Goal: Information Seeking & Learning: Learn about a topic

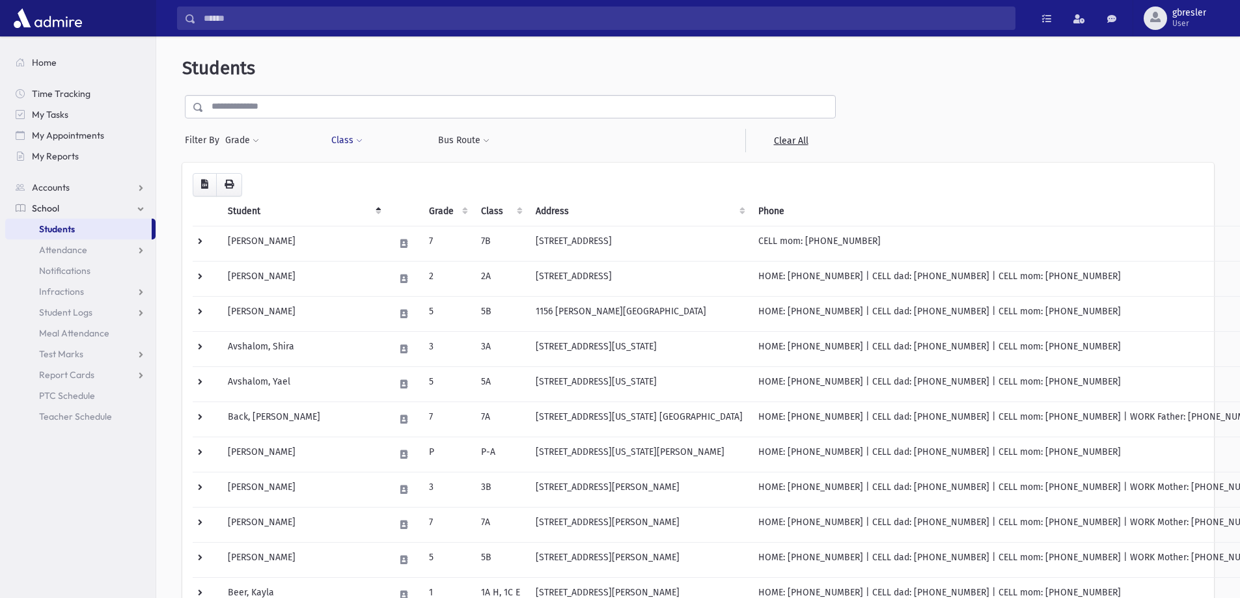
click at [350, 139] on button "Class" at bounding box center [347, 140] width 33 height 23
click at [365, 176] on ul at bounding box center [399, 175] width 125 height 20
type input "*"
select select "**"
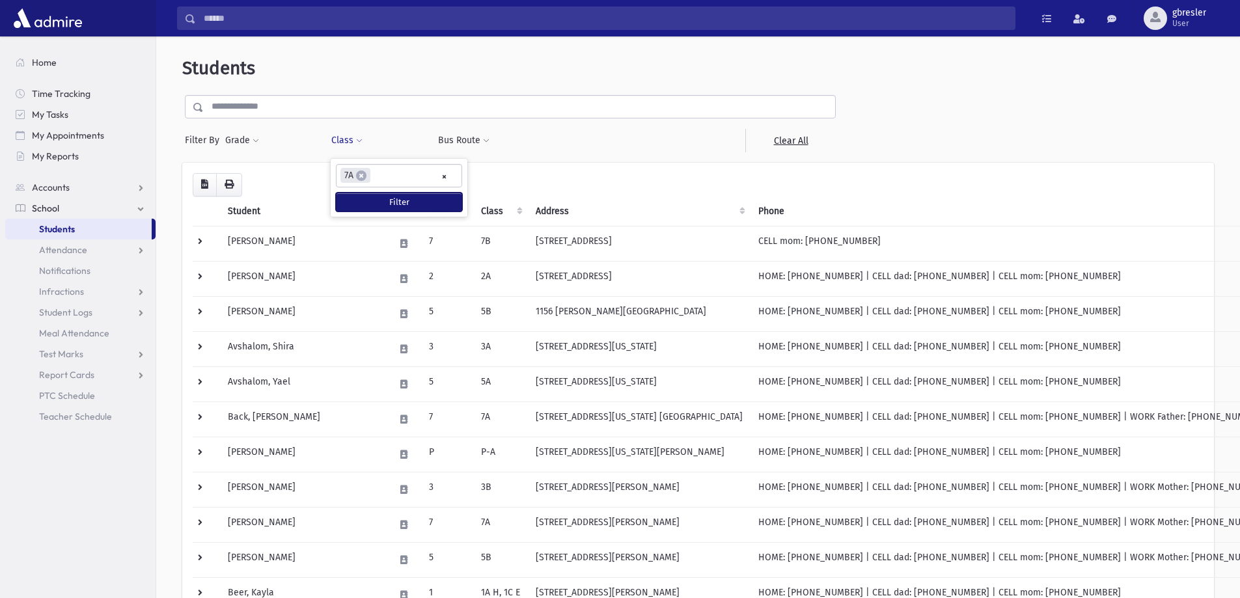
click at [390, 199] on button "Filter" at bounding box center [399, 202] width 126 height 19
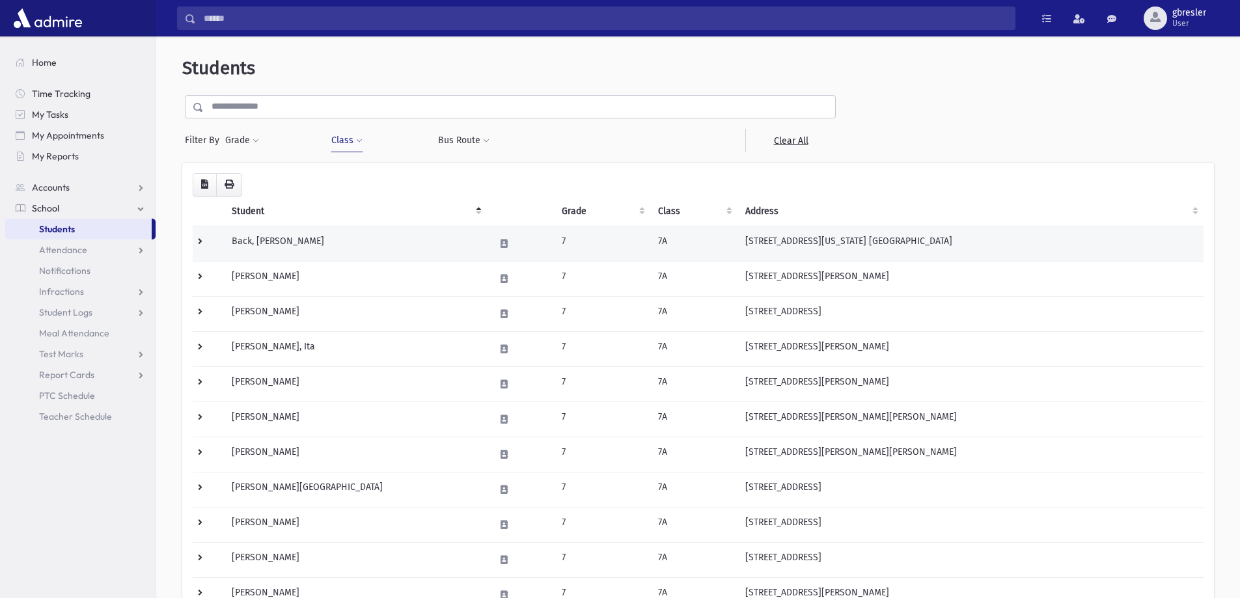
click at [291, 243] on td "Back, [PERSON_NAME]" at bounding box center [355, 243] width 263 height 35
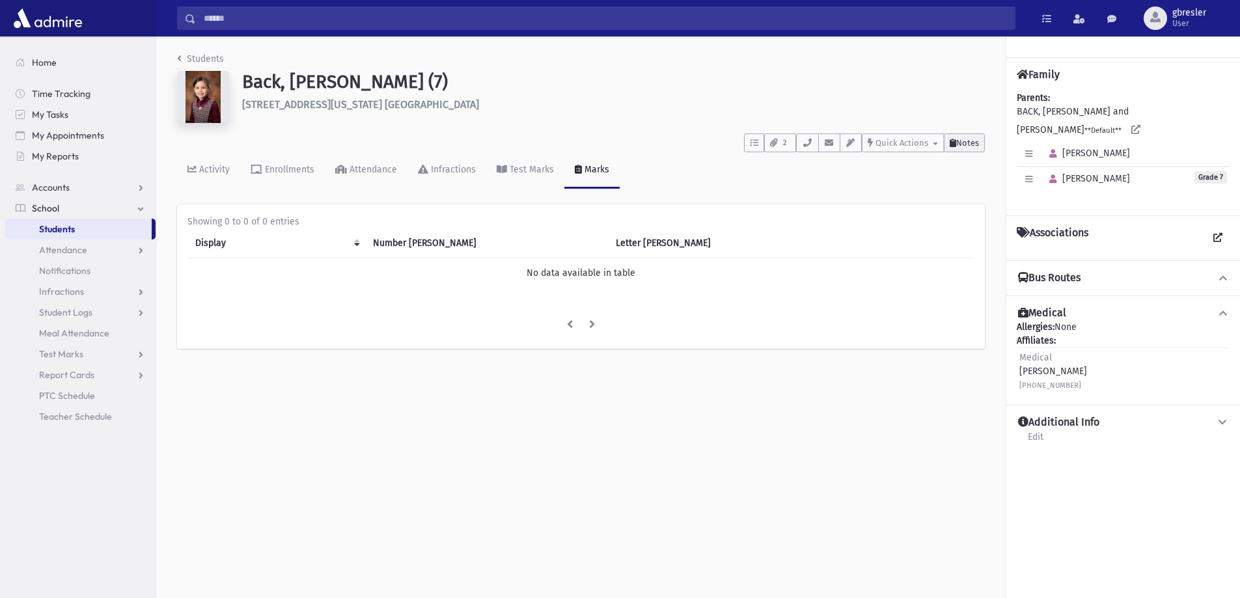
click at [976, 145] on span "Notes" at bounding box center [967, 143] width 23 height 10
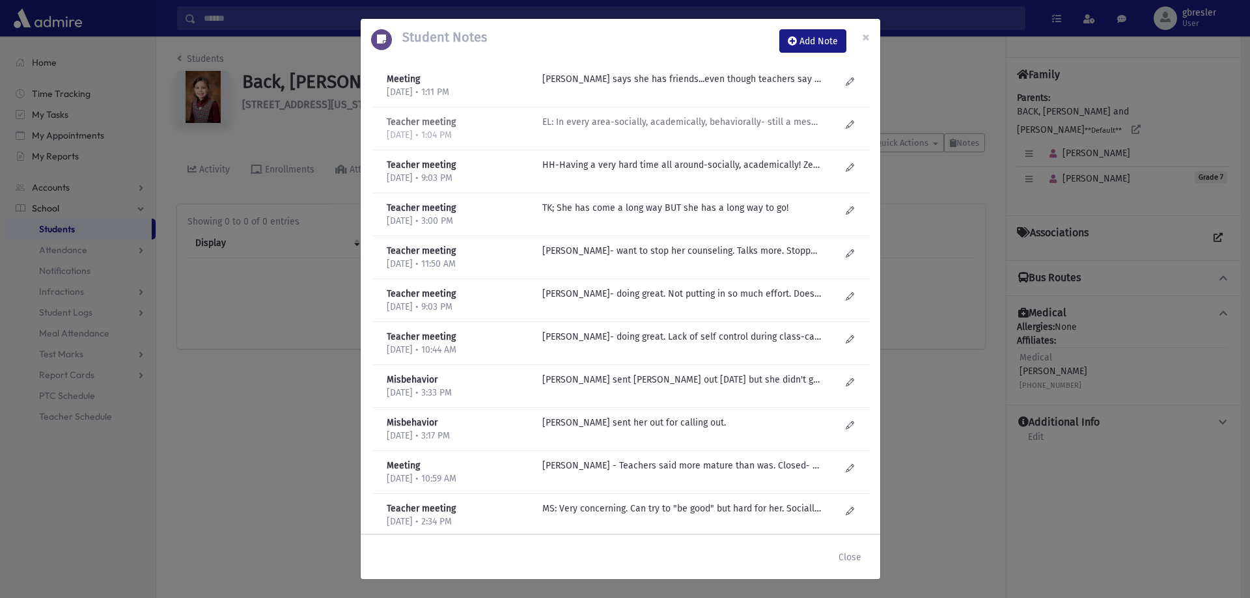
click at [736, 86] on p "EL: In every area-socially, academically, behaviorally- still a mess. Esty had …" at bounding box center [681, 79] width 279 height 14
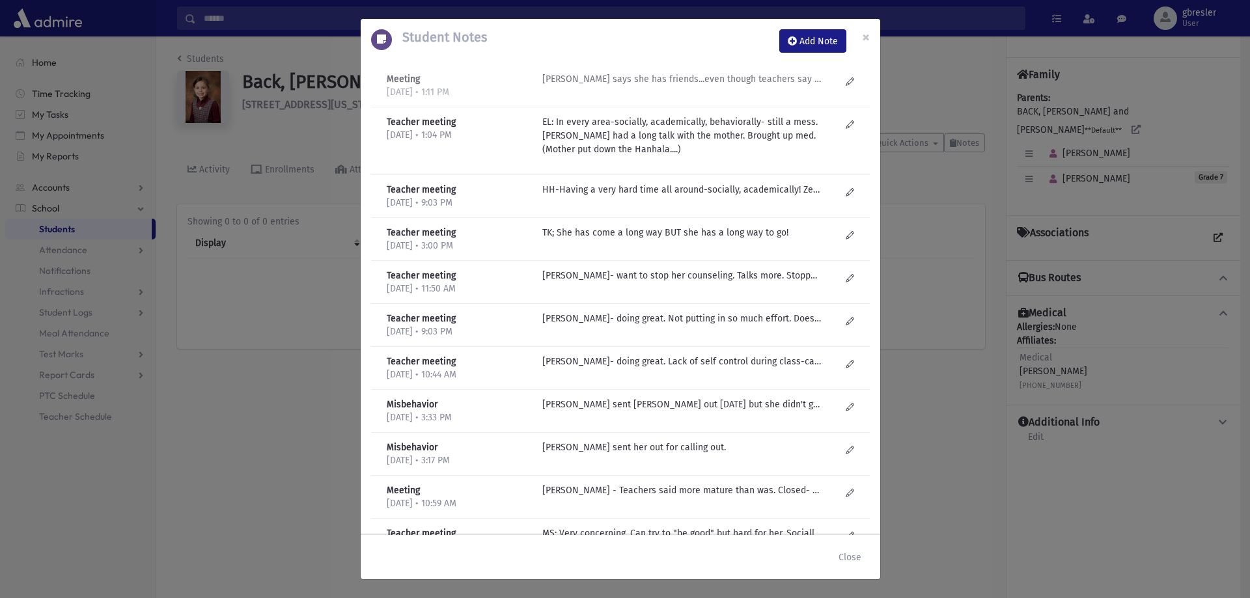
click at [694, 74] on p "SM Dorfman- Mom says she has friends...even though teachers say she doesn't. No…" at bounding box center [681, 79] width 279 height 14
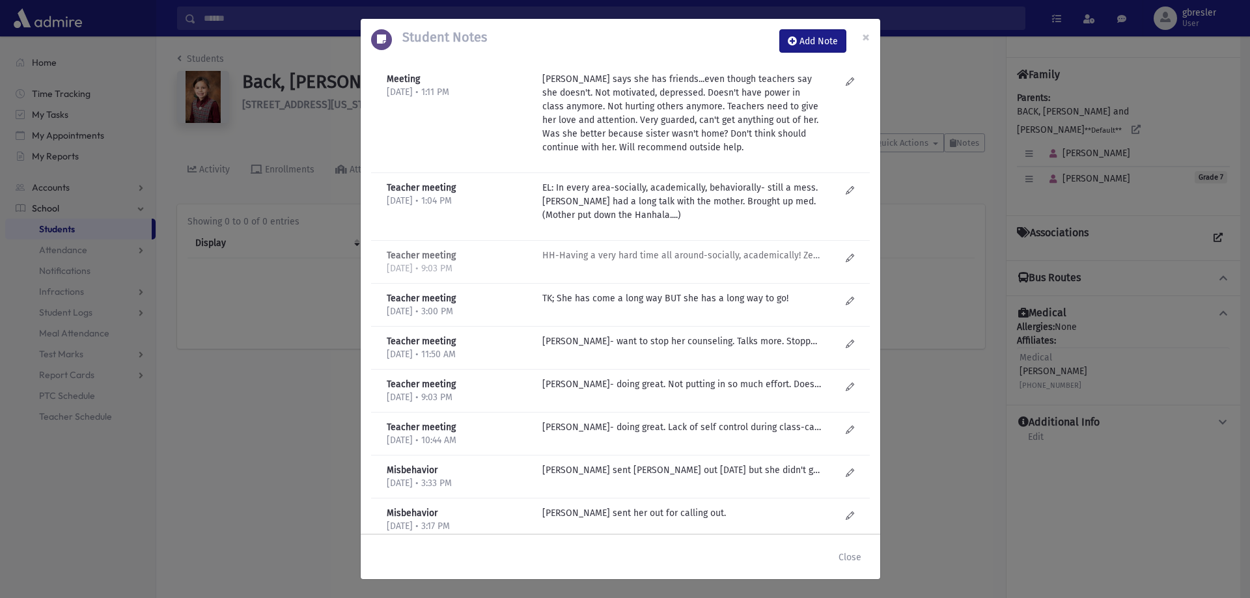
click at [650, 259] on p "HH-Having a very hard time all around-socially, academically! Zero self control…" at bounding box center [681, 256] width 279 height 14
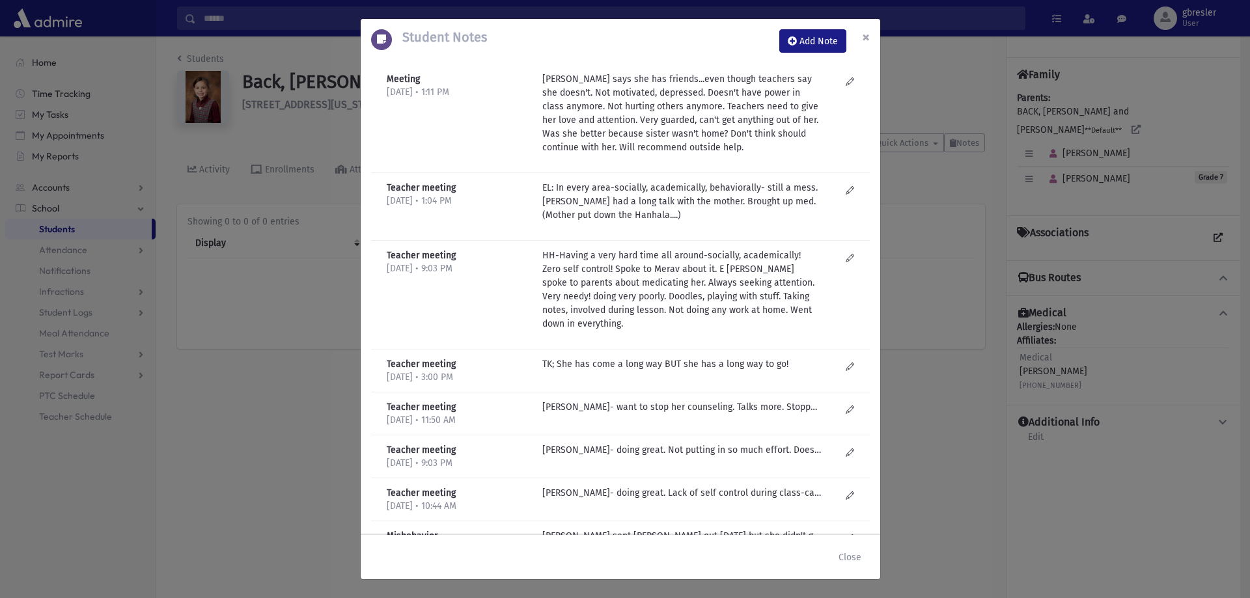
click at [871, 40] on button "×" at bounding box center [866, 37] width 29 height 36
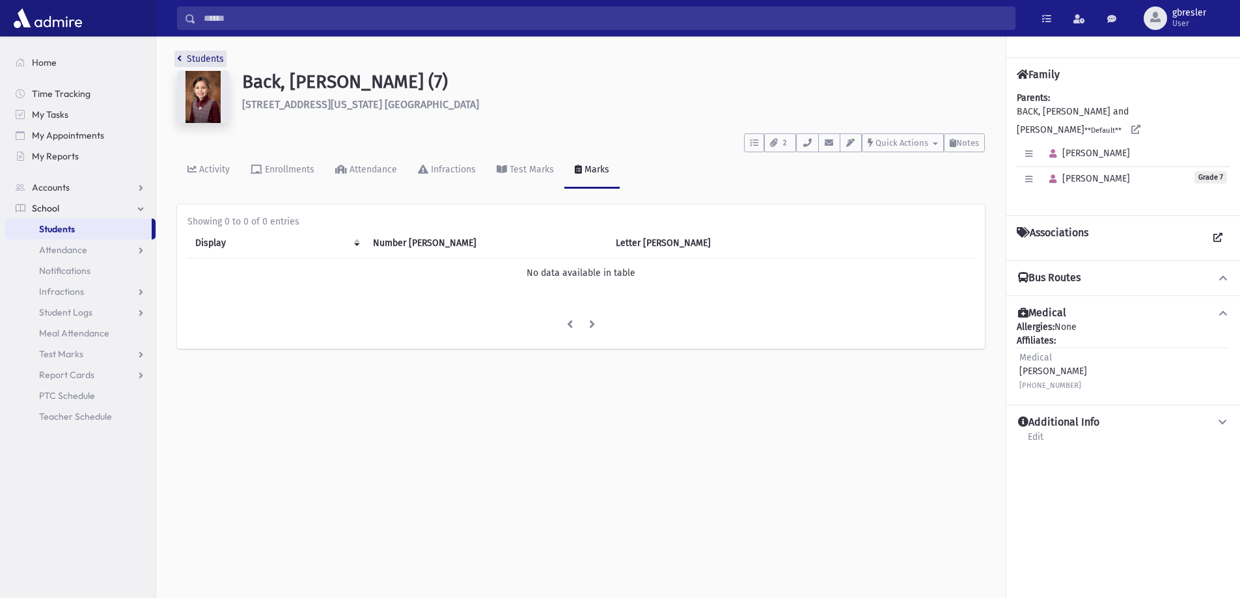
click at [202, 59] on link "Students" at bounding box center [200, 58] width 47 height 11
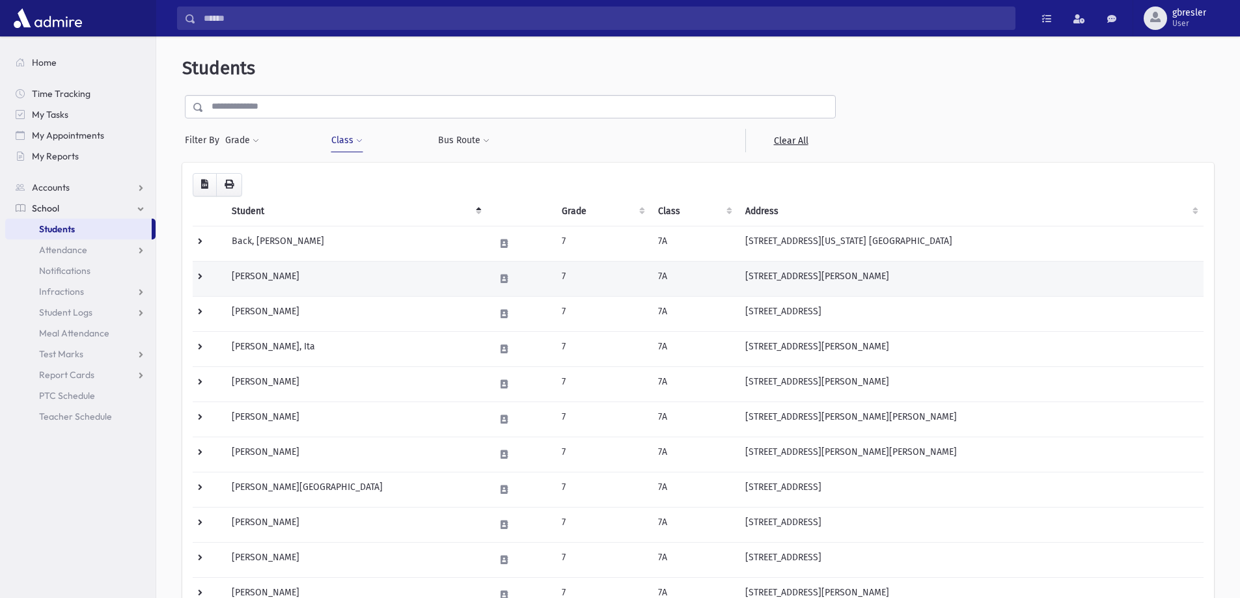
click at [279, 286] on td "[PERSON_NAME]" at bounding box center [355, 278] width 263 height 35
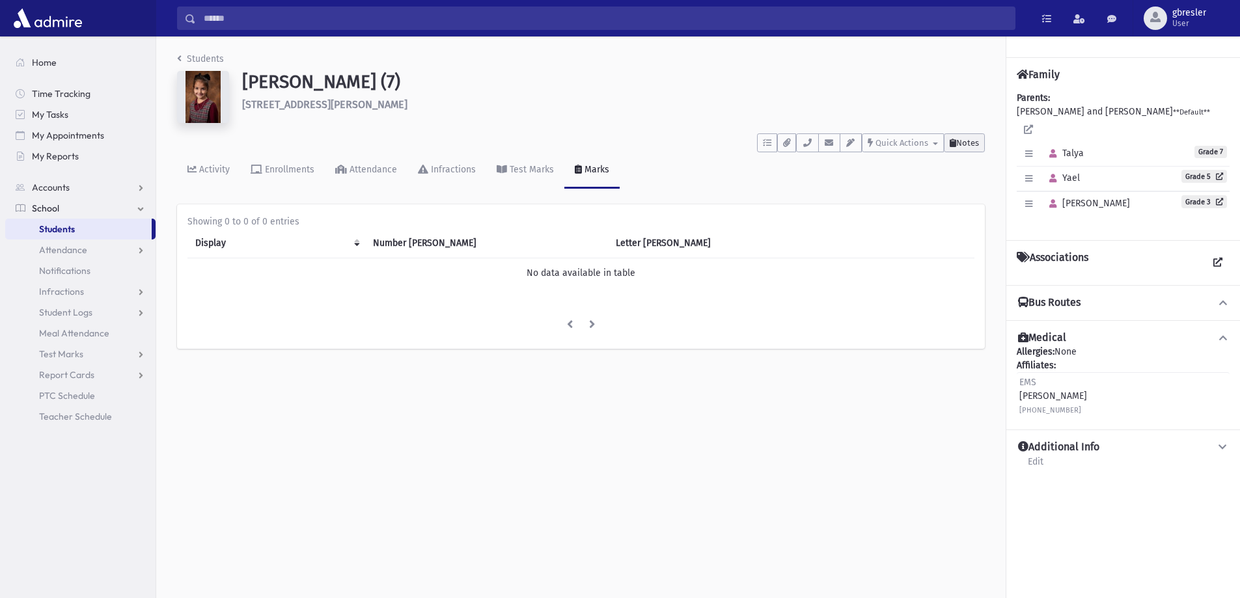
click at [973, 150] on button "Notes" at bounding box center [964, 142] width 41 height 19
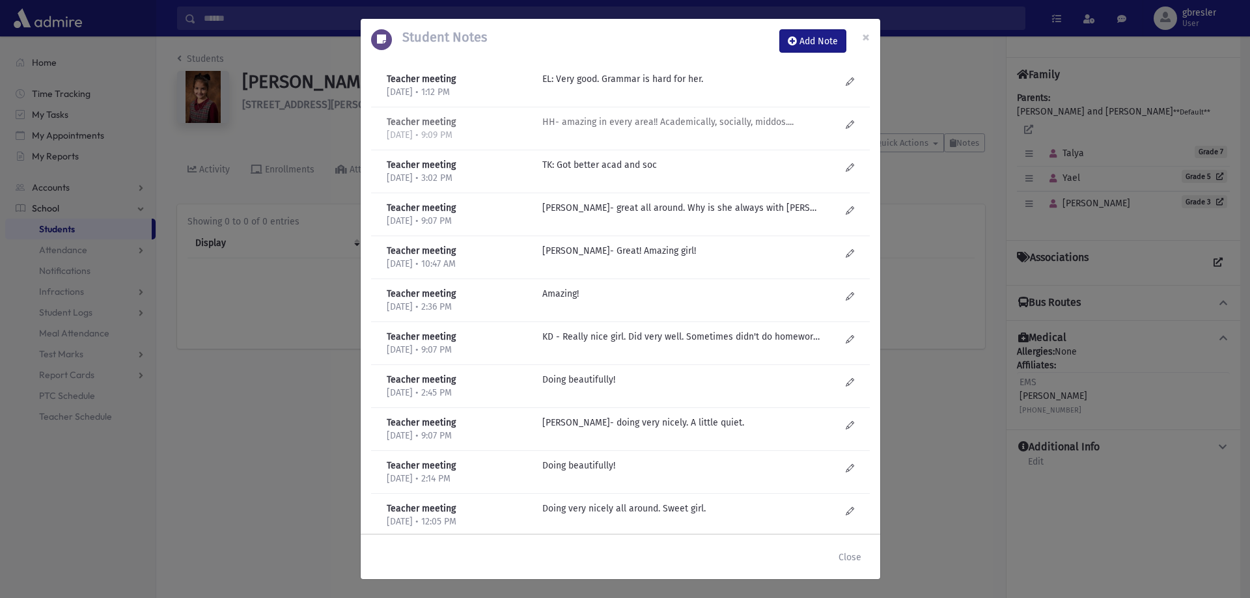
click at [668, 86] on p "HH- amazing in every area!! Academically, socially, middos...." at bounding box center [681, 79] width 279 height 14
click at [865, 40] on span "×" at bounding box center [866, 37] width 8 height 18
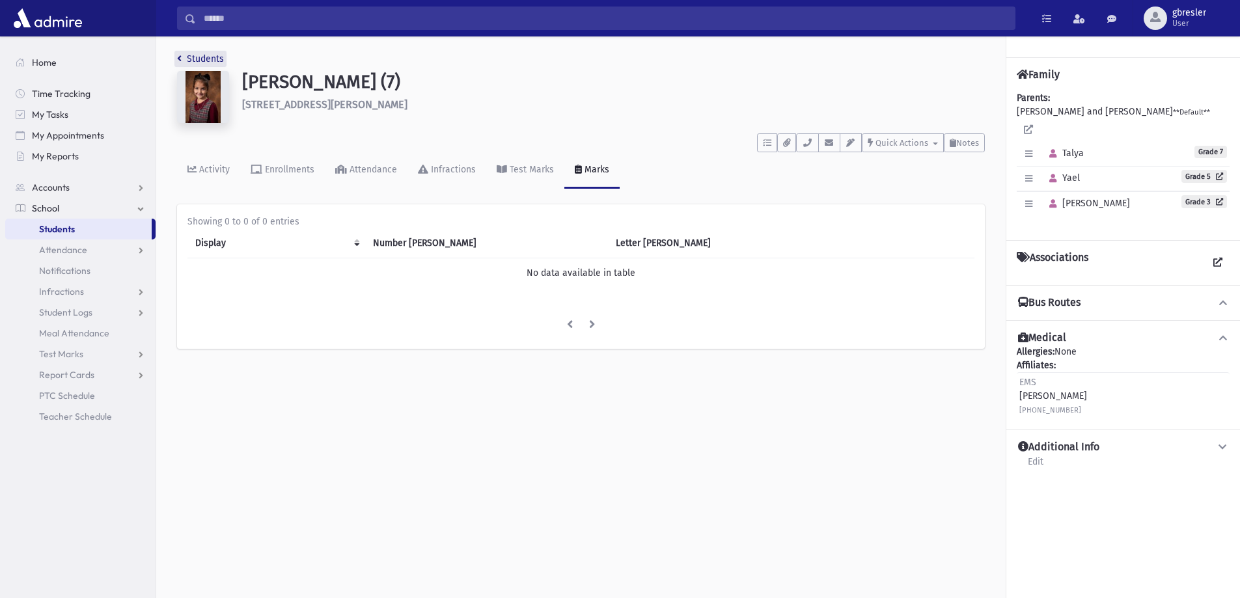
click at [215, 61] on link "Students" at bounding box center [200, 58] width 47 height 11
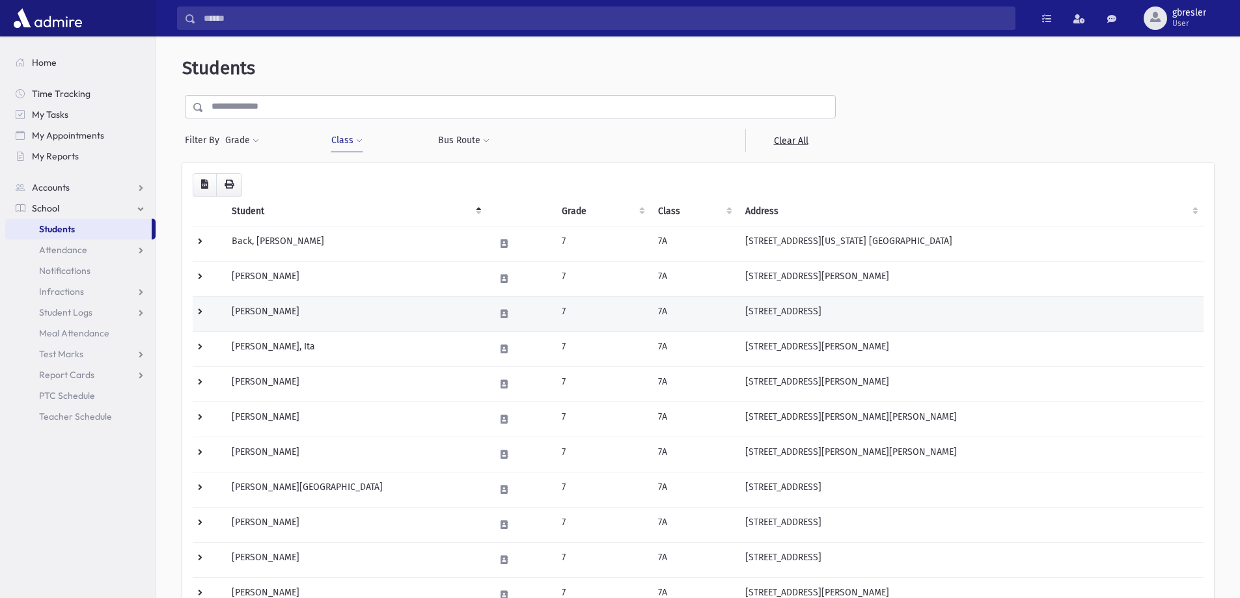
click at [264, 308] on td "[PERSON_NAME]" at bounding box center [355, 313] width 263 height 35
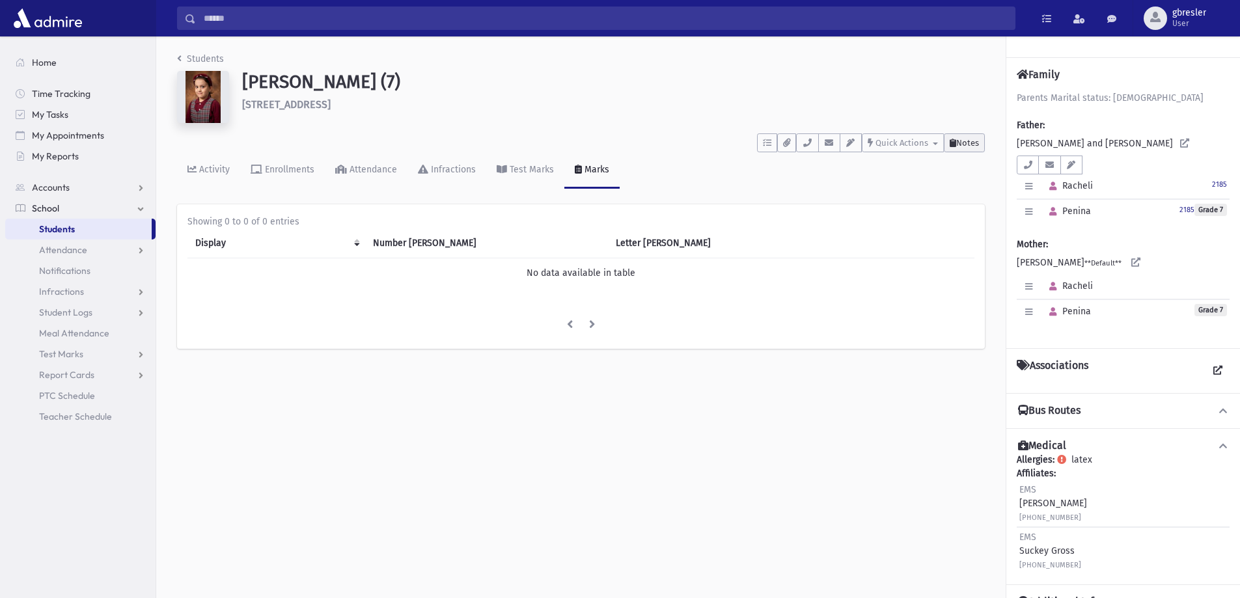
click at [960, 149] on button "Notes" at bounding box center [964, 142] width 41 height 19
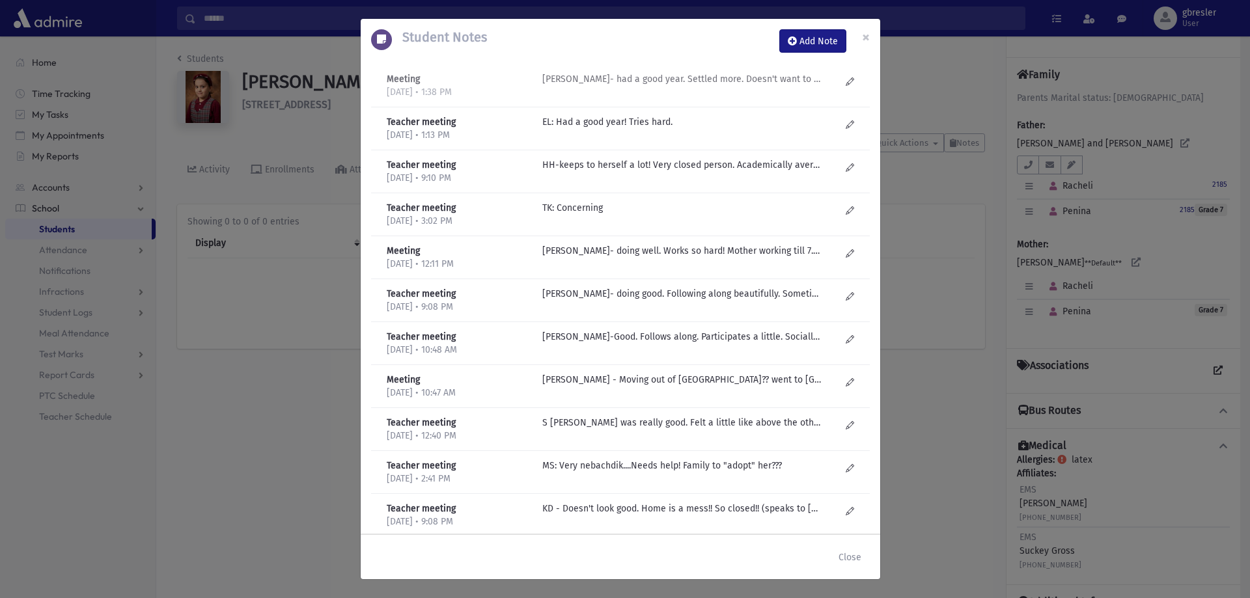
click at [764, 81] on p "J Golub- had a good year. Settled more. Doesn't want to continue...for know we …" at bounding box center [681, 79] width 279 height 14
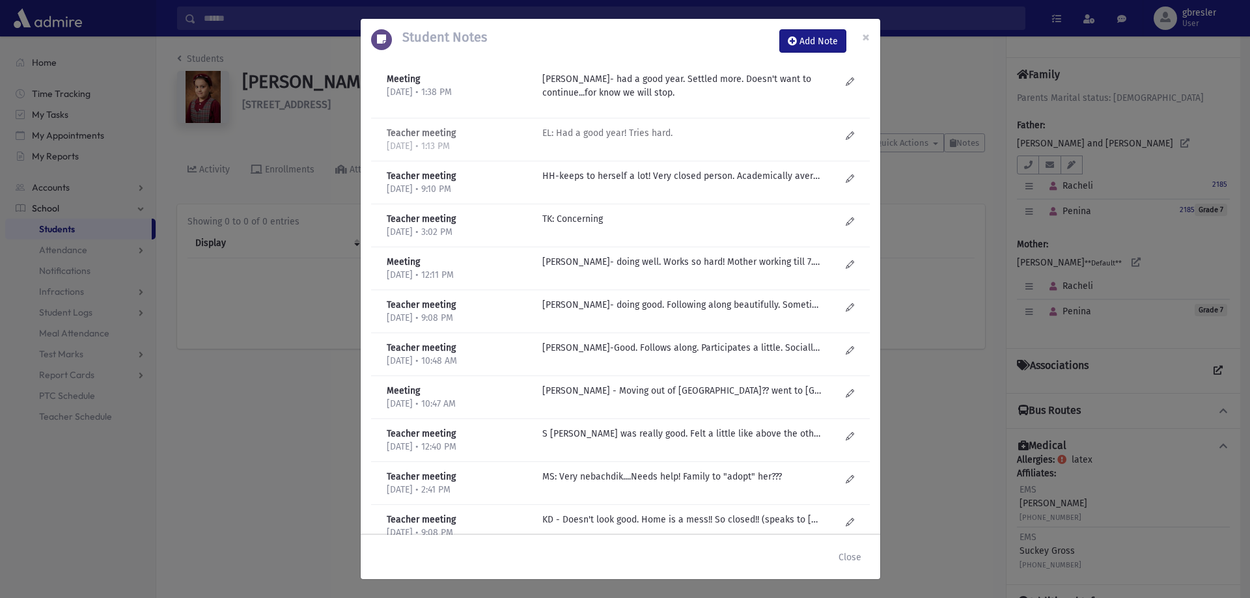
click at [659, 133] on p "EL: Had a good year! Tries hard." at bounding box center [681, 133] width 279 height 14
click at [667, 175] on p "HH-keeps to herself a lot! Very closed person. Academically average. Socially-g…" at bounding box center [681, 176] width 279 height 14
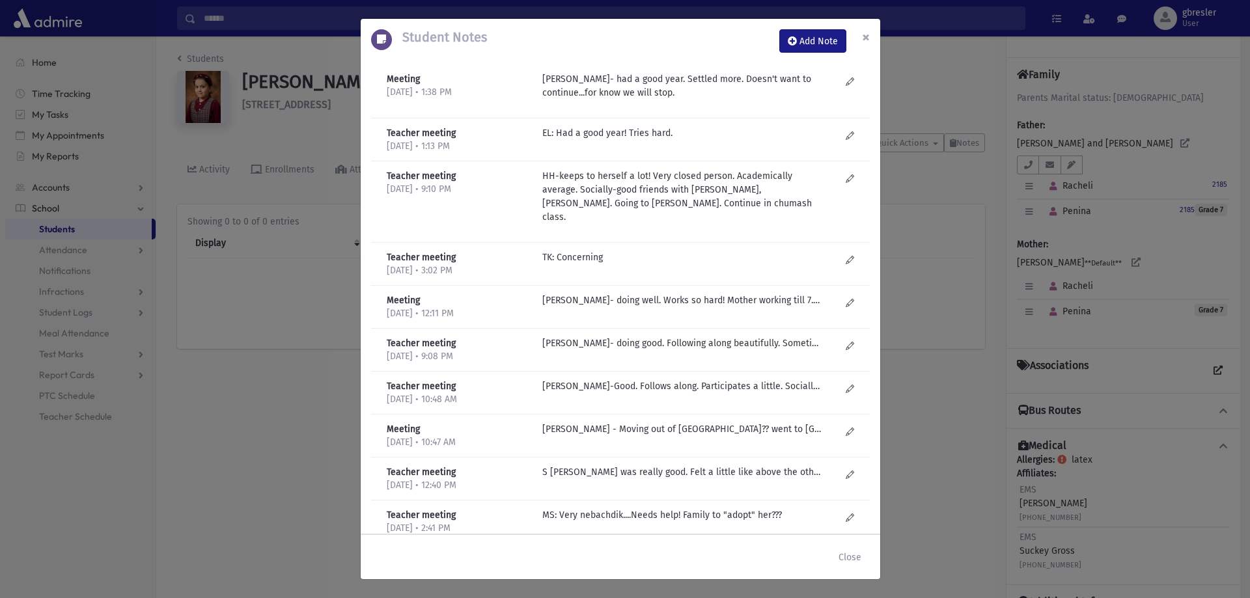
click at [867, 36] on span "×" at bounding box center [866, 37] width 8 height 18
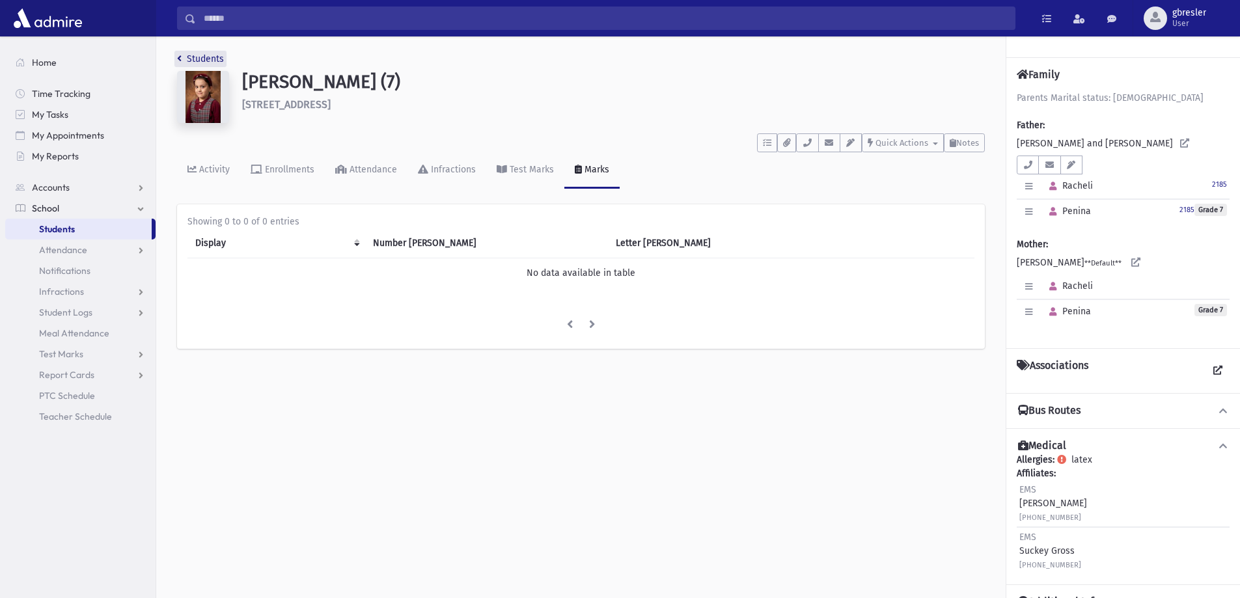
click at [217, 59] on link "Students" at bounding box center [200, 58] width 47 height 11
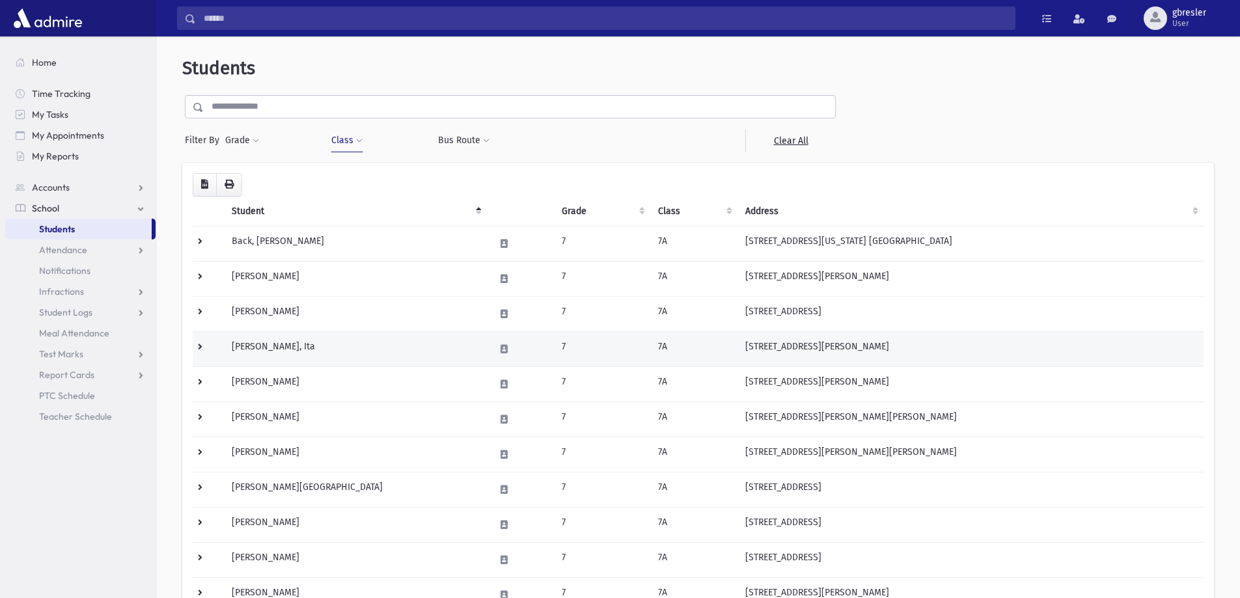
click at [262, 345] on td "Brezak, Ita" at bounding box center [355, 348] width 263 height 35
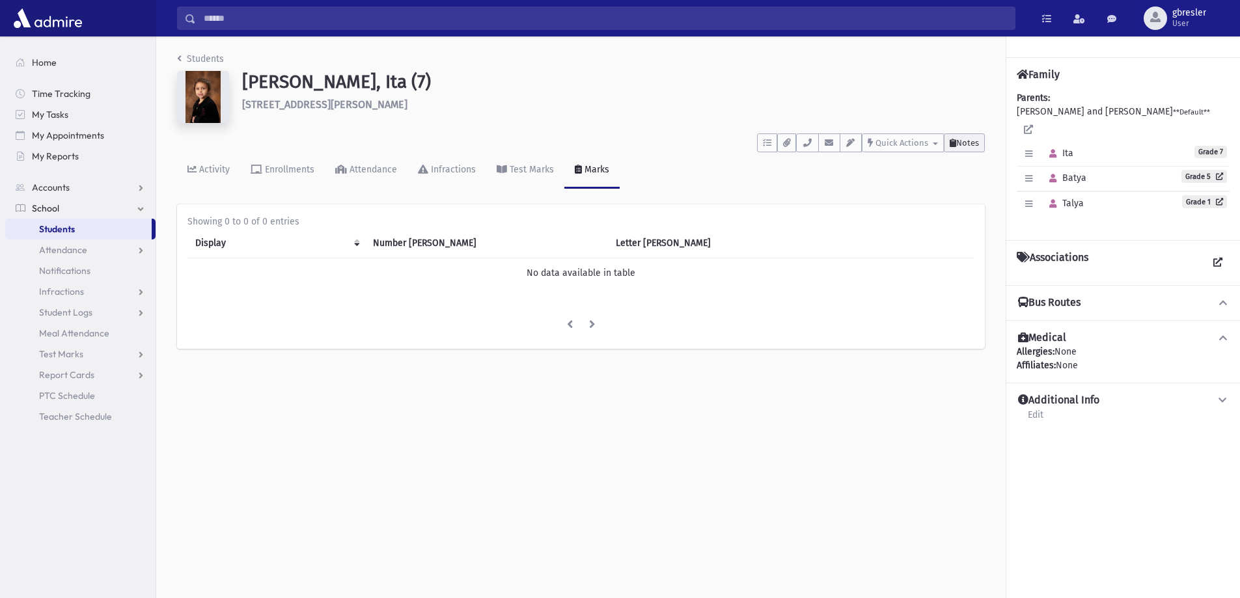
click at [969, 139] on span "Notes" at bounding box center [967, 143] width 23 height 10
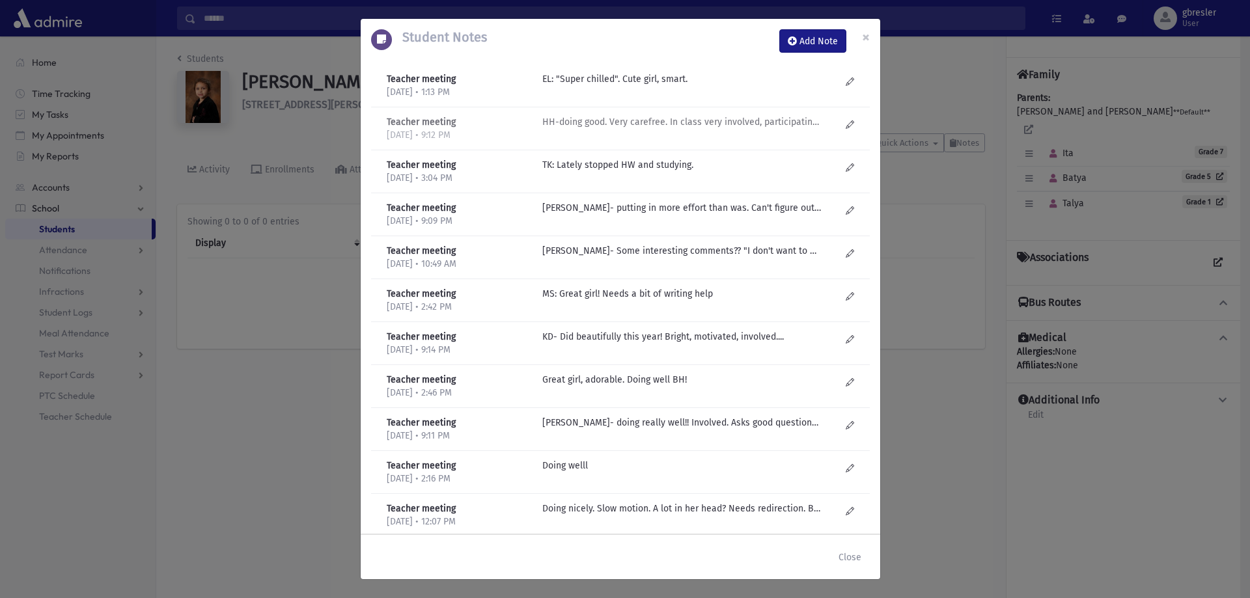
click at [639, 86] on p "HH-doing good. Very carefree. In class very involved, participating. Doesn't st…" at bounding box center [681, 79] width 279 height 14
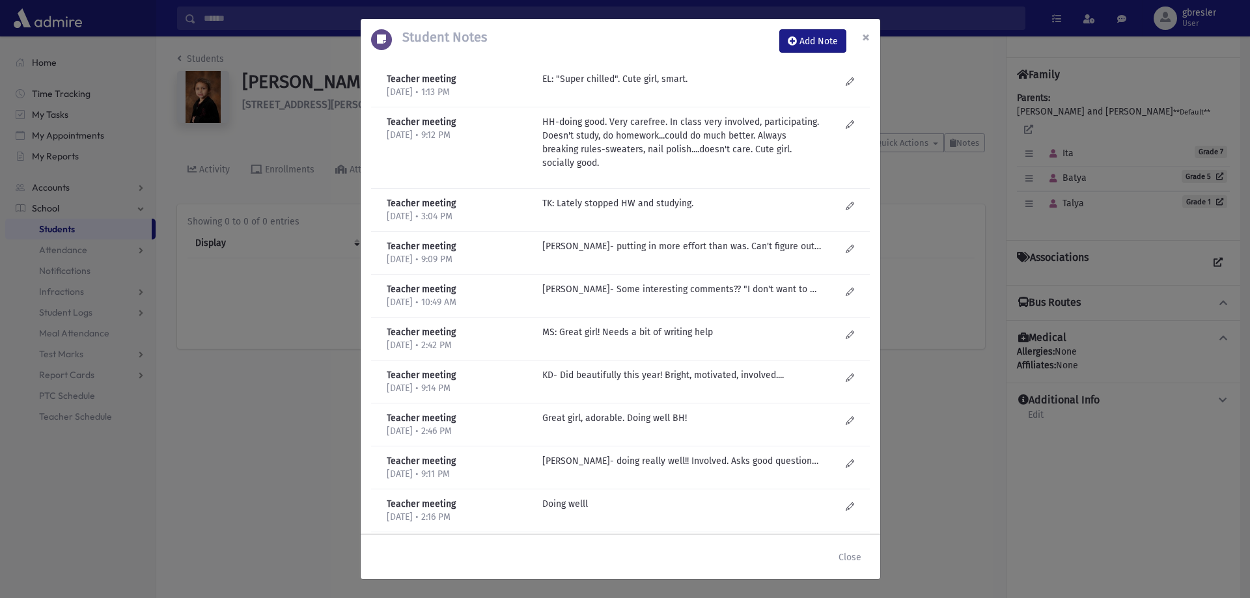
click at [870, 40] on button "×" at bounding box center [866, 37] width 29 height 36
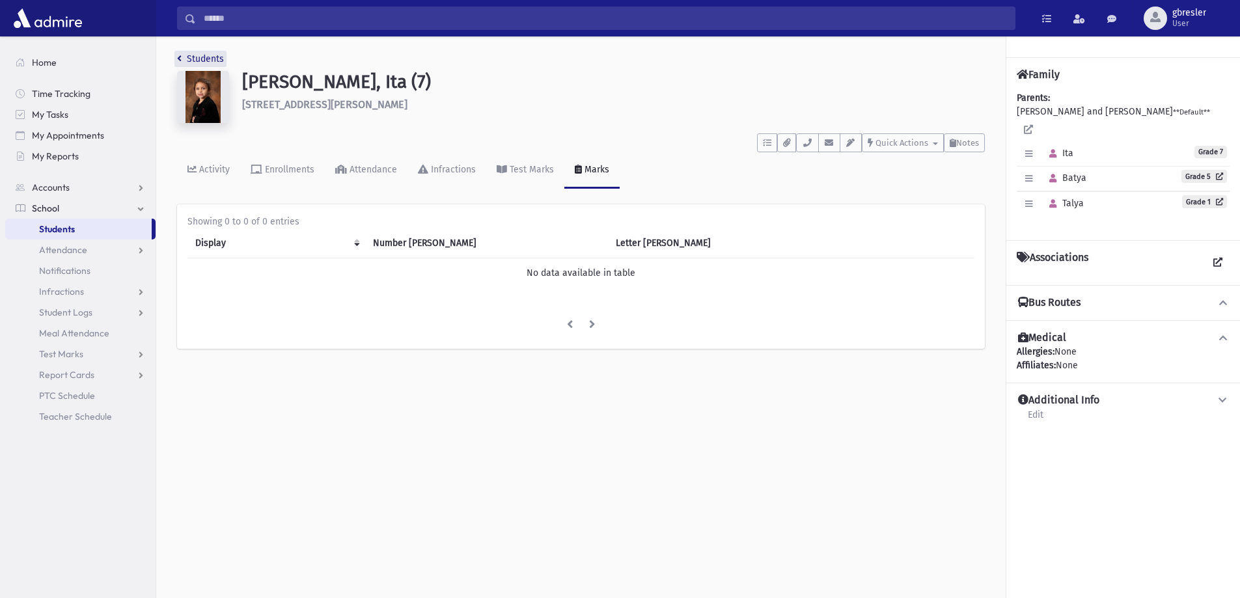
click at [210, 55] on link "Students" at bounding box center [200, 58] width 47 height 11
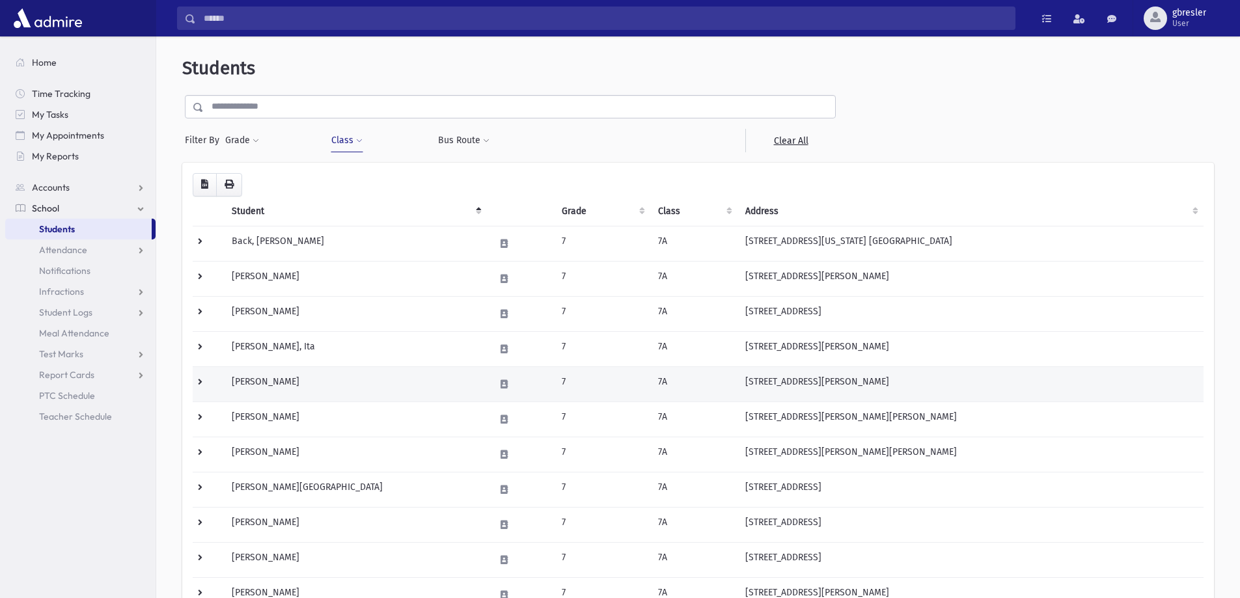
click at [292, 379] on td "Englard, Yocheved" at bounding box center [355, 384] width 263 height 35
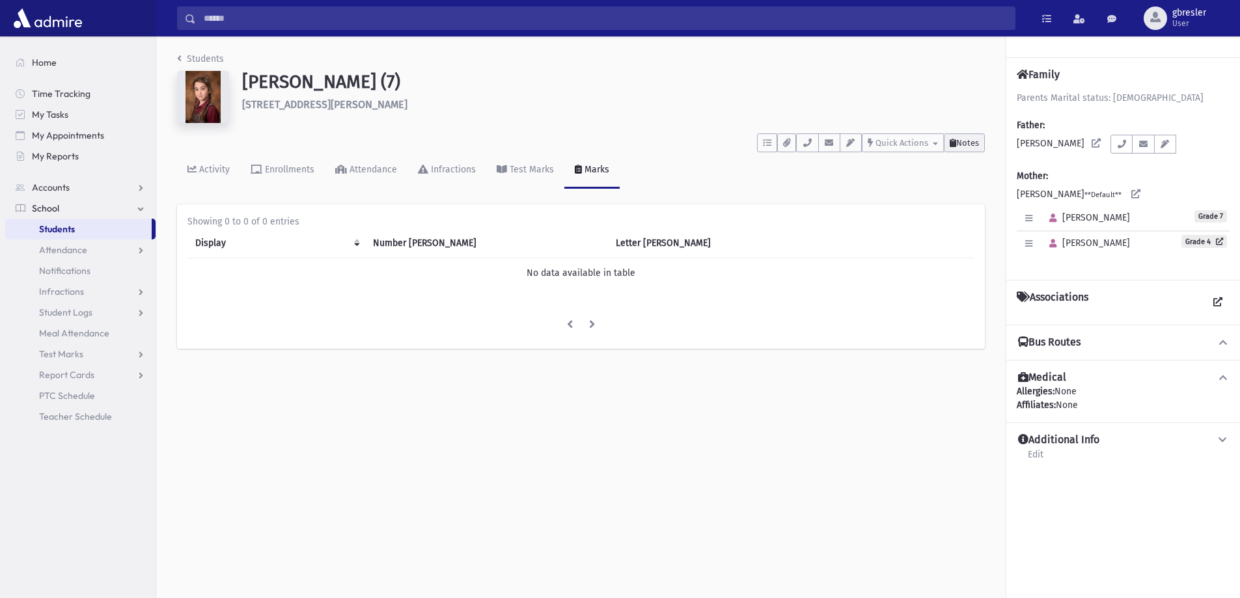
click at [967, 141] on span "Notes" at bounding box center [967, 143] width 23 height 10
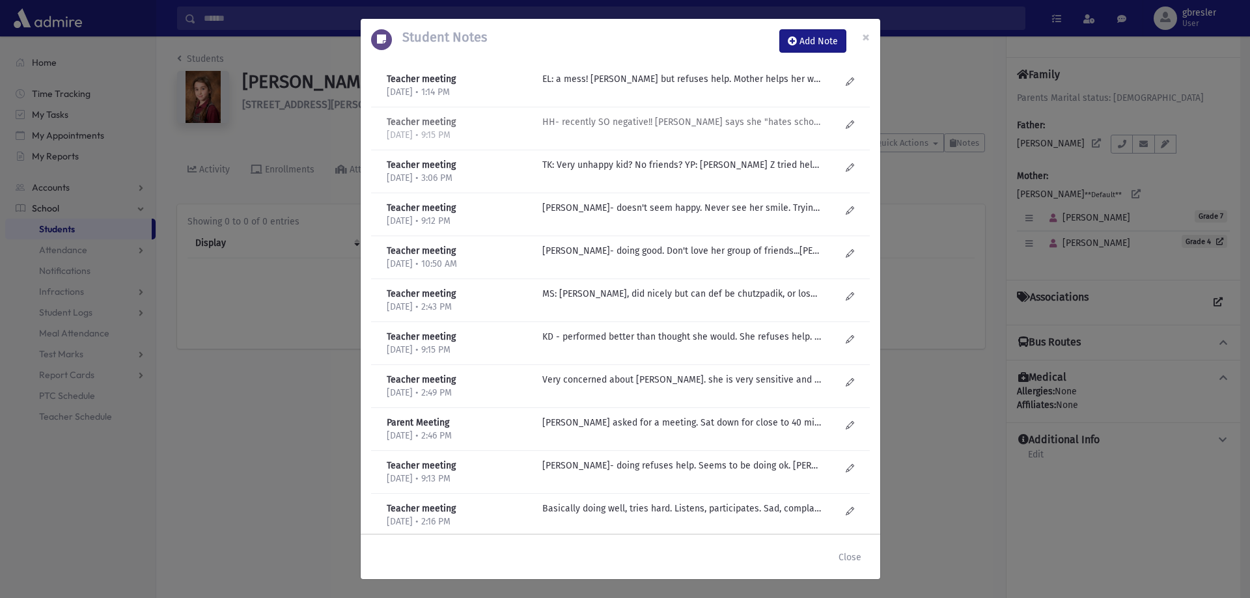
click at [612, 86] on p "HH- recently SO negative!! Mom says she "hates school". Attendance poor. Doing …" at bounding box center [681, 79] width 279 height 14
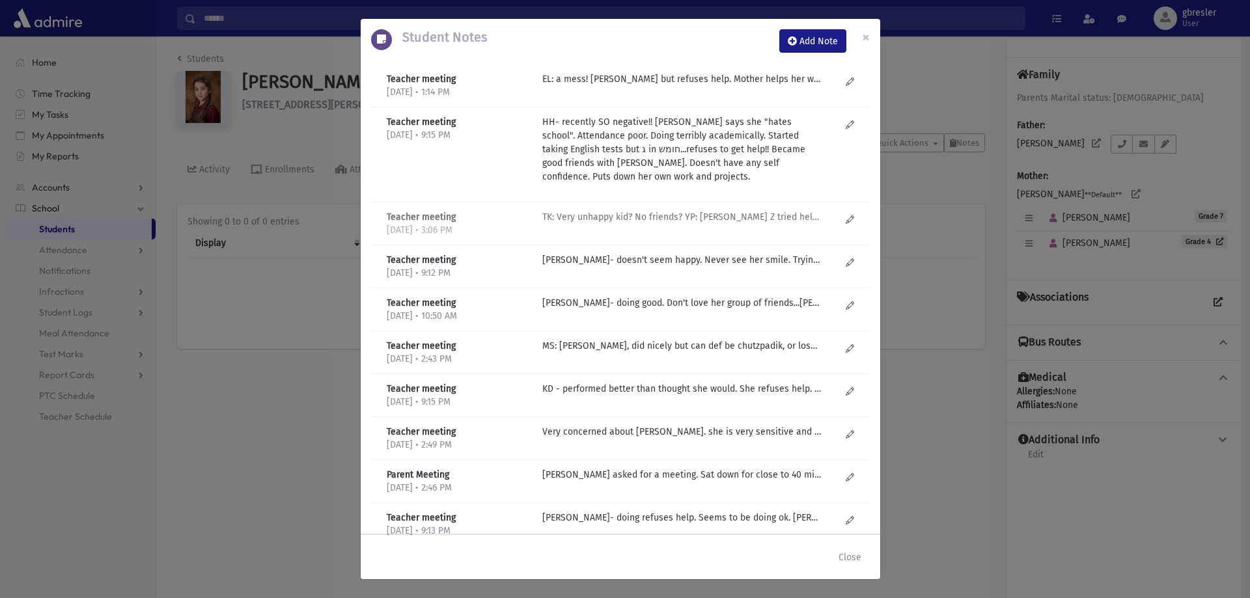
click at [730, 226] on div "TK: Very unhappy kid? No friends? YP: Rivka Z tried helping her but "Mom doesn'…" at bounding box center [691, 223] width 311 height 27
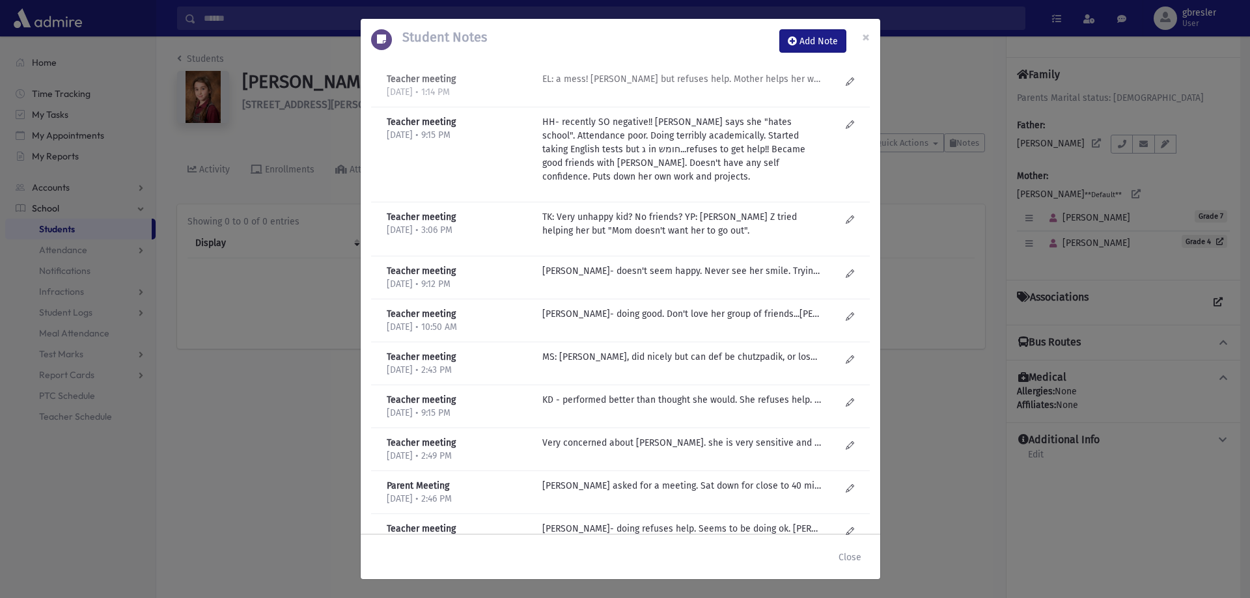
click at [668, 79] on p "EL: a mess! Weak but refuses help. Mother helps her with HW. Cute, good girl bu…" at bounding box center [681, 79] width 279 height 14
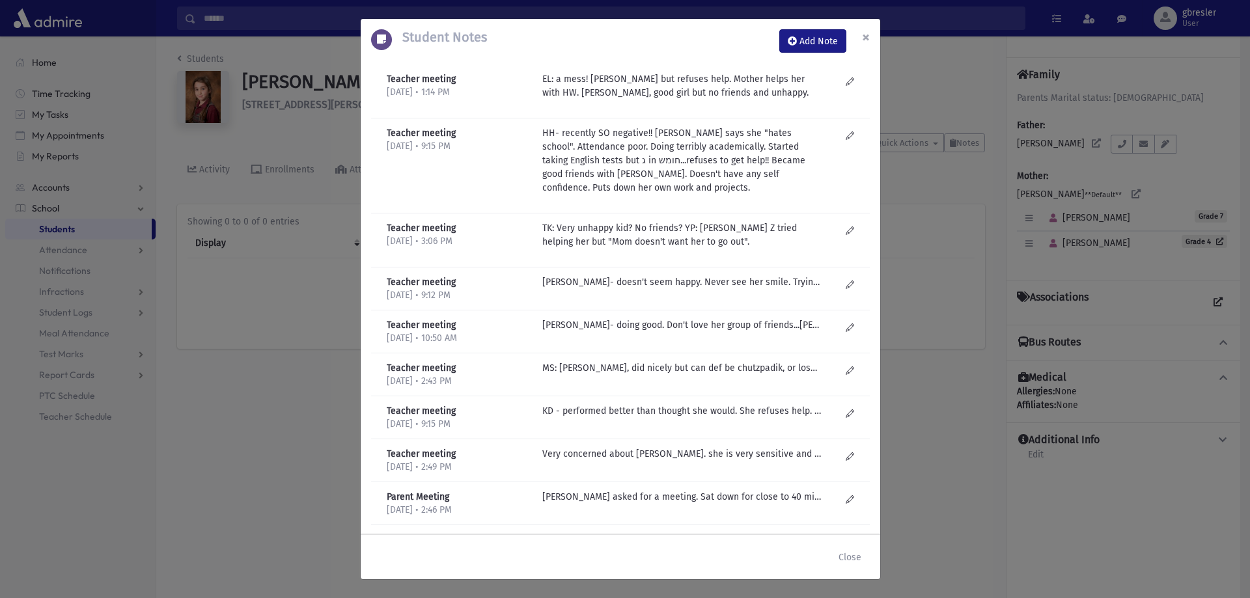
click at [865, 34] on span "×" at bounding box center [866, 37] width 8 height 18
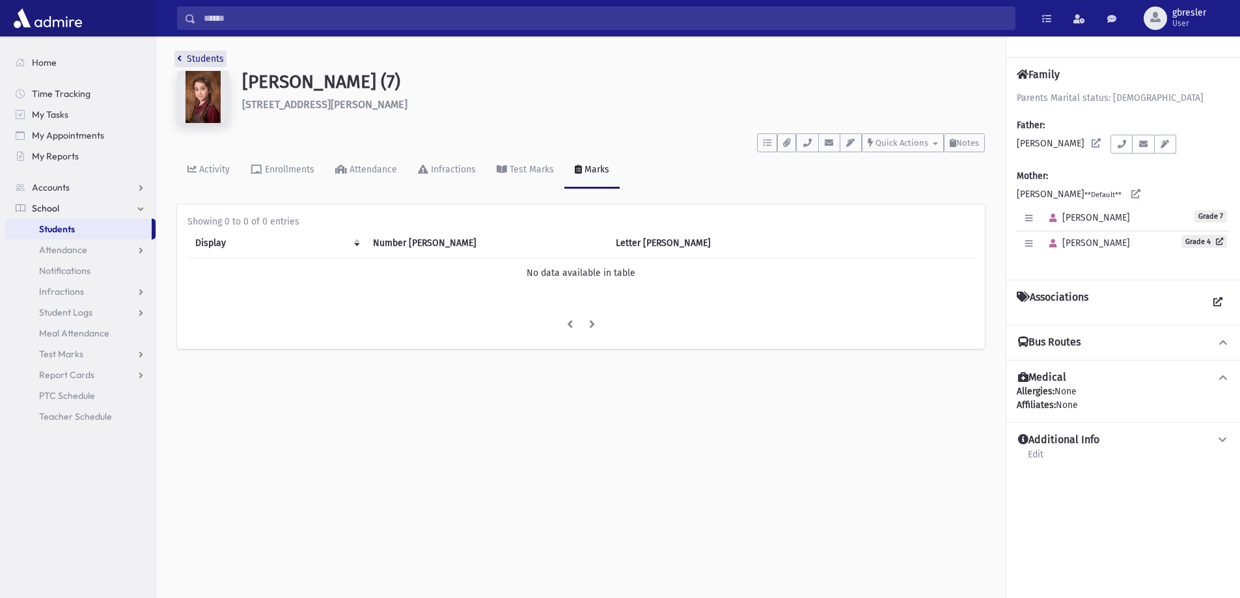
click at [196, 61] on link "Students" at bounding box center [200, 58] width 47 height 11
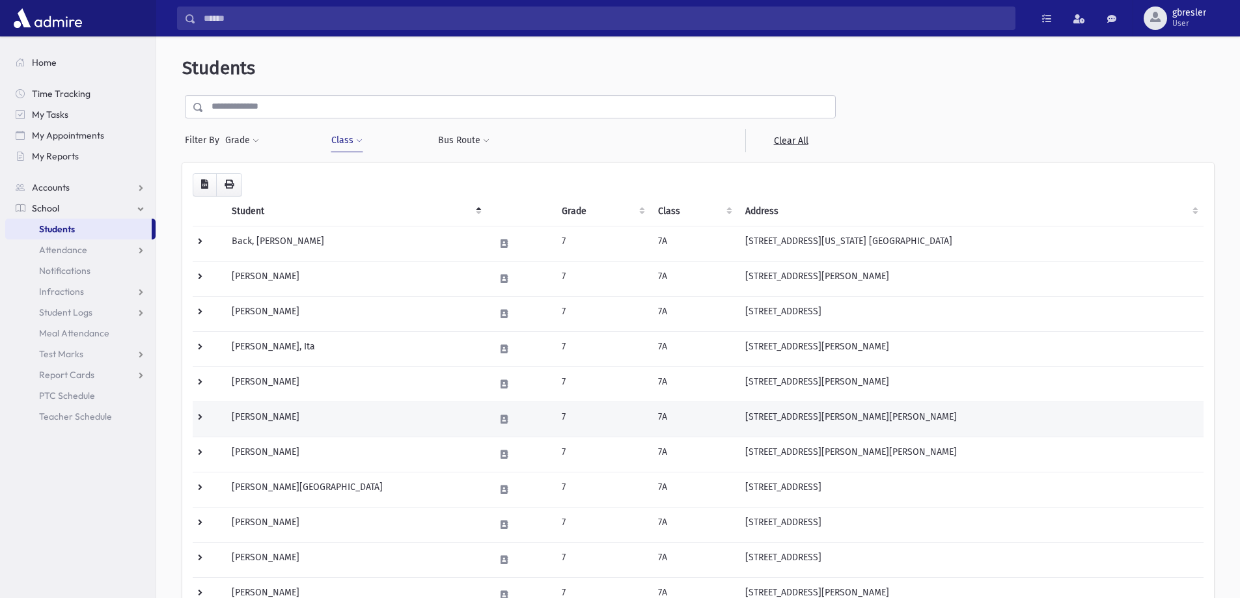
click at [280, 416] on td "[PERSON_NAME]" at bounding box center [355, 419] width 263 height 35
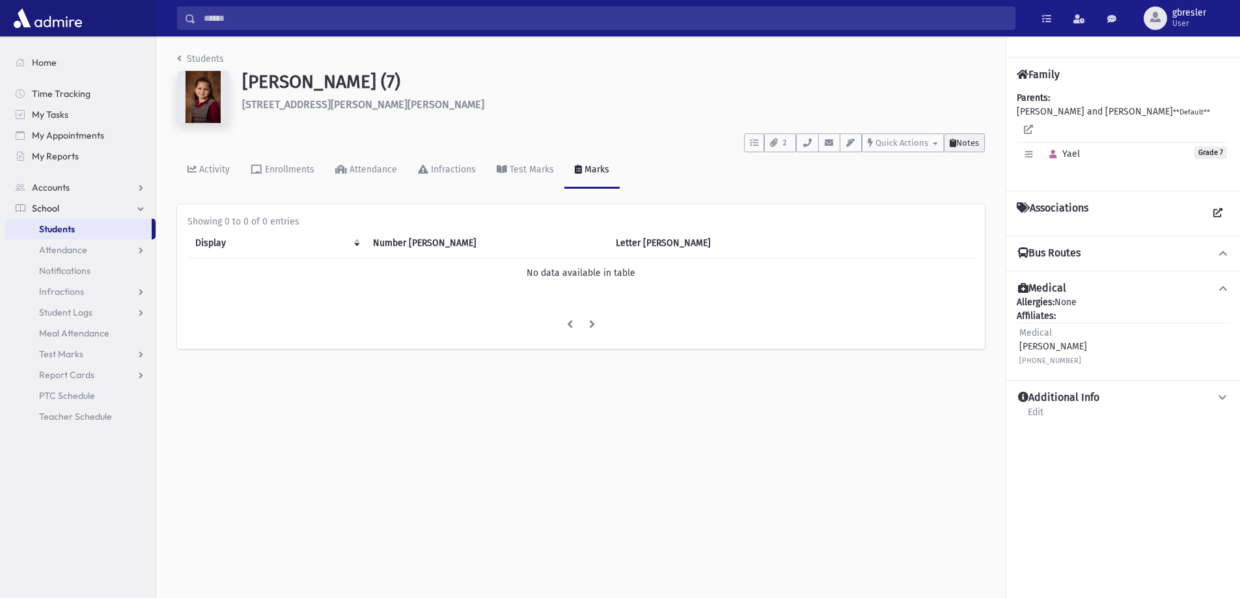
click at [960, 147] on span "Notes" at bounding box center [967, 143] width 23 height 10
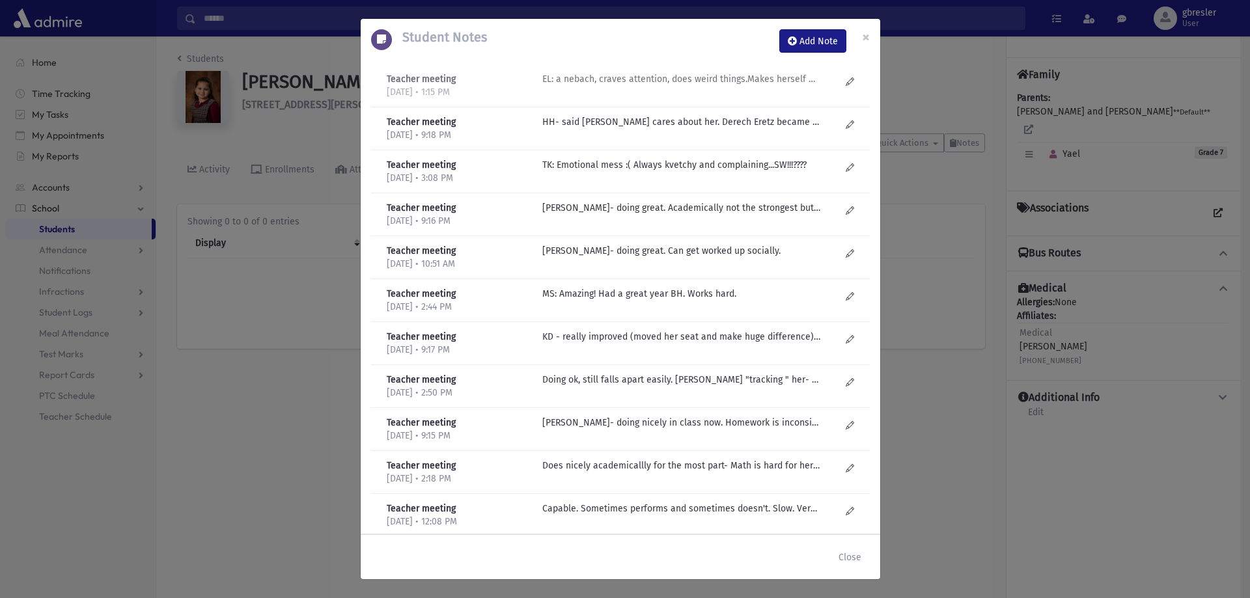
click at [755, 81] on p "EL: a nebach, craves attention, does weird things.Makes herself weaker than she…" at bounding box center [681, 79] width 279 height 14
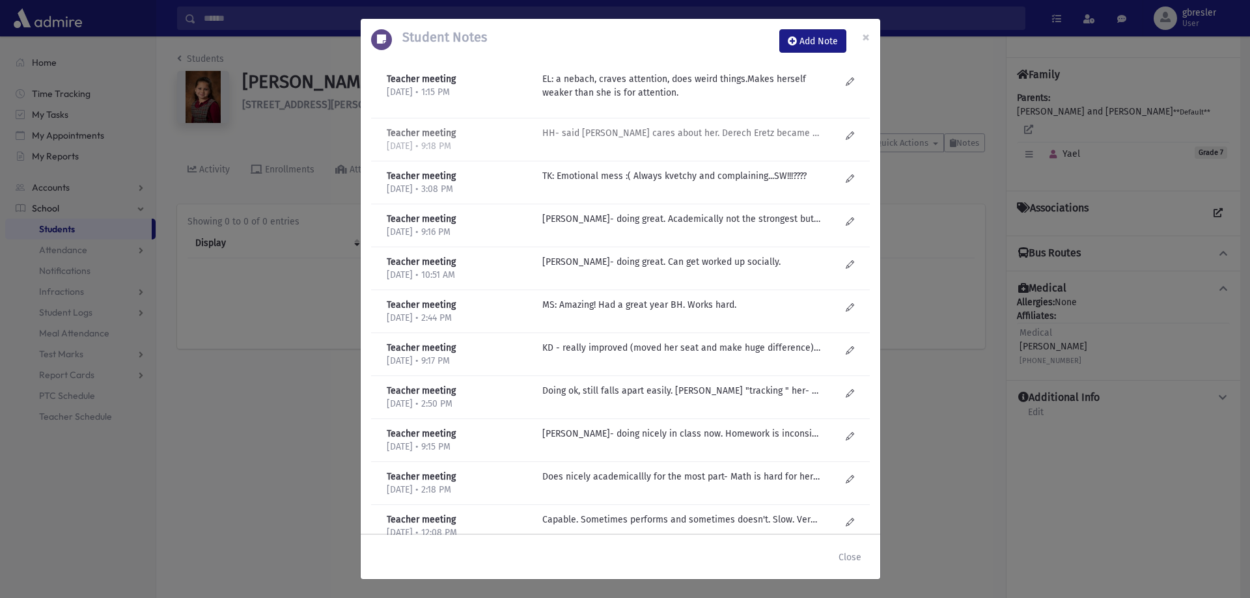
click at [721, 132] on p "HH- said noone cares about her. Derech Eretz became not great. Something is goi…" at bounding box center [681, 133] width 279 height 14
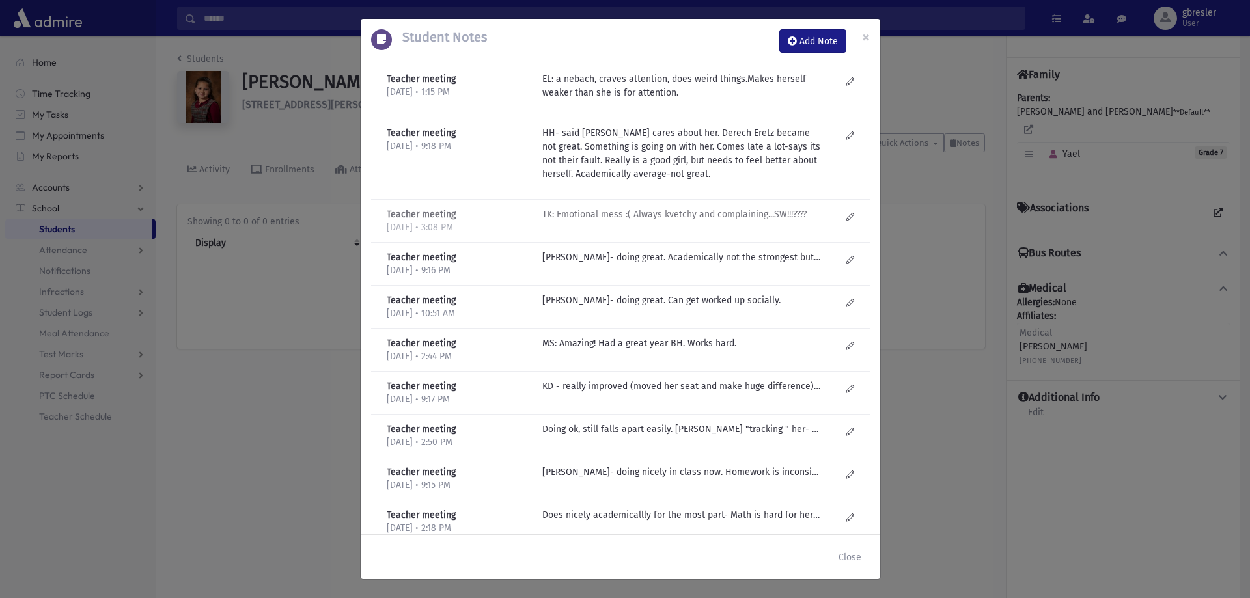
click at [702, 212] on p "TK: Emotional mess :( Always kvetchy and complaining...SW!!!????" at bounding box center [681, 215] width 279 height 14
click at [862, 36] on span "×" at bounding box center [866, 37] width 8 height 18
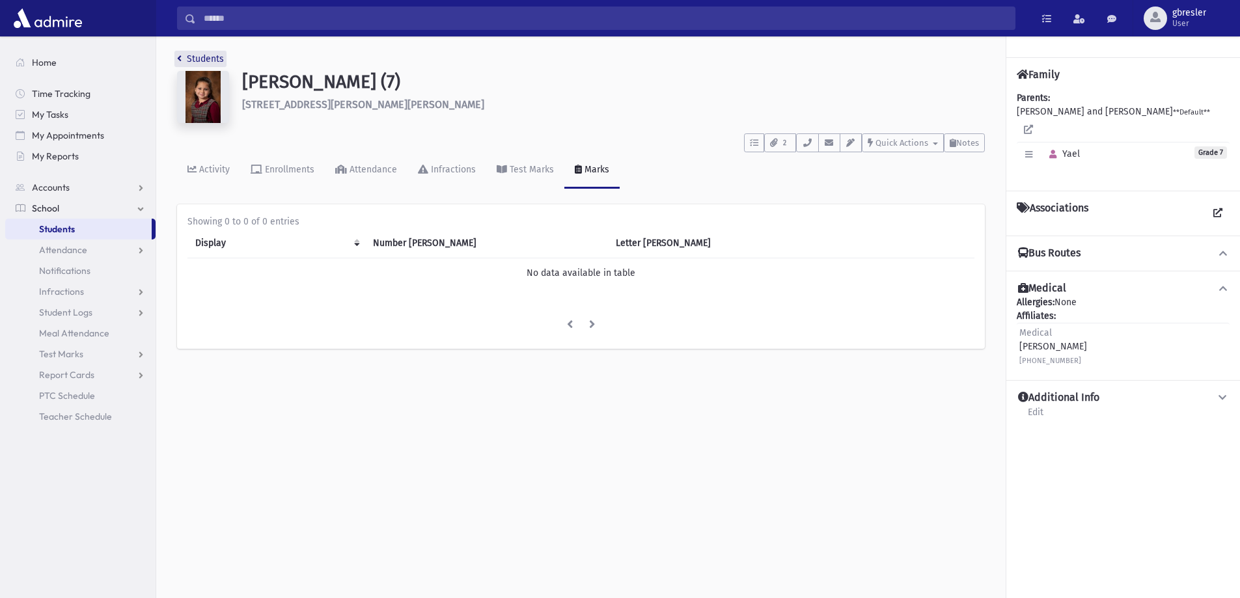
click at [215, 60] on link "Students" at bounding box center [200, 58] width 47 height 11
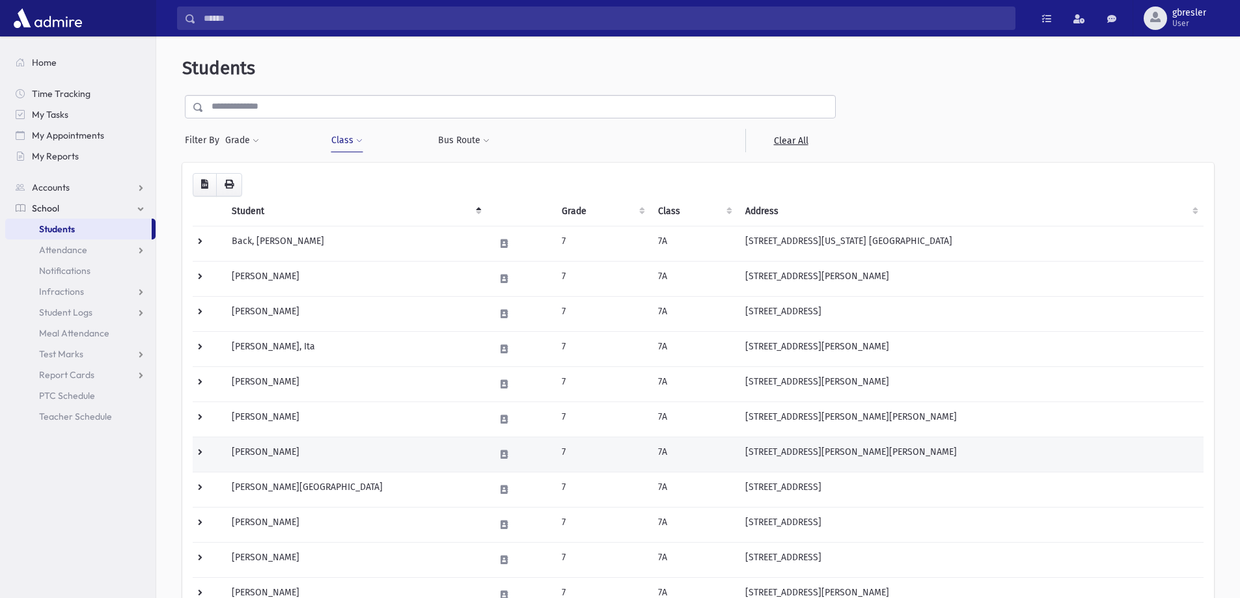
click at [273, 454] on td "Gutman, Miriam" at bounding box center [355, 454] width 263 height 35
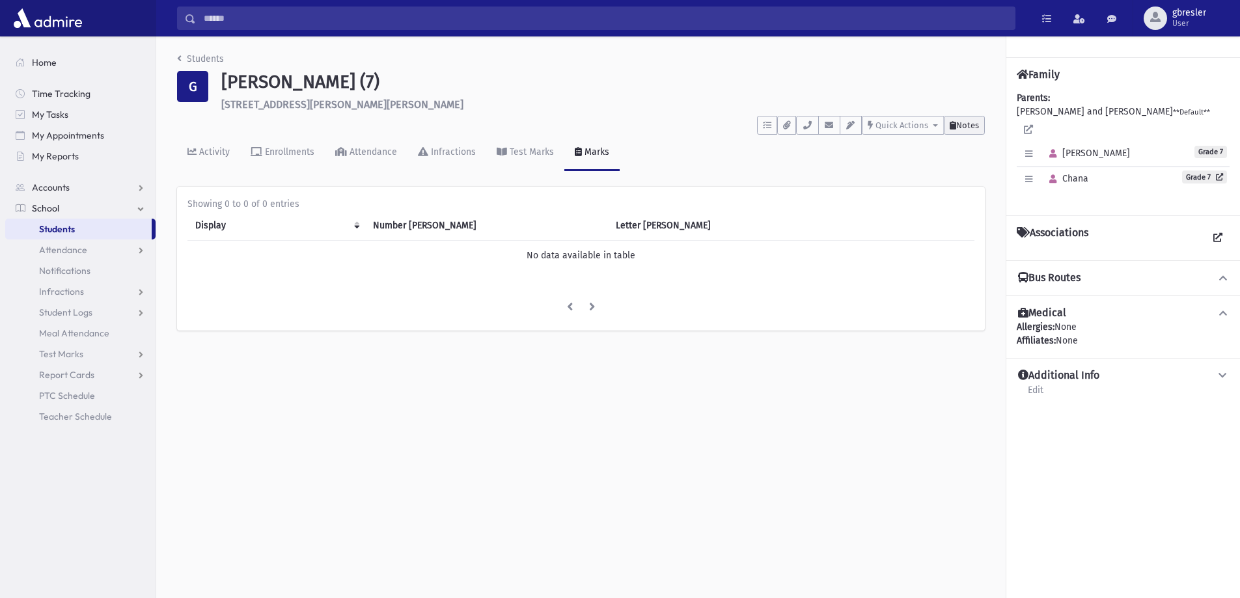
click at [961, 124] on span "Notes" at bounding box center [967, 125] width 23 height 10
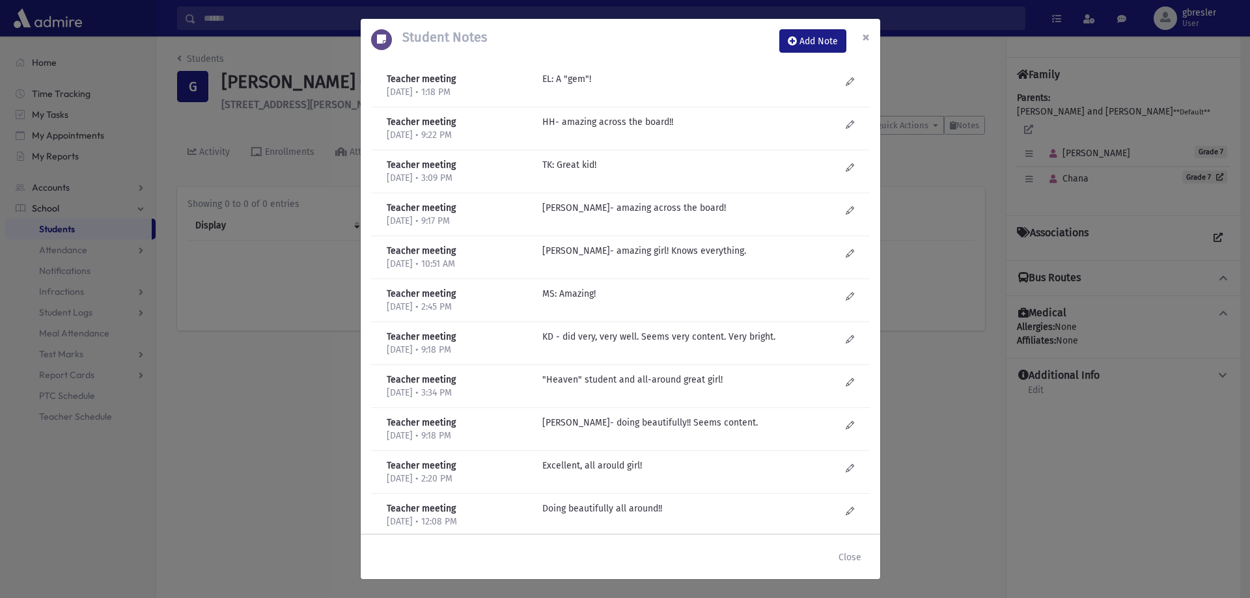
click at [868, 40] on span "×" at bounding box center [866, 37] width 8 height 18
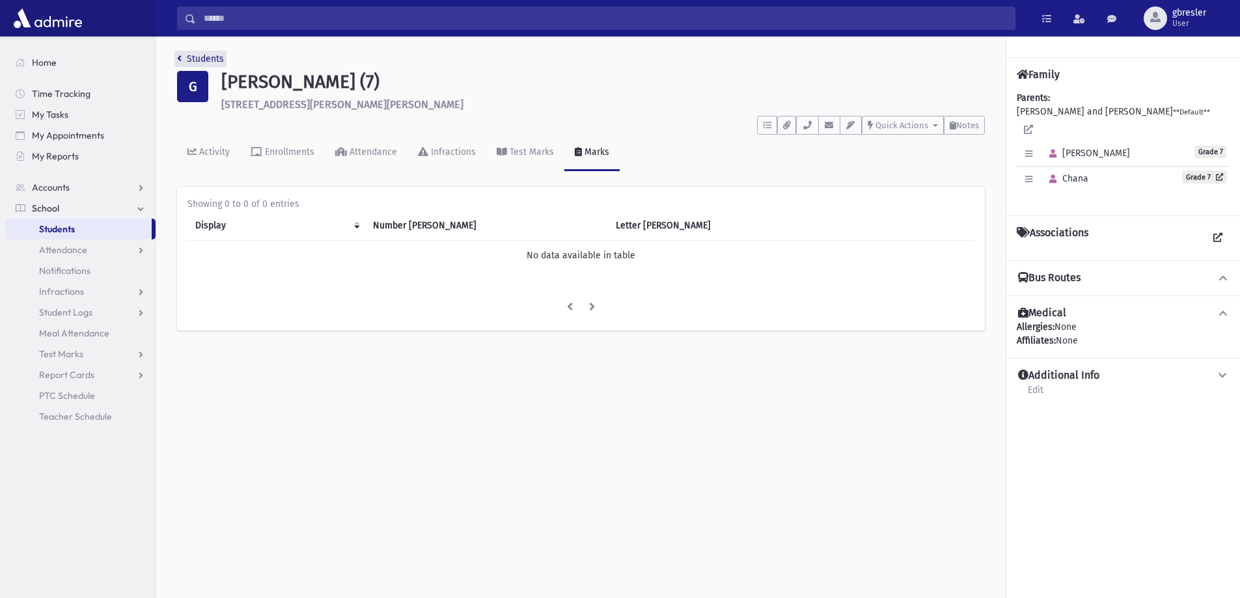
click at [213, 57] on link "Students" at bounding box center [200, 58] width 47 height 11
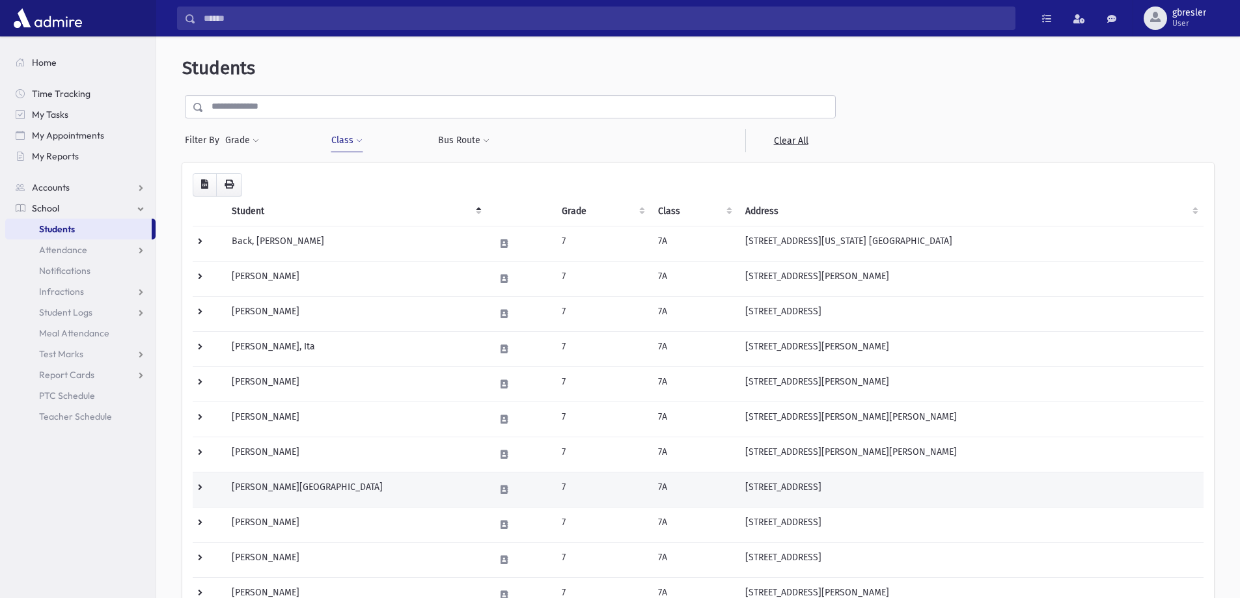
click at [264, 485] on td "[PERSON_NAME][GEOGRAPHIC_DATA]" at bounding box center [355, 489] width 263 height 35
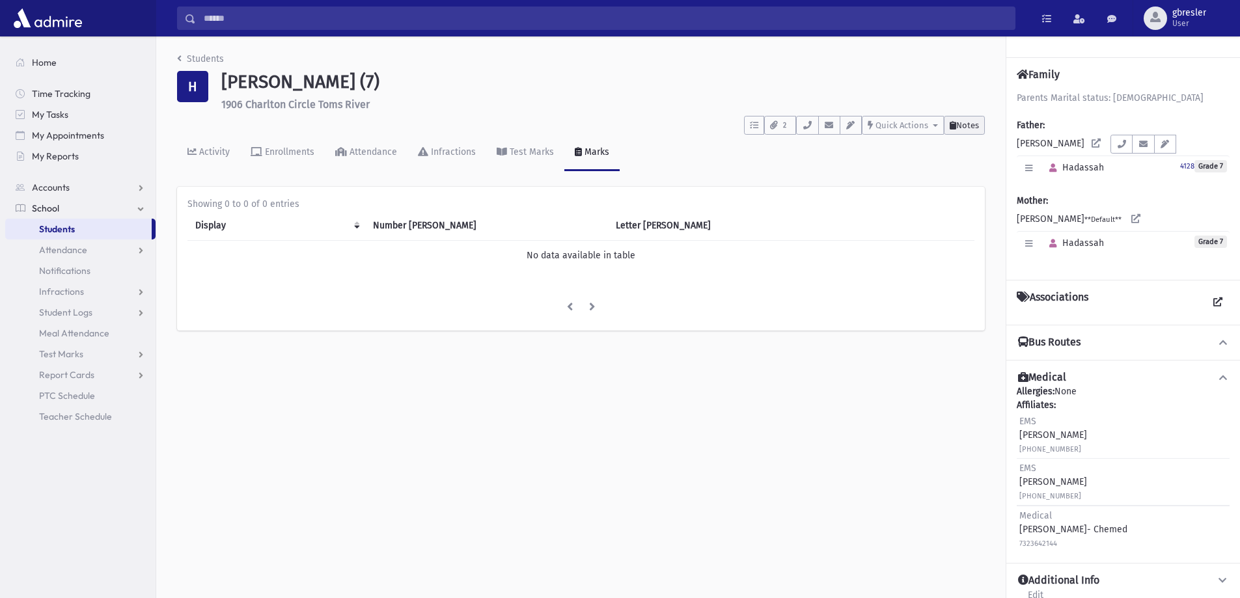
click at [965, 120] on span "Notes" at bounding box center [967, 125] width 23 height 10
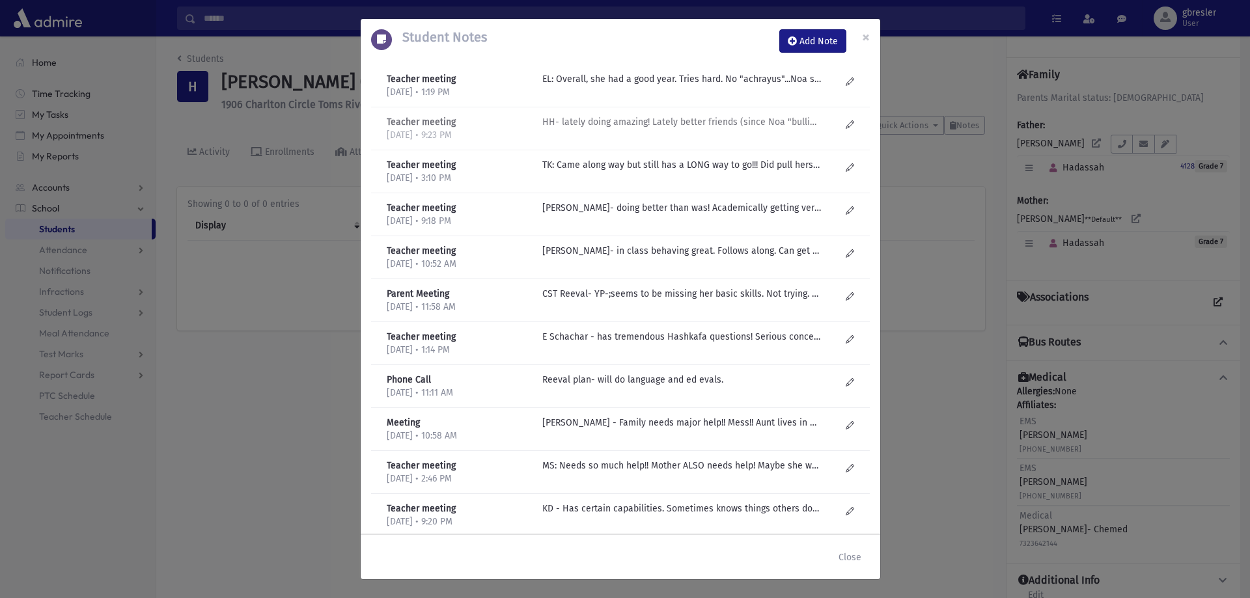
click at [622, 86] on p "HH- lately doing amazing! Lately better friends (since Noa "bullied" her) Gets …" at bounding box center [681, 79] width 279 height 14
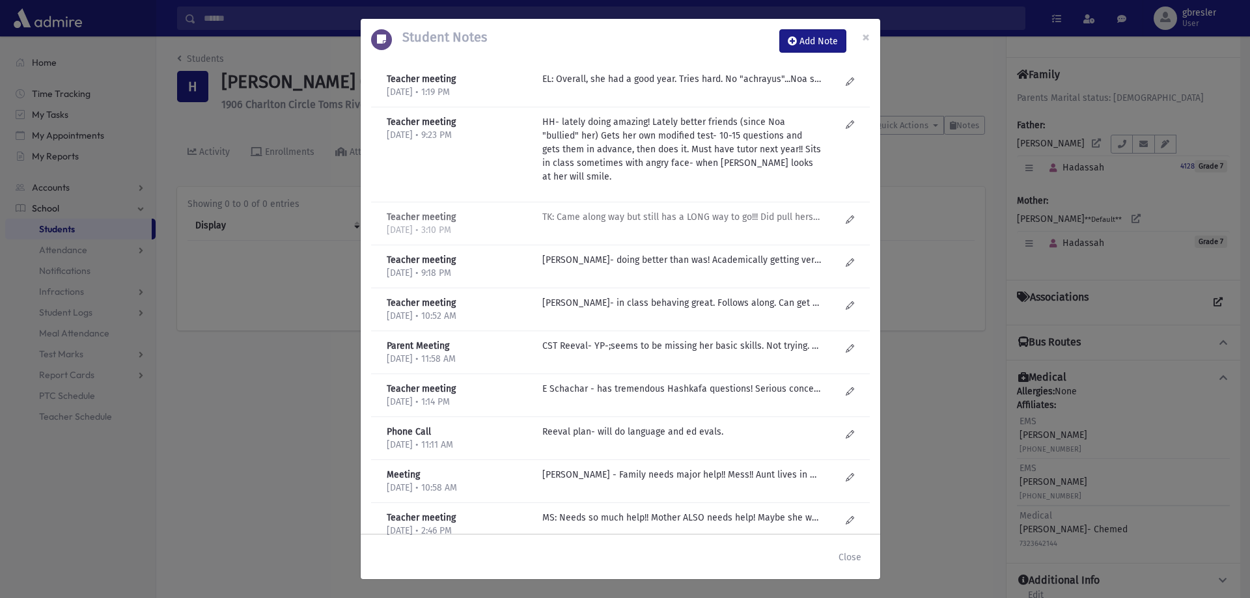
click at [617, 86] on p "TK: Came along way but still has a LONG way to go!!! Did pull herself together …" at bounding box center [681, 79] width 279 height 14
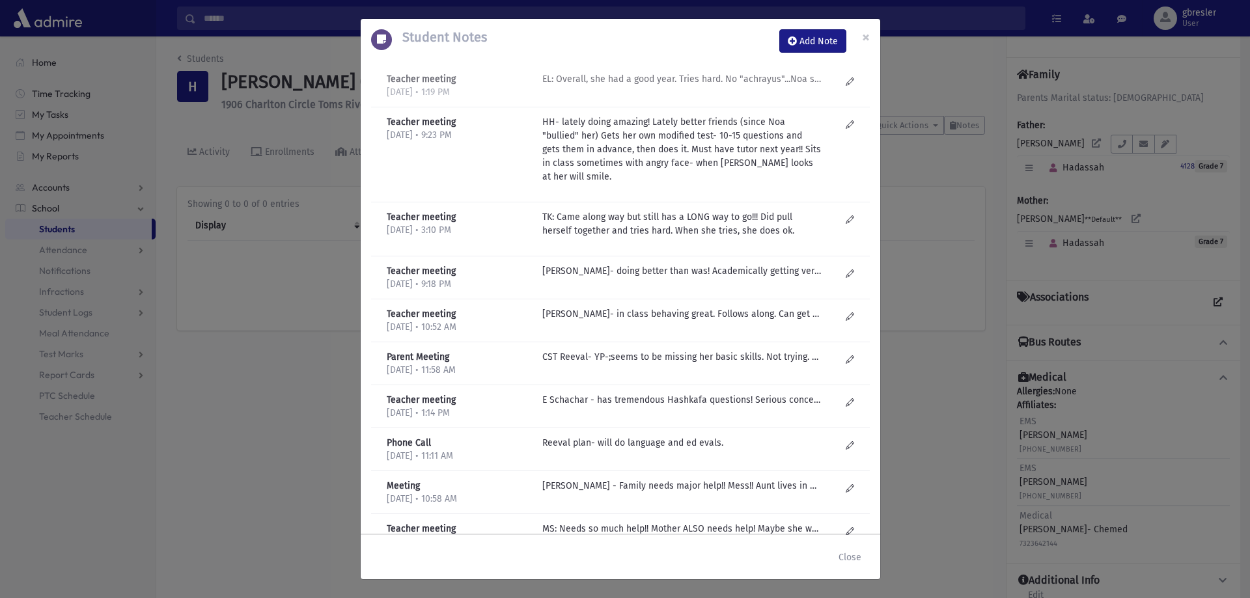
click at [615, 79] on p "EL: Overall, she had a good year. Tries hard. No "achrayus"...Noa stopped bully…" at bounding box center [681, 79] width 279 height 14
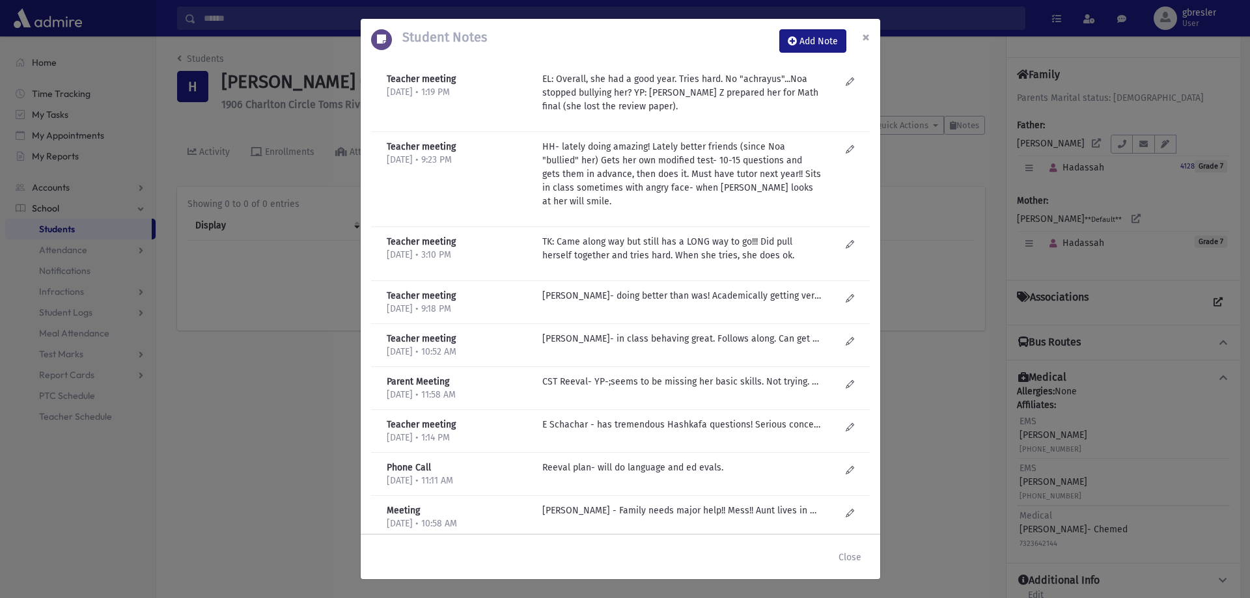
click at [865, 33] on span "×" at bounding box center [866, 37] width 8 height 18
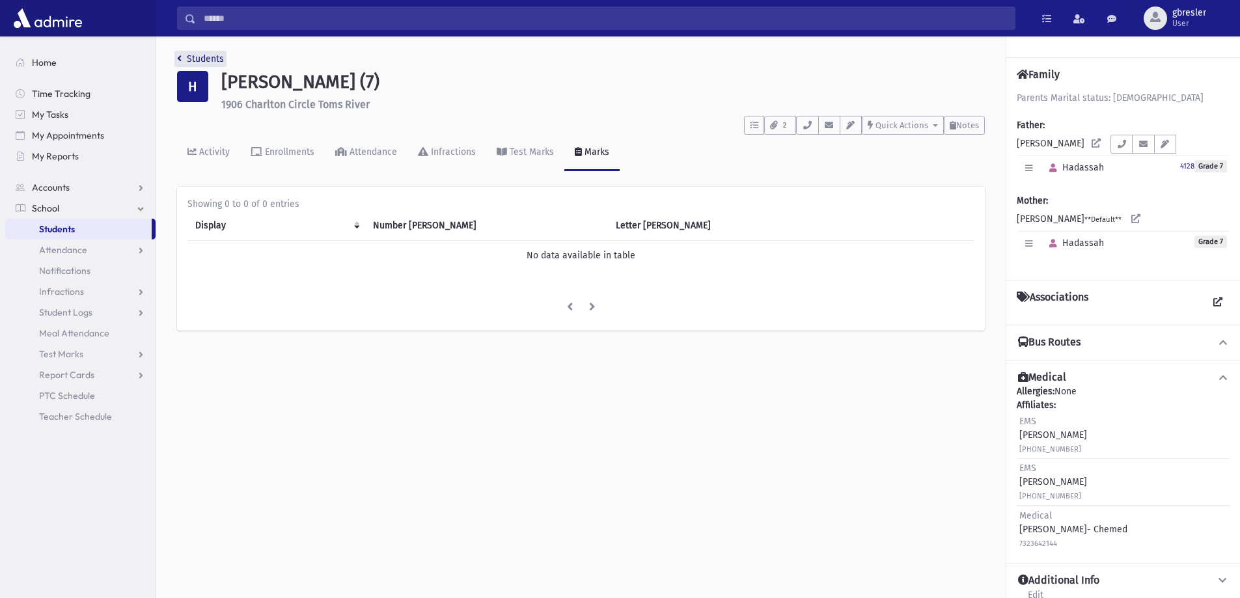
click at [210, 56] on link "Students" at bounding box center [200, 58] width 47 height 11
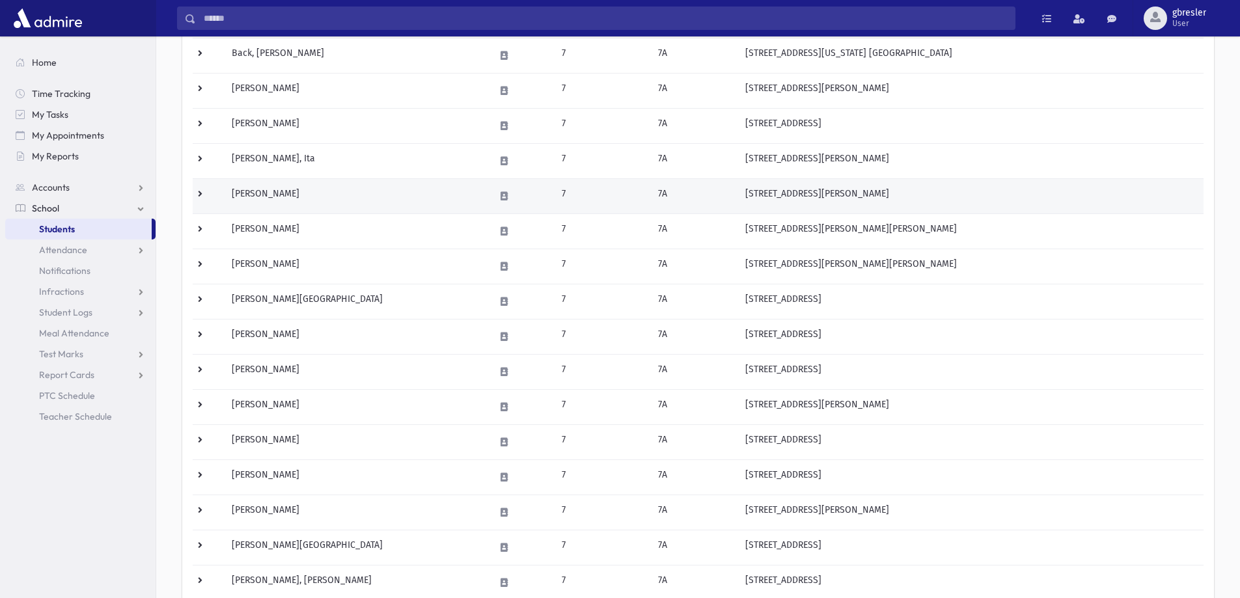
scroll to position [195, 0]
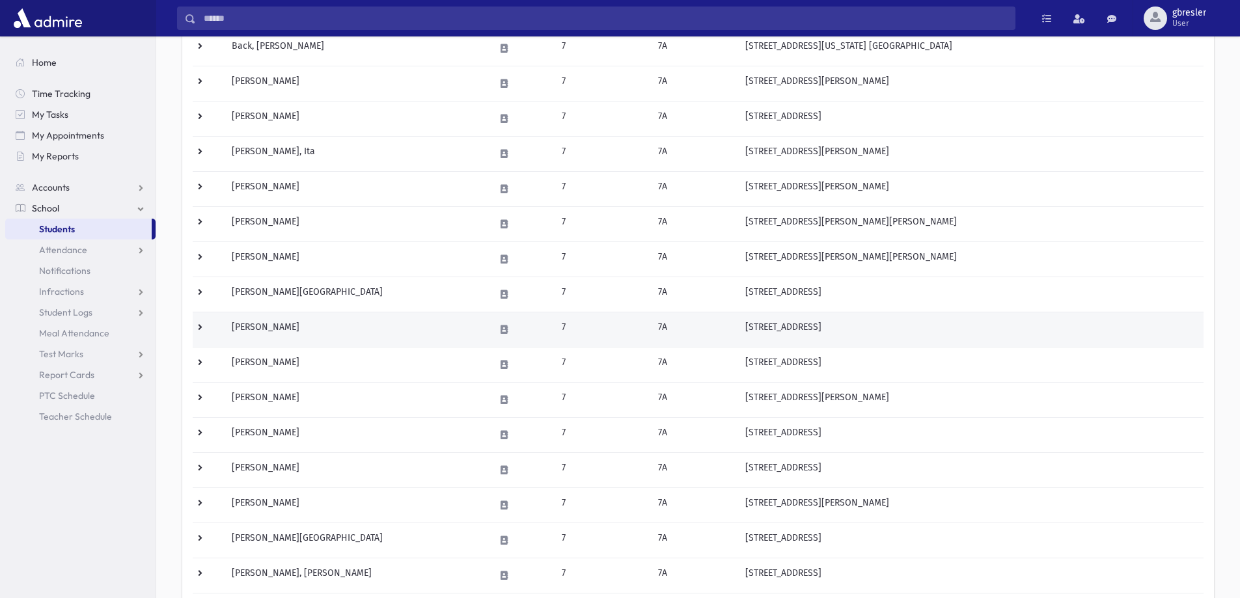
click at [271, 332] on td "[PERSON_NAME]" at bounding box center [355, 329] width 263 height 35
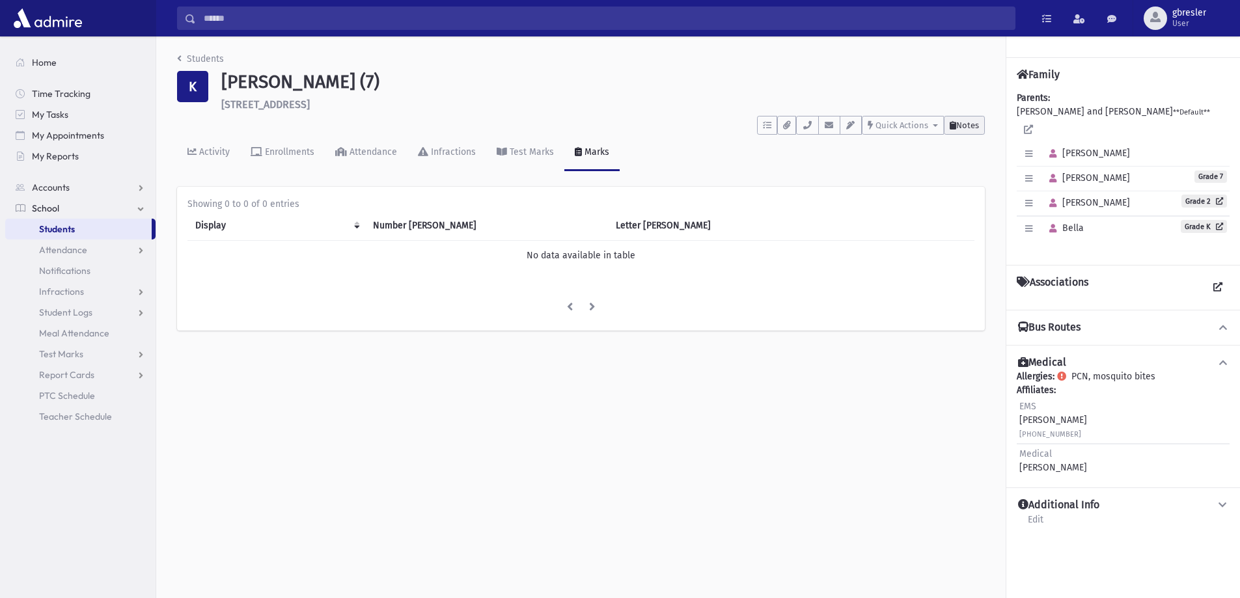
click at [965, 125] on span "Notes" at bounding box center [967, 125] width 23 height 10
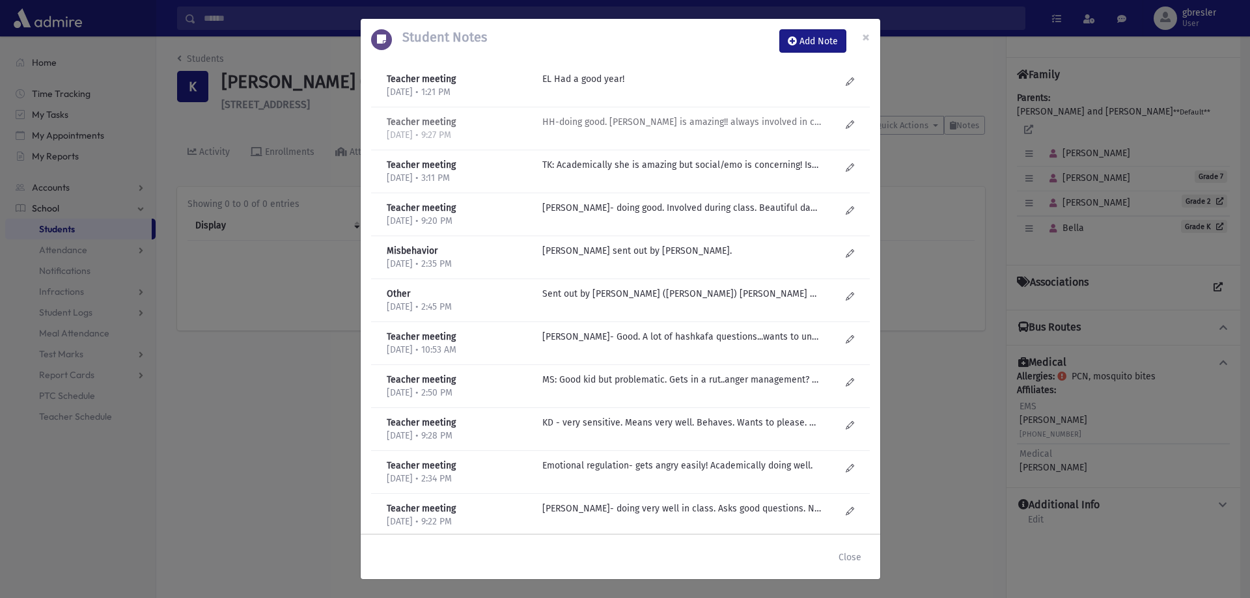
click at [624, 86] on p "HH-doing good. Davening is amazing!! always involved in class, participates, th…" at bounding box center [681, 79] width 279 height 14
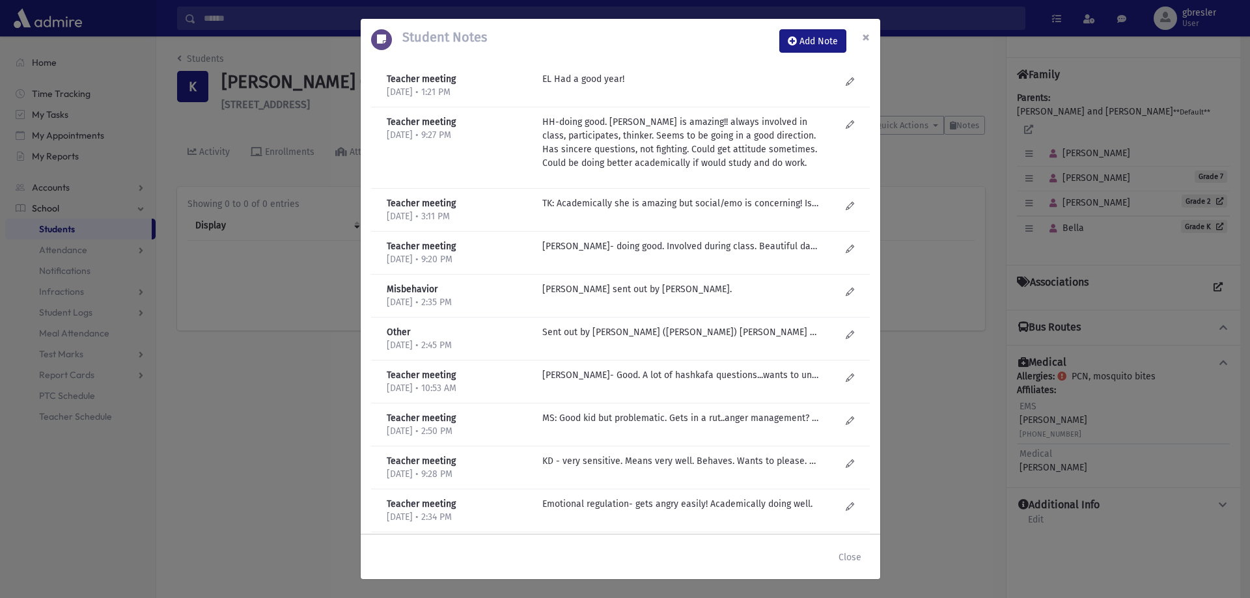
click at [865, 42] on span "×" at bounding box center [866, 37] width 8 height 18
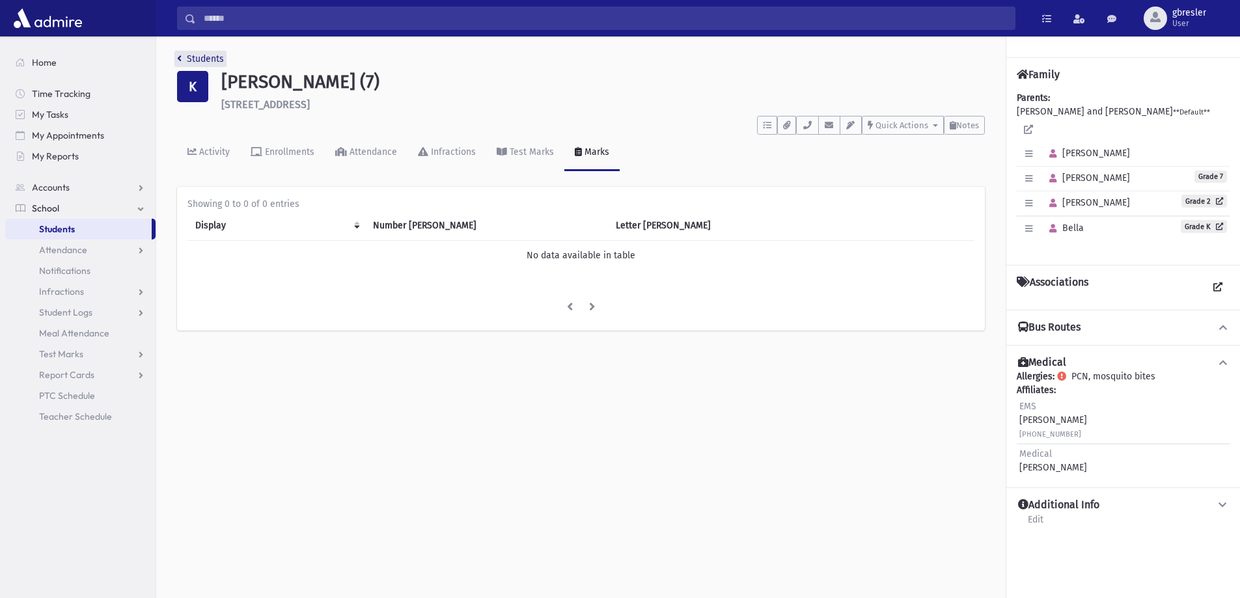
click at [214, 61] on link "Students" at bounding box center [200, 58] width 47 height 11
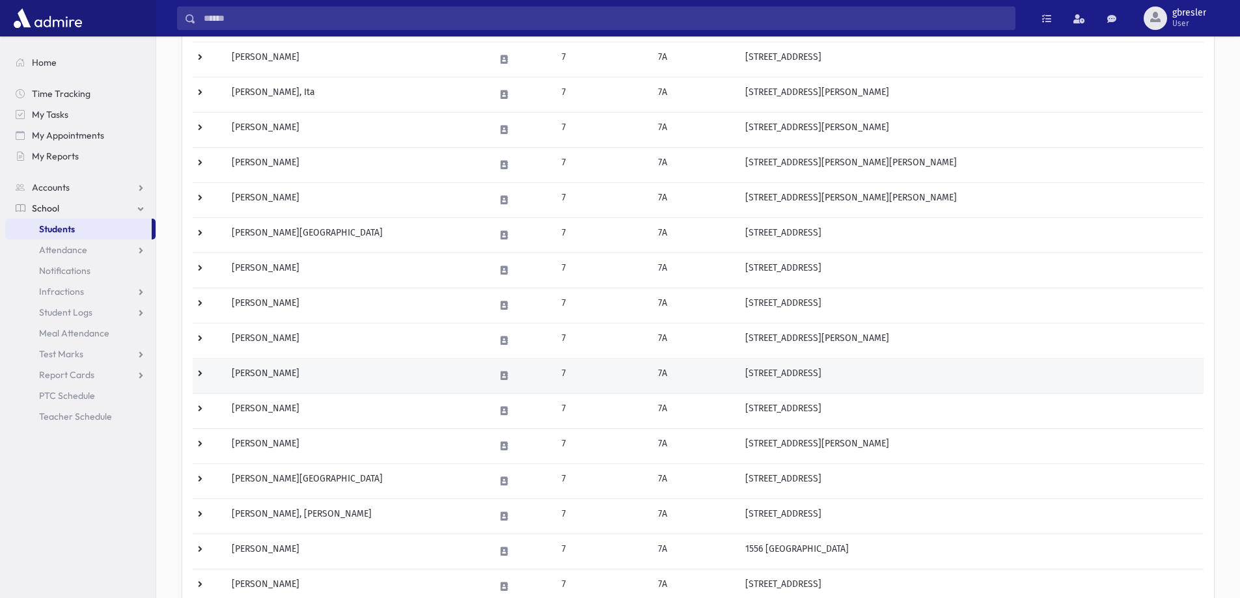
scroll to position [260, 0]
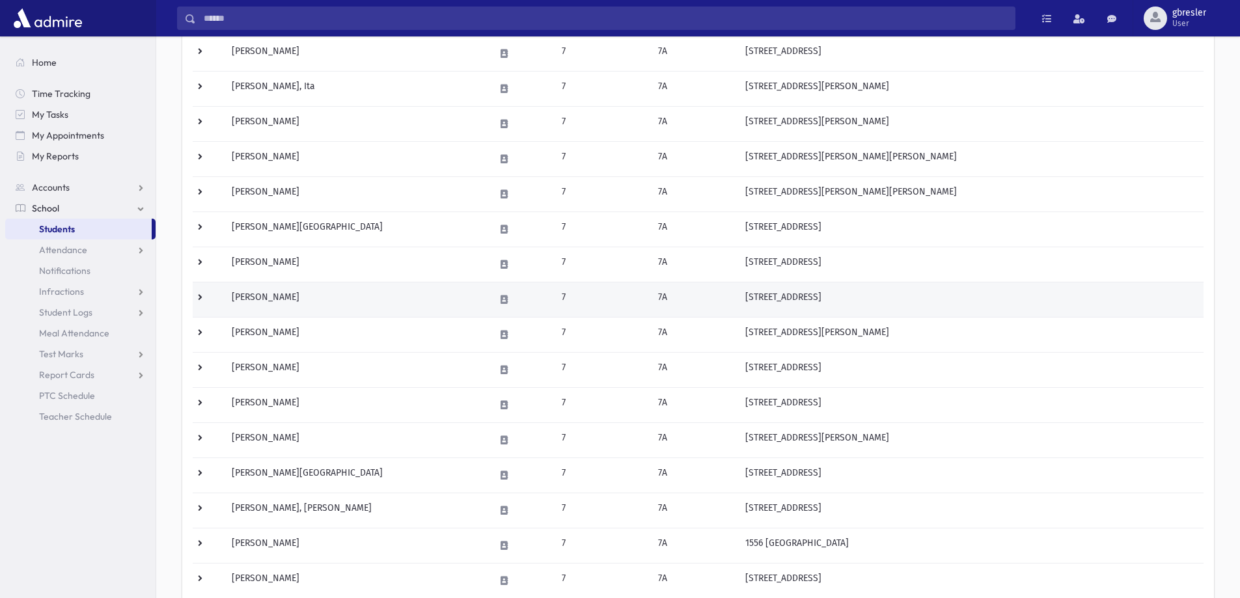
click at [274, 301] on td "Katz, Michal" at bounding box center [355, 299] width 263 height 35
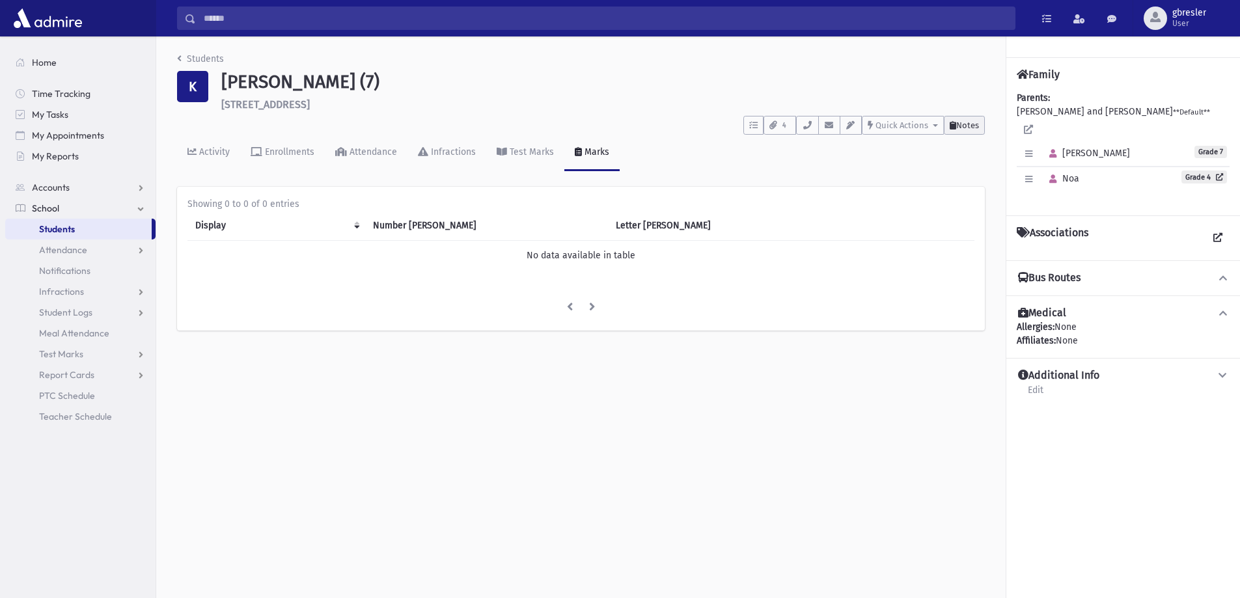
click at [967, 131] on button "Notes" at bounding box center [964, 125] width 41 height 19
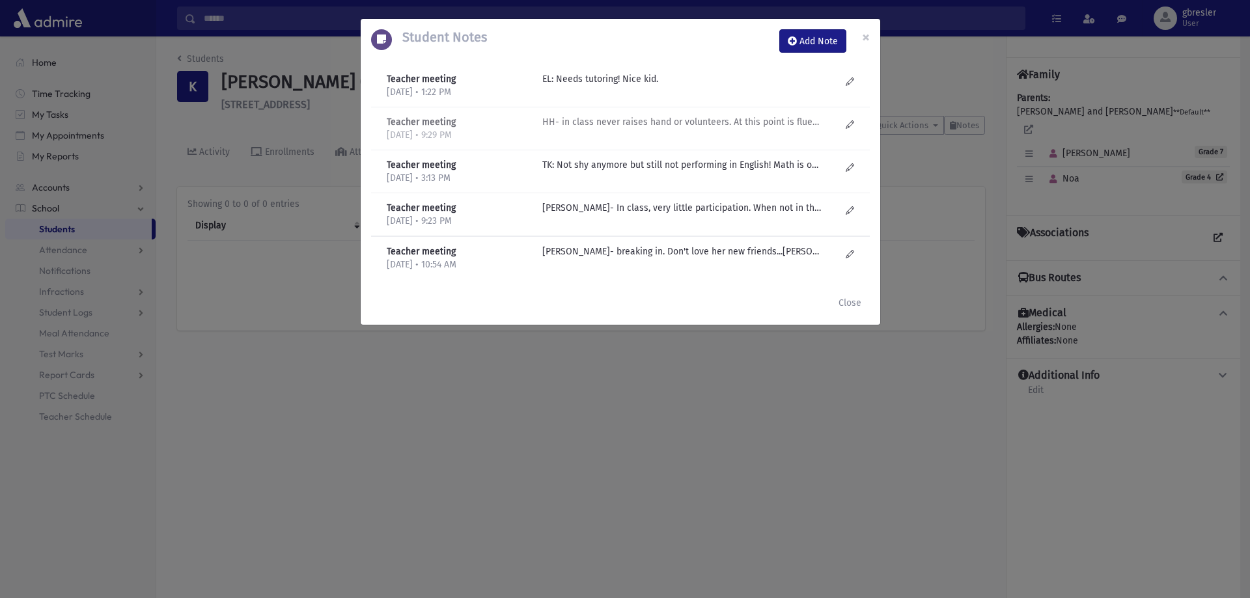
click at [594, 86] on p "HH- in class never raises hand or volunteers. At this point is fluent in Englis…" at bounding box center [681, 79] width 279 height 14
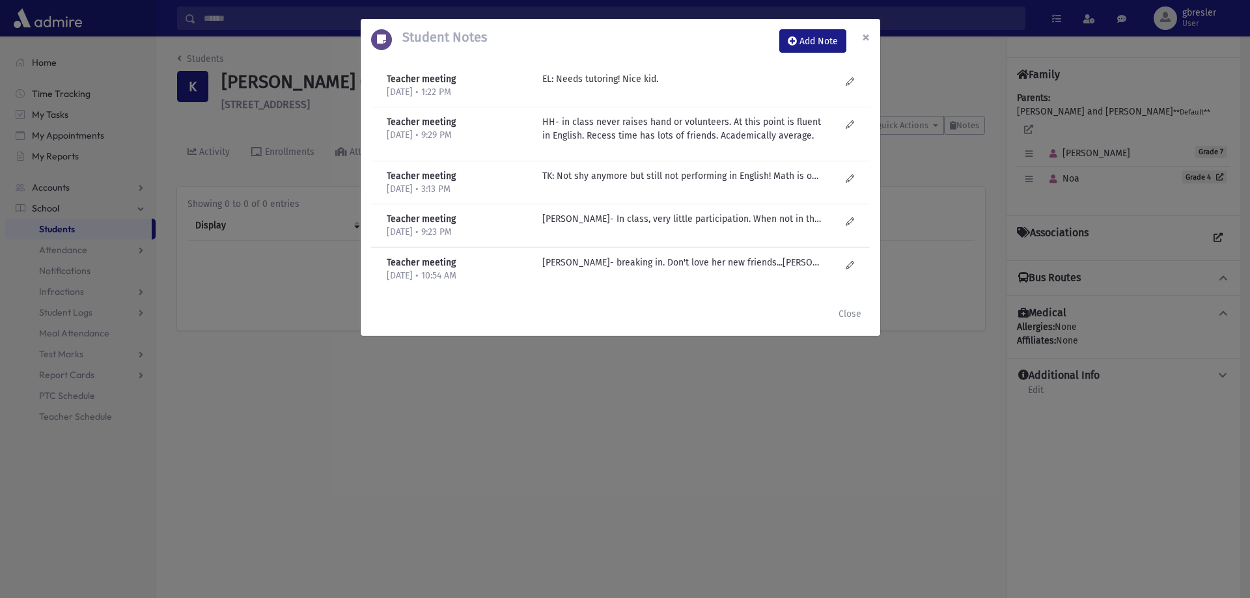
click at [865, 35] on span "×" at bounding box center [866, 37] width 8 height 18
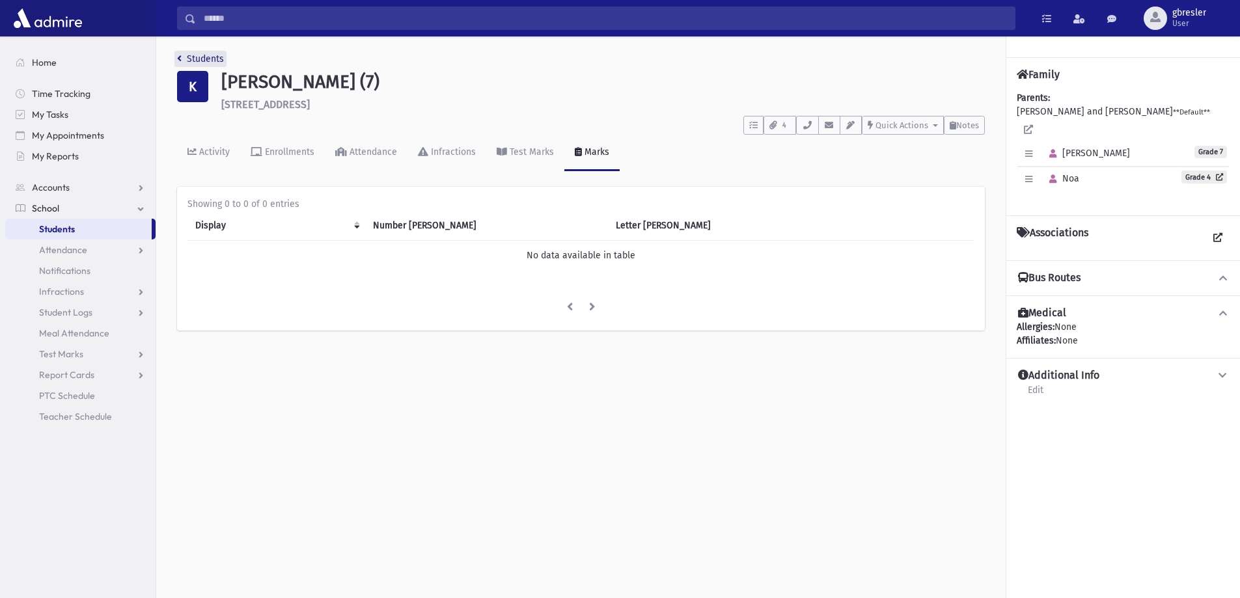
click at [204, 58] on link "Students" at bounding box center [200, 58] width 47 height 11
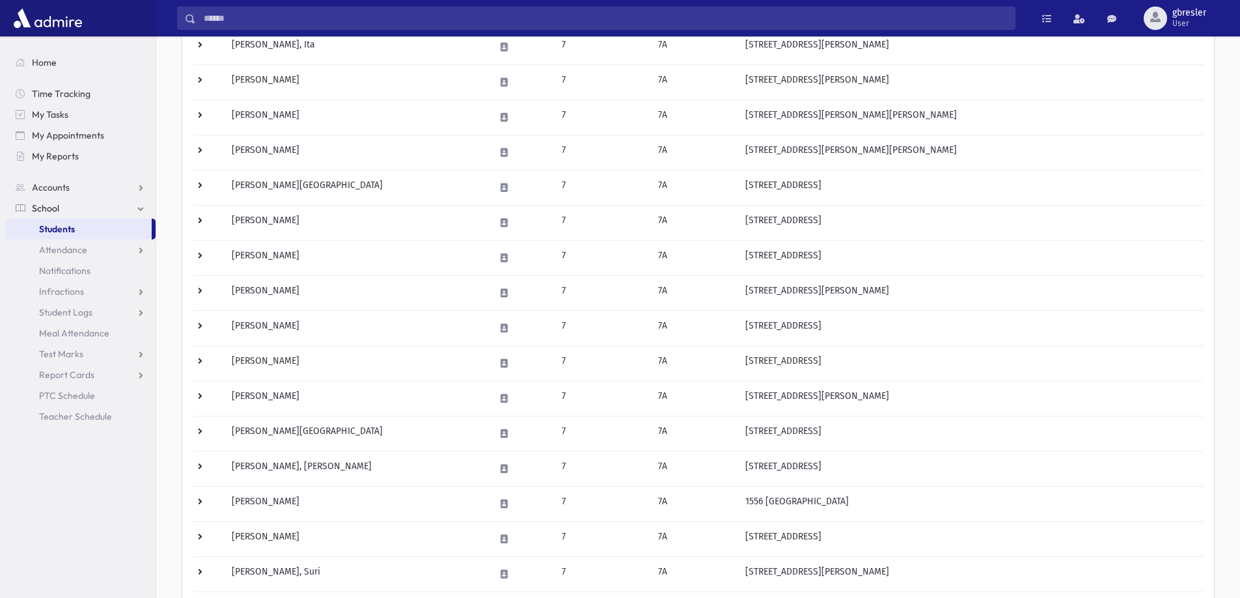
scroll to position [326, 0]
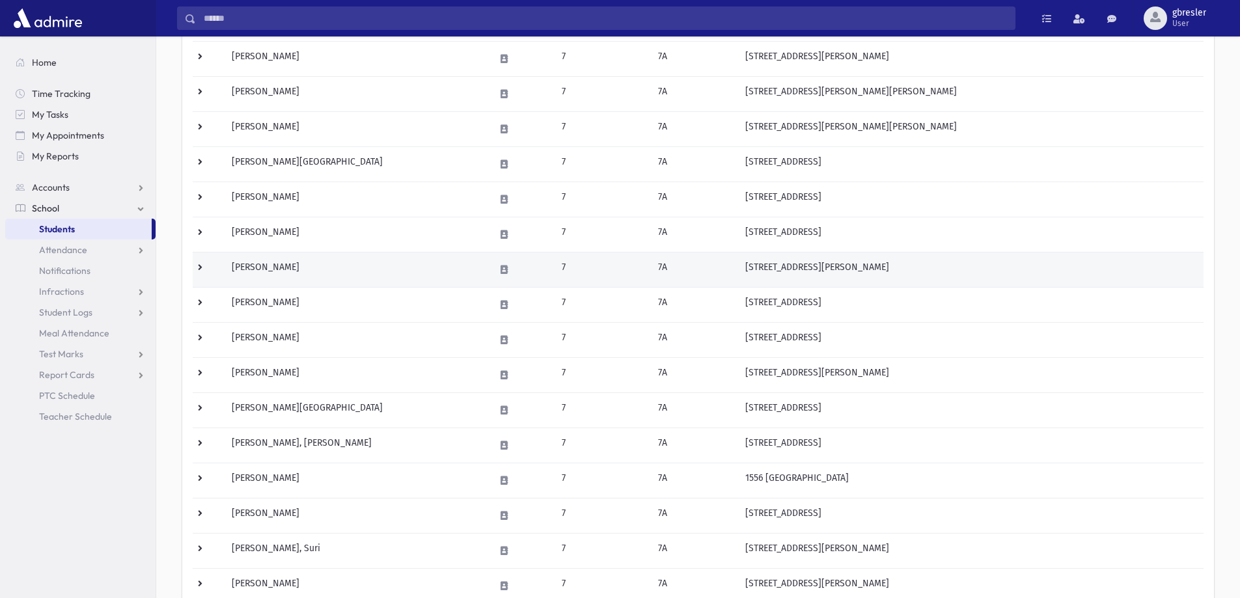
click at [290, 270] on td "Kessler, Chana Sara" at bounding box center [355, 269] width 263 height 35
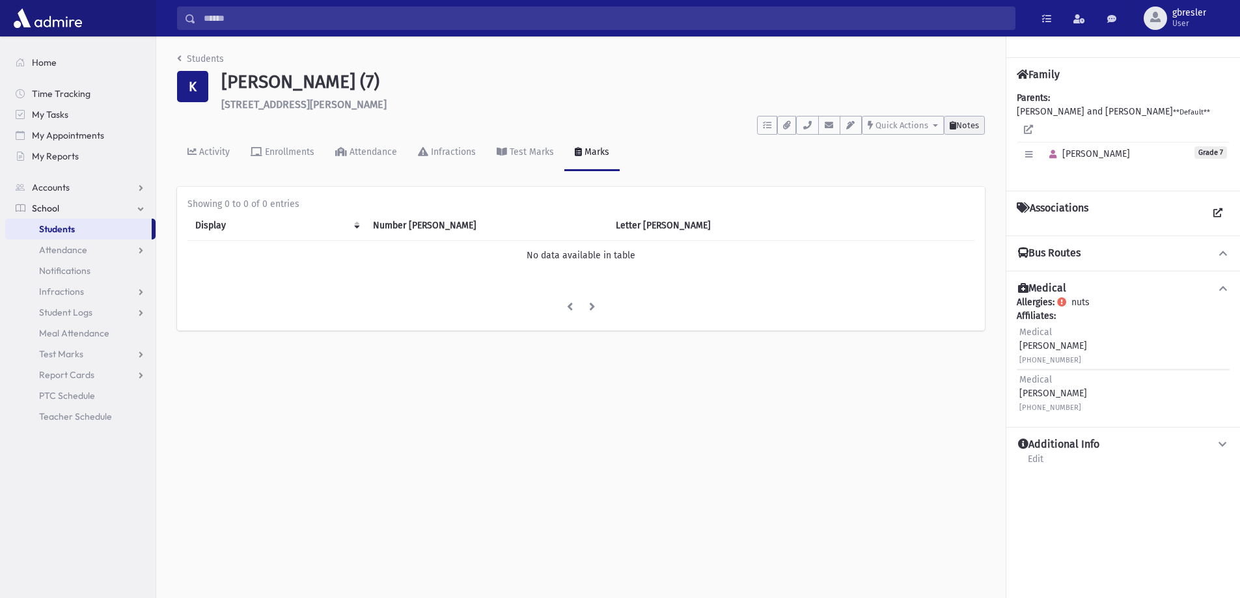
click at [963, 124] on span "Notes" at bounding box center [967, 125] width 23 height 10
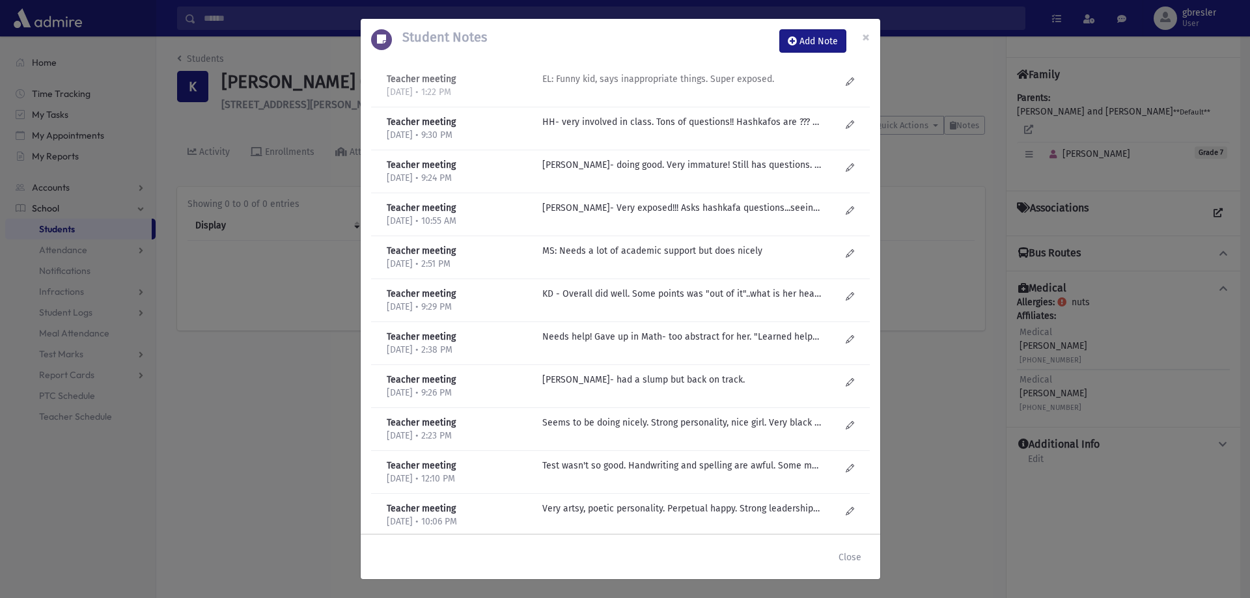
click at [715, 80] on p "EL: Funny kid, says inappropriate things. Super exposed." at bounding box center [681, 79] width 279 height 14
click at [684, 126] on p "HH- very involved in class. Tons of questions!! Hashkafos are ??? Example-"Shmu…" at bounding box center [681, 122] width 279 height 14
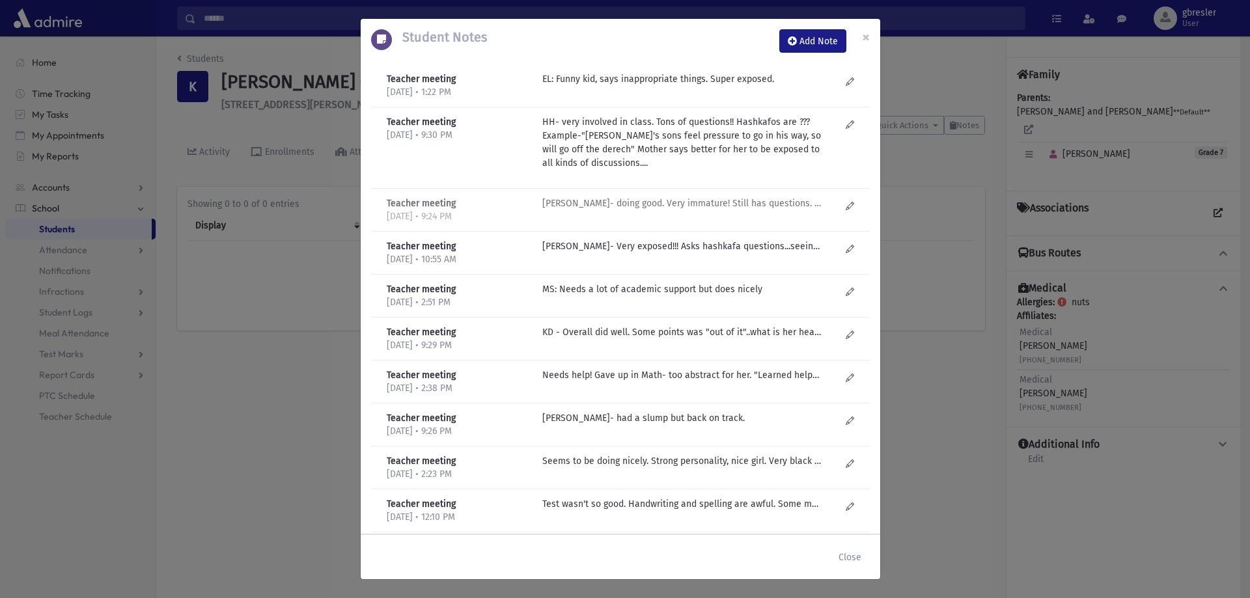
click at [662, 198] on p "H Helberg- doing good. Very immature! Still has questions. Working hard. Negati…" at bounding box center [681, 204] width 279 height 14
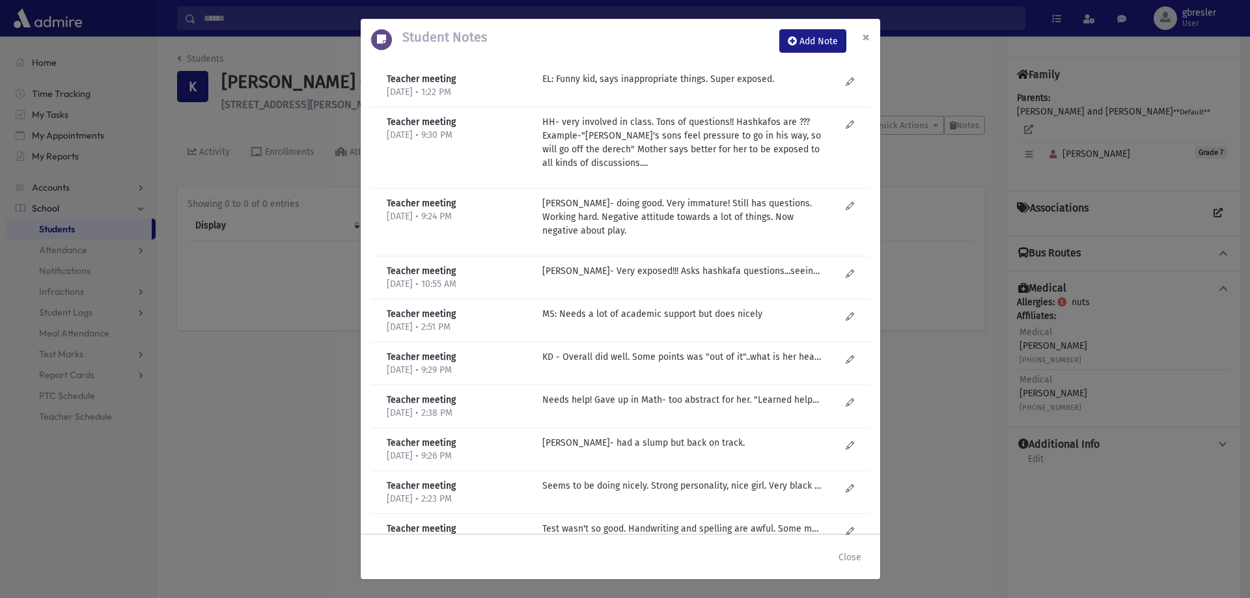
click at [865, 41] on span "×" at bounding box center [866, 37] width 8 height 18
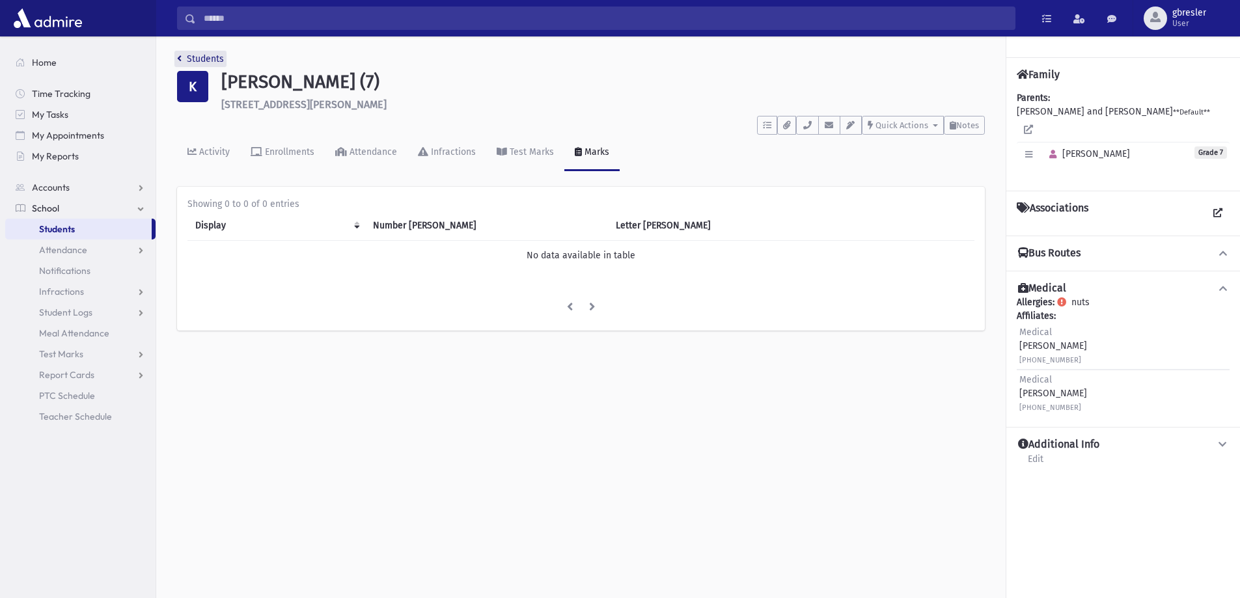
click at [206, 62] on link "Students" at bounding box center [200, 58] width 47 height 11
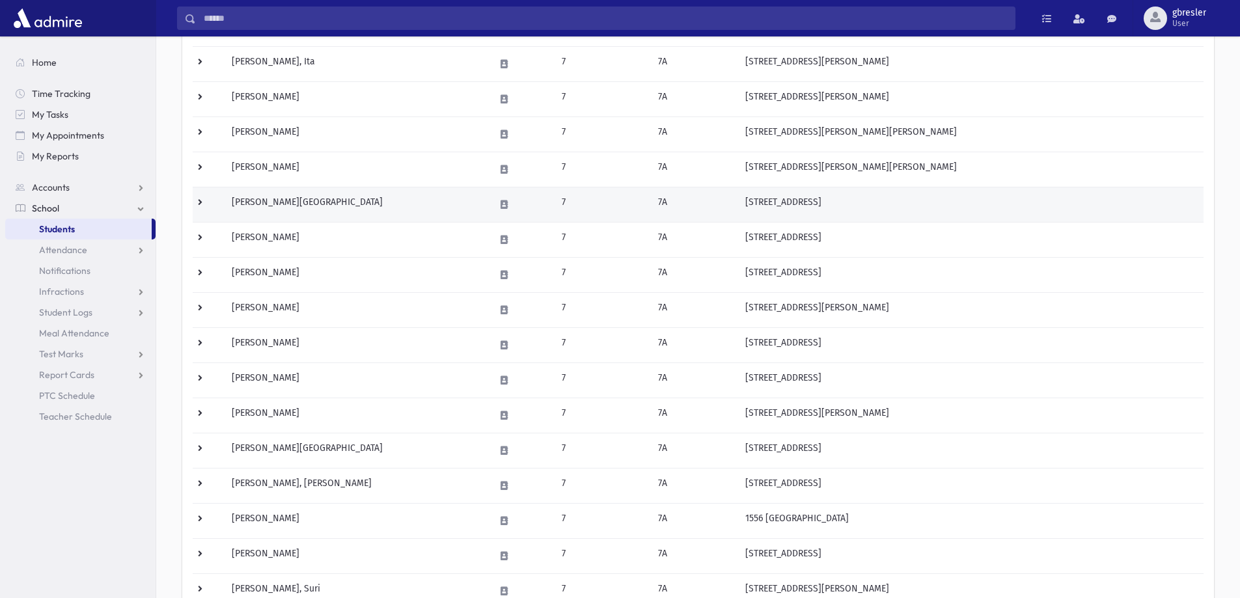
scroll to position [326, 0]
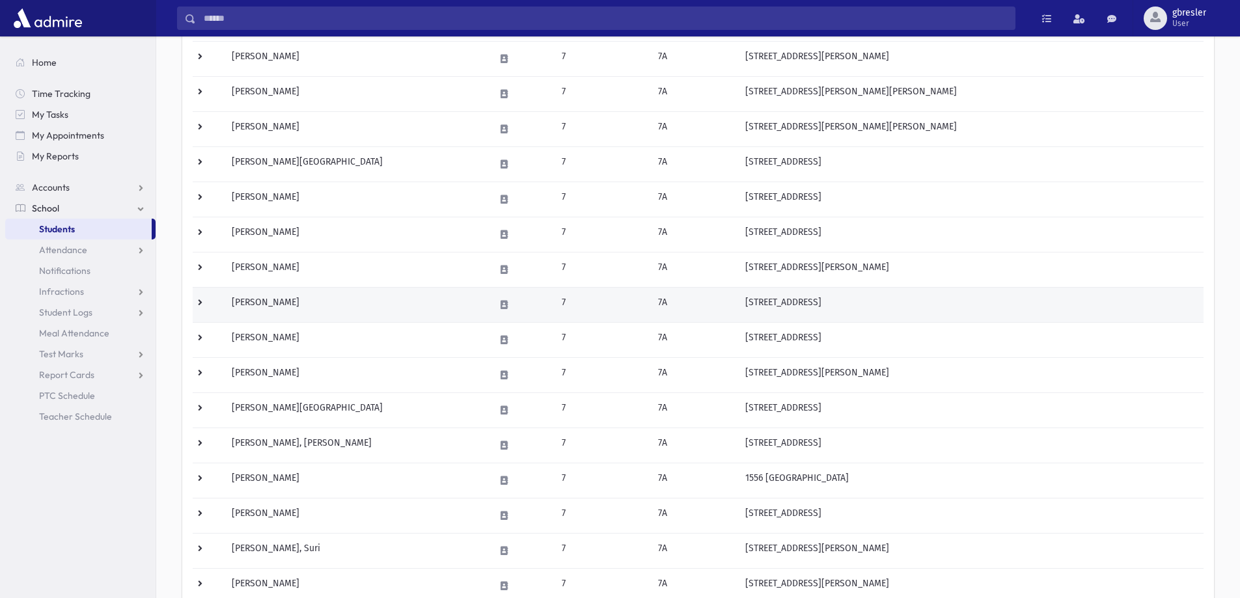
click at [286, 301] on td "Moerman, Rikki" at bounding box center [355, 304] width 263 height 35
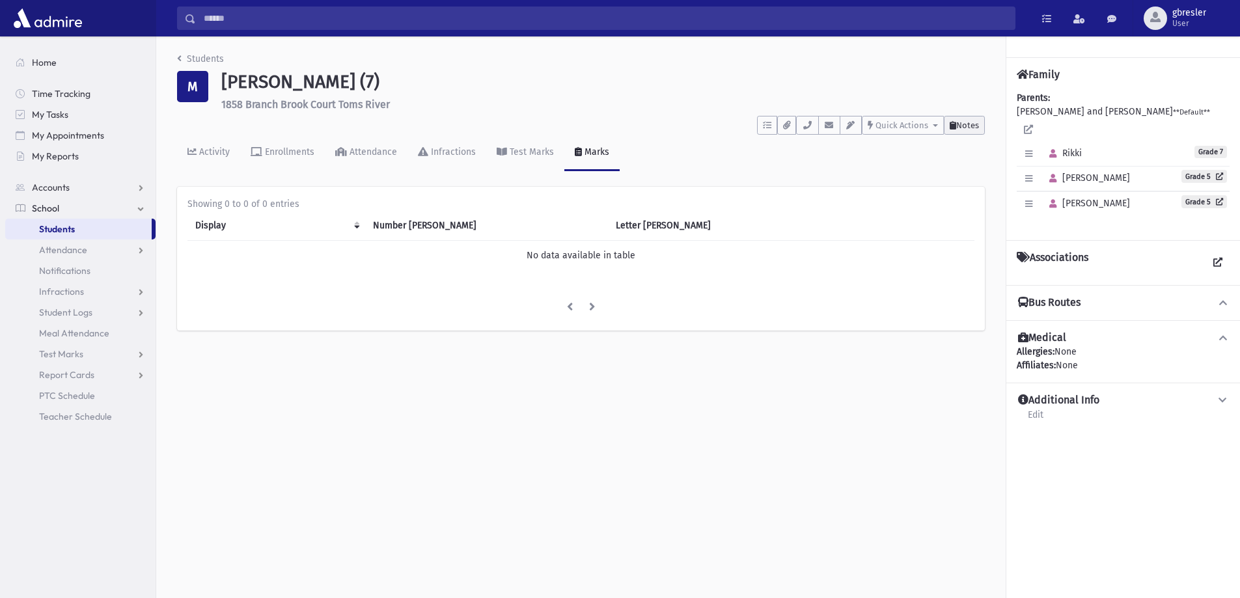
click at [969, 123] on span "Notes" at bounding box center [967, 125] width 23 height 10
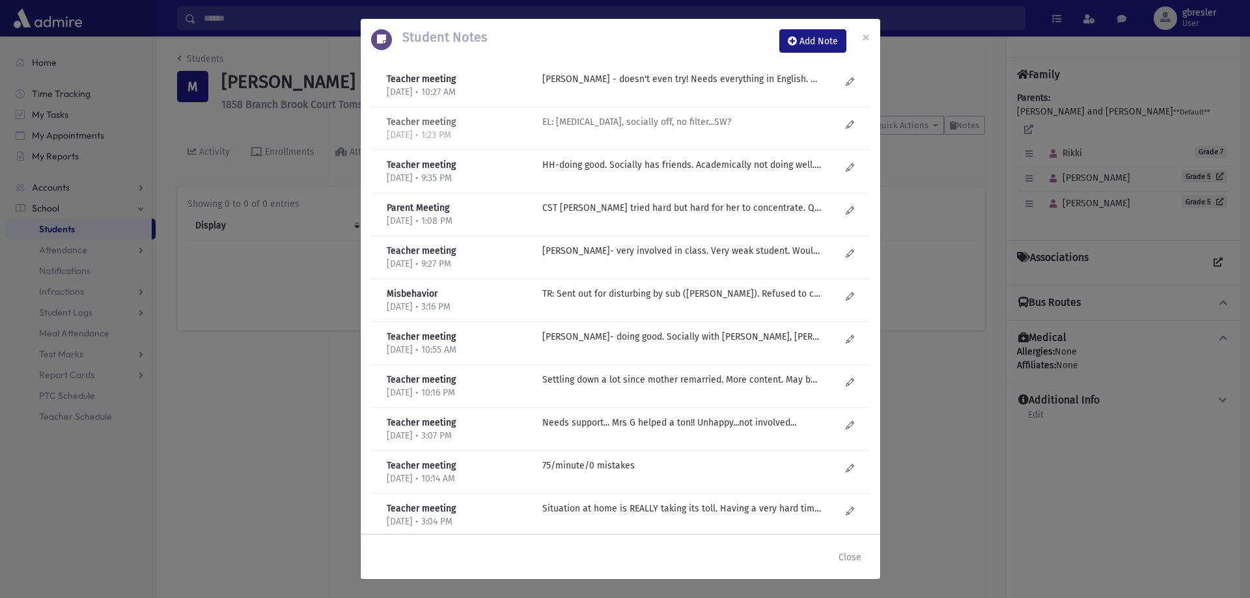
click at [606, 86] on p "EL: ADHD, socially off, no filter...SW?" at bounding box center [681, 79] width 279 height 14
click at [614, 85] on p "HB Yoffe - doesn't even try! Needs everything in English. Gets lost in class. C…" at bounding box center [681, 79] width 279 height 14
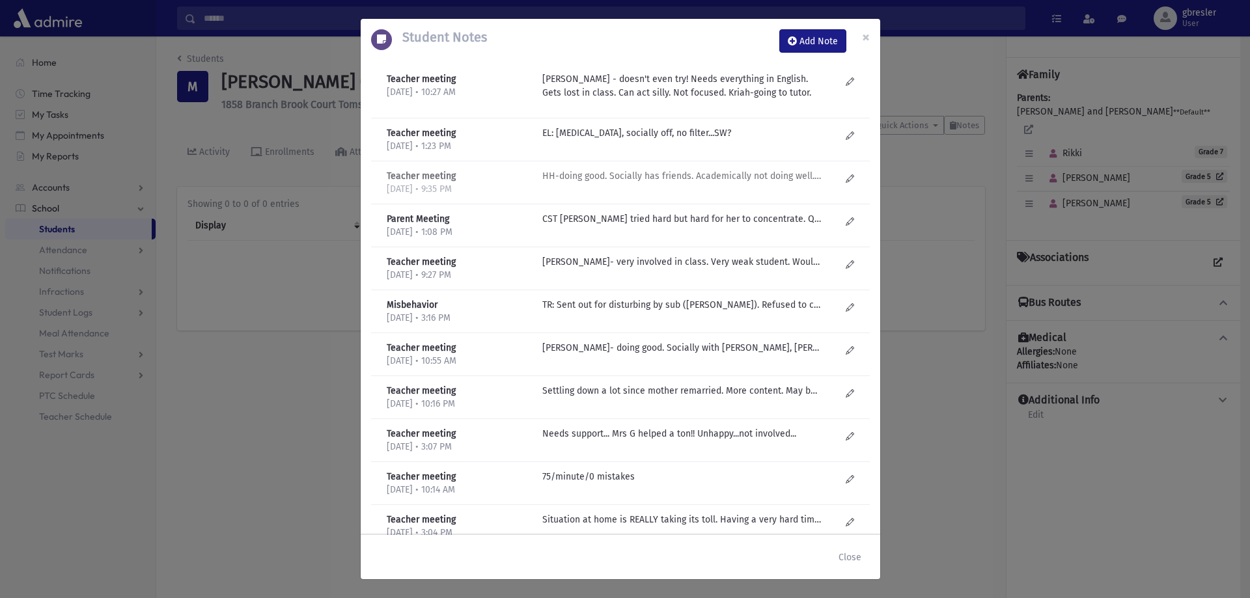
click at [635, 176] on p "HH-doing good. Socially has friends. Academically not doing well. Not putting i…" at bounding box center [681, 176] width 279 height 14
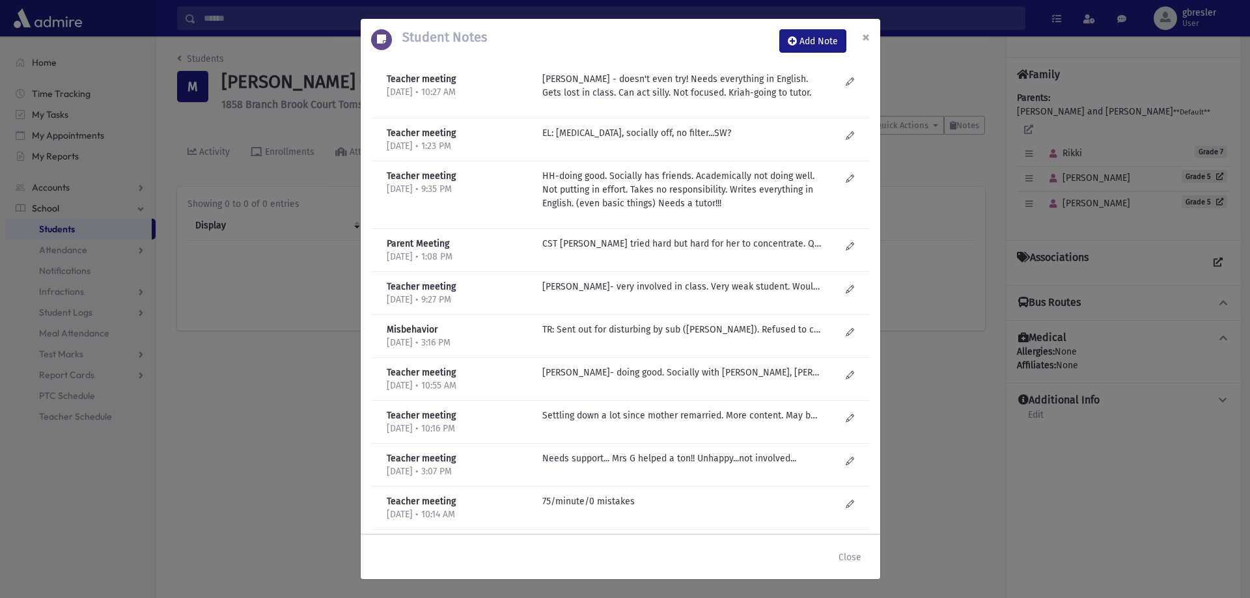
click at [872, 36] on button "×" at bounding box center [866, 37] width 29 height 36
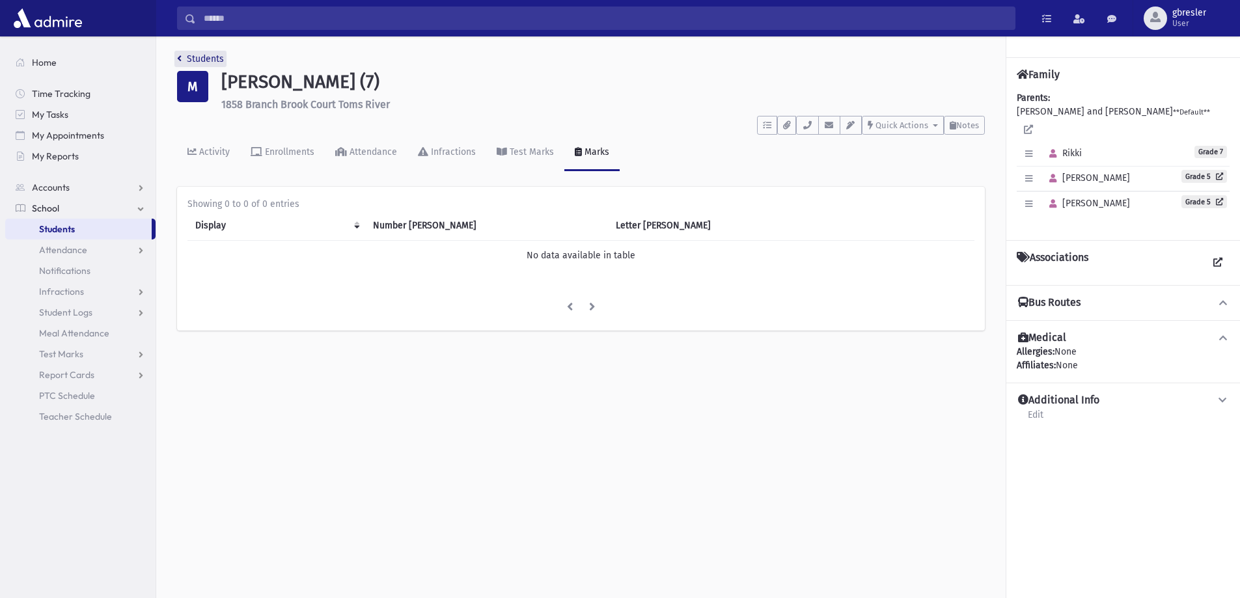
click at [191, 61] on link "Students" at bounding box center [200, 58] width 47 height 11
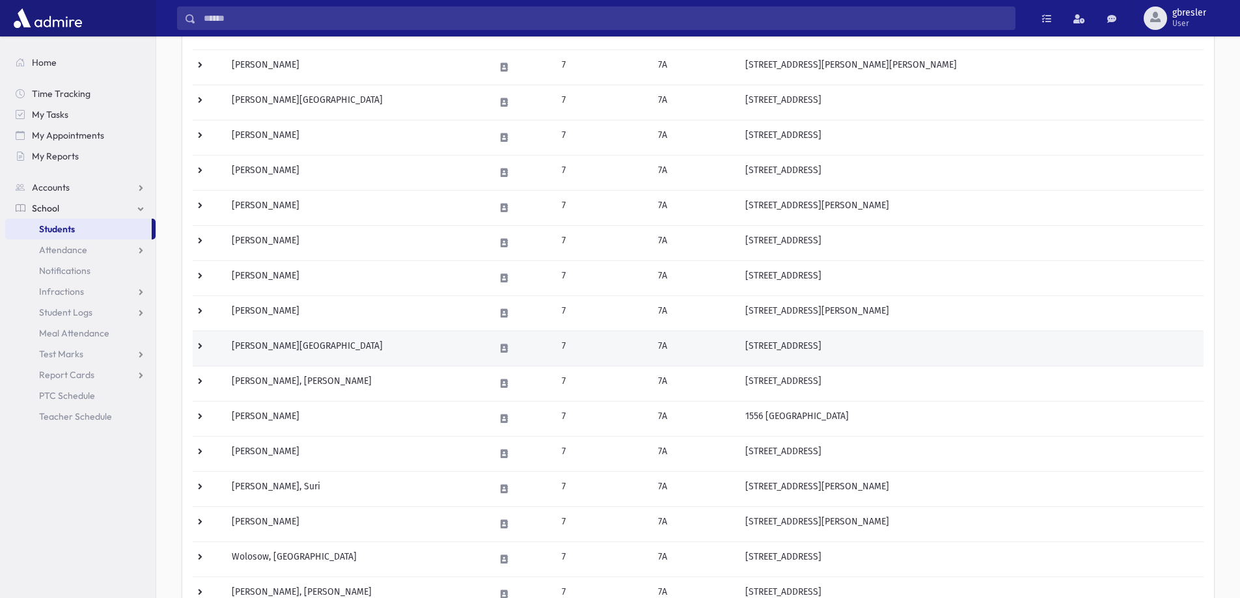
scroll to position [391, 0]
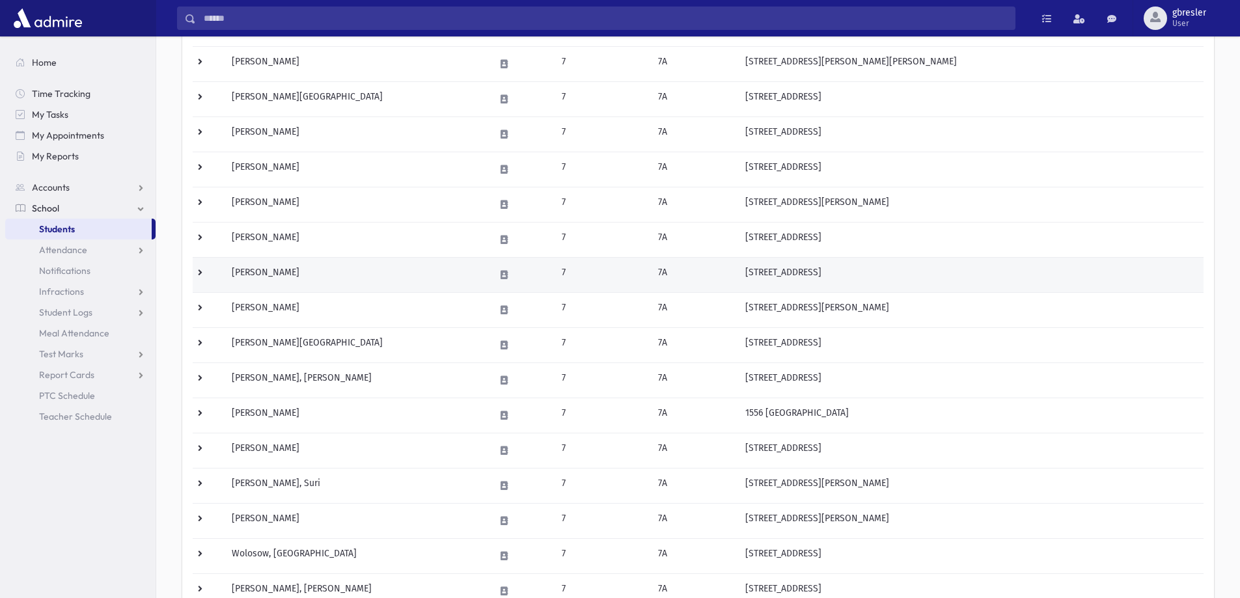
click at [290, 272] on td "Rapoport, Chavi" at bounding box center [355, 274] width 263 height 35
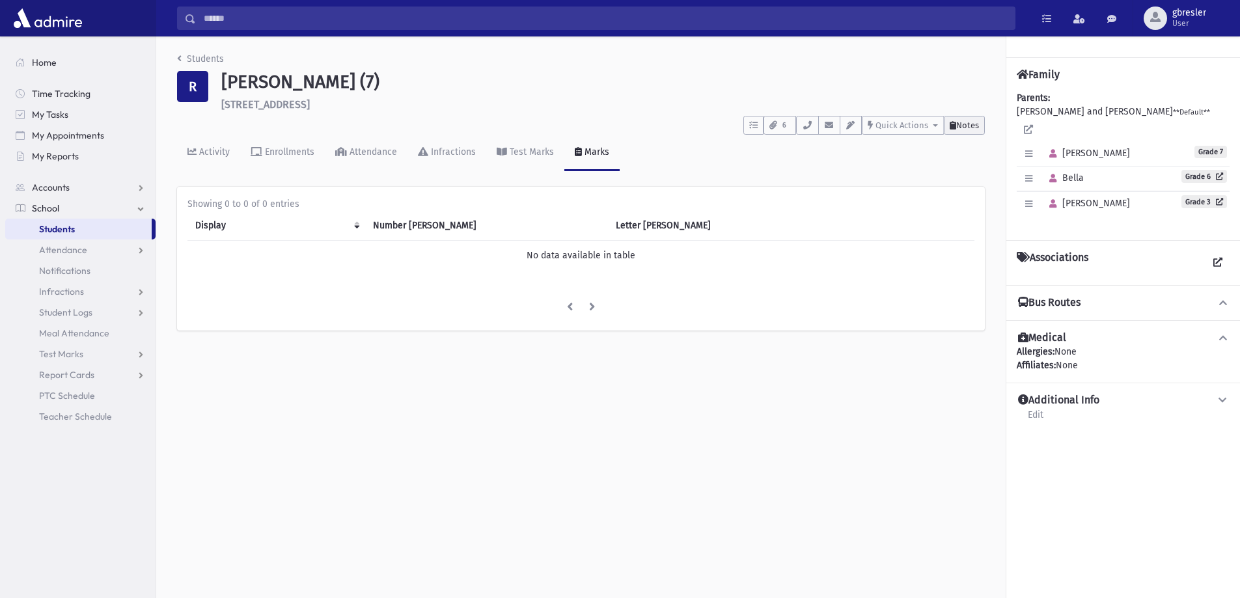
click at [956, 129] on span "Notes" at bounding box center [967, 125] width 23 height 10
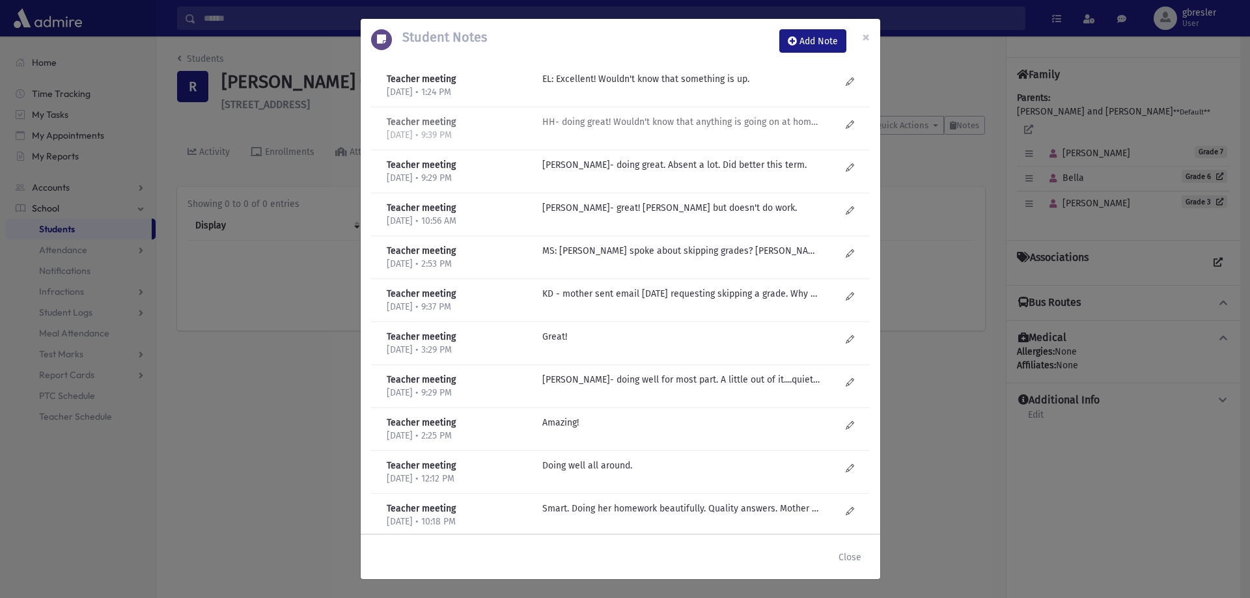
click at [651, 86] on p "HH- doing great! Wouldn't know that anything is going on at home! Amazing Middo…" at bounding box center [681, 79] width 279 height 14
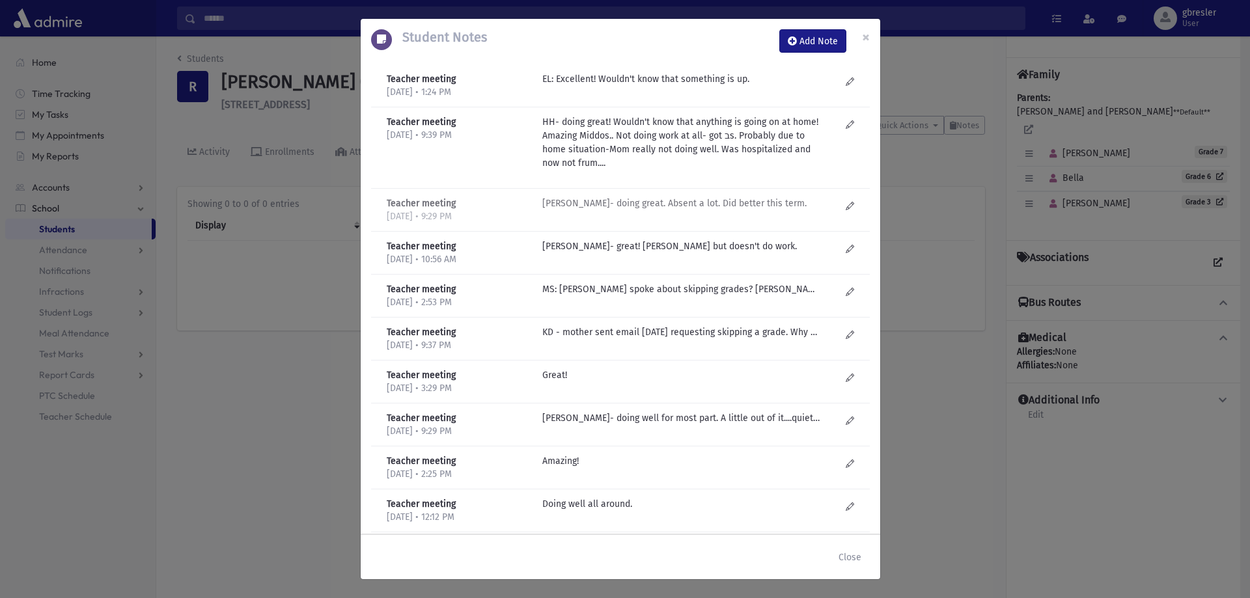
click at [646, 86] on p "H Helberg- doing great. Absent a lot. Did better this term." at bounding box center [681, 79] width 279 height 14
click at [870, 37] on button "×" at bounding box center [866, 37] width 29 height 36
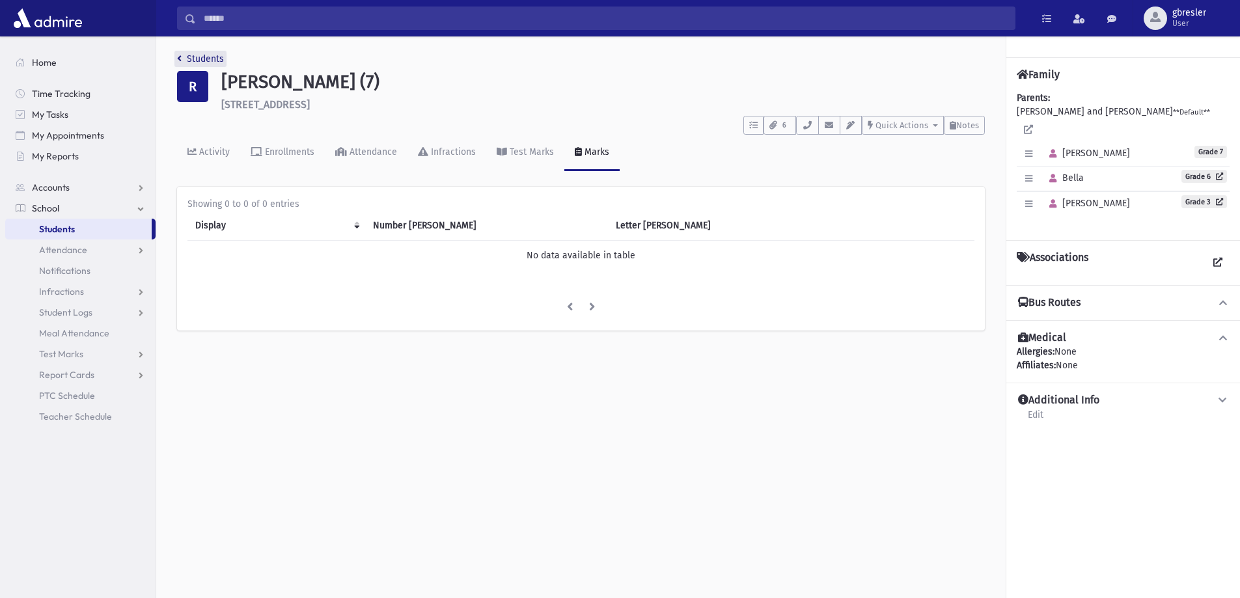
click at [210, 58] on link "Students" at bounding box center [200, 58] width 47 height 11
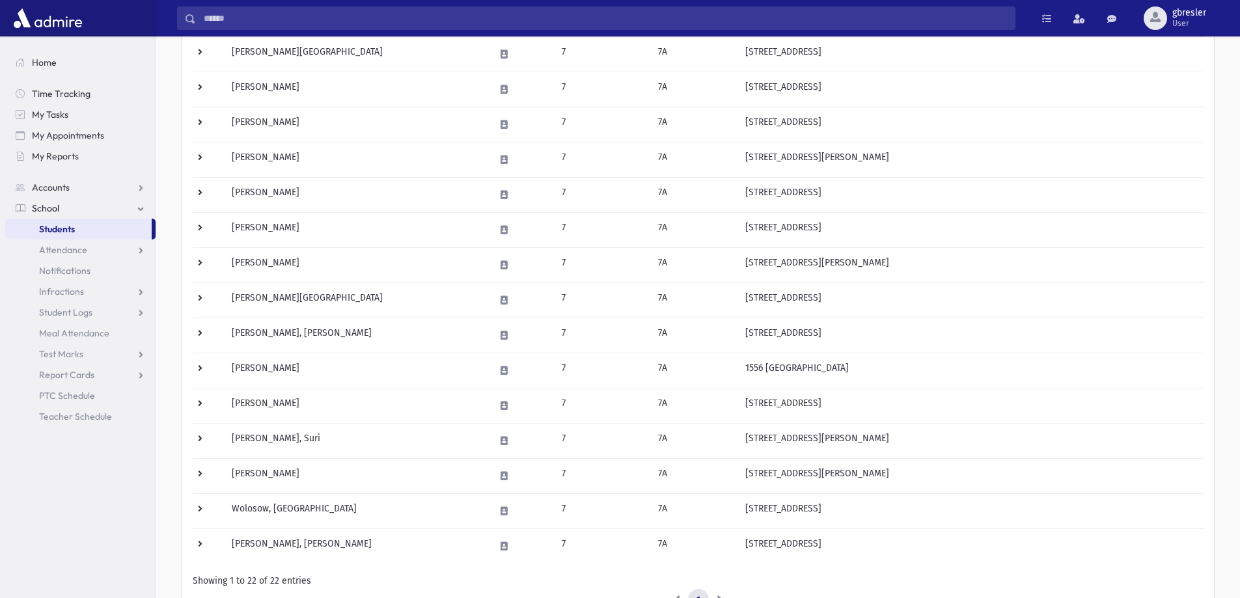
scroll to position [456, 0]
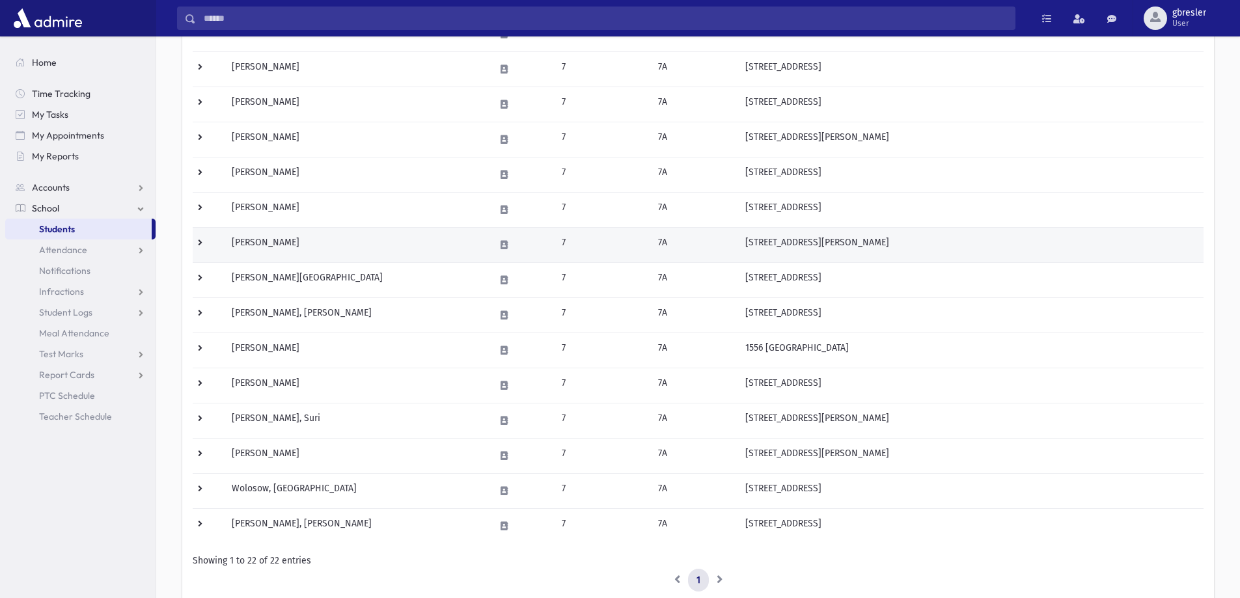
click at [281, 245] on td "[PERSON_NAME]" at bounding box center [355, 244] width 263 height 35
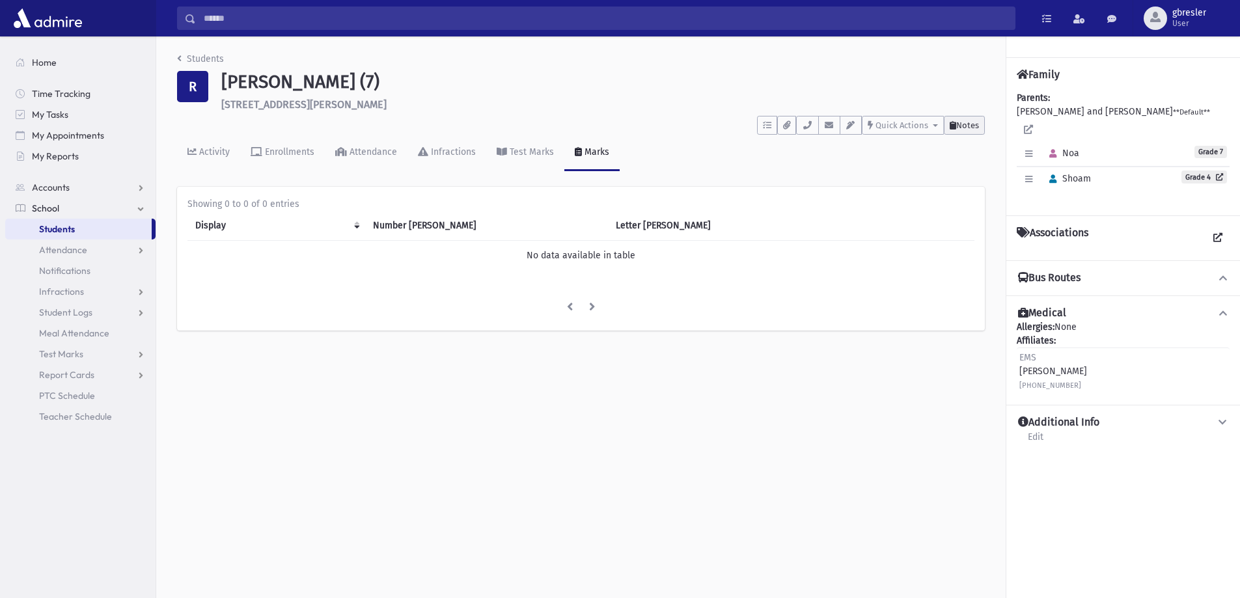
click at [977, 124] on span "Notes" at bounding box center [967, 125] width 23 height 10
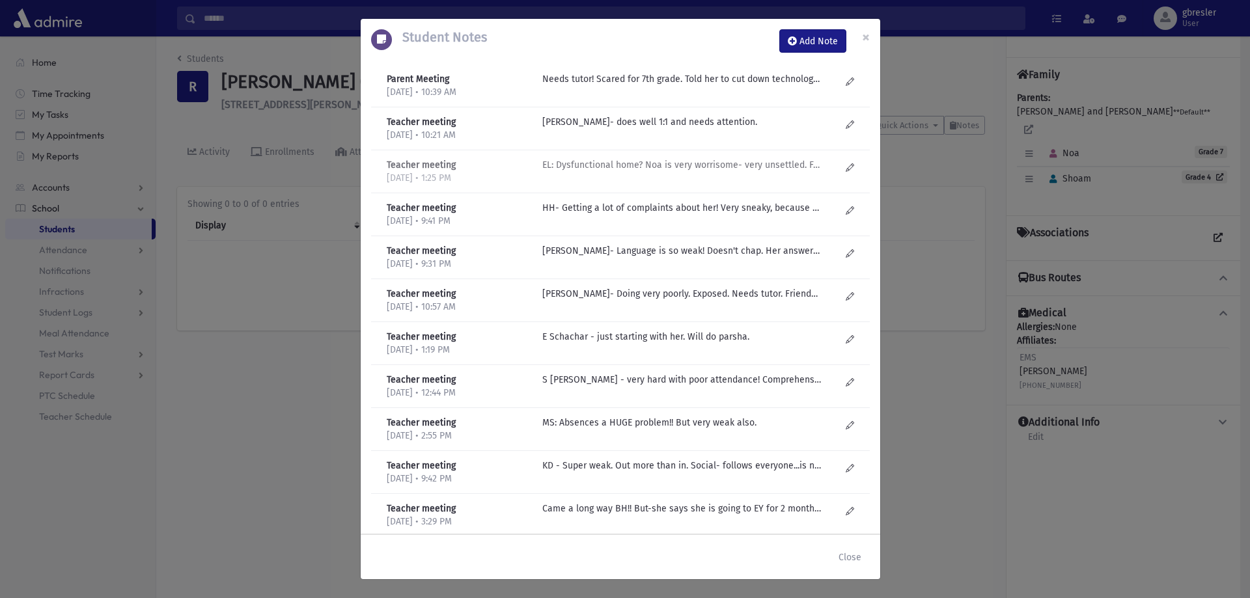
click at [607, 86] on p "EL: Dysfunctional home? Noa is very worrisome- very unsettled. Failing in Math.…" at bounding box center [681, 79] width 279 height 14
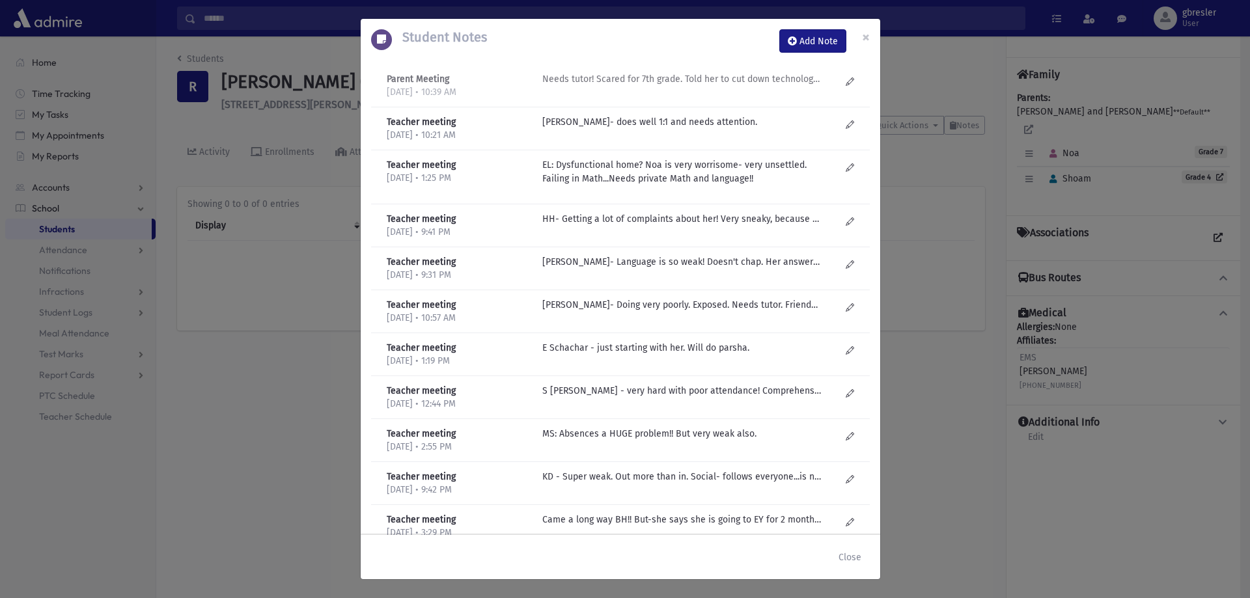
click at [659, 80] on p "Needs tutor! Scared for 7th grade. Told her to cut down technology. Social....n…" at bounding box center [681, 79] width 279 height 14
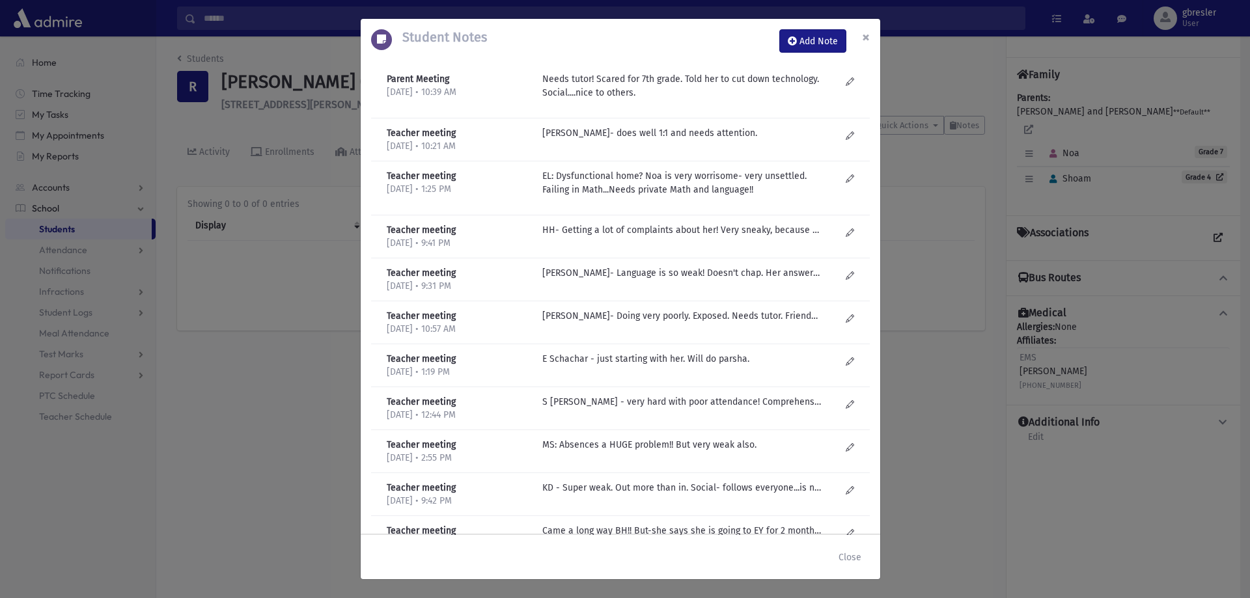
click at [861, 36] on button "×" at bounding box center [866, 37] width 29 height 36
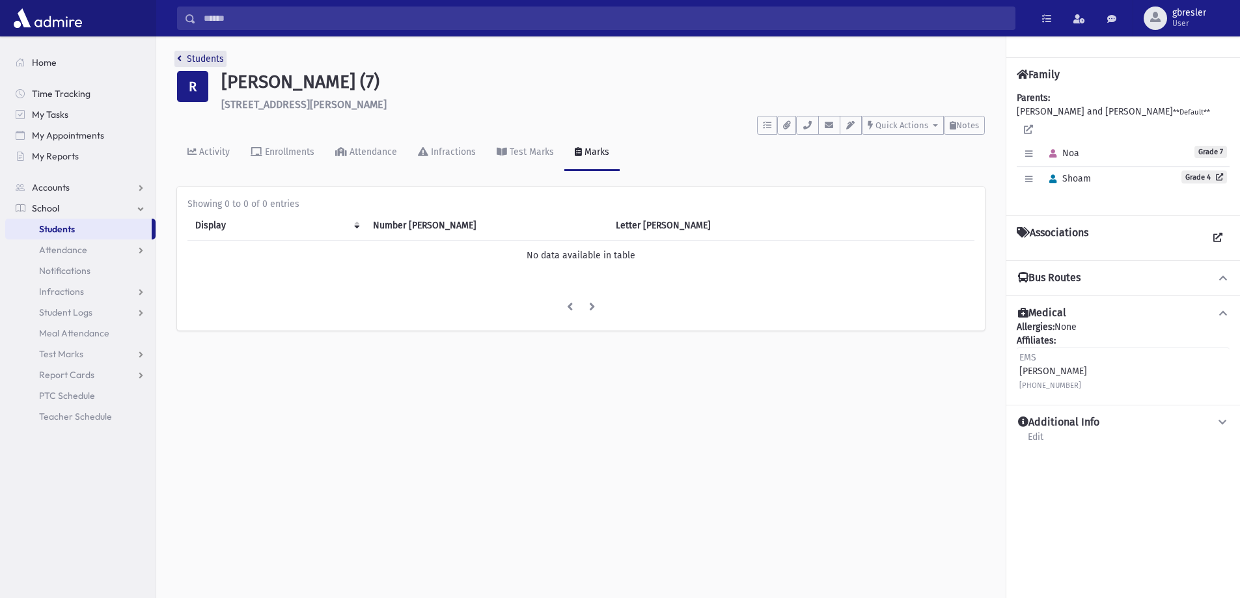
click at [217, 57] on link "Students" at bounding box center [200, 58] width 47 height 11
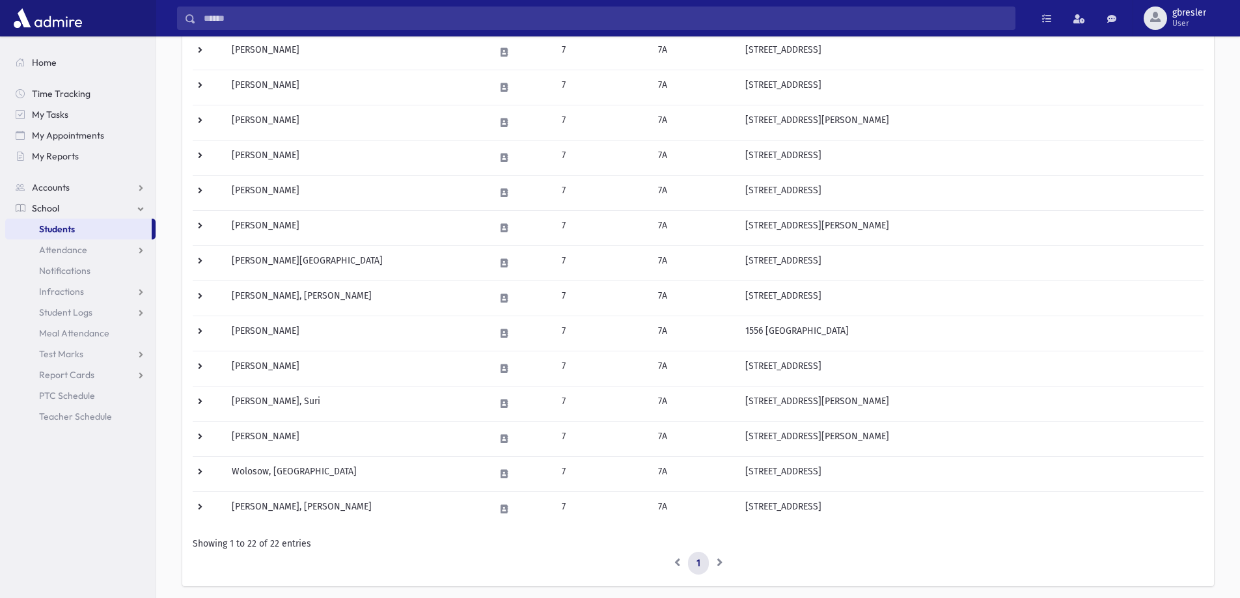
scroll to position [521, 0]
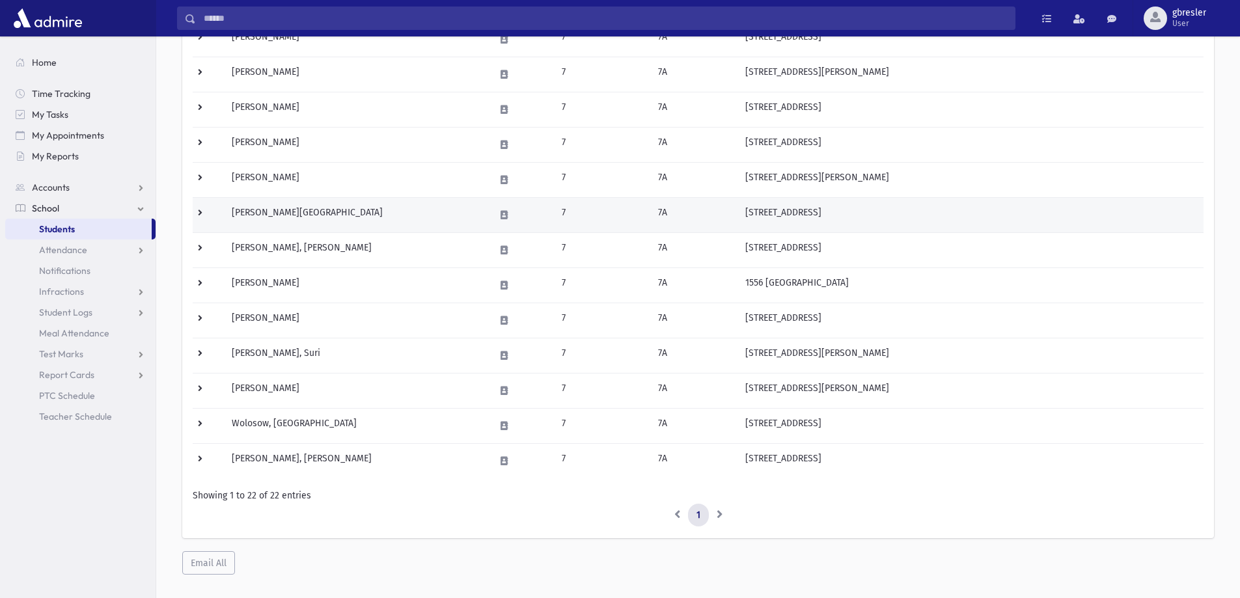
click at [258, 210] on td "Rotblat, Rivka" at bounding box center [355, 214] width 263 height 35
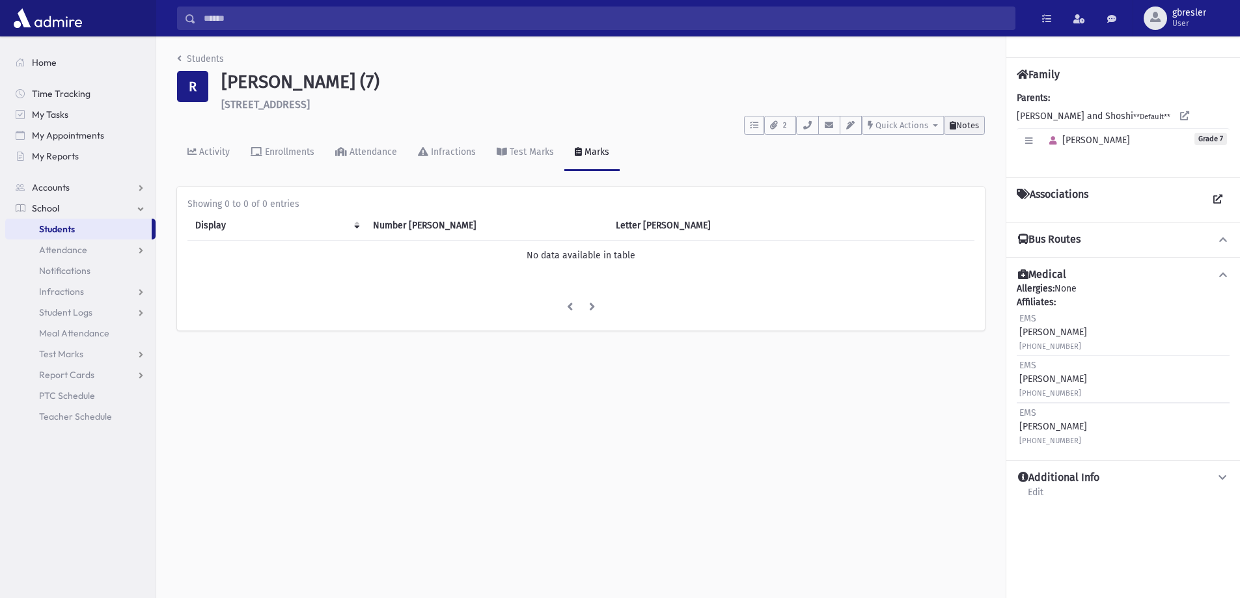
click at [969, 126] on span "Notes" at bounding box center [967, 125] width 23 height 10
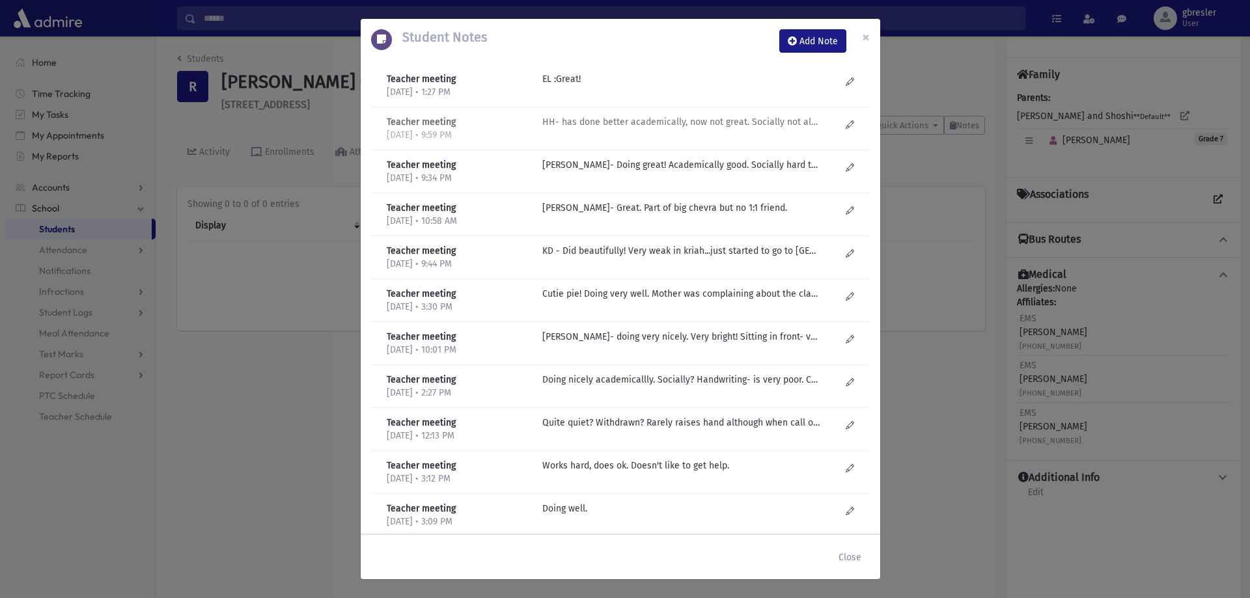
click at [698, 86] on p "HH- has done better academically, now not great. Socially not alone, but no gre…" at bounding box center [681, 79] width 279 height 14
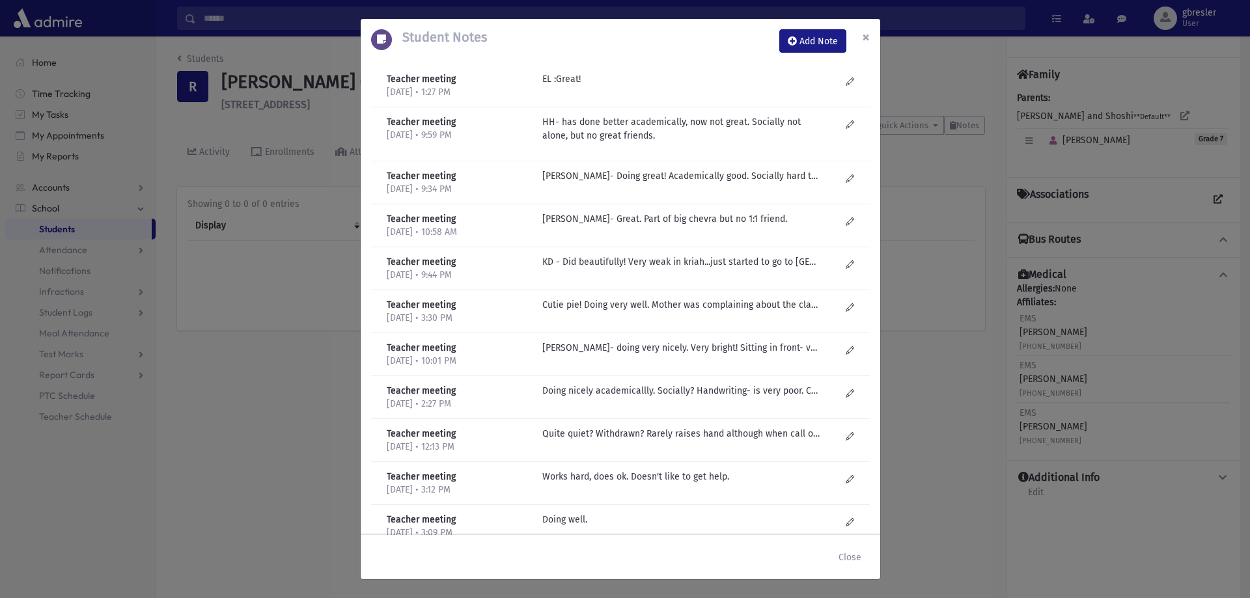
click at [868, 36] on span "×" at bounding box center [866, 37] width 8 height 18
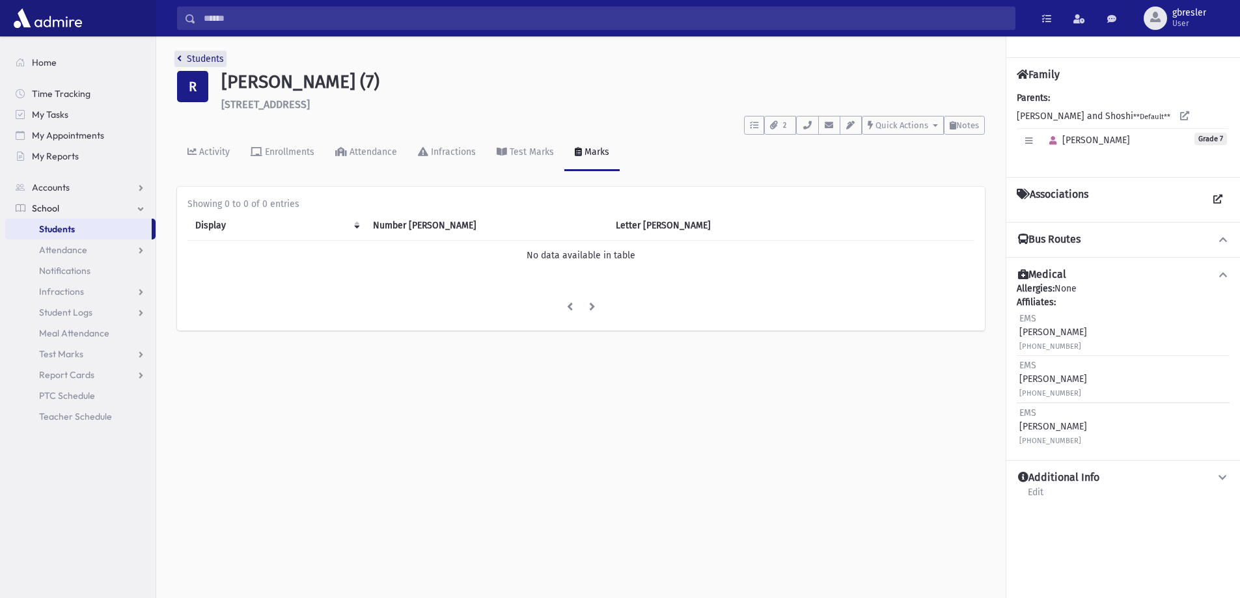
click at [210, 57] on link "Students" at bounding box center [200, 58] width 47 height 11
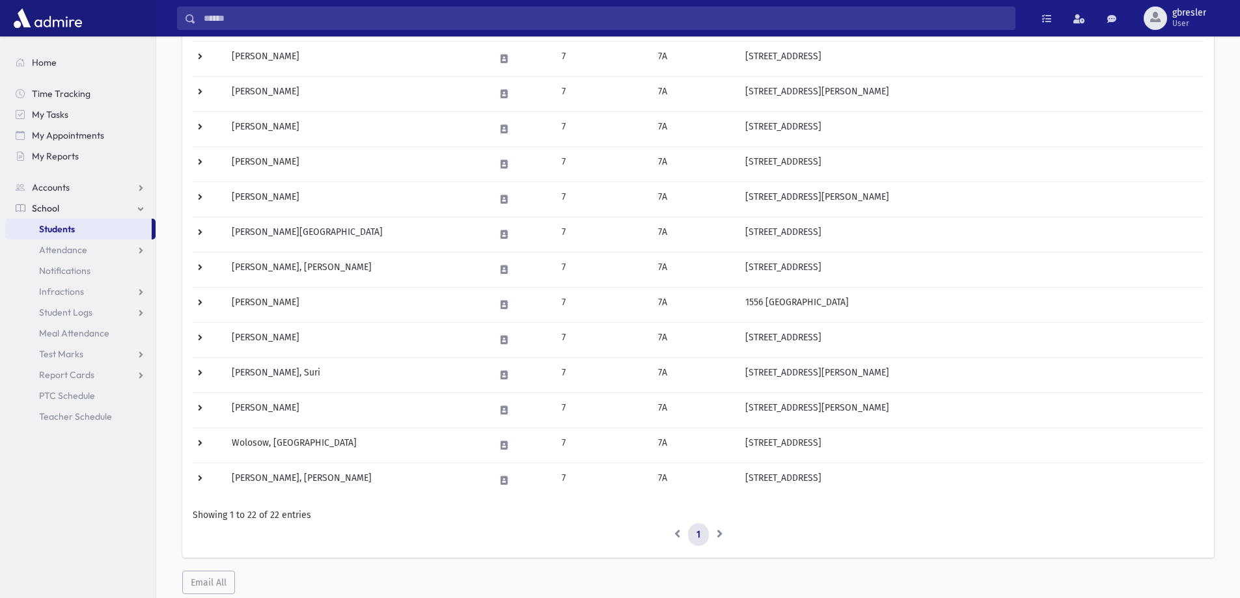
scroll to position [521, 0]
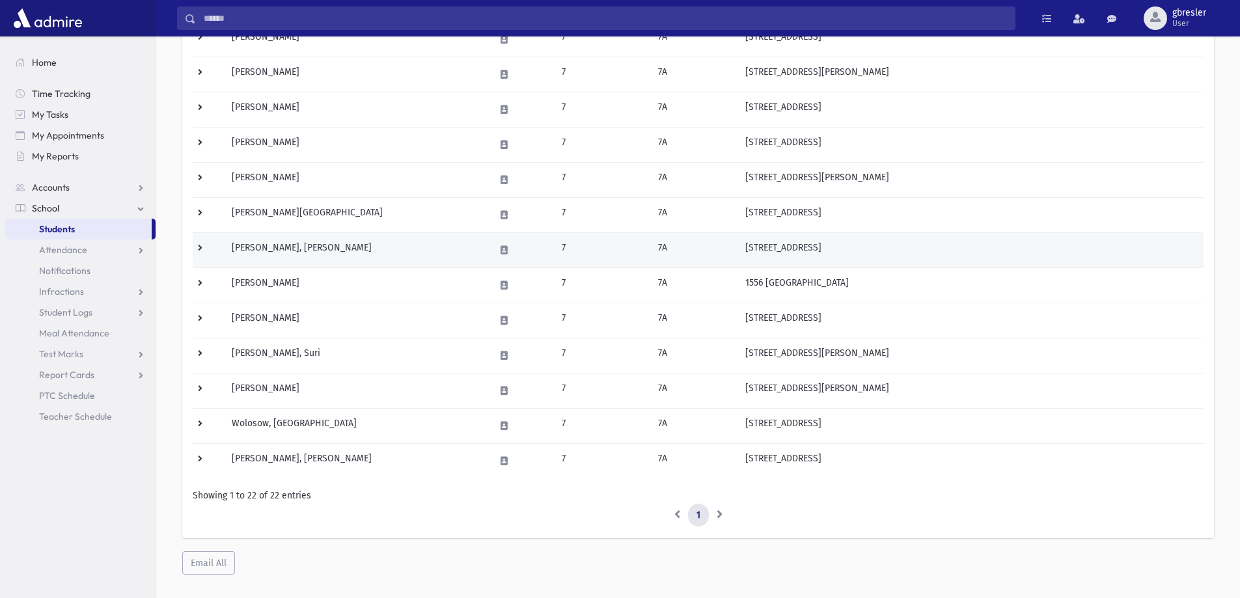
click at [294, 251] on td "Shmurak, Shoshana Yaffa" at bounding box center [355, 249] width 263 height 35
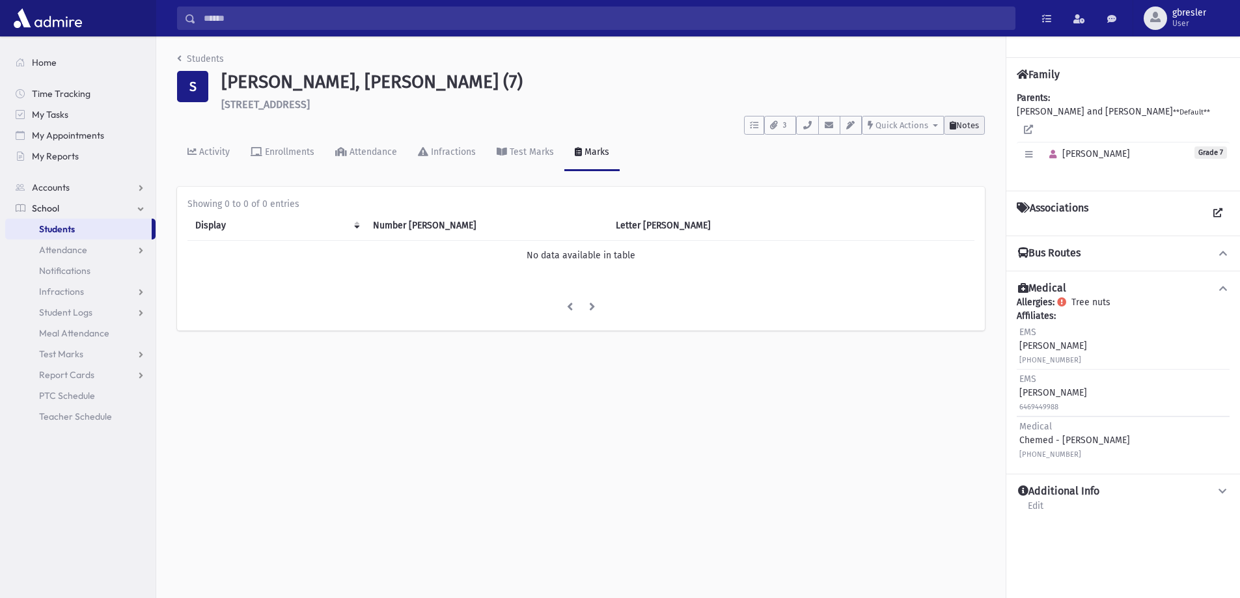
click at [968, 129] on span "Notes" at bounding box center [967, 125] width 23 height 10
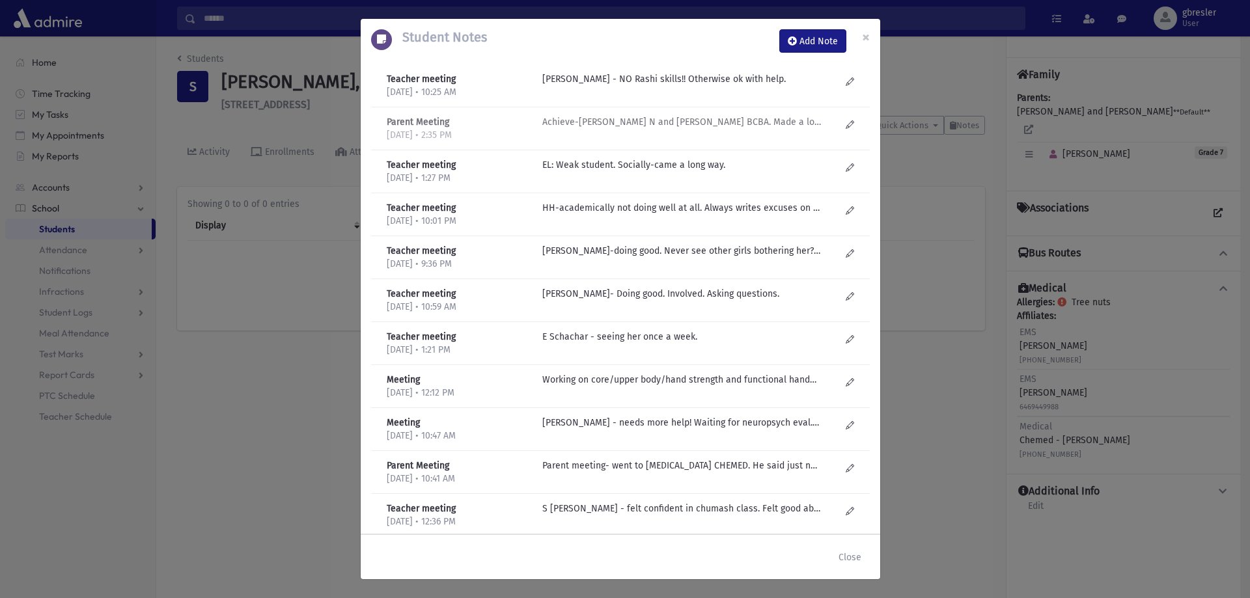
click at [650, 86] on p "Achieve-Malky N and Yael Scheinberg BCBA. Made a lot of progress. Pullout 1:1 f…" at bounding box center [681, 79] width 279 height 14
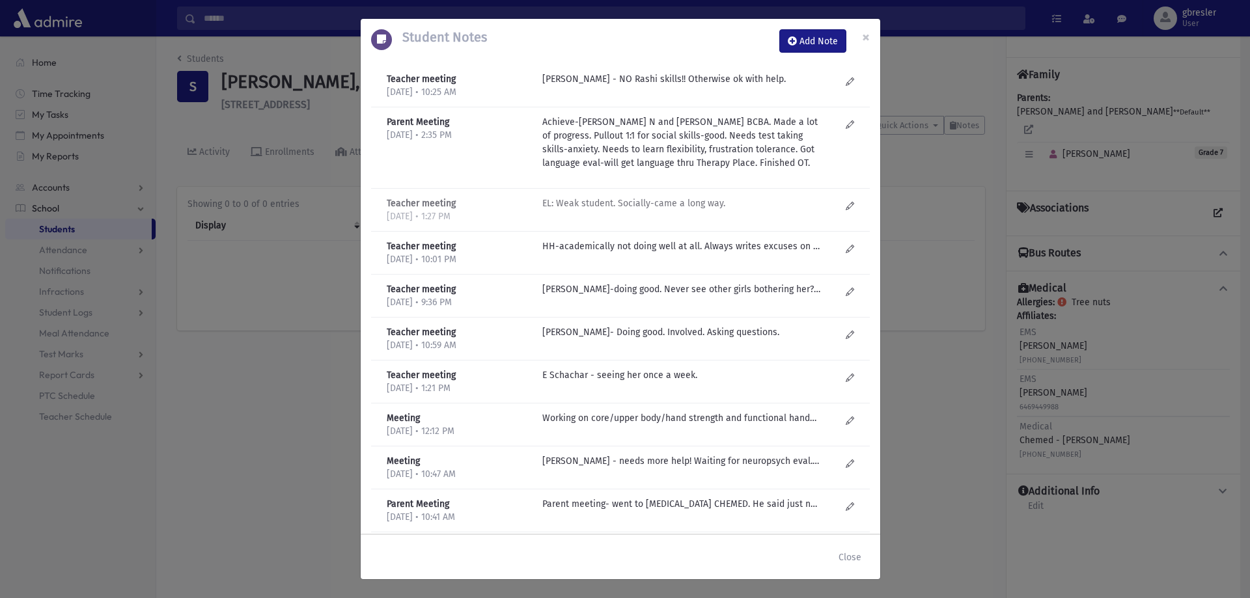
click at [618, 86] on p "EL: Weak student. Socially-came a long way." at bounding box center [681, 79] width 279 height 14
click at [608, 86] on p "HH-academically not doing well at all. Always writes excuses on top of tests. F…" at bounding box center [681, 79] width 279 height 14
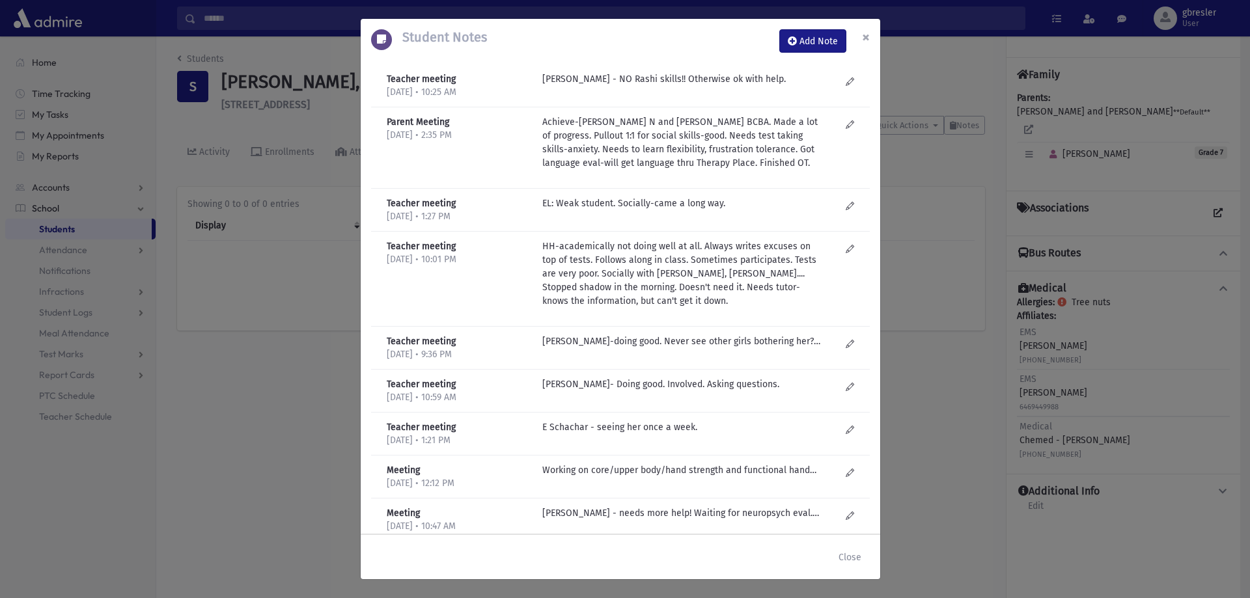
drag, startPoint x: 869, startPoint y: 36, endPoint x: 622, endPoint y: 89, distance: 252.8
click at [868, 37] on span "×" at bounding box center [866, 37] width 8 height 18
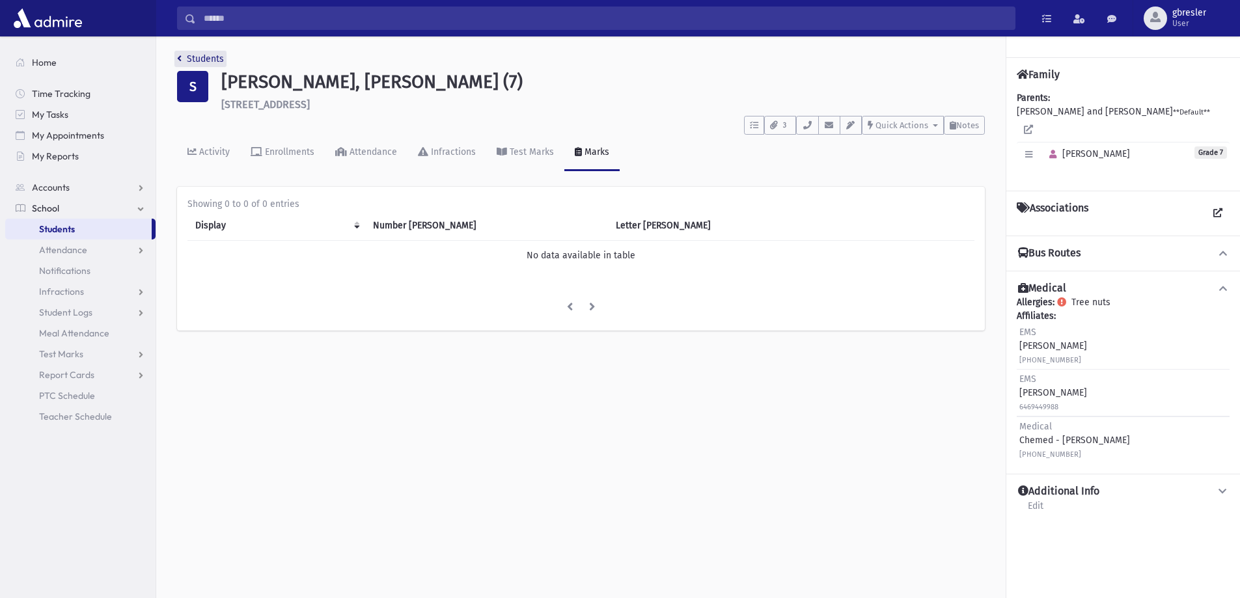
click at [214, 61] on link "Students" at bounding box center [200, 58] width 47 height 11
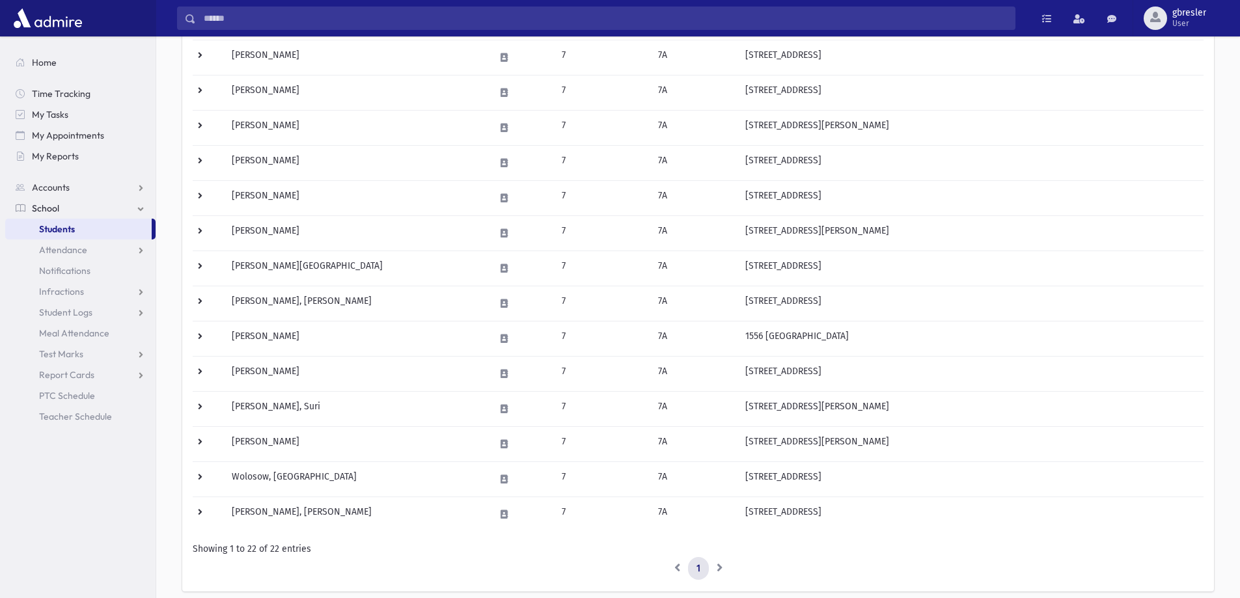
scroll to position [521, 0]
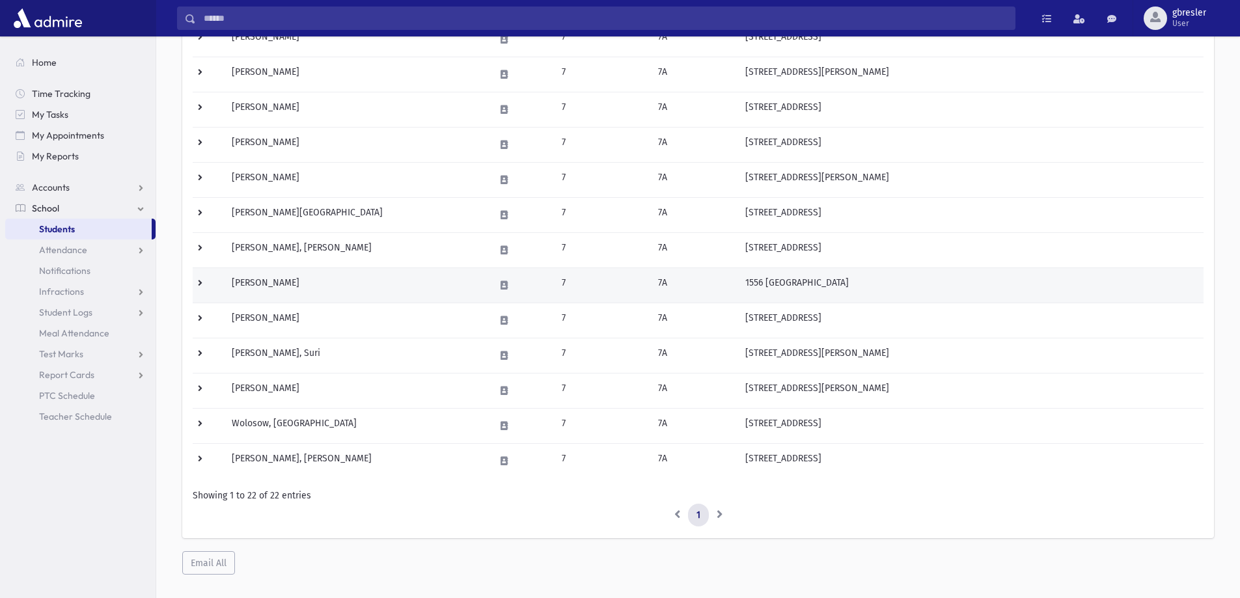
click at [289, 283] on td "[PERSON_NAME]" at bounding box center [355, 285] width 263 height 35
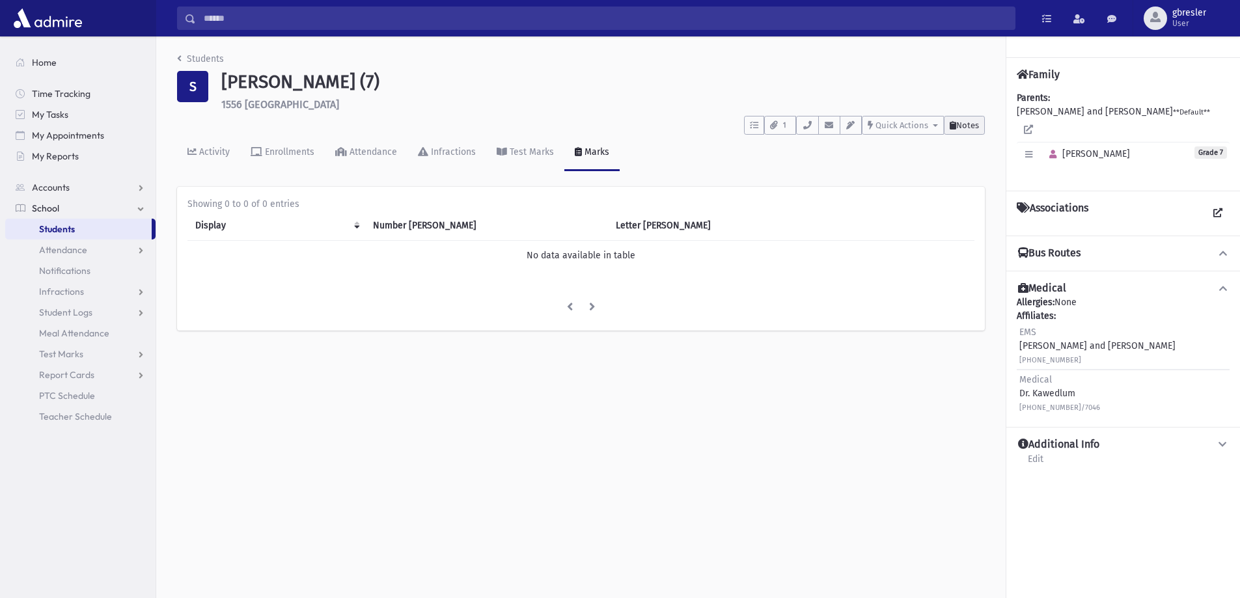
click at [961, 124] on span "Notes" at bounding box center [967, 125] width 23 height 10
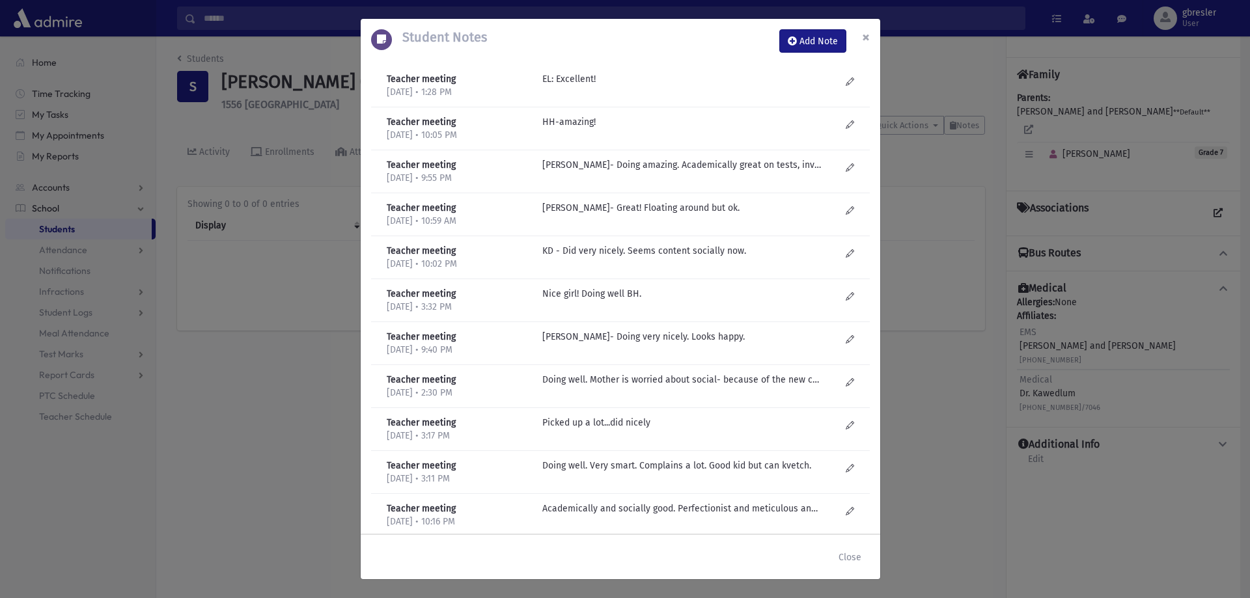
click at [868, 35] on span "×" at bounding box center [866, 37] width 8 height 18
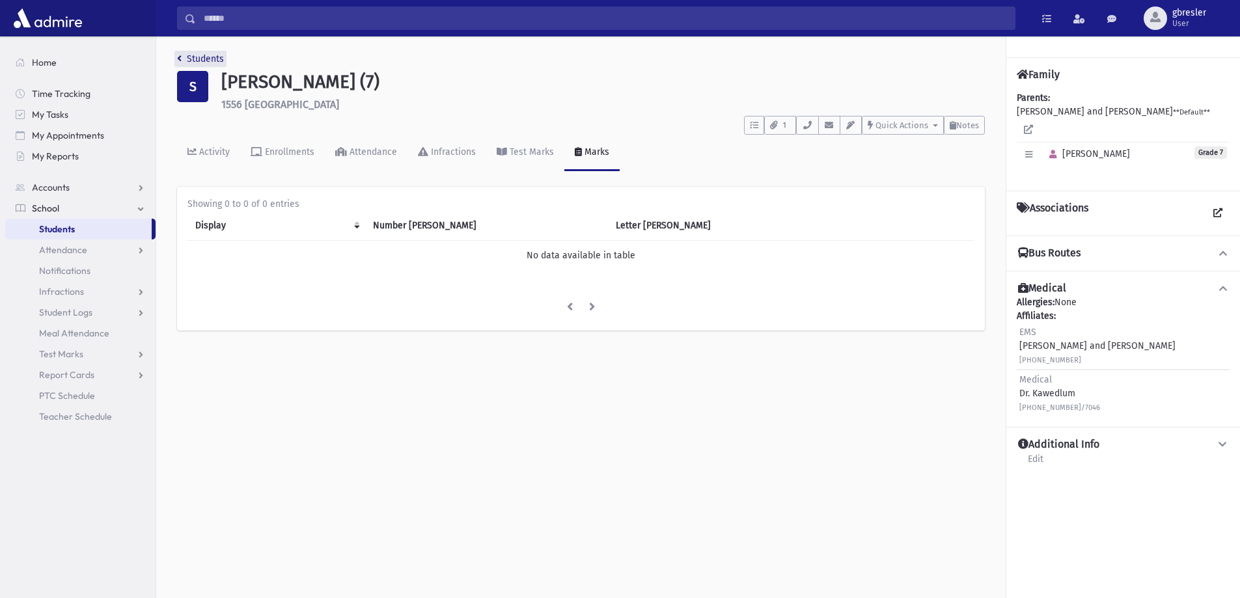
click at [196, 58] on link "Students" at bounding box center [200, 58] width 47 height 11
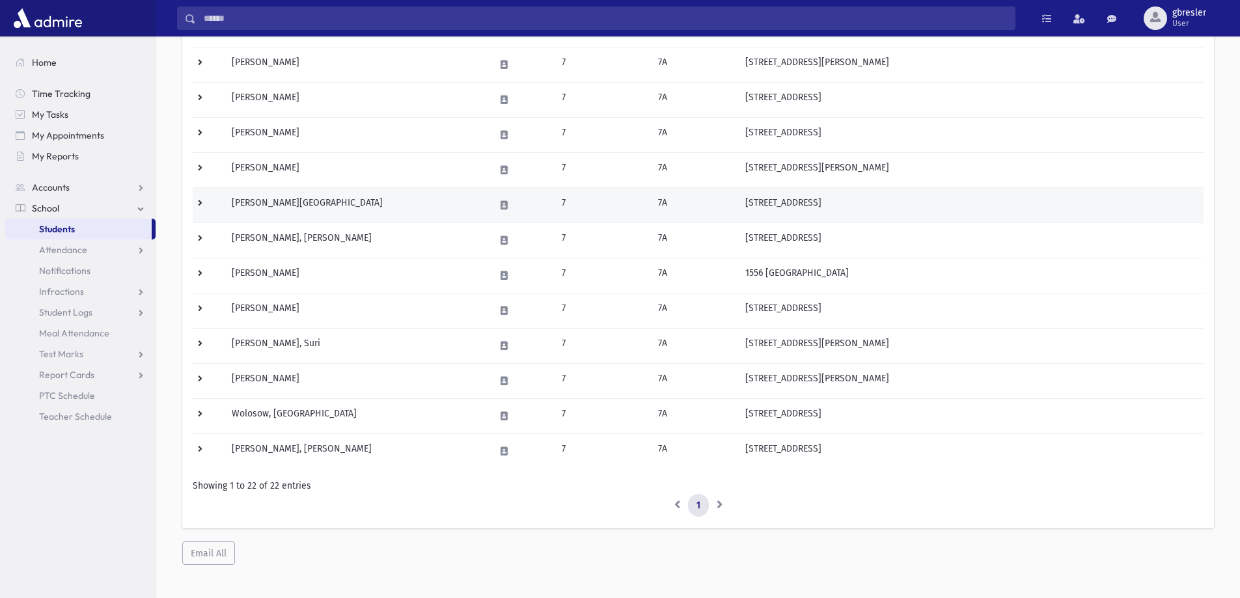
scroll to position [542, 0]
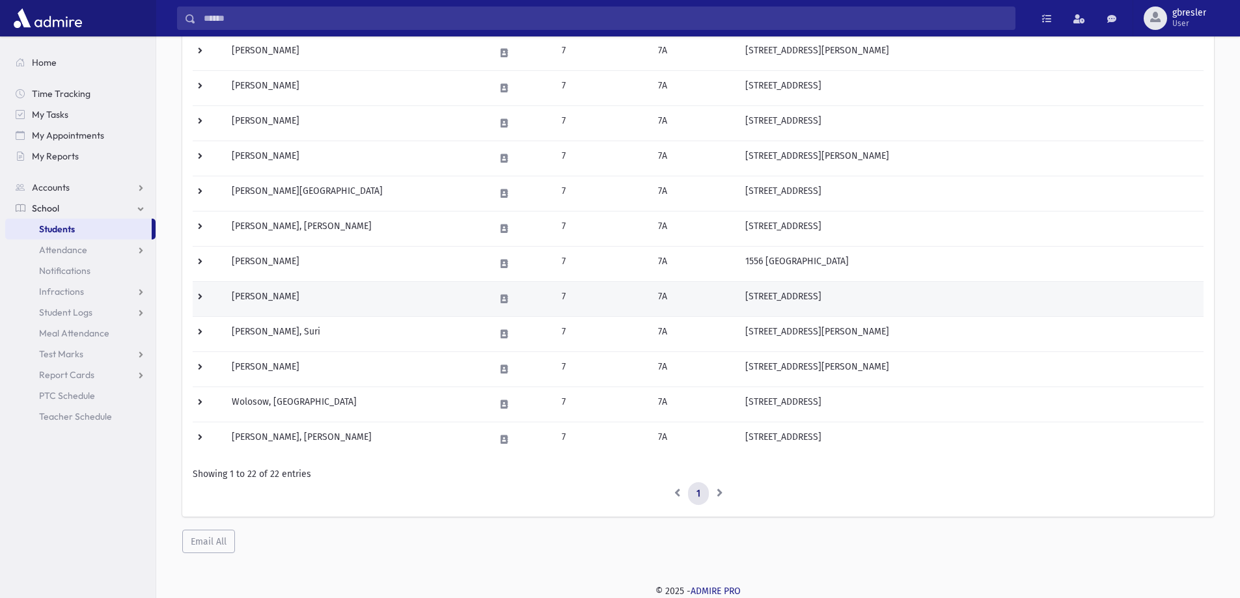
click at [267, 297] on td "Volovik, Rochel" at bounding box center [355, 298] width 263 height 35
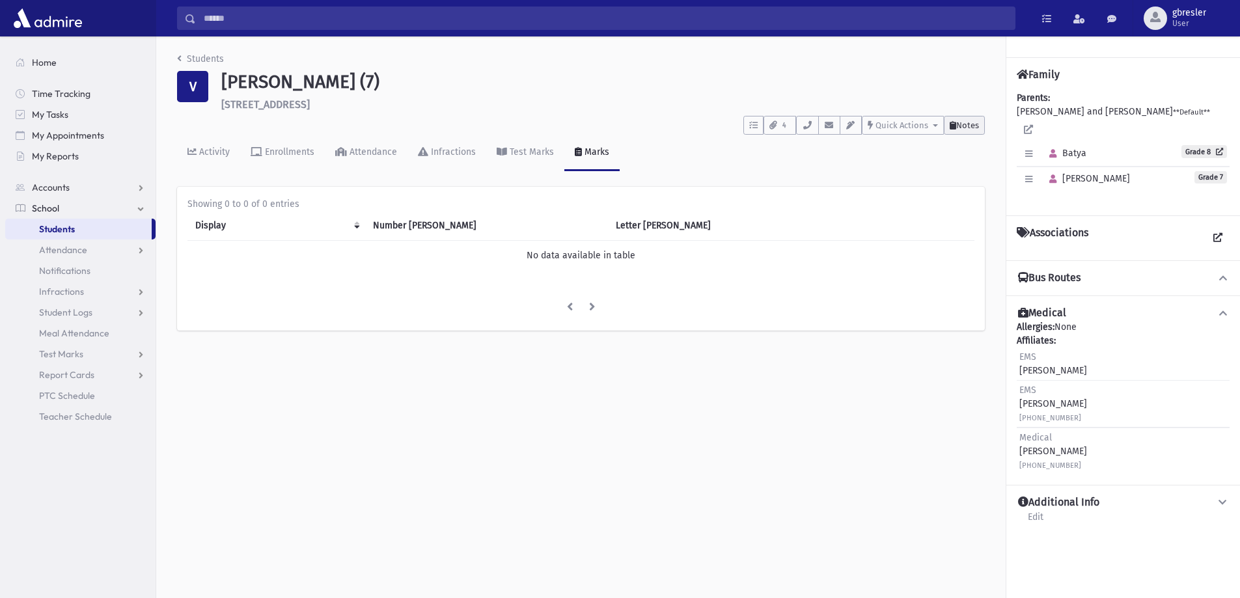
click at [965, 123] on span "Notes" at bounding box center [967, 125] width 23 height 10
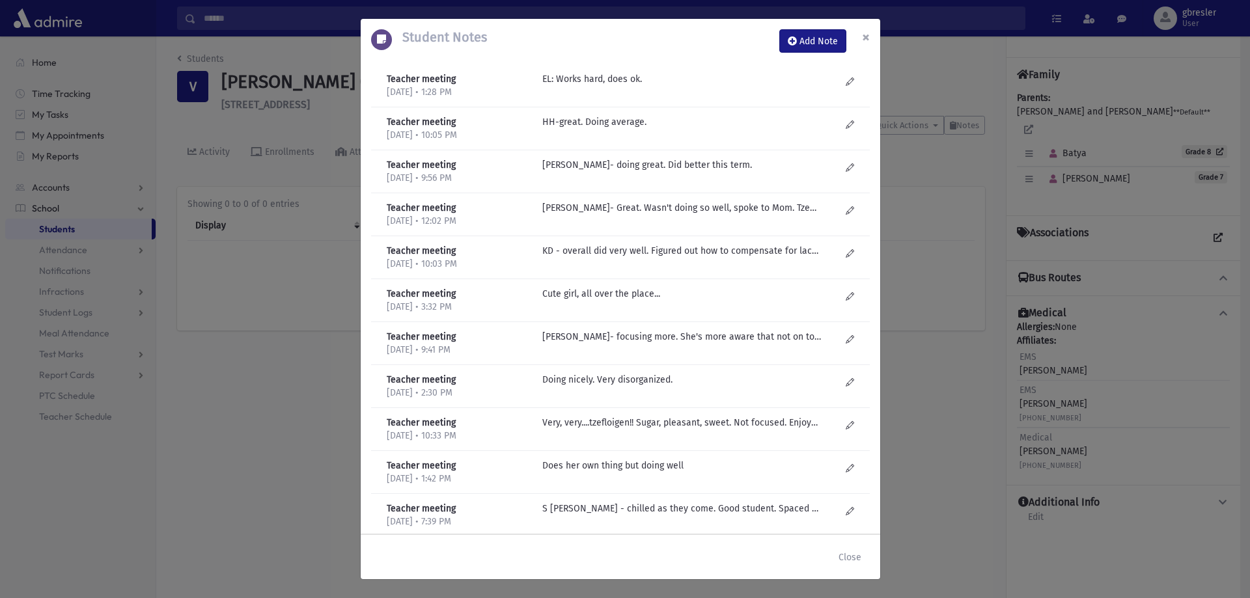
click at [870, 36] on button "×" at bounding box center [866, 37] width 29 height 36
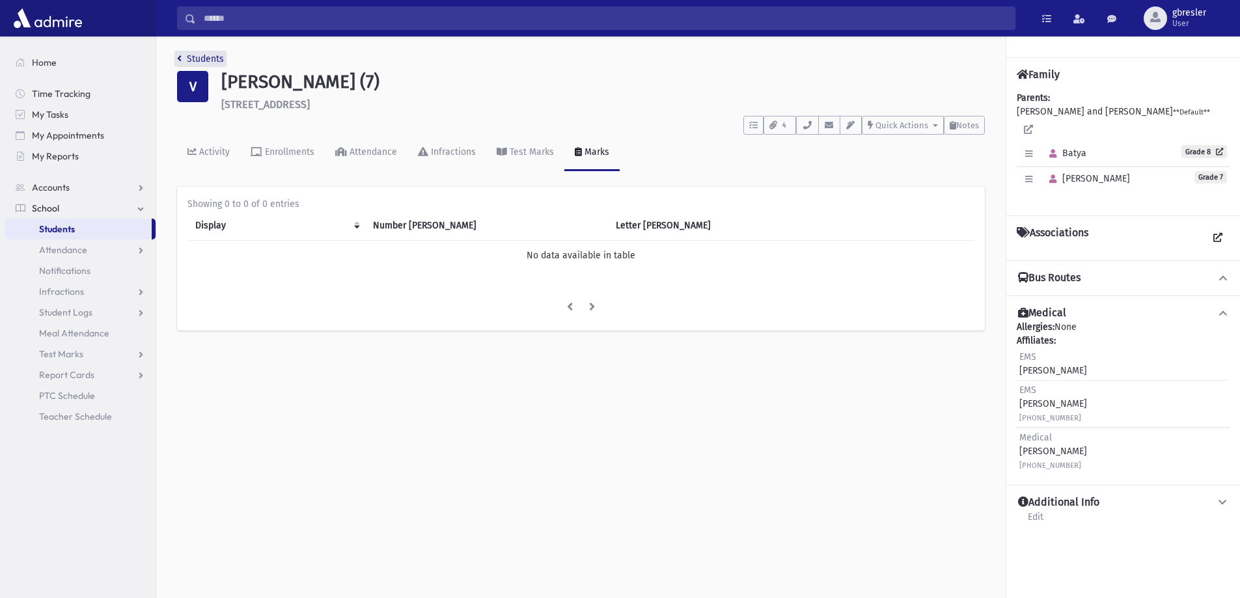
click at [208, 56] on link "Students" at bounding box center [200, 58] width 47 height 11
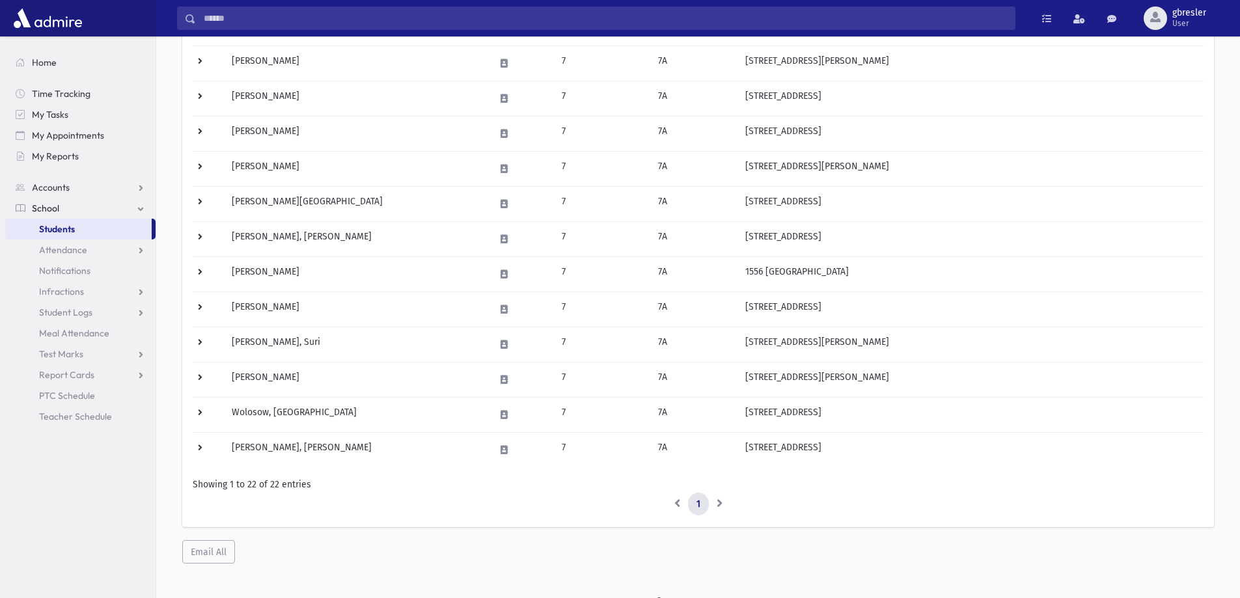
scroll to position [542, 0]
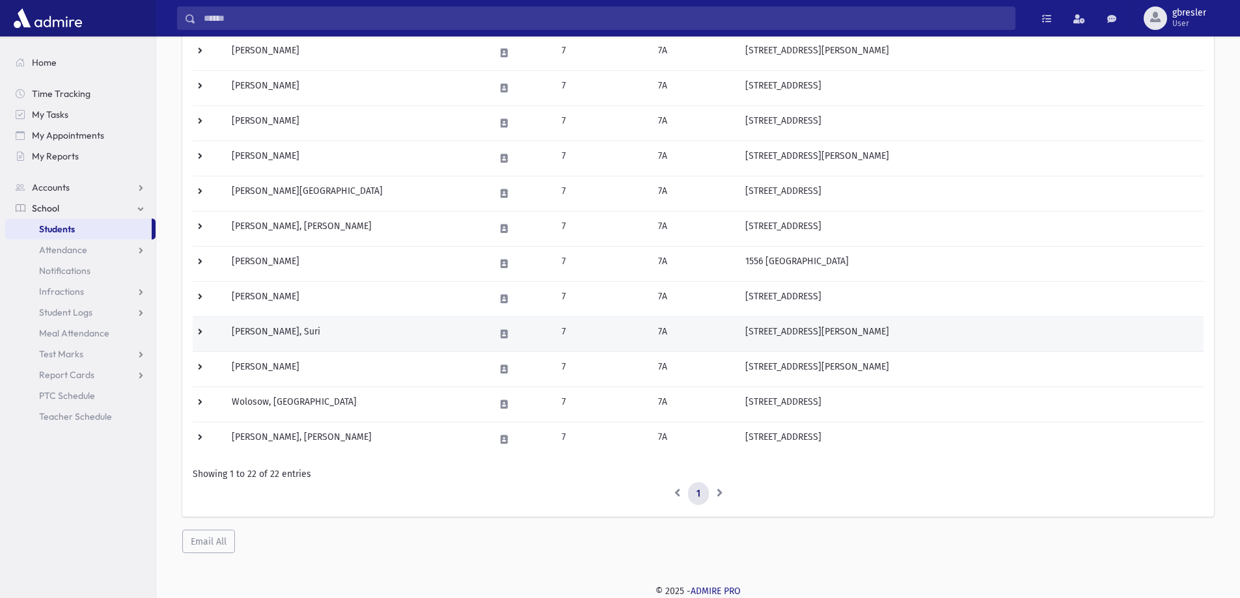
click at [253, 331] on td "[PERSON_NAME], Suri" at bounding box center [355, 333] width 263 height 35
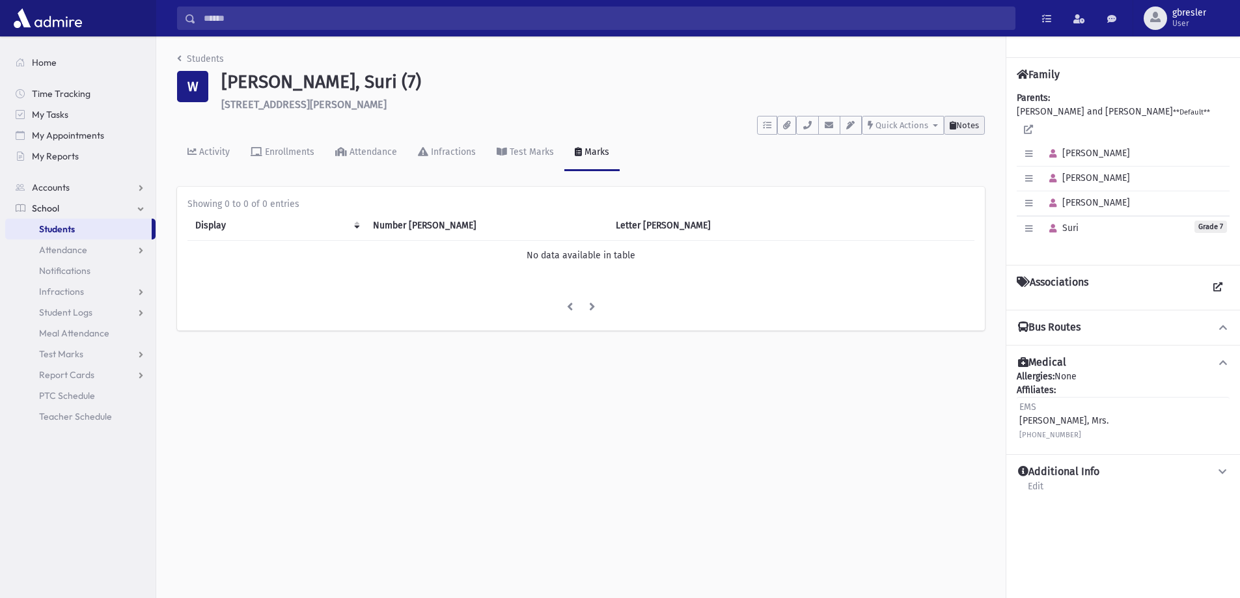
click at [954, 122] on icon at bounding box center [953, 125] width 7 height 8
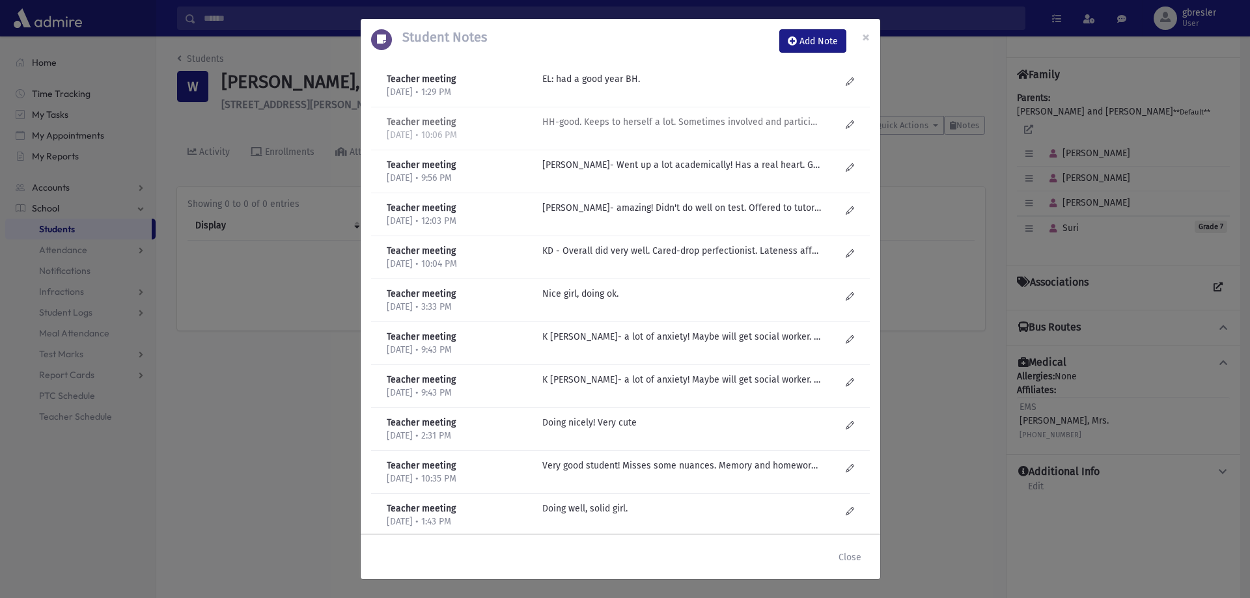
click at [717, 86] on p "HH-good. Keeps to herself a lot. Sometimes involved and participates. Hard time…" at bounding box center [681, 79] width 279 height 14
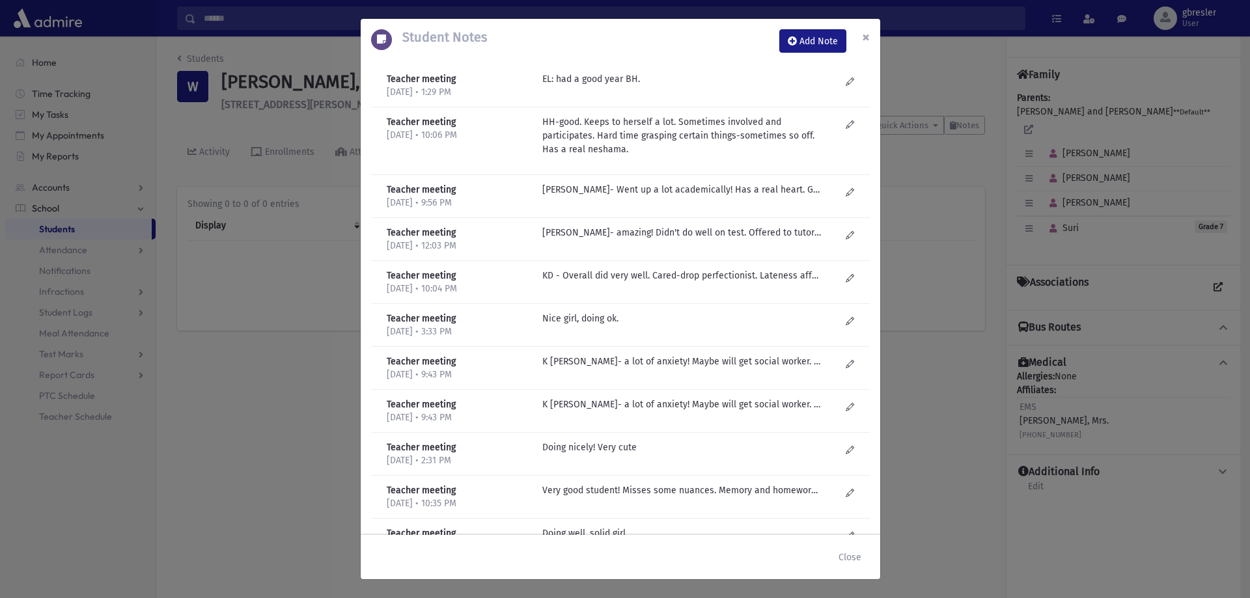
click at [864, 36] on span "×" at bounding box center [866, 37] width 8 height 18
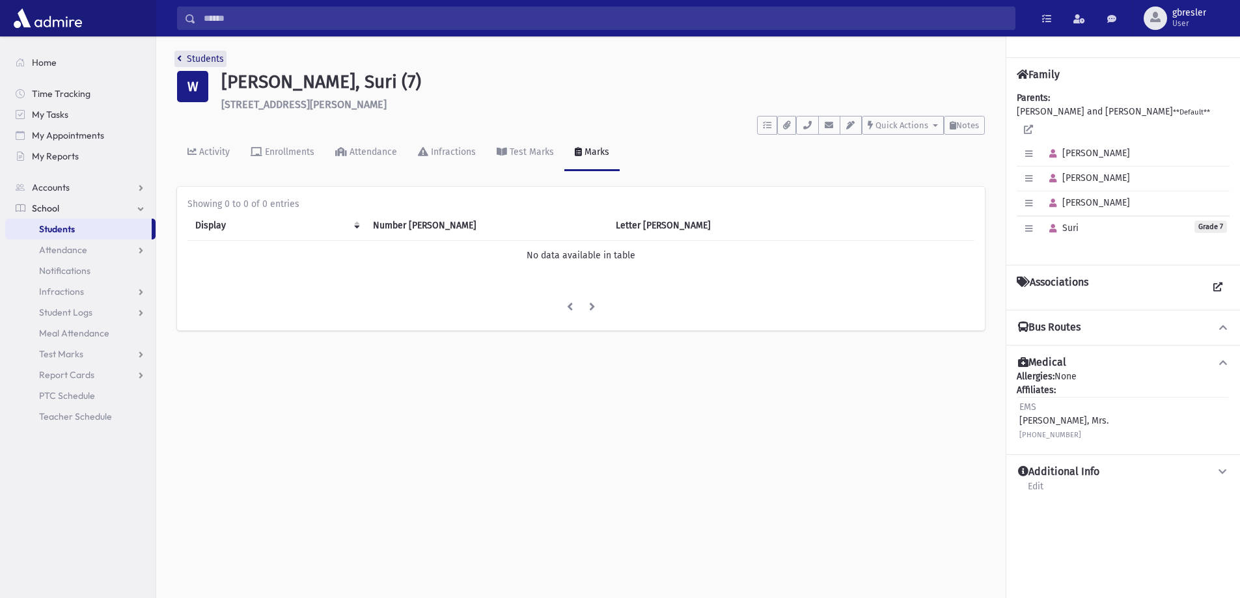
click at [191, 60] on link "Students" at bounding box center [200, 58] width 47 height 11
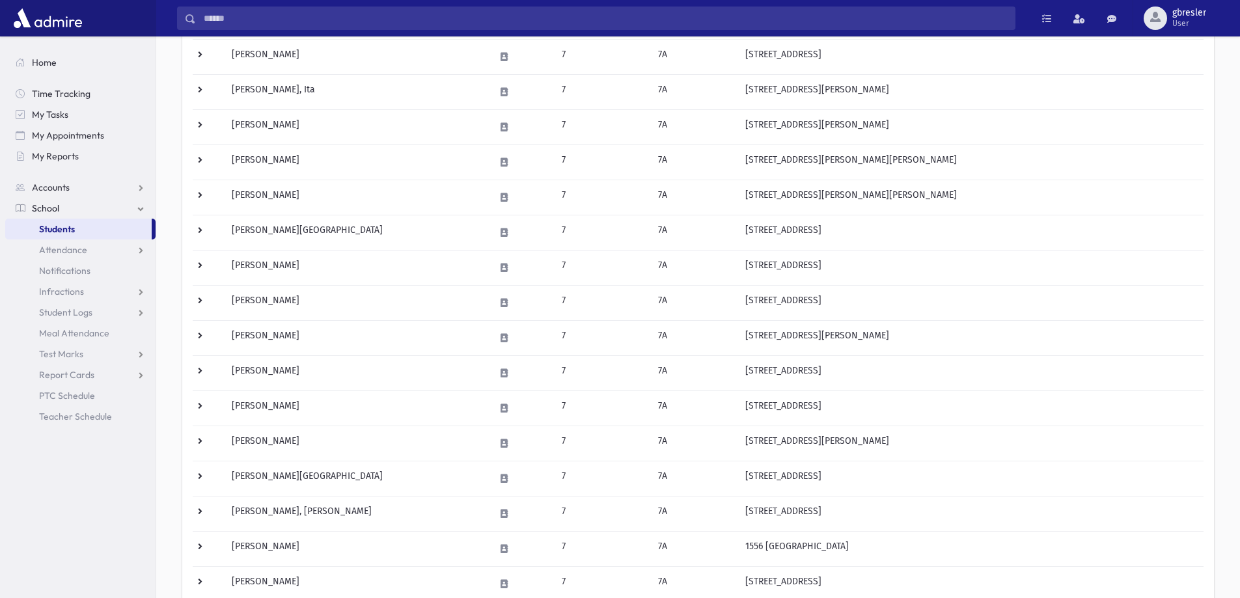
scroll to position [456, 0]
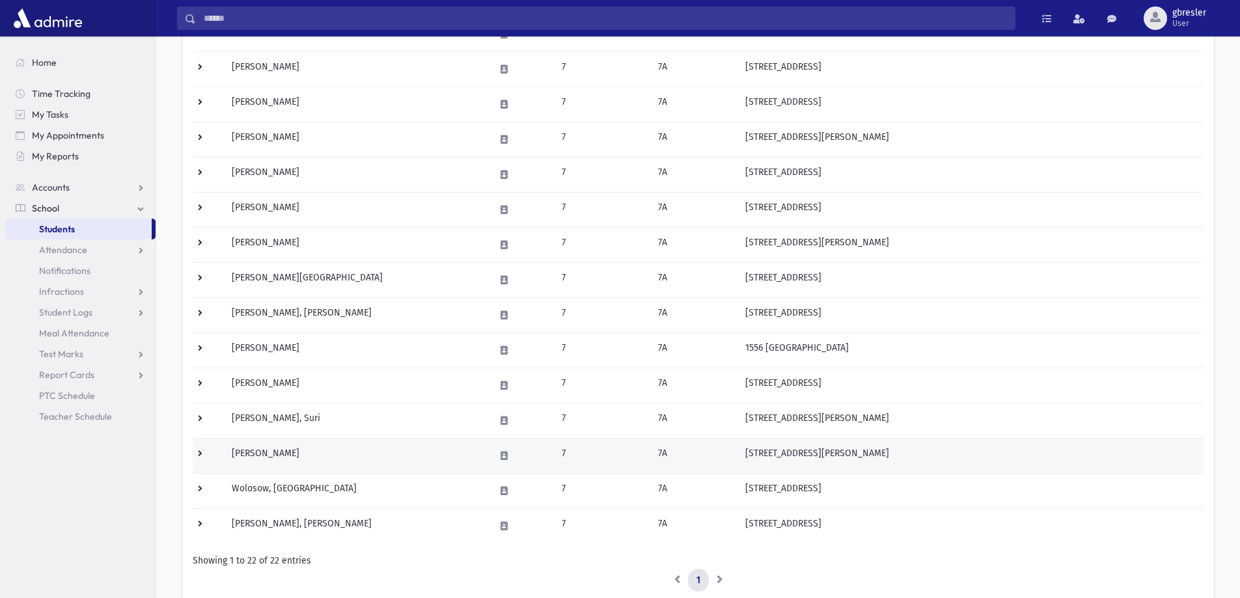
click at [286, 452] on td "Wenger, Atara" at bounding box center [355, 455] width 263 height 35
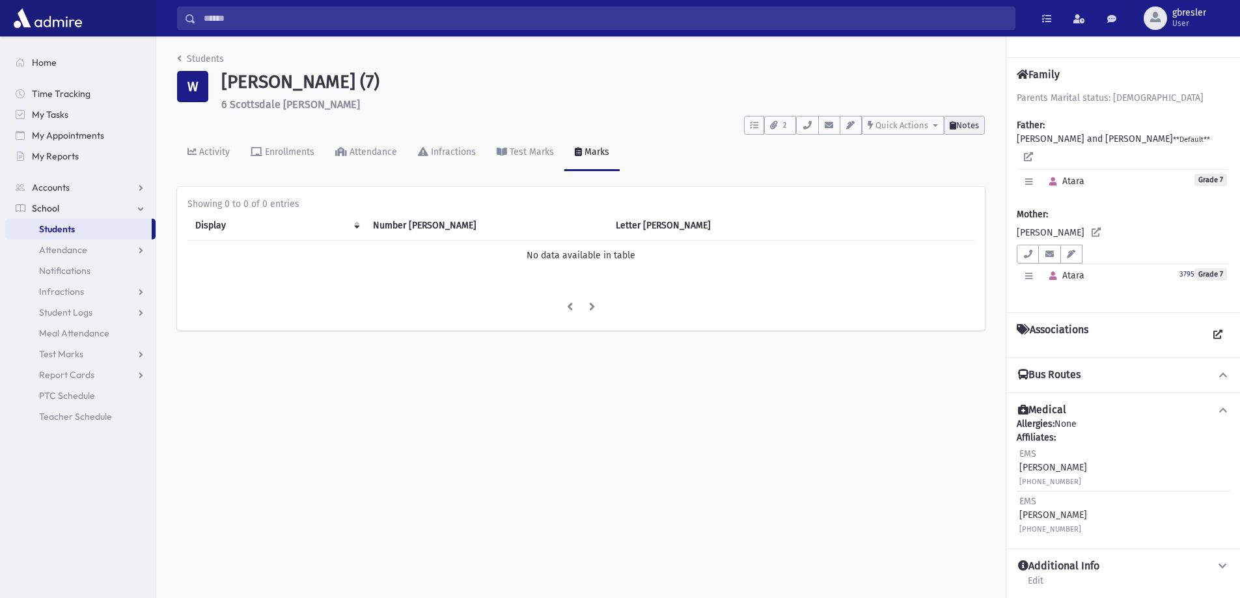
click at [962, 124] on span "Notes" at bounding box center [967, 125] width 23 height 10
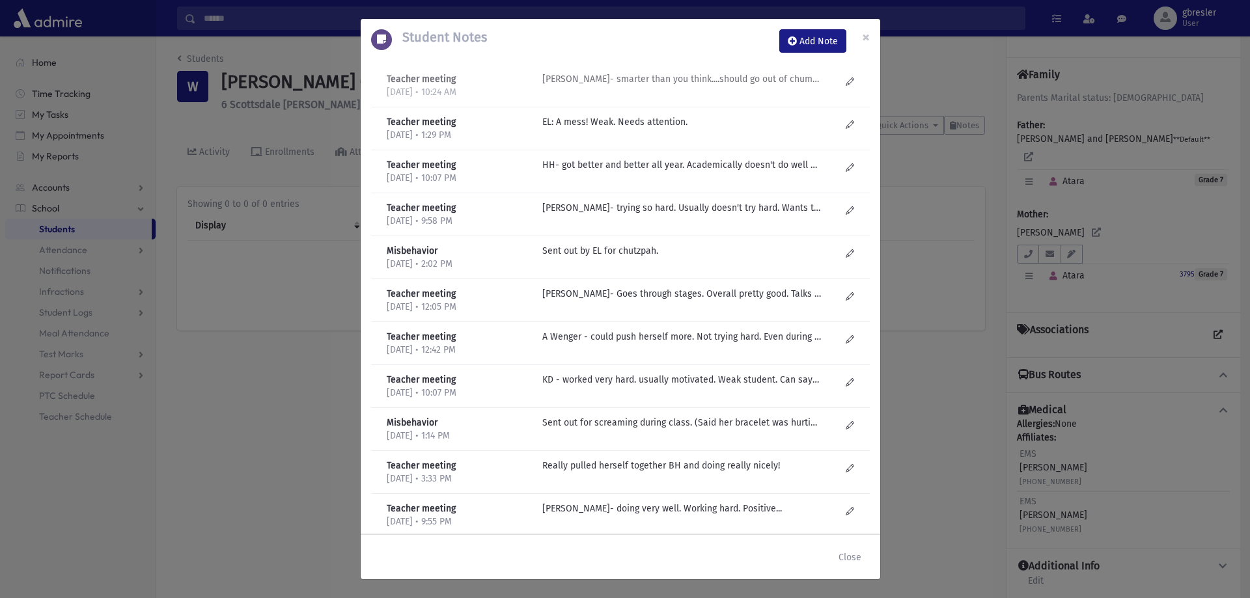
click at [768, 83] on p "HB Yoffe- smarter than you think....should go out of chumash class. Doesn't do …" at bounding box center [681, 79] width 279 height 14
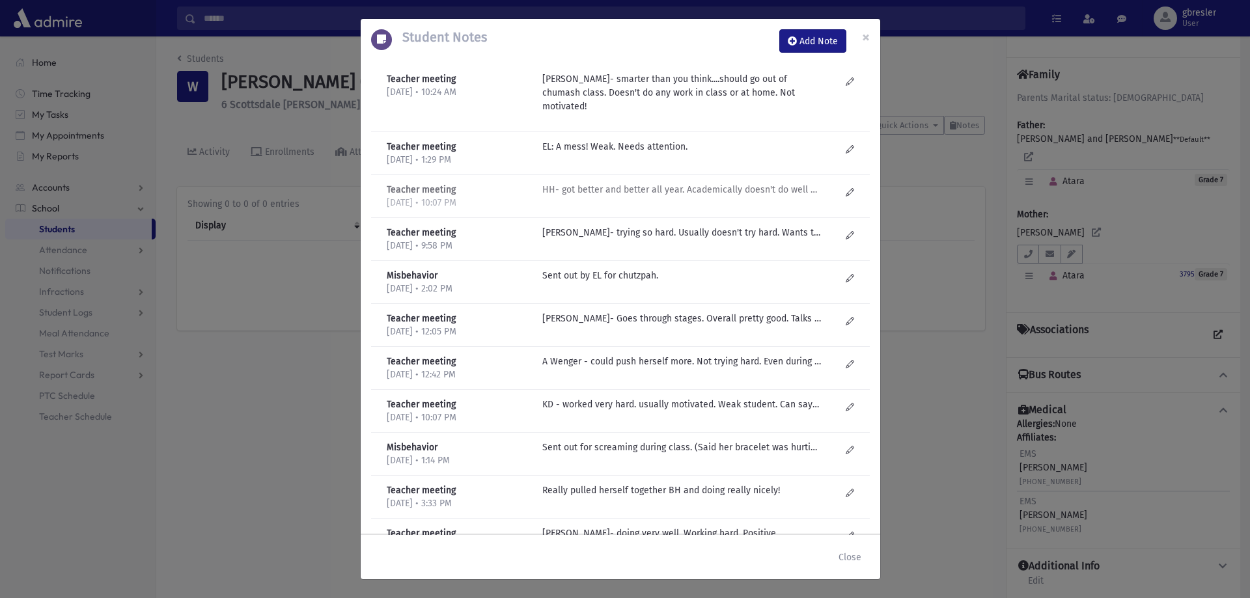
click at [738, 154] on p "HH- got better and better all year. Academically doesn't do well at all-doesn't…" at bounding box center [681, 147] width 279 height 14
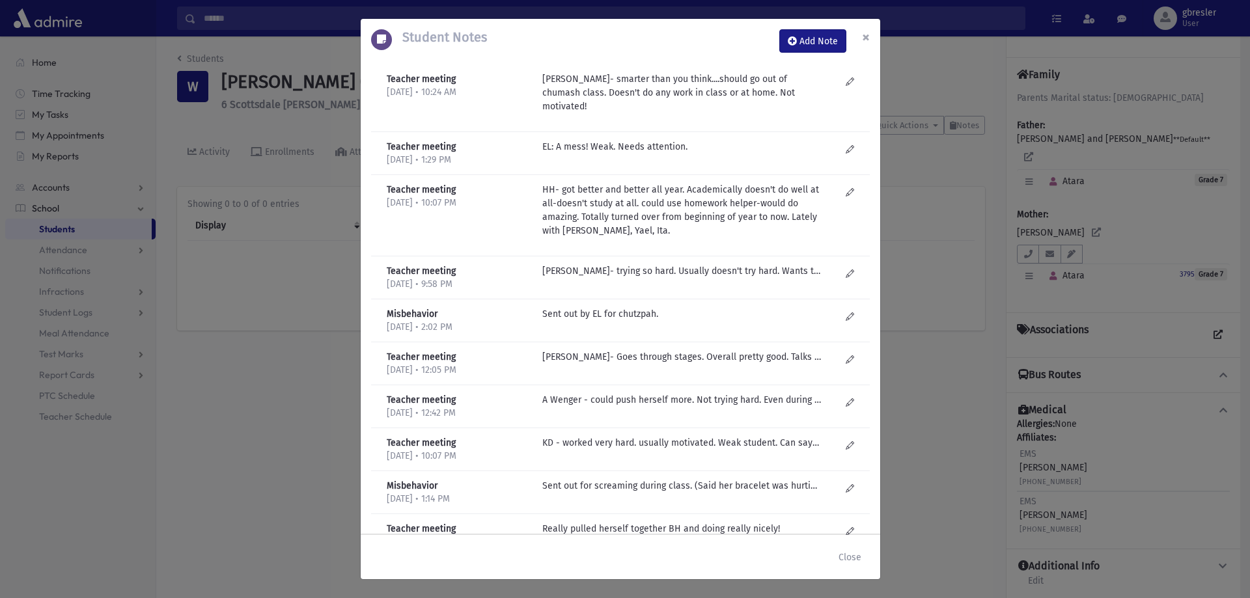
click at [866, 36] on span "×" at bounding box center [866, 37] width 8 height 18
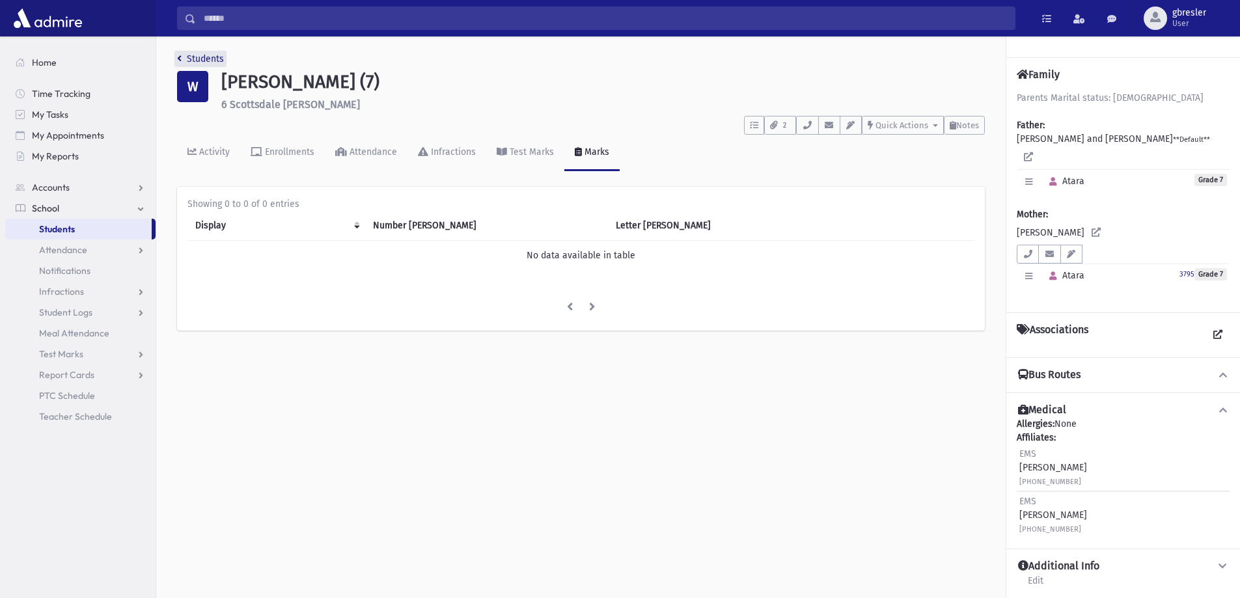
click at [209, 57] on link "Students" at bounding box center [200, 58] width 47 height 11
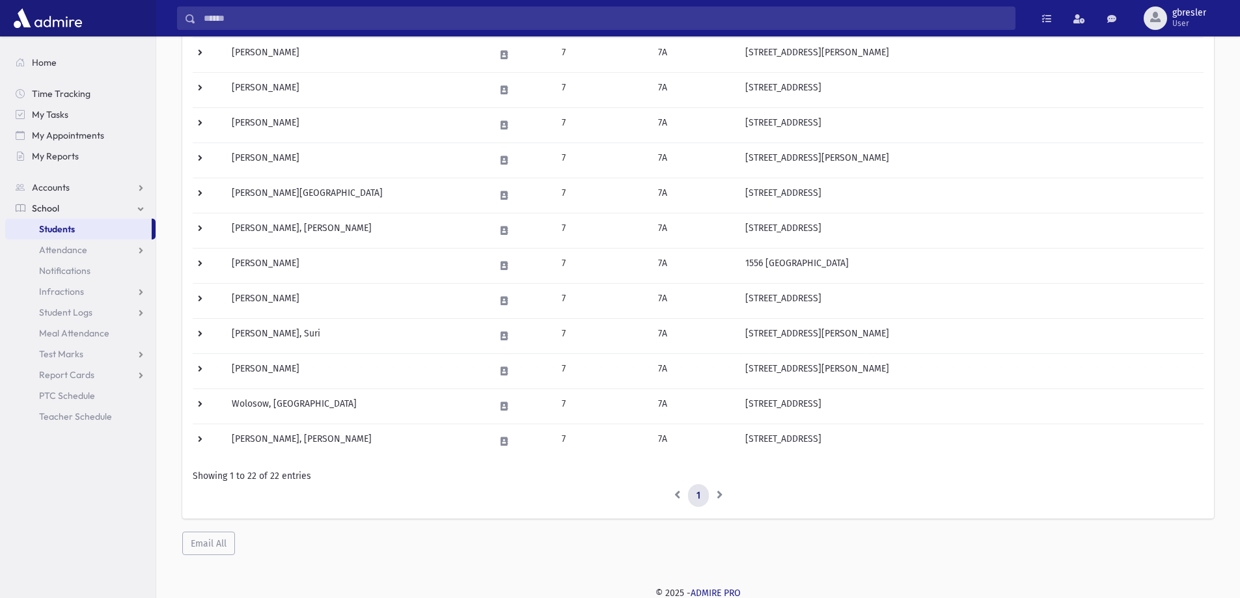
scroll to position [542, 0]
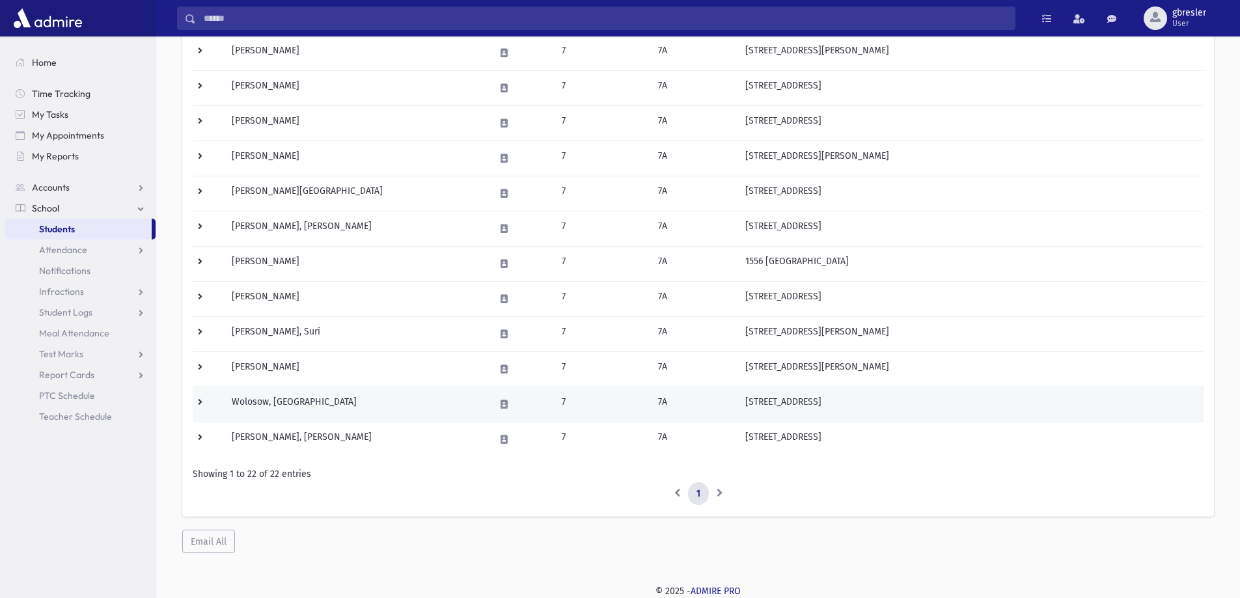
click at [283, 406] on td "Wolosow, [GEOGRAPHIC_DATA]" at bounding box center [355, 404] width 263 height 35
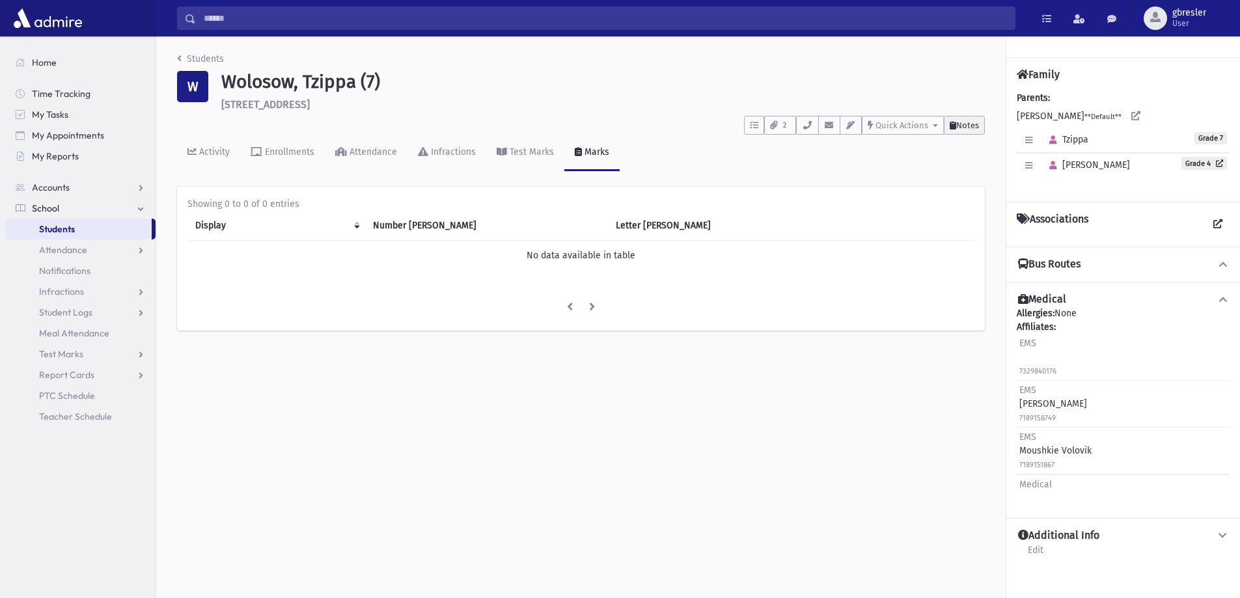
click at [956, 129] on span "Notes" at bounding box center [967, 125] width 23 height 10
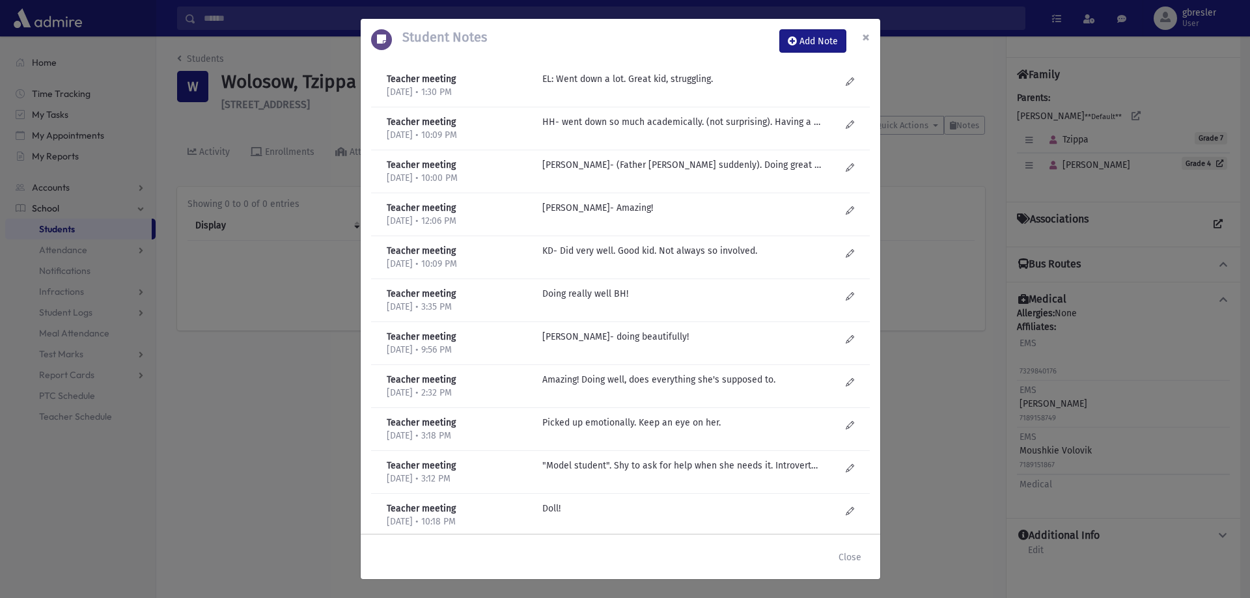
click at [866, 36] on span "×" at bounding box center [866, 37] width 8 height 18
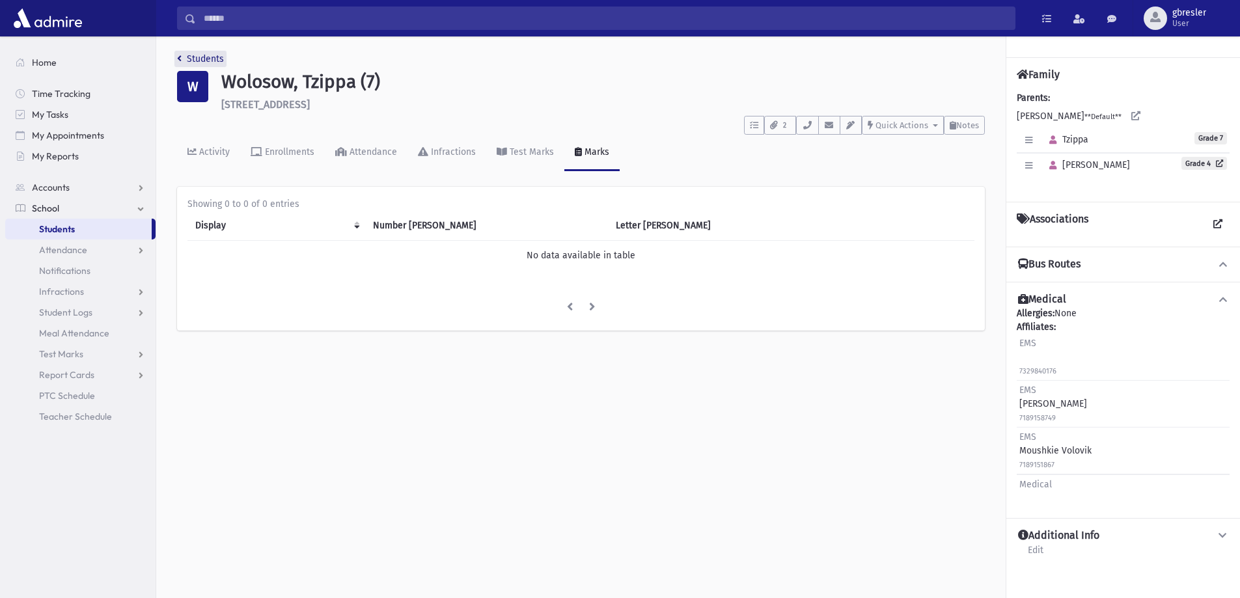
click at [219, 62] on link "Students" at bounding box center [200, 58] width 47 height 11
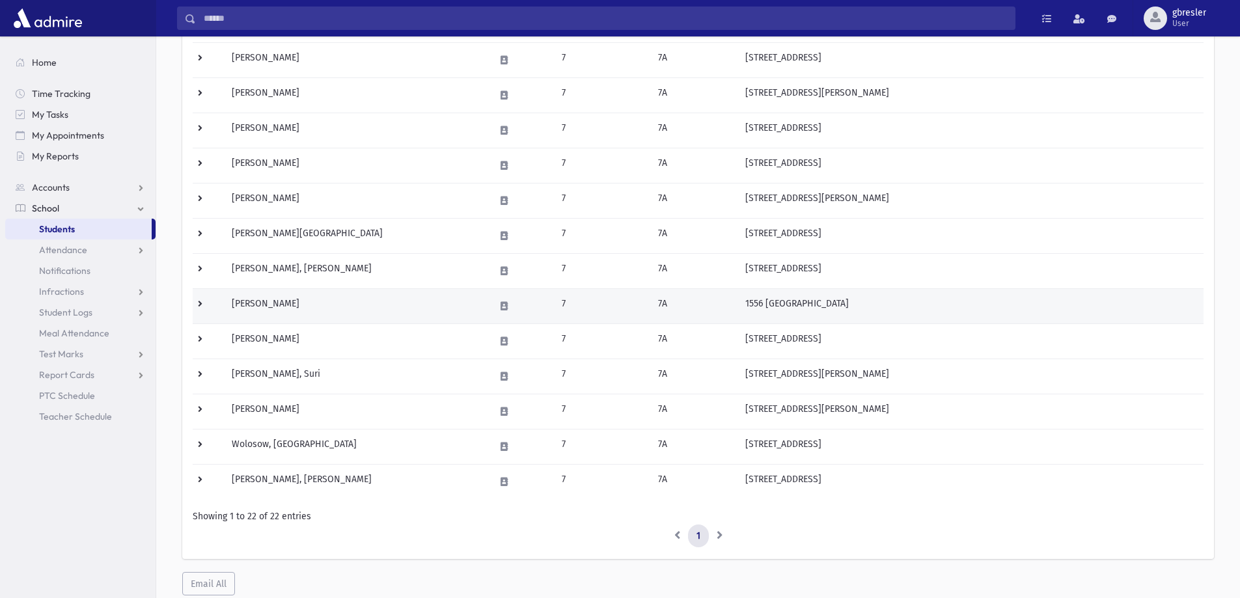
scroll to position [542, 0]
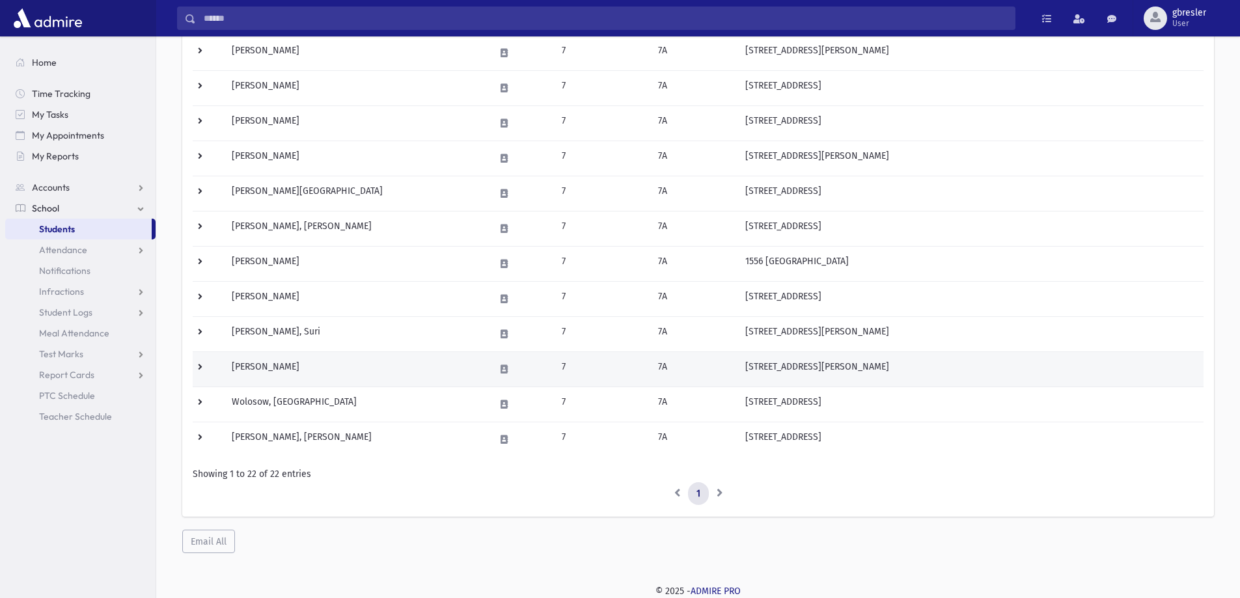
click at [286, 363] on td "[PERSON_NAME]" at bounding box center [355, 369] width 263 height 35
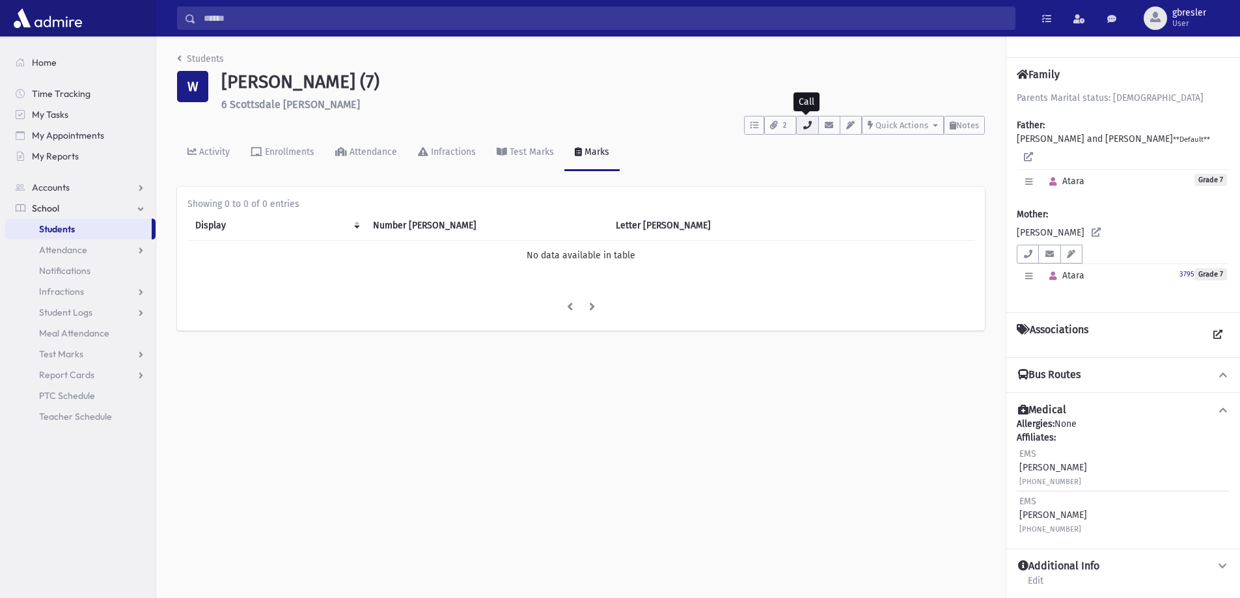
click at [811, 125] on icon "button" at bounding box center [807, 125] width 10 height 8
click at [1031, 250] on icon "button" at bounding box center [1028, 254] width 10 height 8
click at [1134, 206] on div "Parents Marital status: Divorced Father: WENGER, Simcha and Miri **Default** Ed…" at bounding box center [1123, 196] width 213 height 211
click at [1031, 178] on icon "button" at bounding box center [1028, 182] width 7 height 8
click at [1062, 173] on button "button" at bounding box center [1053, 182] width 19 height 19
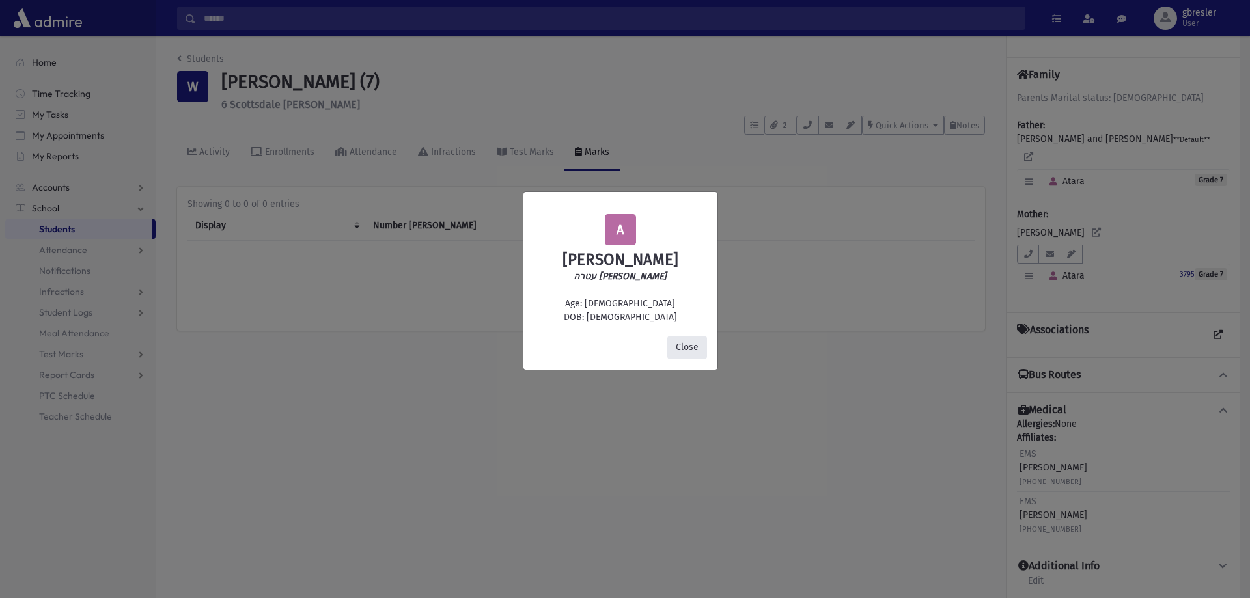
click at [690, 346] on button "Close" at bounding box center [687, 347] width 40 height 23
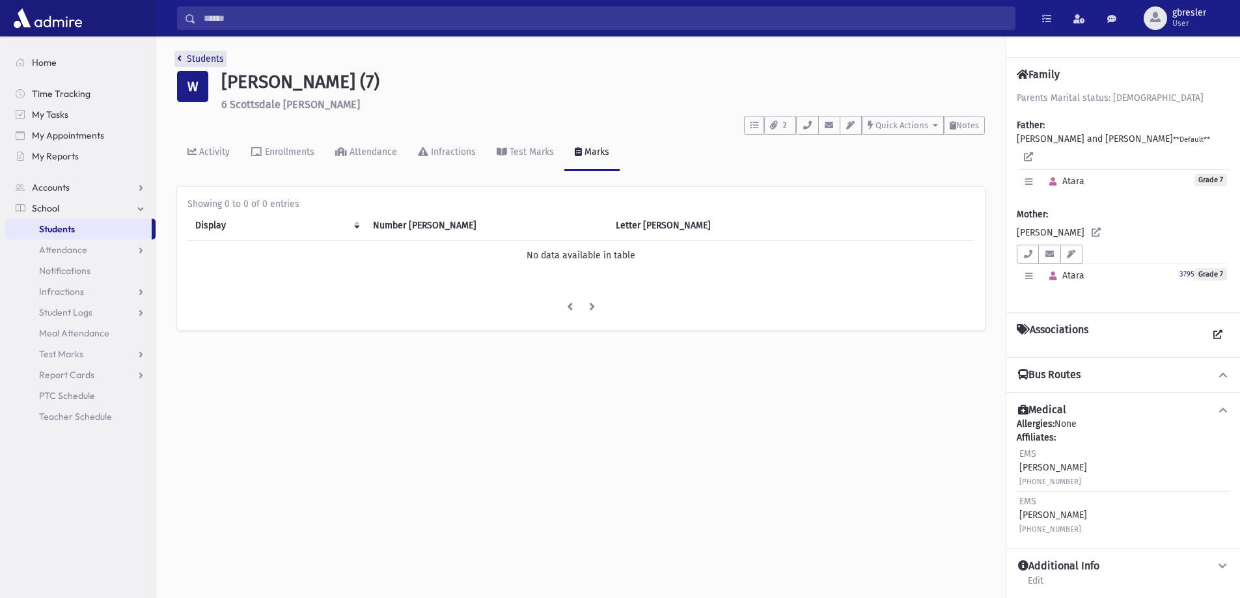
click at [200, 59] on link "Students" at bounding box center [200, 58] width 47 height 11
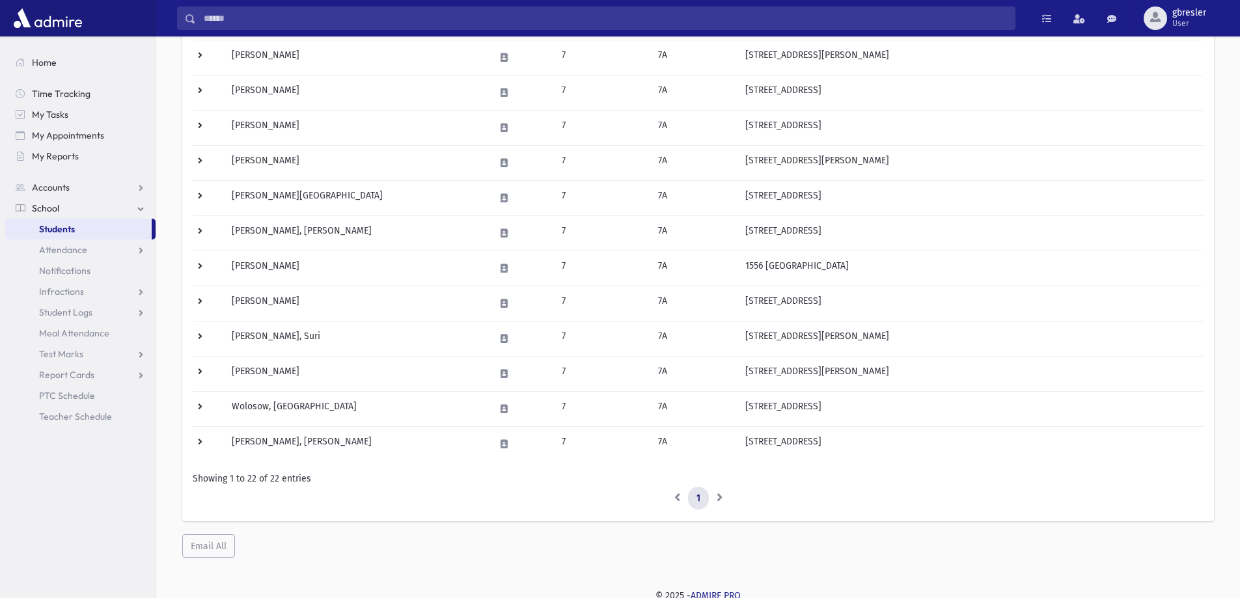
scroll to position [542, 0]
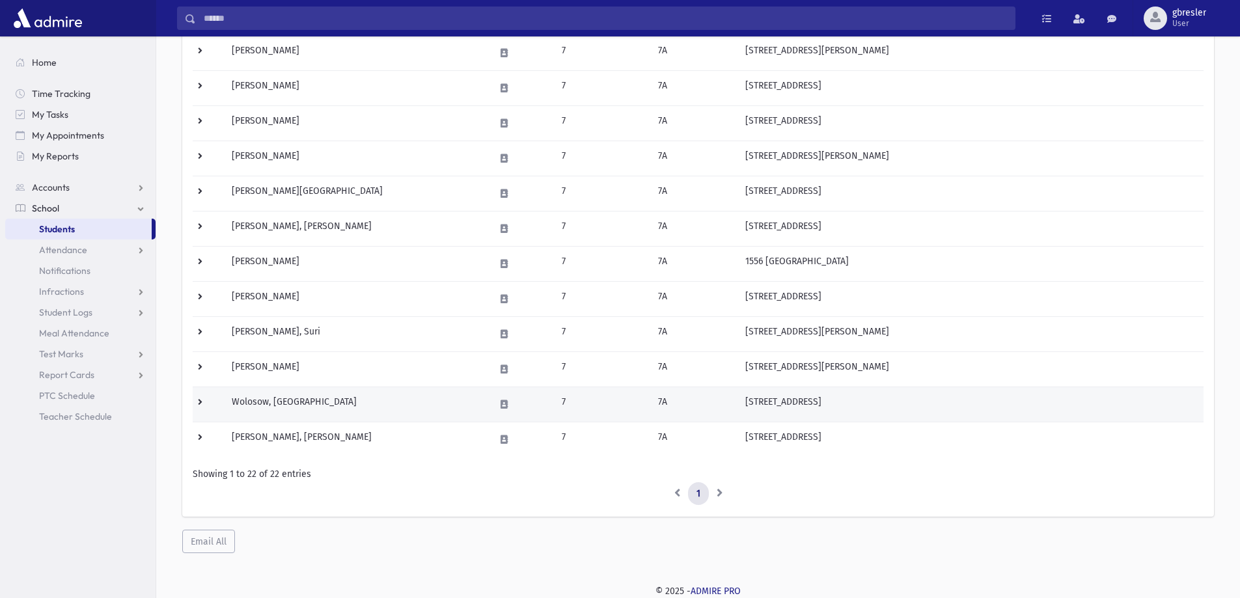
click at [294, 400] on td "Wolosow, [GEOGRAPHIC_DATA]" at bounding box center [355, 404] width 263 height 35
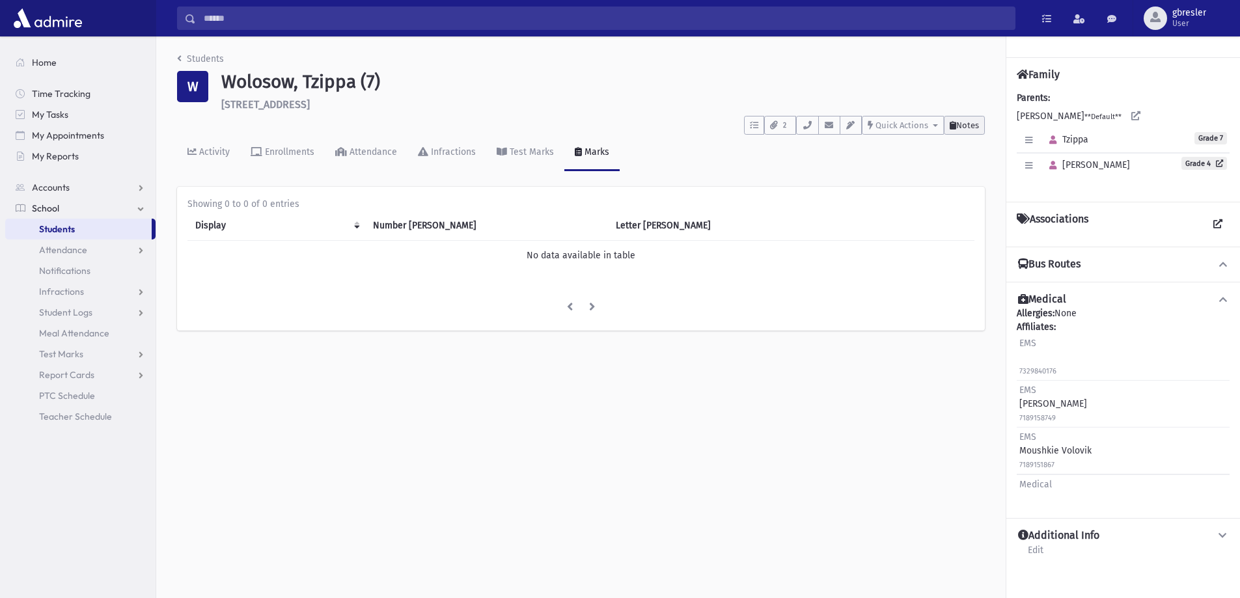
click at [968, 127] on span "Notes" at bounding box center [967, 125] width 23 height 10
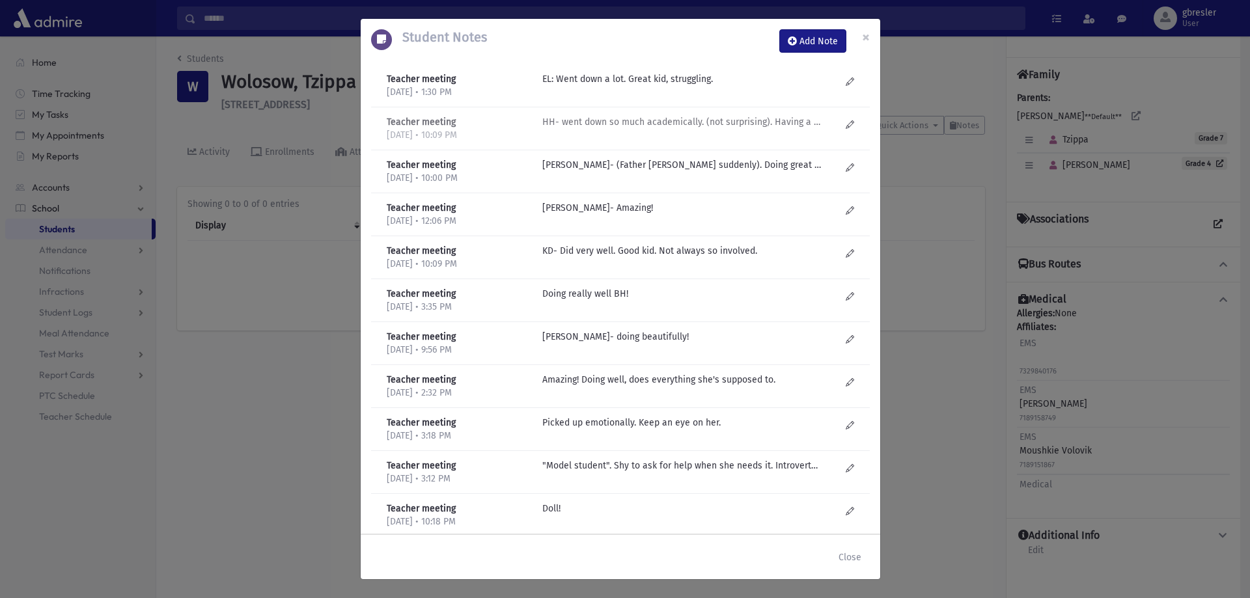
click at [628, 86] on p "HH- went down so much academically. (not surprising). Having a hard time. Frien…" at bounding box center [681, 79] width 279 height 14
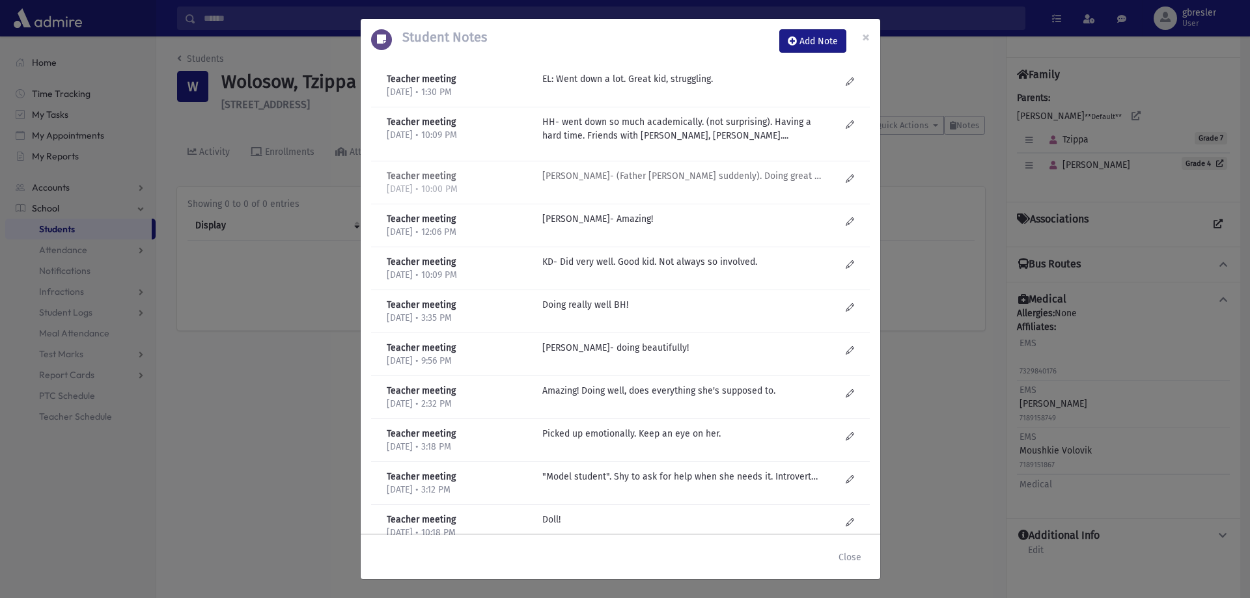
click at [736, 86] on p "H Helberg- (Father just niftar suddenly). Doing great academically. Doesn't wan…" at bounding box center [681, 79] width 279 height 14
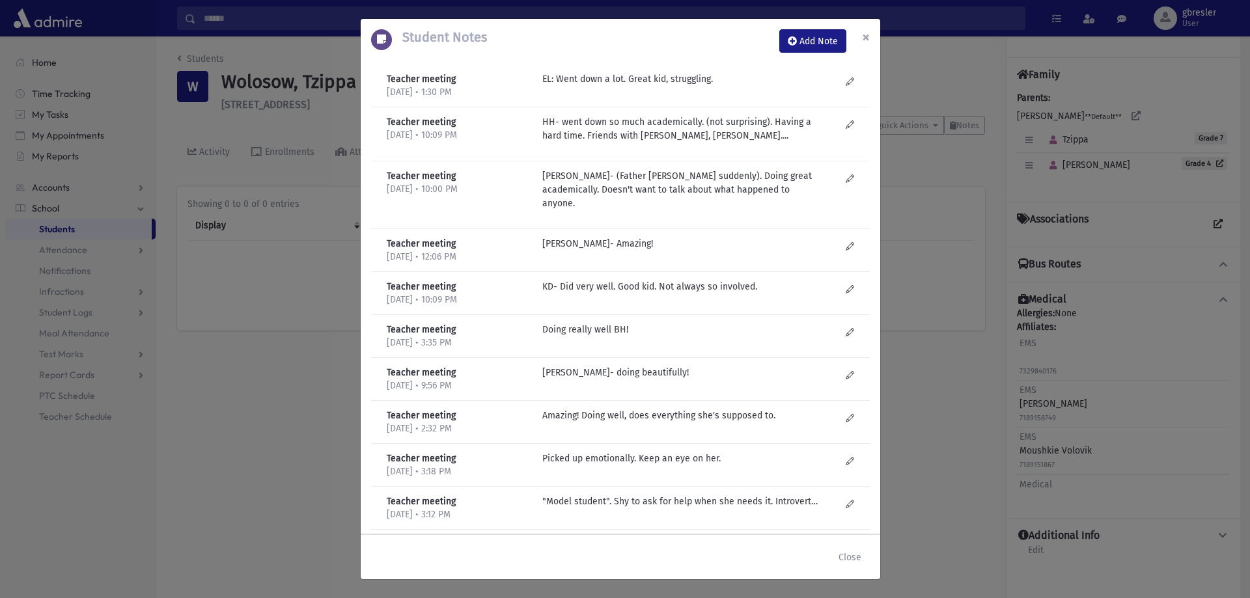
click at [867, 40] on span "×" at bounding box center [866, 37] width 8 height 18
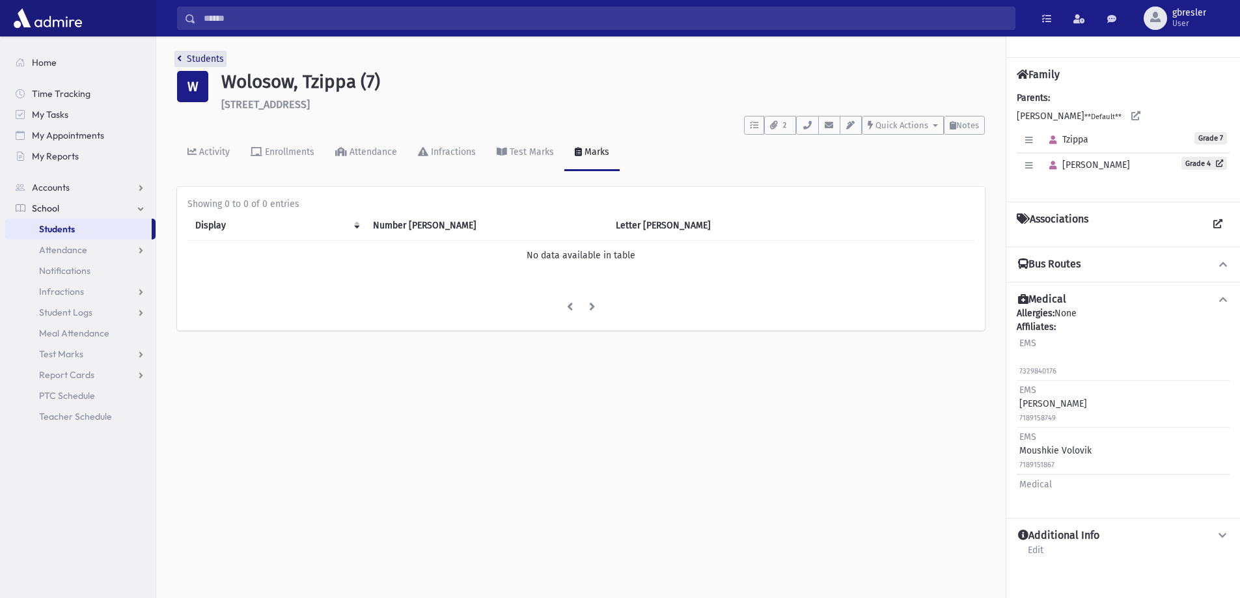
click at [213, 59] on link "Students" at bounding box center [200, 58] width 47 height 11
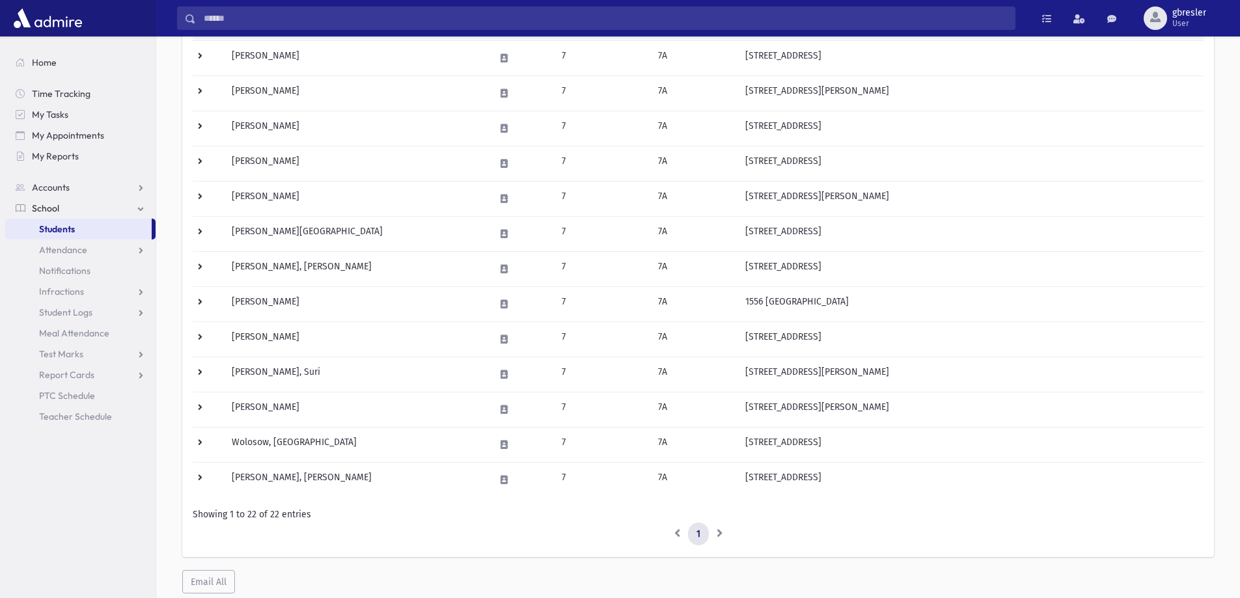
scroll to position [542, 0]
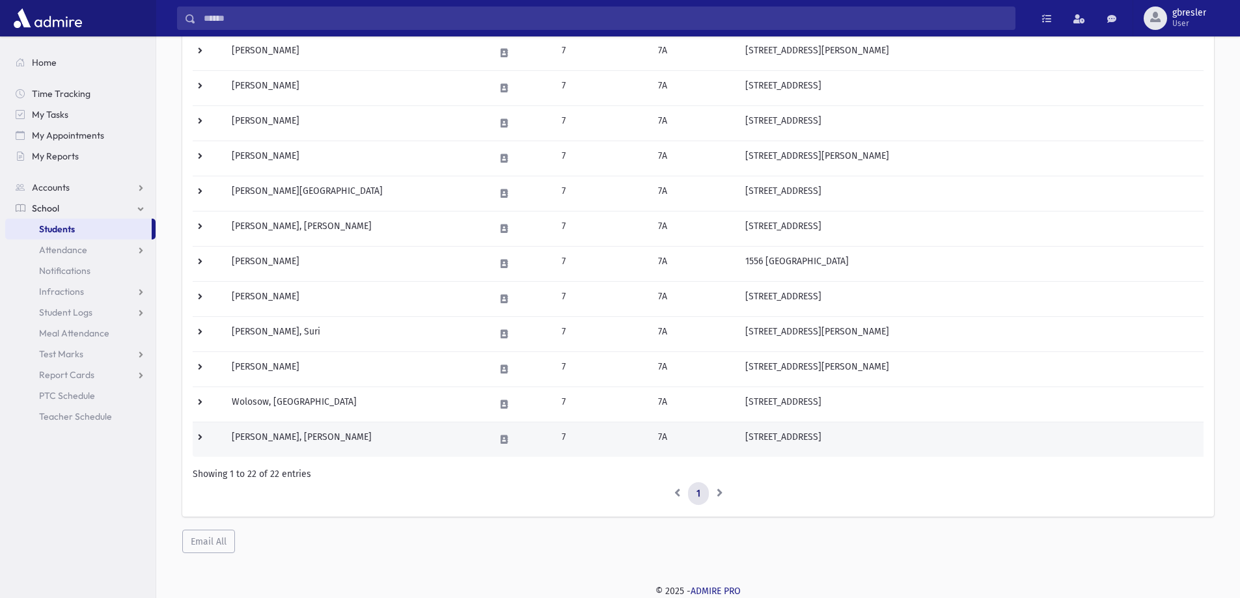
click at [292, 436] on td "[PERSON_NAME], [PERSON_NAME]" at bounding box center [355, 439] width 263 height 35
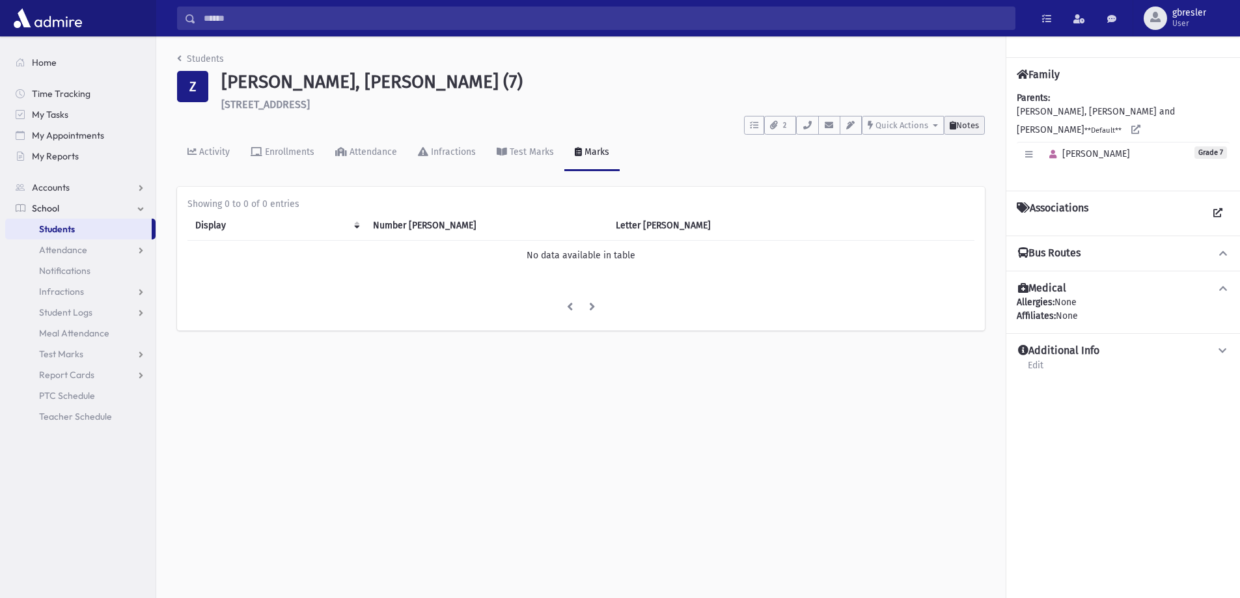
click at [961, 120] on span "Notes" at bounding box center [967, 125] width 23 height 10
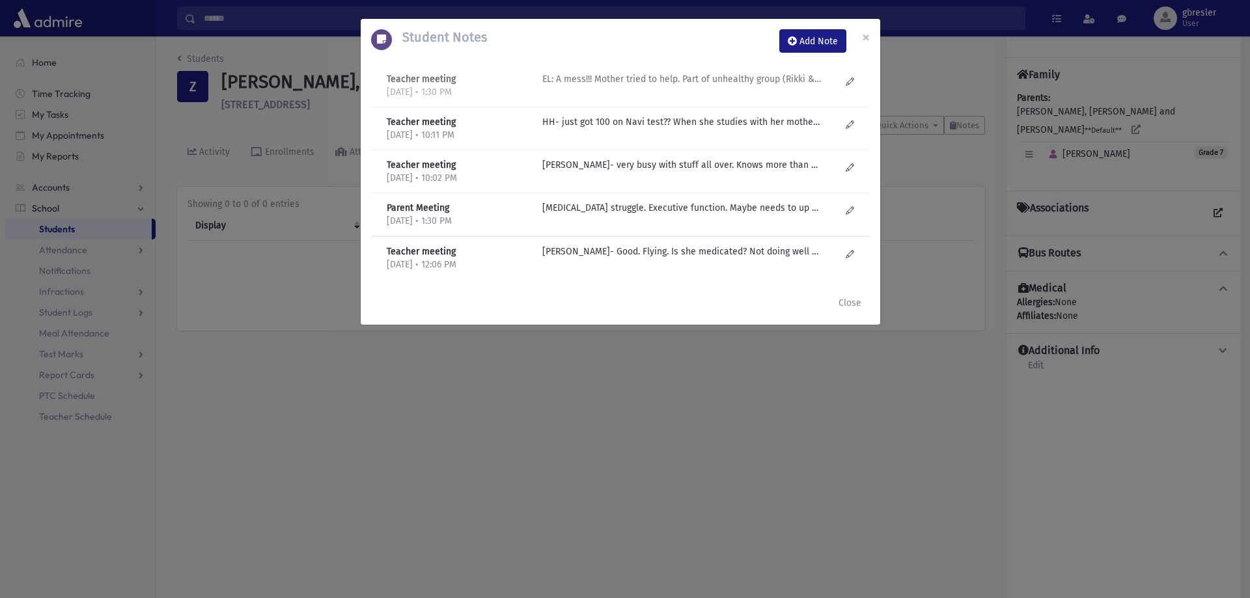
click at [721, 82] on p "EL: A mess!!! Mother tried to help. Part of unhealthy group (Rikki & SY)-very "…" at bounding box center [681, 79] width 279 height 14
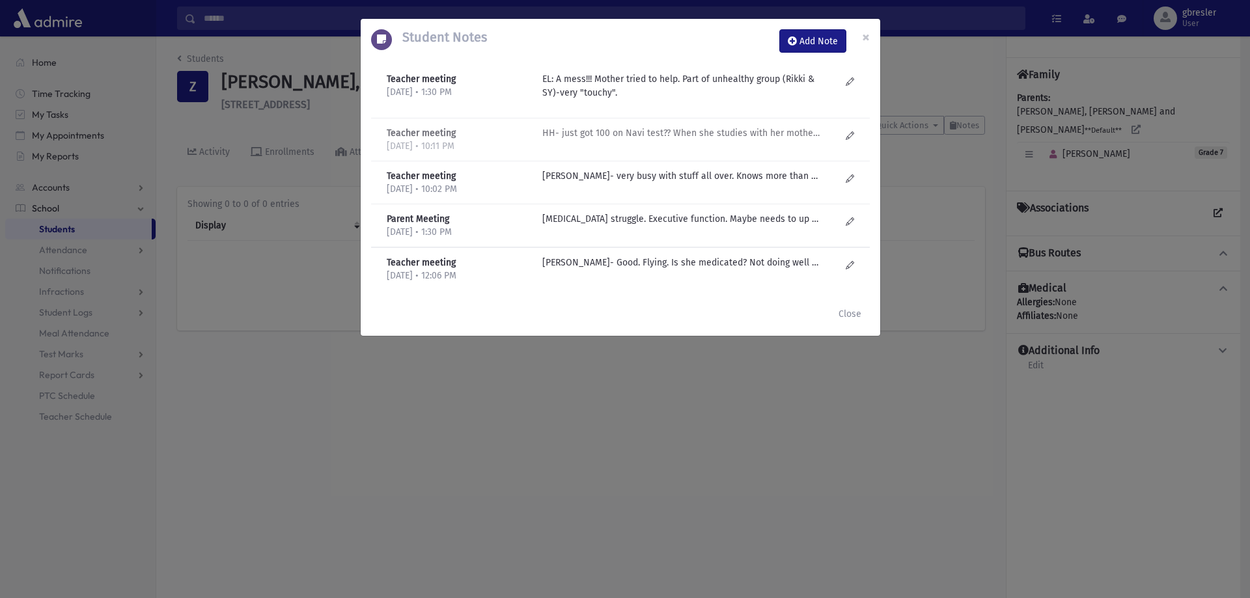
click at [672, 133] on p "HH- just got 100 on Navi test?? When she studies with her mother, more capable.…" at bounding box center [681, 133] width 279 height 14
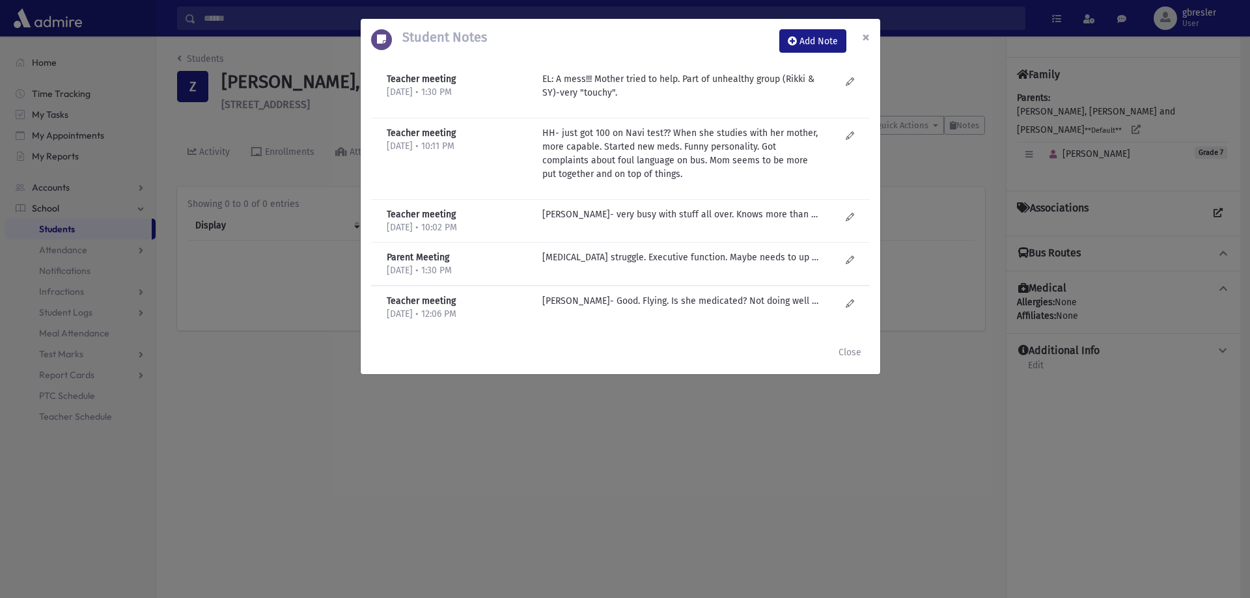
click at [865, 39] on span "×" at bounding box center [866, 37] width 8 height 18
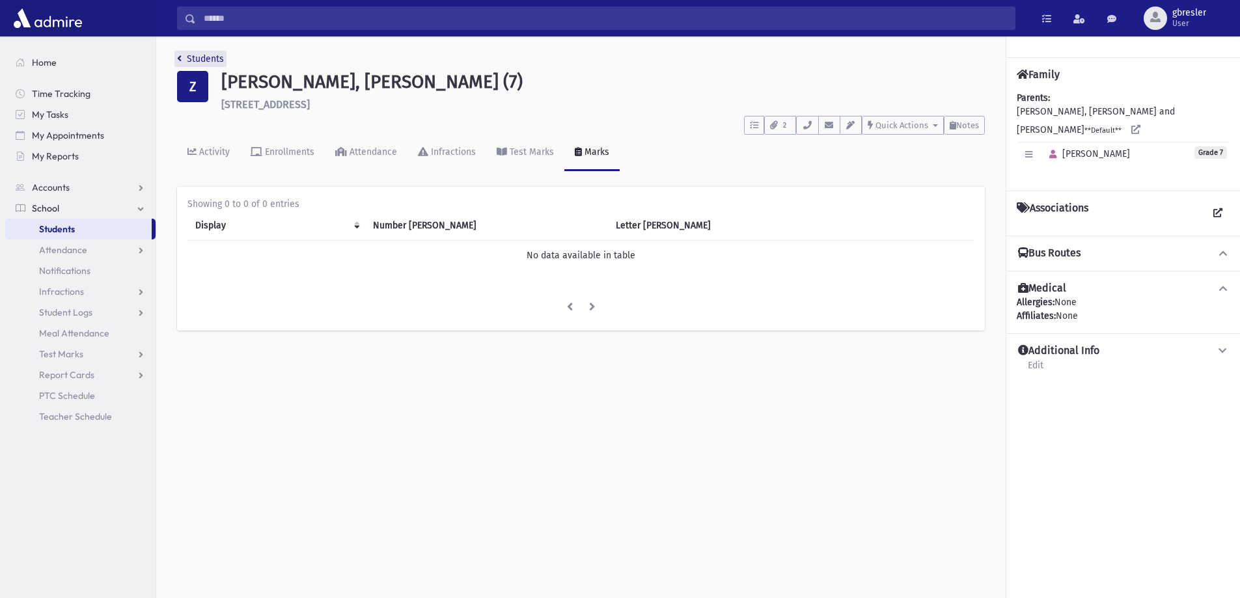
click at [197, 57] on link "Students" at bounding box center [200, 58] width 47 height 11
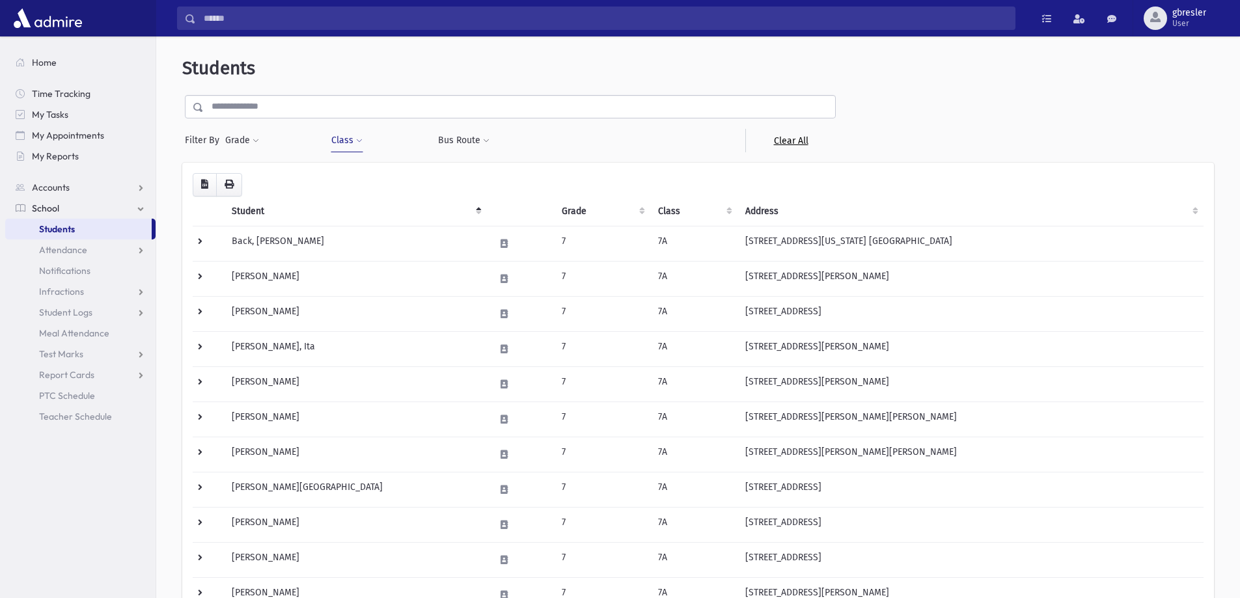
click at [801, 143] on link "Clear All" at bounding box center [790, 140] width 90 height 23
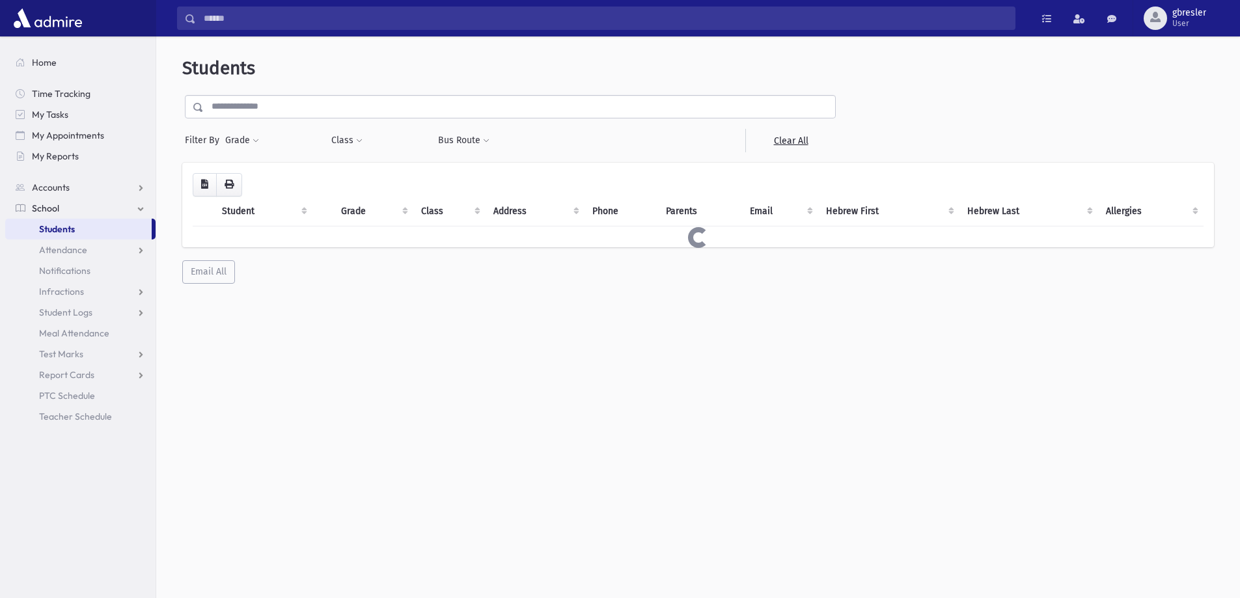
select select
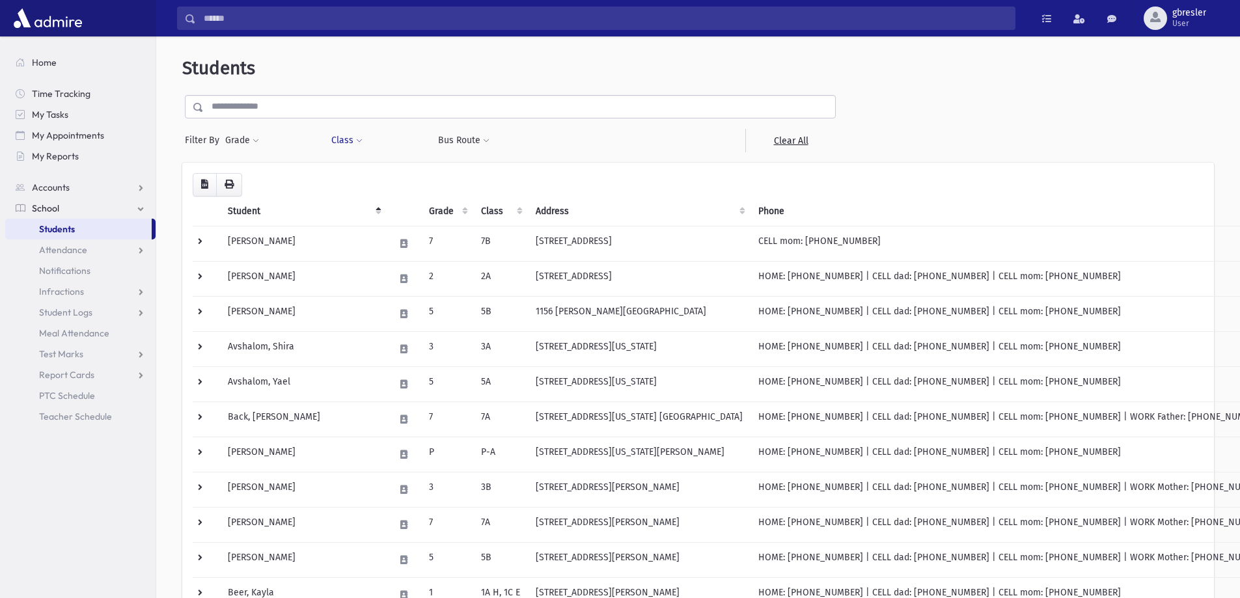
click at [356, 139] on span at bounding box center [359, 141] width 7 height 8
click at [359, 179] on ul at bounding box center [399, 175] width 125 height 20
type input "**"
select select "**"
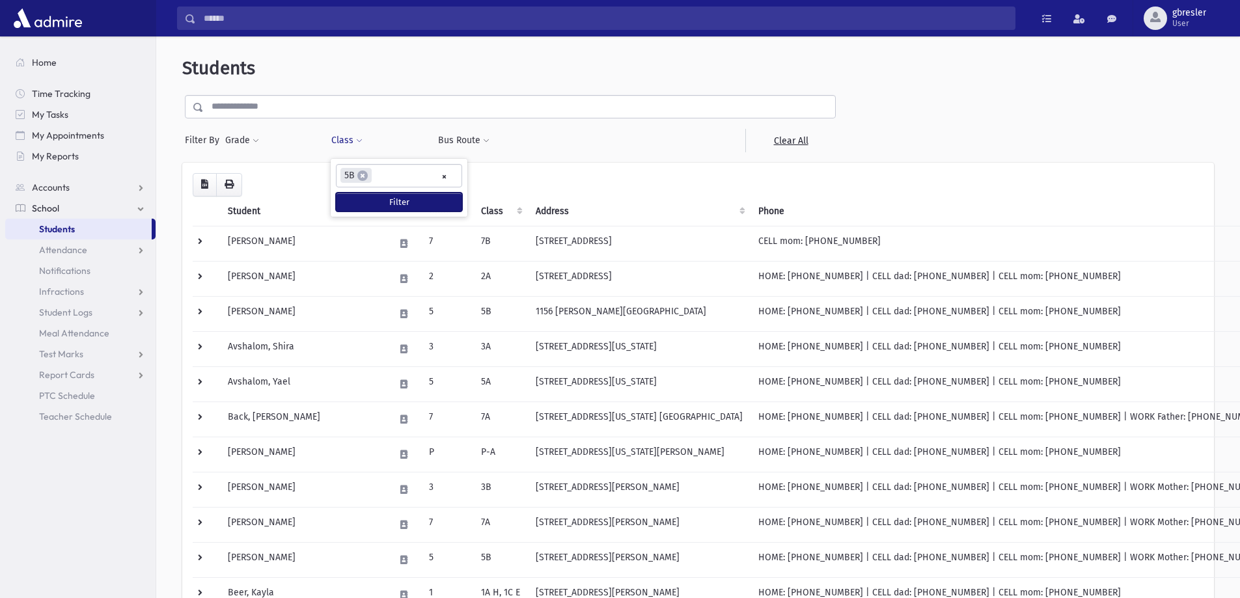
click at [383, 202] on button "Filter" at bounding box center [399, 202] width 126 height 19
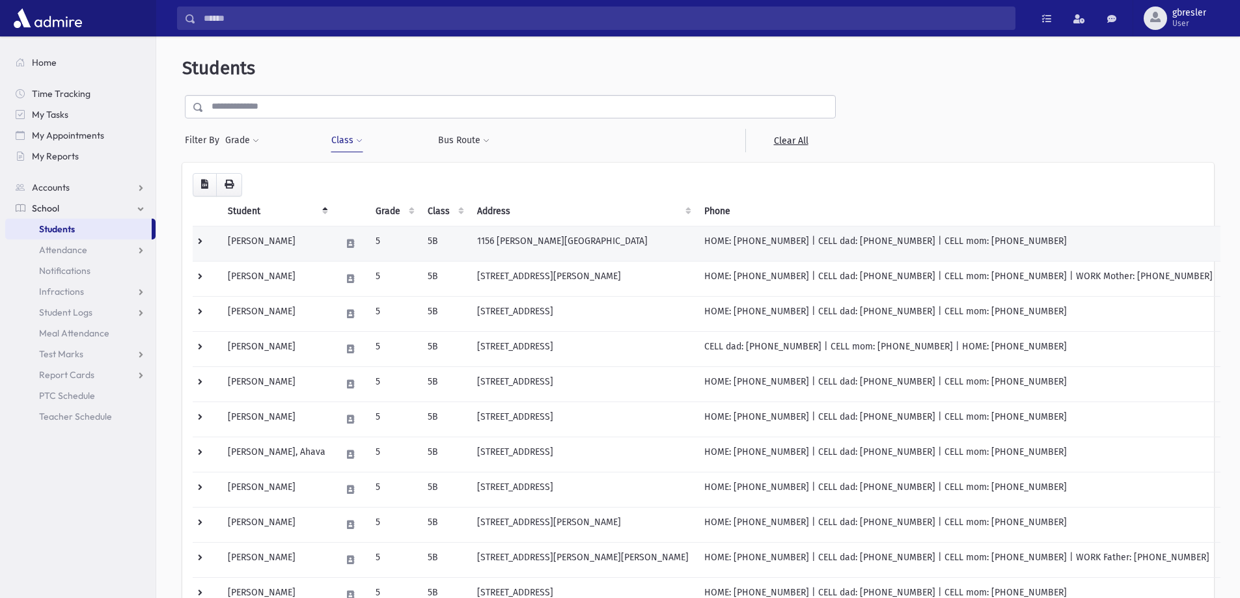
click at [286, 236] on td "Applebaum, Esther" at bounding box center [276, 243] width 113 height 35
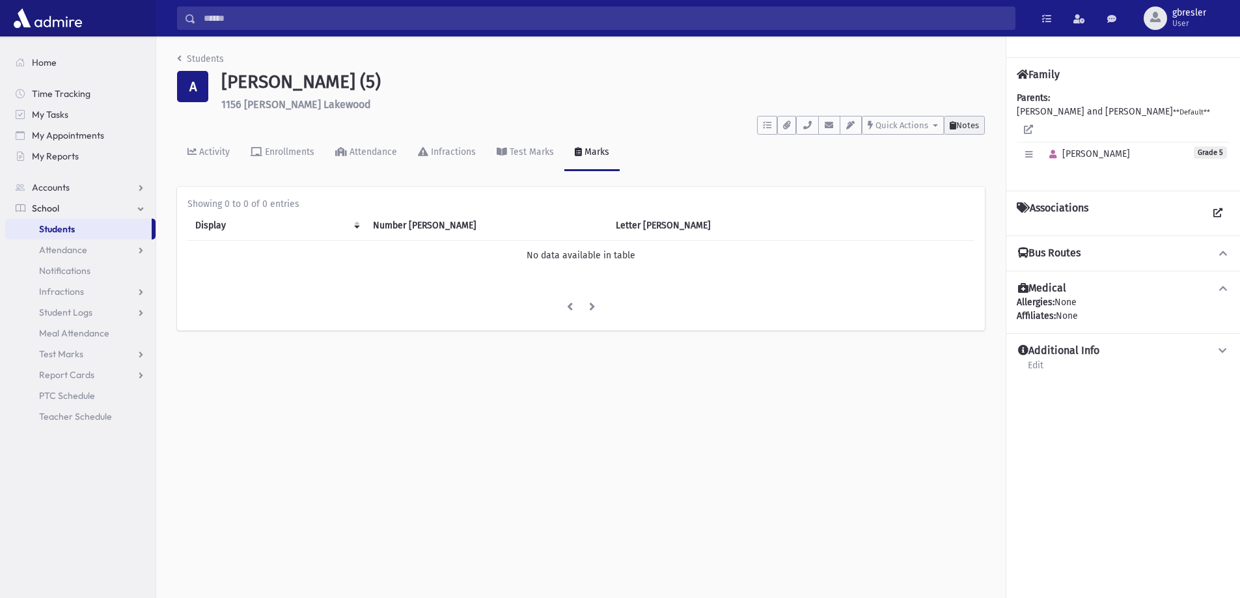
click at [974, 119] on button "Notes" at bounding box center [964, 125] width 41 height 19
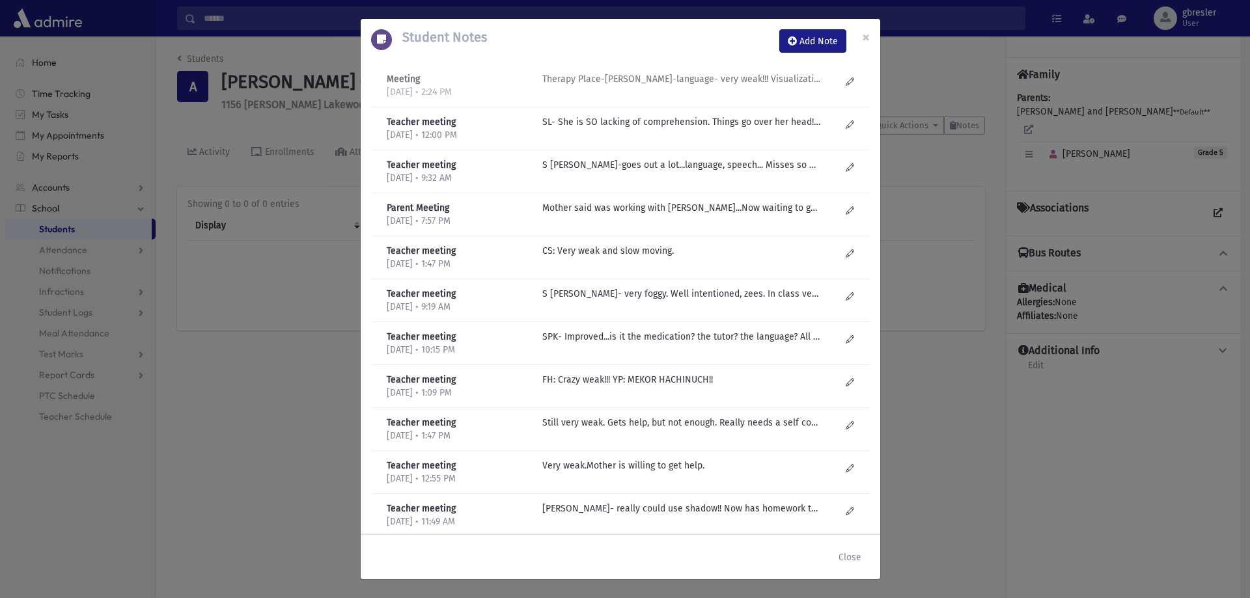
click at [635, 80] on p "Therapy Place-Esty Frankel-language- very weak!!! Visualization. make meaning. …" at bounding box center [681, 79] width 279 height 14
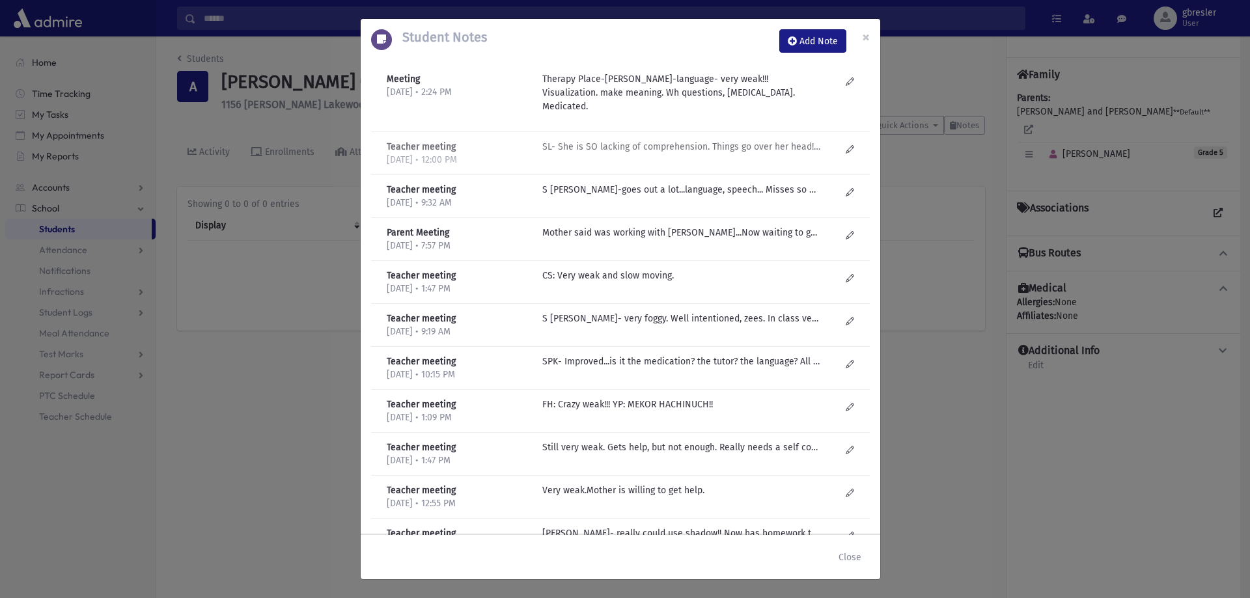
click at [614, 140] on p "SL- She is SO lacking of comprehension. Things go over her head! Good girl, tri…" at bounding box center [681, 147] width 279 height 14
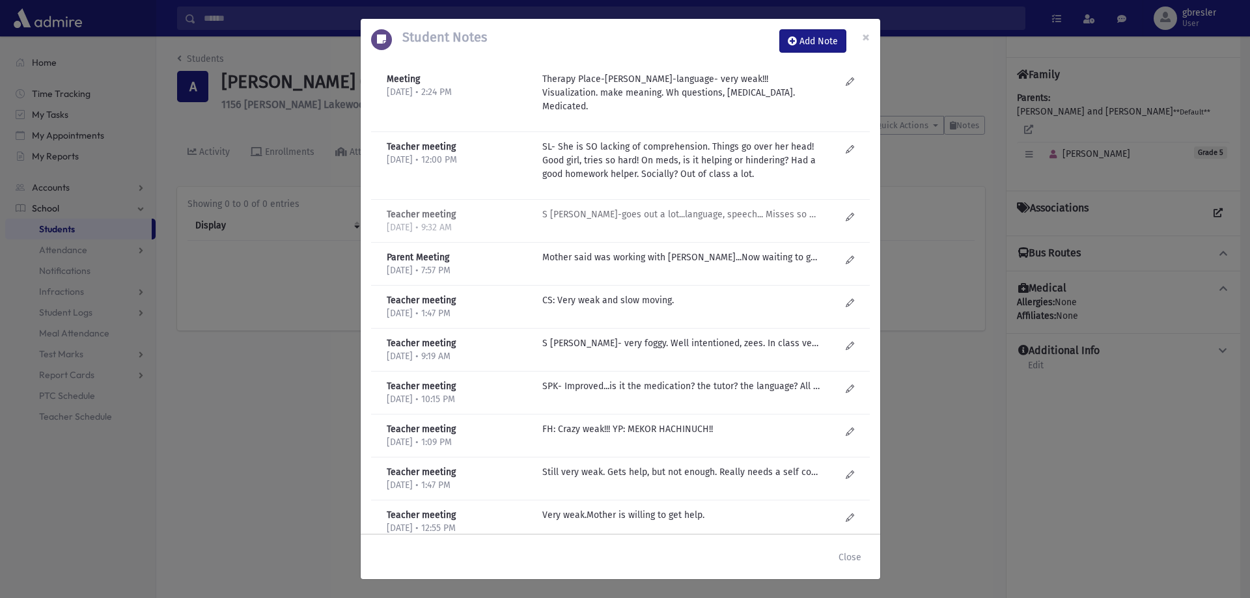
click at [626, 208] on p "S Lieberman-goes out a lot...language, speech... Misses so much. Has homework h…" at bounding box center [681, 215] width 279 height 14
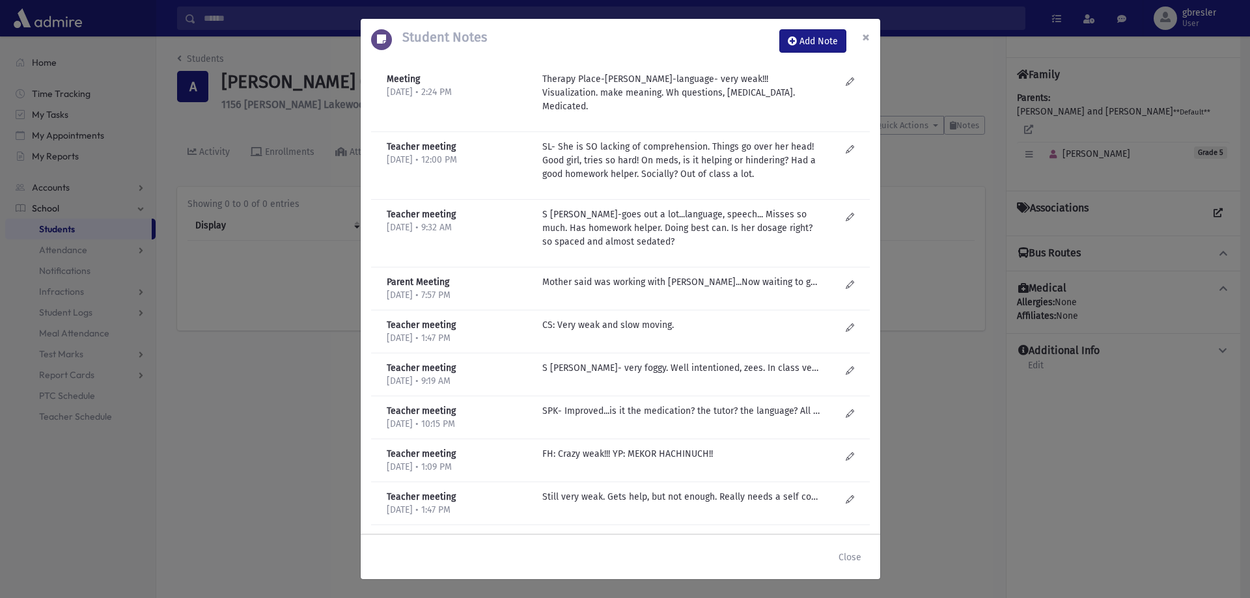
click at [863, 33] on span "×" at bounding box center [866, 37] width 8 height 18
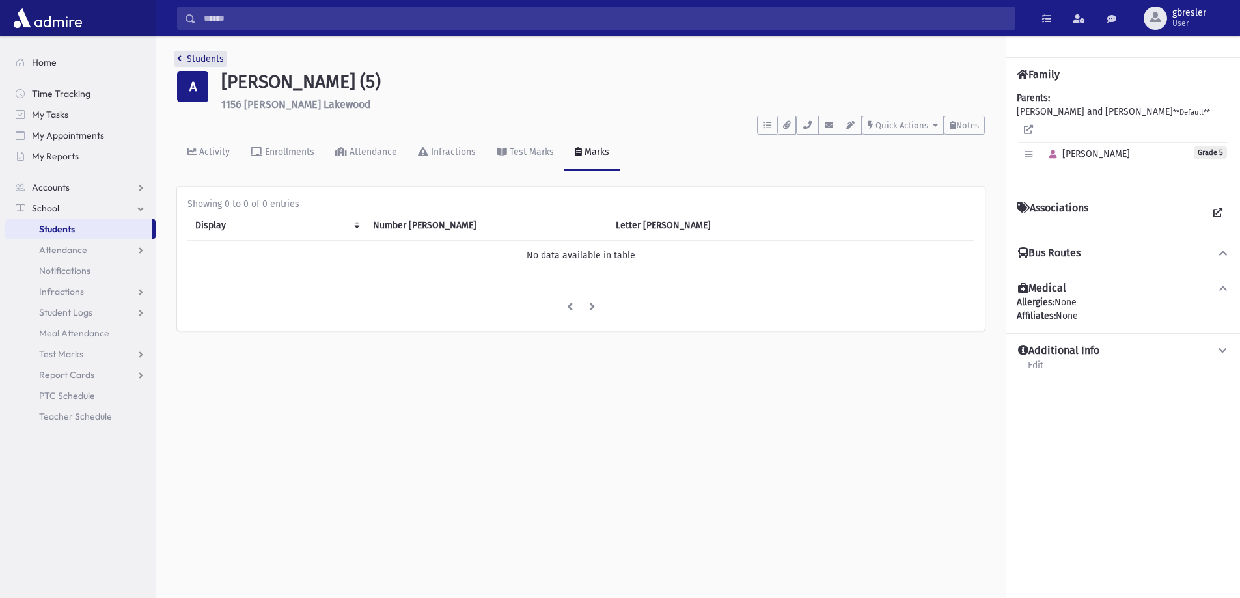
click at [198, 57] on link "Students" at bounding box center [200, 58] width 47 height 11
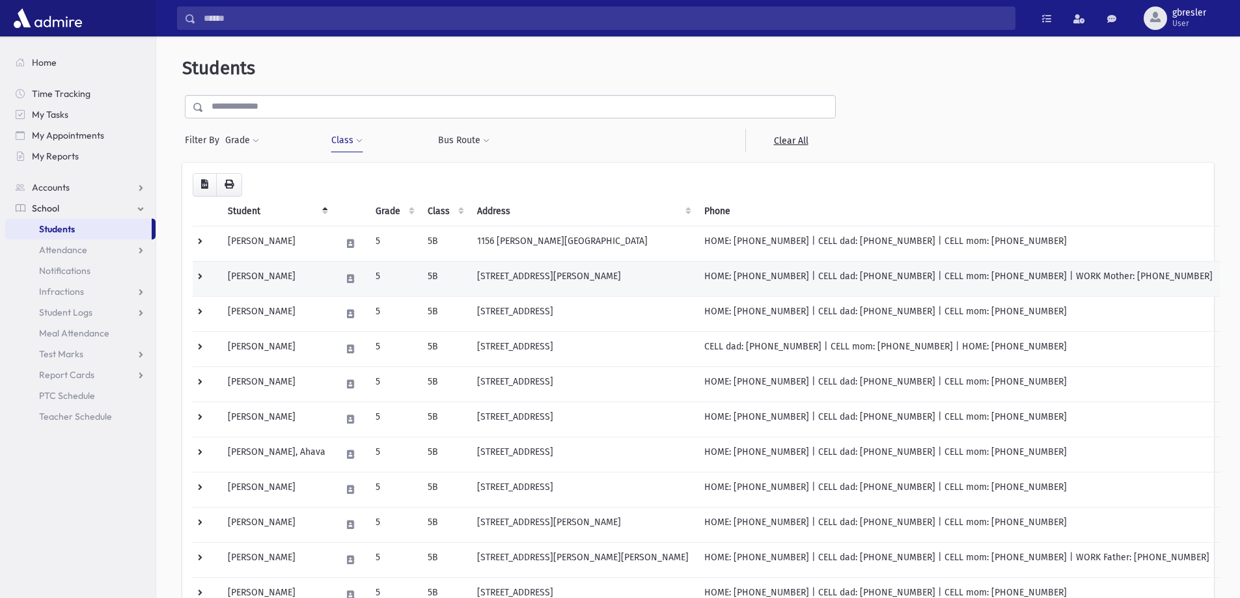
click at [264, 279] on td "Baron, Yael" at bounding box center [276, 278] width 113 height 35
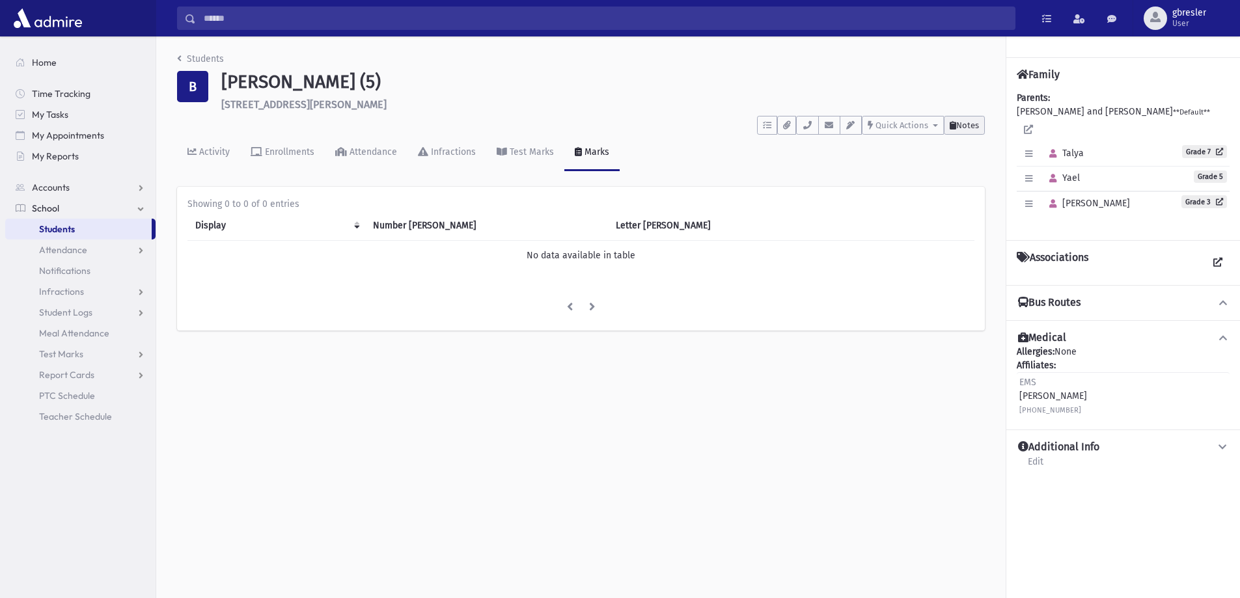
click at [967, 128] on span "Notes" at bounding box center [967, 125] width 23 height 10
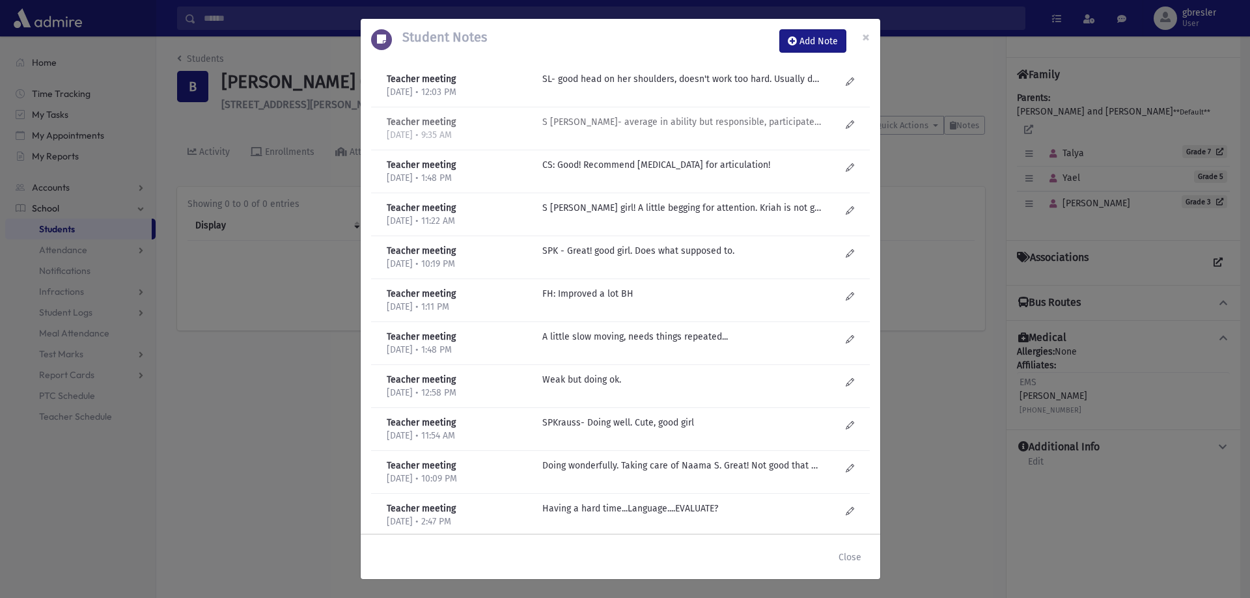
click at [623, 86] on p "S Lieberman- average in ability but responsible, participates..." at bounding box center [681, 79] width 279 height 14
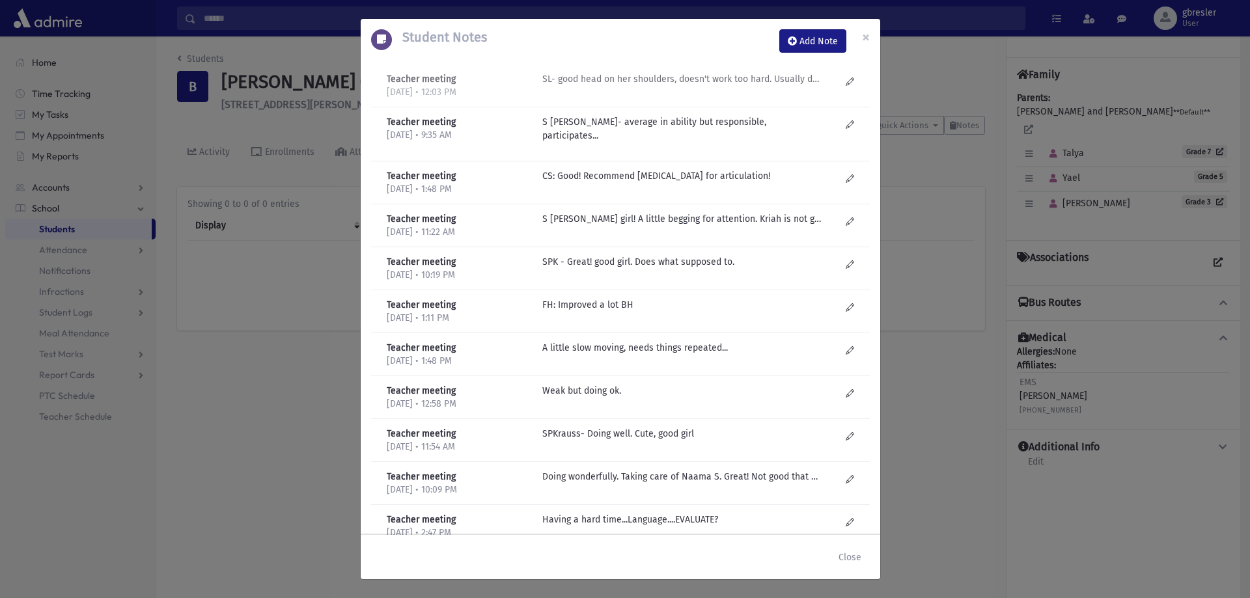
click at [639, 82] on p "SL- good head on her shoulders, doesn't work too hard. Usually does her homewor…" at bounding box center [681, 79] width 279 height 14
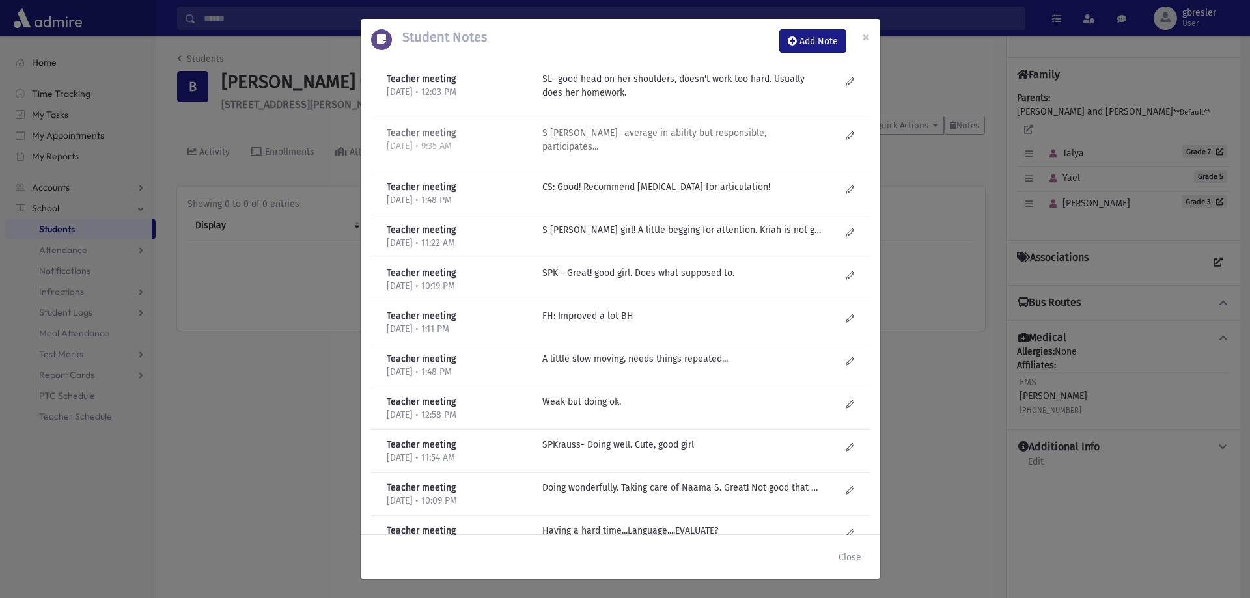
click at [618, 100] on p "S Lieberman- average in ability but responsible, participates..." at bounding box center [681, 85] width 279 height 27
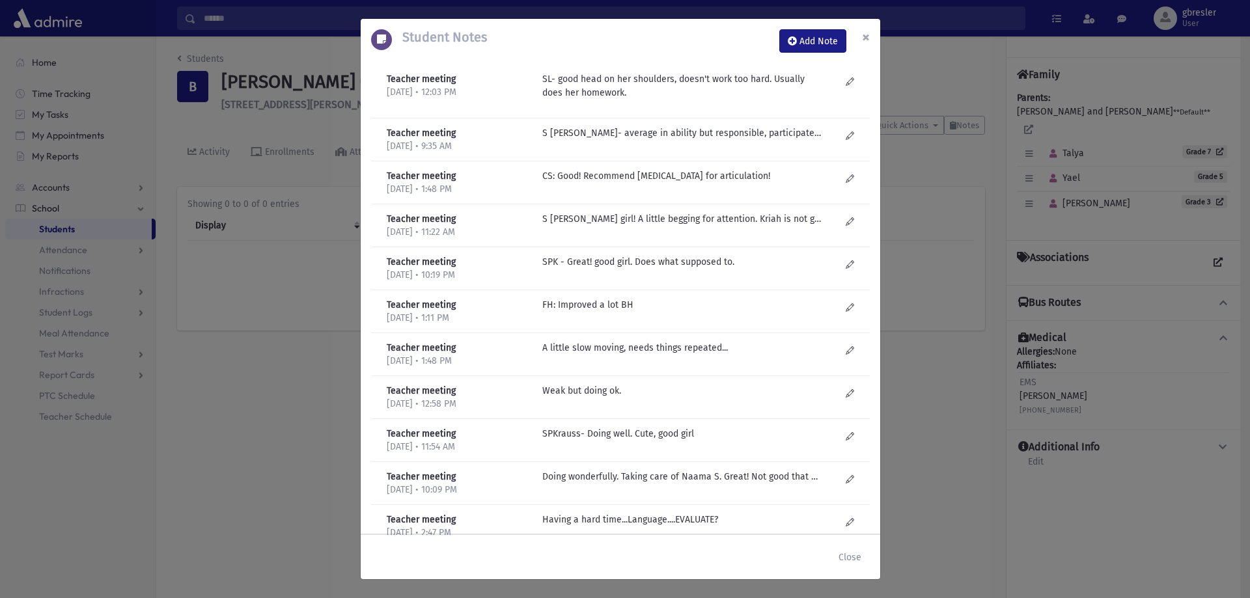
click at [868, 39] on span "×" at bounding box center [866, 37] width 8 height 18
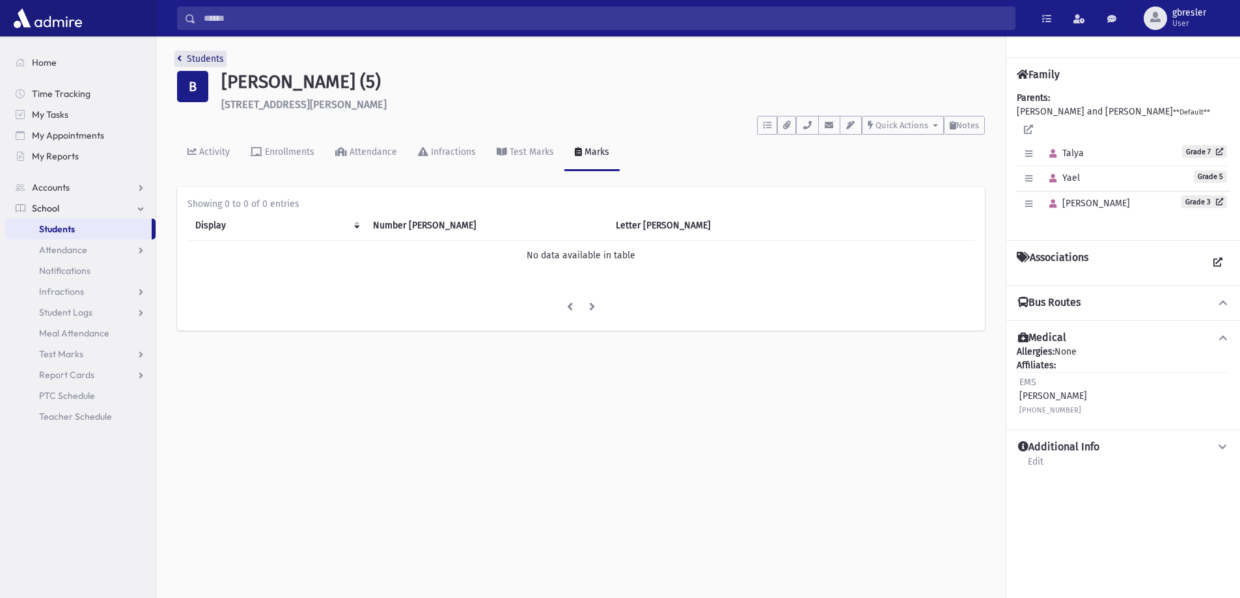
click at [211, 55] on link "Students" at bounding box center [200, 58] width 47 height 11
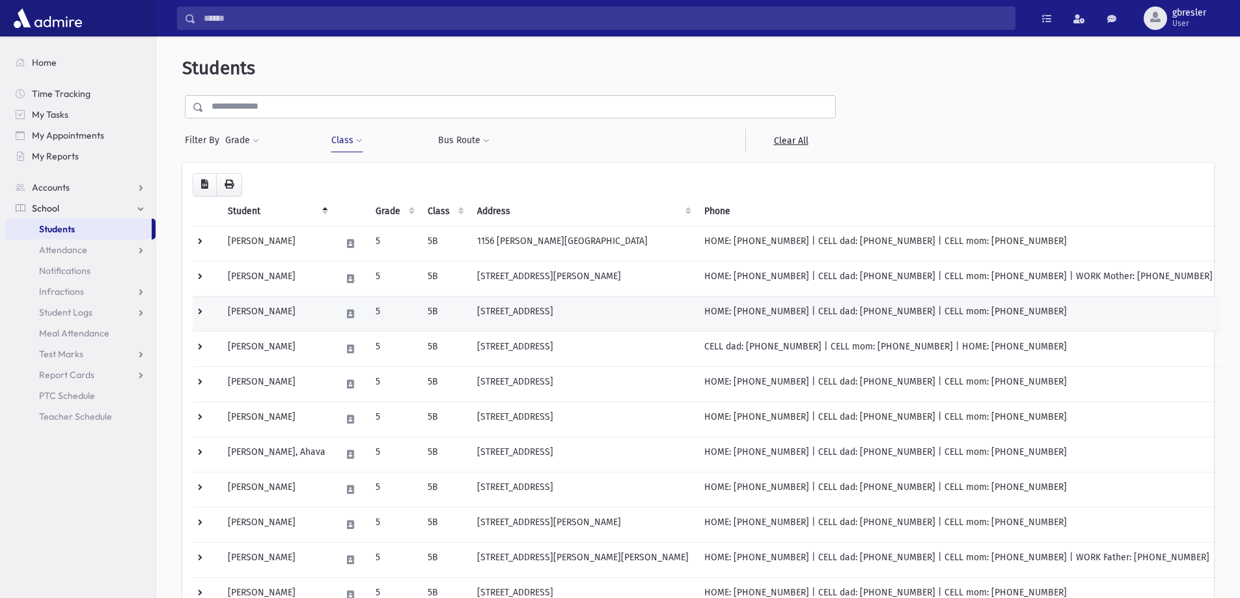
click at [279, 309] on td "[PERSON_NAME]" at bounding box center [276, 313] width 113 height 35
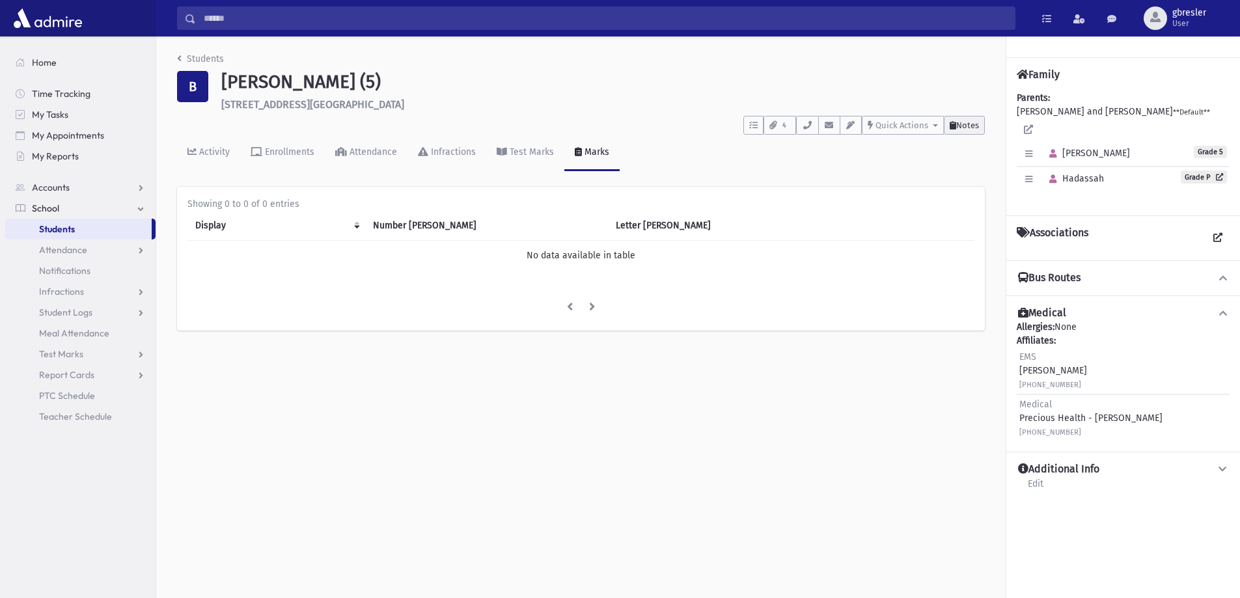
click at [970, 126] on span "Notes" at bounding box center [967, 125] width 23 height 10
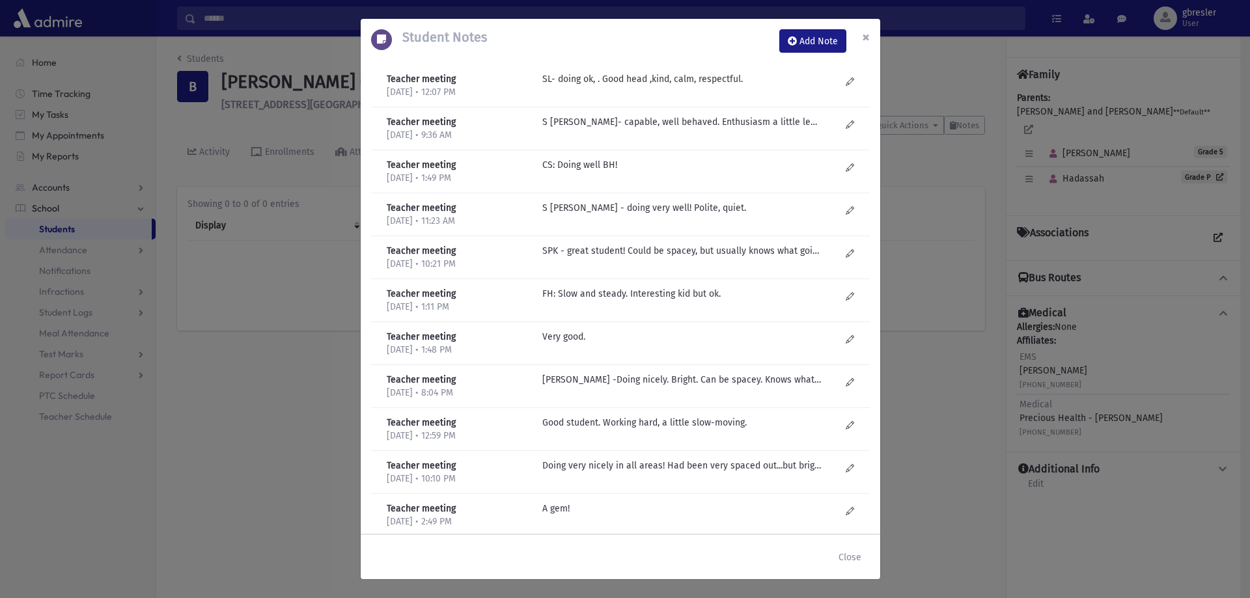
click at [869, 30] on span "×" at bounding box center [866, 37] width 8 height 18
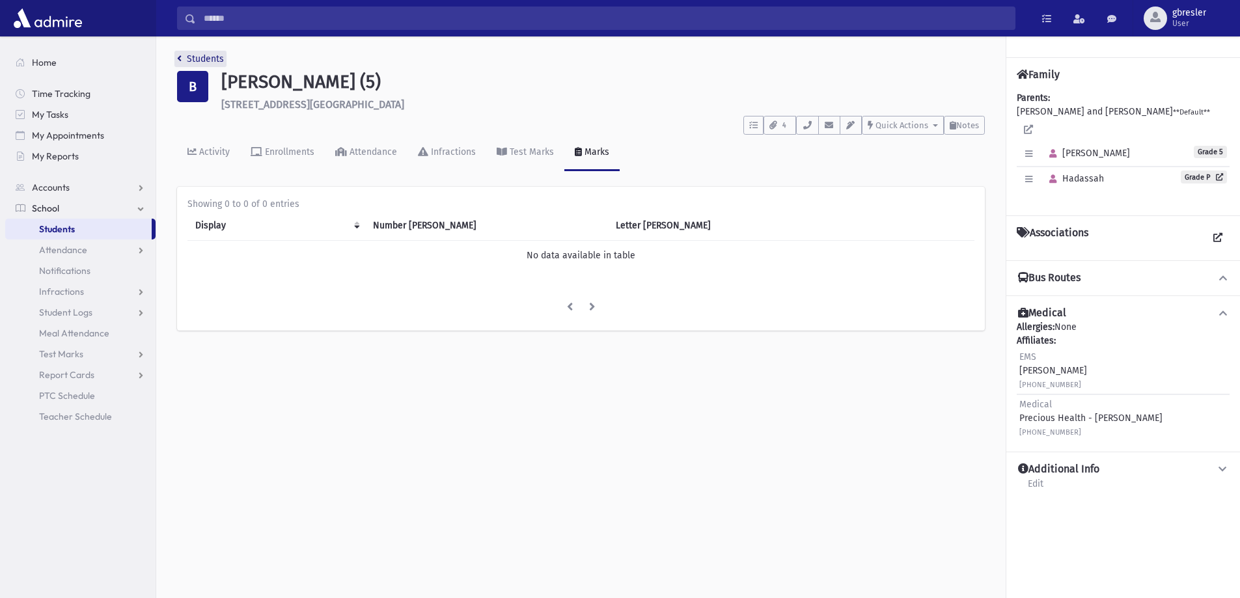
click at [212, 59] on link "Students" at bounding box center [200, 58] width 47 height 11
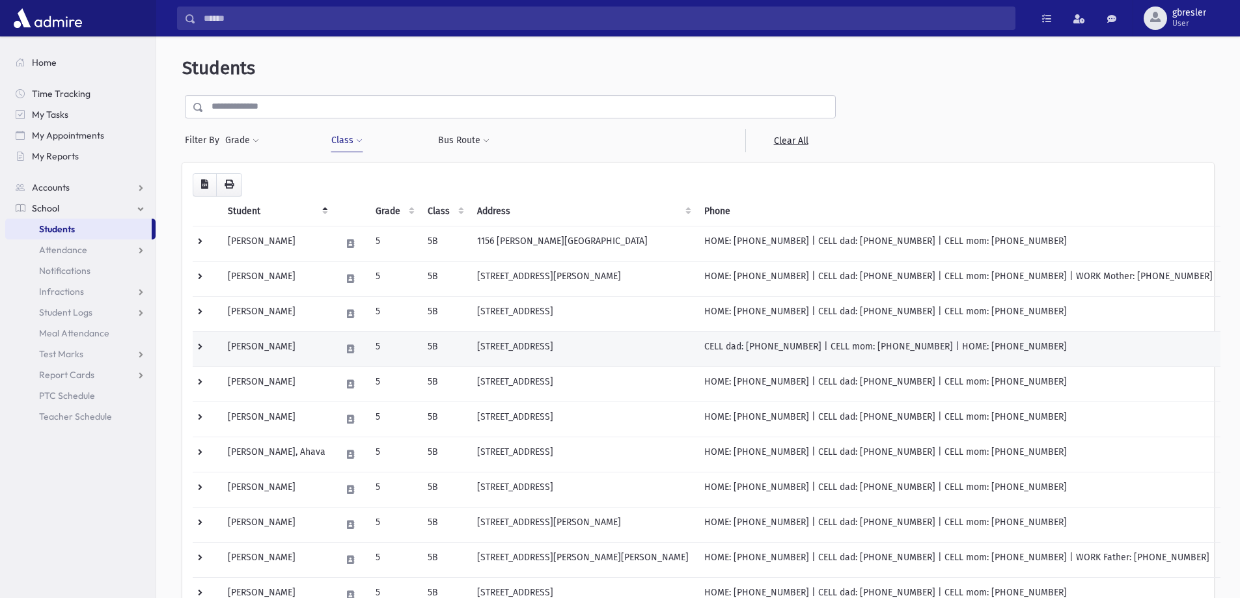
click at [284, 346] on td "[PERSON_NAME]" at bounding box center [276, 348] width 113 height 35
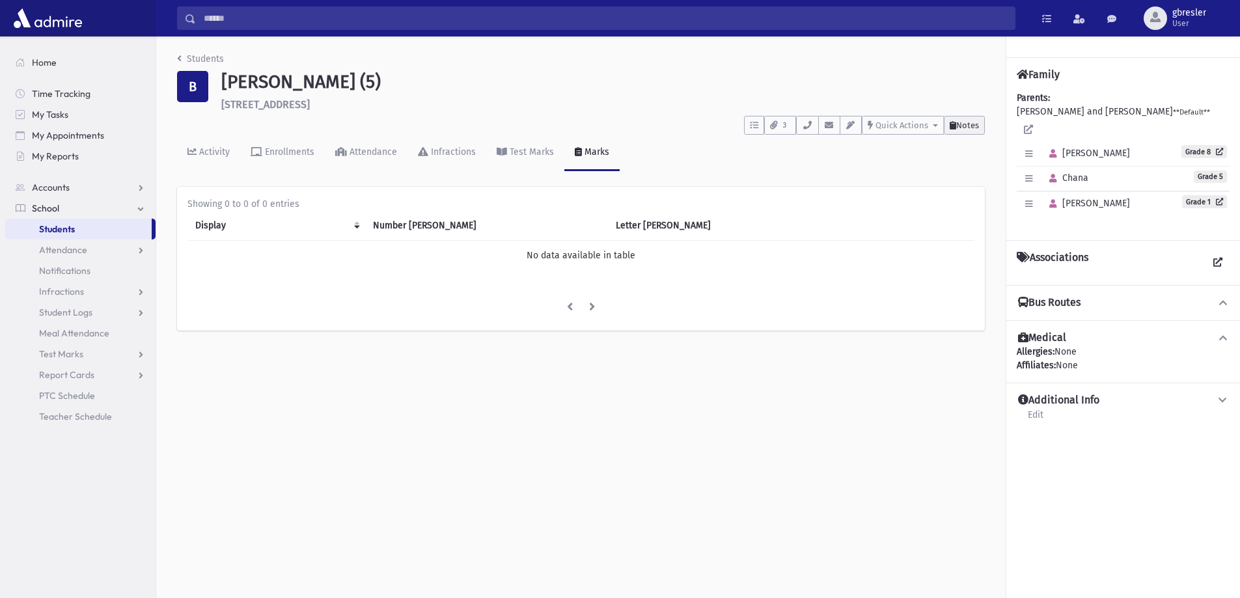
click at [968, 128] on span "Notes" at bounding box center [967, 125] width 23 height 10
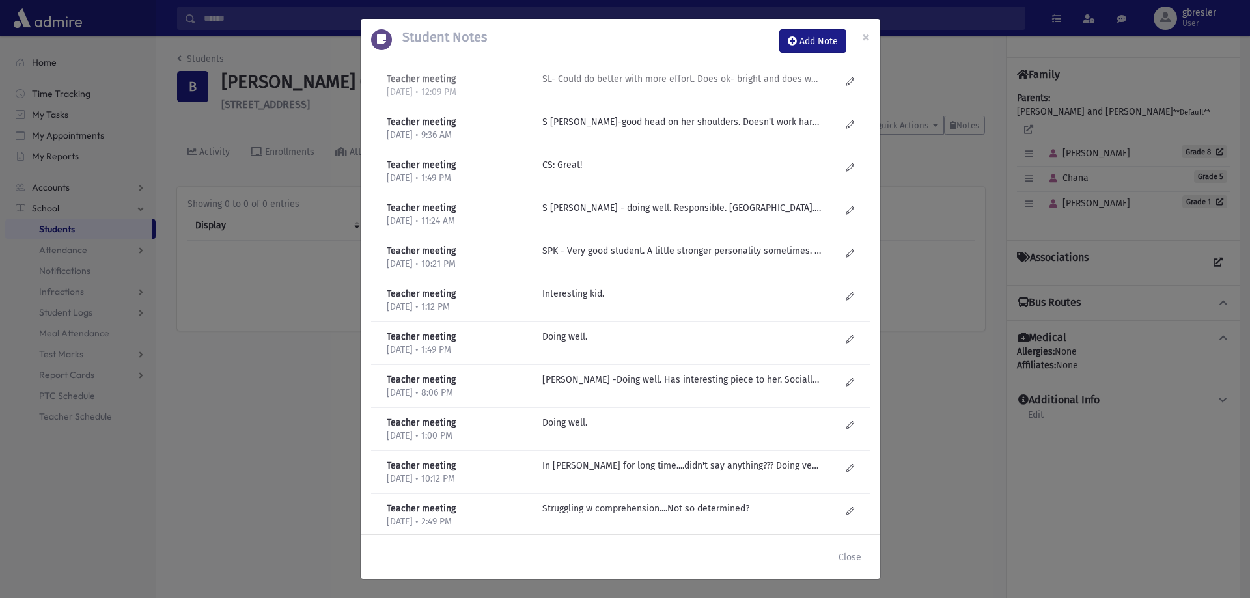
click at [738, 77] on p "SL- Could do better with more effort. Does ok- bright and does well on anything…" at bounding box center [681, 79] width 279 height 14
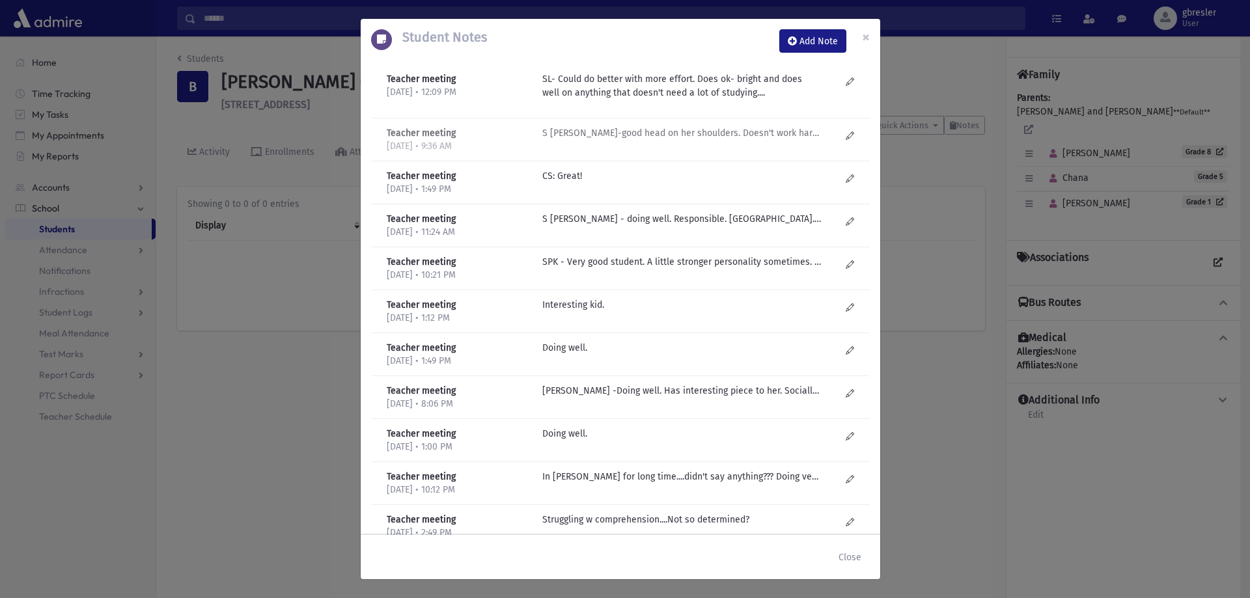
click at [732, 127] on p "S Lieberman-good head on her shoulders. Doesn't work hard so doesn't do great. …" at bounding box center [681, 133] width 279 height 14
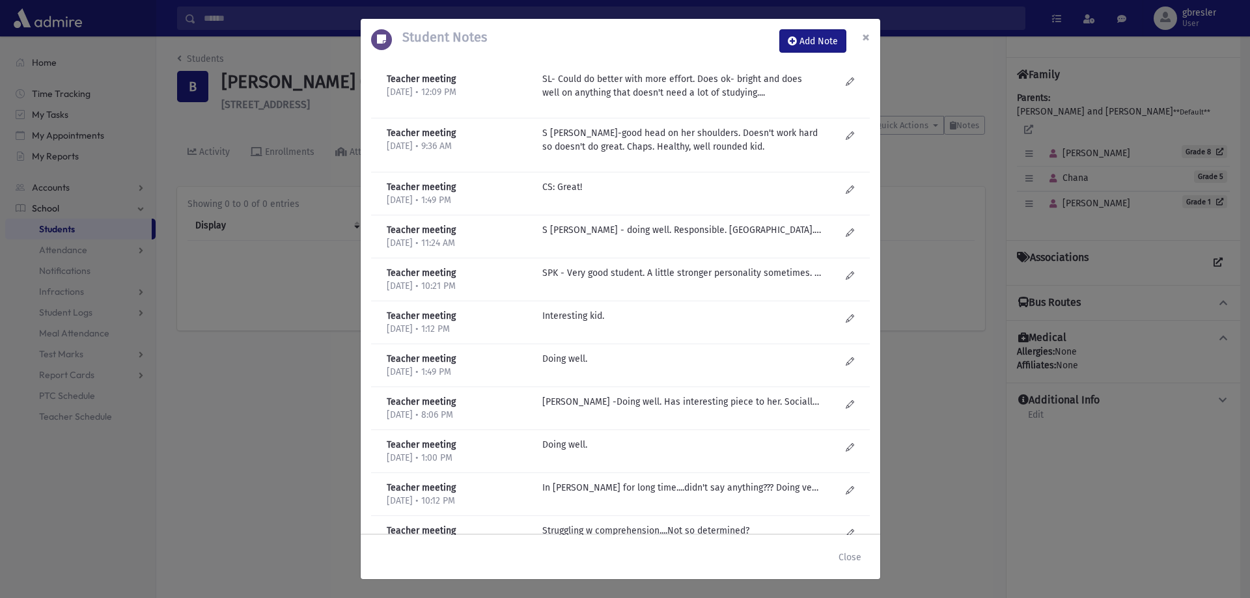
click at [866, 36] on span "×" at bounding box center [866, 37] width 8 height 18
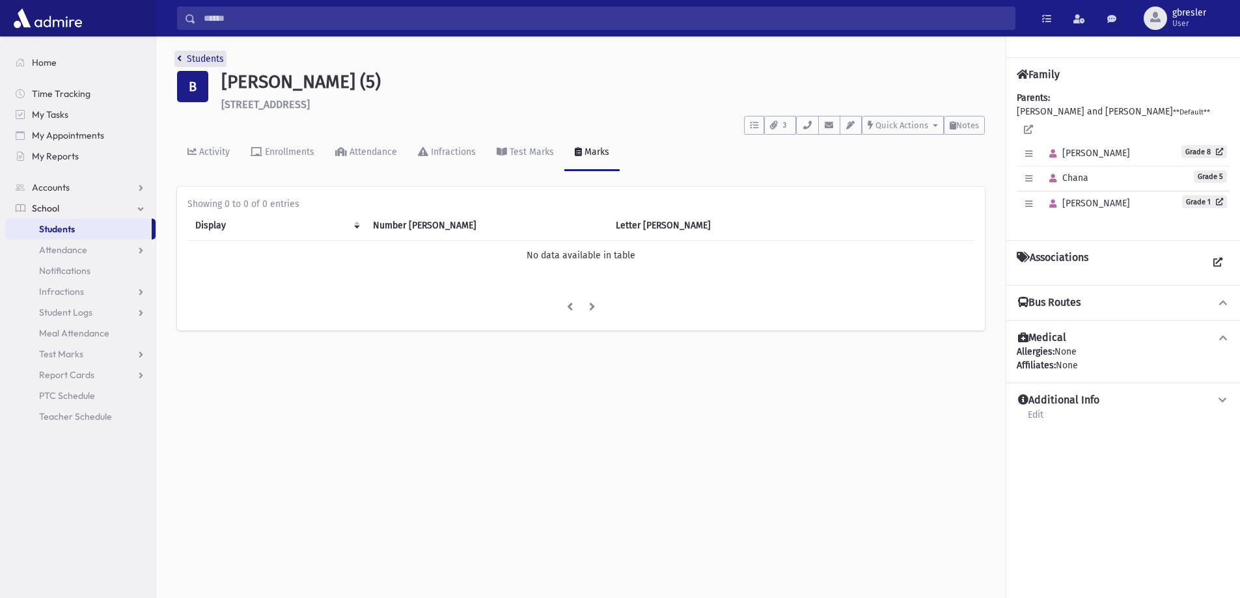
click at [216, 58] on link "Students" at bounding box center [200, 58] width 47 height 11
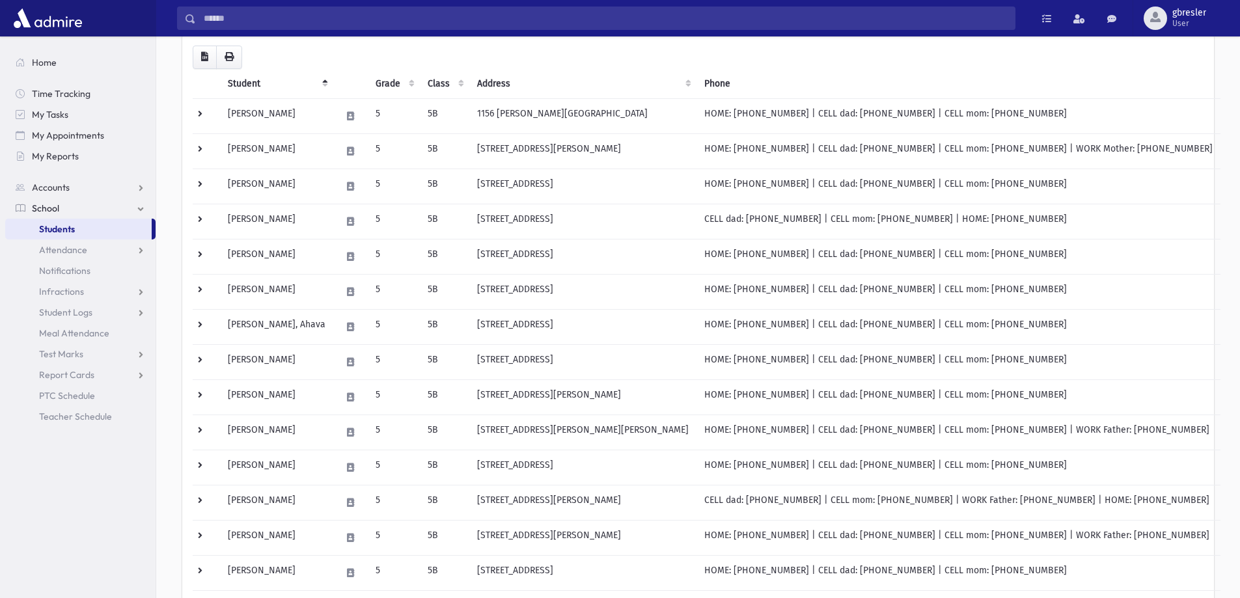
scroll to position [130, 0]
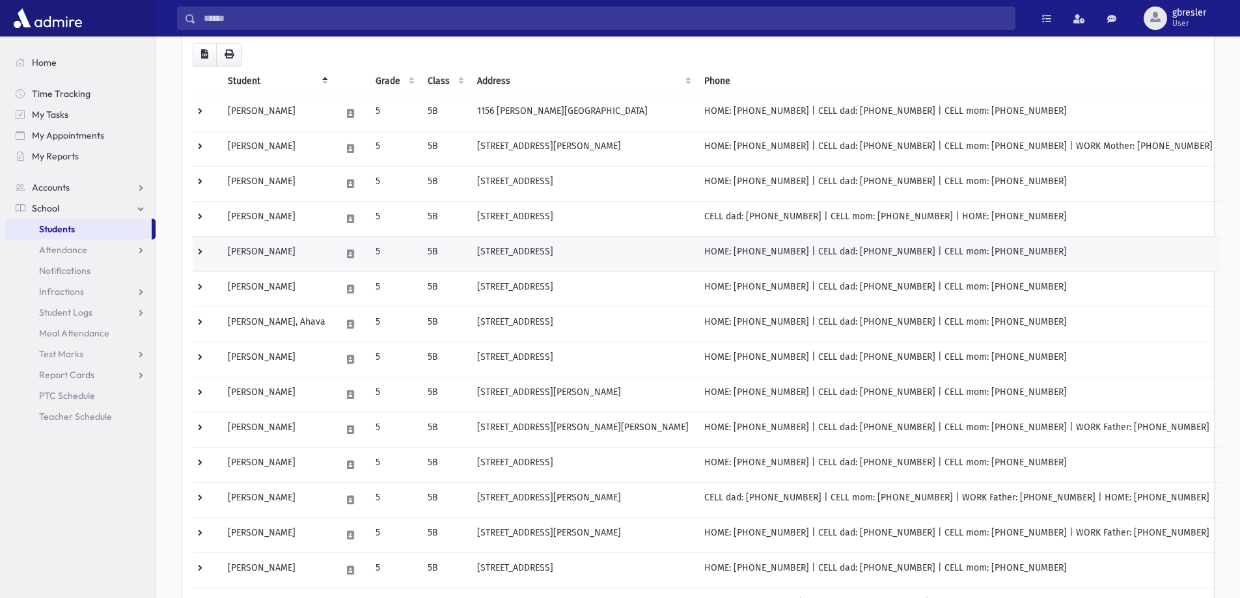
click at [266, 254] on td "Bookman, Sara" at bounding box center [276, 253] width 113 height 35
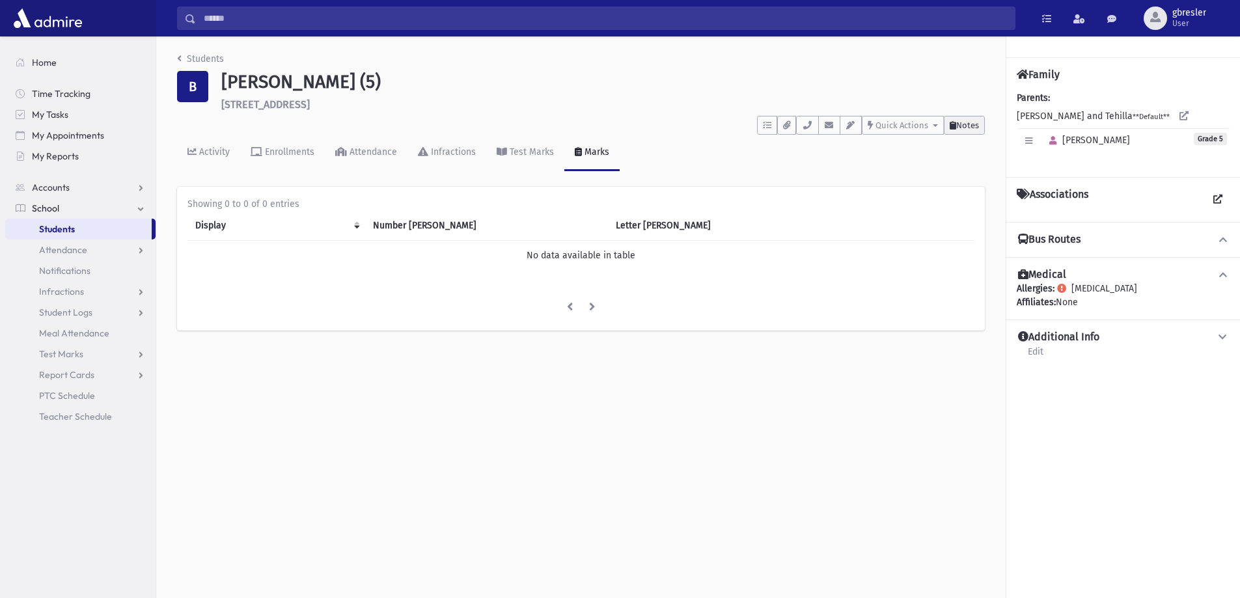
click at [970, 127] on span "Notes" at bounding box center [967, 125] width 23 height 10
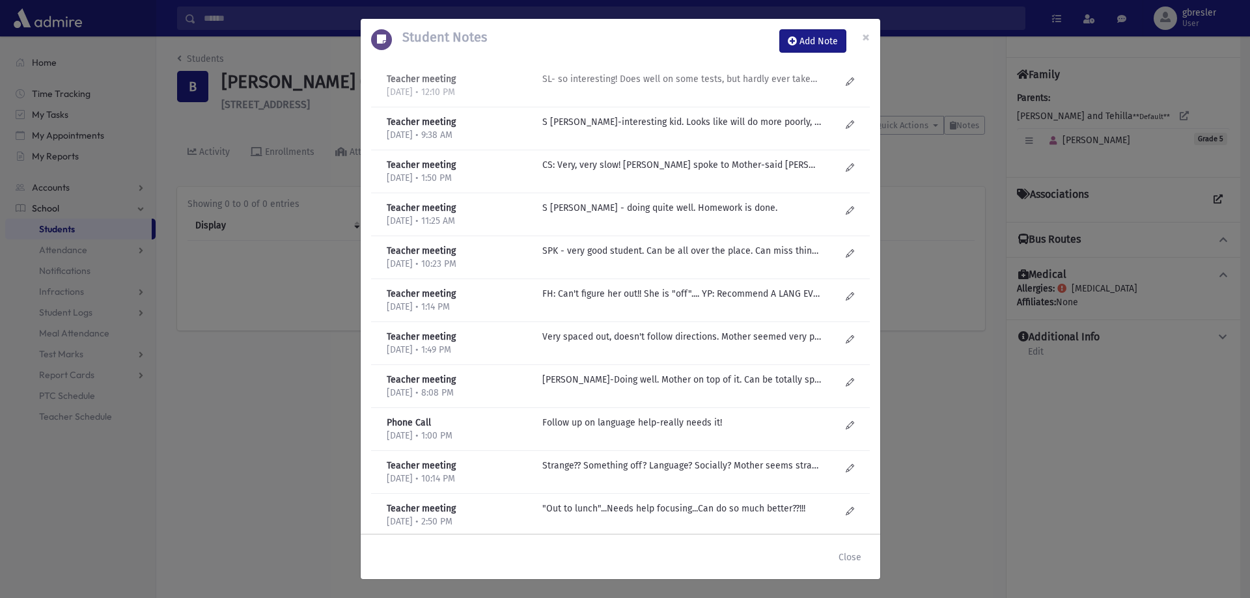
click at [689, 77] on p "SL- so interesting! Does well on some tests, but hardly ever takes out her work…" at bounding box center [681, 79] width 279 height 14
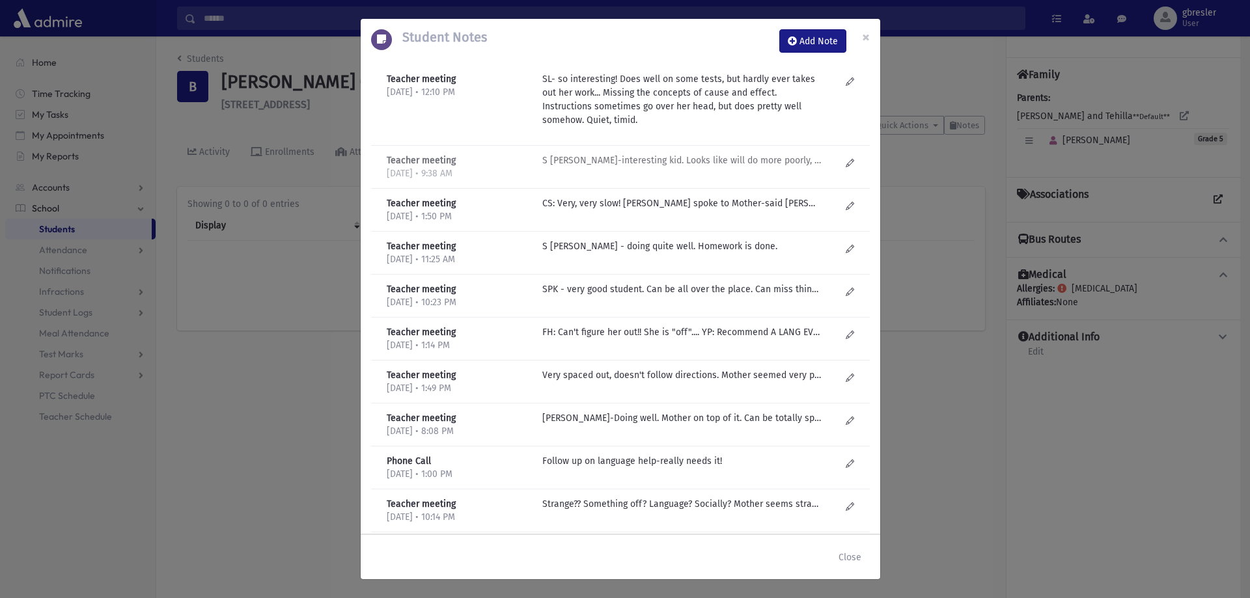
click at [669, 159] on p "S Lieberman-interesting kid. Looks like will do more poorly, but then sometimes…" at bounding box center [681, 161] width 279 height 14
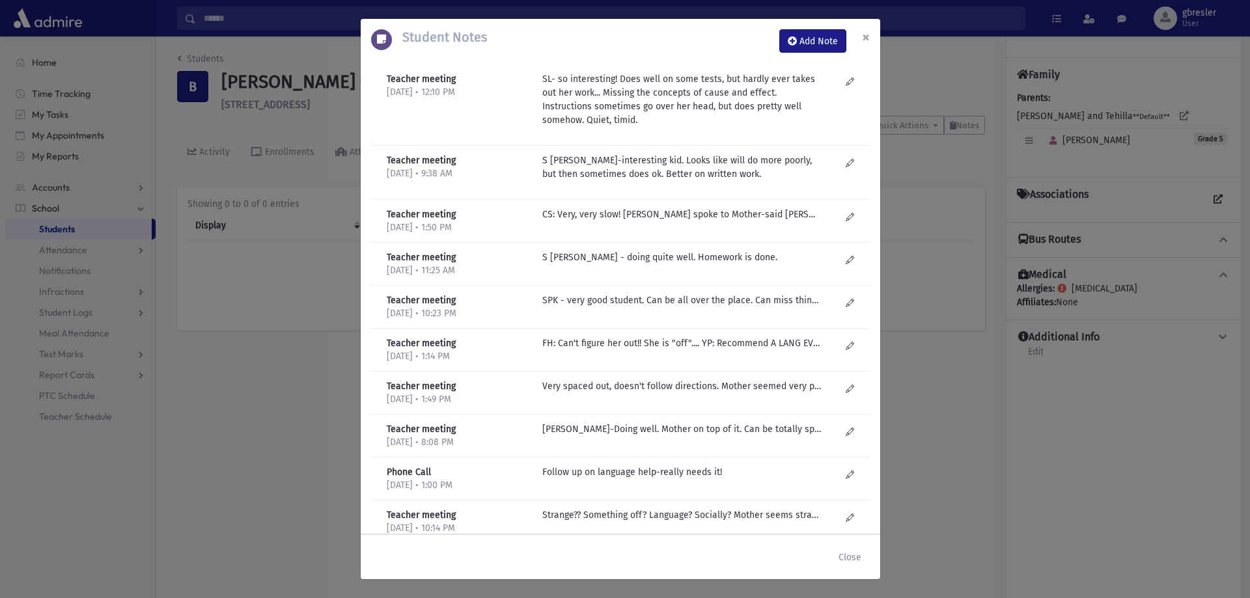
click at [869, 39] on span "×" at bounding box center [866, 37] width 8 height 18
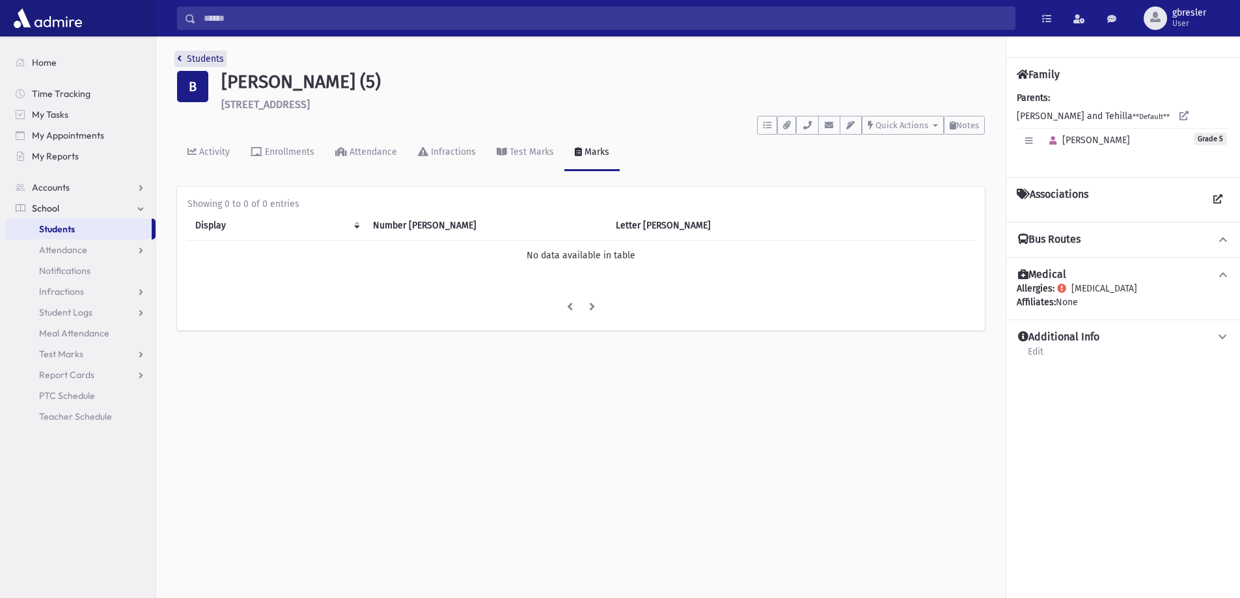
click at [217, 61] on link "Students" at bounding box center [200, 58] width 47 height 11
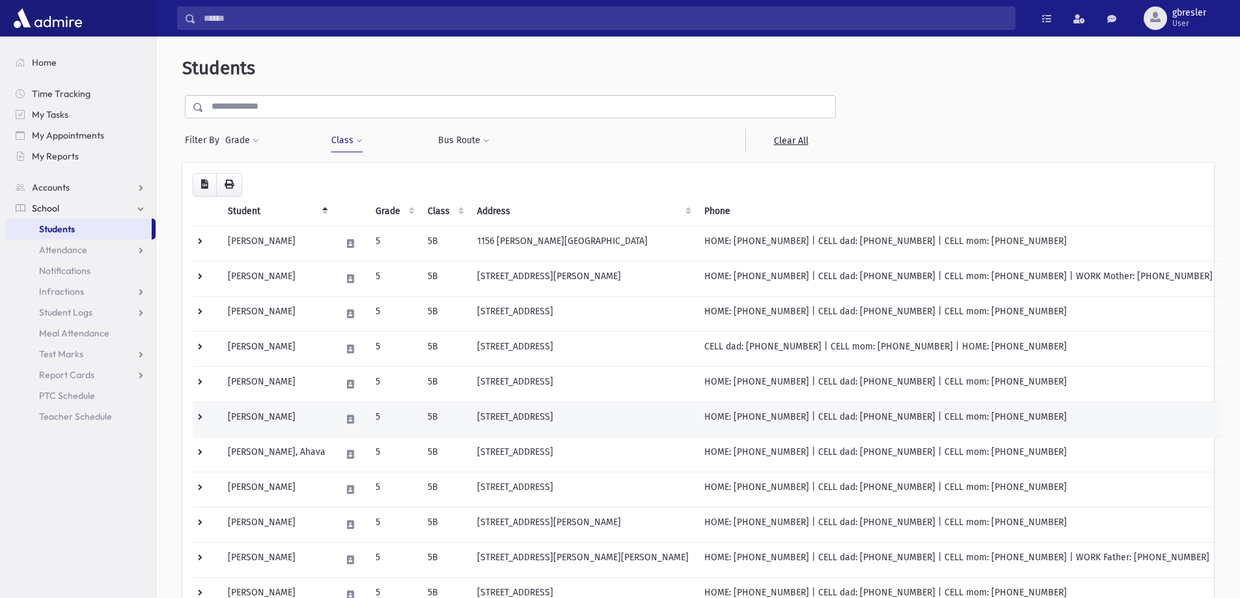
click at [264, 423] on td "Brody, Kayla" at bounding box center [276, 419] width 113 height 35
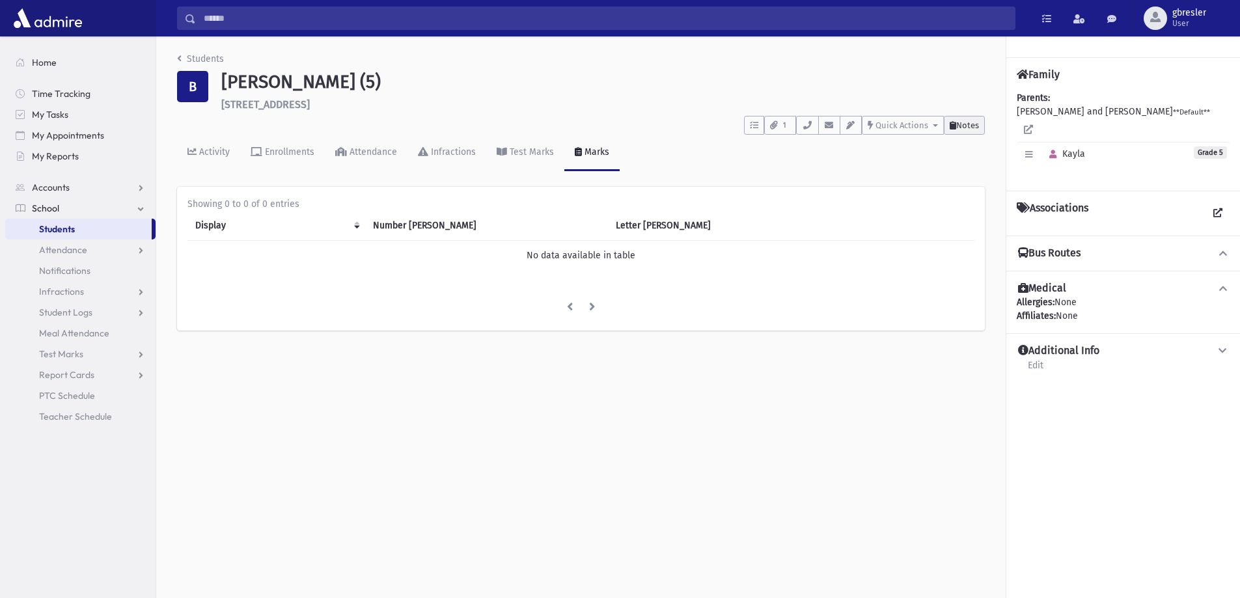
click at [964, 124] on span "Notes" at bounding box center [967, 125] width 23 height 10
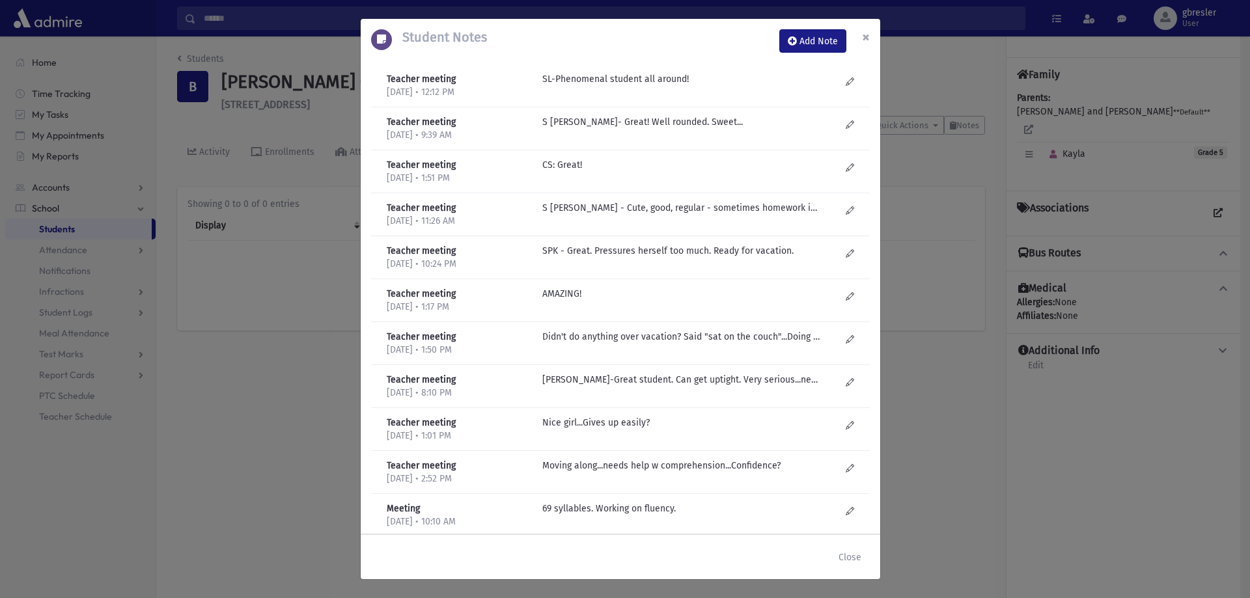
click at [864, 38] on span "×" at bounding box center [866, 37] width 8 height 18
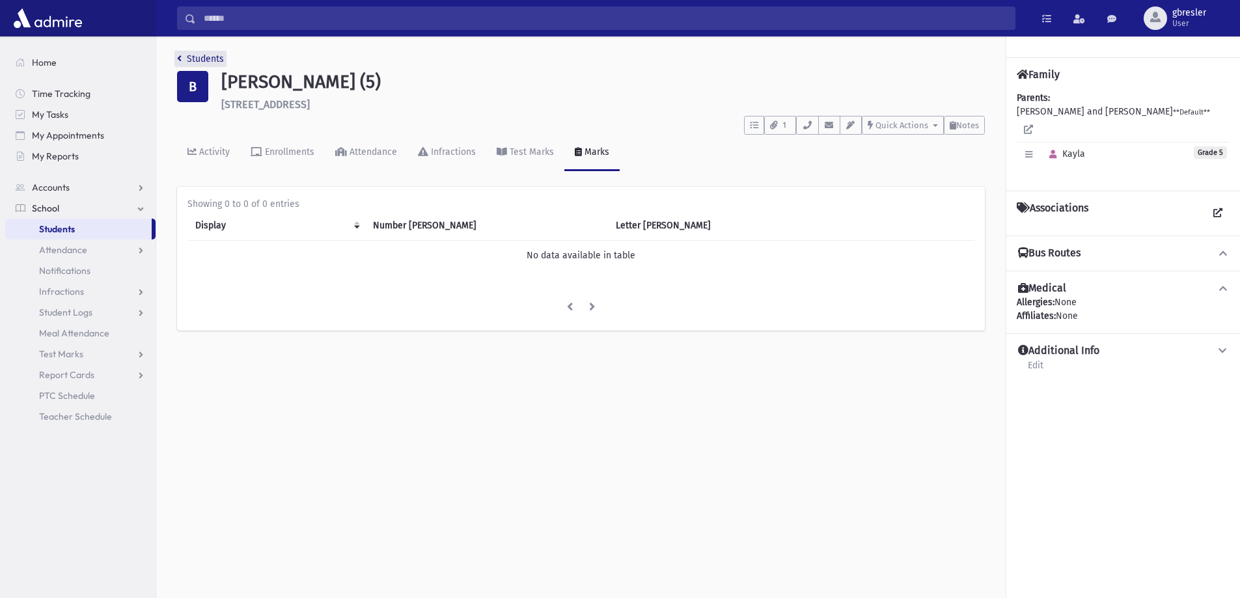
click at [210, 62] on link "Students" at bounding box center [200, 58] width 47 height 11
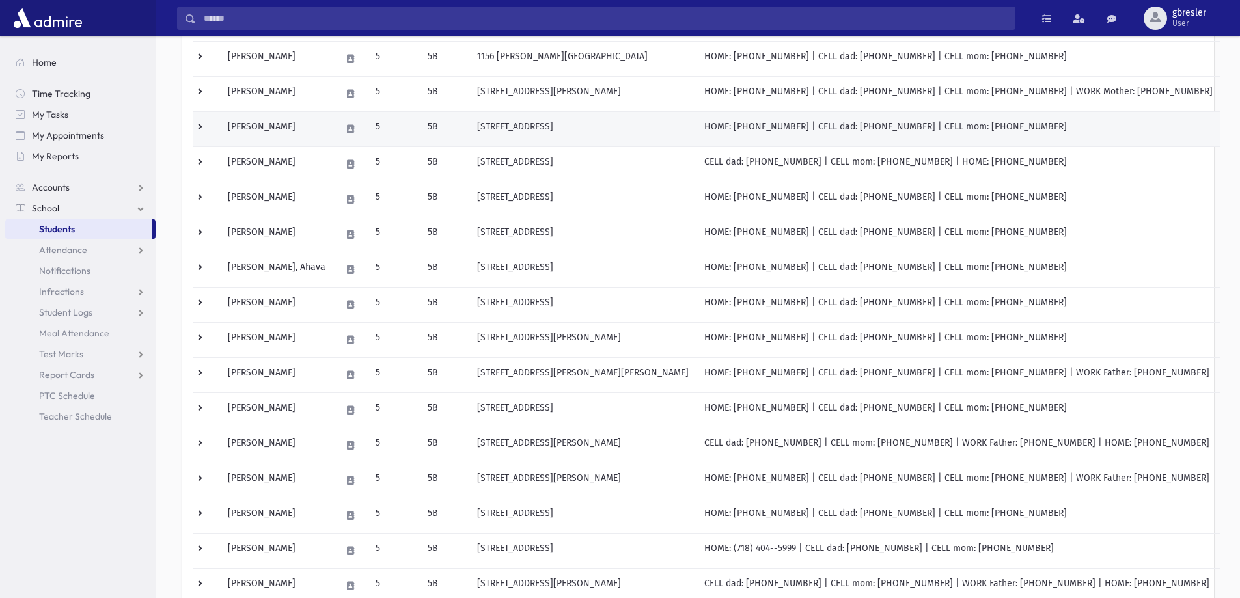
scroll to position [195, 0]
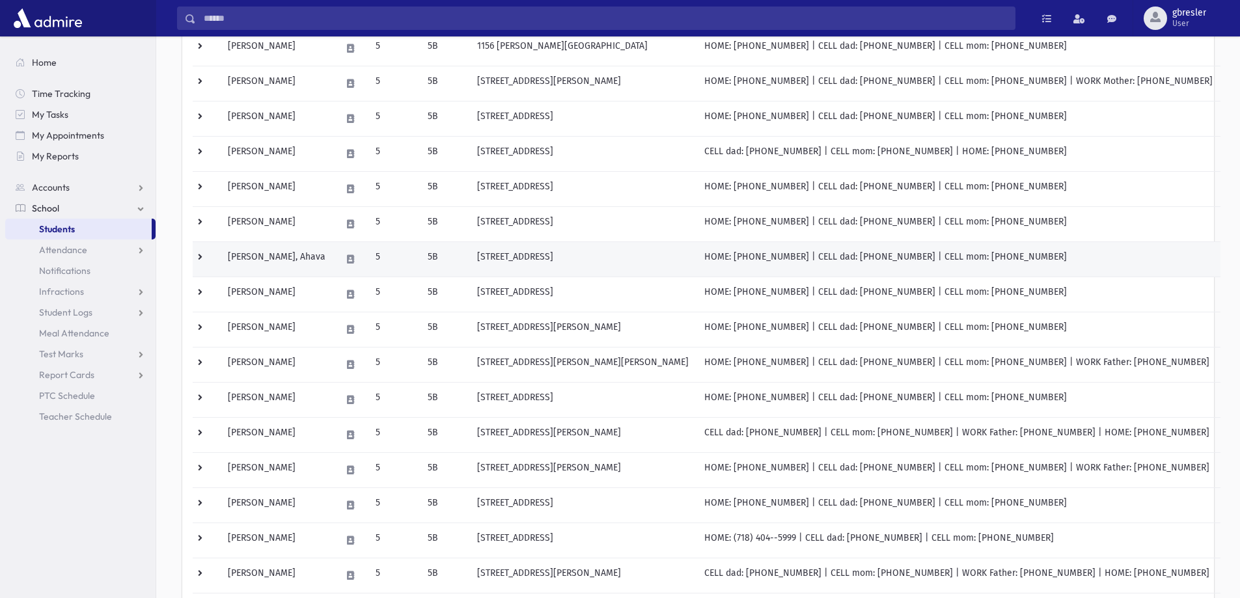
click at [271, 259] on td "[PERSON_NAME], Ahava" at bounding box center [276, 259] width 113 height 35
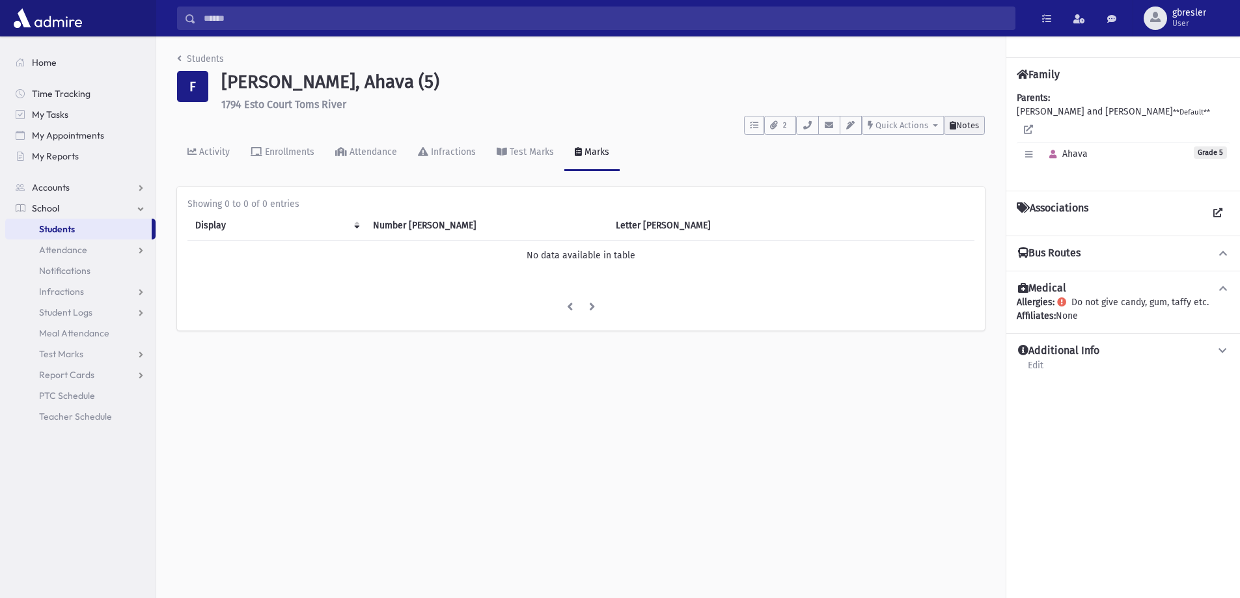
click at [947, 126] on button "Notes" at bounding box center [964, 125] width 41 height 19
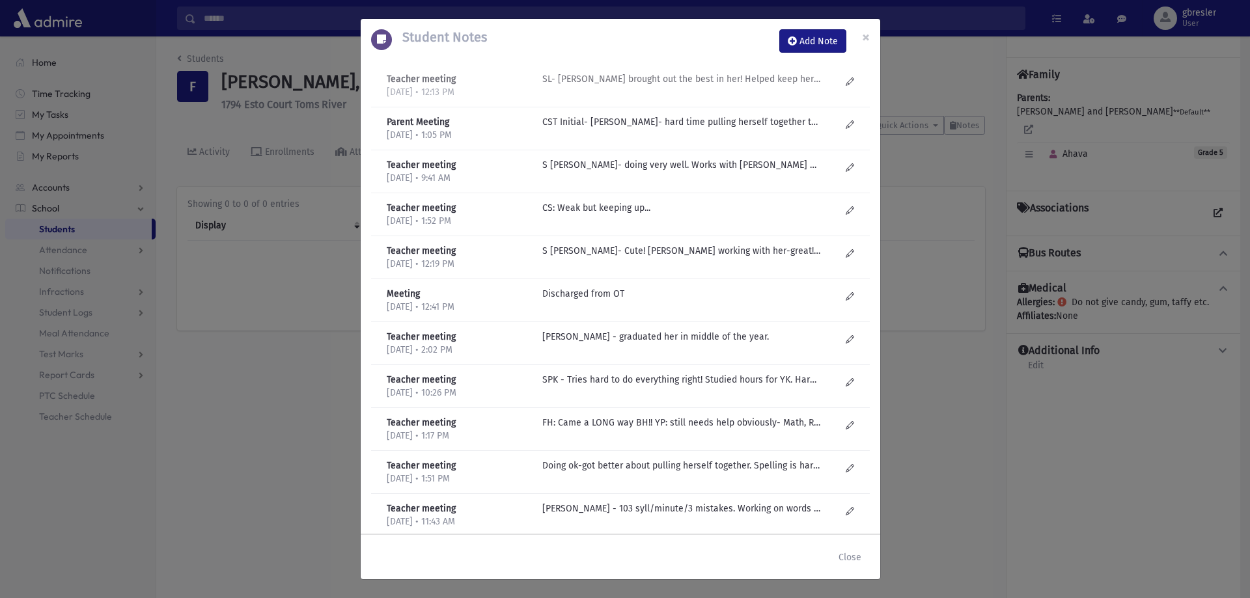
click at [741, 83] on p "SL- Miss Stefansky brought out the best in her! Helped keep her organized, home…" at bounding box center [681, 79] width 279 height 14
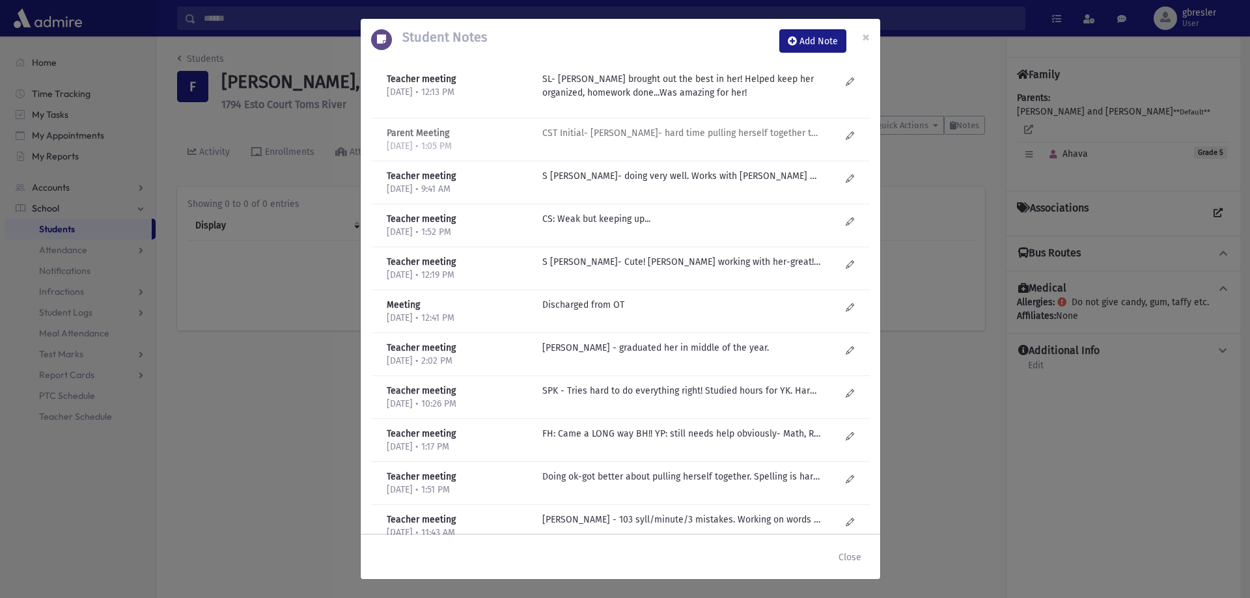
click at [734, 135] on p "CST Initial- R Schepansky- hard time pulling herself together to follow directi…" at bounding box center [681, 133] width 279 height 14
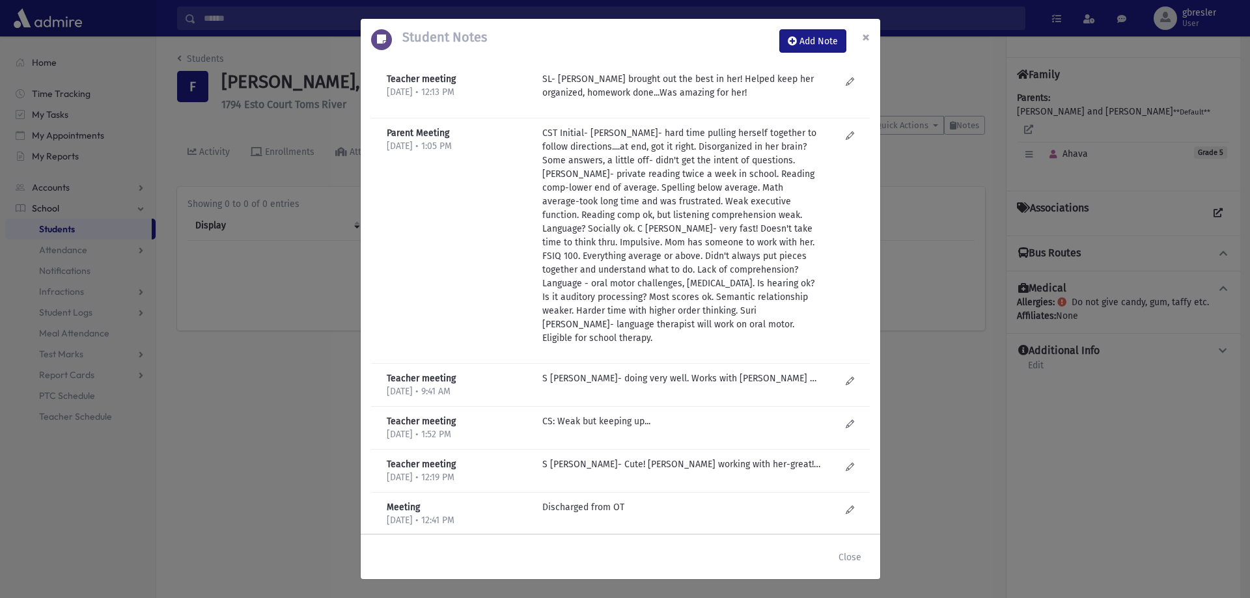
click at [869, 36] on span "×" at bounding box center [866, 37] width 8 height 18
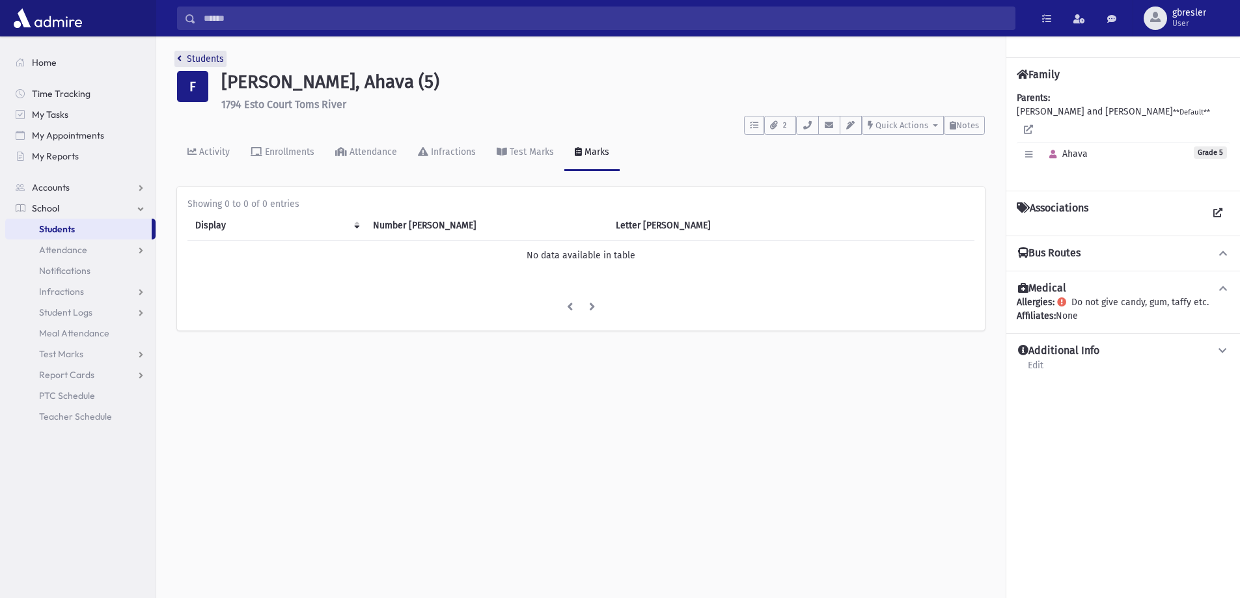
click at [220, 56] on link "Students" at bounding box center [200, 58] width 47 height 11
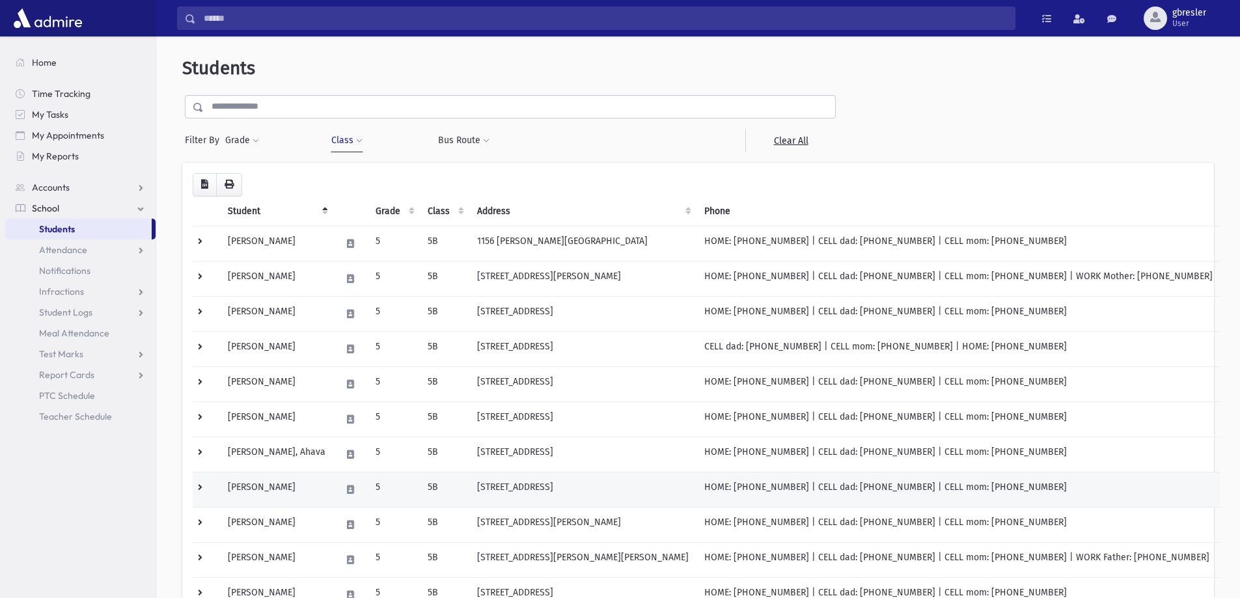
click at [294, 488] on td "Friedman, Devora" at bounding box center [276, 489] width 113 height 35
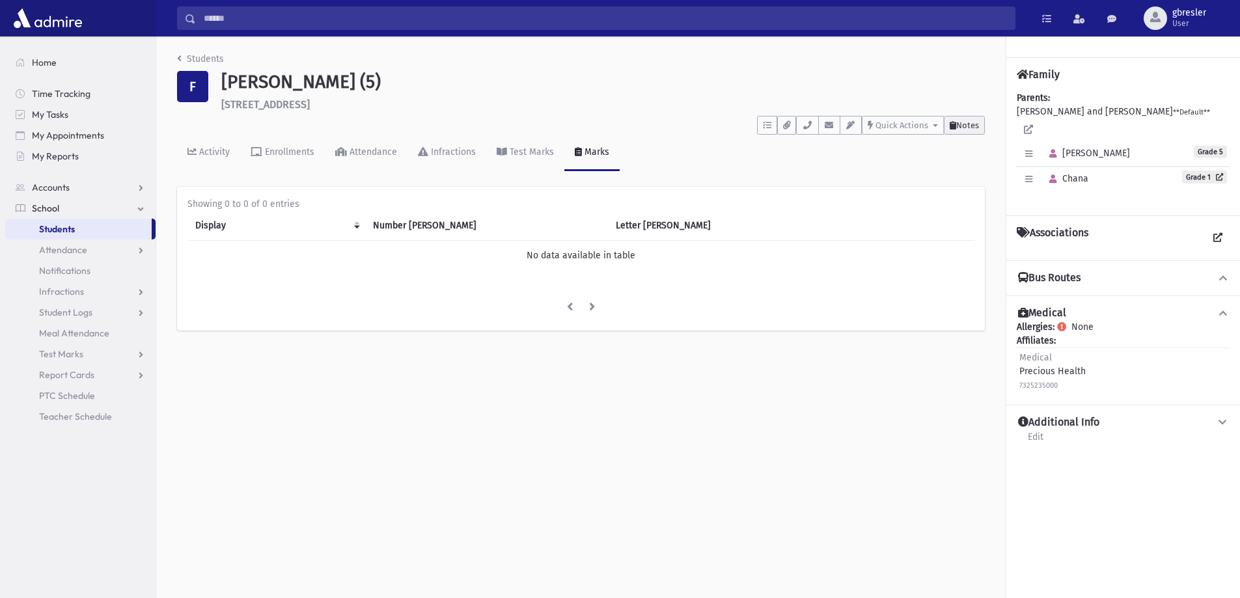
click at [974, 130] on span "Notes" at bounding box center [967, 125] width 23 height 10
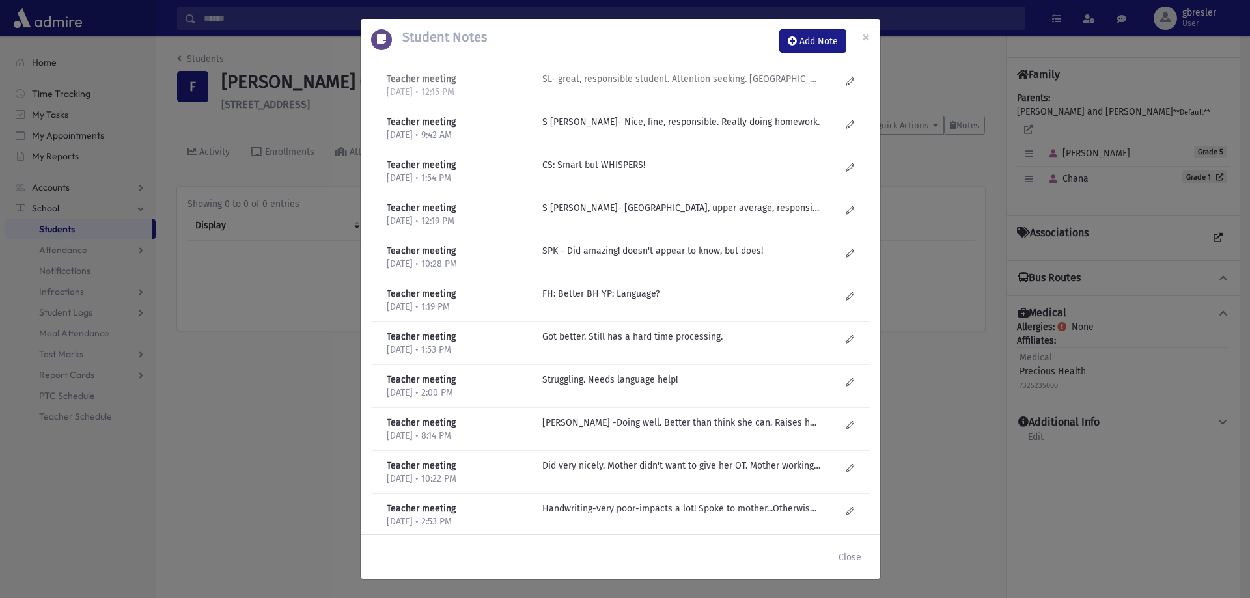
click at [664, 77] on p "SL- great, responsible student. Attention seeking. Kvetchy. Was fighting with o…" at bounding box center [681, 79] width 279 height 14
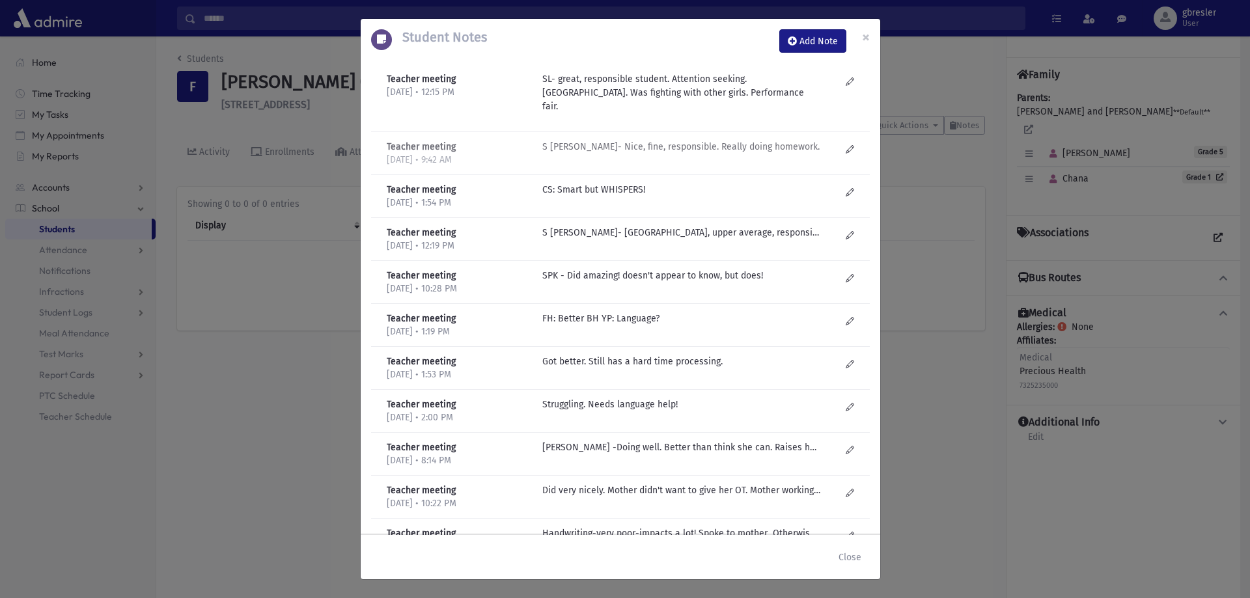
click at [642, 140] on p "S Lieberman- Nice, fine, responsible. Really doing homework." at bounding box center [681, 147] width 279 height 14
click at [866, 36] on span "×" at bounding box center [866, 37] width 8 height 18
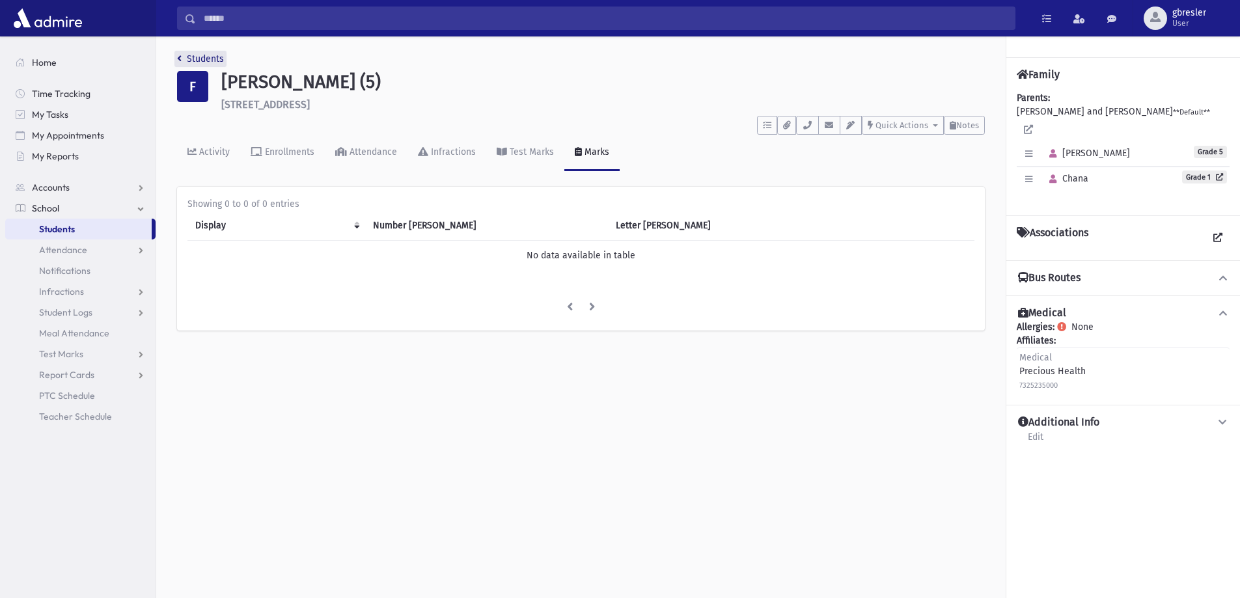
click at [218, 59] on link "Students" at bounding box center [200, 58] width 47 height 11
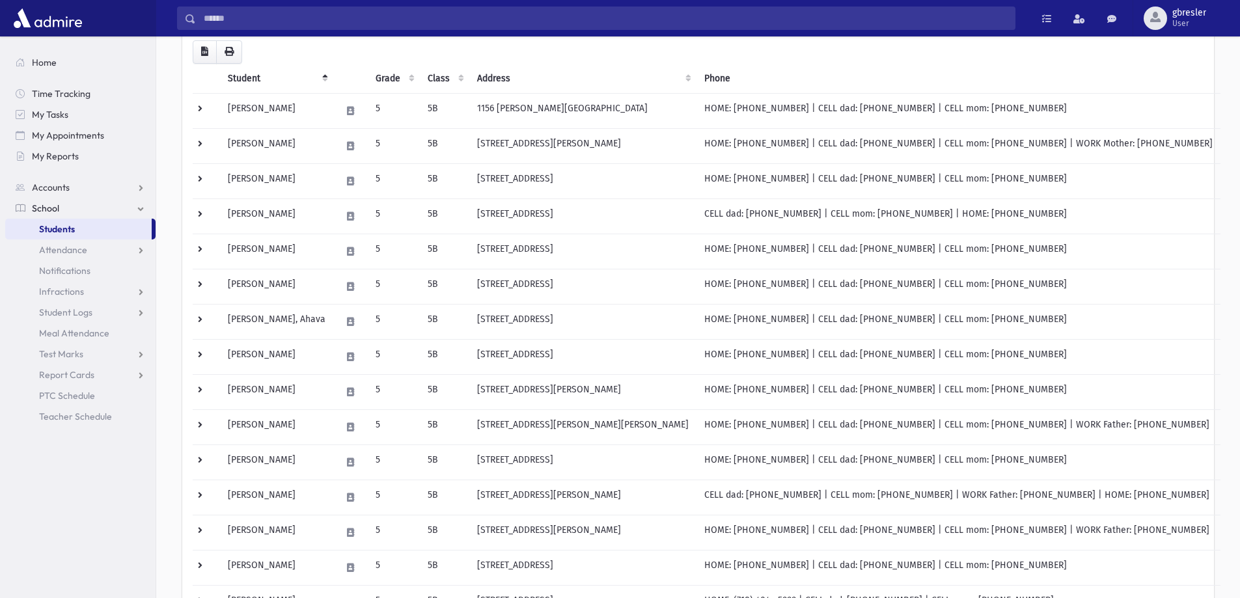
scroll to position [195, 0]
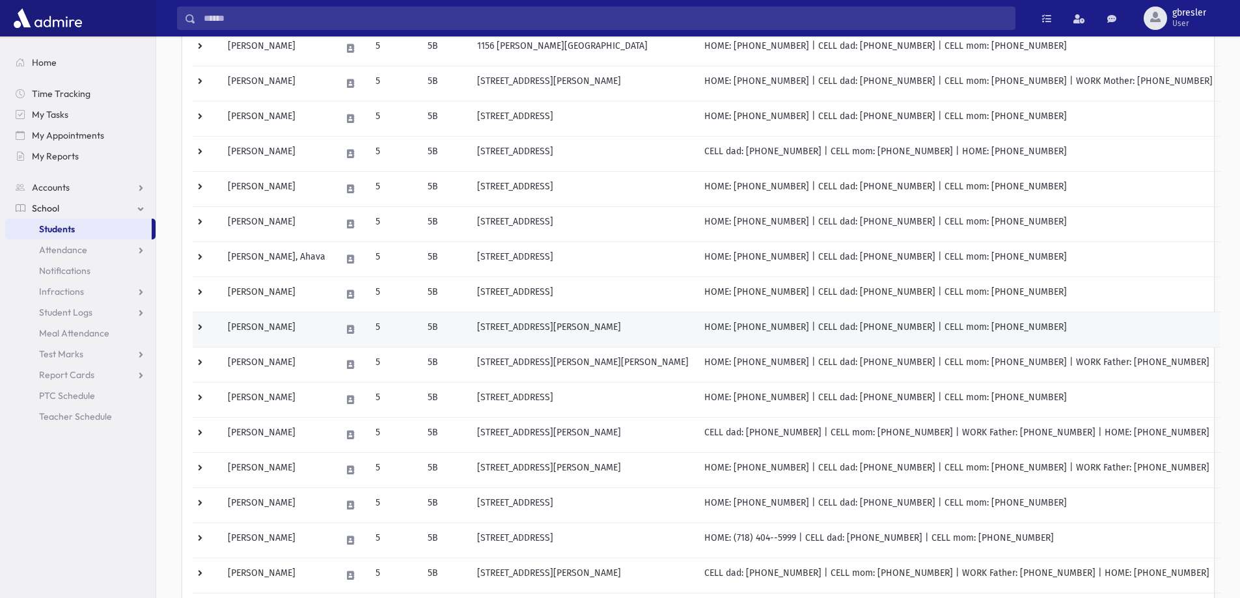
click at [294, 329] on td "[PERSON_NAME]" at bounding box center [276, 329] width 113 height 35
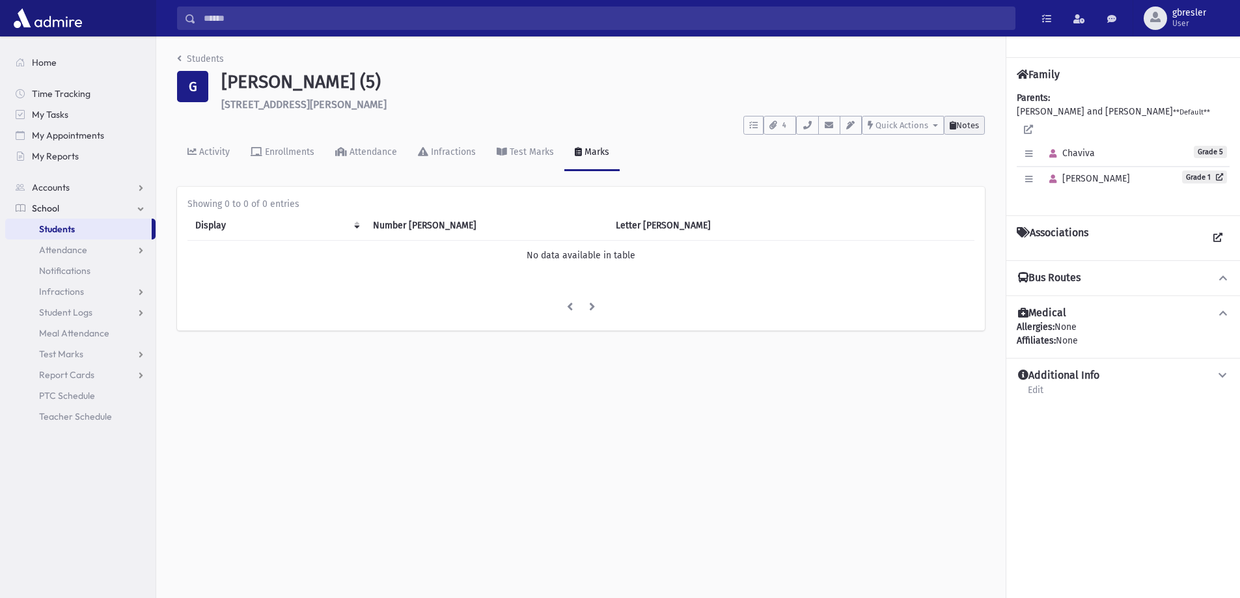
click at [966, 120] on span "Notes" at bounding box center [967, 125] width 23 height 10
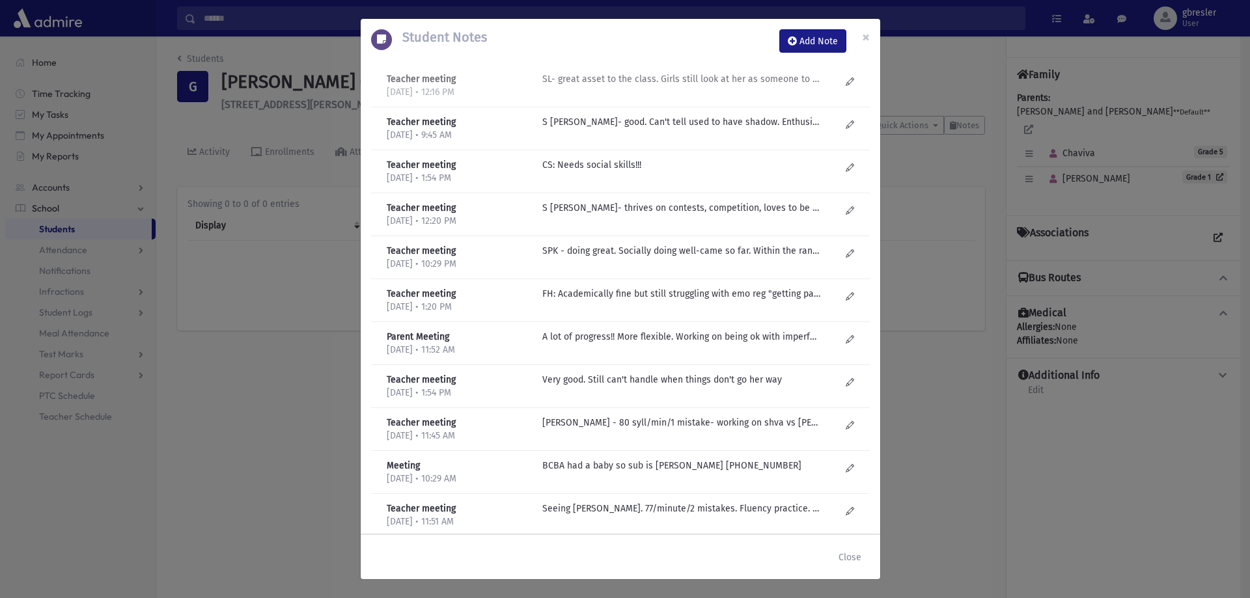
click at [749, 81] on p "SL- great asset to the class. Girls still look at her as someone to be bothered…" at bounding box center [681, 79] width 279 height 14
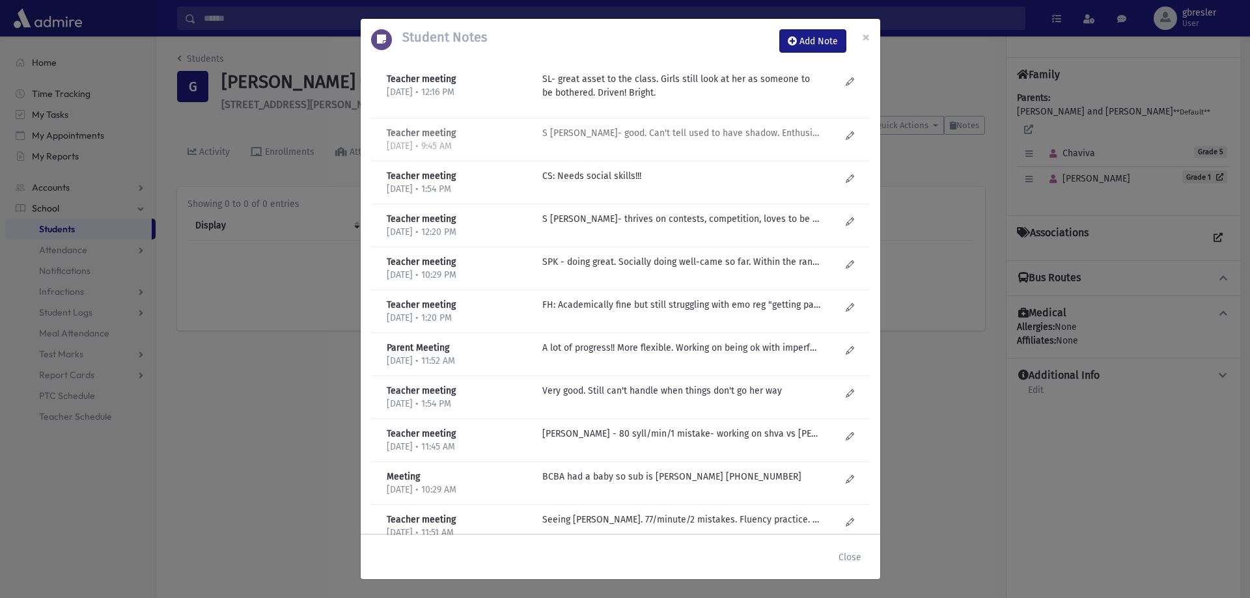
click at [659, 133] on p "S Lieberman- good. Can't tell used to have shadow. Enthusiastic. Likes to be he…" at bounding box center [681, 133] width 279 height 14
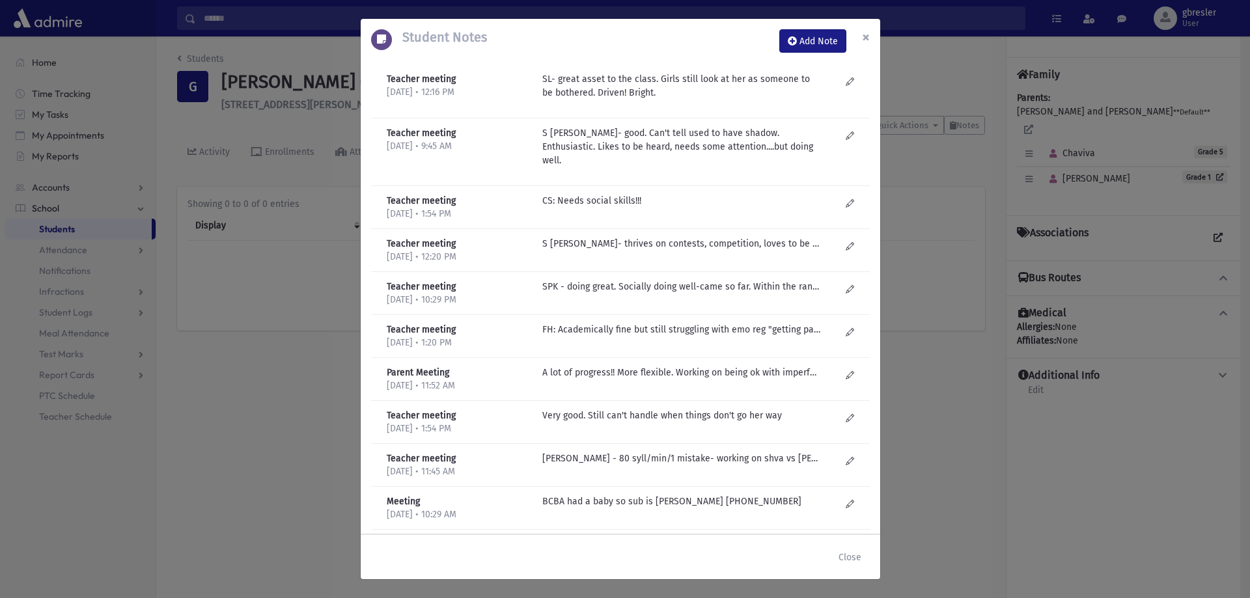
click at [870, 34] on button "×" at bounding box center [866, 37] width 29 height 36
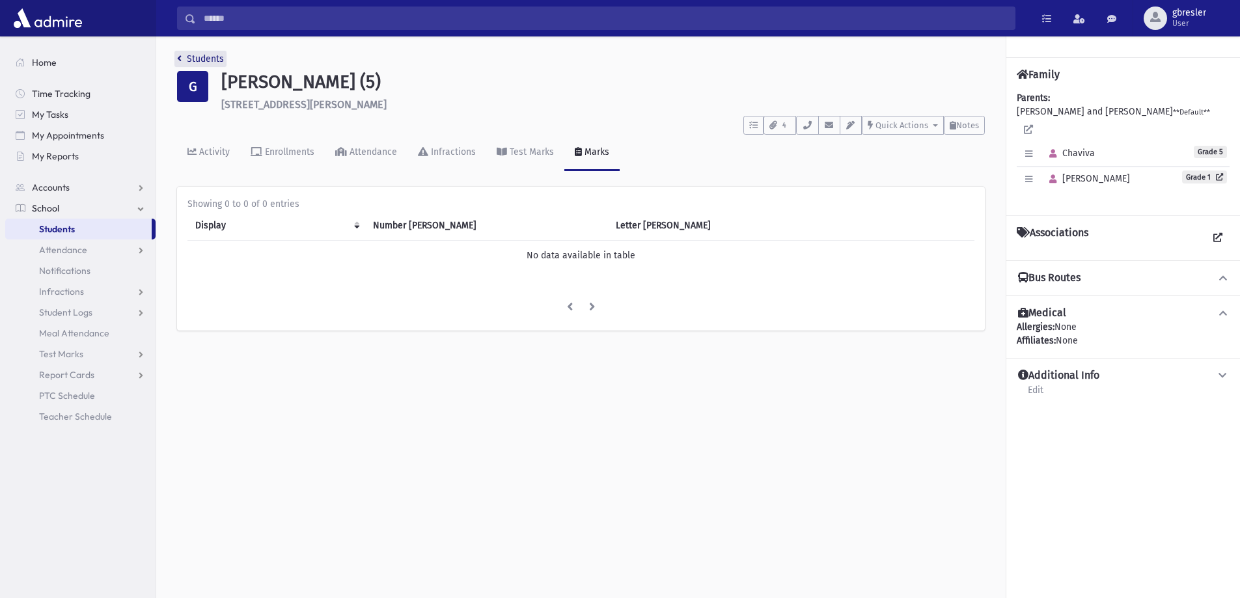
click at [206, 61] on link "Students" at bounding box center [200, 58] width 47 height 11
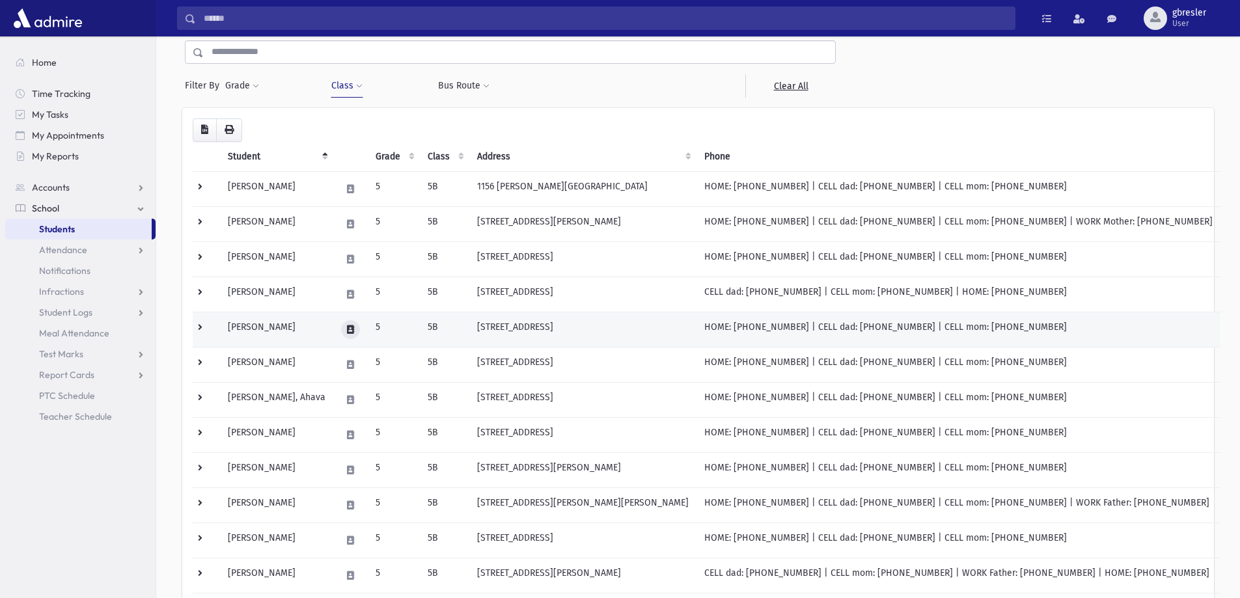
scroll to position [195, 0]
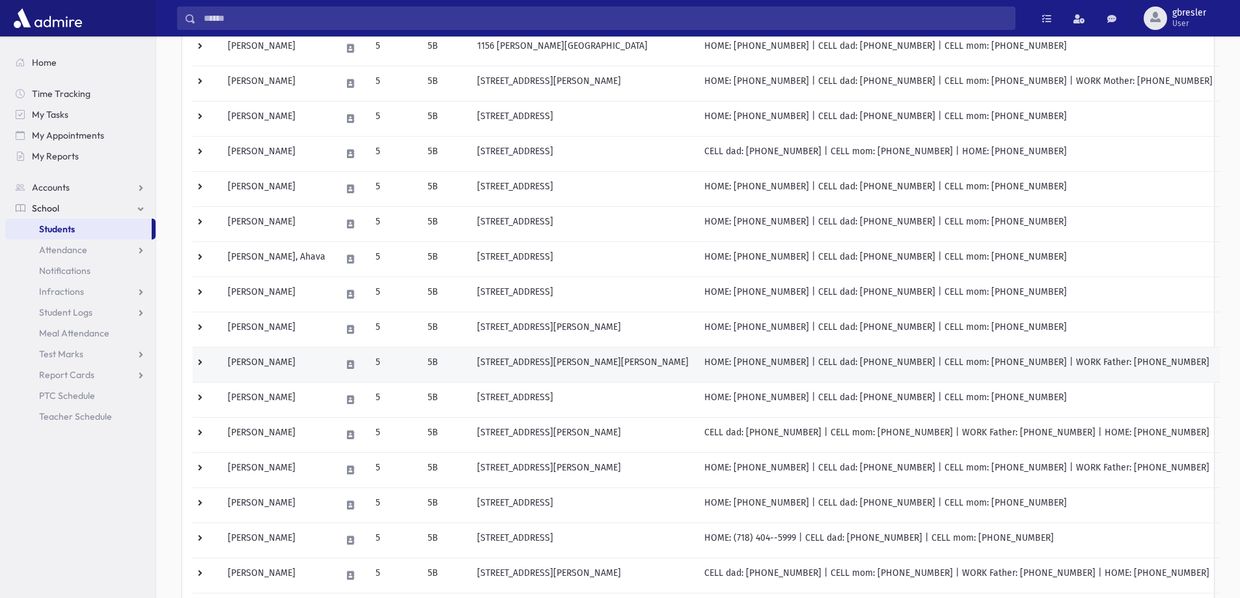
click at [280, 363] on td "[PERSON_NAME]" at bounding box center [276, 364] width 113 height 35
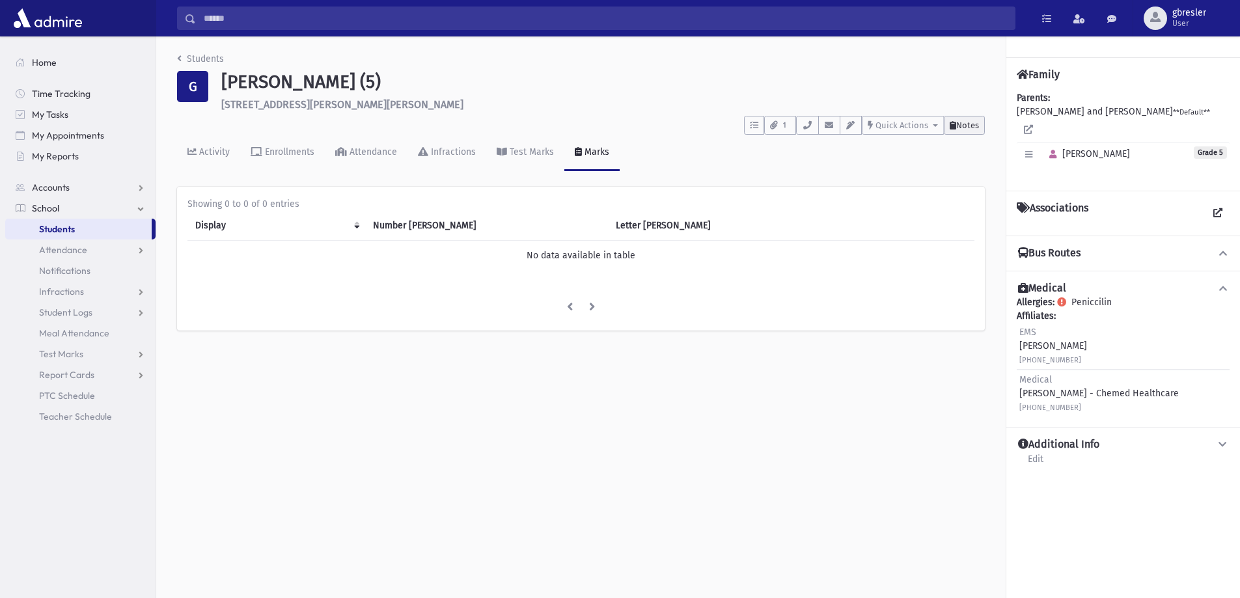
click at [962, 121] on span "Notes" at bounding box center [967, 125] width 23 height 10
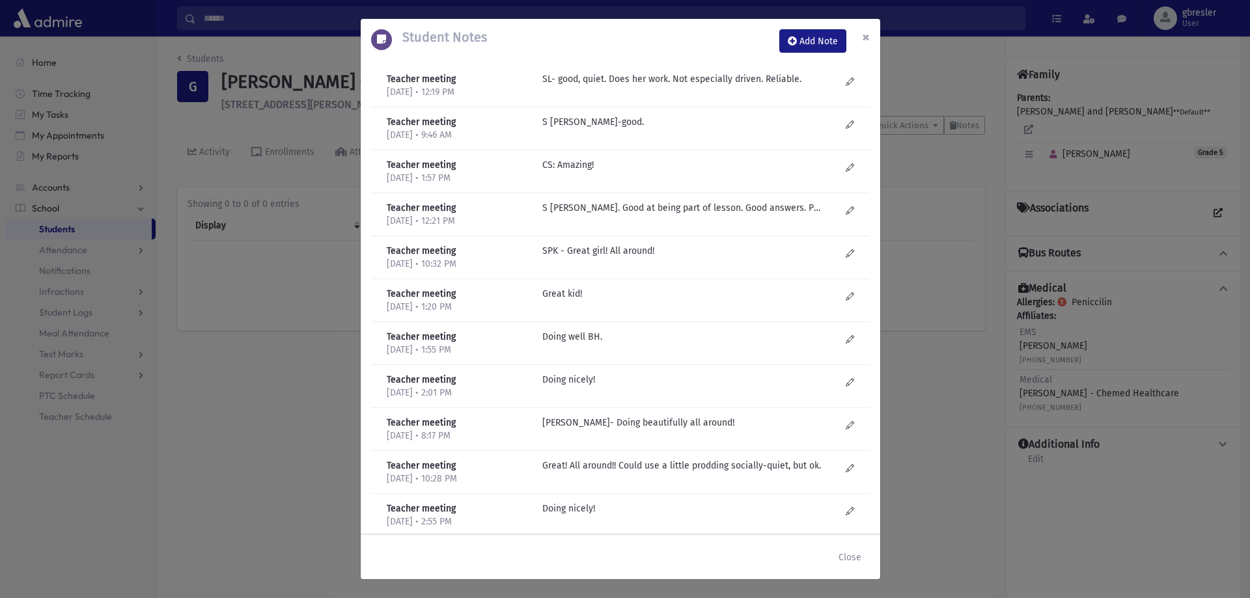
click at [864, 36] on span "×" at bounding box center [866, 37] width 8 height 18
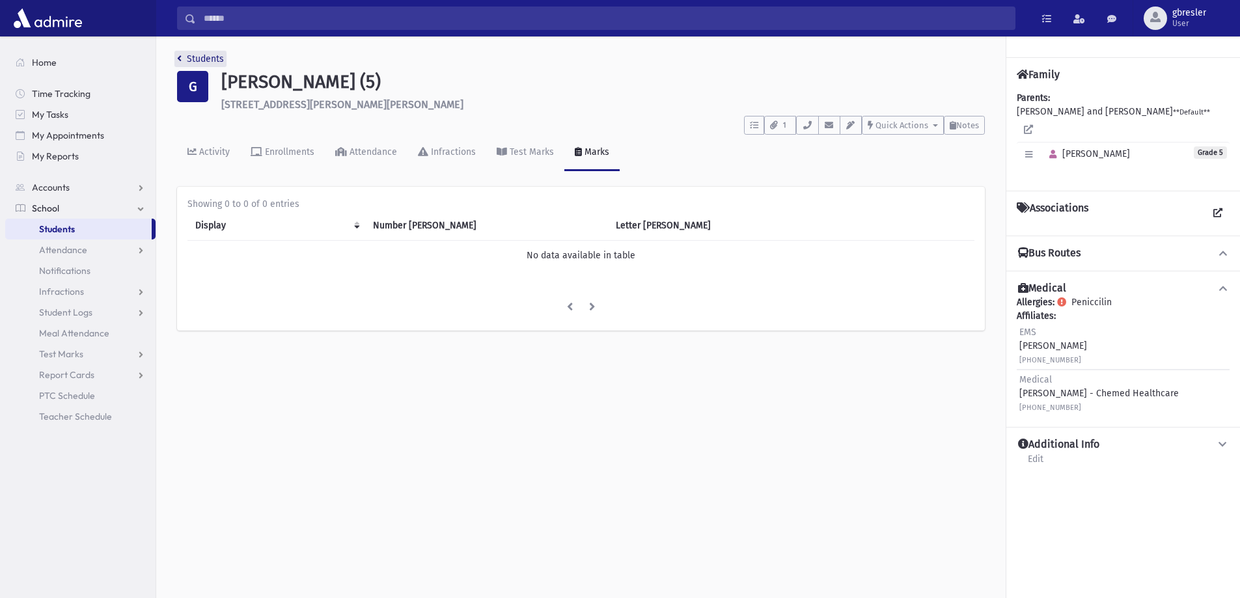
click at [214, 61] on link "Students" at bounding box center [200, 58] width 47 height 11
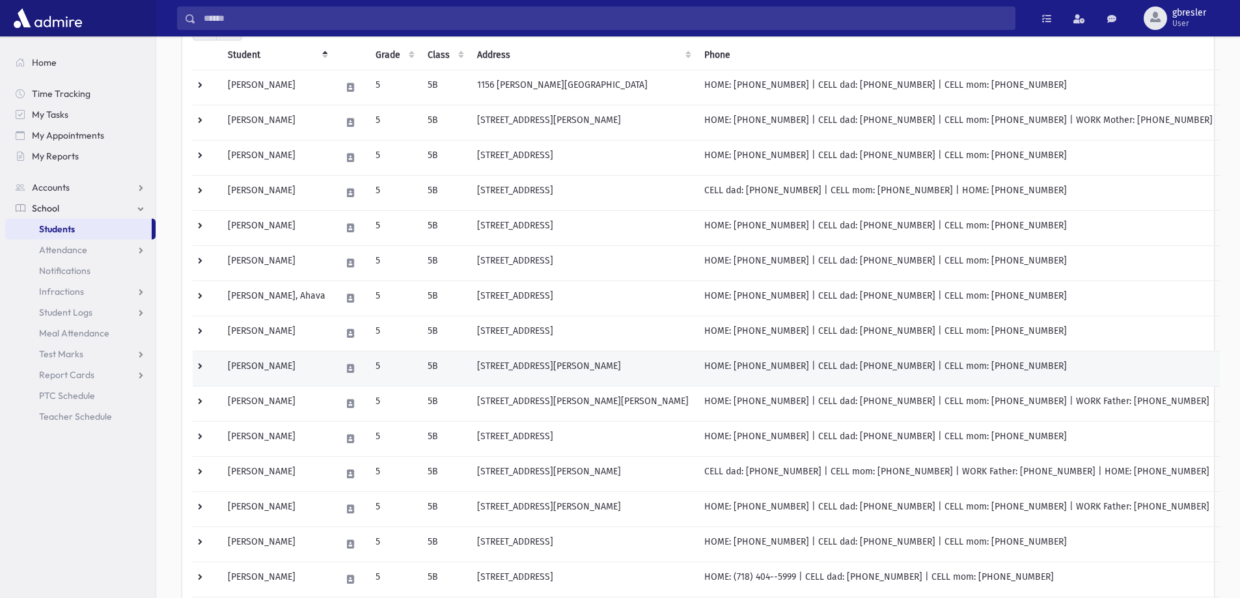
scroll to position [195, 0]
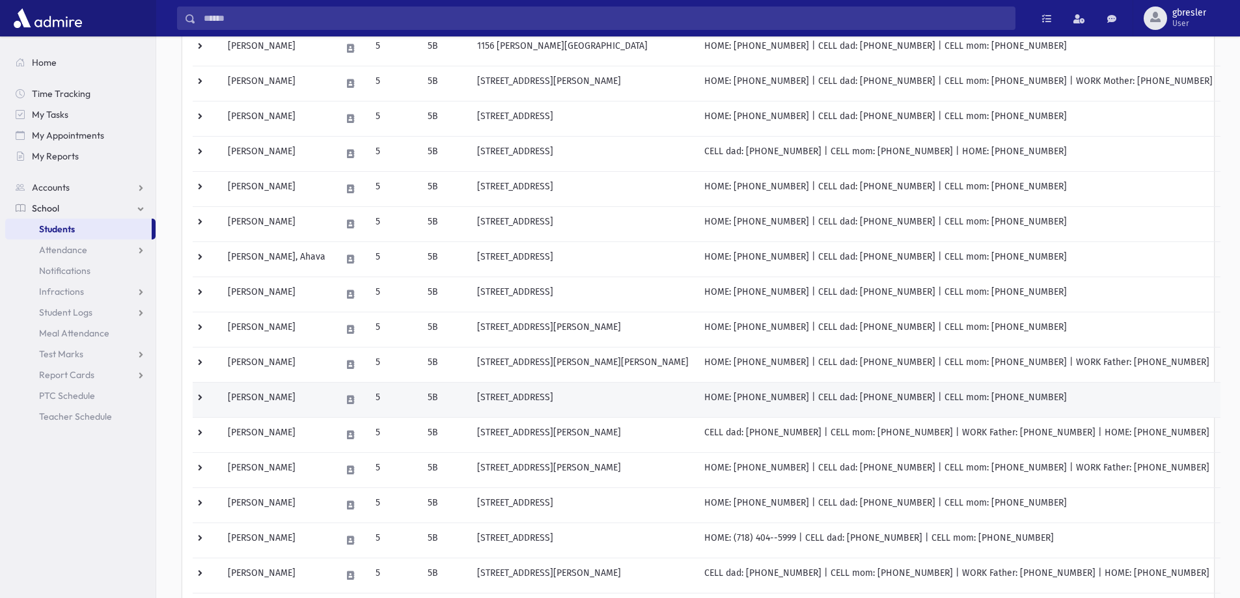
click at [280, 402] on td "[PERSON_NAME]" at bounding box center [276, 399] width 113 height 35
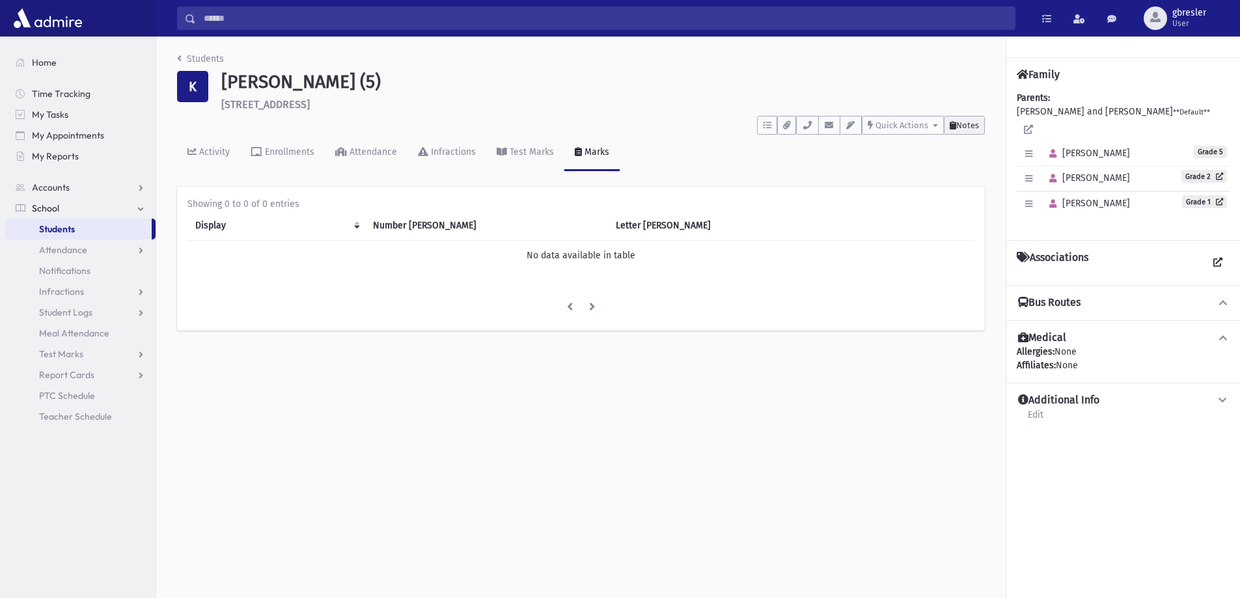
click at [964, 124] on span "Notes" at bounding box center [967, 125] width 23 height 10
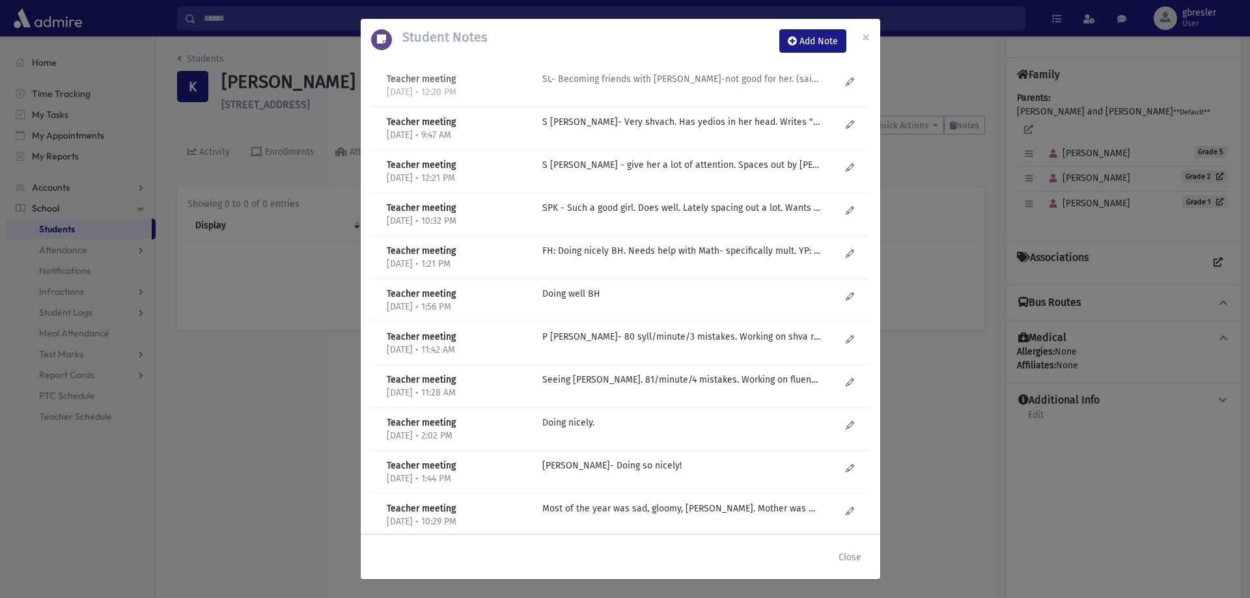
click at [656, 77] on p "SL- Becoming friends with Bella-not good for her. (said her mother wasn't feeli…" at bounding box center [681, 79] width 279 height 14
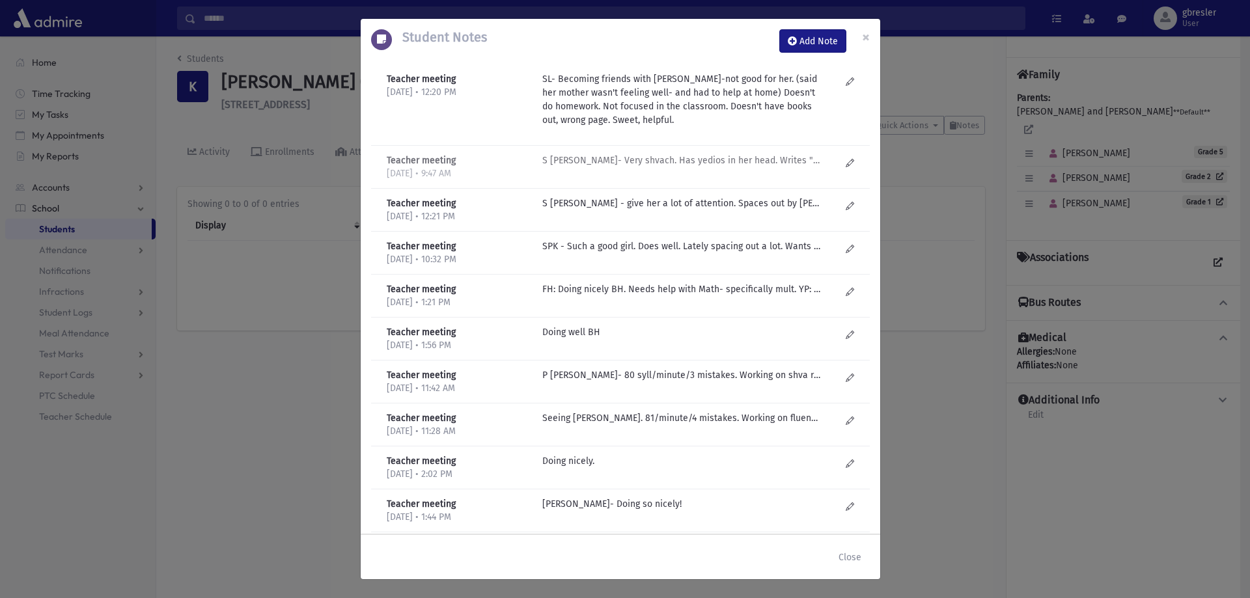
click at [631, 165] on p "S Lieberman- Very shvach. Has yedios in her head. Writes "I don't know" on her …" at bounding box center [681, 161] width 279 height 14
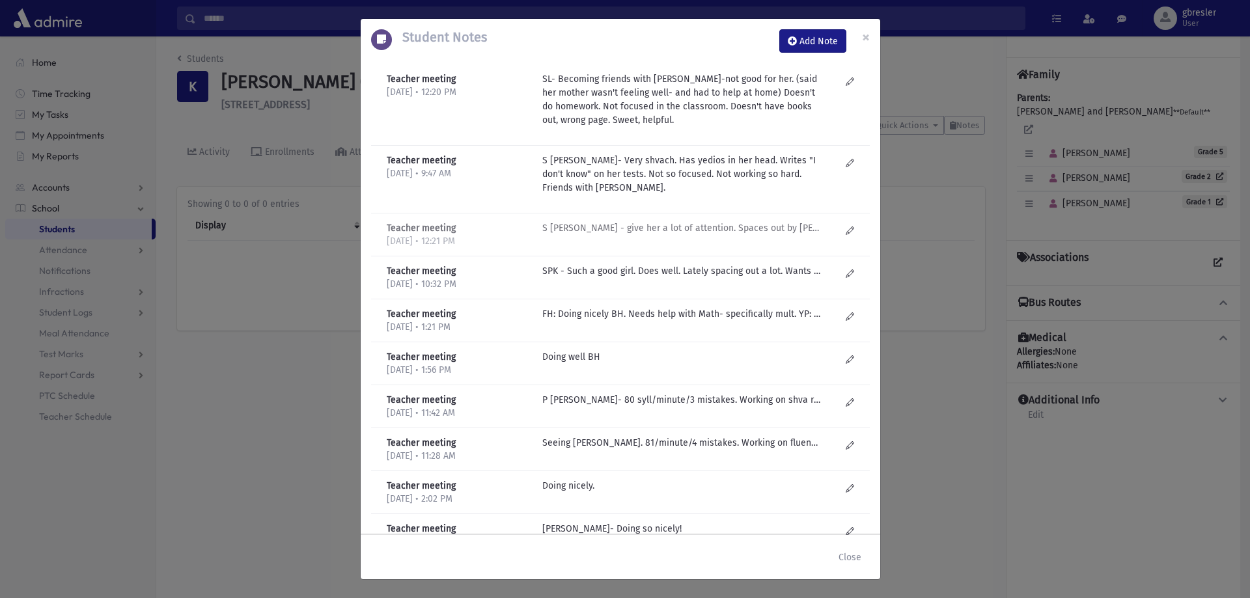
click at [639, 230] on p "S Lieberman - give her a lot of attention. Spaces out by davening. Good, sweet,…" at bounding box center [681, 228] width 279 height 14
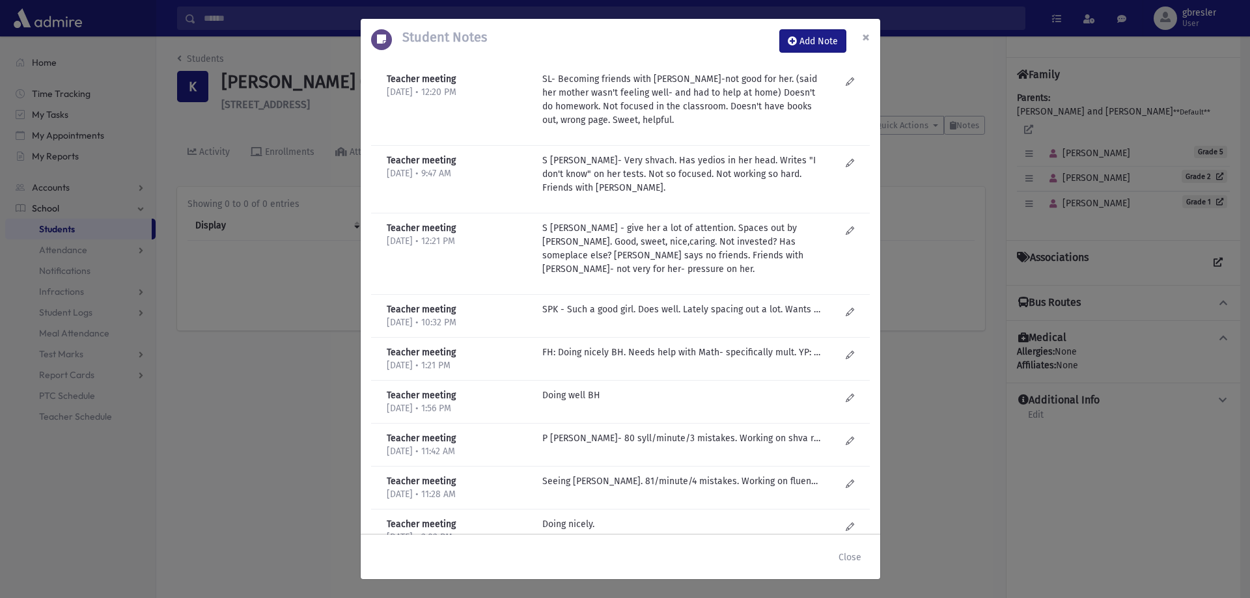
click at [861, 35] on button "×" at bounding box center [866, 37] width 29 height 36
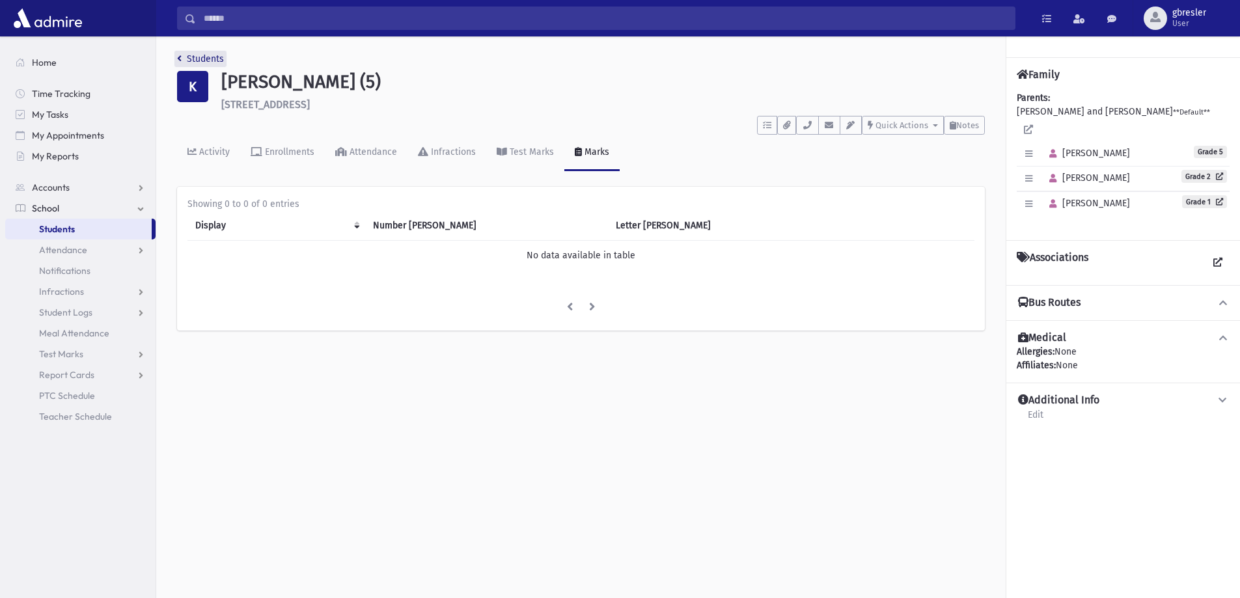
click at [217, 62] on link "Students" at bounding box center [200, 58] width 47 height 11
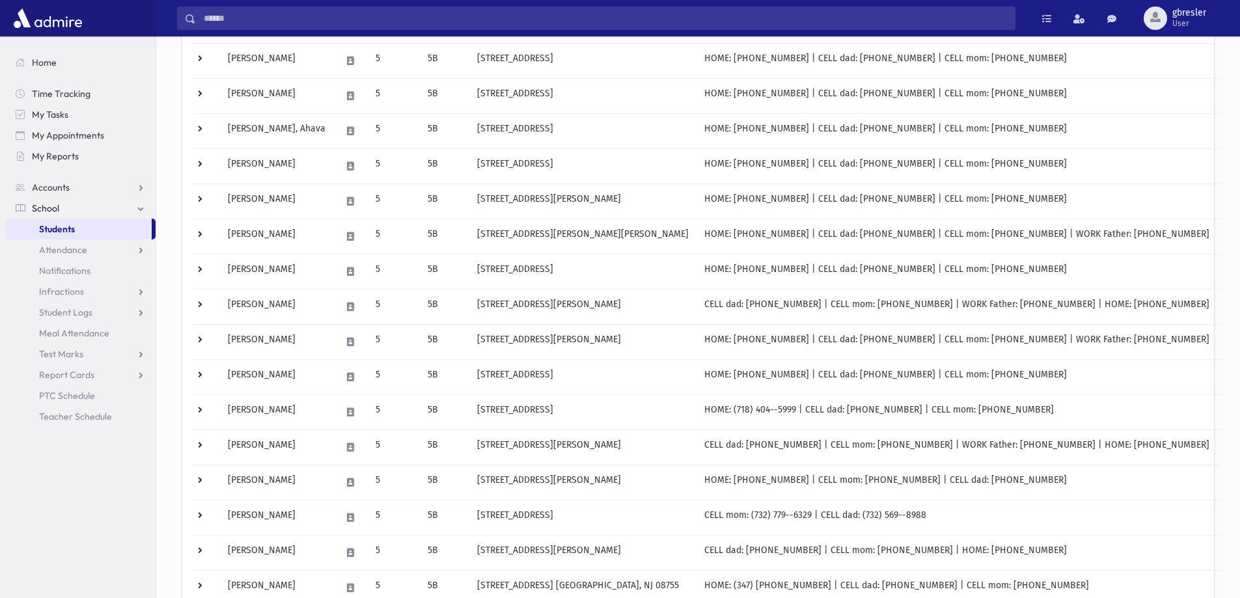
scroll to position [326, 0]
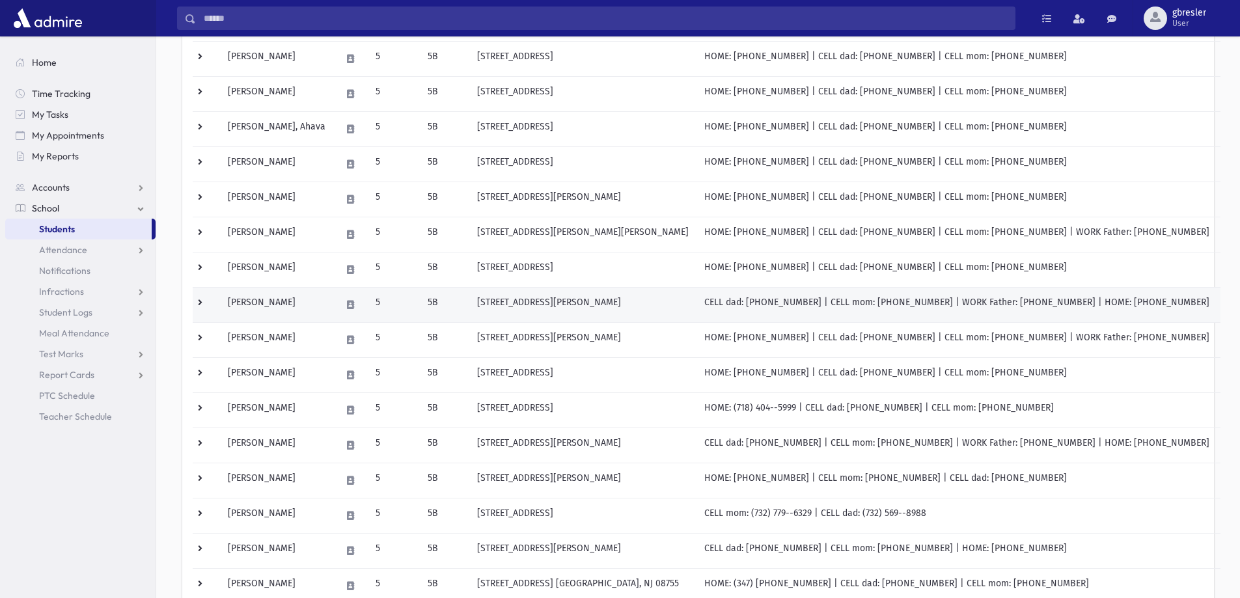
click at [274, 307] on td "Krispin, Bella" at bounding box center [276, 304] width 113 height 35
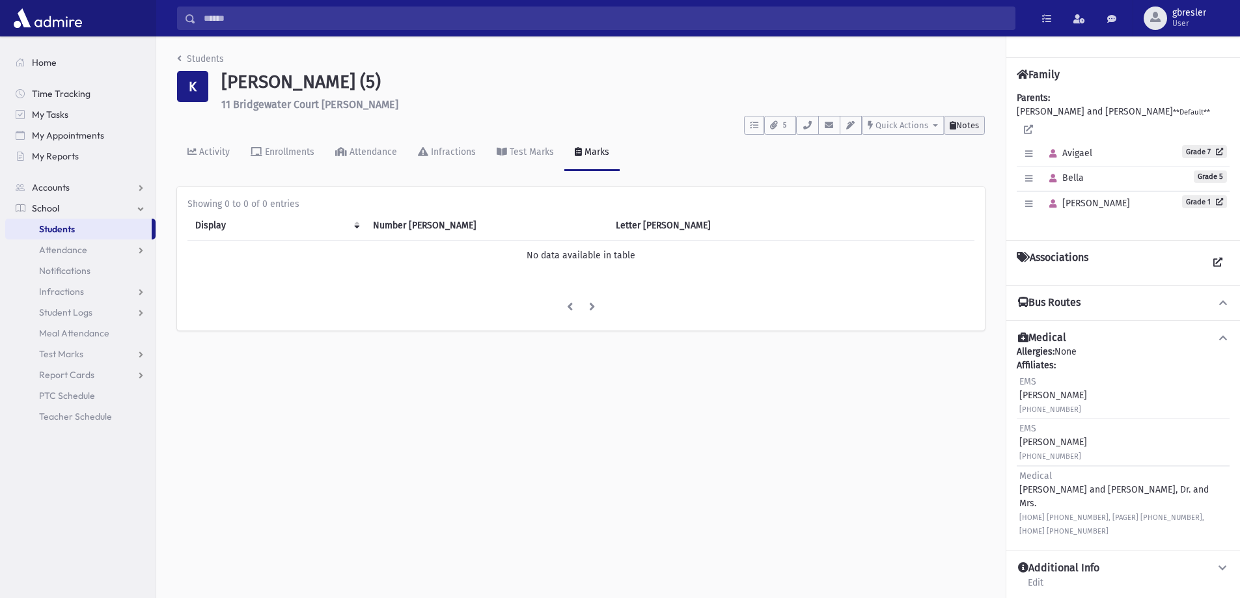
click at [961, 130] on span "Notes" at bounding box center [967, 125] width 23 height 10
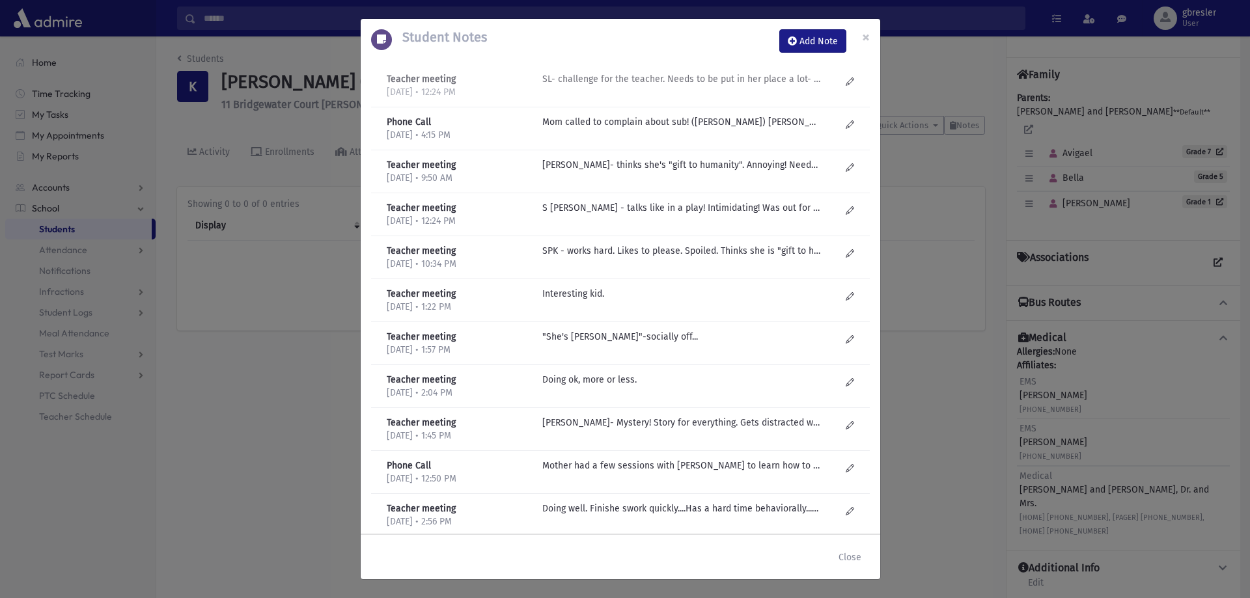
click at [704, 79] on p "SL- challenge for the teacher. Needs to be put in her place a lot- busy with he…" at bounding box center [681, 79] width 279 height 14
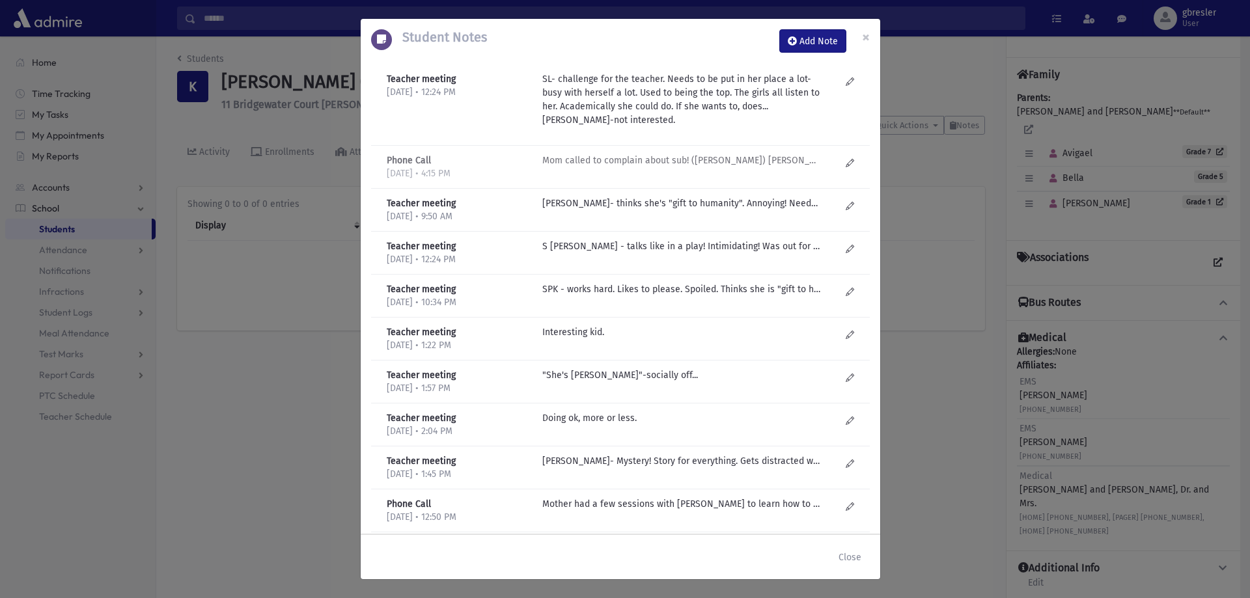
click at [650, 163] on p "Mom called to complain about sub! (Esty neuman) Esty: Leora copied her phone # …" at bounding box center [681, 161] width 279 height 14
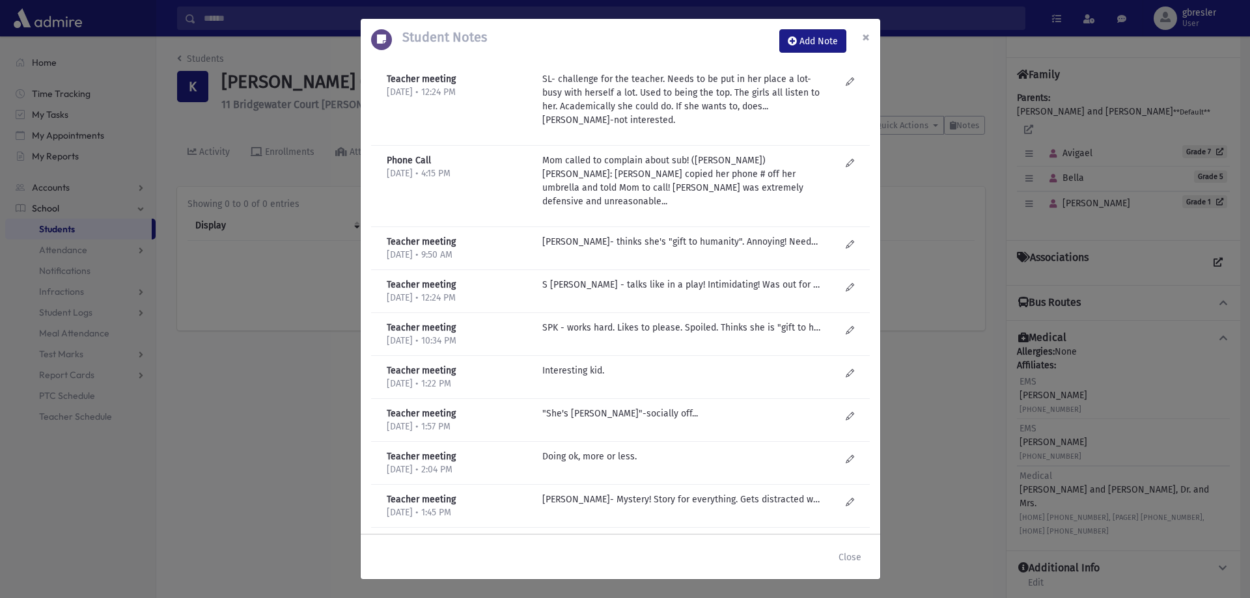
click at [865, 35] on span "×" at bounding box center [866, 37] width 8 height 18
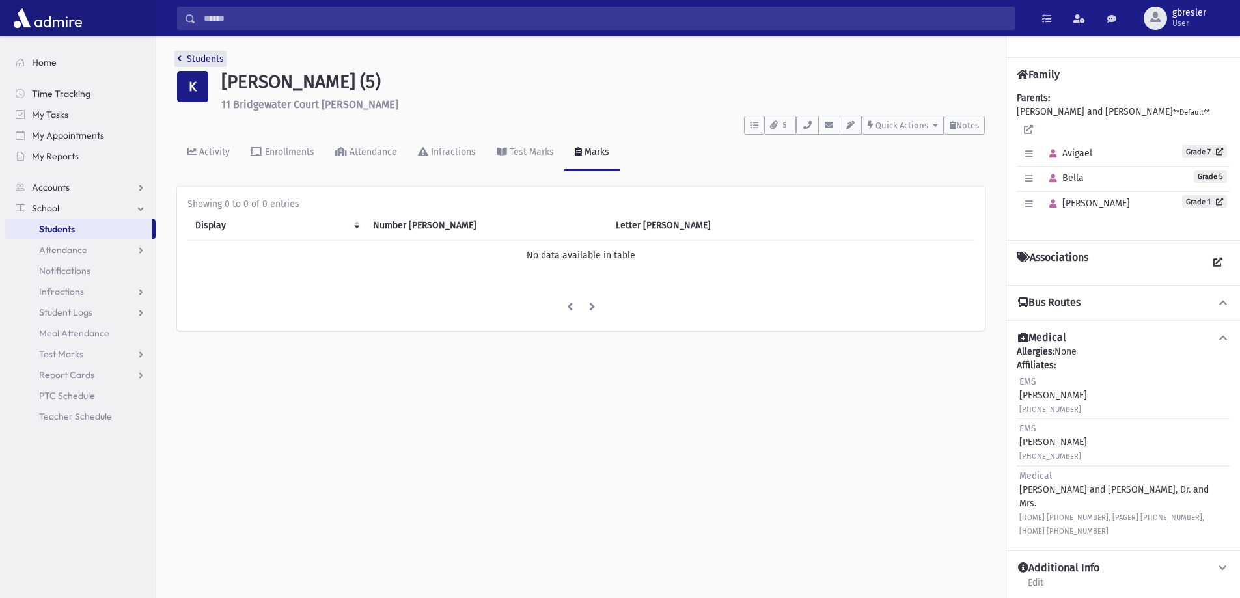
click at [212, 60] on link "Students" at bounding box center [200, 58] width 47 height 11
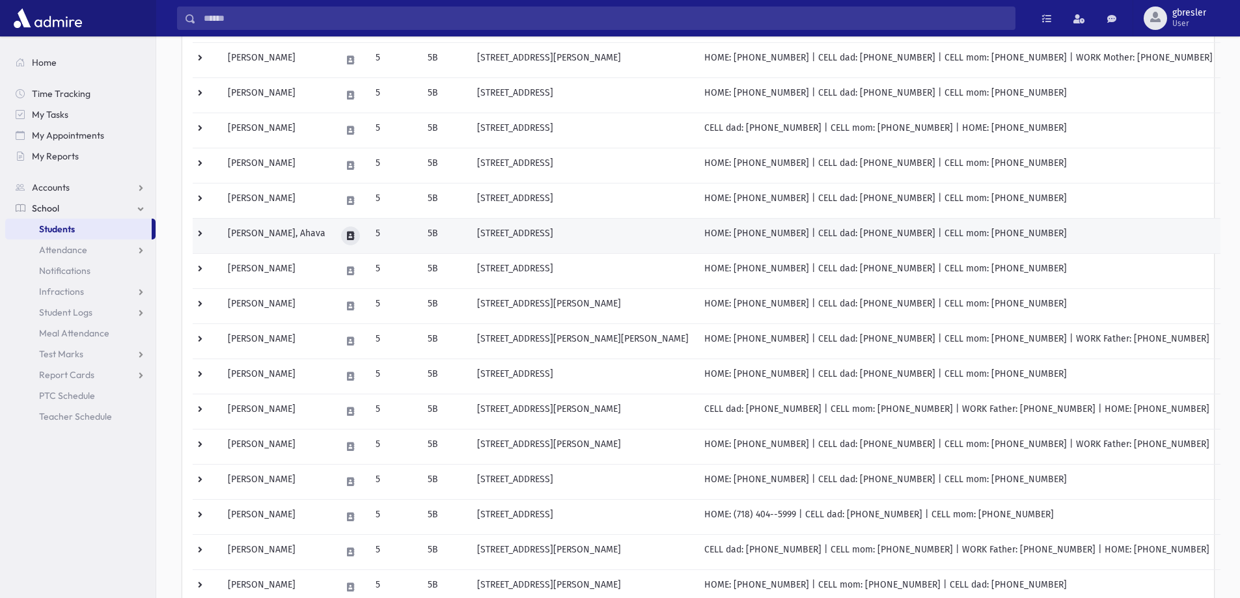
scroll to position [326, 0]
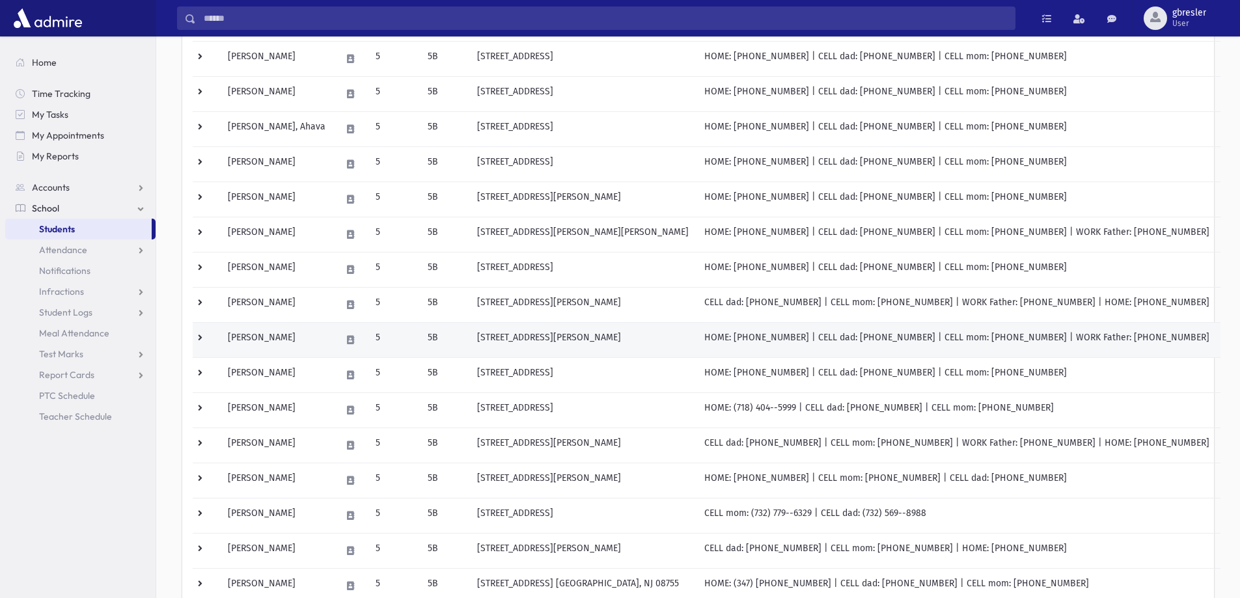
click at [279, 341] on td "[PERSON_NAME]" at bounding box center [276, 339] width 113 height 35
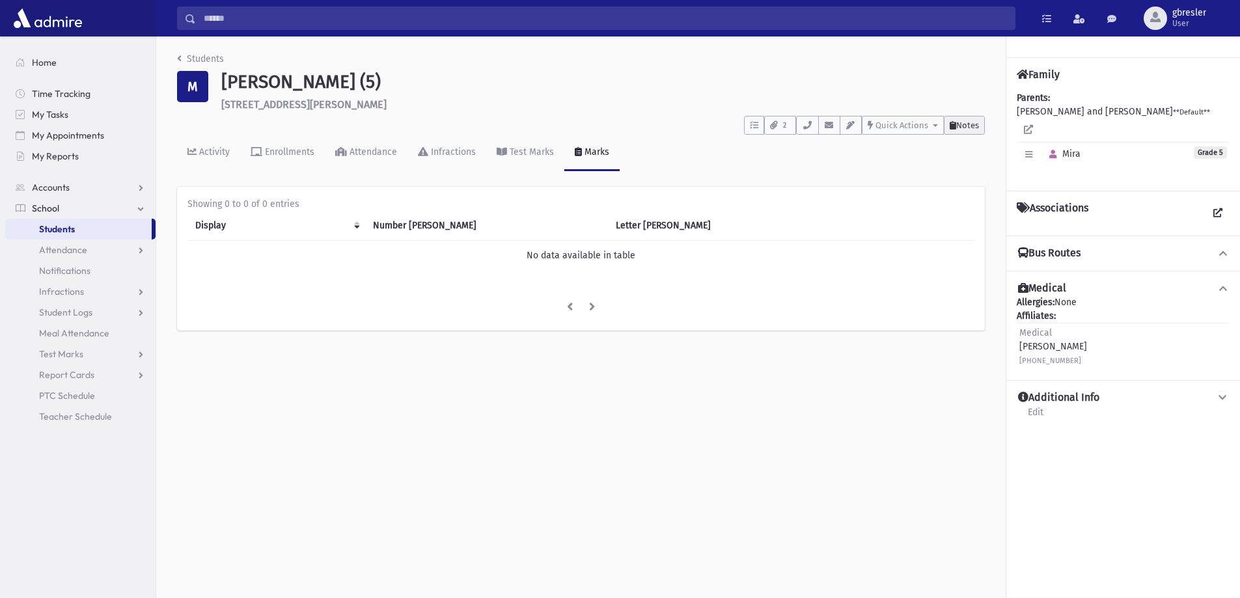
click at [967, 125] on span "Notes" at bounding box center [967, 125] width 23 height 10
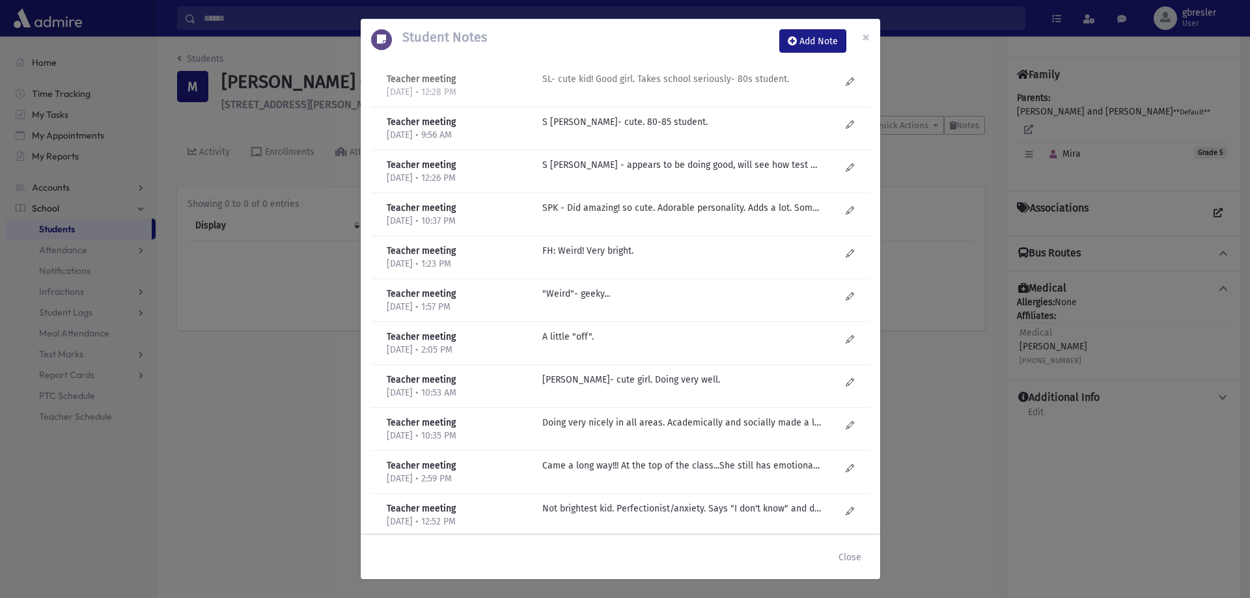
click at [630, 88] on div "SL- cute kid! Good girl. Takes school seriously- 80s student." at bounding box center [691, 85] width 311 height 27
click at [862, 38] on span "×" at bounding box center [866, 37] width 8 height 18
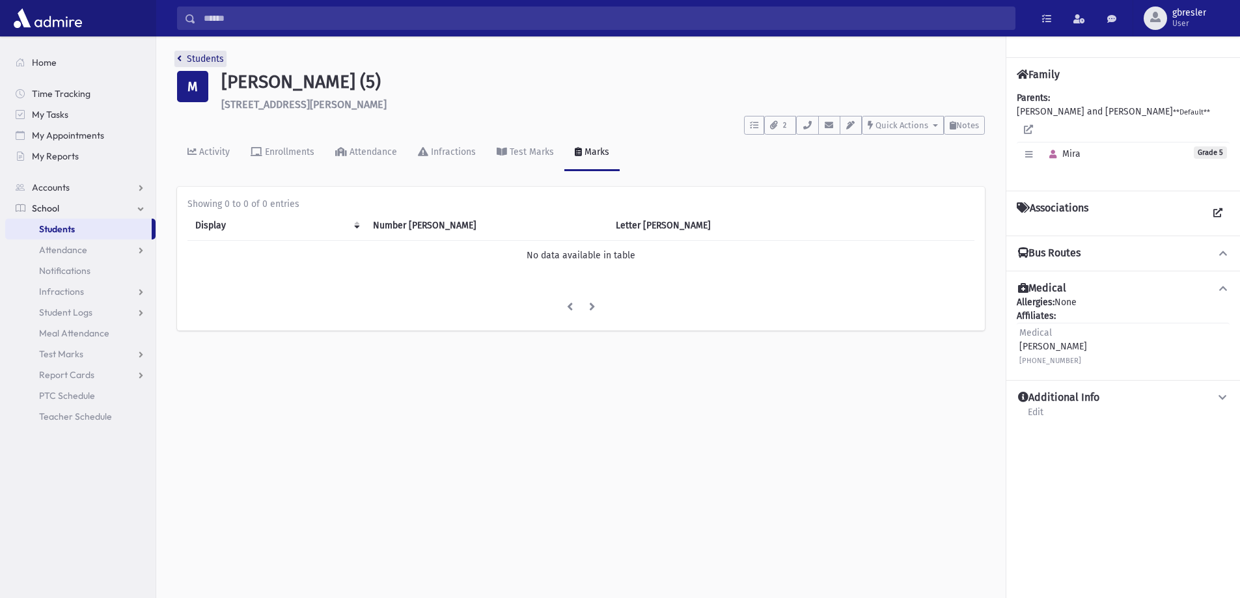
click at [213, 60] on link "Students" at bounding box center [200, 58] width 47 height 11
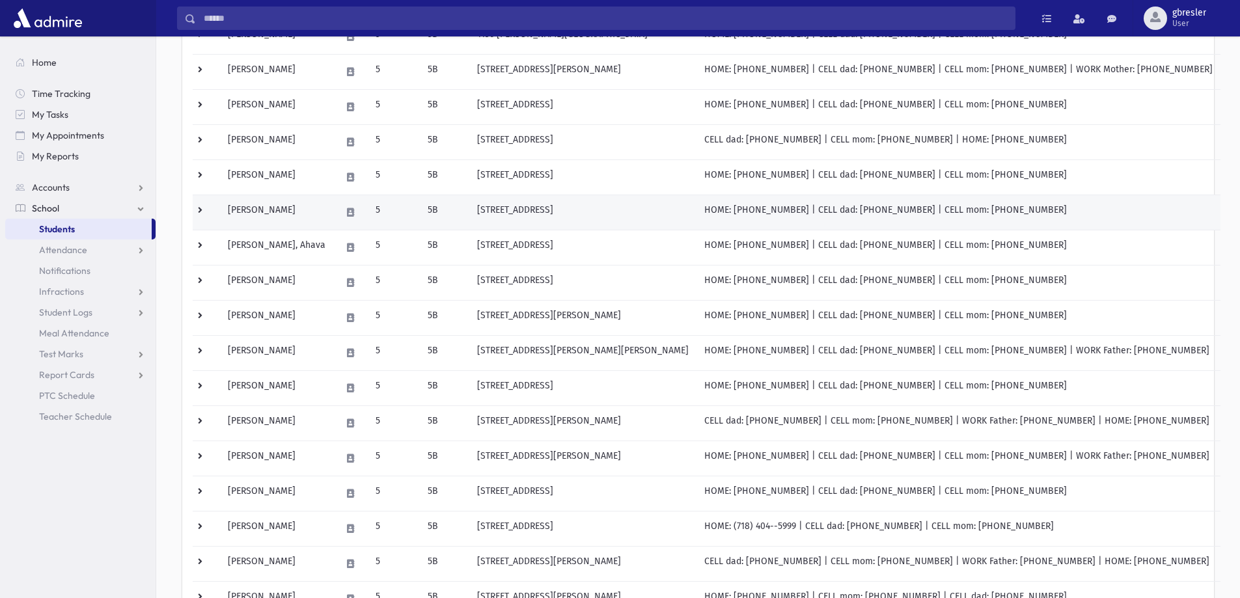
scroll to position [326, 0]
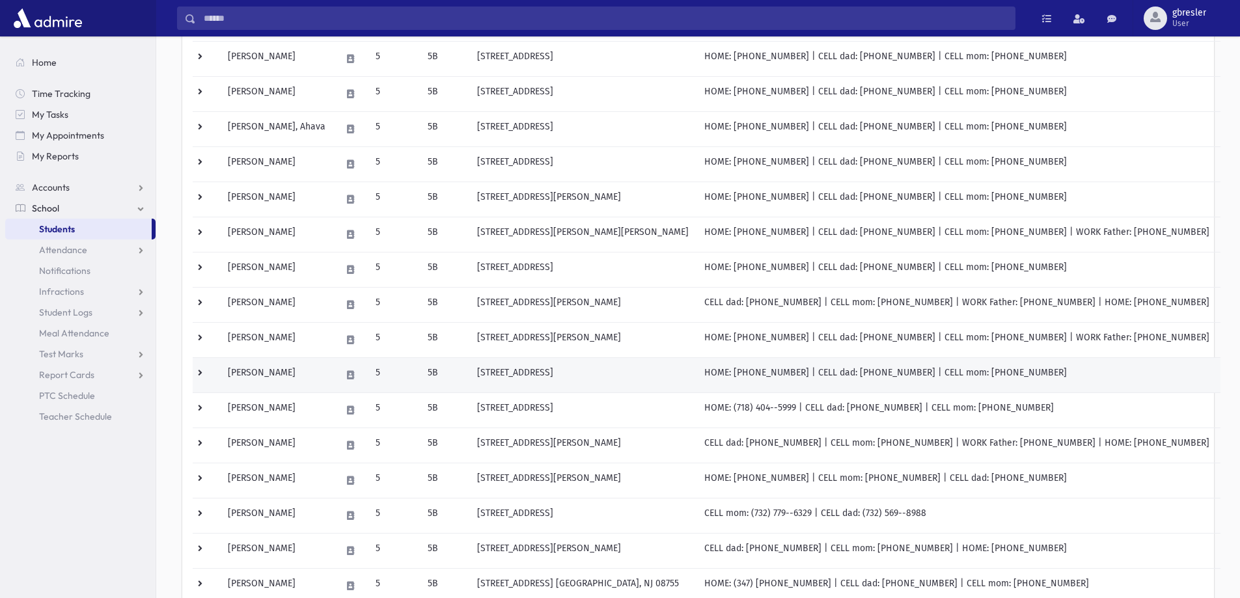
click at [284, 370] on td "Moerman, Avigail" at bounding box center [276, 374] width 113 height 35
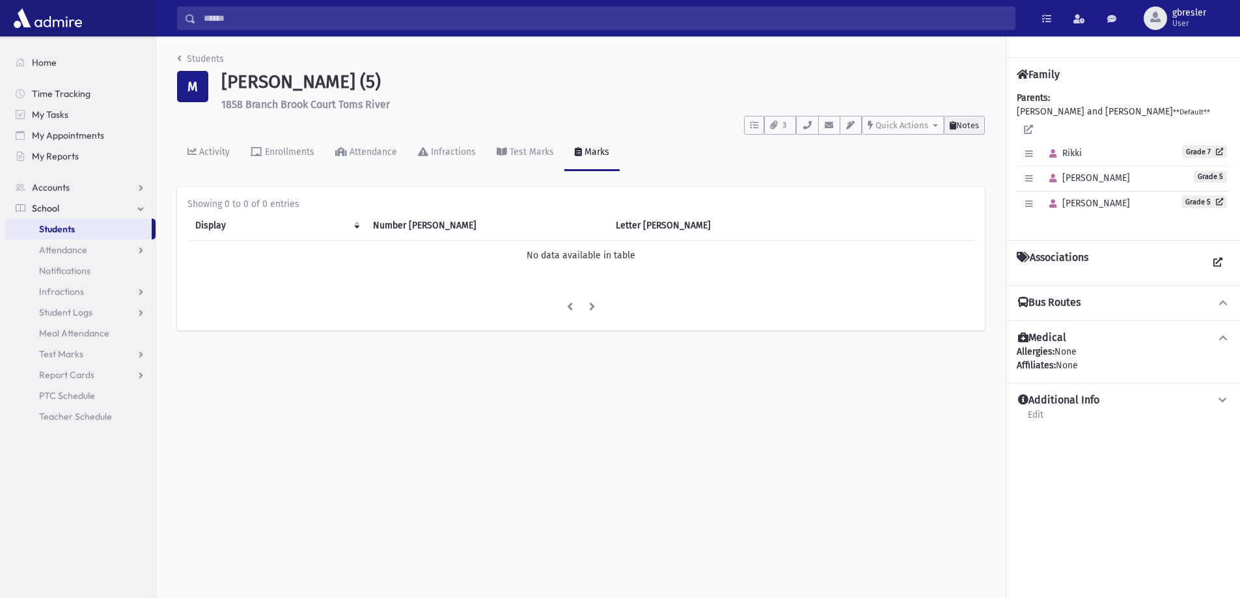
click at [960, 124] on span "Notes" at bounding box center [967, 125] width 23 height 10
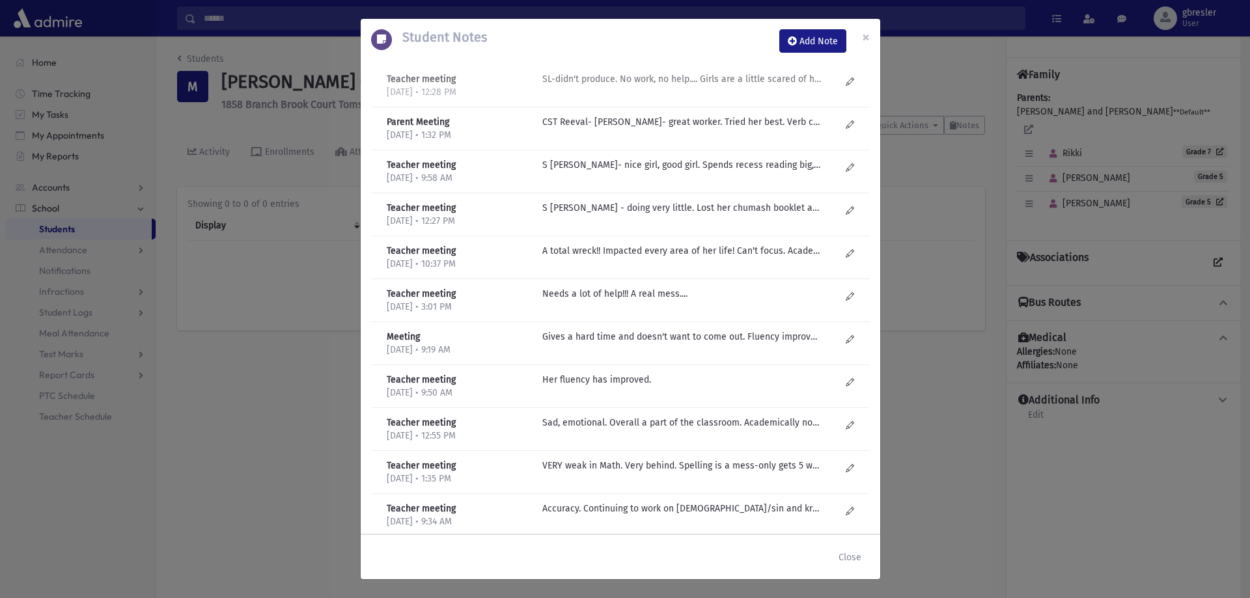
click at [784, 87] on div "SL-didn't produce. No work, no help.... Girls are a little scared of her. Reads…" at bounding box center [691, 85] width 311 height 27
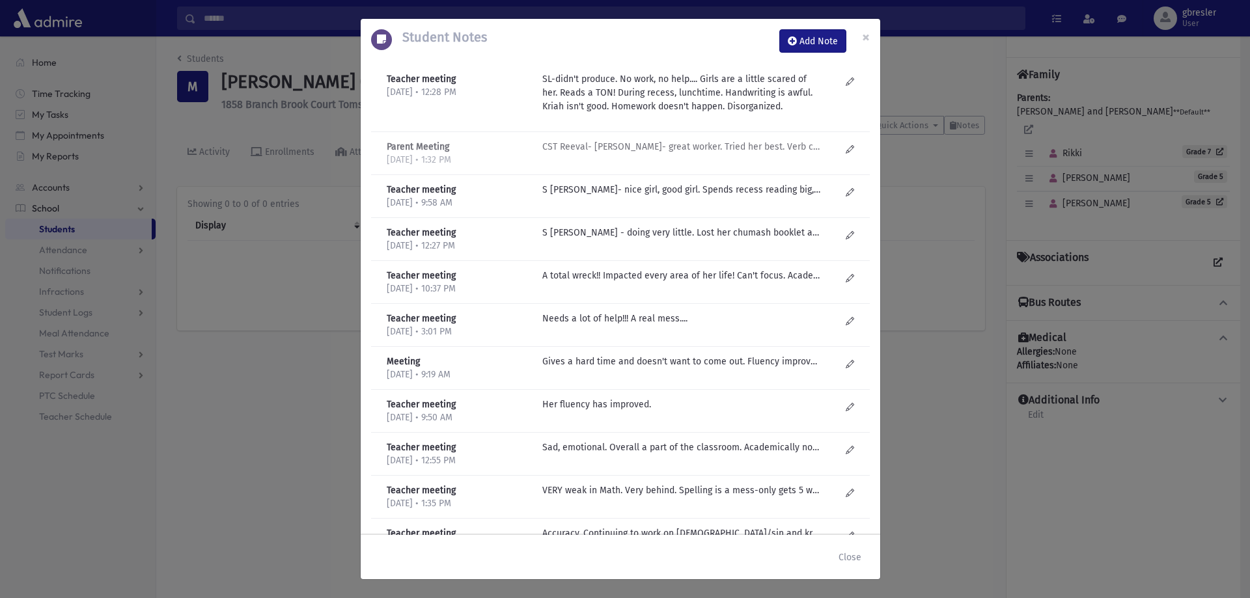
click at [732, 148] on p "CST Reeval- C Berger- great worker. Tried her best. Verb comp- great. Work mem-…" at bounding box center [681, 147] width 279 height 14
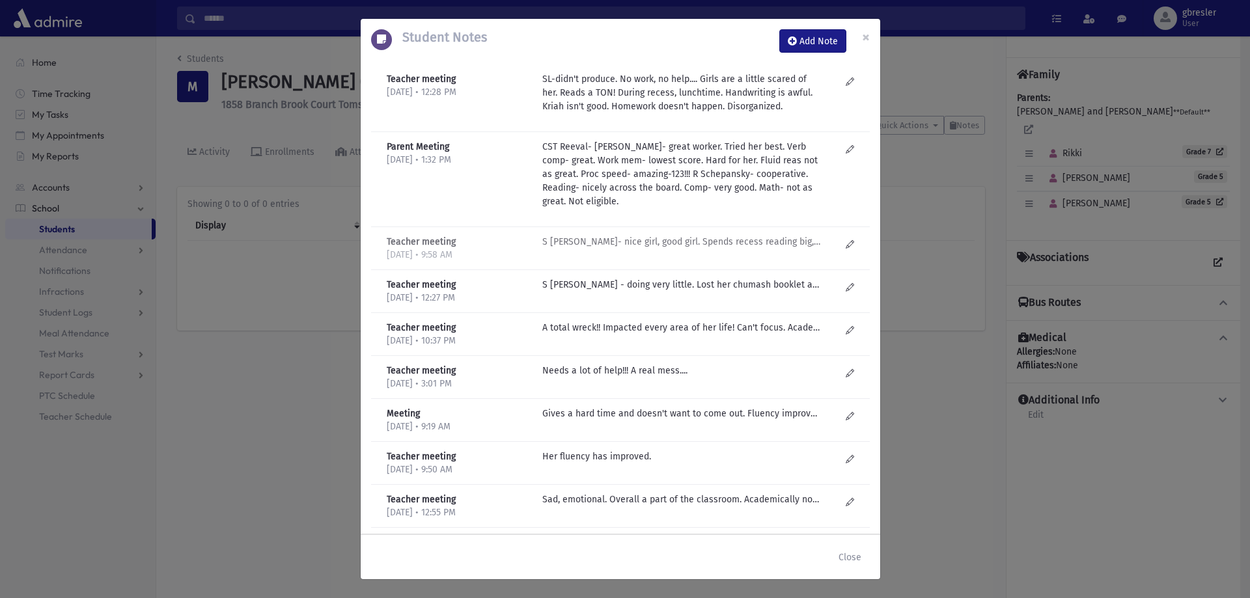
click at [688, 246] on p "S Lieberman- nice girl, good girl. Spends recess reading big, fat secular books…" at bounding box center [681, 242] width 279 height 14
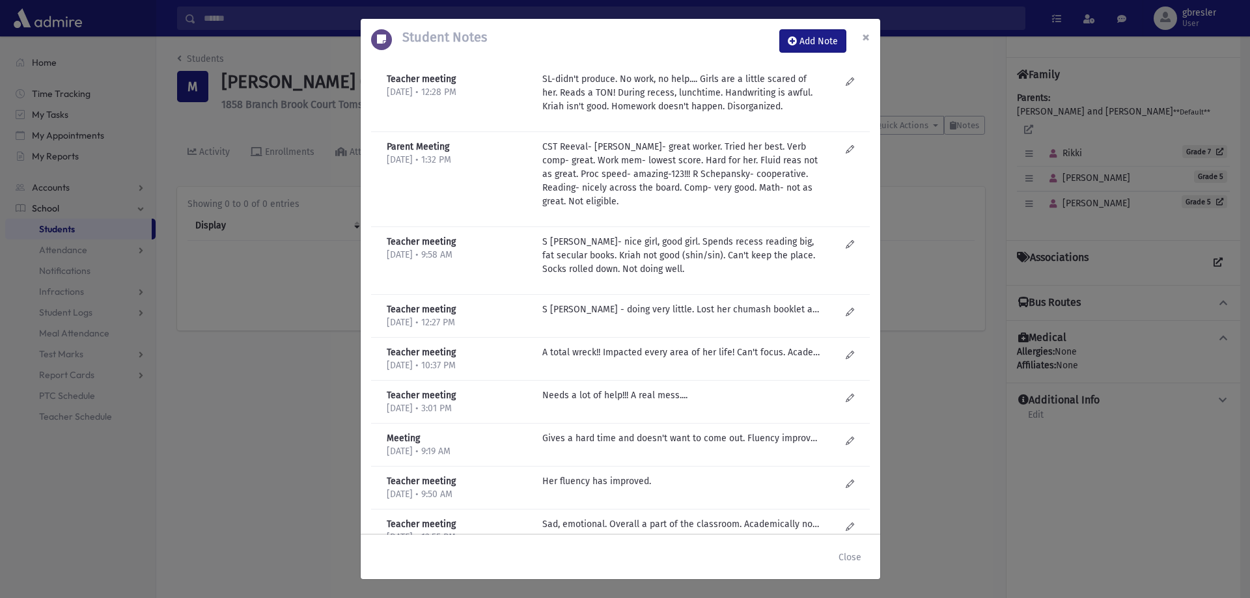
click at [865, 38] on span "×" at bounding box center [866, 37] width 8 height 18
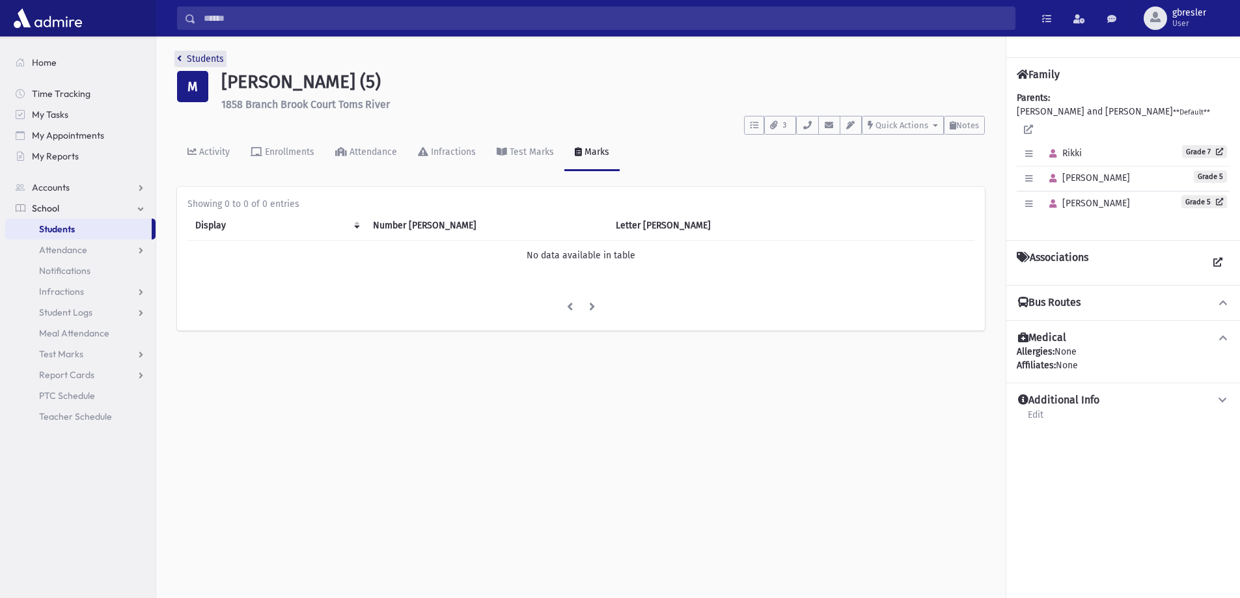
click at [193, 61] on link "Students" at bounding box center [200, 58] width 47 height 11
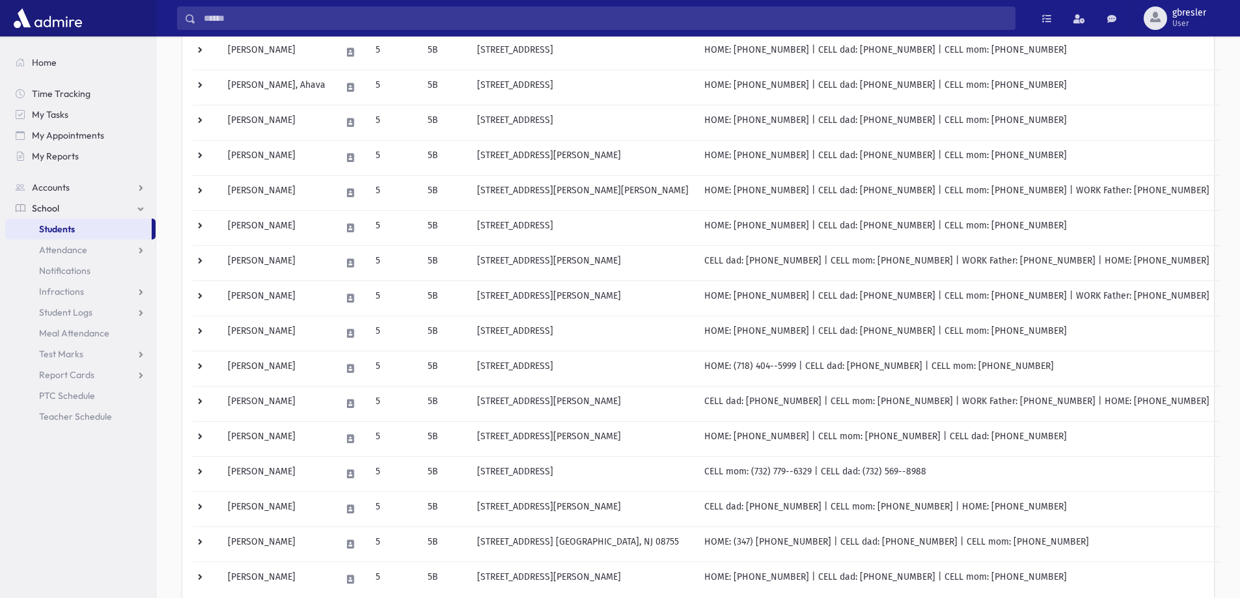
scroll to position [391, 0]
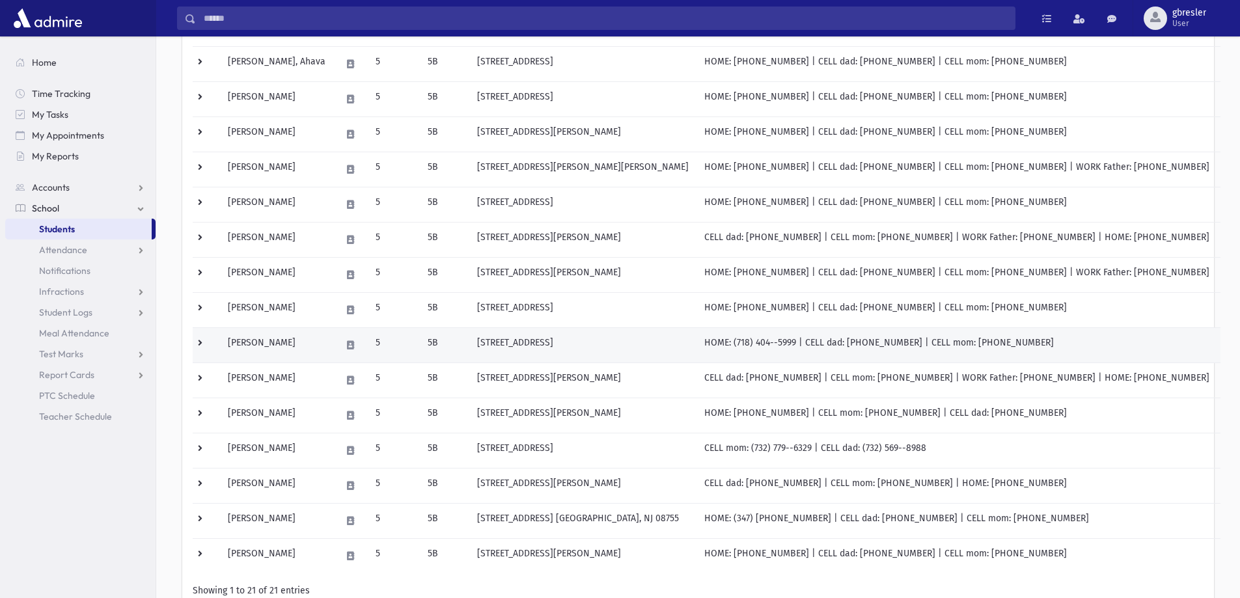
click at [250, 346] on td "Rambod, Lana" at bounding box center [276, 344] width 113 height 35
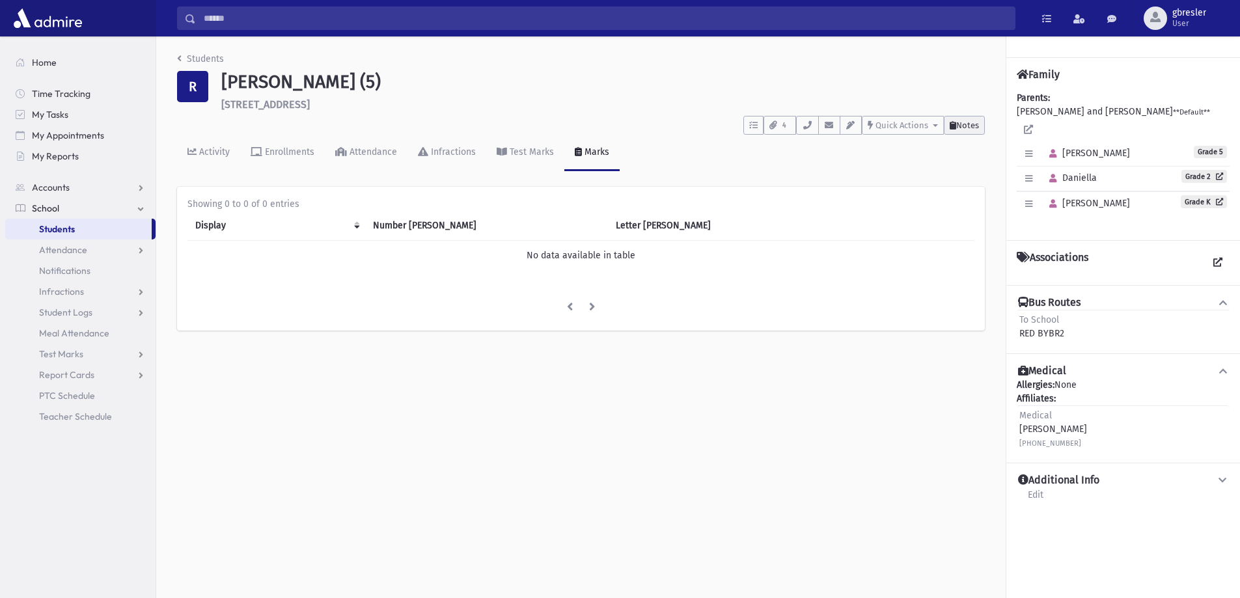
click at [959, 126] on span "Notes" at bounding box center [967, 125] width 23 height 10
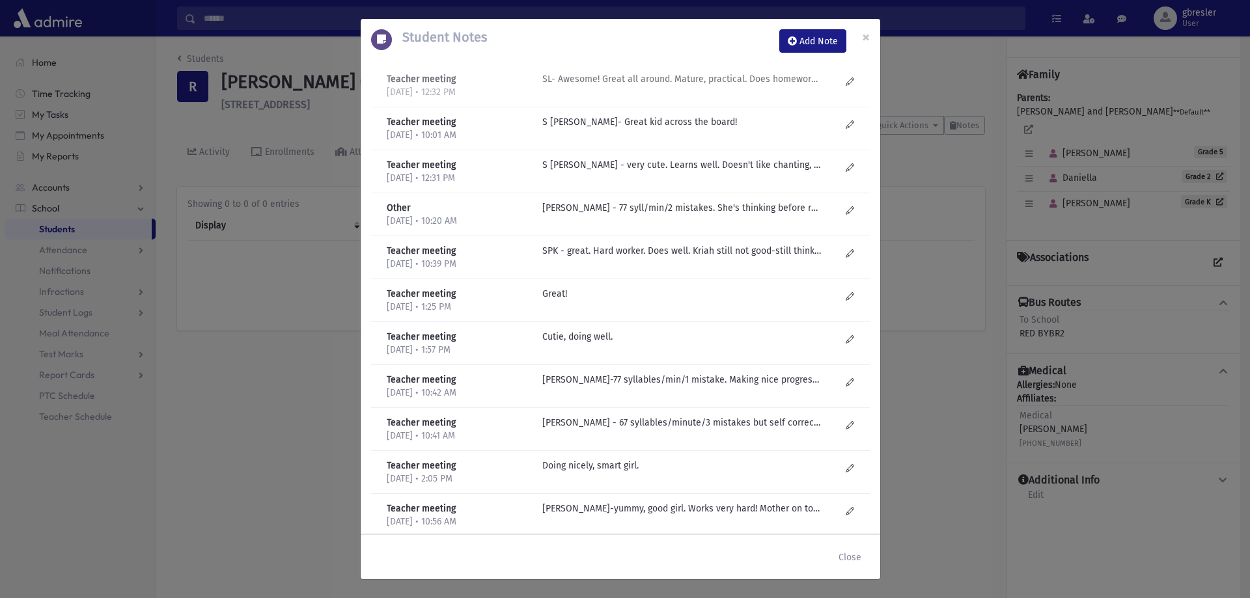
click at [725, 79] on p "SL- Awesome! Great all around. Mature, practical. Does homework. have to pull h…" at bounding box center [681, 79] width 279 height 14
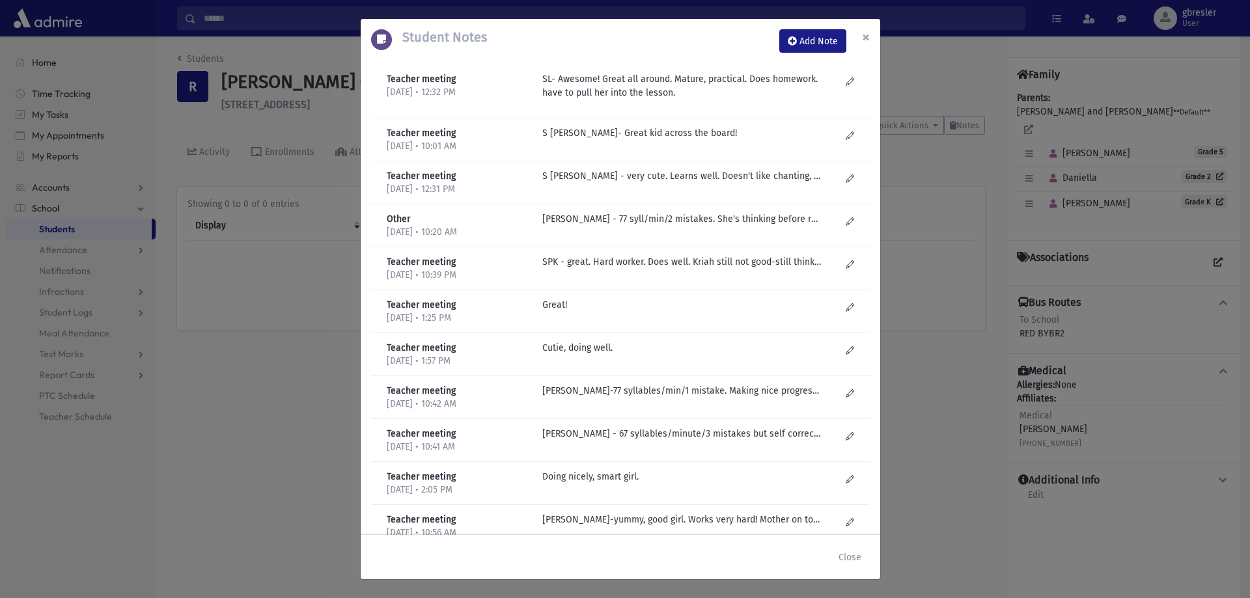
click at [868, 42] on span "×" at bounding box center [866, 37] width 8 height 18
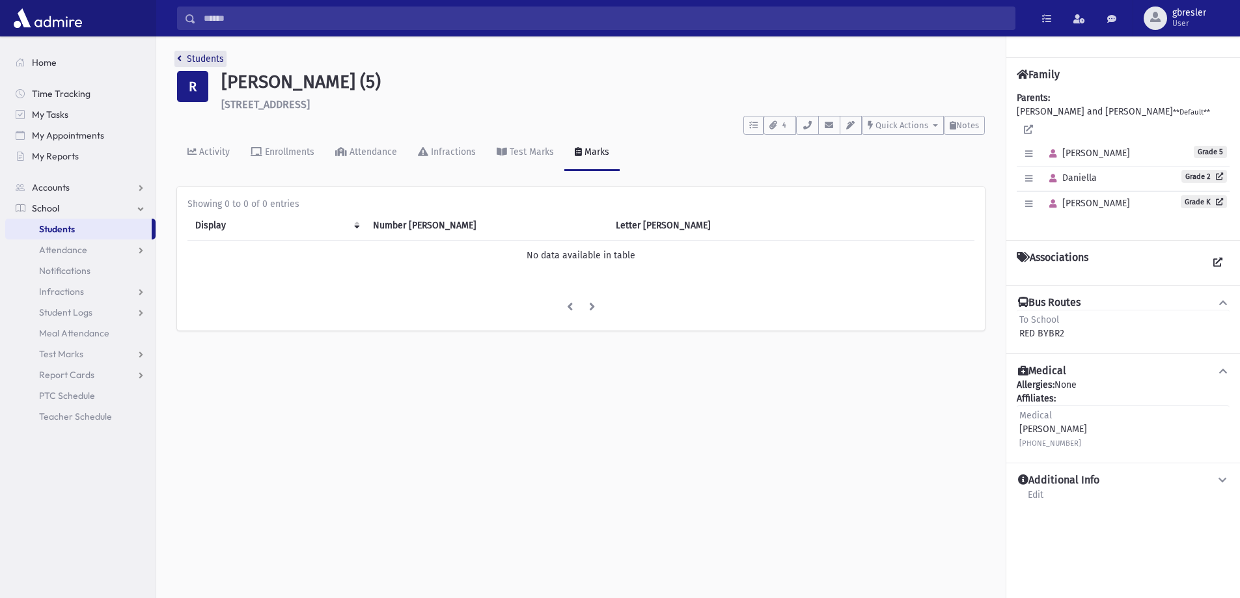
click at [211, 61] on link "Students" at bounding box center [200, 58] width 47 height 11
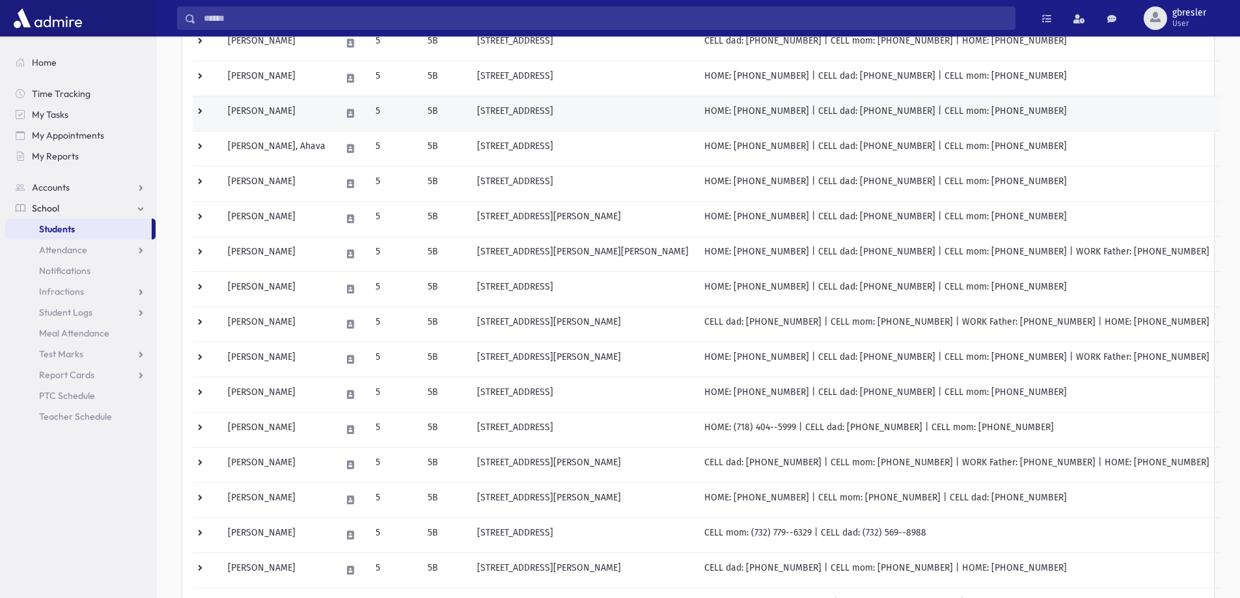
scroll to position [326, 0]
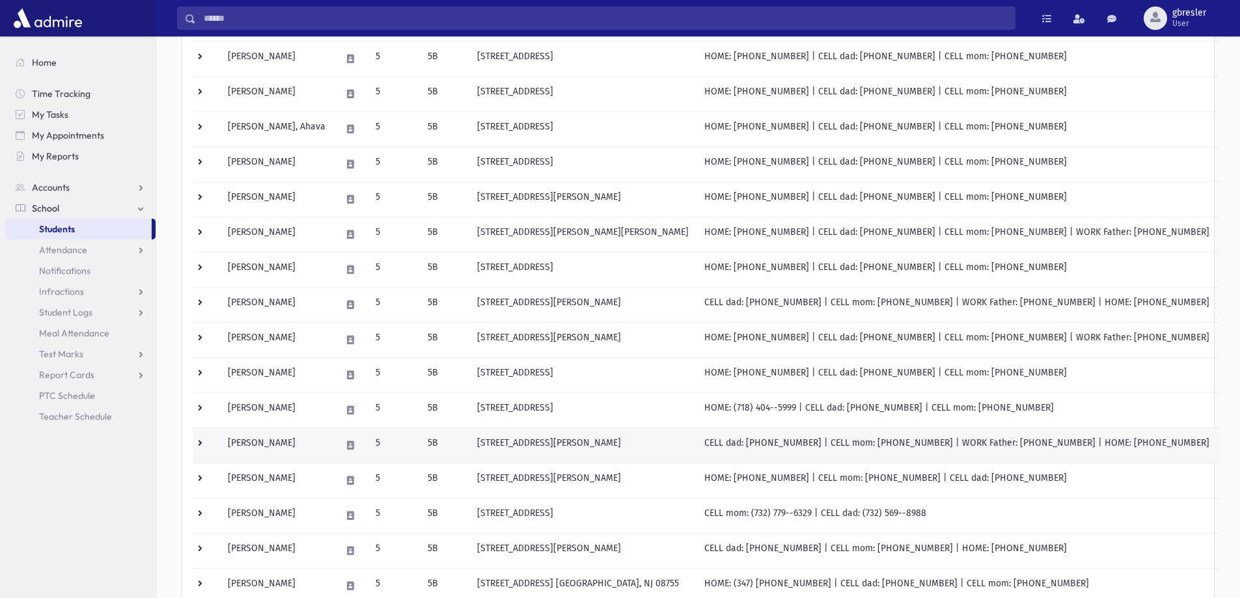
click at [275, 439] on td "Rapoport, Shaina" at bounding box center [276, 445] width 113 height 35
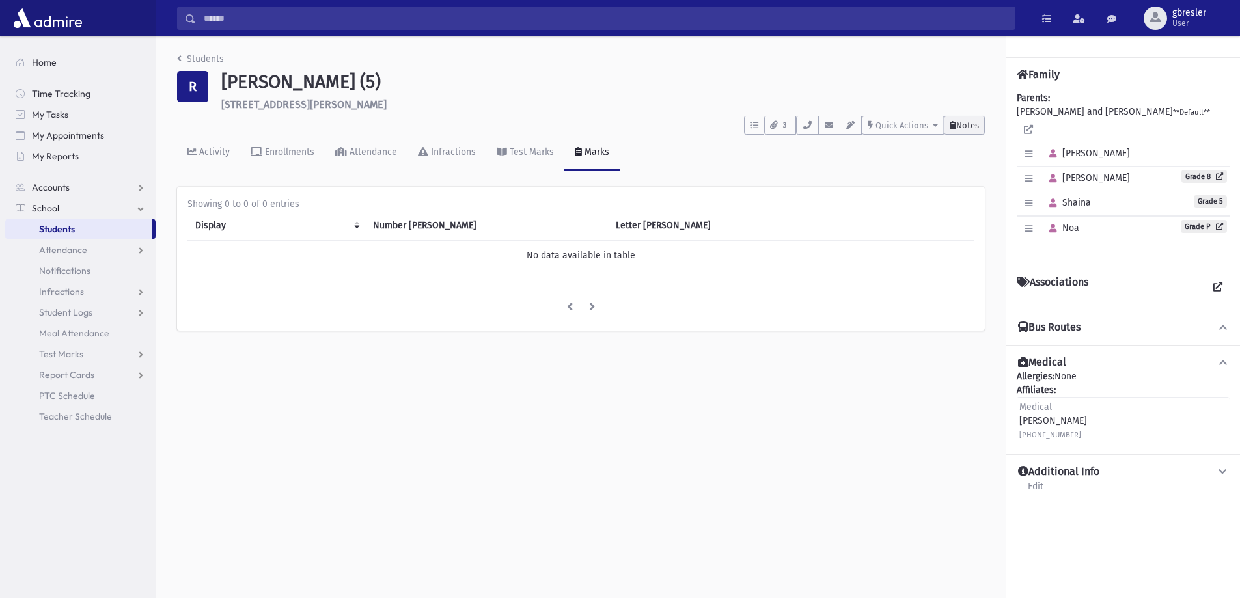
click at [950, 121] on icon at bounding box center [953, 125] width 7 height 8
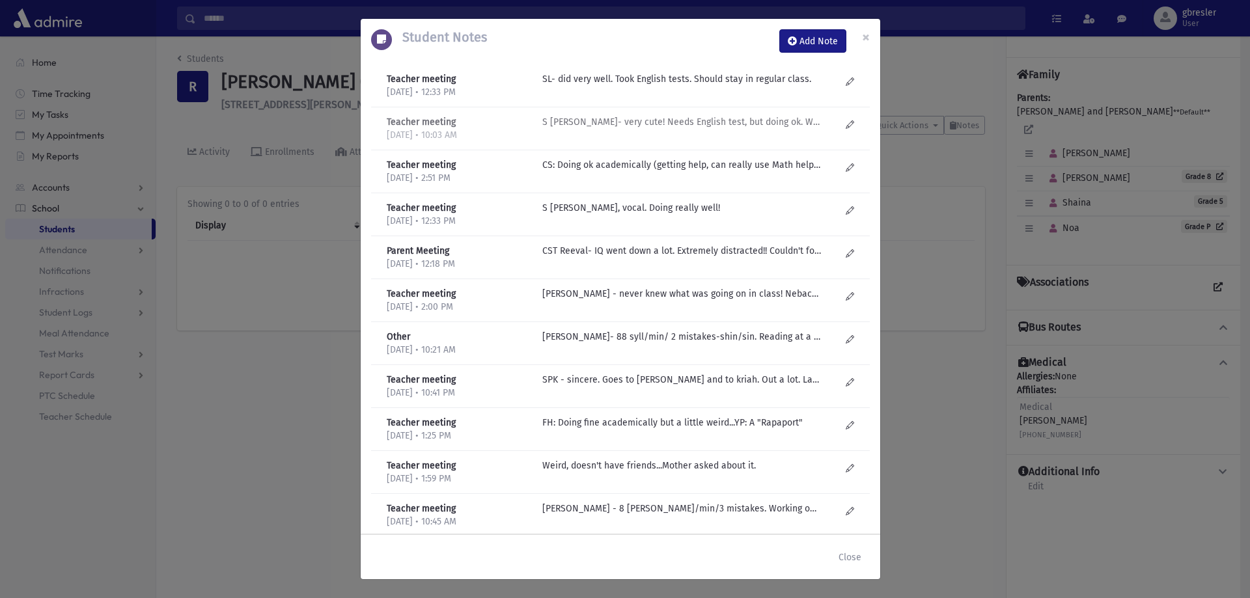
click at [667, 86] on p "S Lieberman- very cute! Needs English test, but doing ok. Would love to always …" at bounding box center [681, 79] width 279 height 14
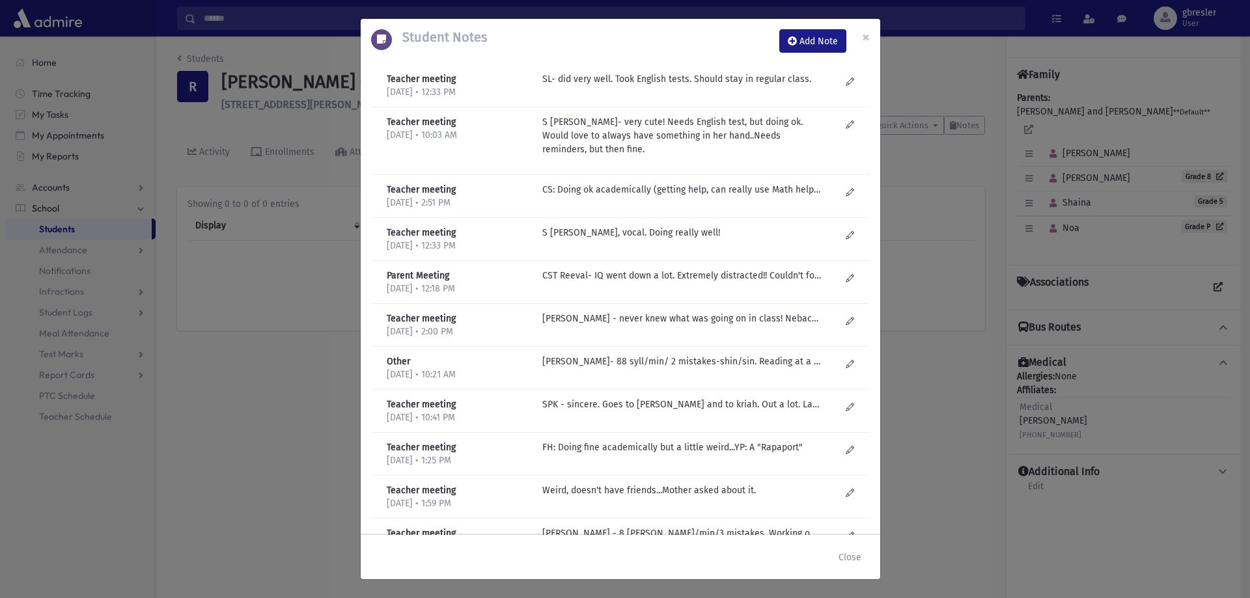
click at [689, 68] on div "Teacher meeting 6/16/2025 • 12:33 PM SL- did very well. Took English tests. Sho…" at bounding box center [620, 85] width 499 height 43
click at [865, 39] on span "×" at bounding box center [866, 37] width 8 height 18
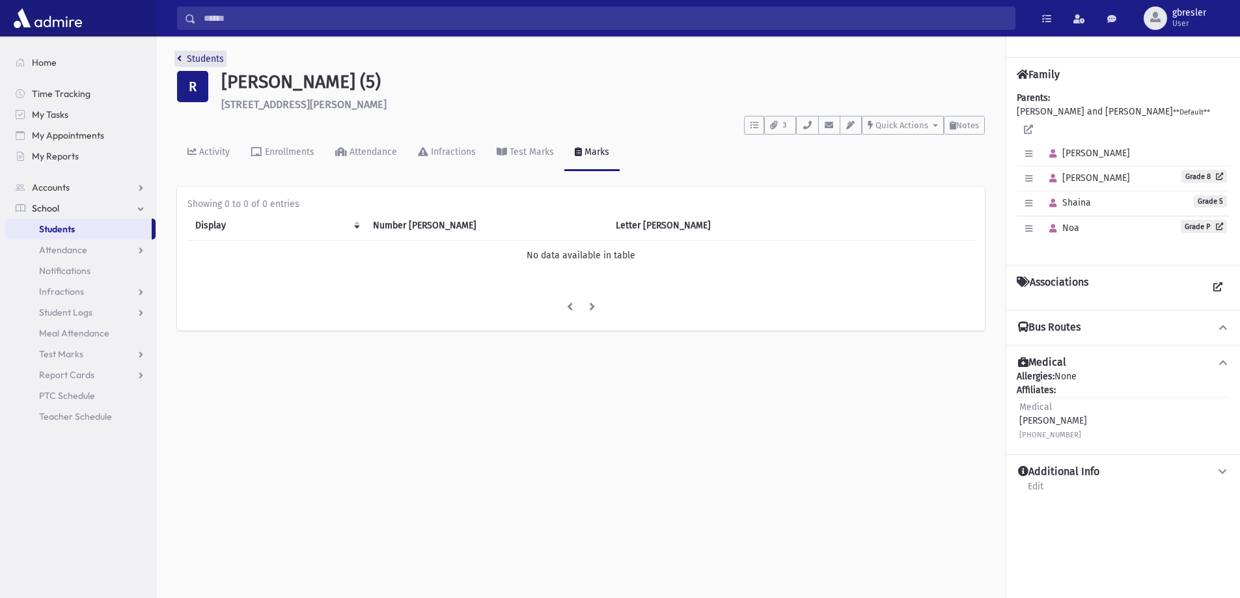
click at [201, 61] on link "Students" at bounding box center [200, 58] width 47 height 11
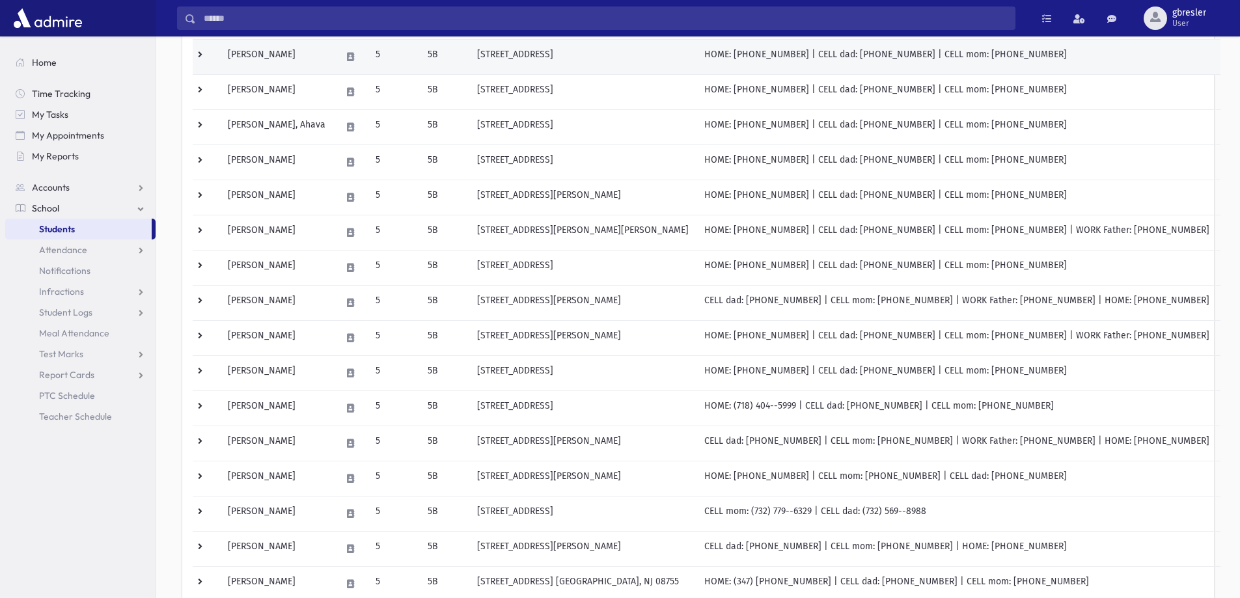
scroll to position [391, 0]
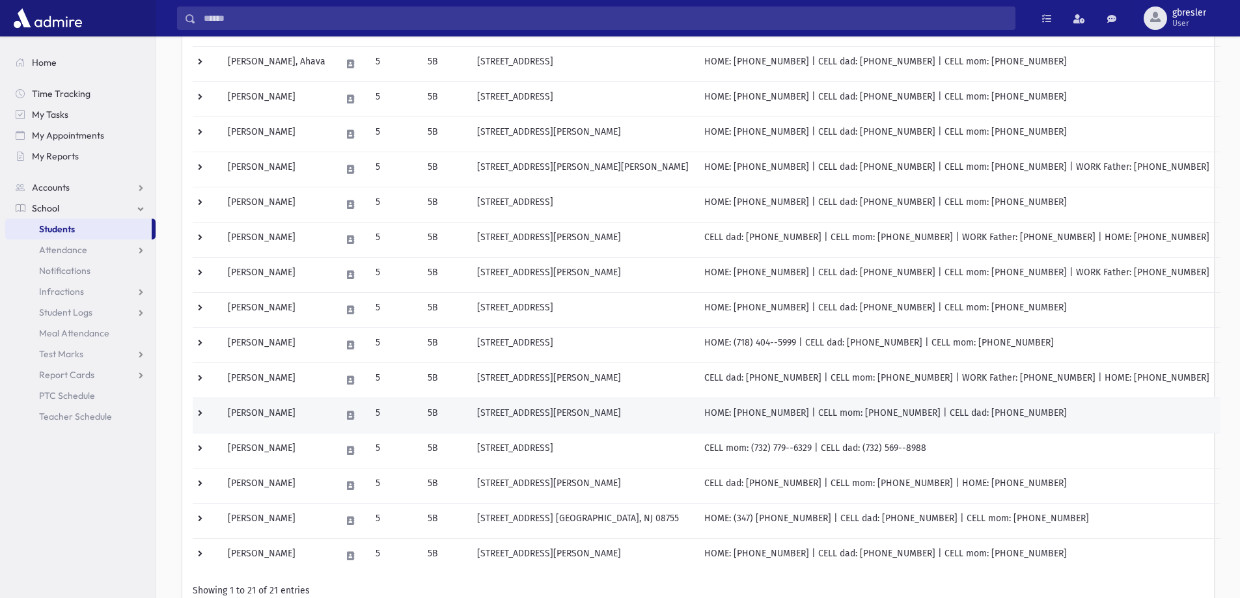
click at [270, 410] on td "[PERSON_NAME]" at bounding box center [276, 415] width 113 height 35
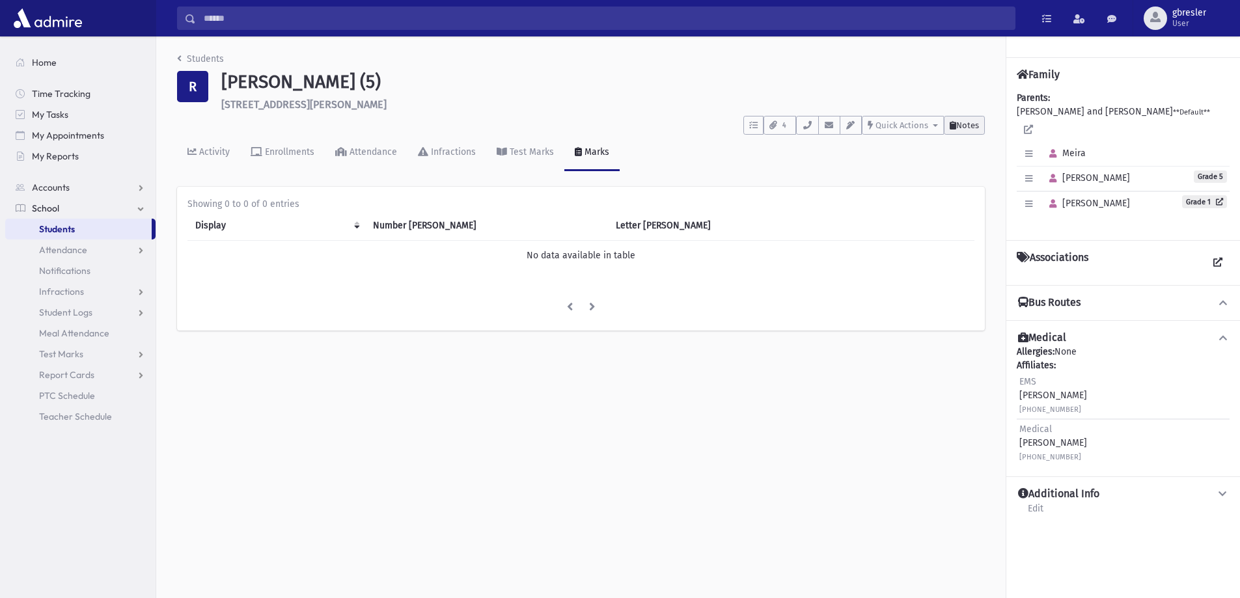
click at [962, 128] on span "Notes" at bounding box center [967, 125] width 23 height 10
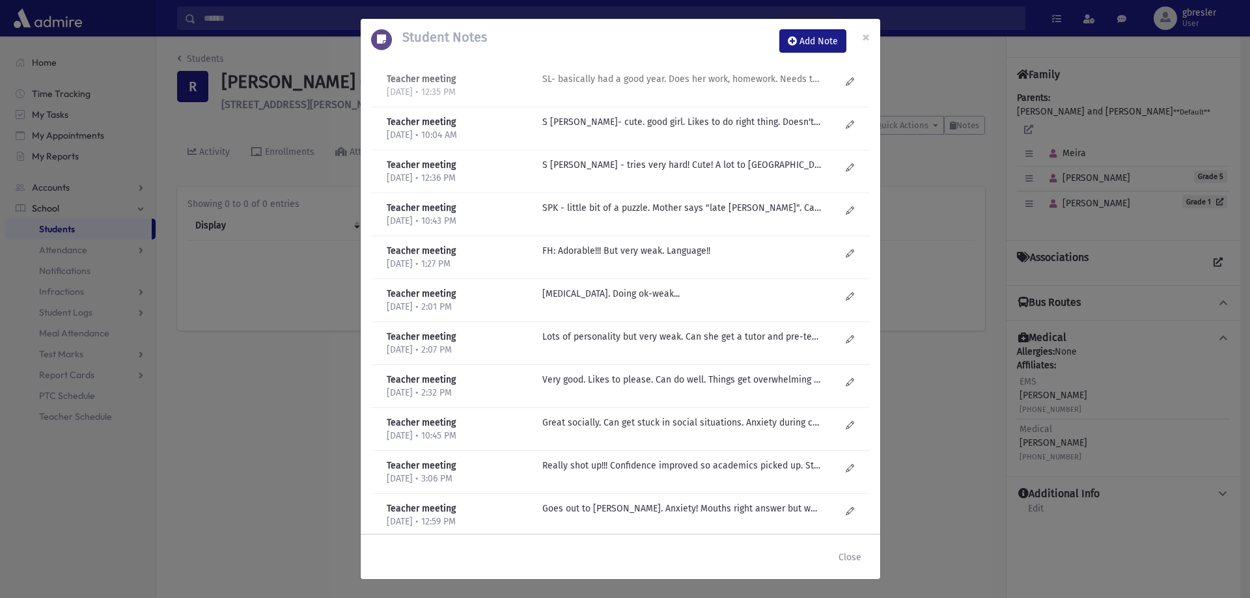
click at [701, 83] on p "SL- basically had a good year. Does her work, homework. Needs to feel calm and …" at bounding box center [681, 79] width 279 height 14
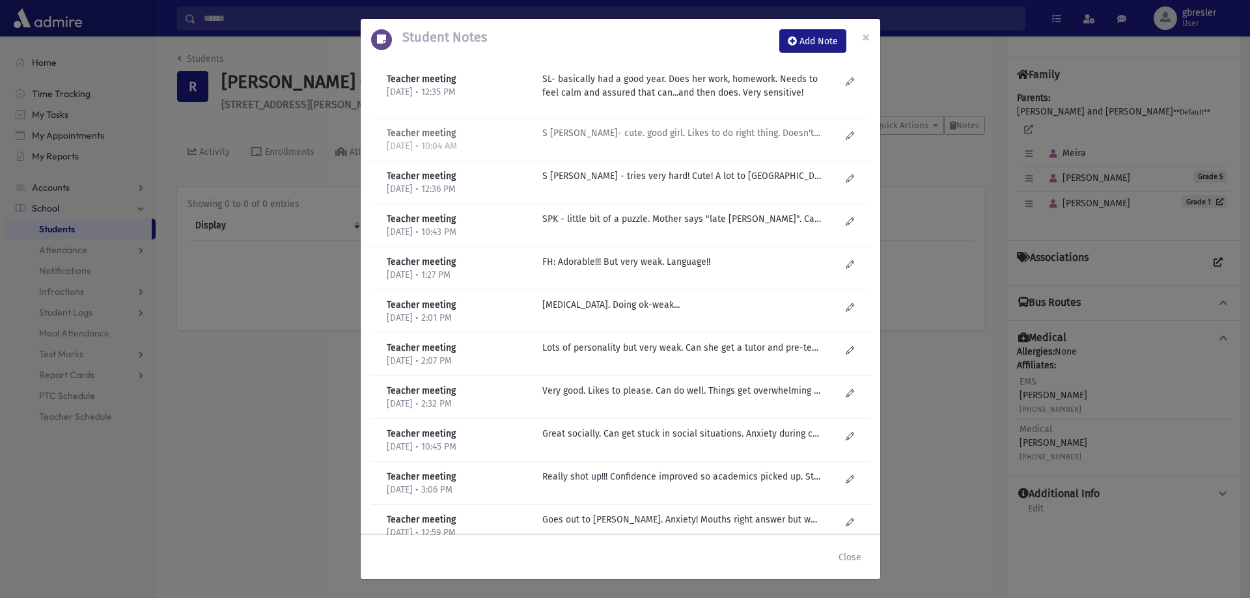
click at [666, 132] on p "S Lieberman- cute. good girl. Likes to do right thing. Doesn't chap everything." at bounding box center [681, 133] width 279 height 14
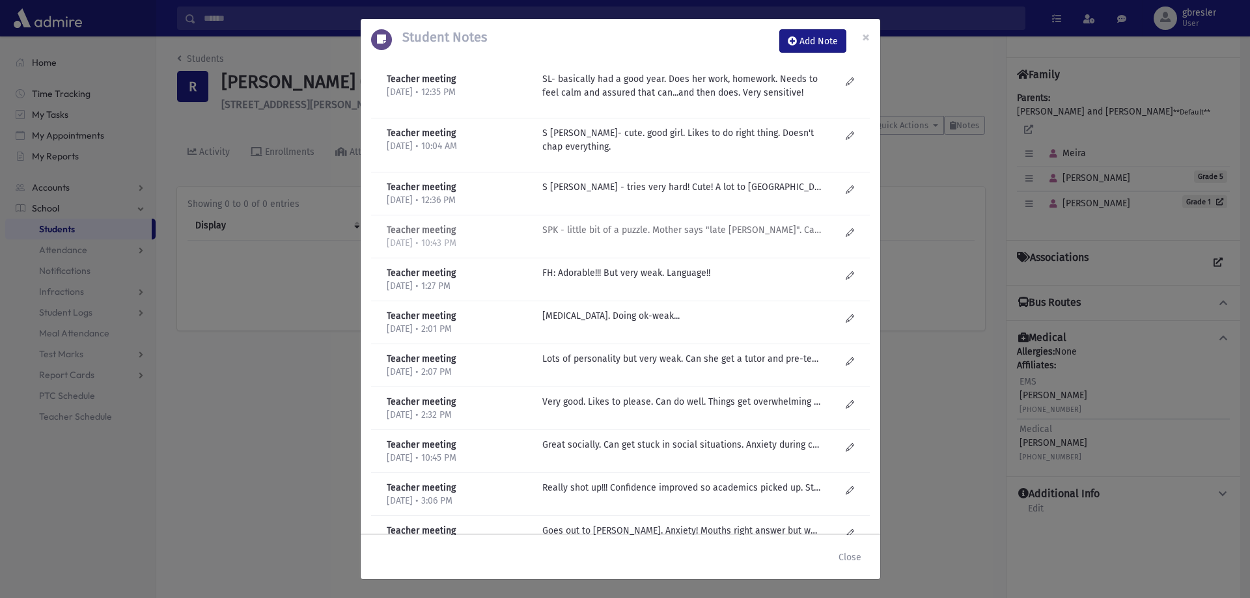
click at [692, 194] on p "SPK - little bit of a puzzle. Mother says "late bloomer". Can totally panic and…" at bounding box center [681, 187] width 279 height 14
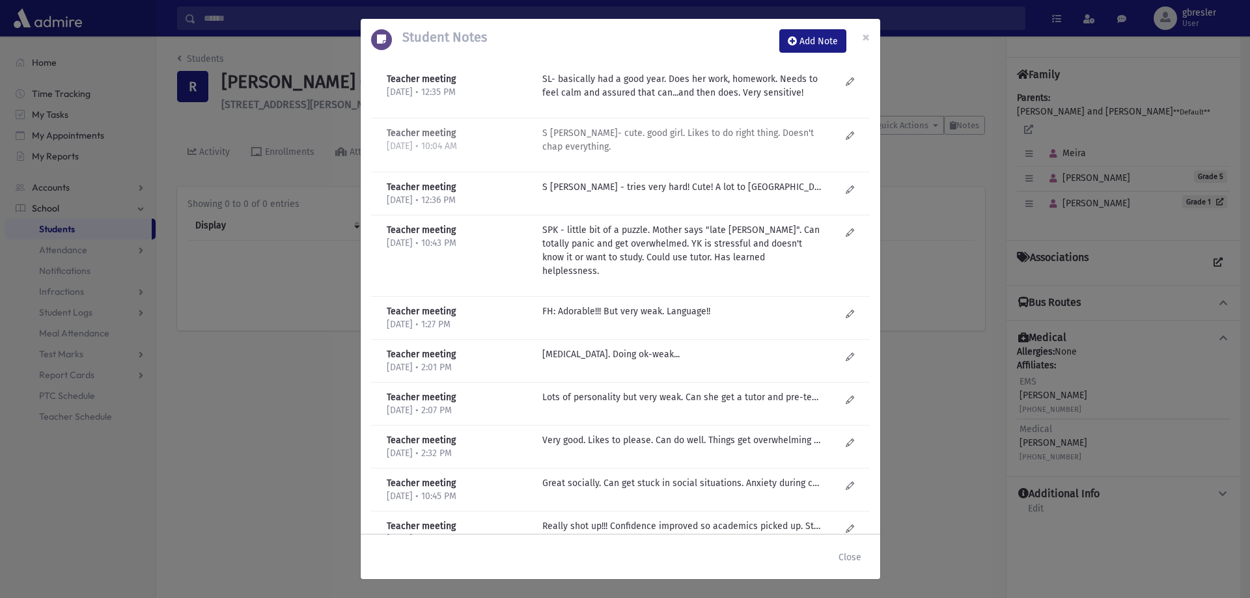
click at [740, 100] on p "S Lieberman- cute. good girl. Likes to do right thing. Doesn't chap everything." at bounding box center [681, 85] width 279 height 27
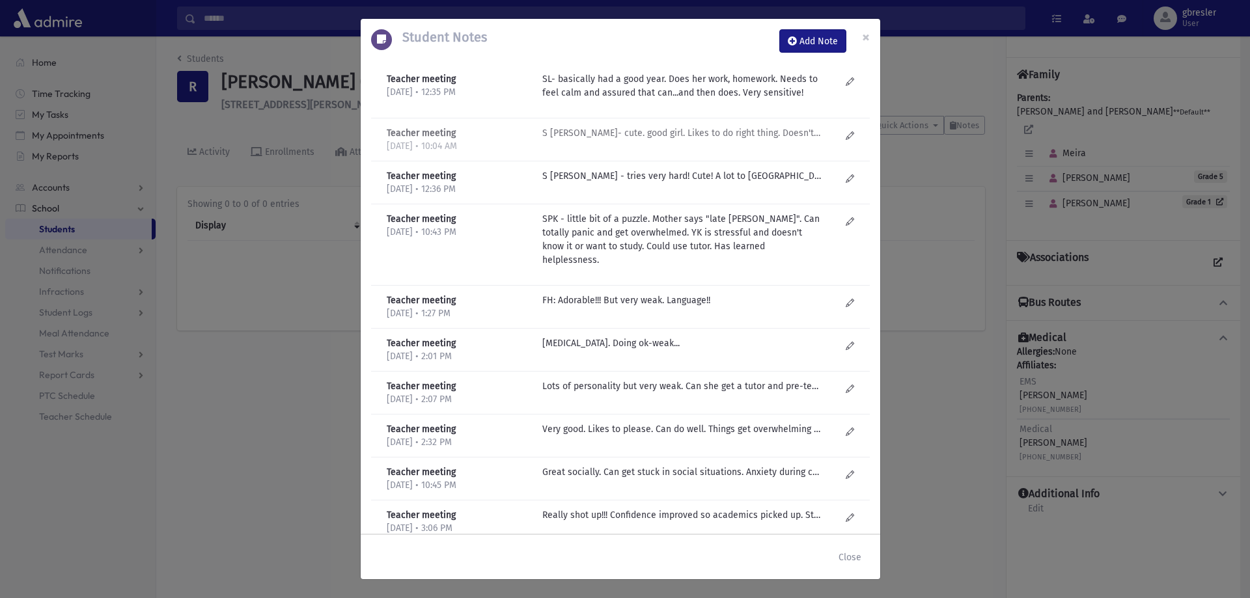
click at [740, 134] on p "S Lieberman- cute. good girl. Likes to do right thing. Doesn't chap everything." at bounding box center [681, 133] width 279 height 14
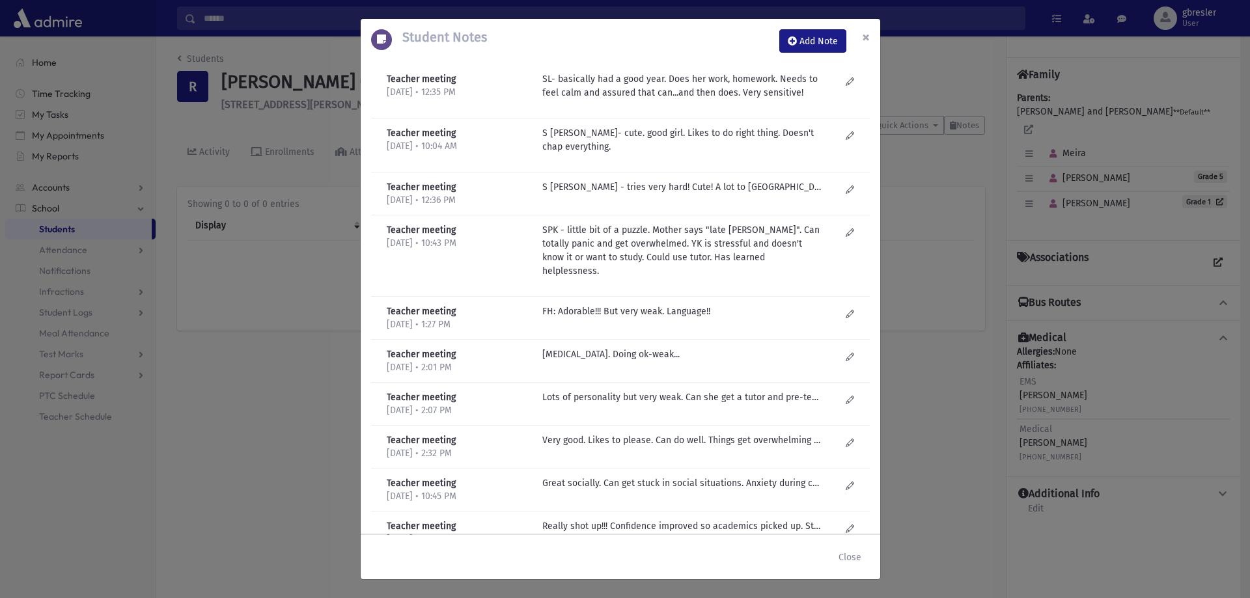
click at [869, 38] on span "×" at bounding box center [866, 37] width 8 height 18
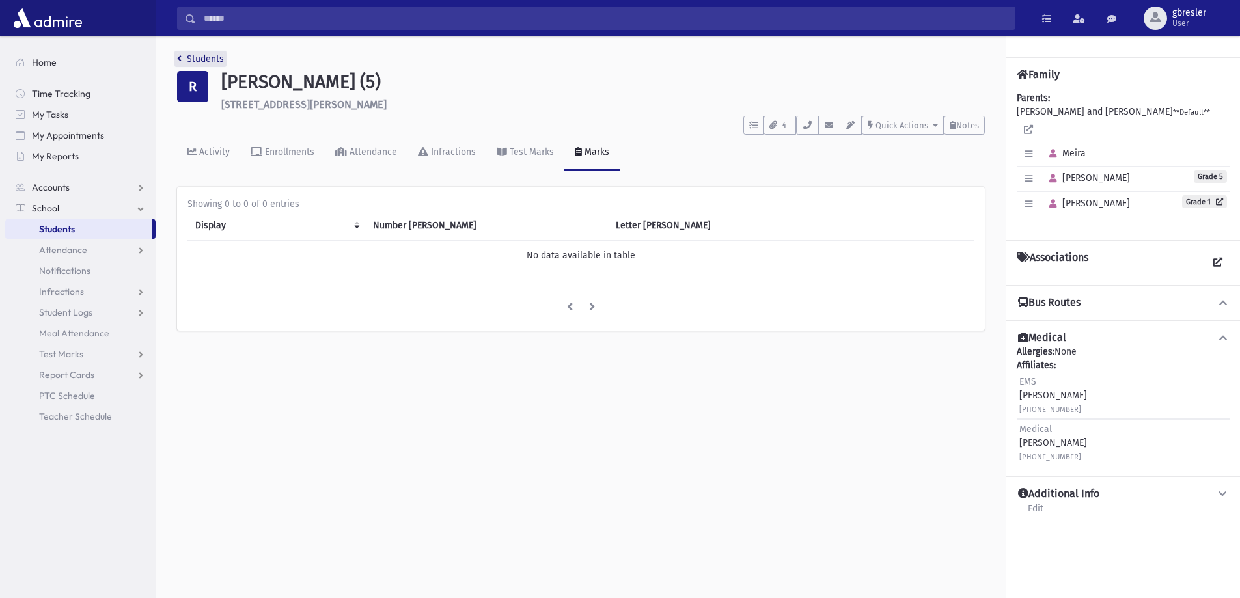
click at [208, 61] on link "Students" at bounding box center [200, 58] width 47 height 11
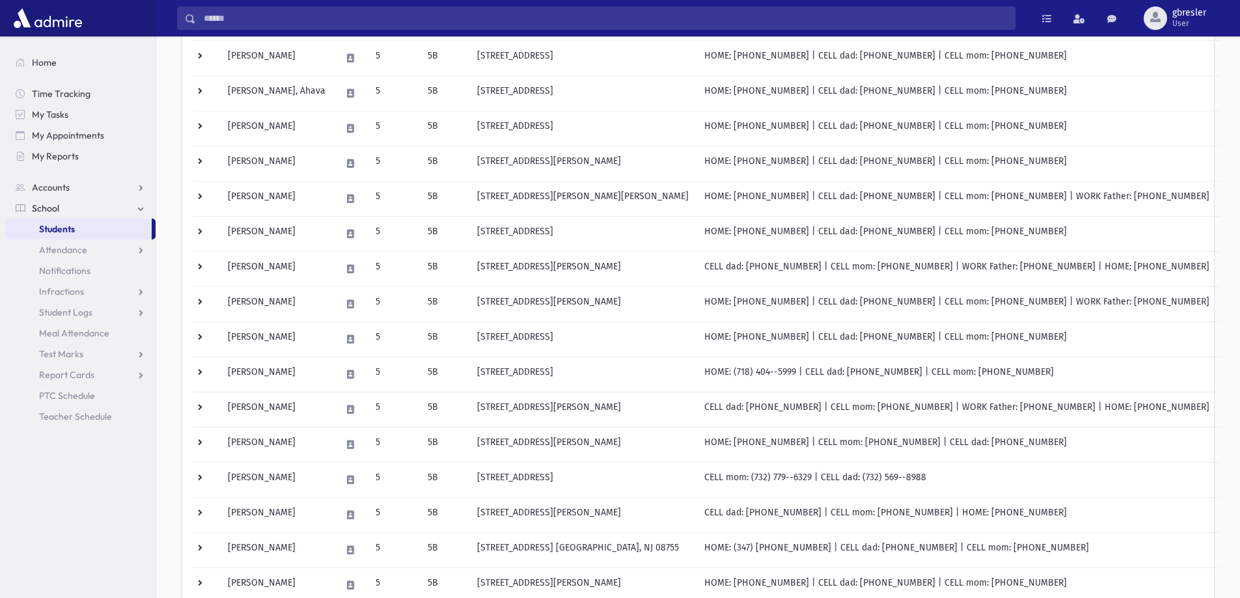
scroll to position [391, 0]
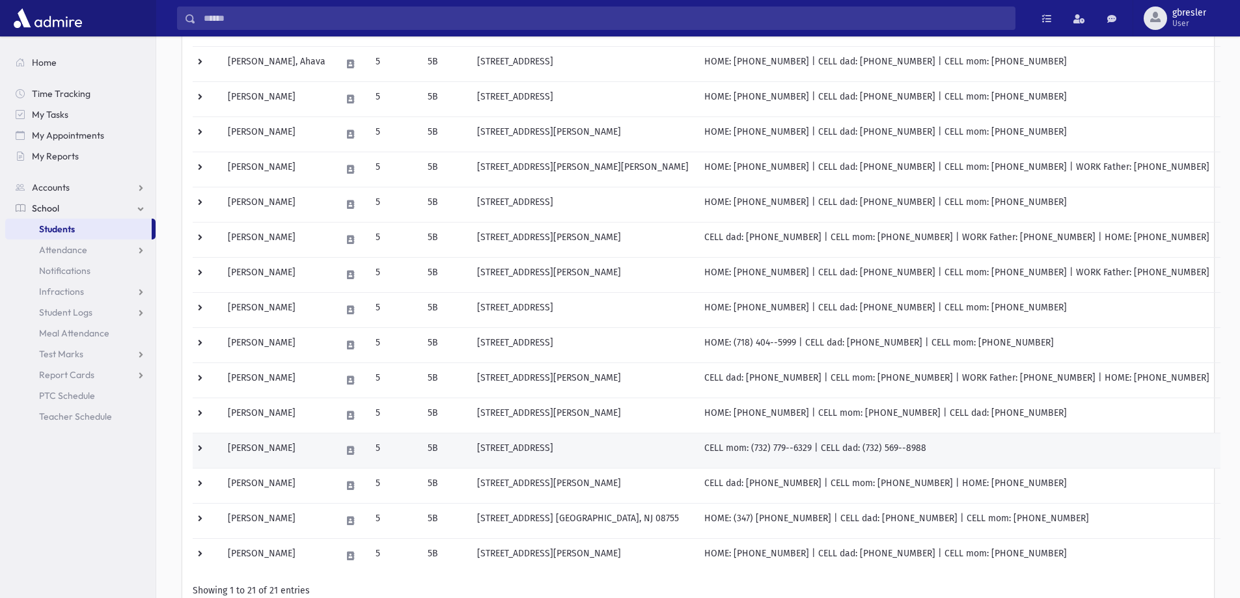
click at [265, 449] on td "Shkolnik, Naama" at bounding box center [276, 450] width 113 height 35
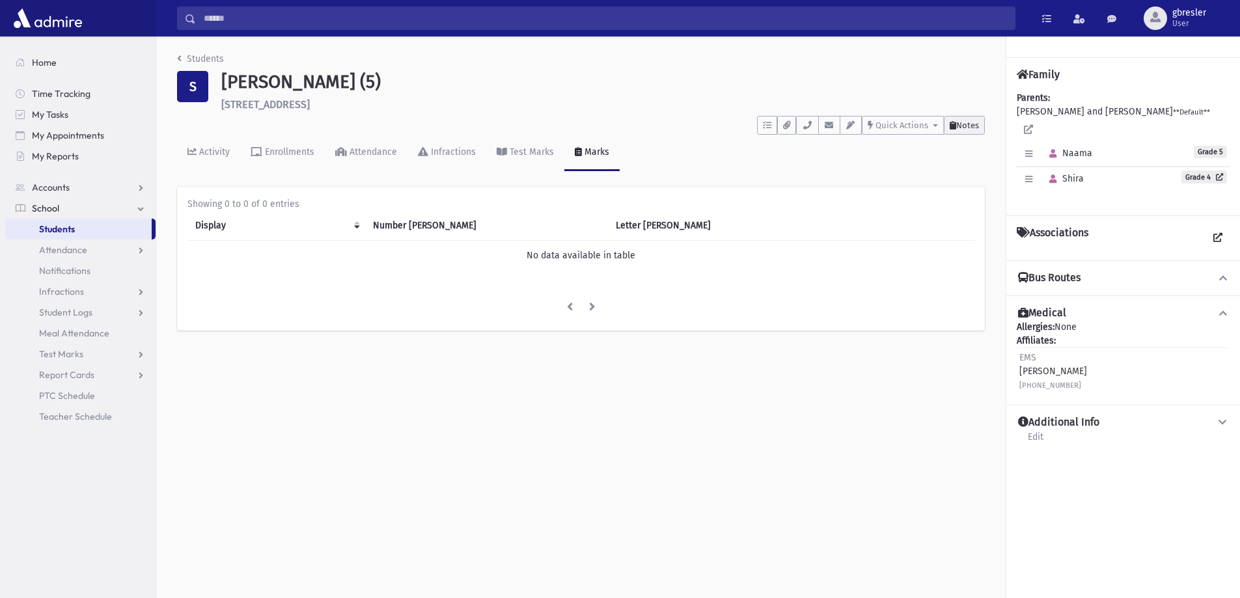
click at [958, 127] on span "Notes" at bounding box center [967, 125] width 23 height 10
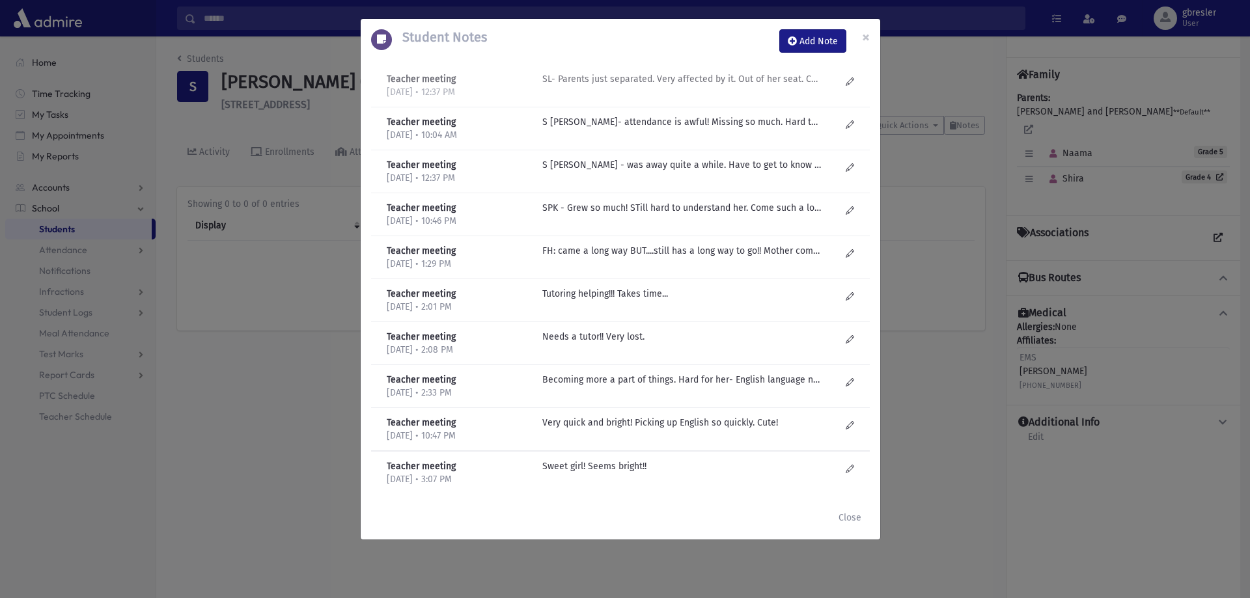
click at [638, 73] on p "SL- Parents just separated. Very affected by it. Out of her seat. Calling out. …" at bounding box center [681, 79] width 279 height 14
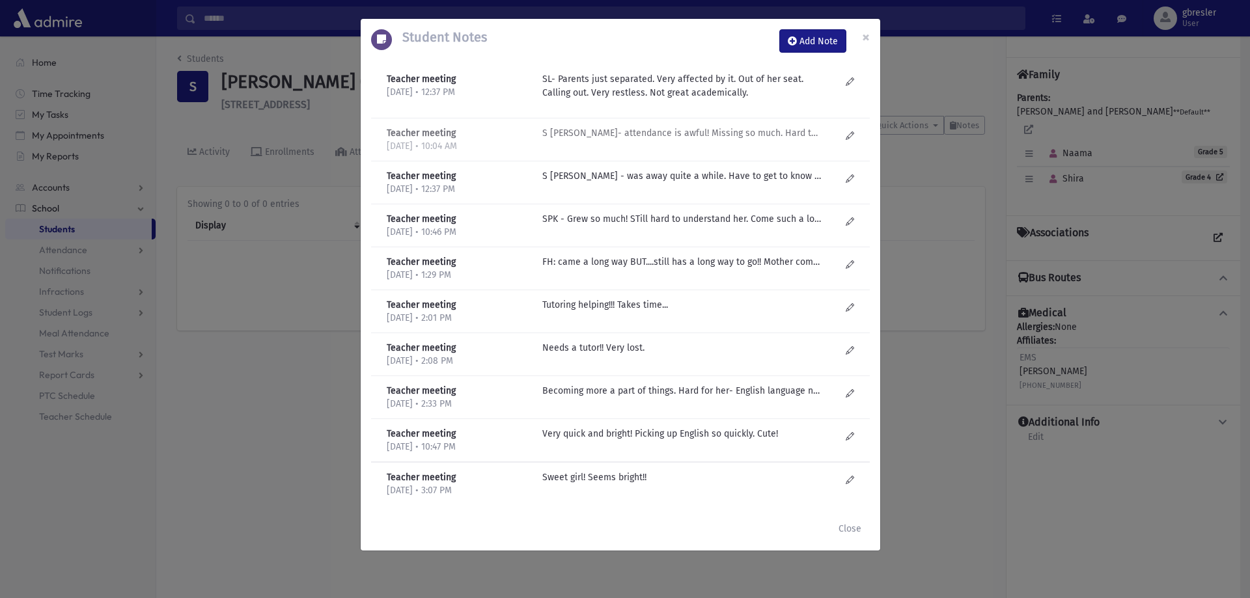
click at [630, 130] on p "S Lieberman- attendance is awful! Missing so much. Hard to know how much knows.…" at bounding box center [681, 133] width 279 height 14
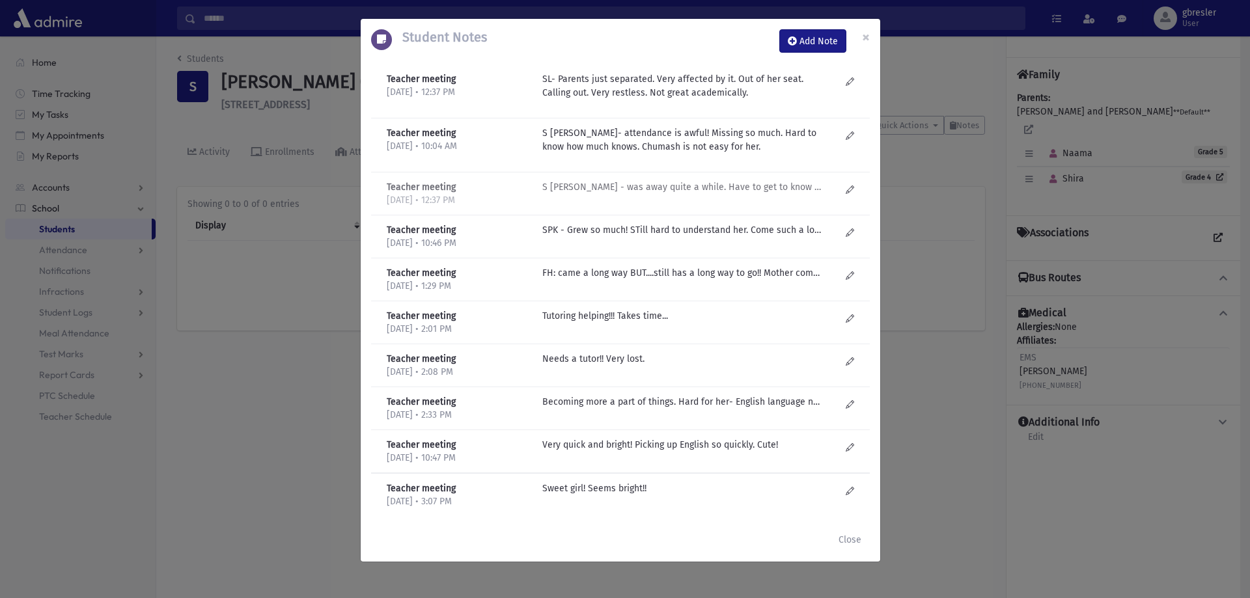
click at [637, 188] on p "S Lieberman - was away quite a while. Have to get to know her better. Seems fun…" at bounding box center [681, 187] width 279 height 14
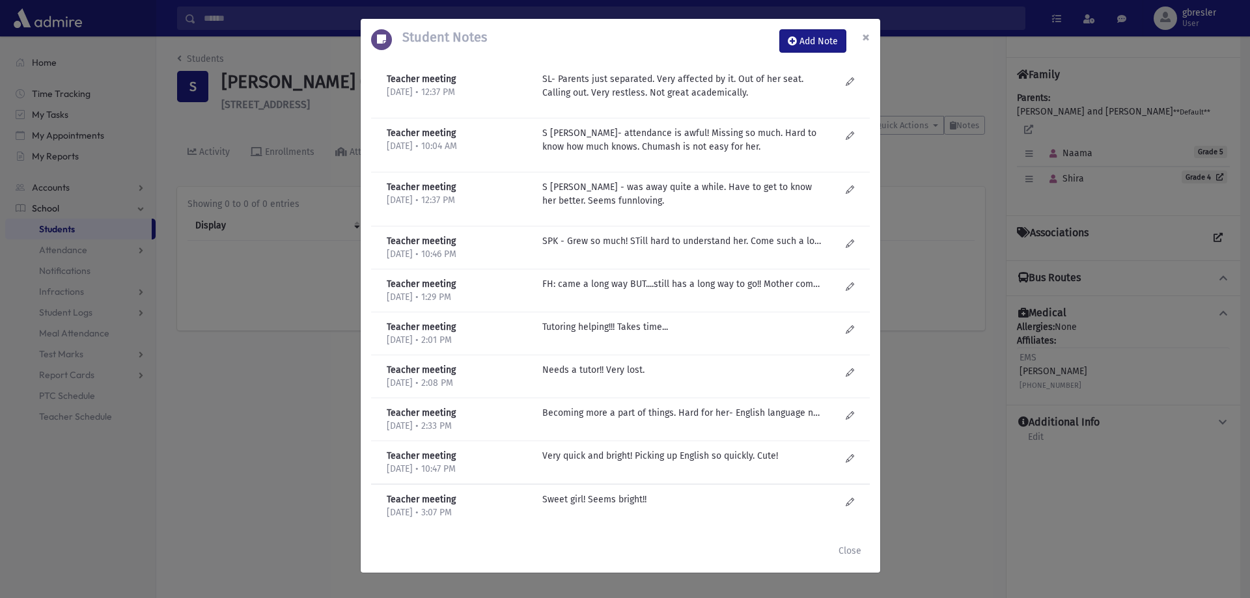
click at [860, 39] on button "×" at bounding box center [866, 37] width 29 height 36
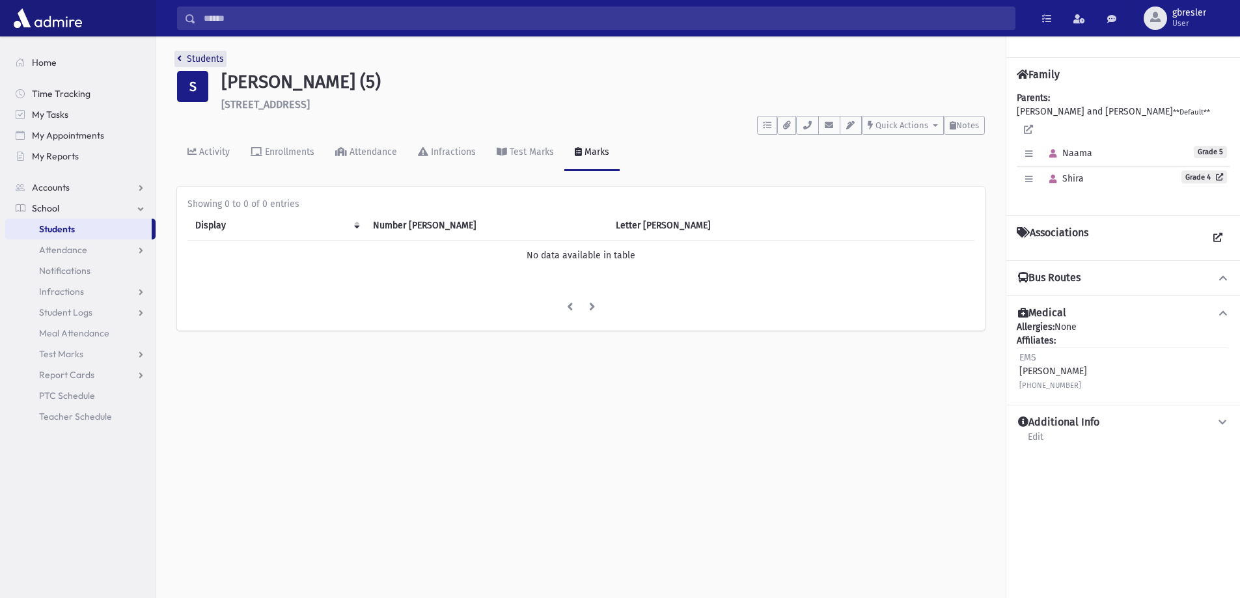
click at [218, 61] on link "Students" at bounding box center [200, 58] width 47 height 11
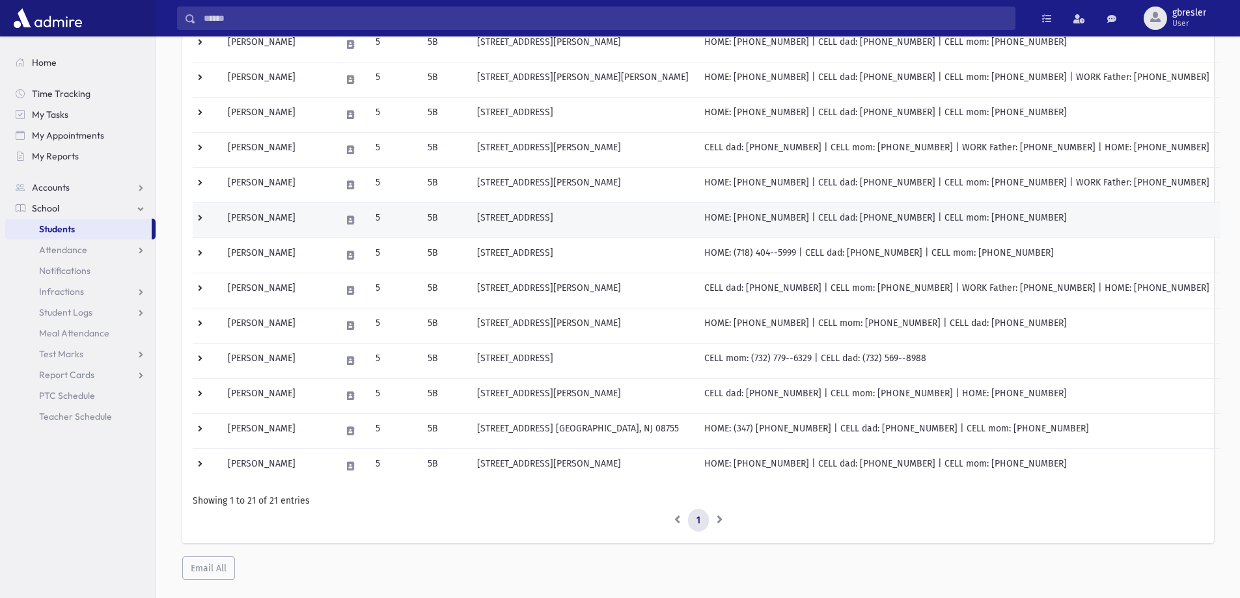
scroll to position [507, 0]
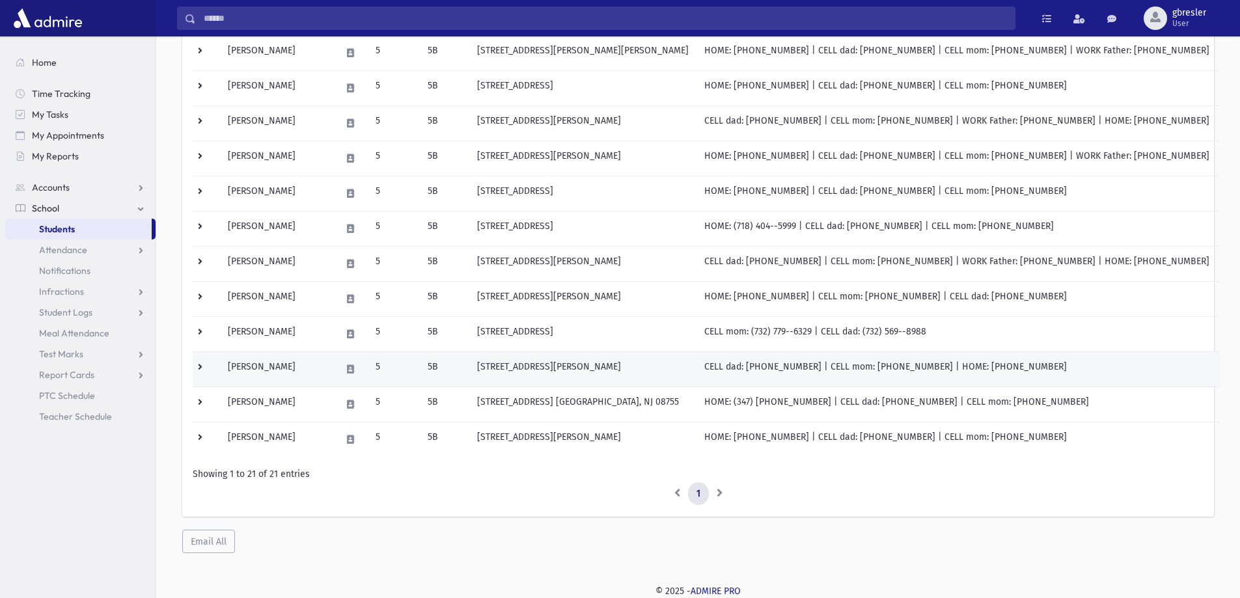
click at [259, 368] on td "Spirn, Atara" at bounding box center [276, 369] width 113 height 35
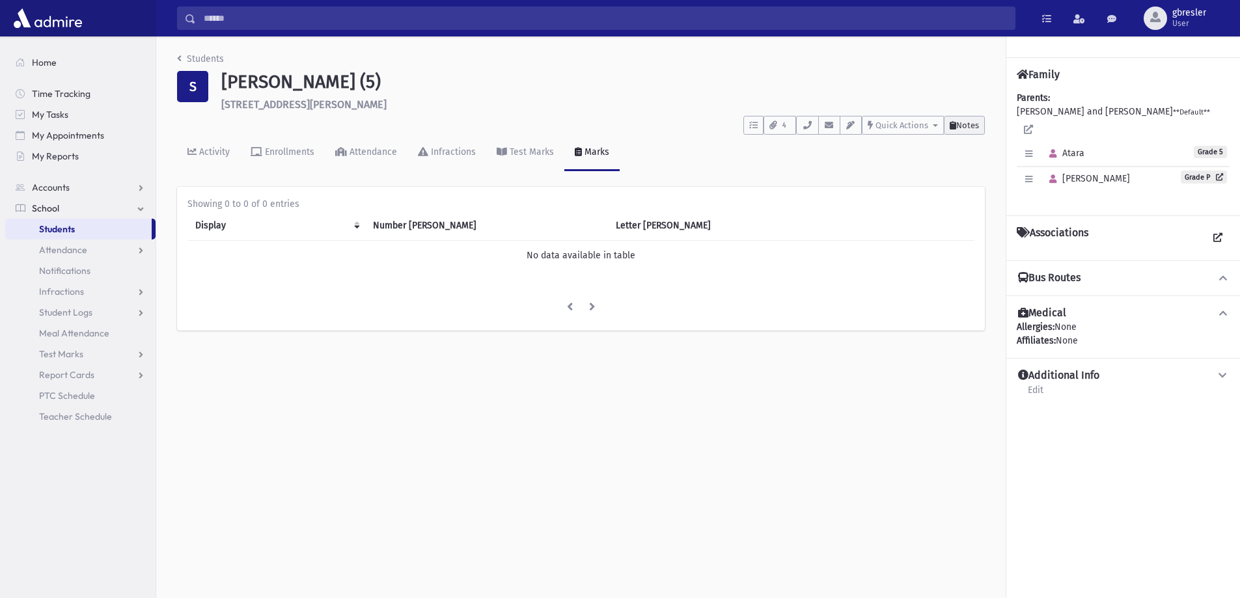
click at [973, 127] on span "Notes" at bounding box center [967, 125] width 23 height 10
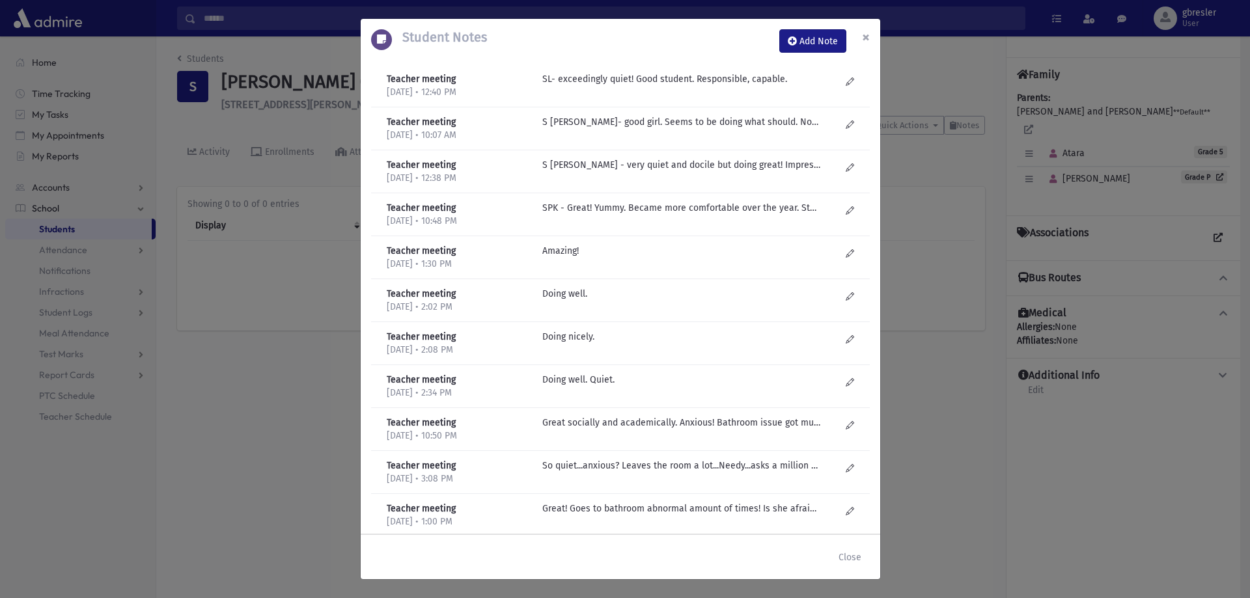
click at [867, 32] on span "×" at bounding box center [866, 37] width 8 height 18
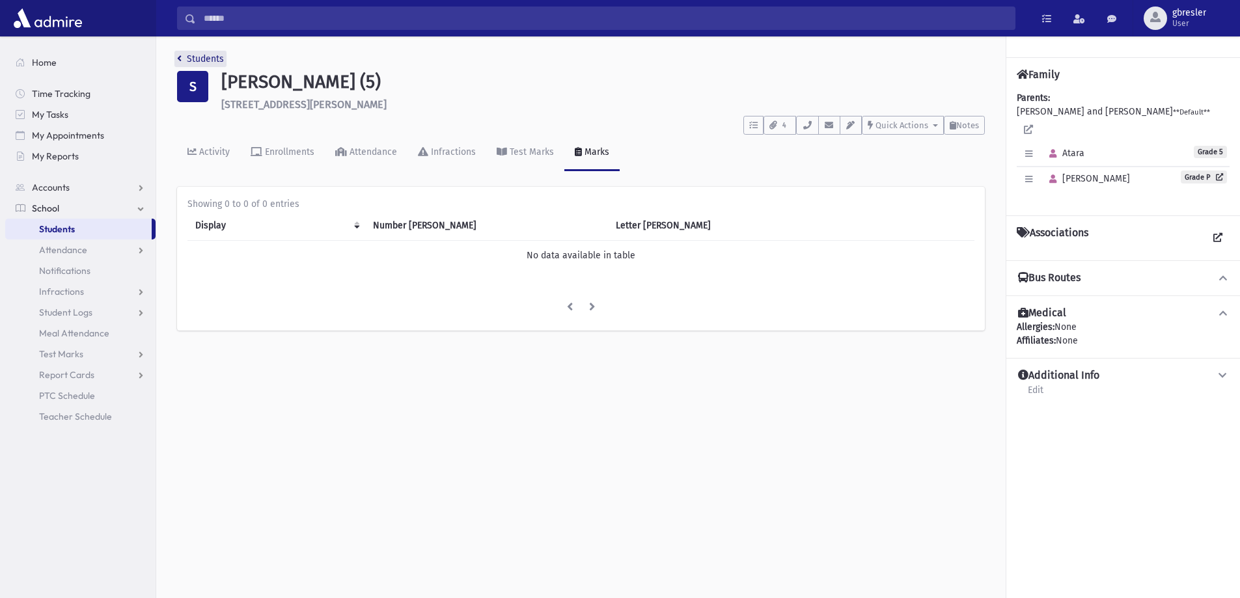
click at [221, 59] on link "Students" at bounding box center [200, 58] width 47 height 11
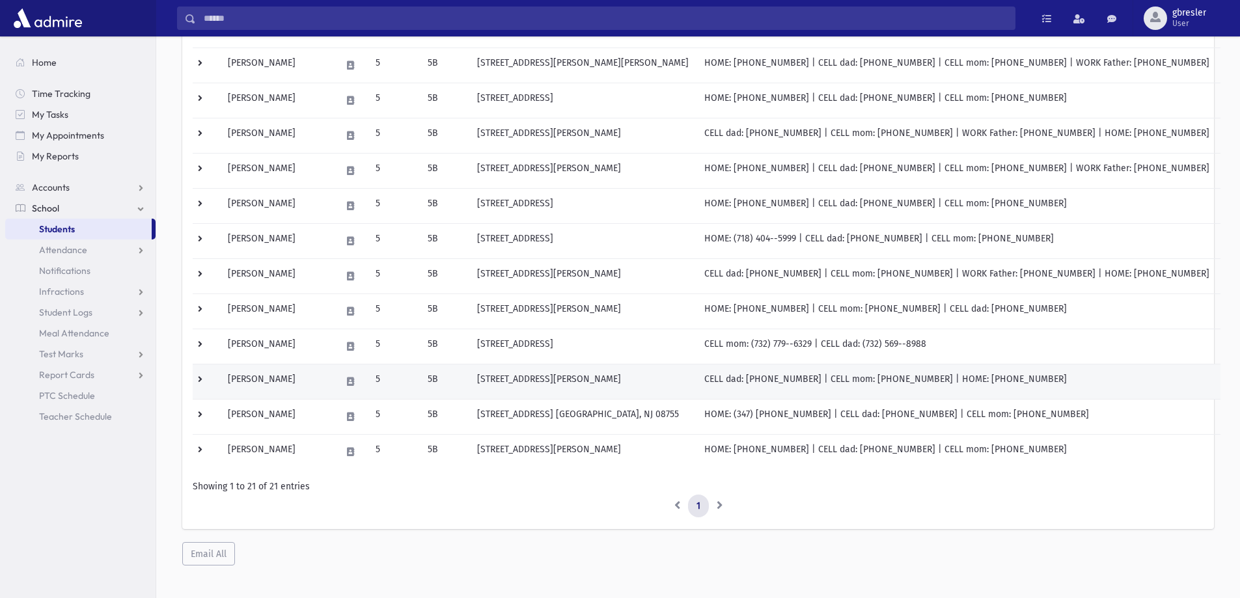
scroll to position [507, 0]
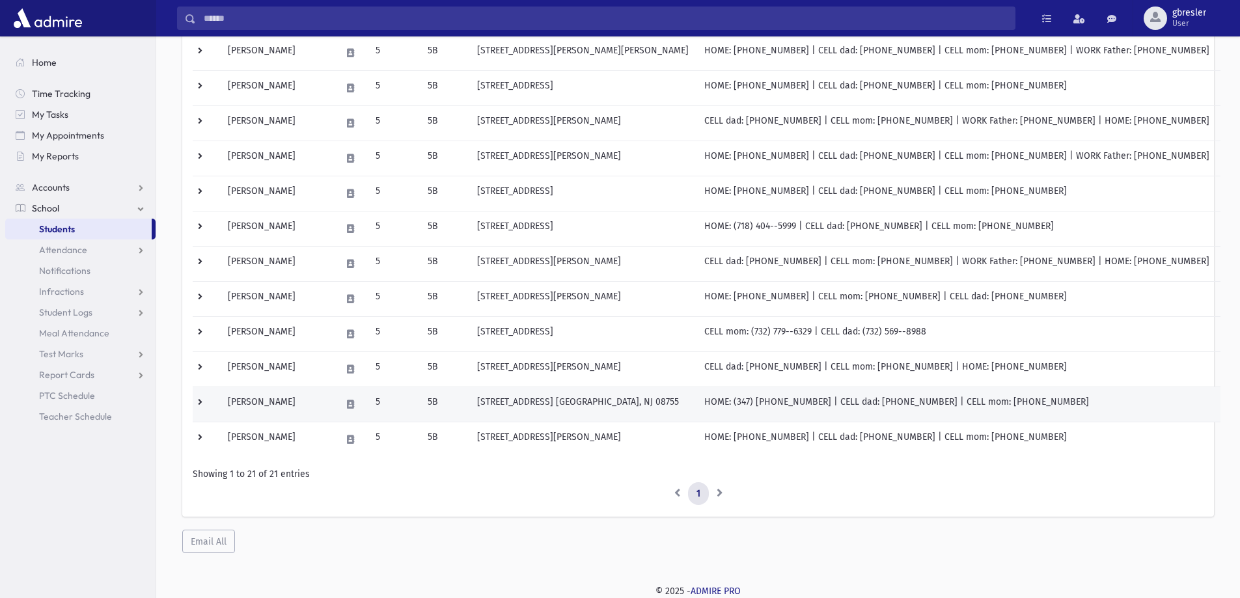
click at [277, 402] on td "[PERSON_NAME]" at bounding box center [276, 404] width 113 height 35
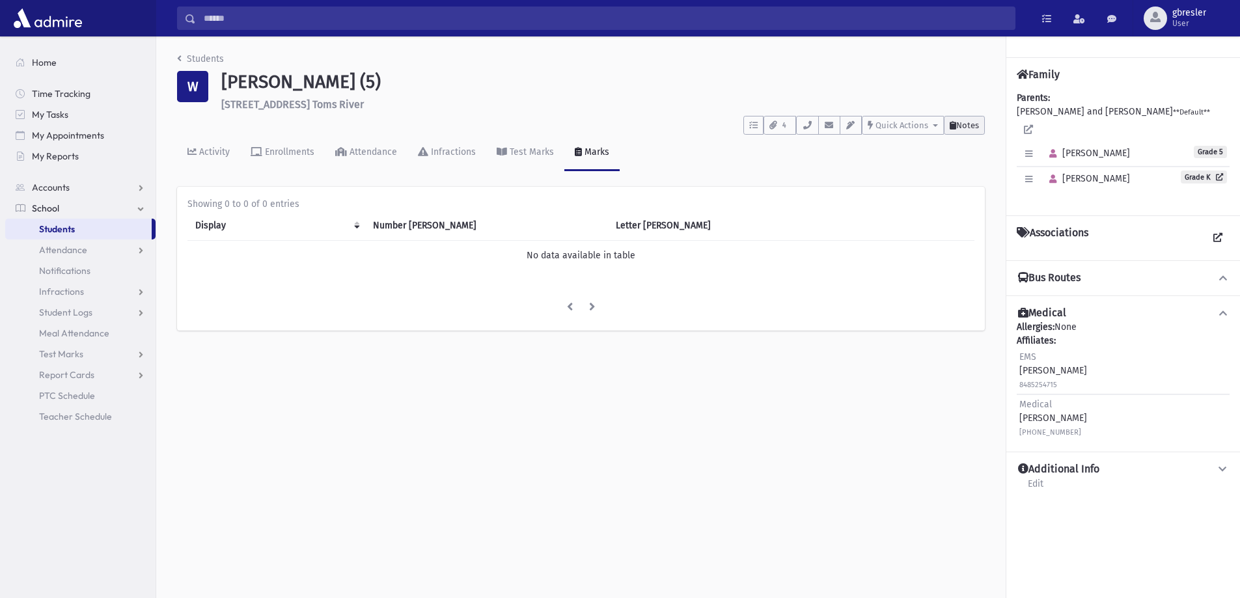
click at [978, 121] on span "Notes" at bounding box center [967, 125] width 23 height 10
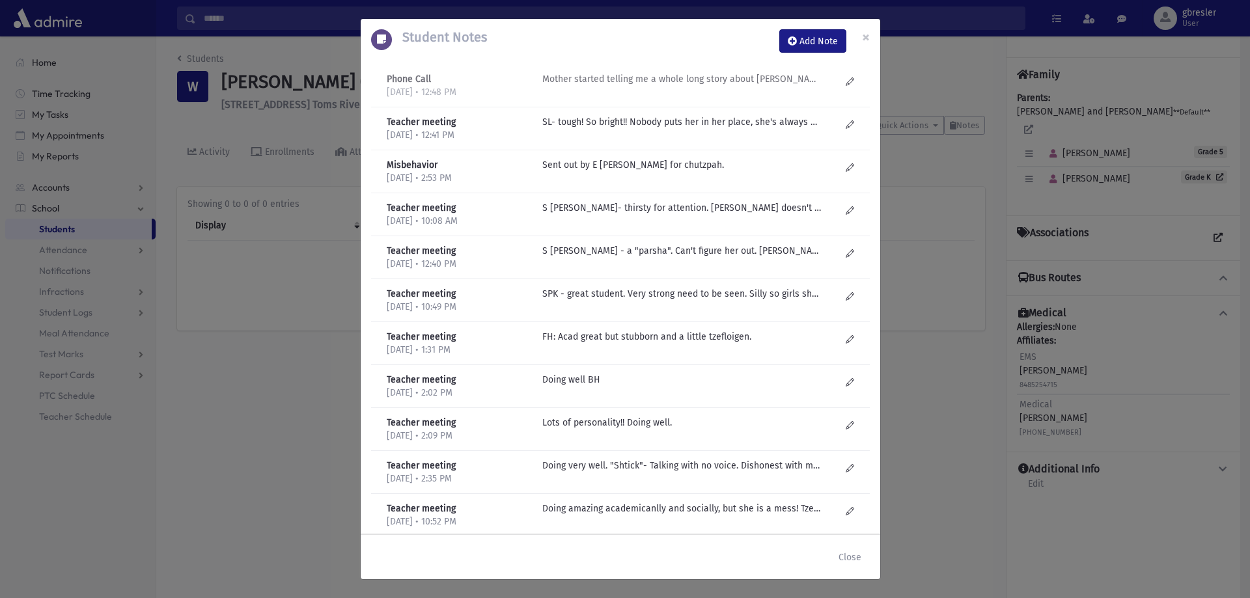
click at [732, 82] on p "Mother started telling me a whole long story about Rauer..." at bounding box center [681, 79] width 279 height 14
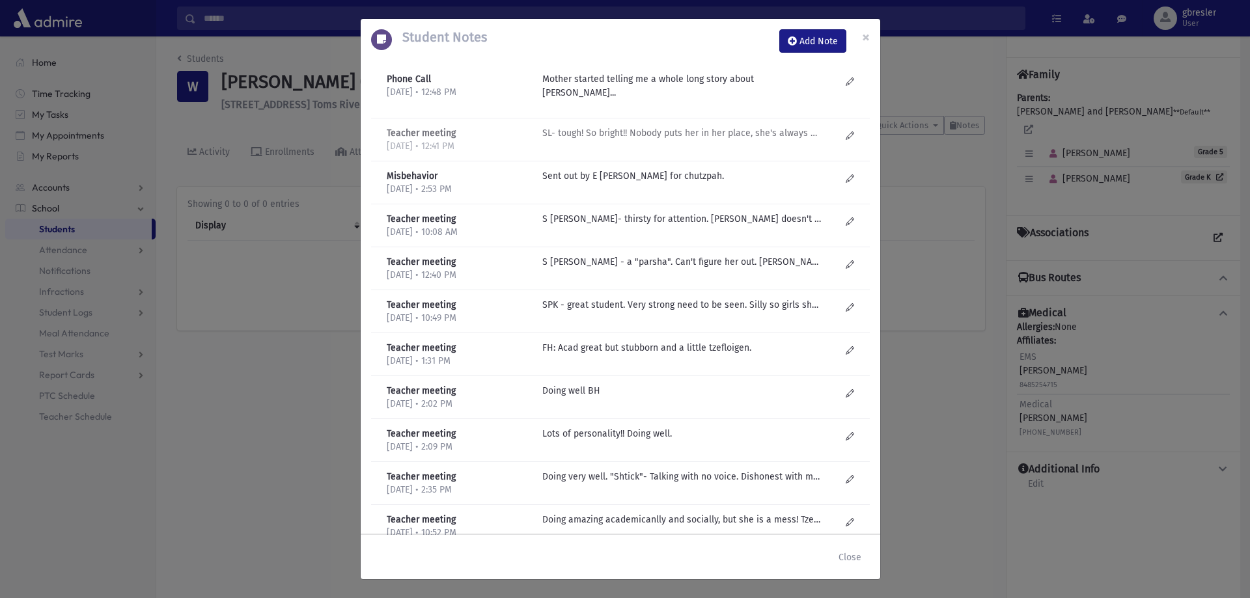
click at [695, 126] on p "SL- tough! So bright!! Nobody puts her in her place, she's always first. Mother…" at bounding box center [681, 133] width 279 height 14
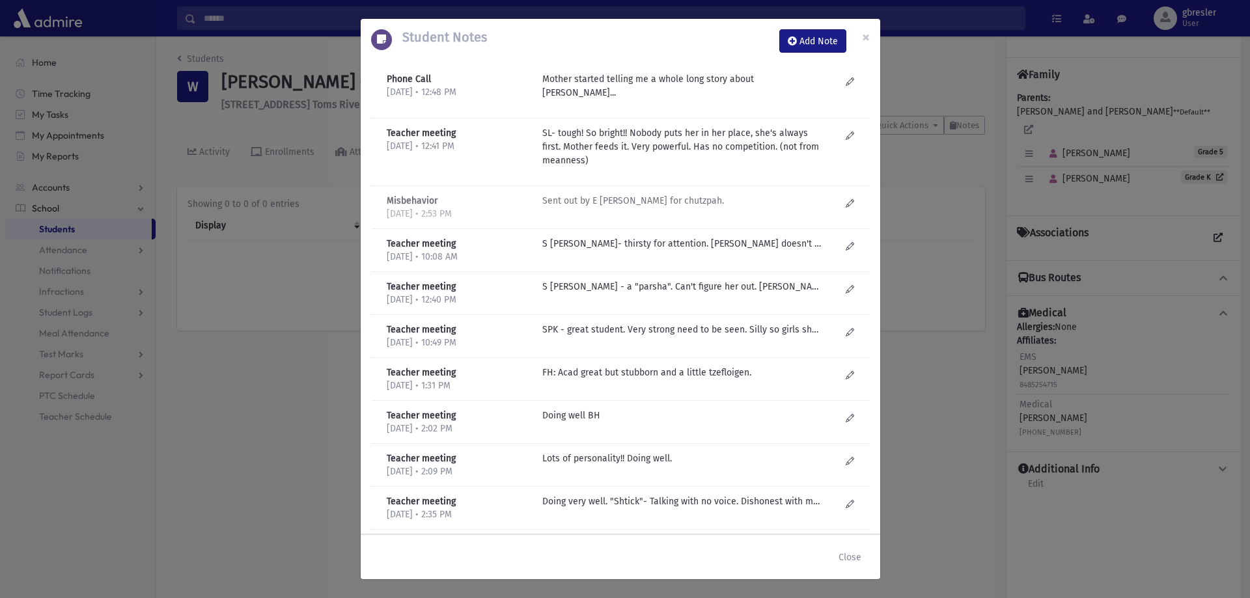
click at [637, 194] on p "Sent out by E Neuman for chutzpah." at bounding box center [681, 201] width 279 height 14
click at [628, 237] on p "S Lieberman- thirsty for attention. MOther doesn't have it together? Doesn't ge…" at bounding box center [681, 244] width 279 height 14
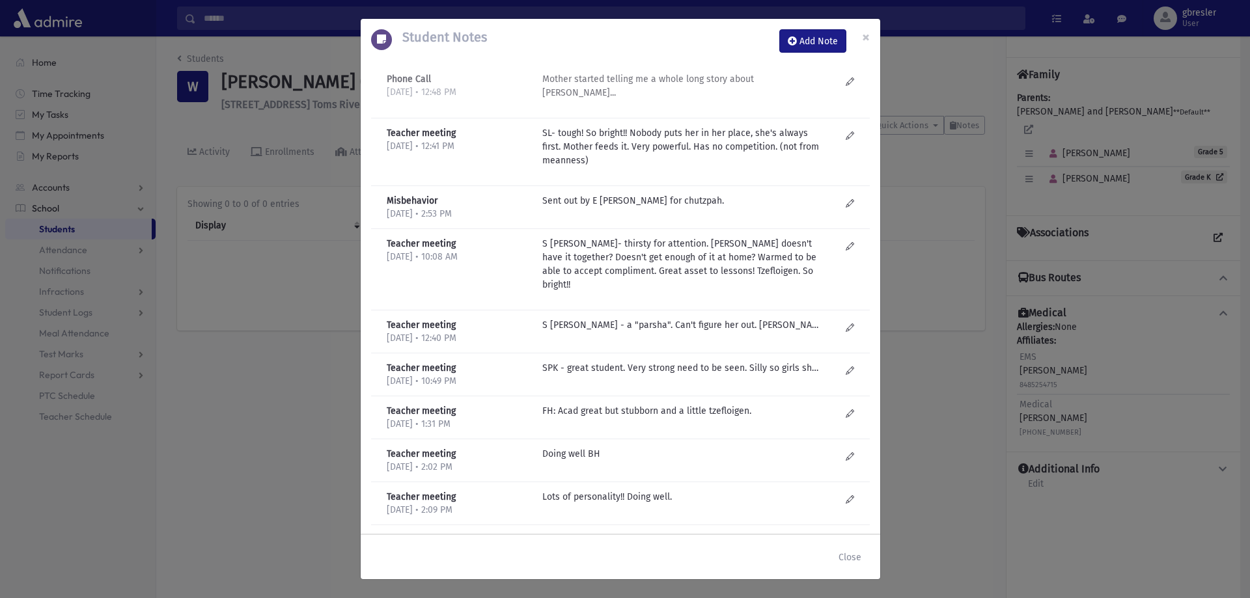
click at [661, 77] on p "Mother started telling me a whole long story about Rauer..." at bounding box center [681, 85] width 279 height 27
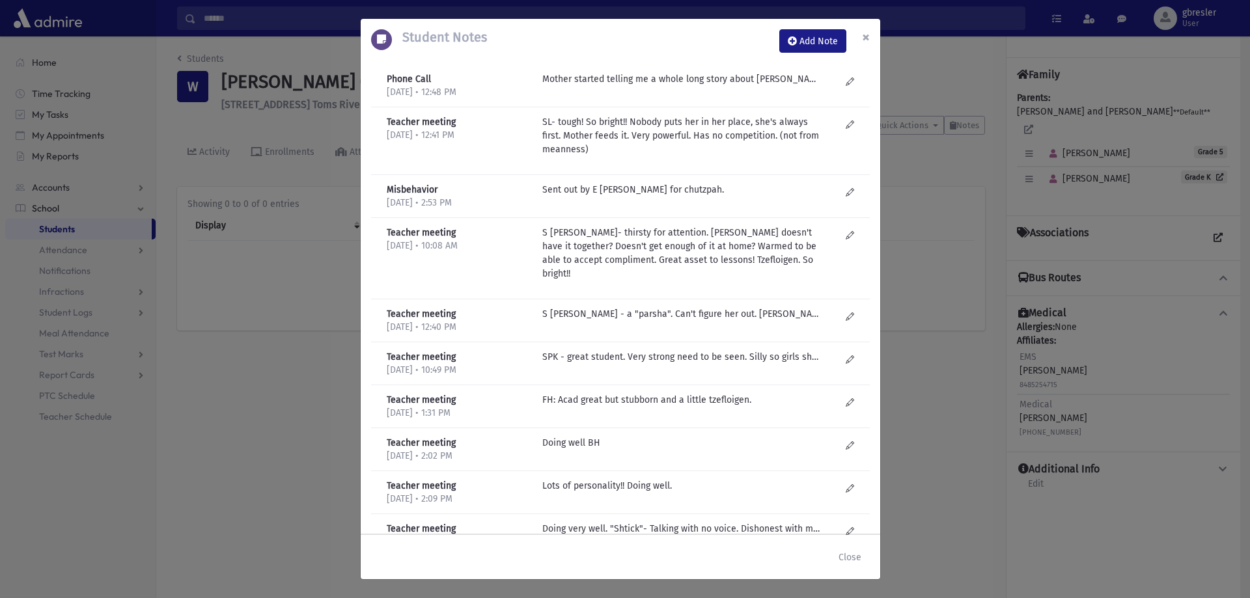
click at [866, 38] on span "×" at bounding box center [866, 37] width 8 height 18
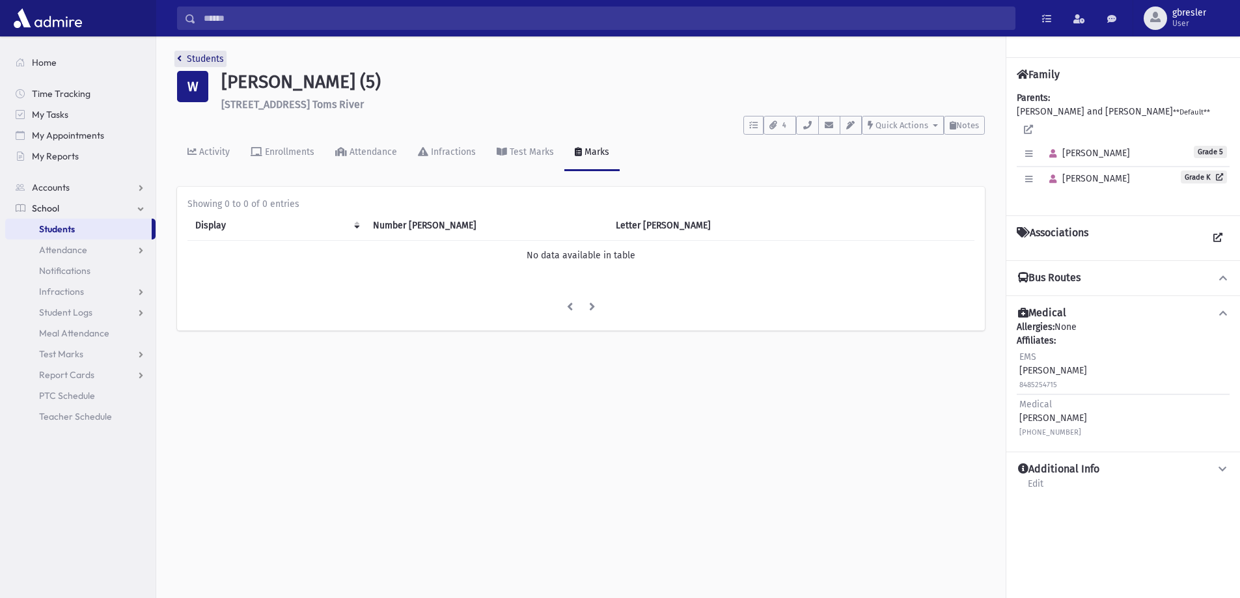
click at [217, 57] on link "Students" at bounding box center [200, 58] width 47 height 11
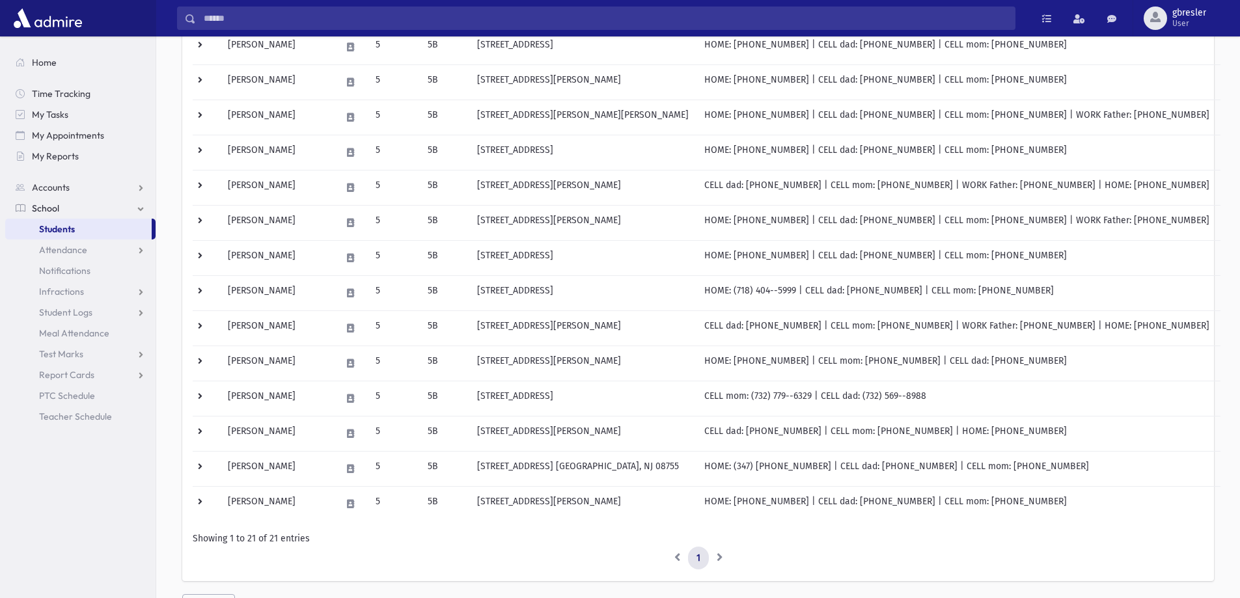
scroll to position [507, 0]
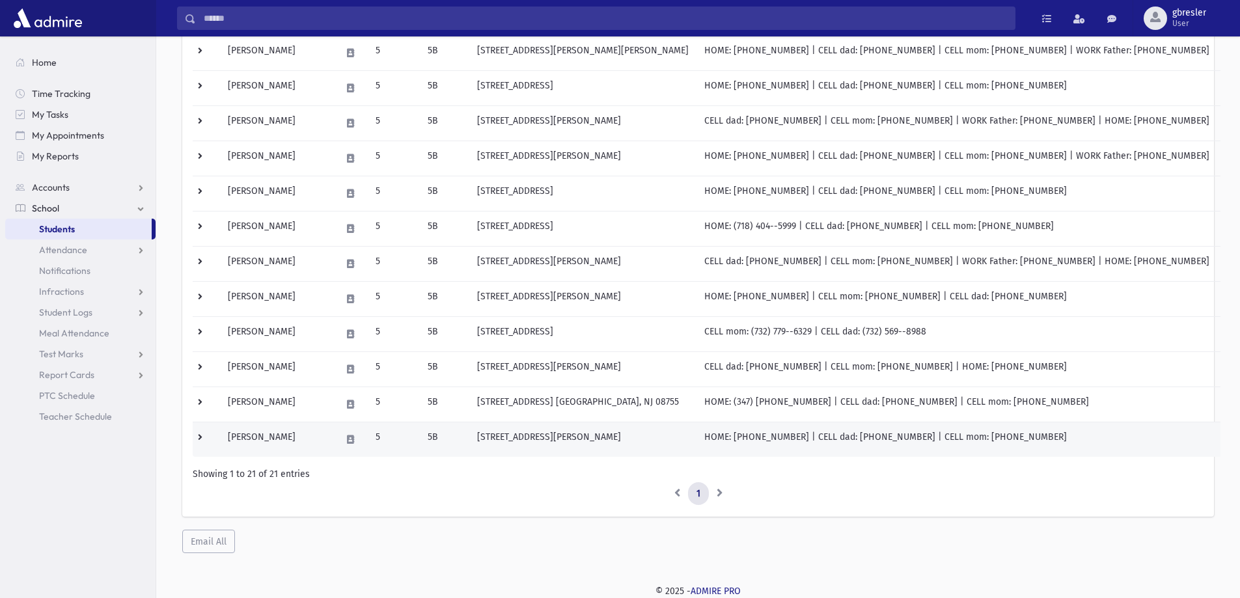
click at [270, 433] on td "Weisz, Rachel" at bounding box center [276, 439] width 113 height 35
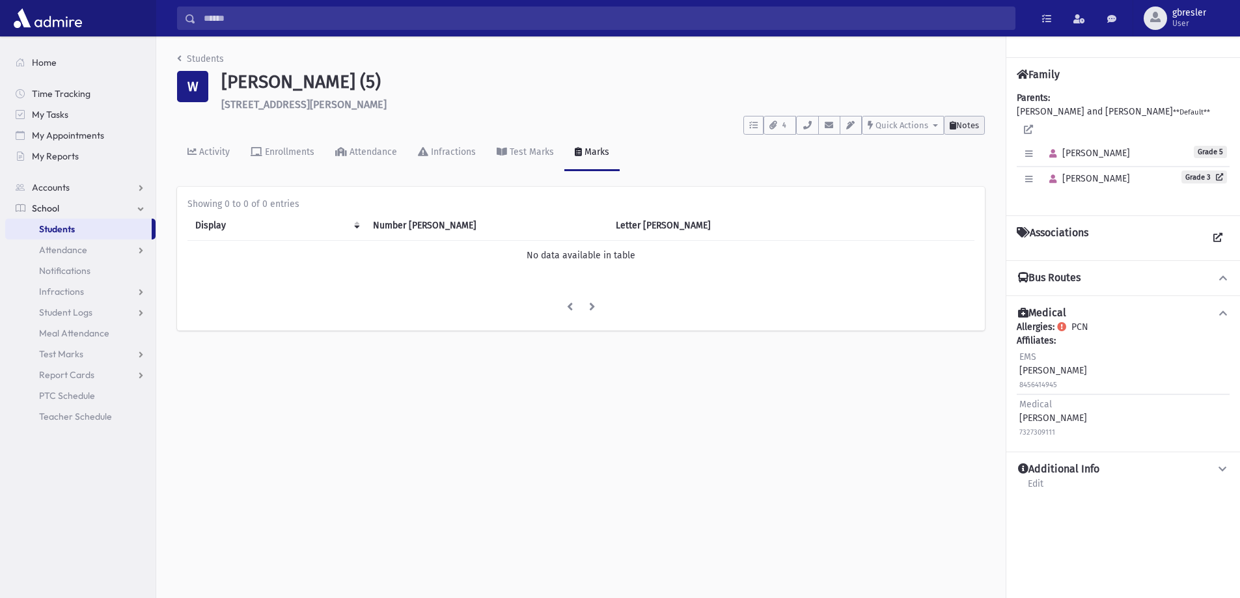
click at [958, 123] on span "Notes" at bounding box center [967, 125] width 23 height 10
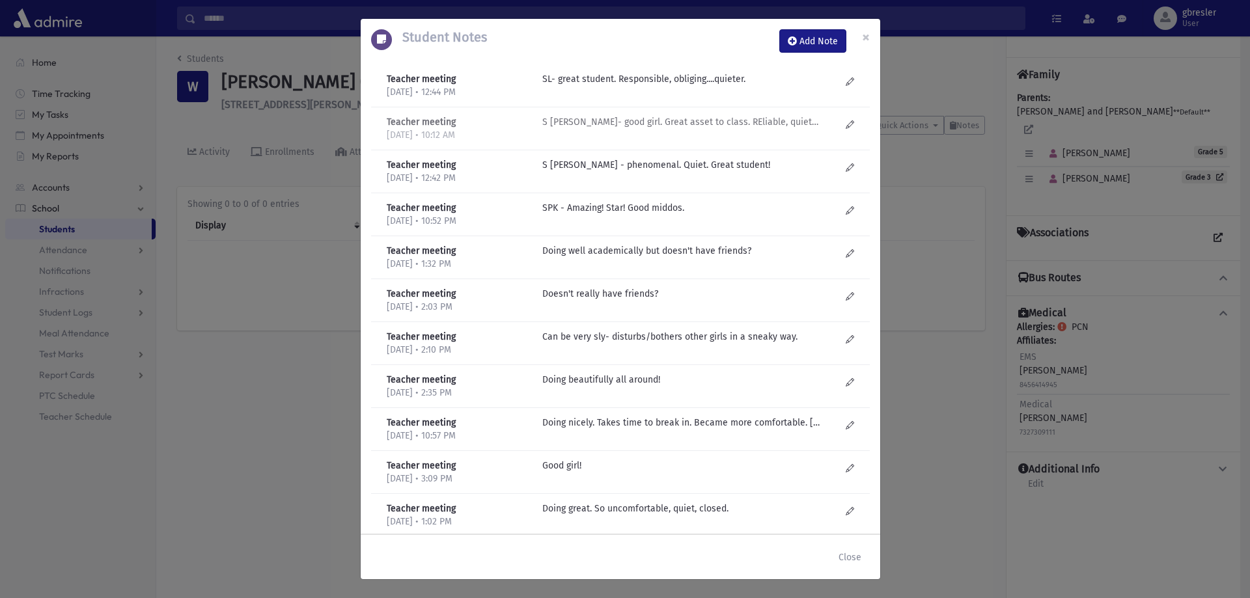
click at [635, 86] on p "S Lieberman- good girl. Great asset to class. REliable, quieter." at bounding box center [681, 79] width 279 height 14
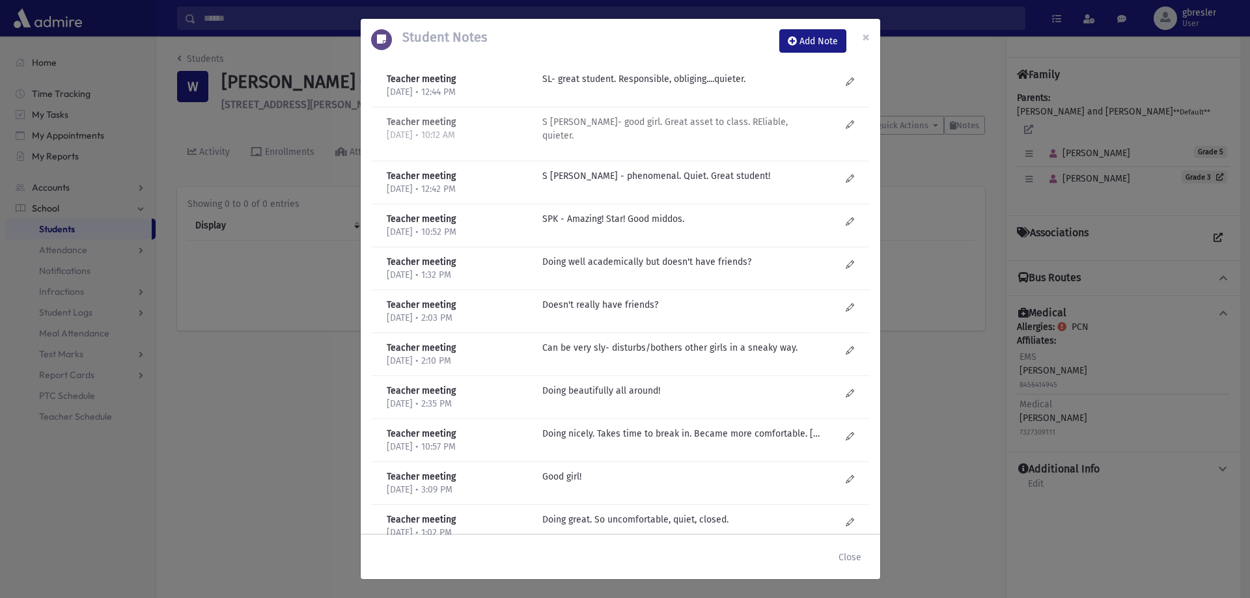
click at [635, 86] on p "S Lieberman- good girl. Great asset to class. REliable, quieter." at bounding box center [681, 79] width 279 height 14
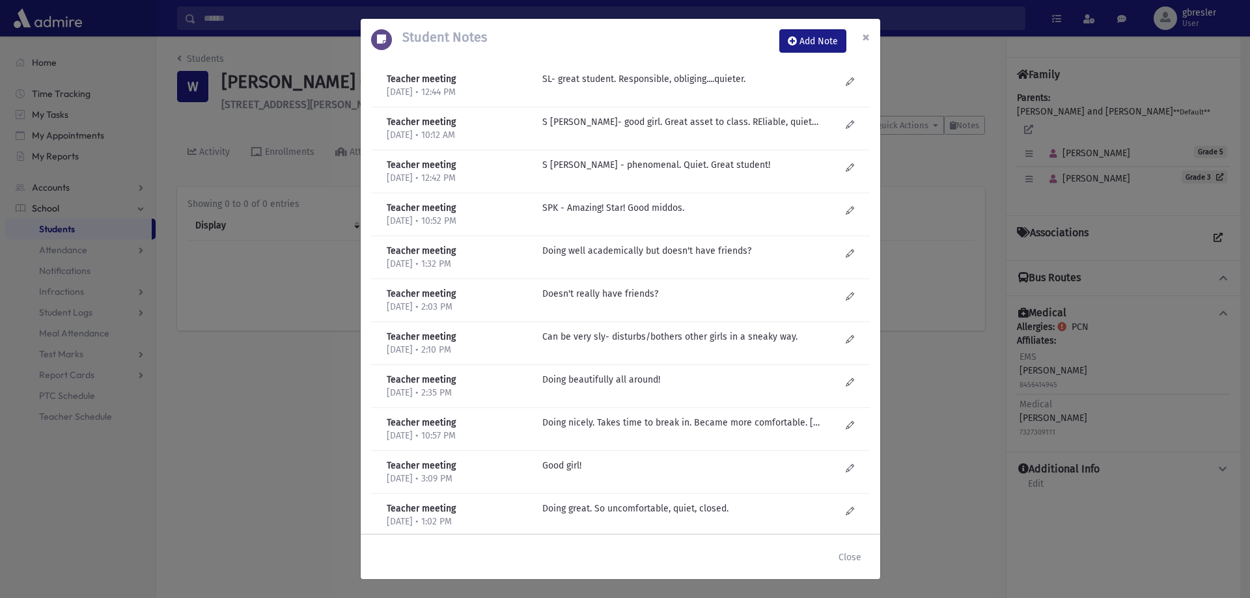
click at [865, 45] on span "×" at bounding box center [866, 37] width 8 height 18
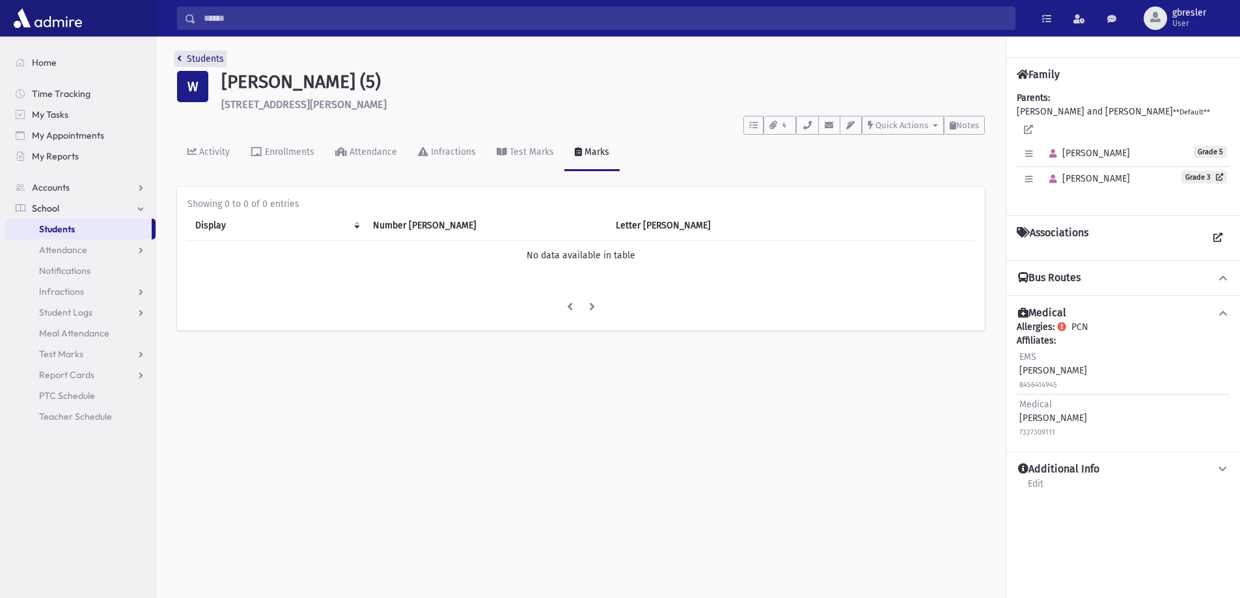
click at [205, 61] on link "Students" at bounding box center [200, 58] width 47 height 11
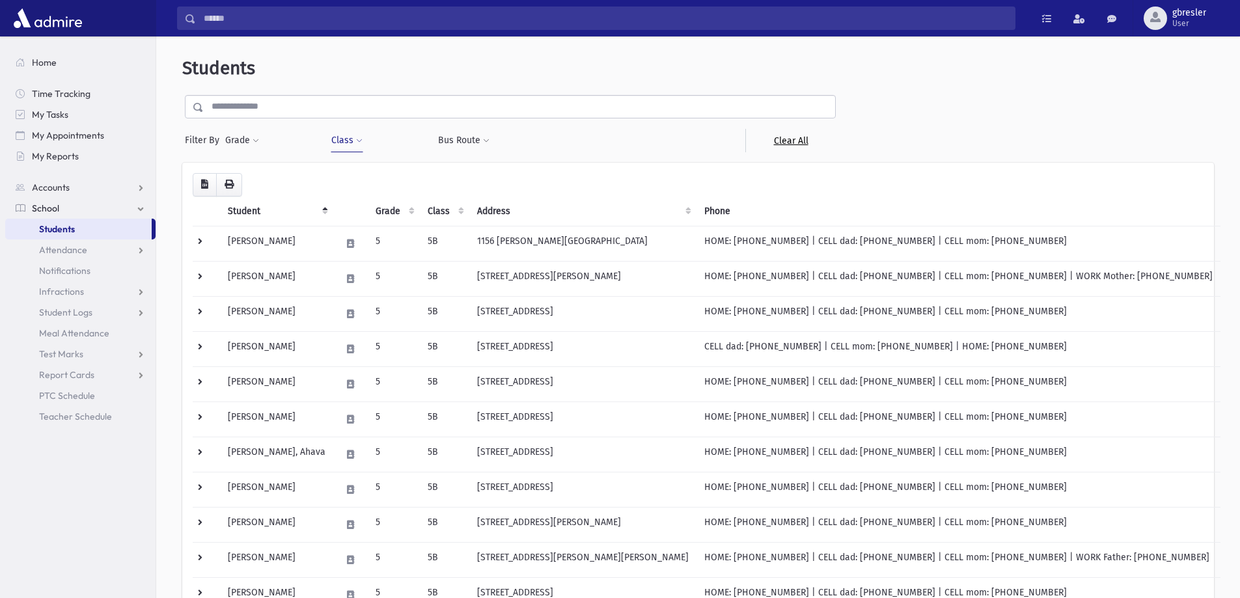
click at [785, 144] on link "Clear All" at bounding box center [790, 140] width 90 height 23
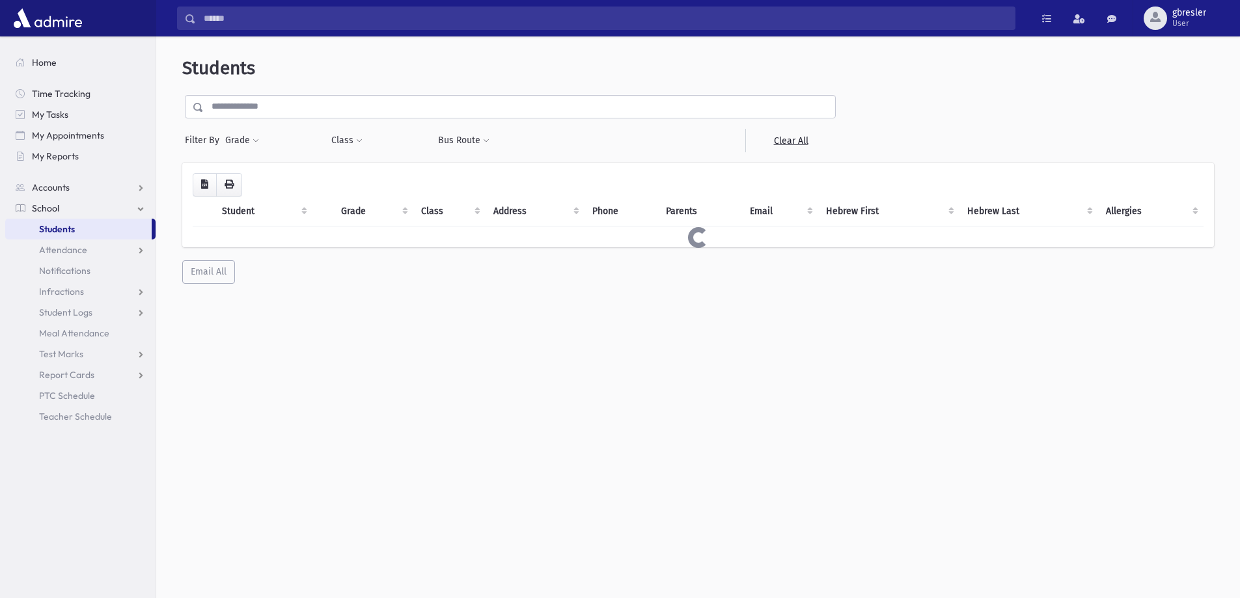
select select
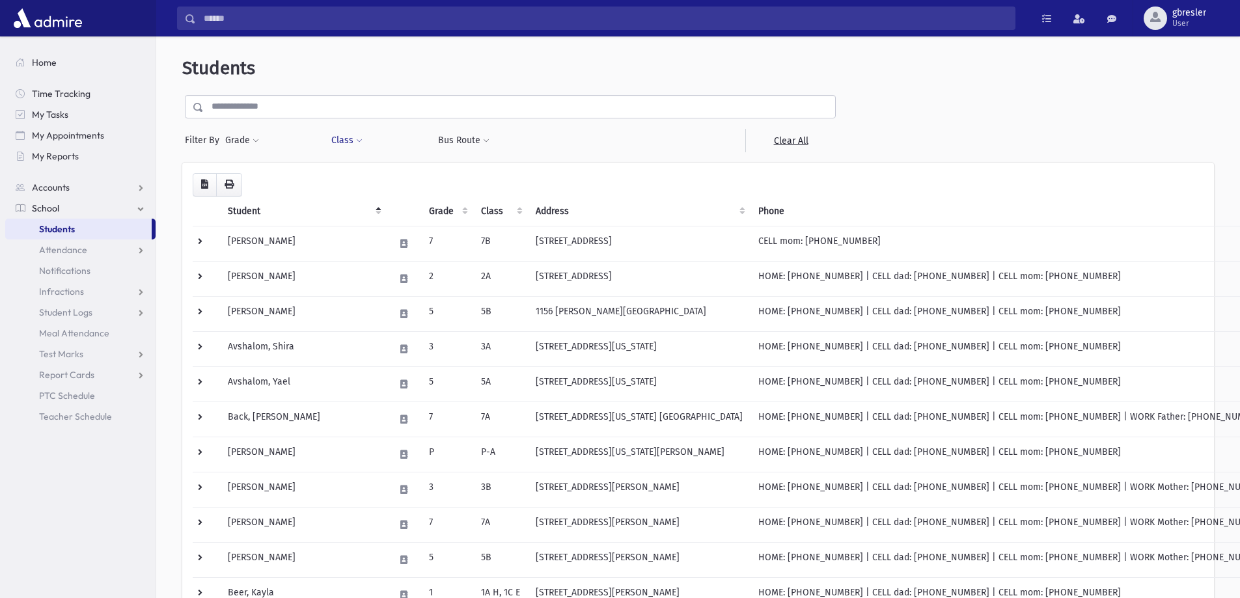
click at [358, 142] on span at bounding box center [359, 141] width 7 height 8
click at [360, 176] on ul at bounding box center [399, 175] width 125 height 20
type input "*"
select select "**"
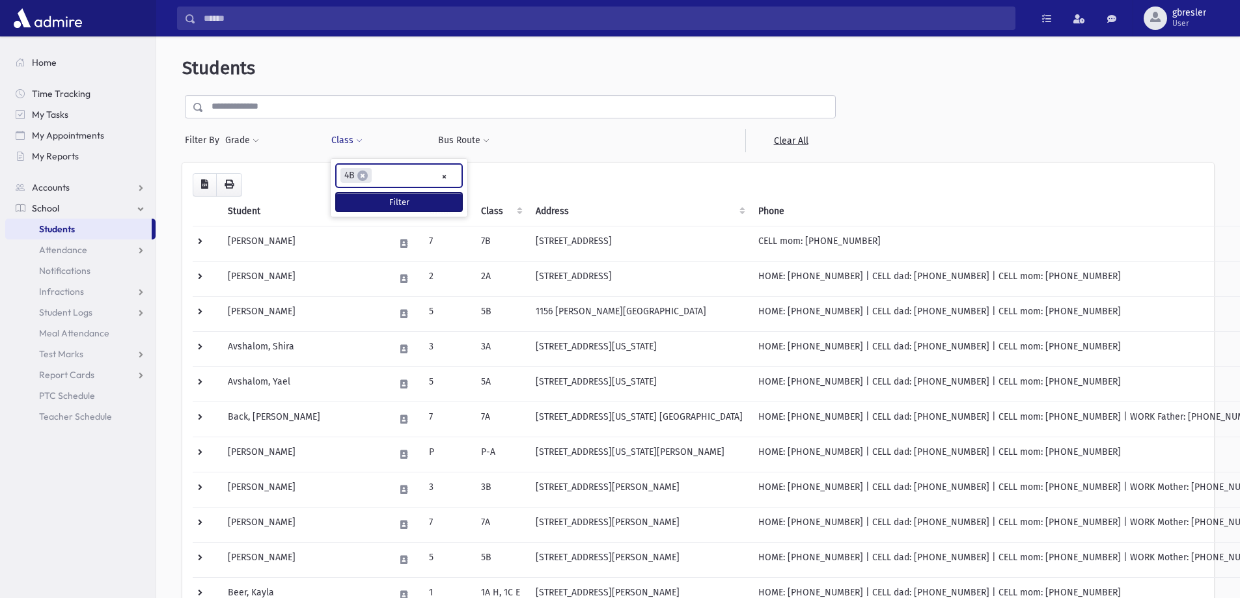
click at [382, 202] on button "Filter" at bounding box center [399, 202] width 126 height 19
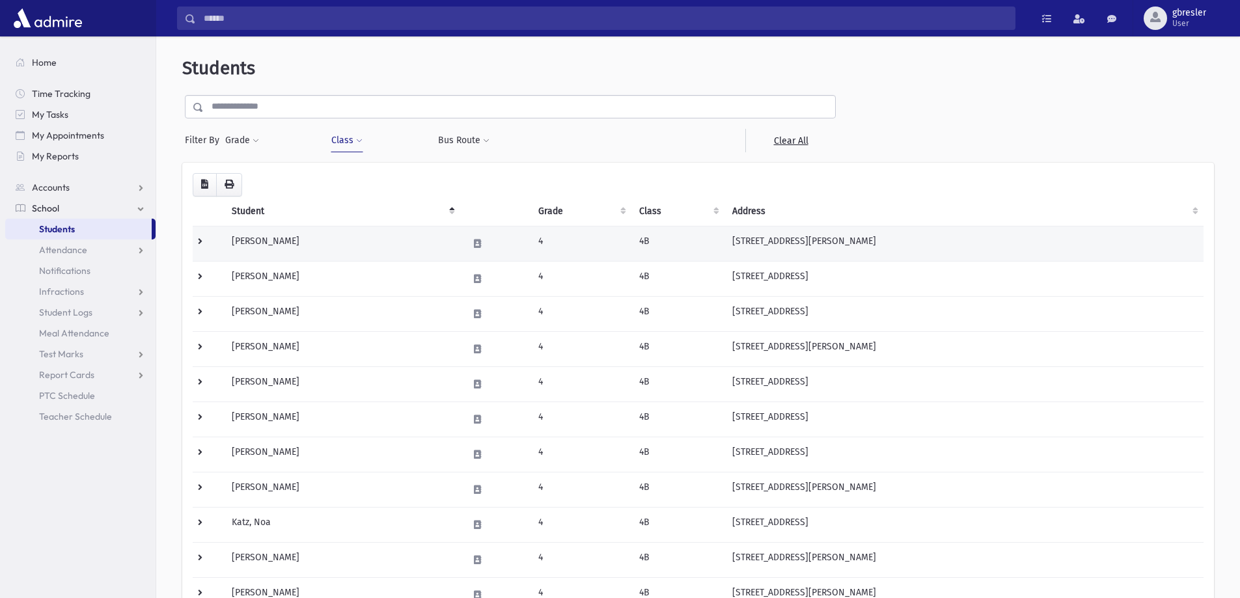
click at [310, 245] on td "[PERSON_NAME]" at bounding box center [342, 243] width 236 height 35
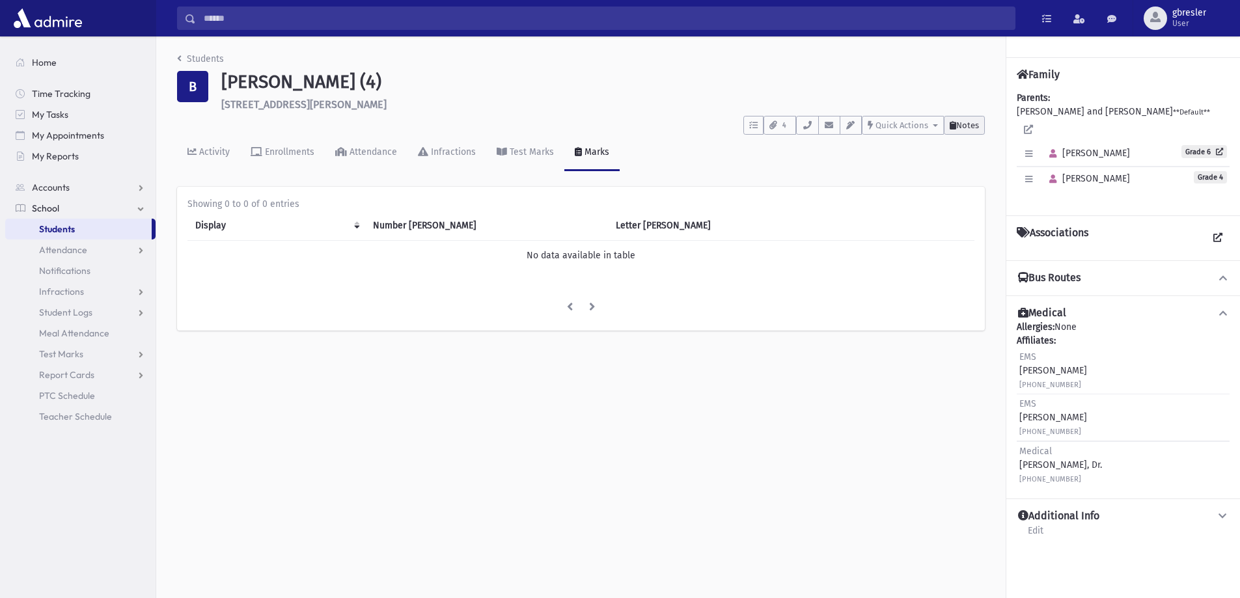
click at [954, 129] on icon at bounding box center [953, 125] width 7 height 8
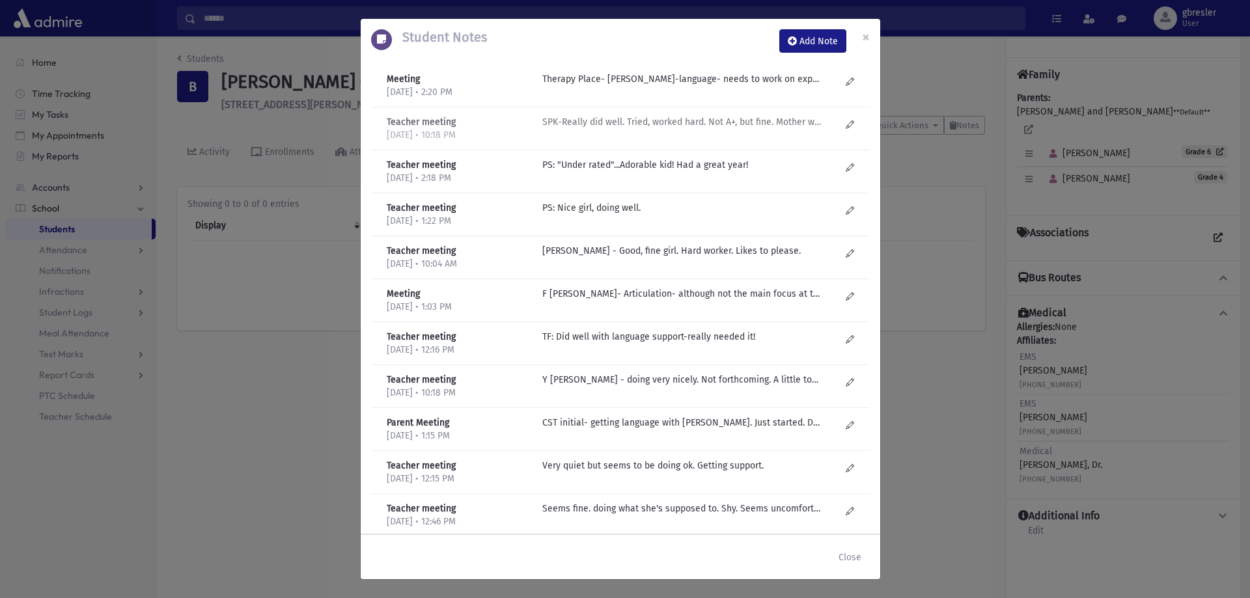
click at [639, 86] on p "SPK-Really did well. Tried, worked hard. Not A+, but fine. Mother worried about…" at bounding box center [681, 79] width 279 height 14
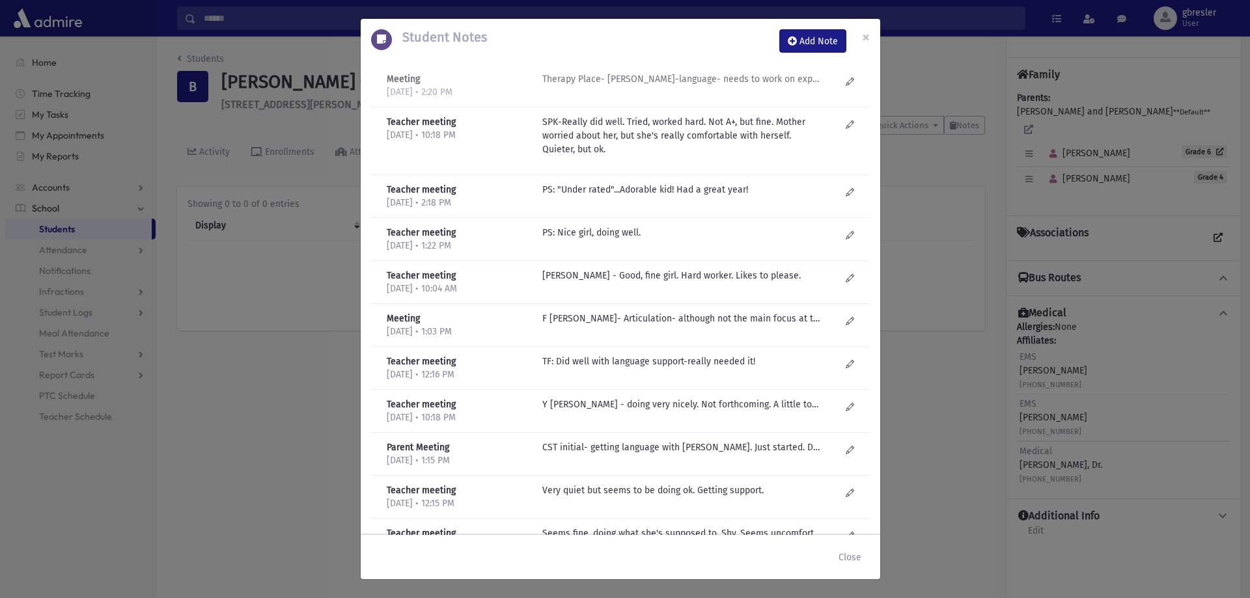
click at [669, 78] on p "Therapy Place- Esty Frankel-language- needs to work on expressive! Reserved. Cr…" at bounding box center [681, 79] width 279 height 14
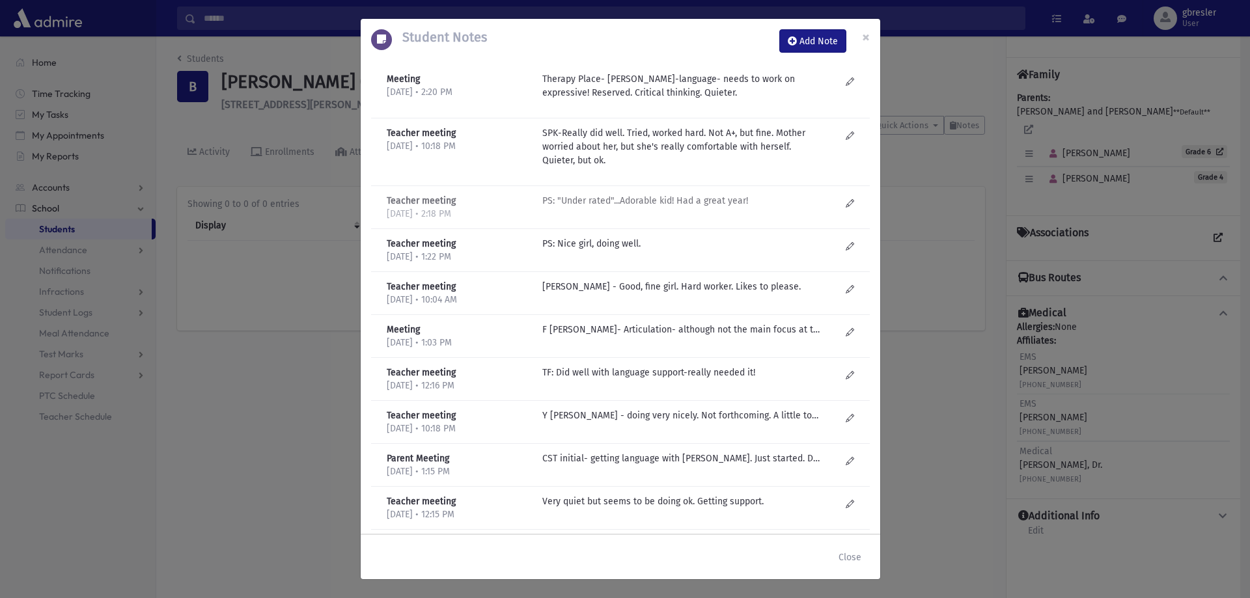
click at [656, 199] on p "PS: "Under rated"...Adorable kid! Had a great year!" at bounding box center [681, 201] width 279 height 14
click at [872, 34] on button "×" at bounding box center [866, 37] width 29 height 36
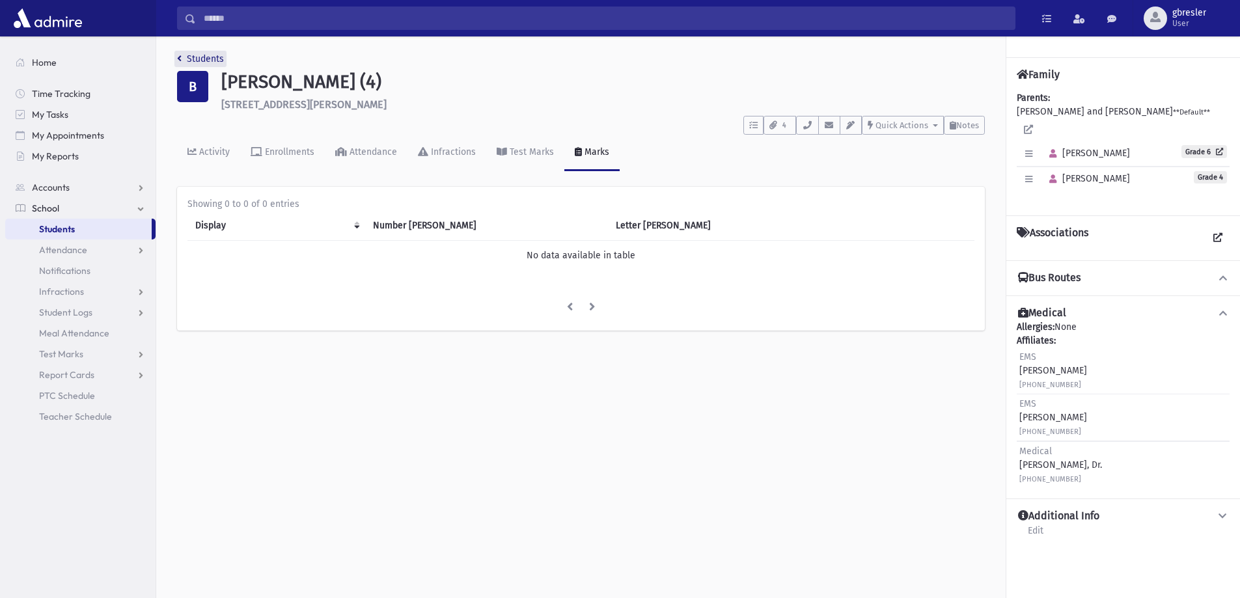
click at [195, 57] on link "Students" at bounding box center [200, 58] width 47 height 11
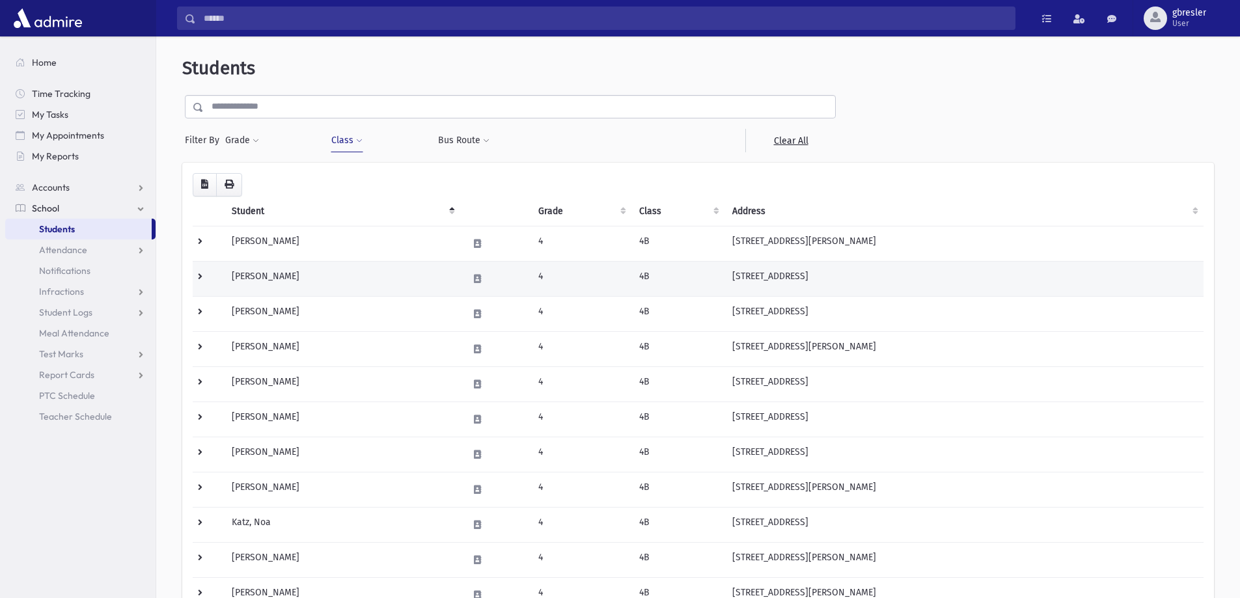
click at [264, 280] on td "Berger, Ella" at bounding box center [342, 278] width 236 height 35
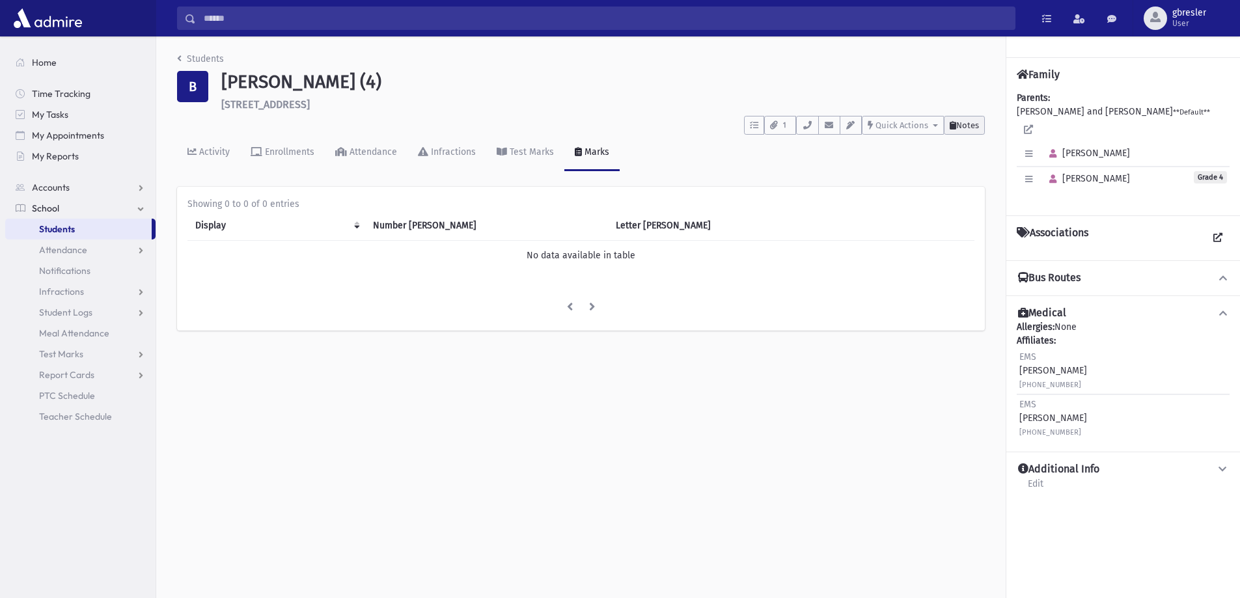
click at [977, 128] on span "Notes" at bounding box center [967, 125] width 23 height 10
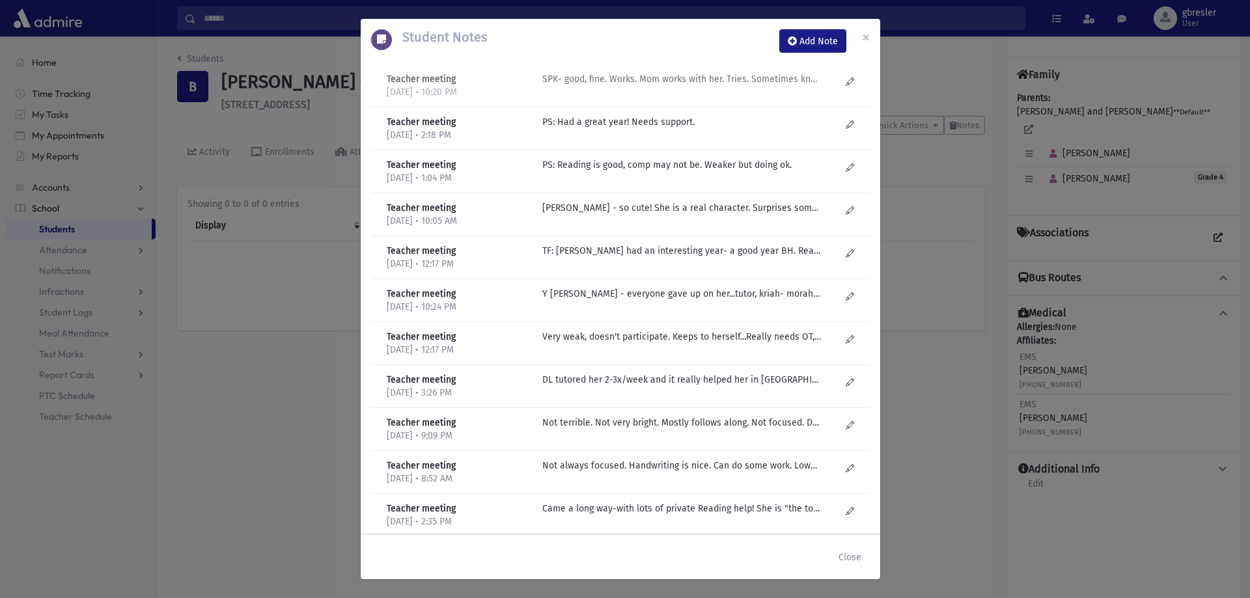
click at [672, 84] on p "SPK- good, fine. Works. Mom works with her. Tries. Sometimes knows more than th…" at bounding box center [681, 79] width 279 height 14
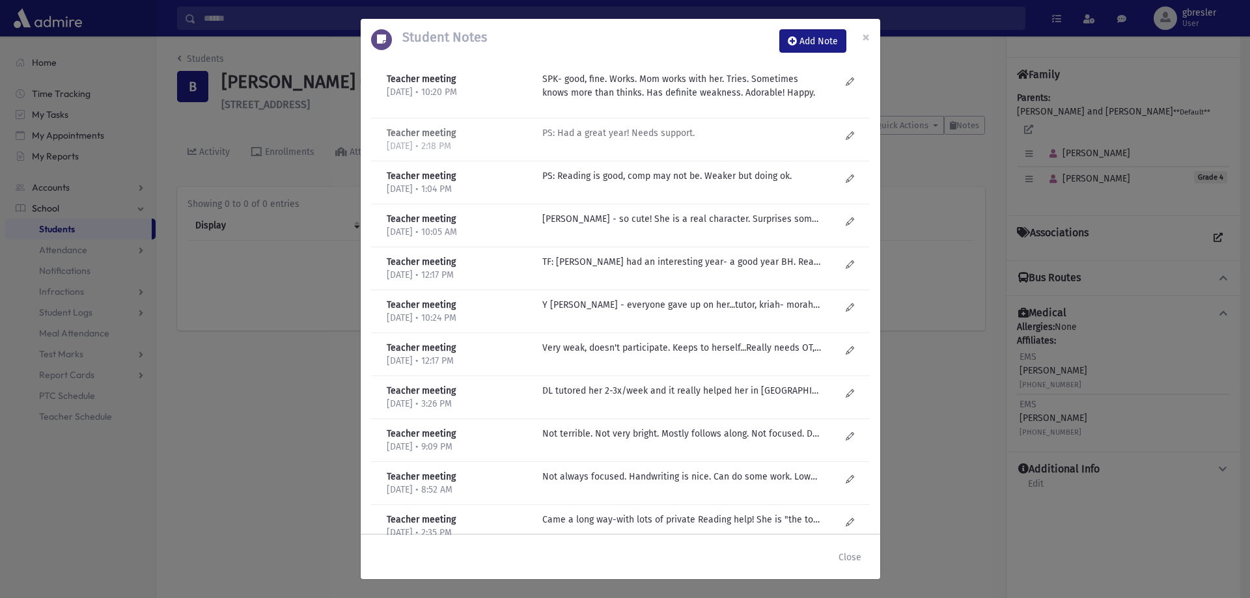
click at [658, 133] on p "PS: Had a great year! Needs support." at bounding box center [681, 133] width 279 height 14
click at [867, 43] on span "×" at bounding box center [866, 37] width 8 height 18
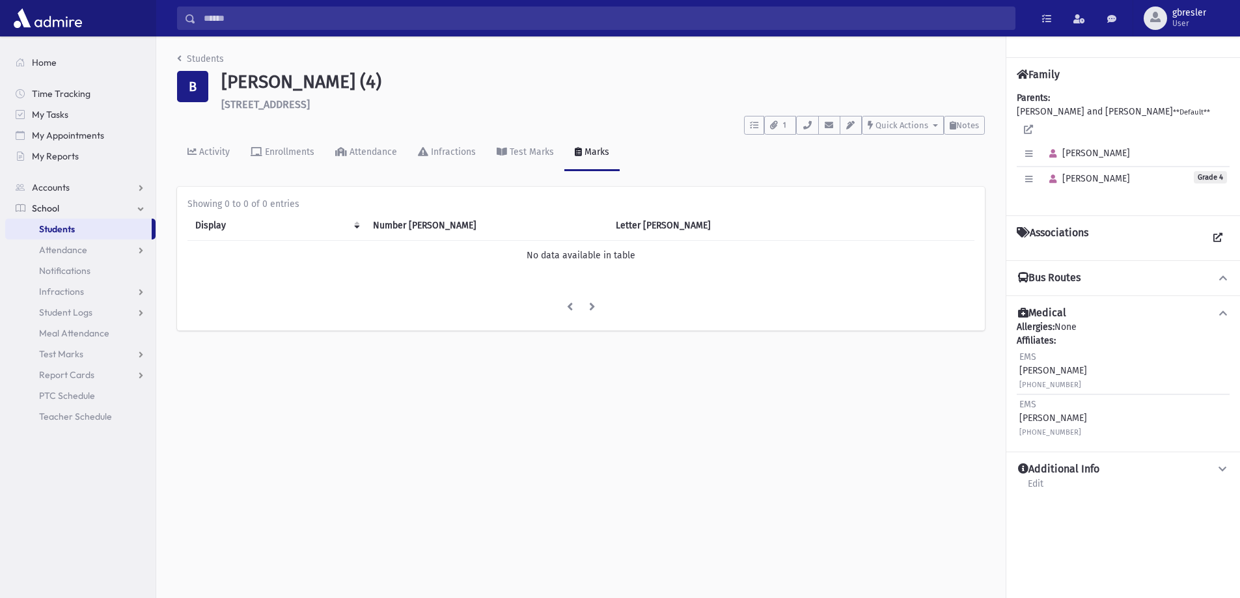
click at [224, 54] on div "Students" at bounding box center [581, 61] width 808 height 19
click at [217, 58] on link "Students" at bounding box center [200, 58] width 47 height 11
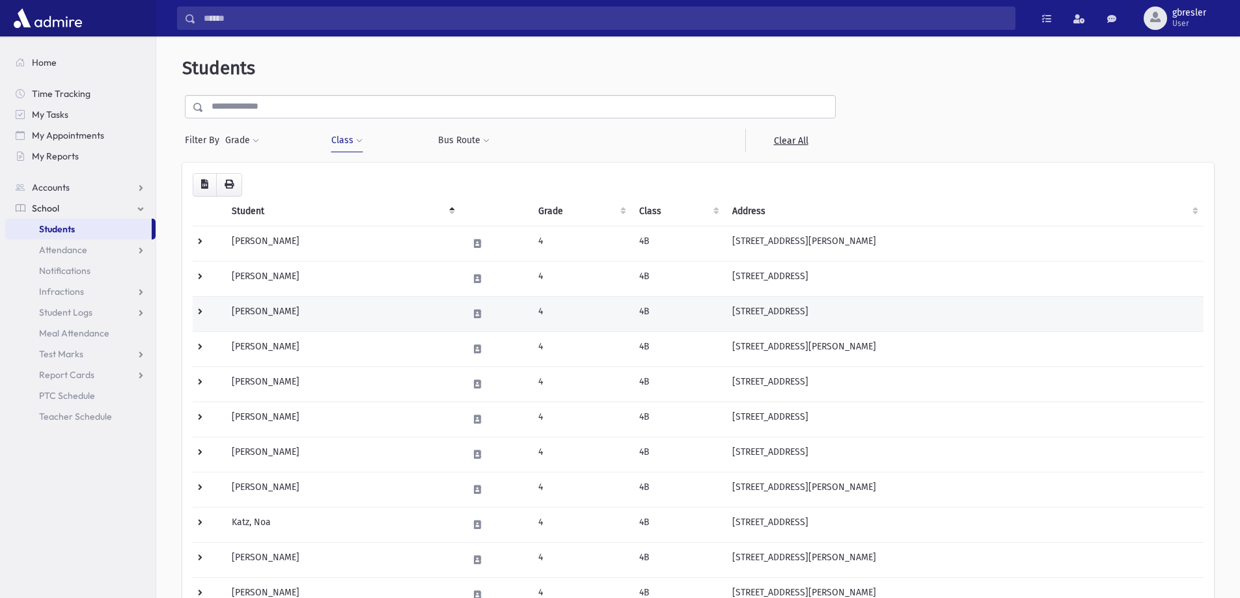
click at [268, 309] on td "Brecher, Atara" at bounding box center [342, 313] width 236 height 35
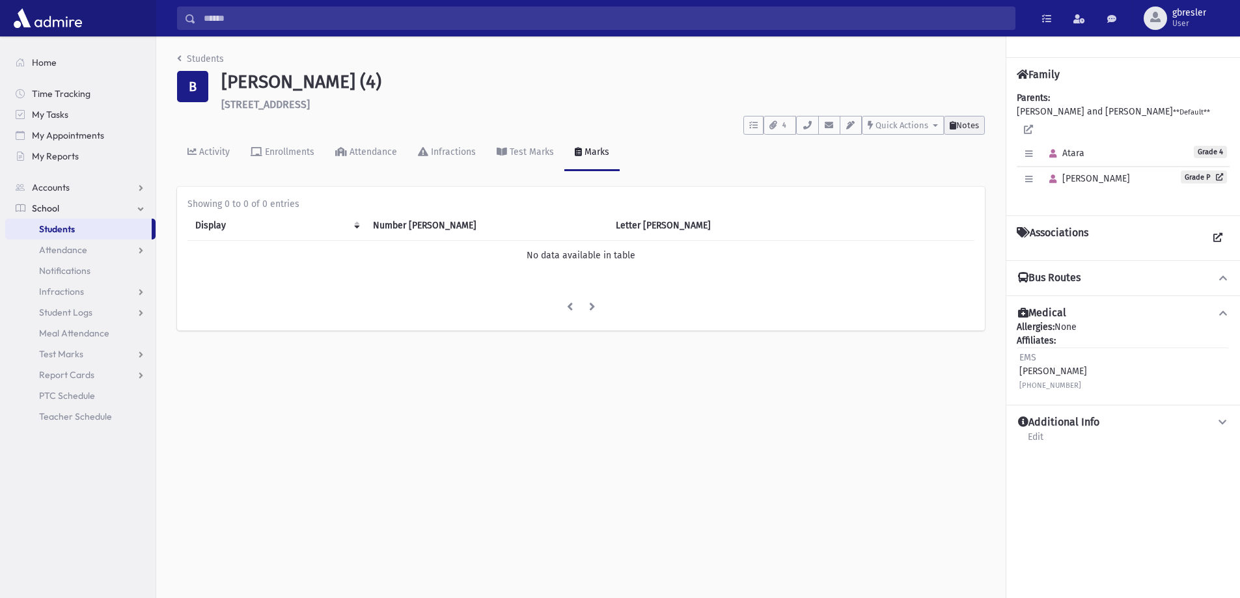
click at [977, 127] on span "Notes" at bounding box center [967, 125] width 23 height 10
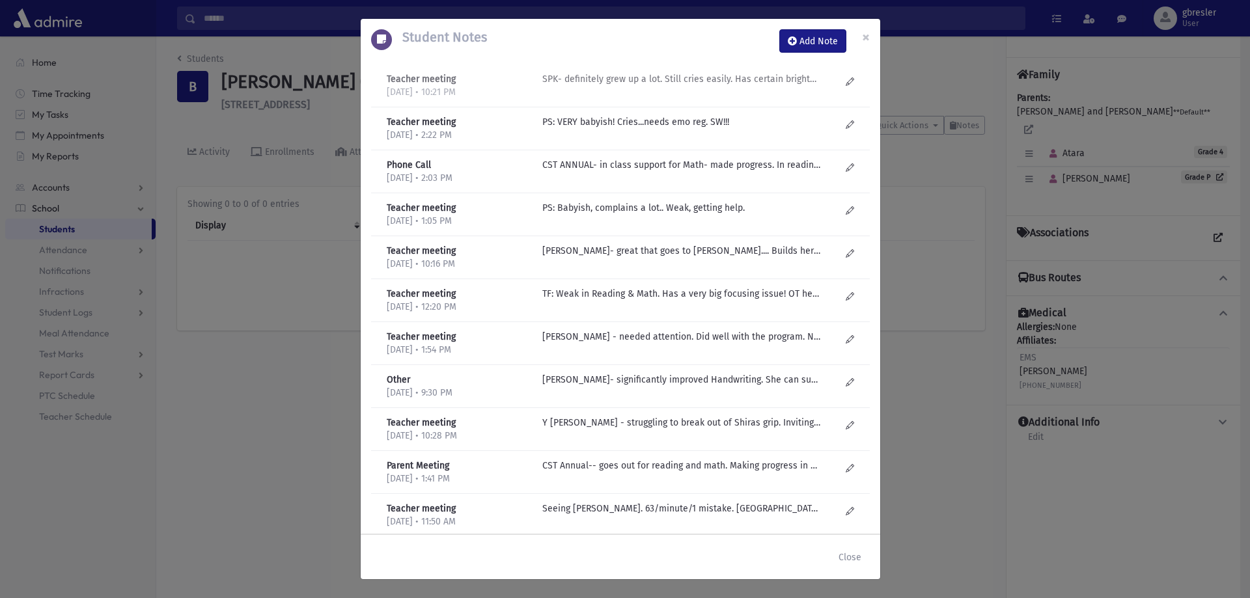
click at [708, 81] on p "SPK- definitely grew up a lot. Still cries easily. Has certain brightness, but …" at bounding box center [681, 79] width 279 height 14
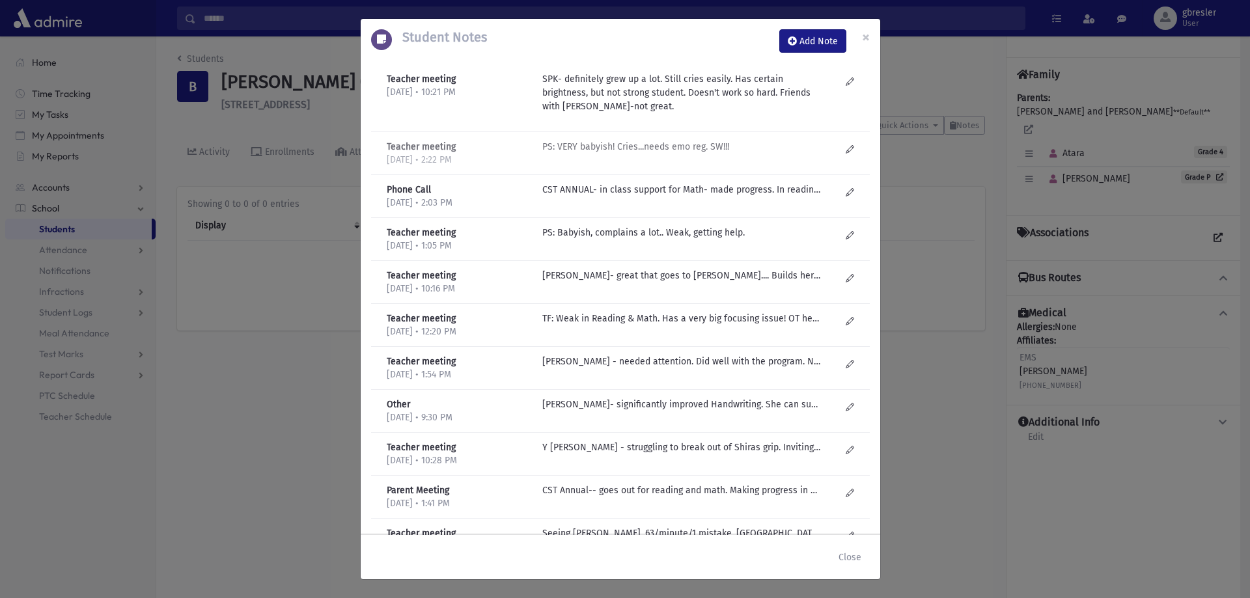
click at [665, 146] on p "PS: VERY babyish! Cries...needs emo reg. SW!!!" at bounding box center [681, 147] width 279 height 14
click at [662, 191] on p "CST ANNUAL- in class support for Math- made progress. In reading group. Needs s…" at bounding box center [681, 190] width 279 height 14
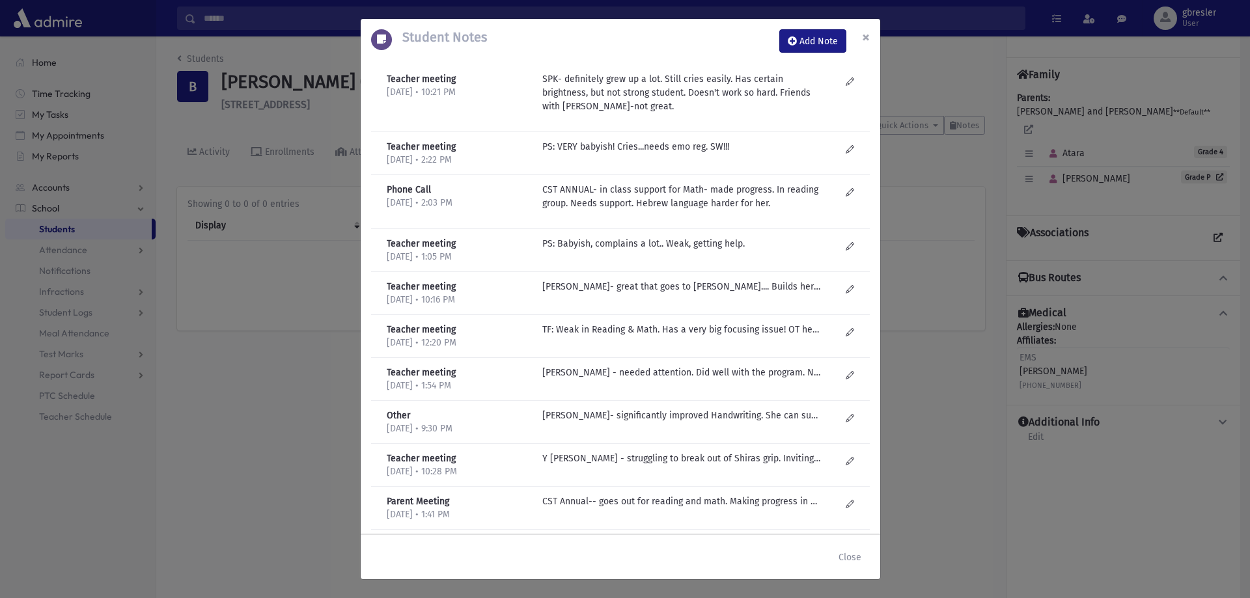
click at [869, 34] on span "×" at bounding box center [866, 37] width 8 height 18
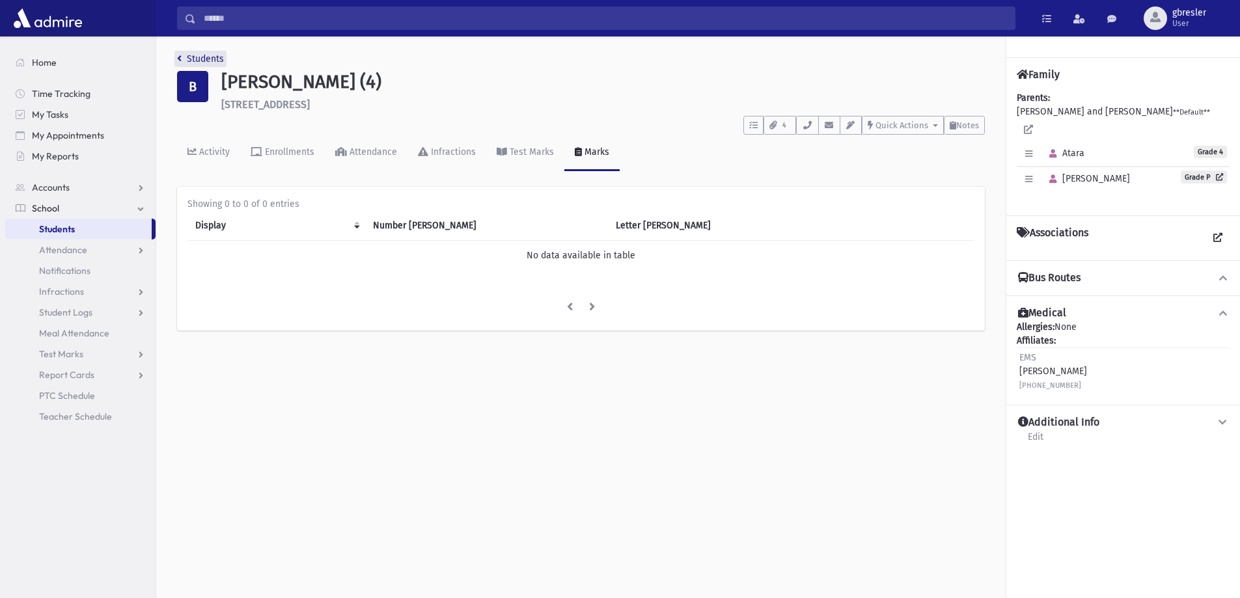
click at [197, 61] on link "Students" at bounding box center [200, 58] width 47 height 11
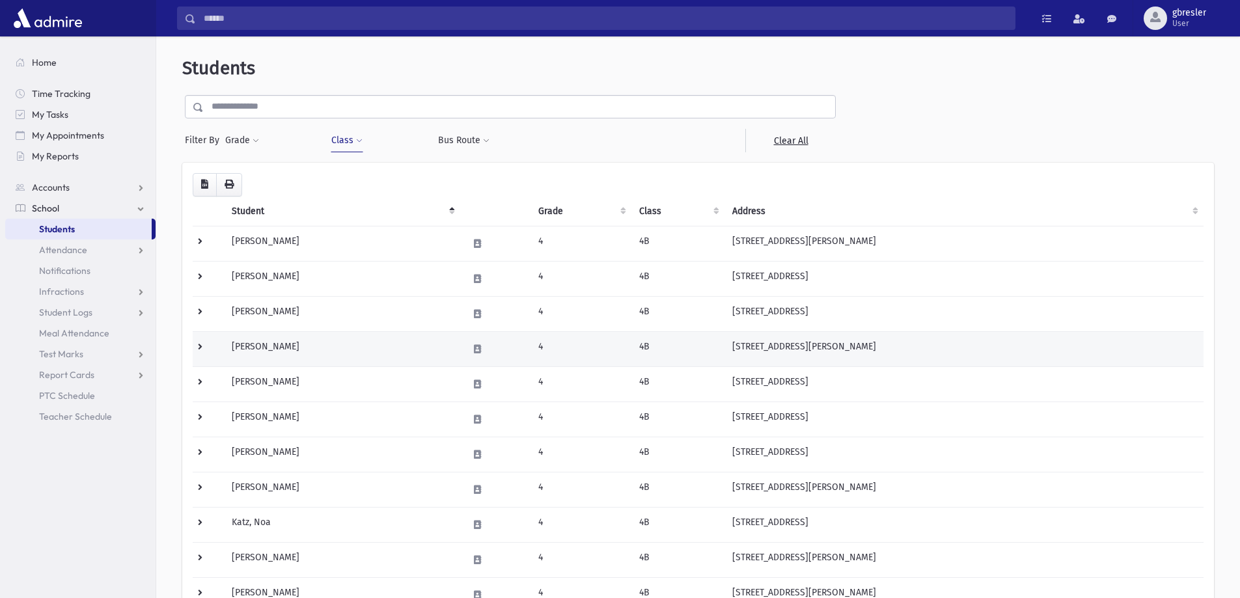
click at [266, 350] on td "Brustowsky, Sary" at bounding box center [342, 348] width 236 height 35
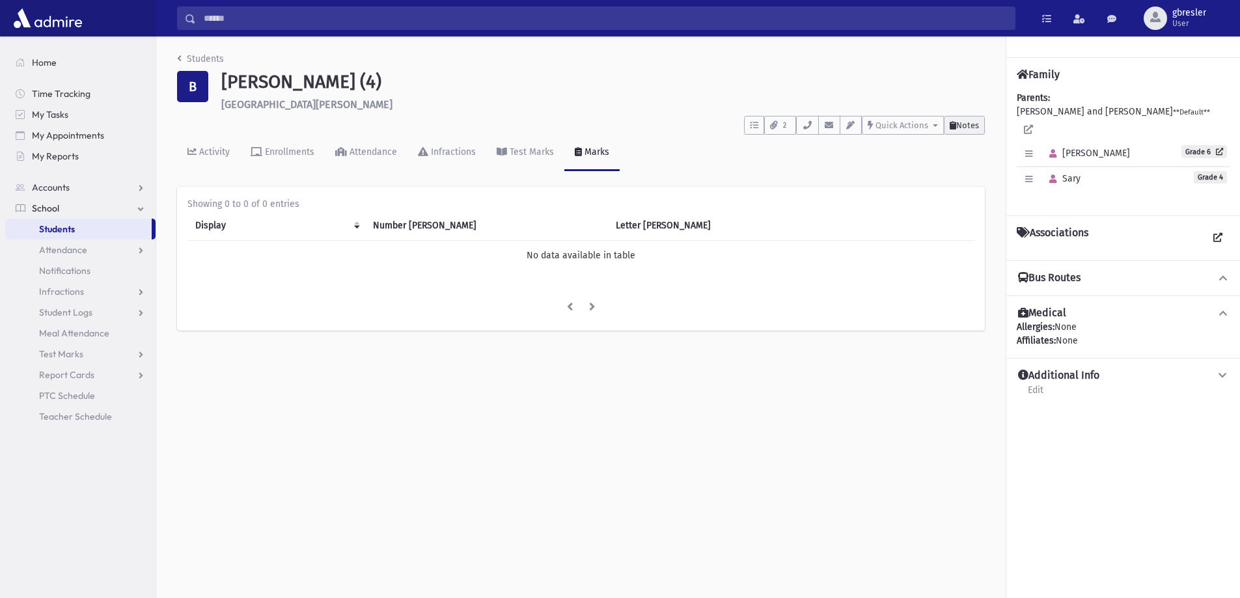
click at [974, 123] on span "Notes" at bounding box center [967, 125] width 23 height 10
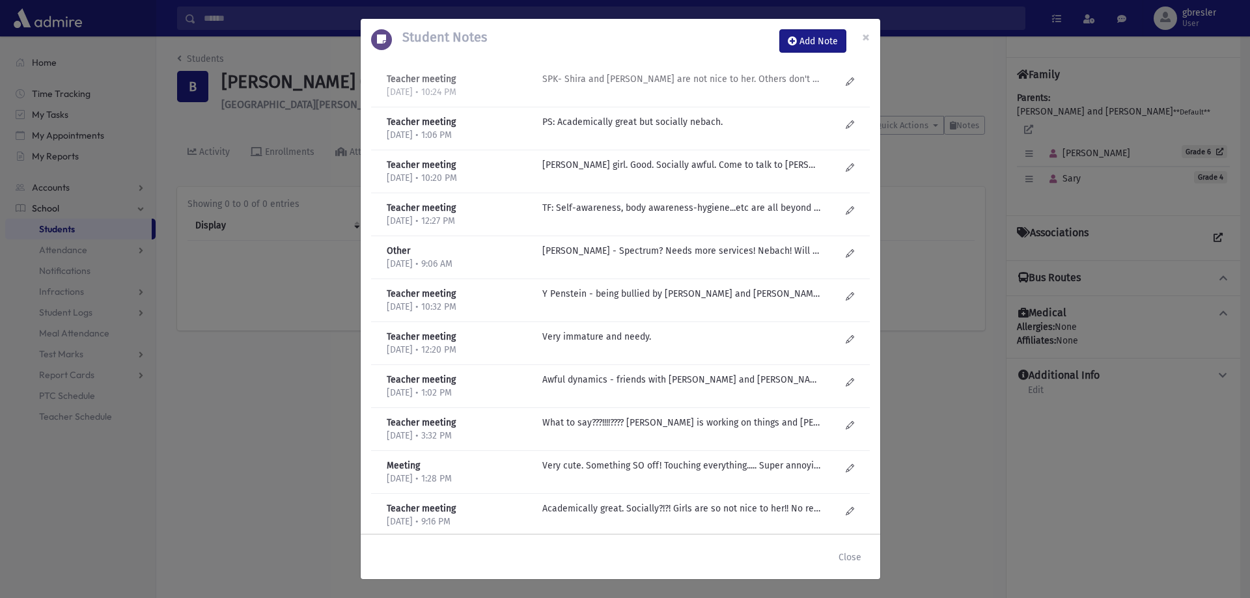
click at [730, 82] on p "SPK- Shira and [PERSON_NAME] are not nice to her. Others don't want to interact…" at bounding box center [681, 79] width 279 height 14
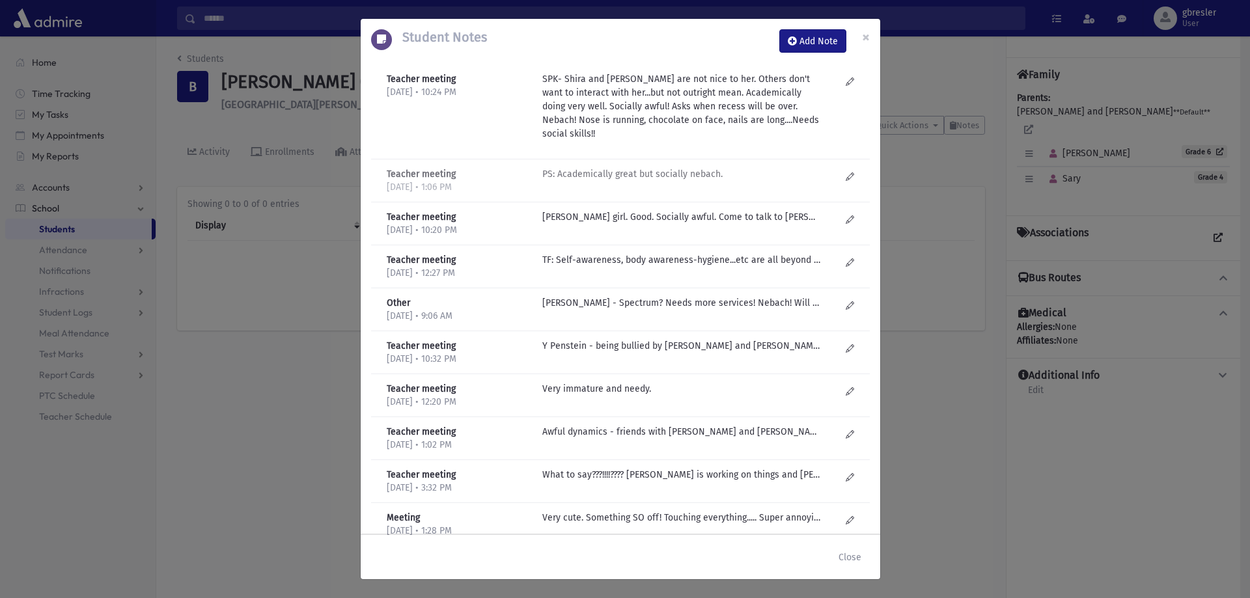
click at [663, 167] on p "PS: Academically great but socially nebach." at bounding box center [681, 174] width 279 height 14
click at [867, 40] on span "×" at bounding box center [866, 37] width 8 height 18
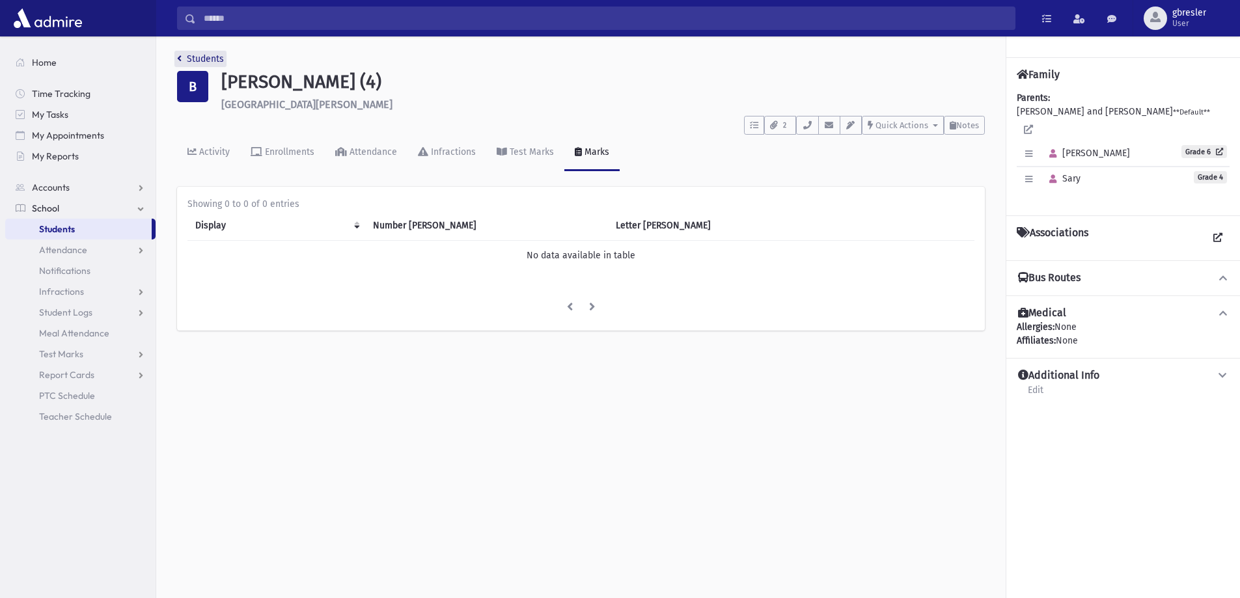
click at [199, 61] on link "Students" at bounding box center [200, 58] width 47 height 11
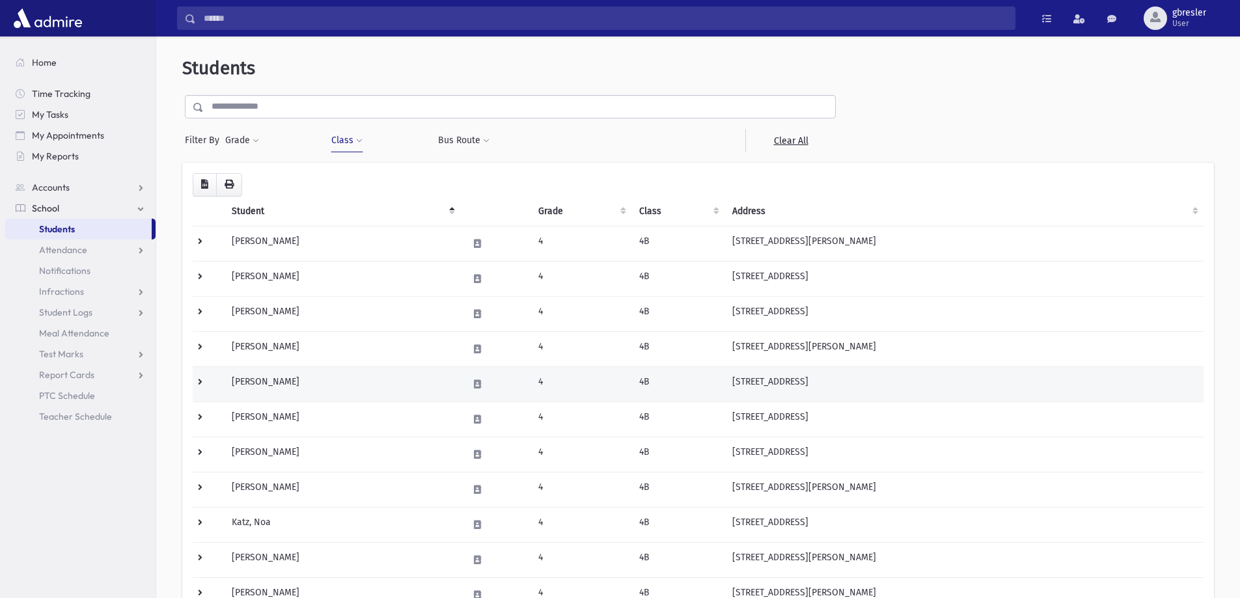
click at [265, 380] on td "[PERSON_NAME]" at bounding box center [342, 384] width 236 height 35
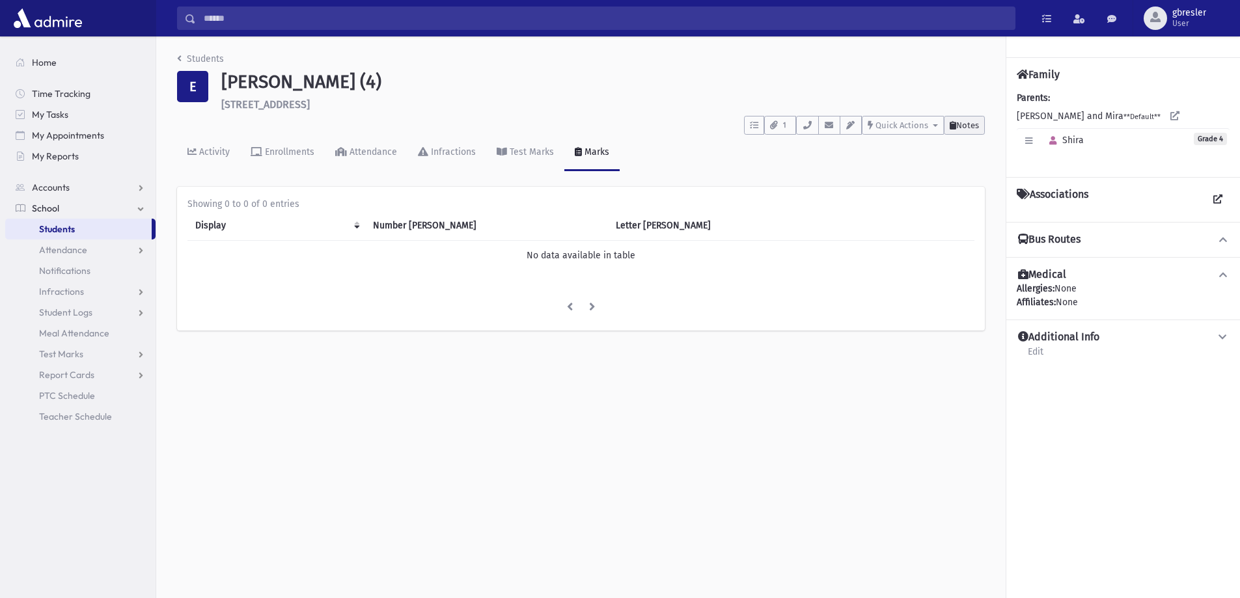
click at [959, 121] on span "Notes" at bounding box center [967, 125] width 23 height 10
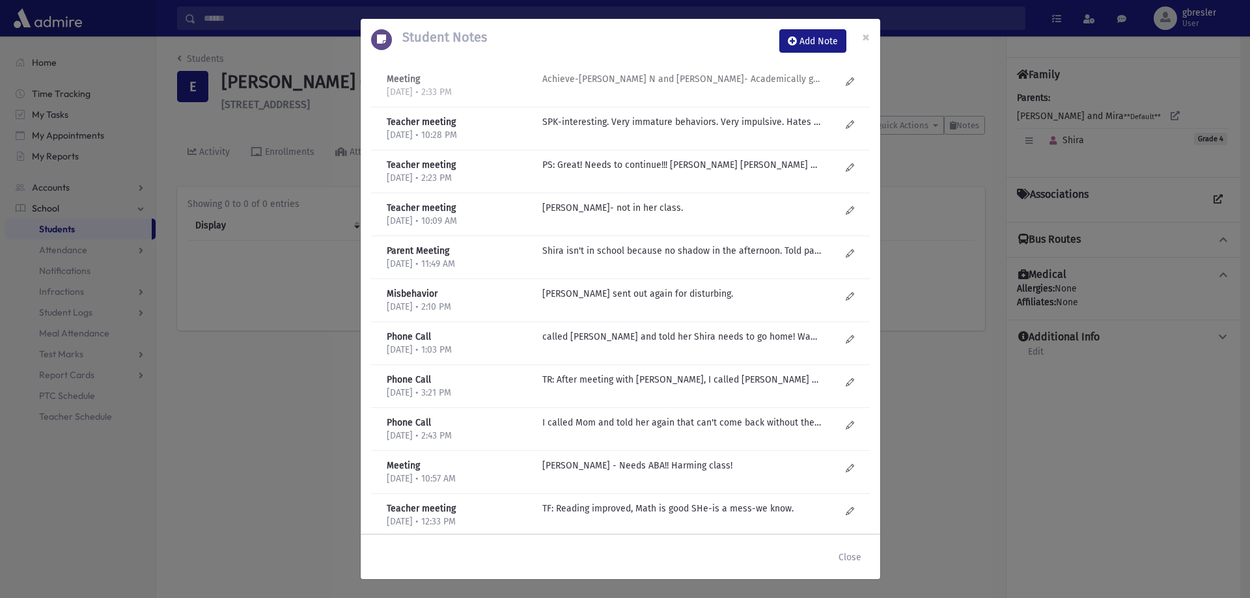
click at [730, 87] on div "Achieve-Malky N and Yael Scheinberg- Academically good. Worked on processing. w…" at bounding box center [691, 85] width 311 height 27
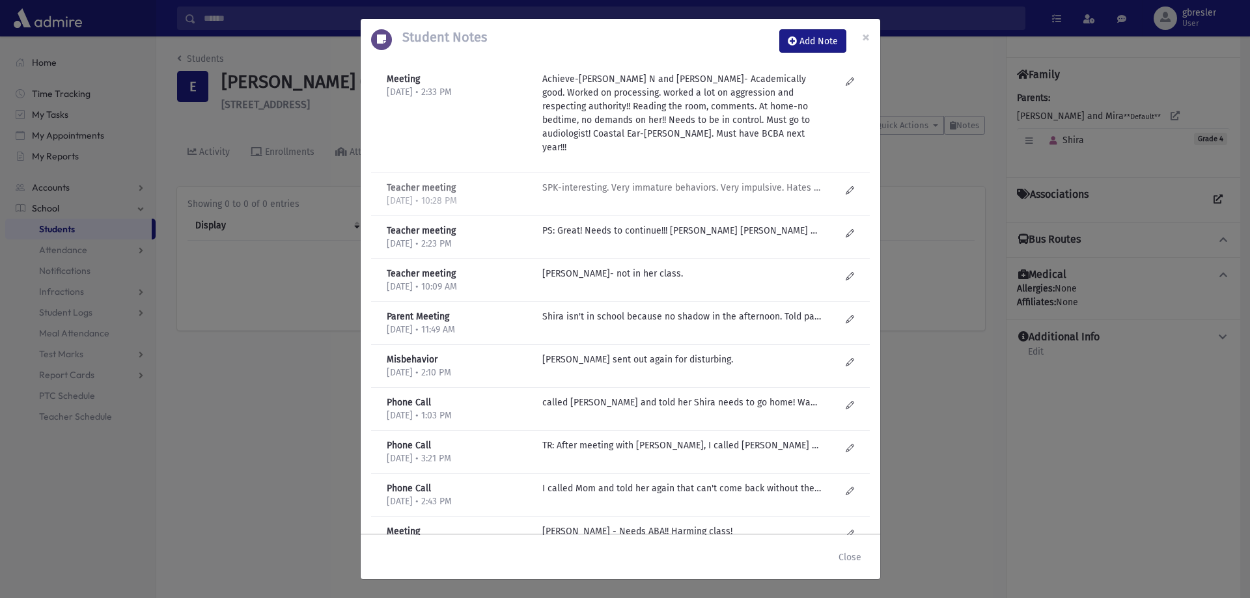
click at [714, 181] on p "SPK-interesting. Very immature behaviors. Very impulsive. Hates having shadow! …" at bounding box center [681, 188] width 279 height 14
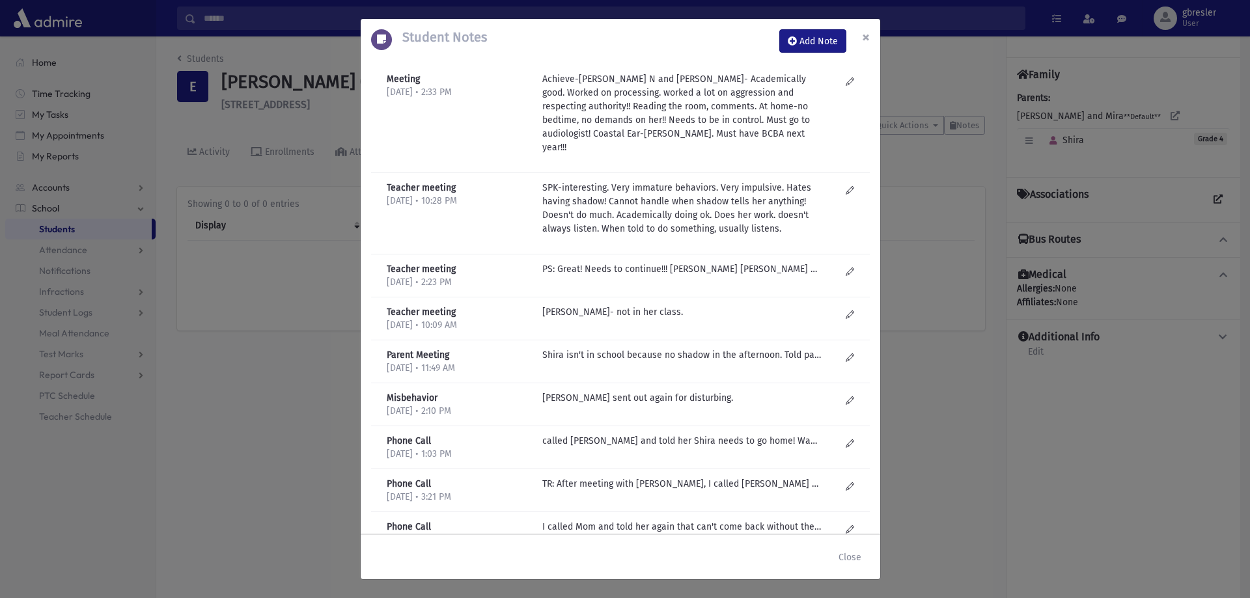
click at [860, 40] on button "×" at bounding box center [866, 37] width 29 height 36
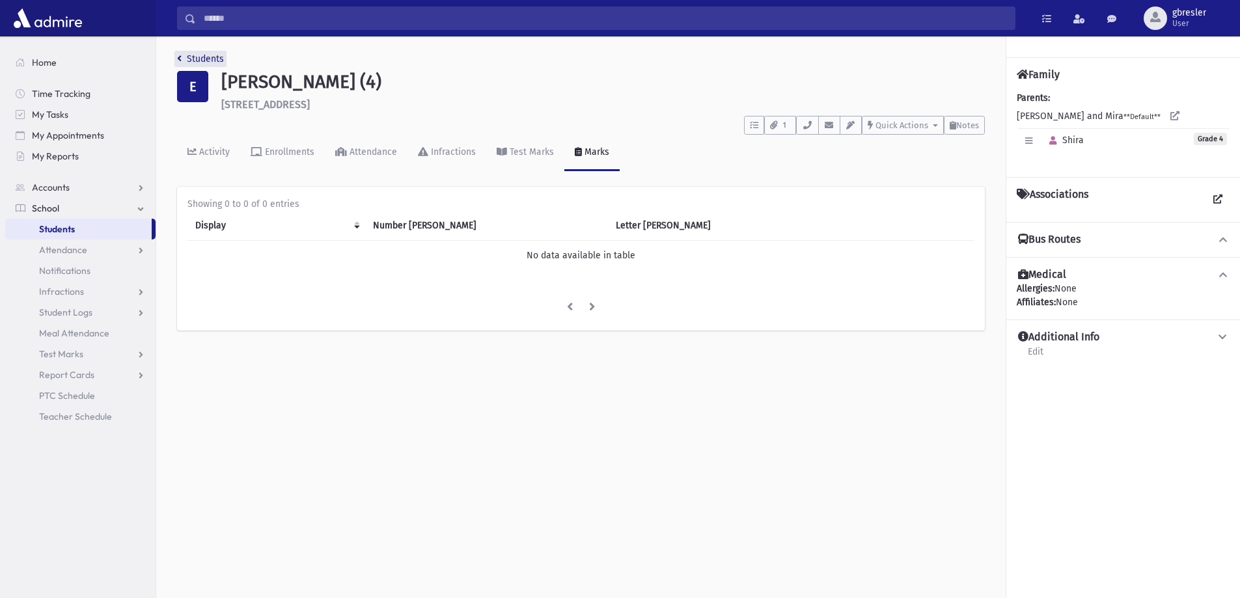
click at [189, 57] on link "Students" at bounding box center [200, 58] width 47 height 11
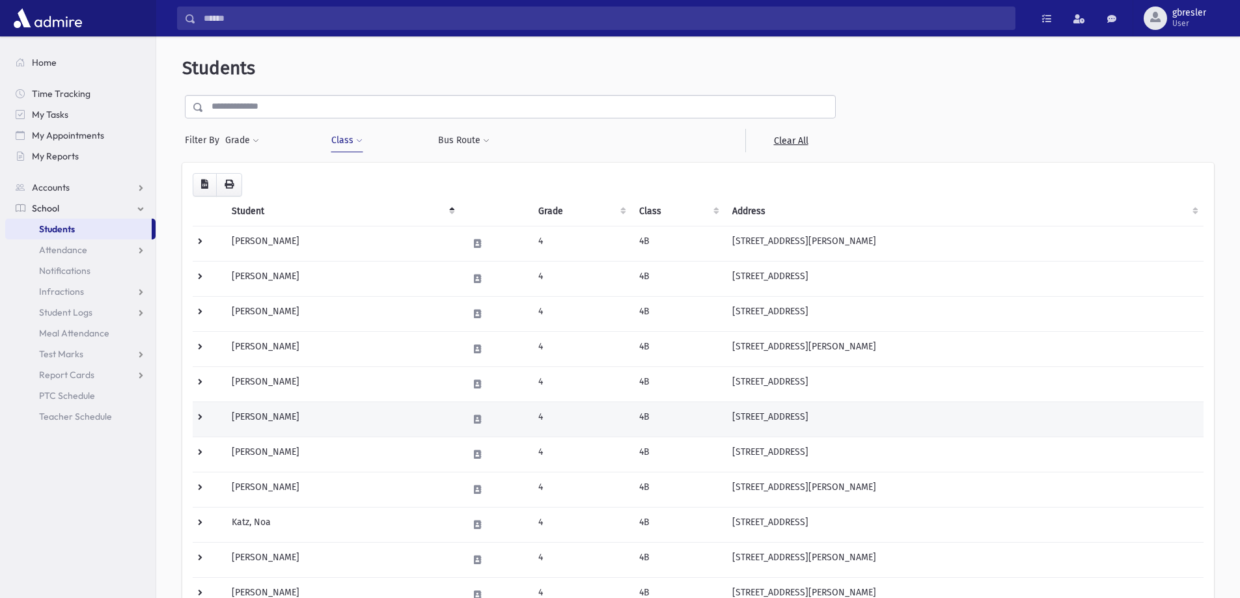
click at [281, 417] on td "Erdberg, Sora" at bounding box center [342, 419] width 236 height 35
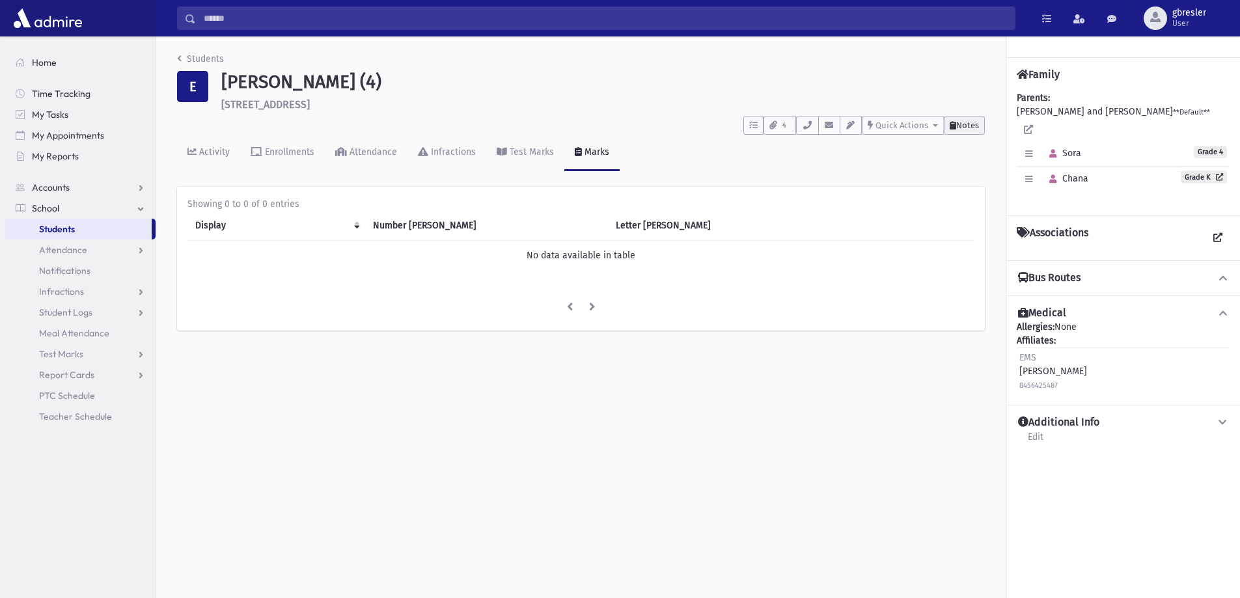
click at [965, 126] on span "Notes" at bounding box center [967, 125] width 23 height 10
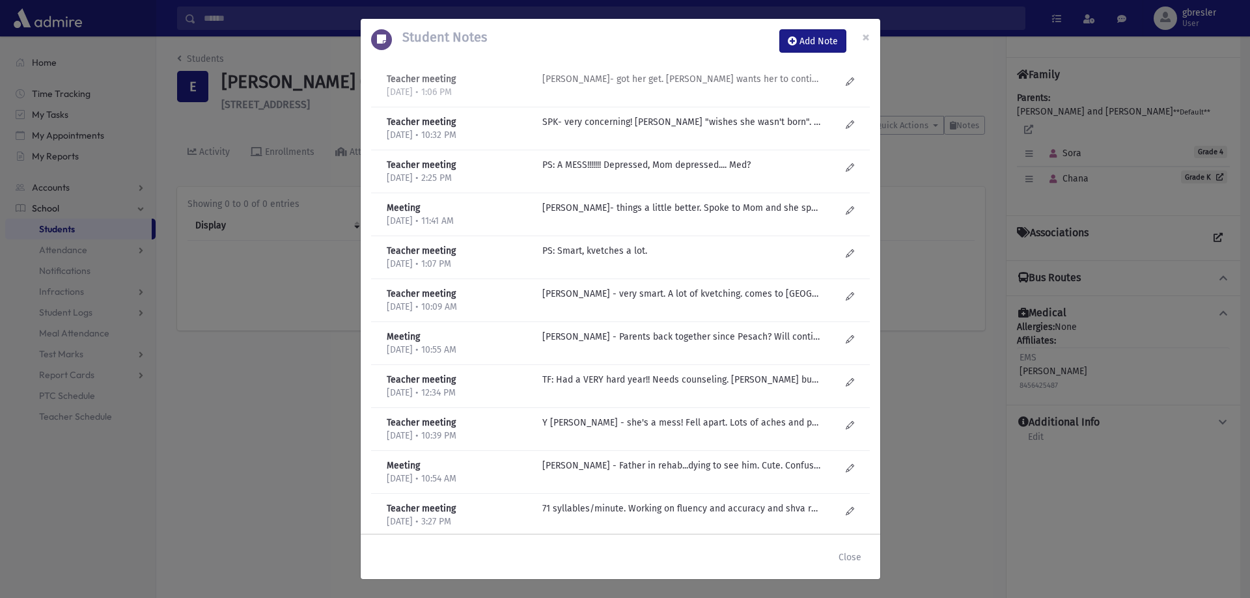
click at [742, 80] on p "SM Dorfman- got her get. Mom wants her to continue. Needs a real therapist! So …" at bounding box center [681, 79] width 279 height 14
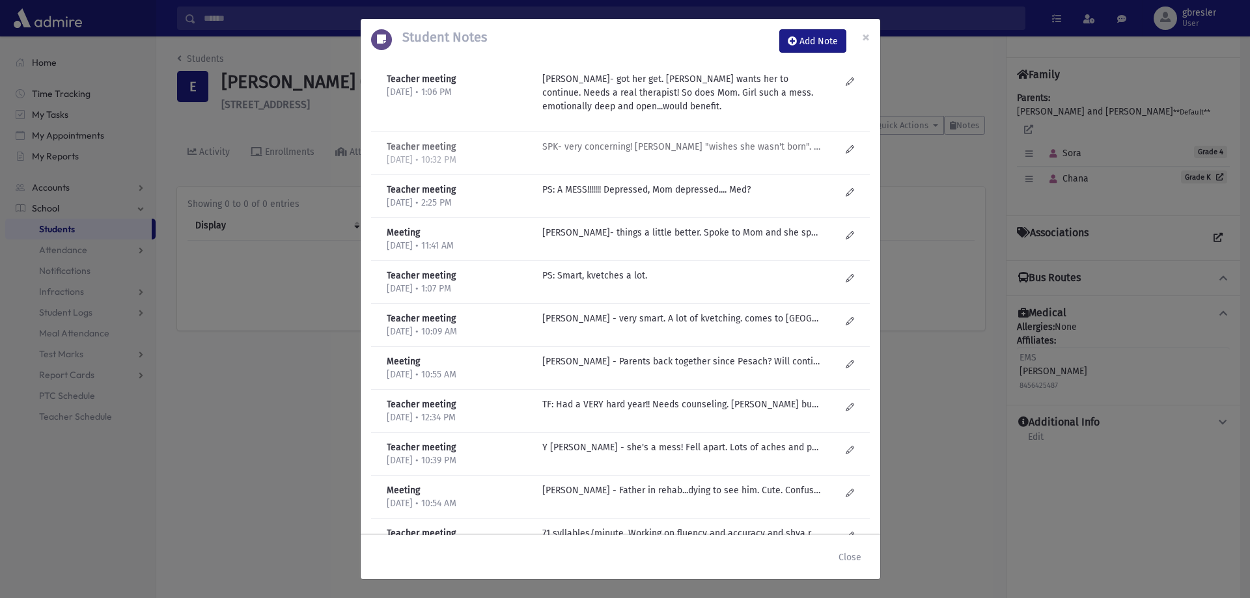
click at [708, 147] on p "SPK- very concerning! Told Morah "wishes she wasn't born". Not in a good place.…" at bounding box center [681, 147] width 279 height 14
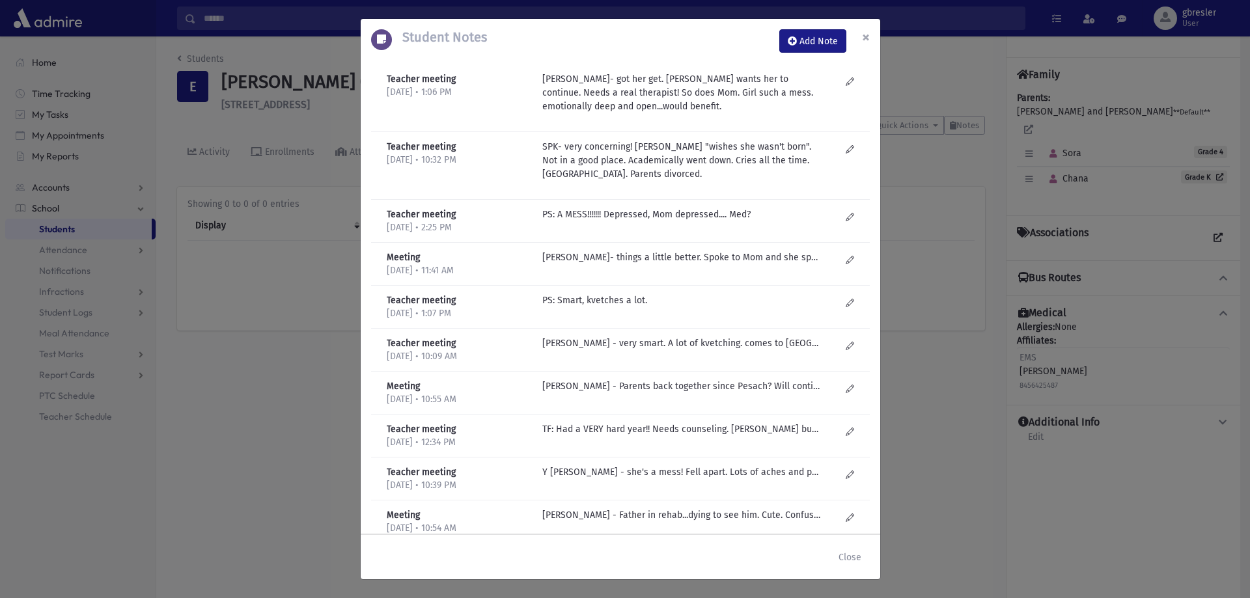
click at [870, 35] on button "×" at bounding box center [866, 37] width 29 height 36
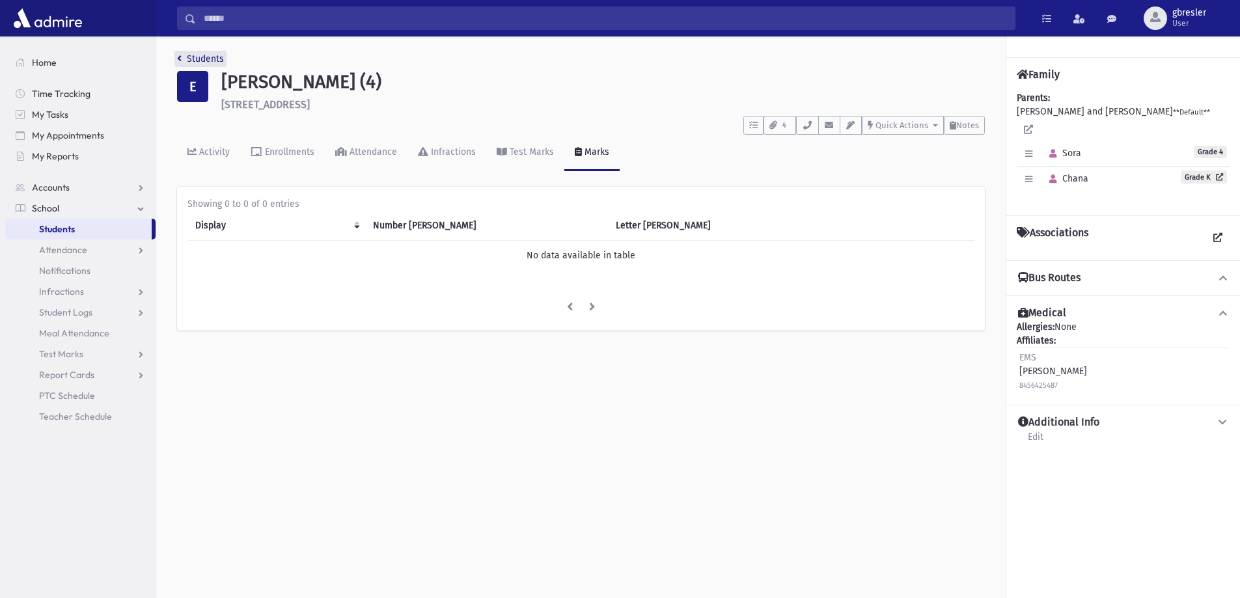
click at [219, 55] on link "Students" at bounding box center [200, 58] width 47 height 11
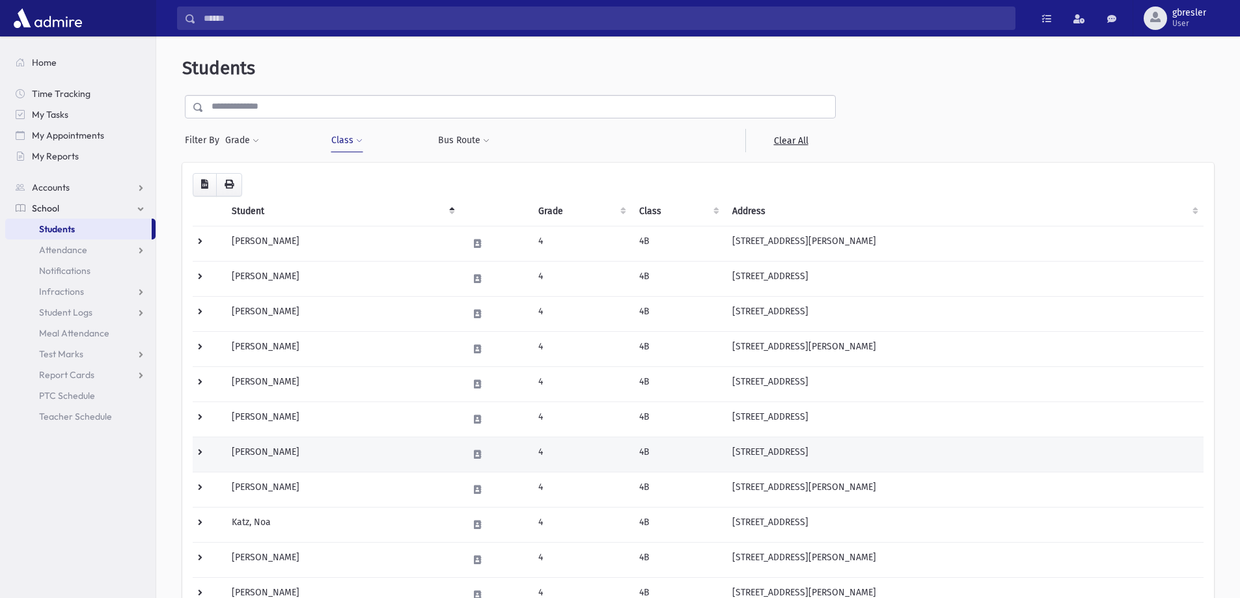
click at [296, 453] on td "Howitt, Shashana" at bounding box center [342, 454] width 236 height 35
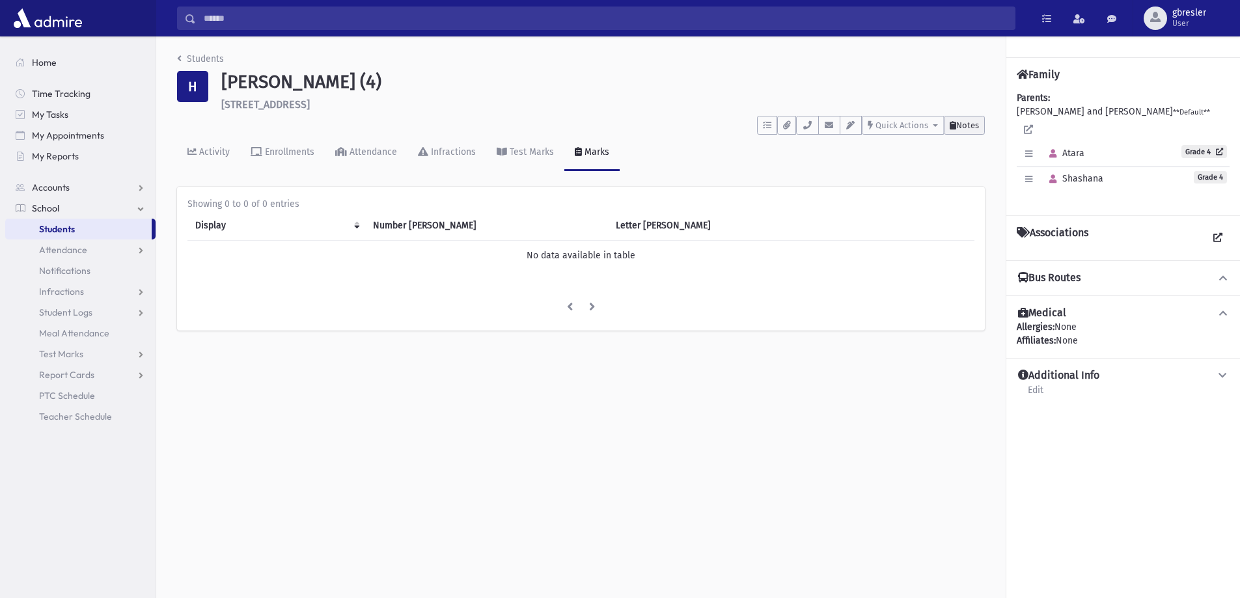
click at [966, 128] on span "Notes" at bounding box center [967, 125] width 23 height 10
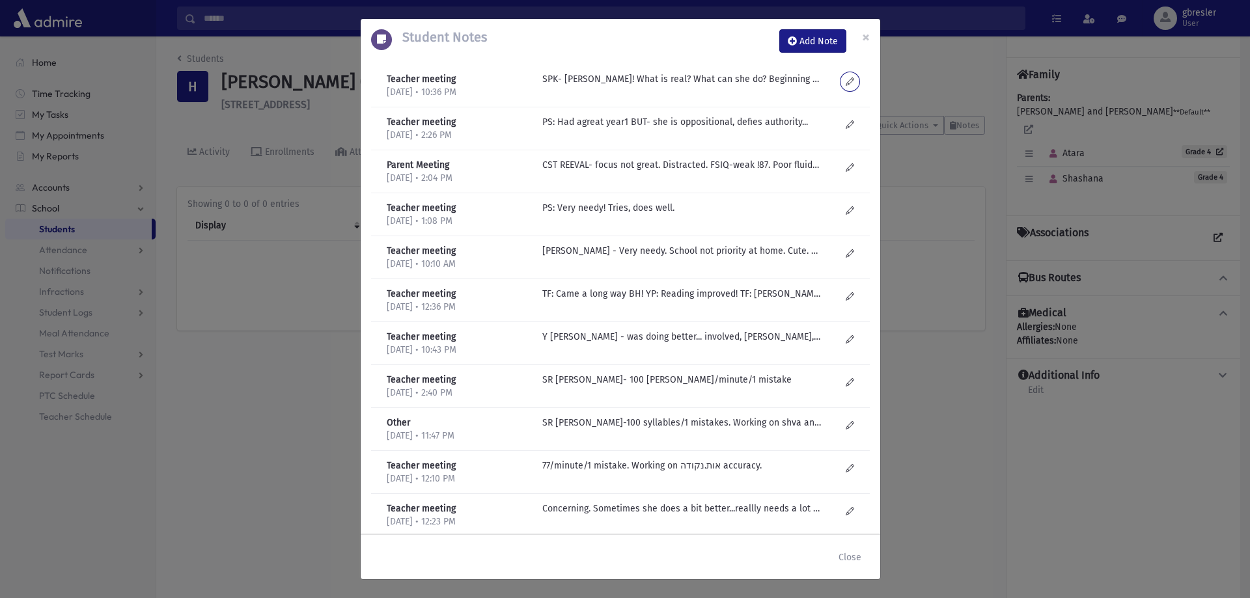
click at [846, 78] on button at bounding box center [849, 81] width 19 height 19
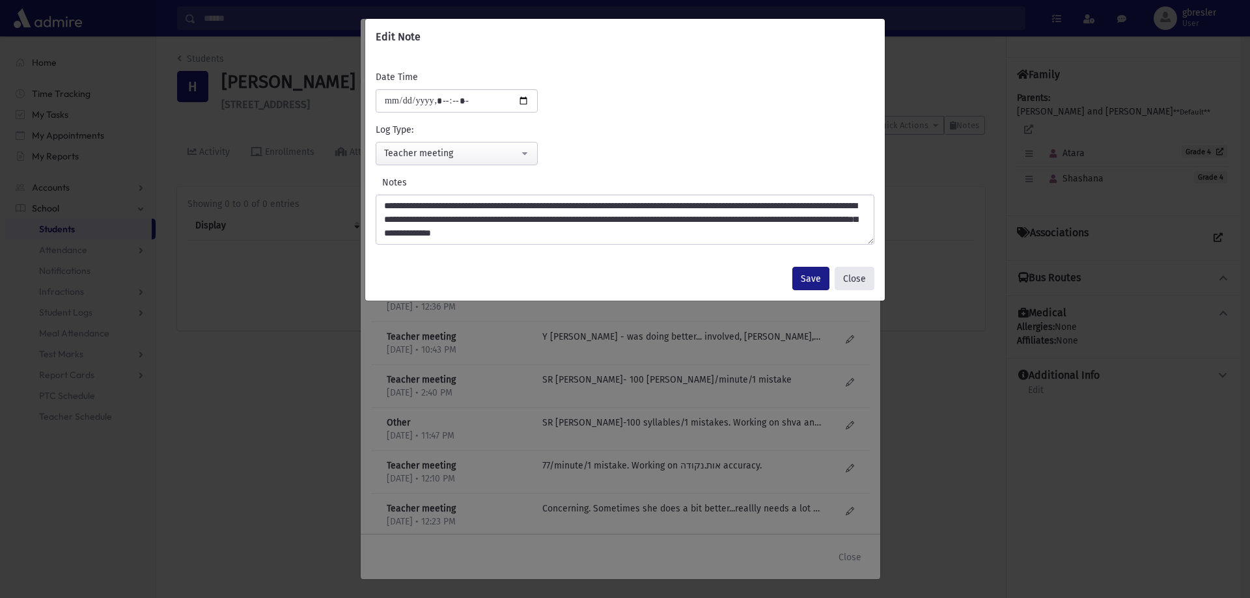
click at [859, 279] on button "Close" at bounding box center [855, 278] width 40 height 23
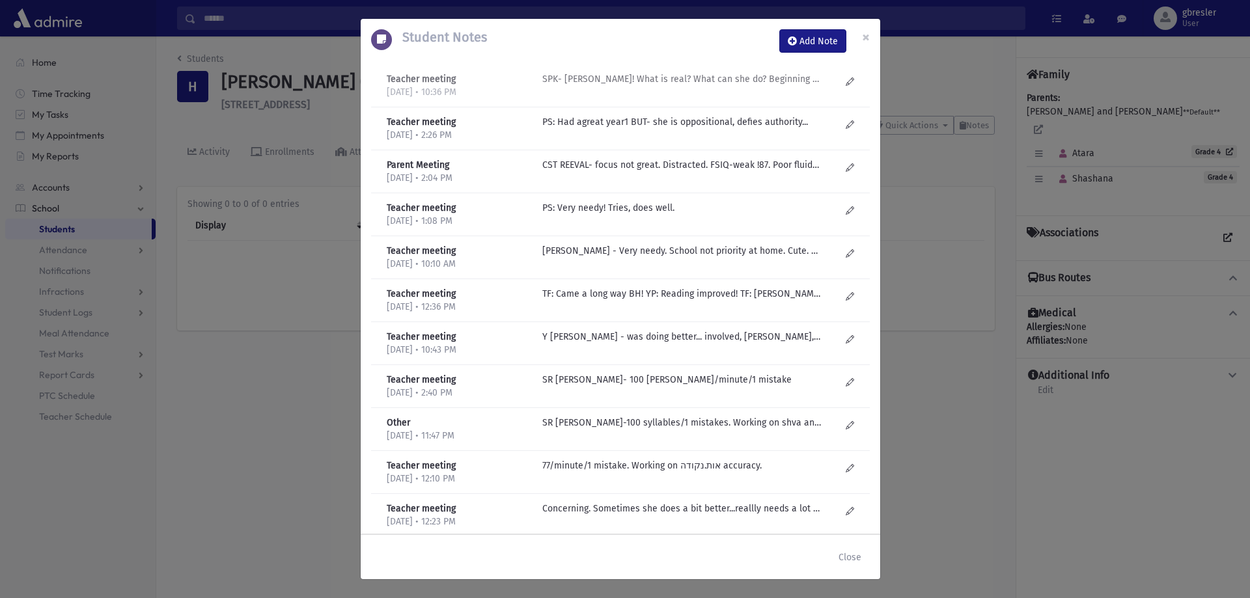
click at [761, 78] on p "SPK- Rachmanus! What is real? What can she do? Beginning of year had hard time …" at bounding box center [681, 79] width 279 height 14
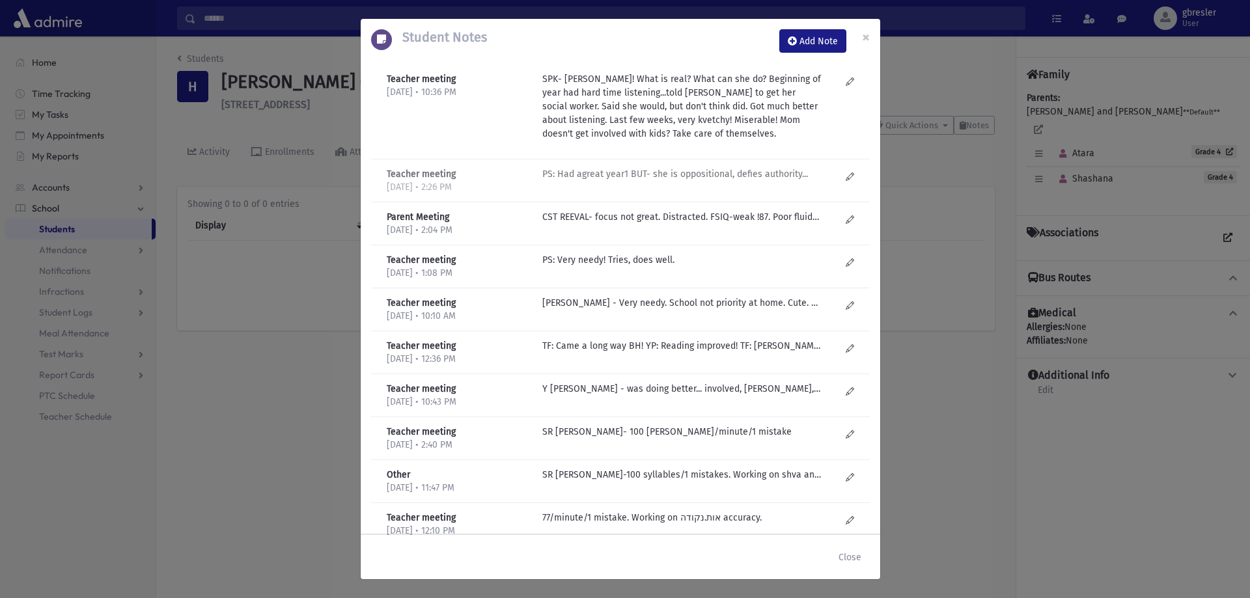
click at [719, 178] on p "PS: Had agreat year1 BUT- she is oppositional, defies authority..." at bounding box center [681, 174] width 279 height 14
click at [694, 224] on div "CST REEVAL- focus not great. Distracted. FSIQ-weak !87. Poor fluid reasoning. E…" at bounding box center [691, 223] width 311 height 27
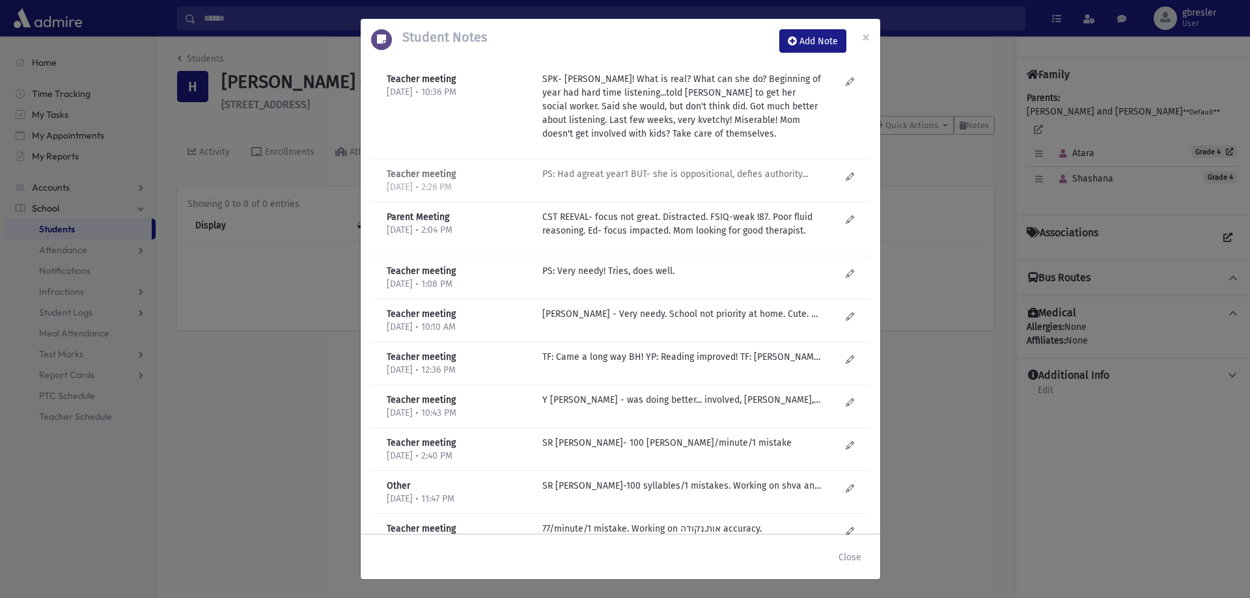
click at [694, 141] on p "PS: Had agreat year1 BUT- she is oppositional, defies authority..." at bounding box center [681, 106] width 279 height 68
click at [865, 39] on span "×" at bounding box center [866, 37] width 8 height 18
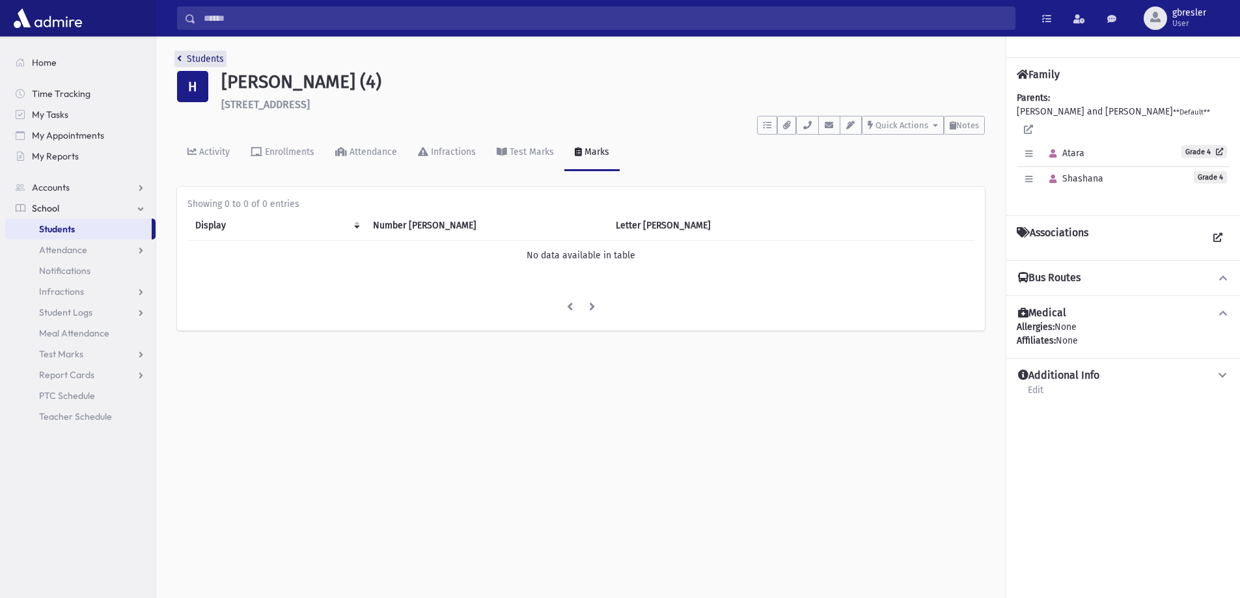
click at [213, 61] on link "Students" at bounding box center [200, 58] width 47 height 11
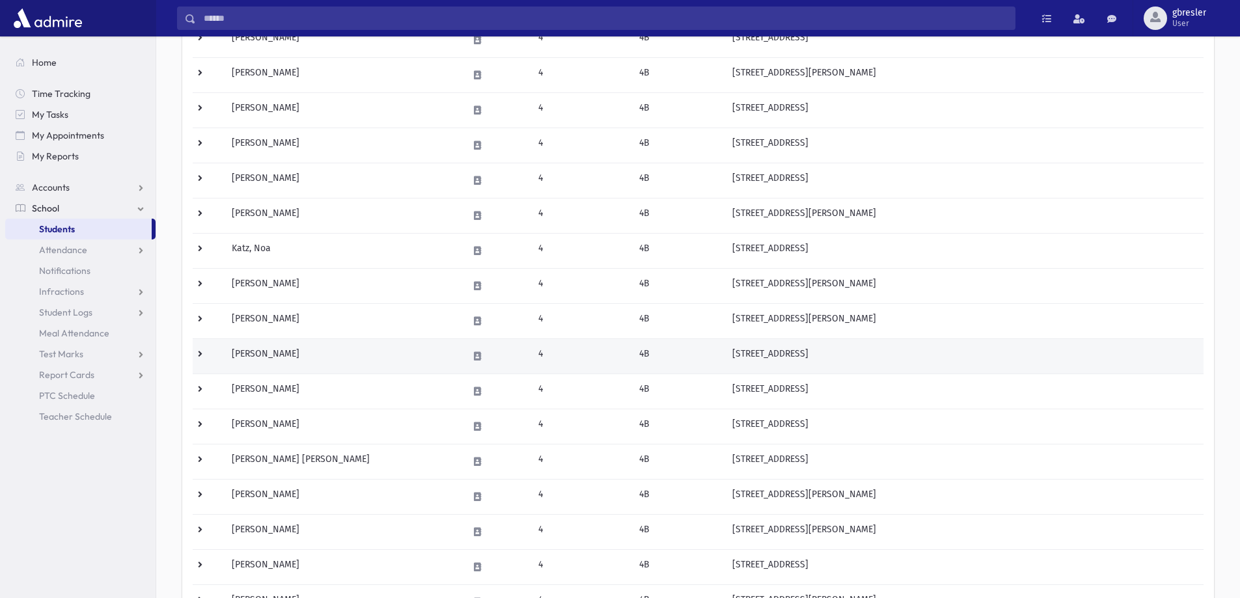
scroll to position [326, 0]
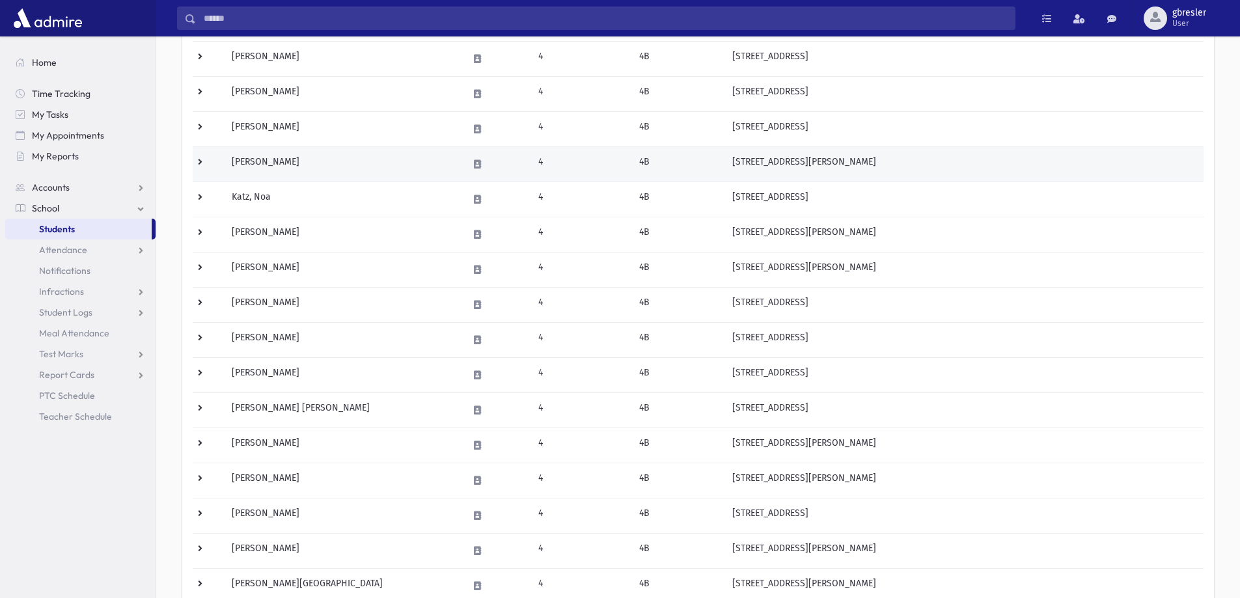
click at [292, 164] on td "[PERSON_NAME]" at bounding box center [342, 163] width 236 height 35
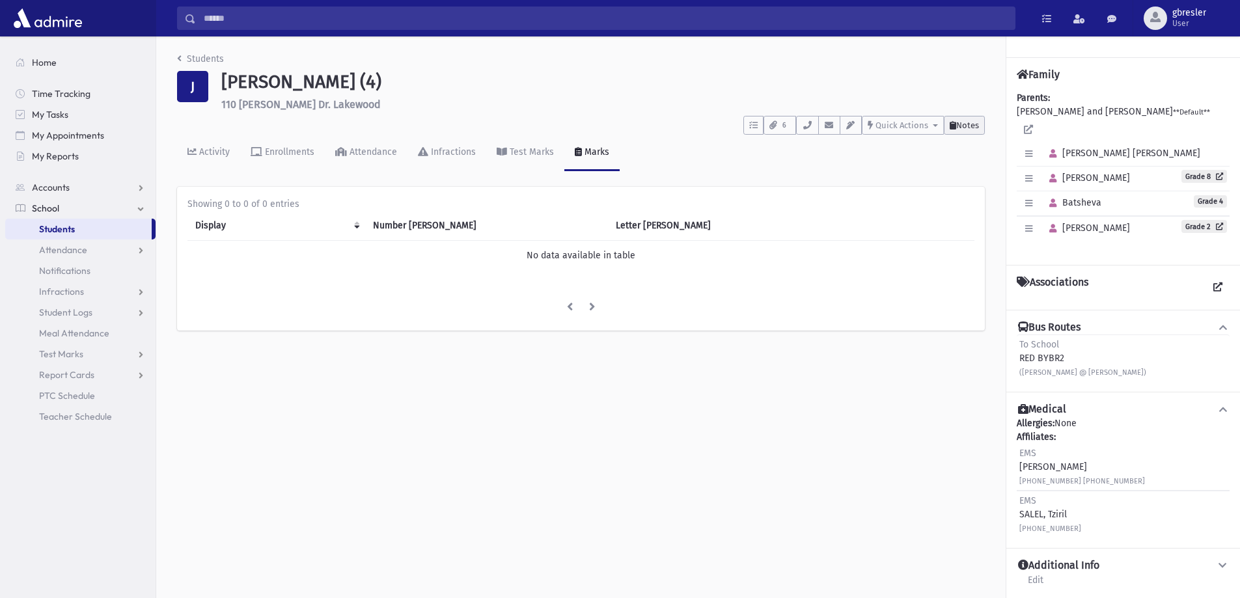
click at [974, 122] on span "Notes" at bounding box center [967, 125] width 23 height 10
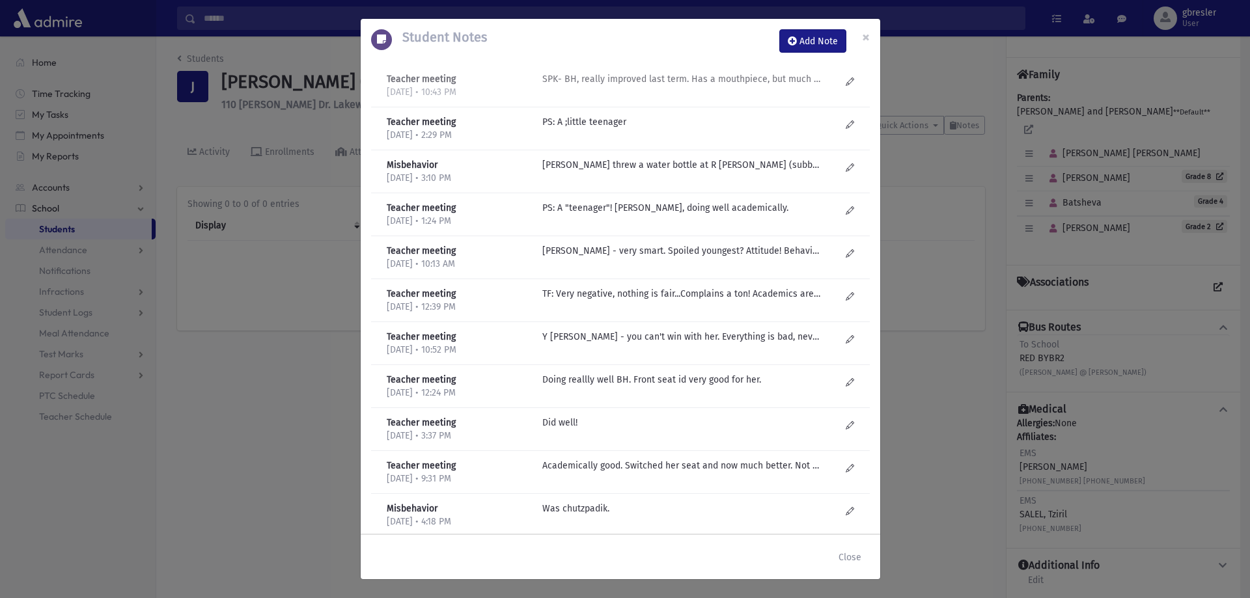
click at [712, 79] on p "SPK- BH, really improved last term. Has a mouthpiece, but much better. Grown tr…" at bounding box center [681, 79] width 279 height 14
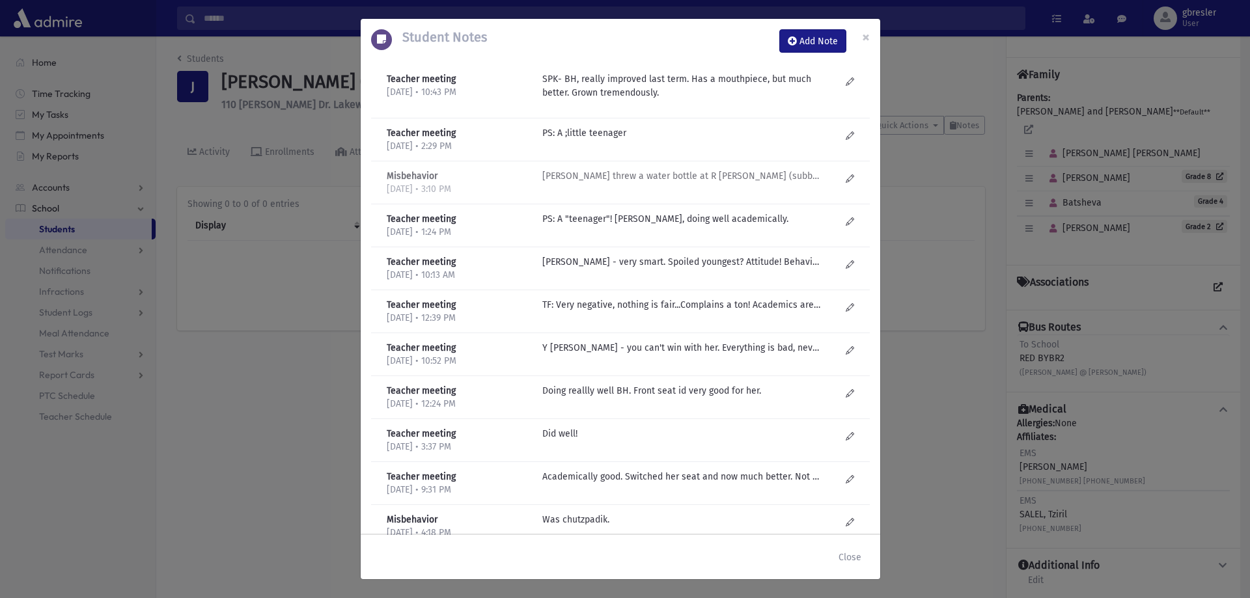
click at [622, 140] on p "Batsheva threw a water bottle at R Polter (subbing for PH) because she was upse…" at bounding box center [681, 133] width 279 height 14
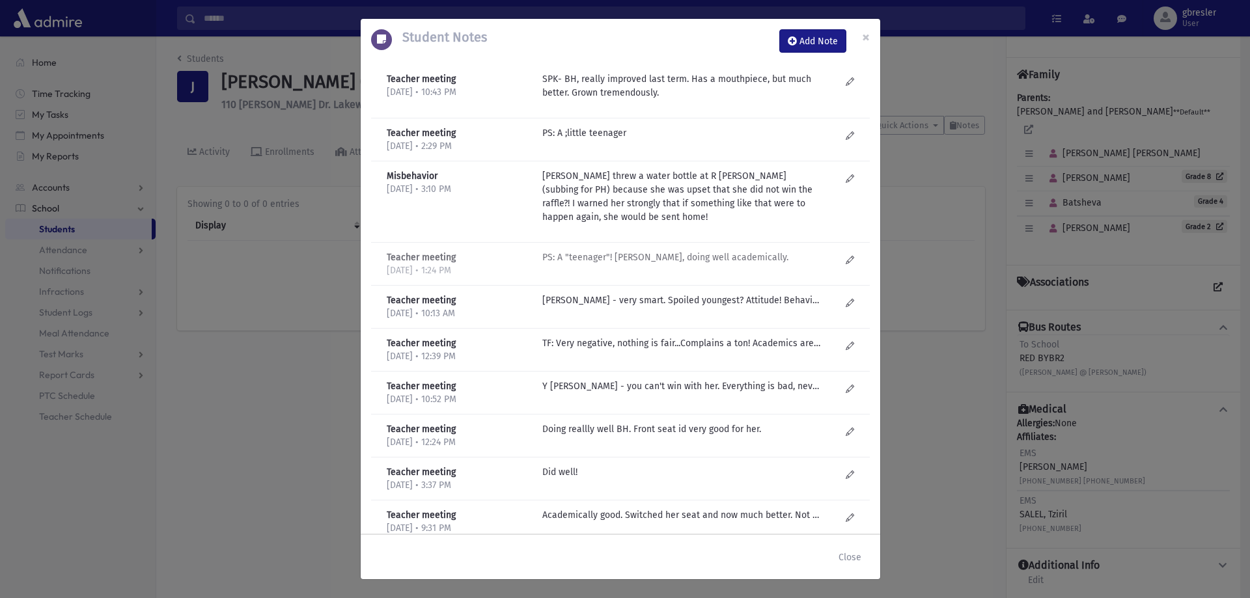
click at [624, 140] on p "PS: A "teenager"! Smart, doing well academically." at bounding box center [681, 133] width 279 height 14
click at [867, 34] on span "×" at bounding box center [866, 37] width 8 height 18
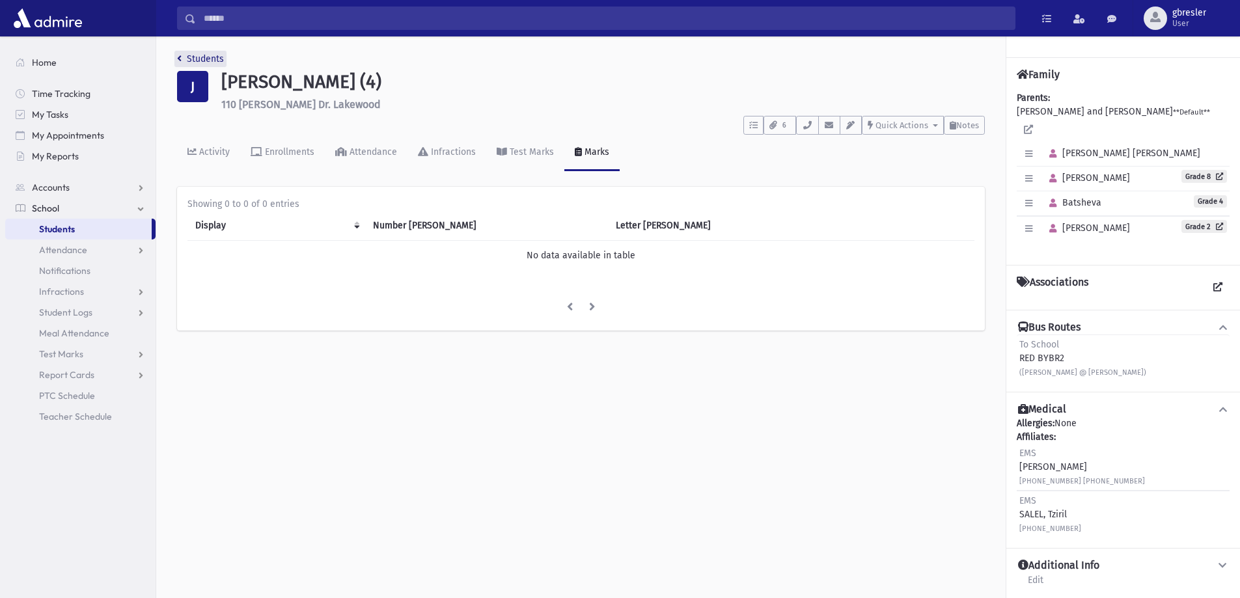
click at [190, 57] on link "Students" at bounding box center [200, 58] width 47 height 11
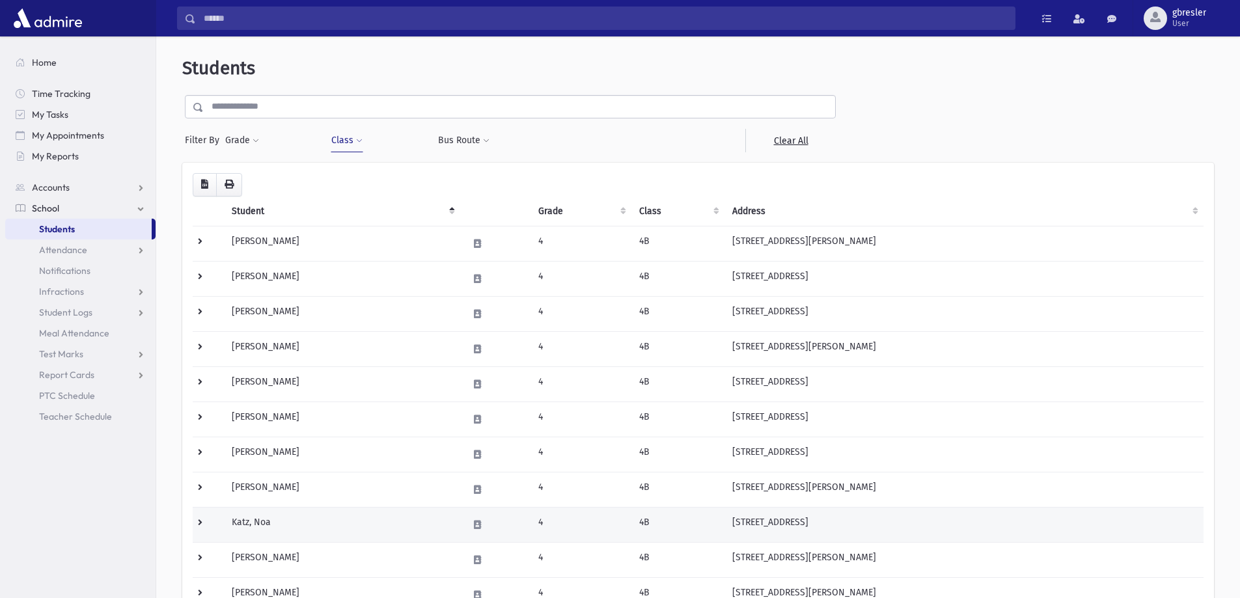
click at [260, 518] on td "Katz, Noa" at bounding box center [342, 524] width 236 height 35
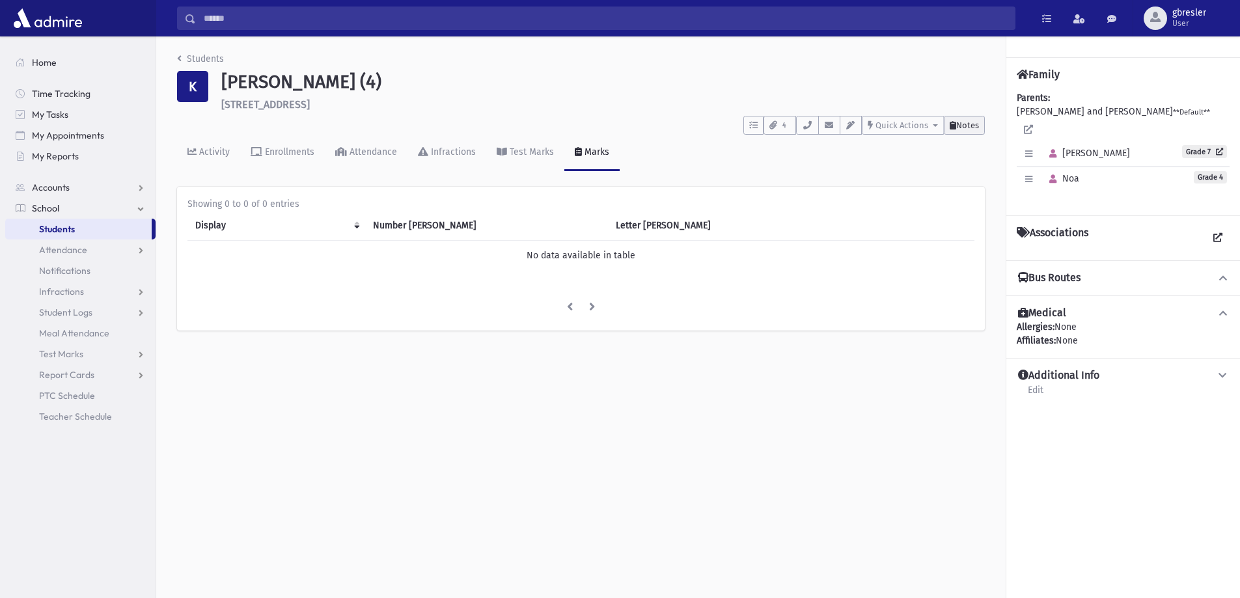
click at [964, 126] on span "Notes" at bounding box center [967, 125] width 23 height 10
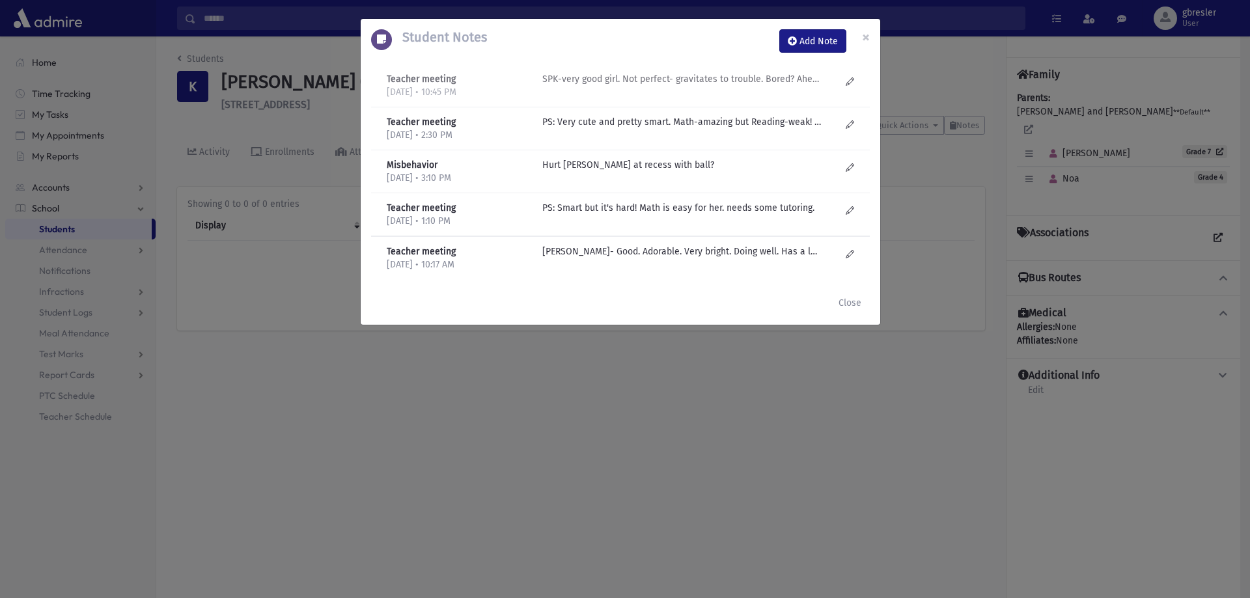
click at [619, 79] on p "SPK-very good girl. Not perfect- gravitates to trouble. Bored? Ahead. Nice girl." at bounding box center [681, 79] width 279 height 14
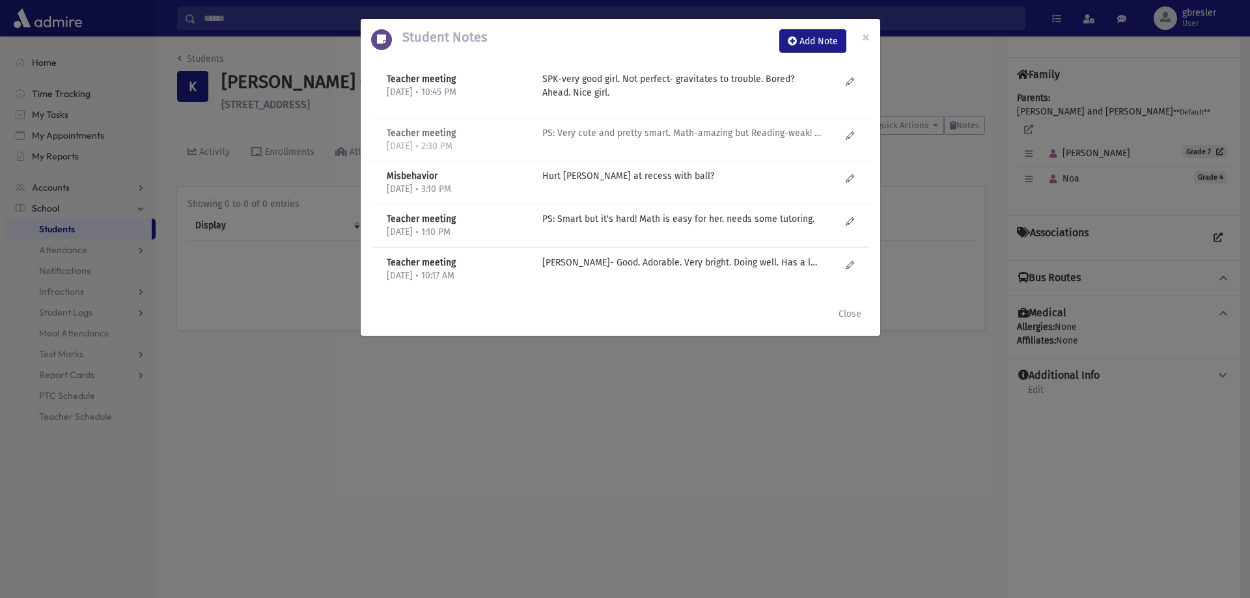
click at [640, 132] on p "PS: Very cute and pretty smart. Math-amazing but Reading-weak! VERY stubborn an…" at bounding box center [681, 133] width 279 height 14
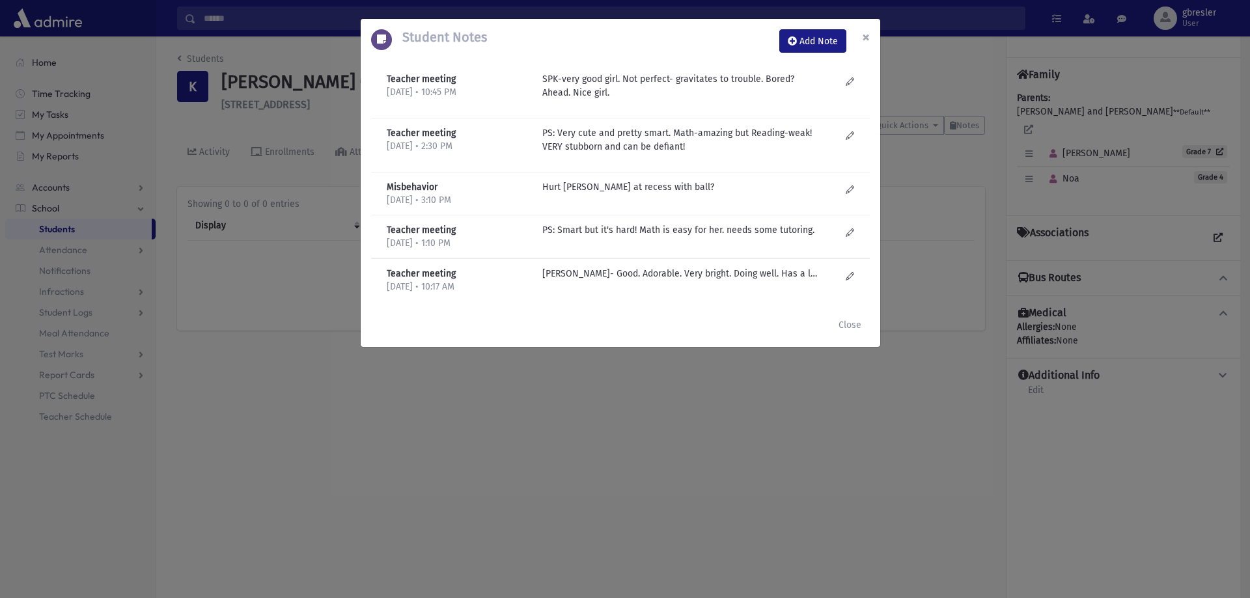
click at [862, 37] on span "×" at bounding box center [866, 37] width 8 height 18
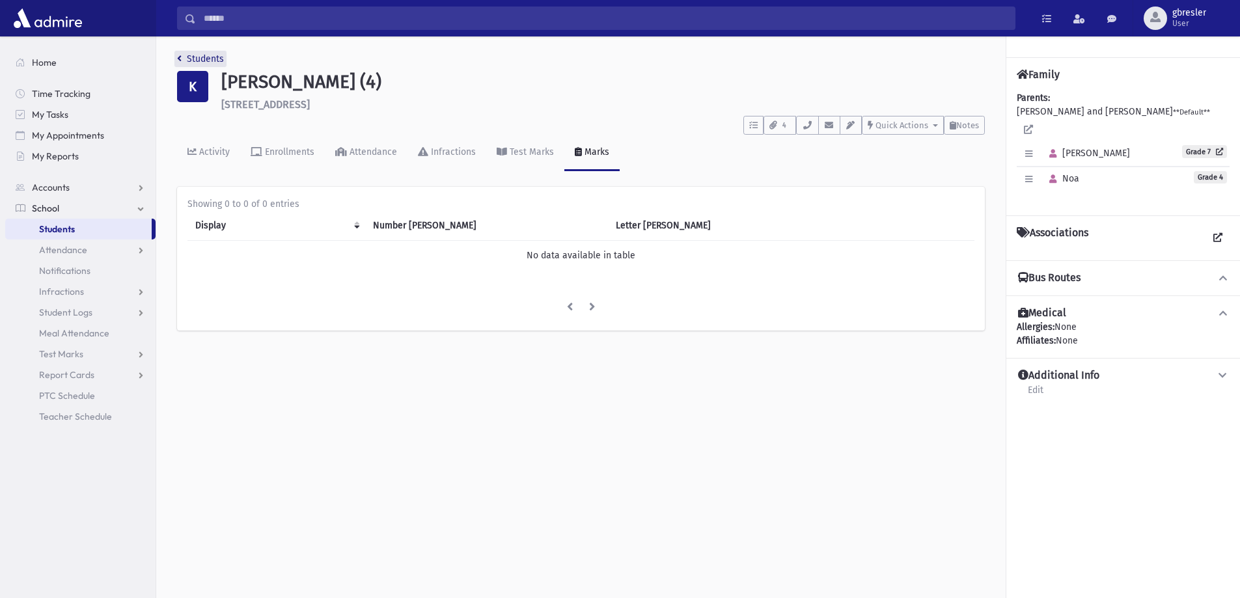
click at [205, 57] on link "Students" at bounding box center [200, 58] width 47 height 11
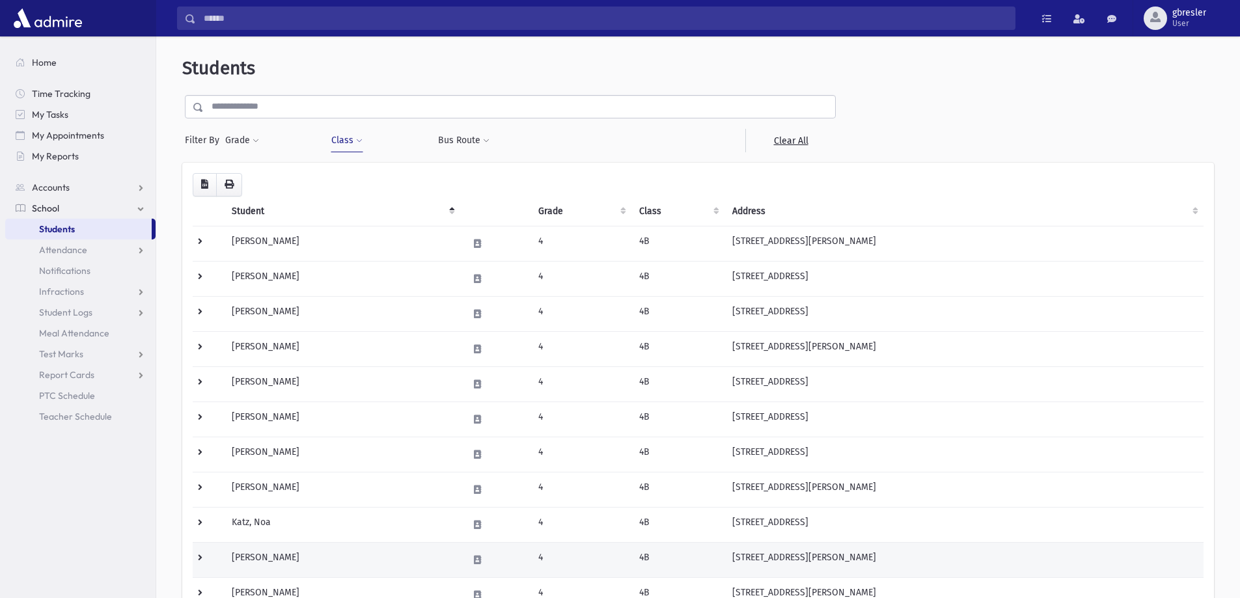
click at [270, 553] on td "[PERSON_NAME]" at bounding box center [342, 559] width 236 height 35
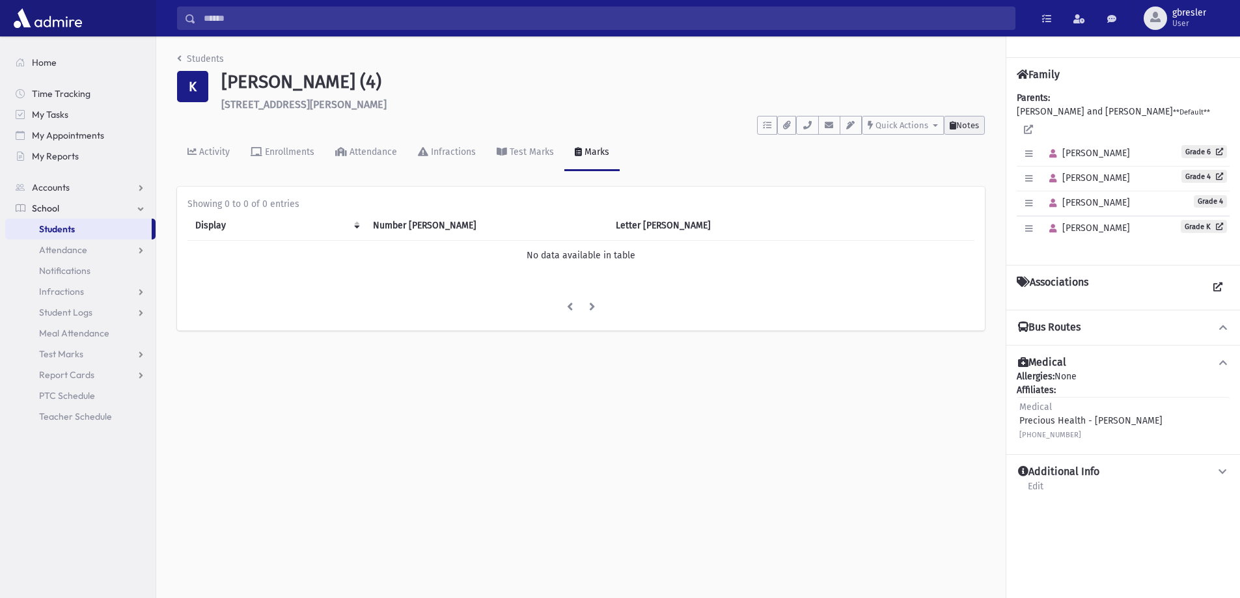
click at [978, 126] on span "Notes" at bounding box center [967, 125] width 23 height 10
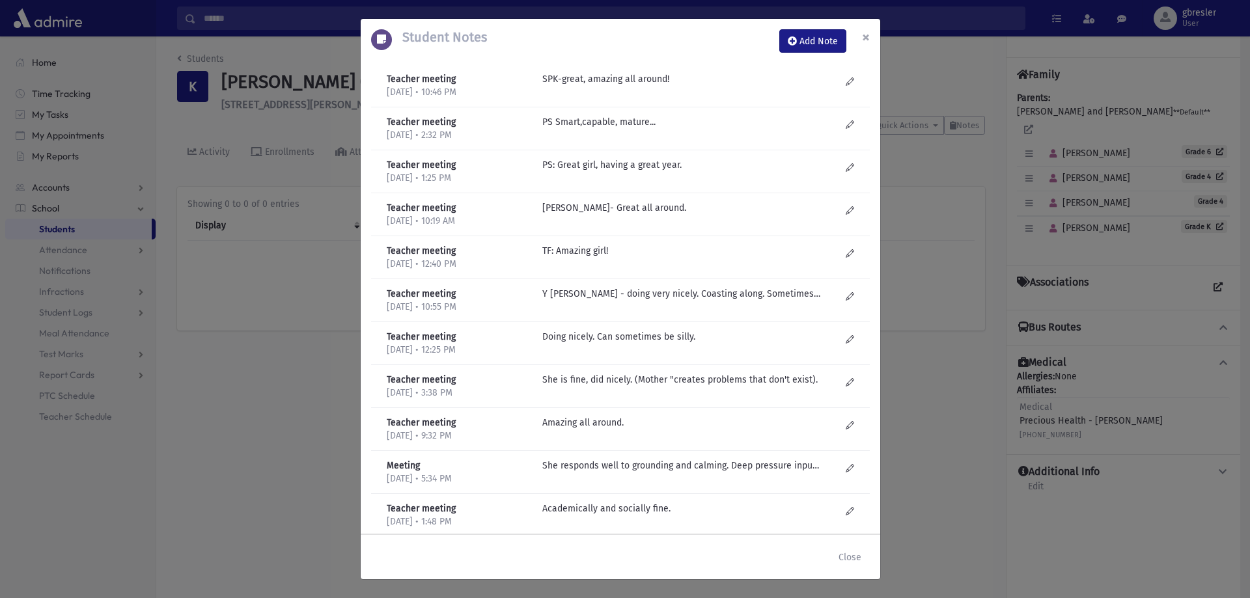
click at [867, 41] on span "×" at bounding box center [866, 37] width 8 height 18
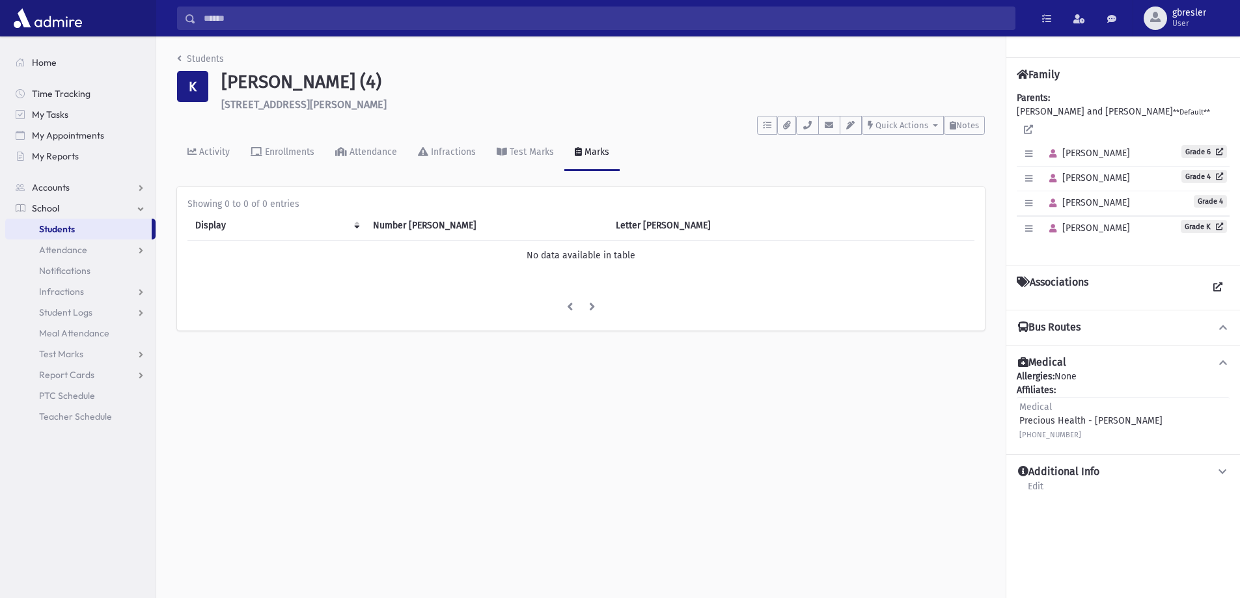
click at [207, 51] on div "Students K Kaufman, Miriam (4) 1158 Idalia Avenue Lakewood **** To Do's No open…" at bounding box center [581, 197] width 850 height 323
click at [204, 55] on link "Students" at bounding box center [200, 58] width 47 height 11
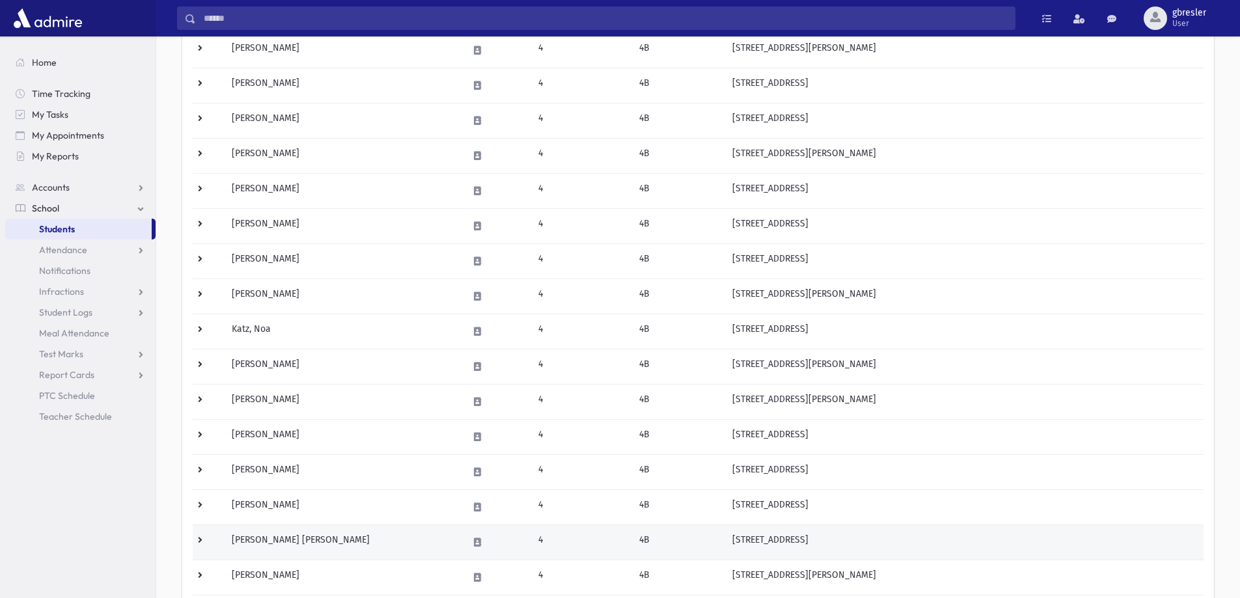
scroll to position [195, 0]
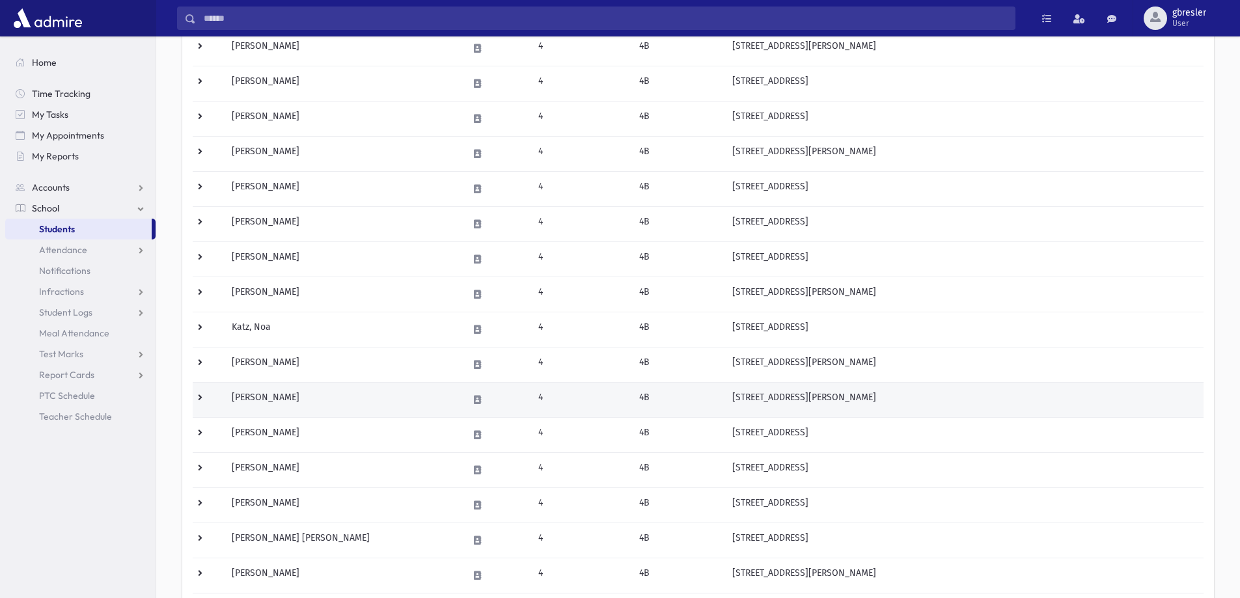
click at [268, 398] on td "Levy, Nava" at bounding box center [342, 399] width 236 height 35
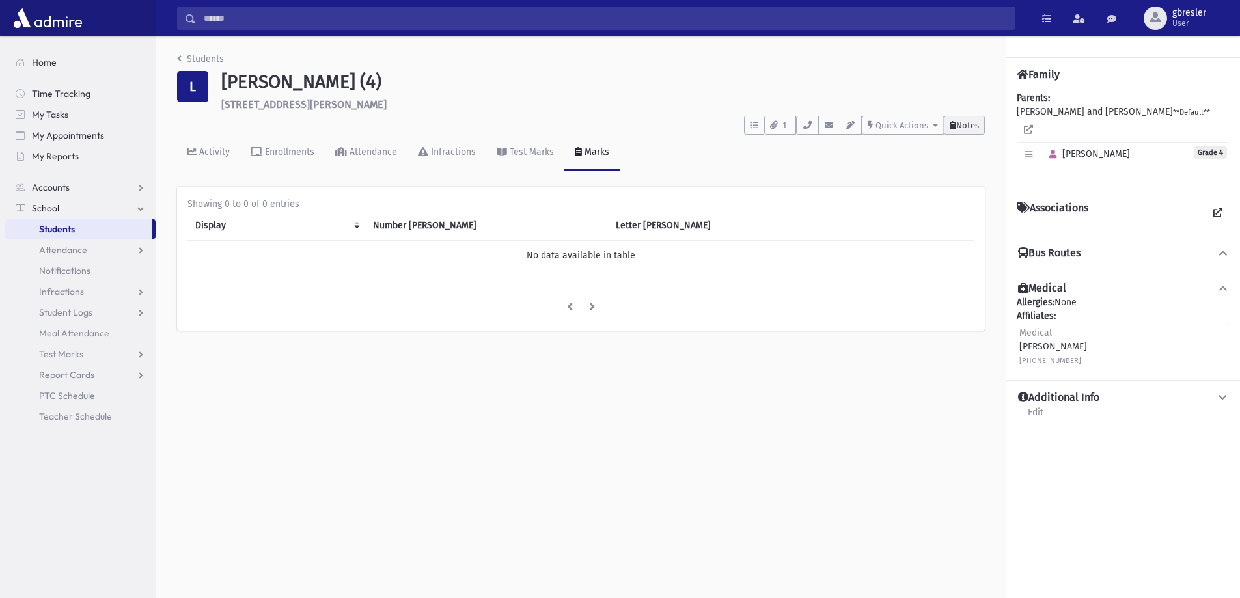
click at [956, 128] on span "Notes" at bounding box center [967, 125] width 23 height 10
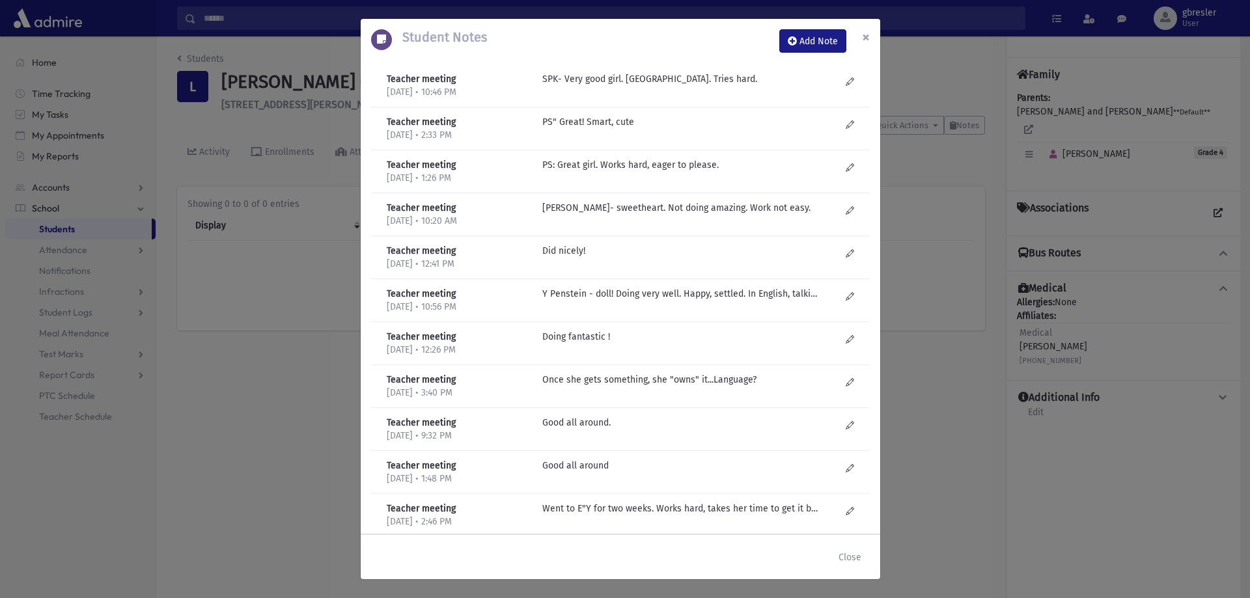
click at [866, 39] on span "×" at bounding box center [866, 37] width 8 height 18
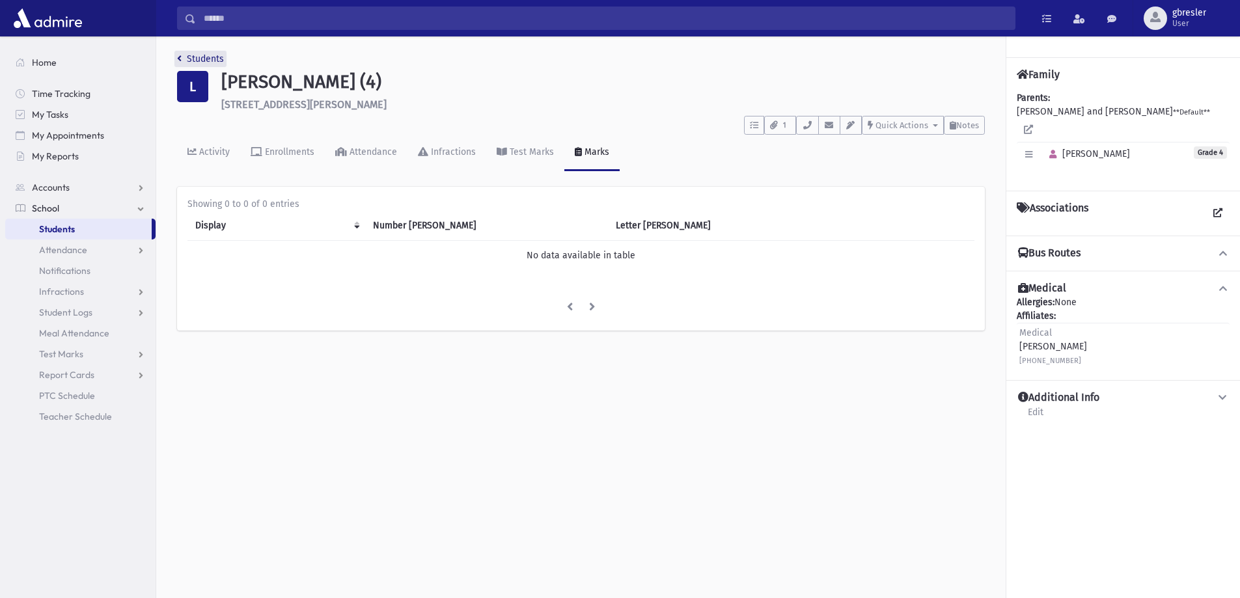
click at [212, 55] on link "Students" at bounding box center [200, 58] width 47 height 11
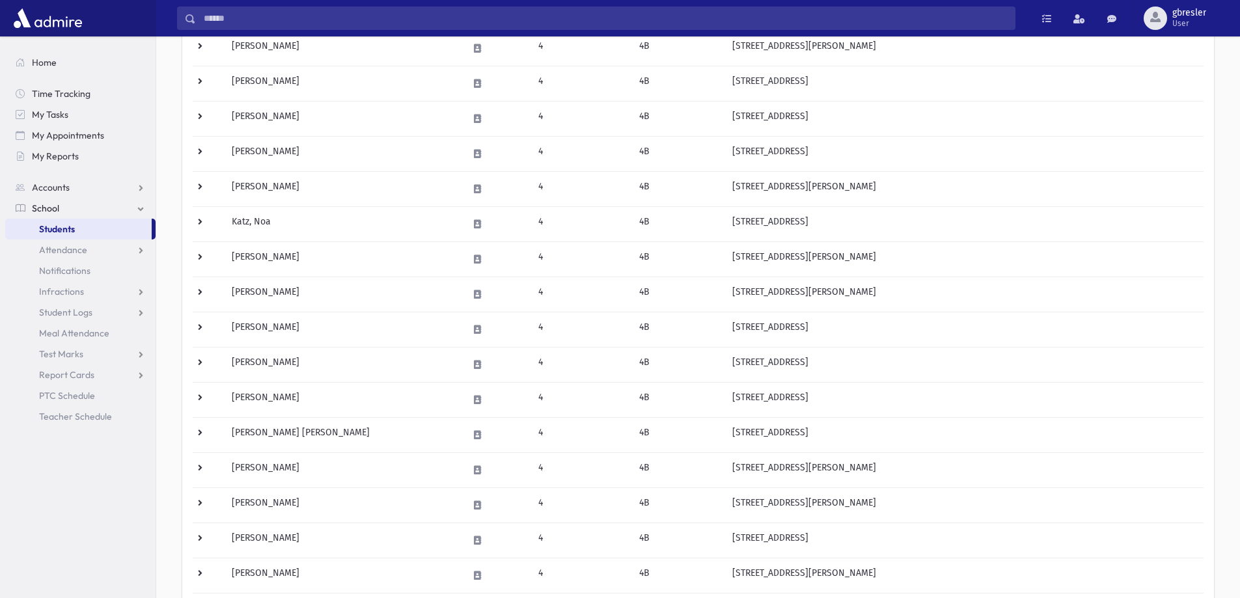
scroll to position [326, 0]
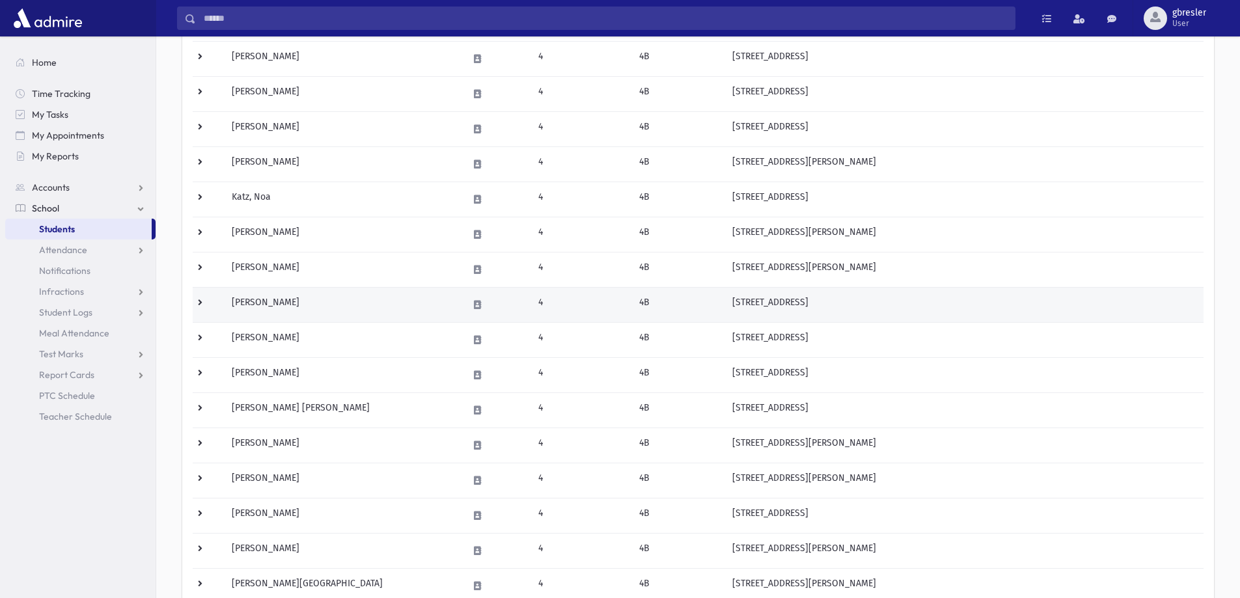
click at [275, 302] on td "Miller, Meira" at bounding box center [342, 304] width 236 height 35
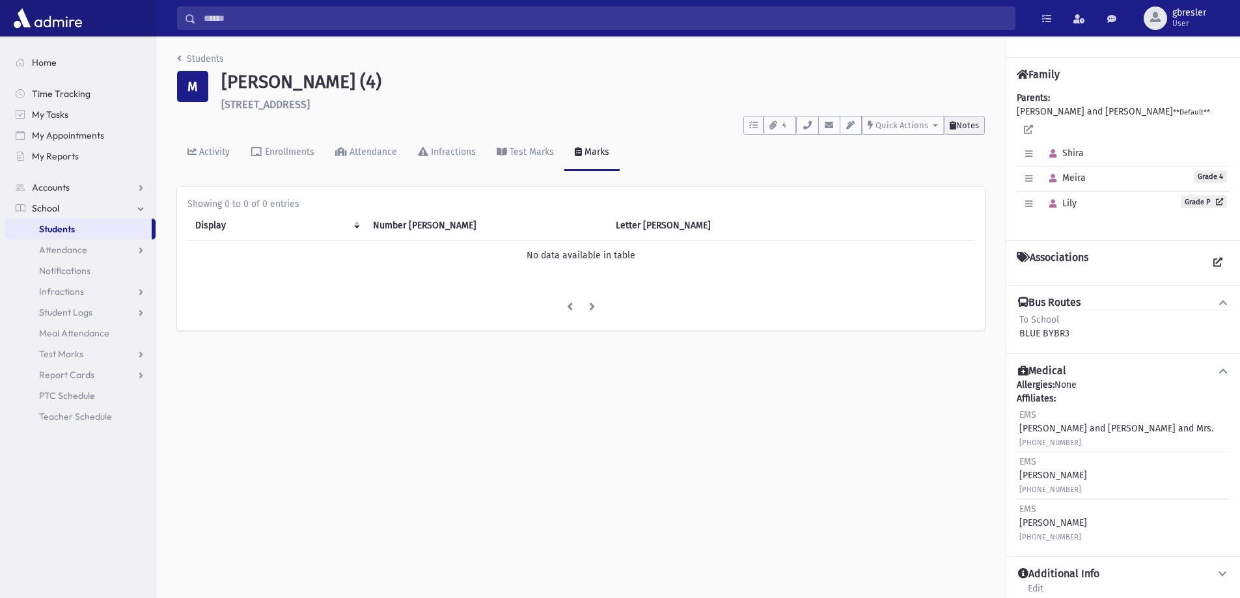
click at [956, 124] on span "Notes" at bounding box center [967, 125] width 23 height 10
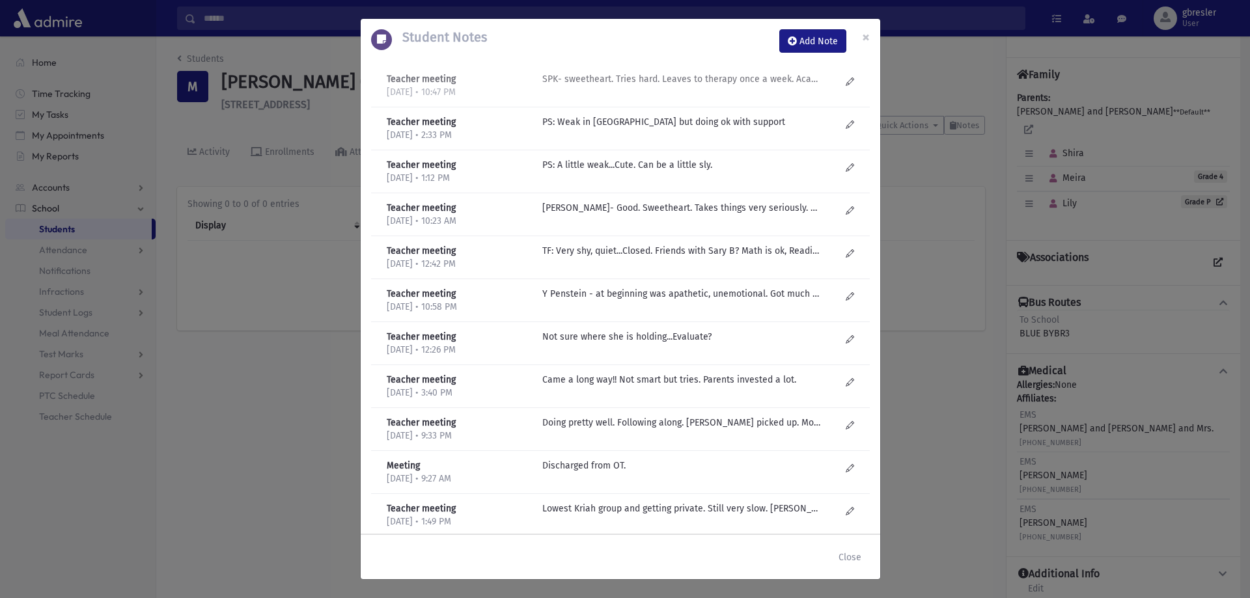
click at [643, 79] on p "SPK- sweetheart. Tries hard. Leaves to therapy once a week. Academically not st…" at bounding box center [681, 79] width 279 height 14
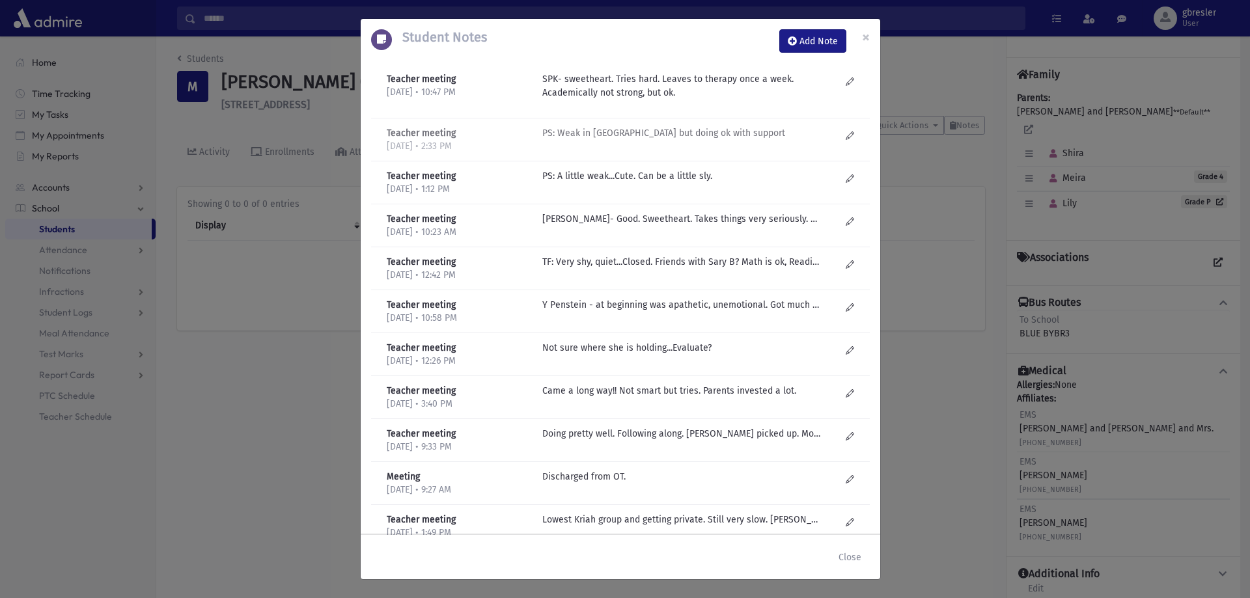
click at [594, 138] on p "PS: Weak in reading but doing ok with support" at bounding box center [681, 133] width 279 height 14
click at [868, 38] on span "×" at bounding box center [866, 37] width 8 height 18
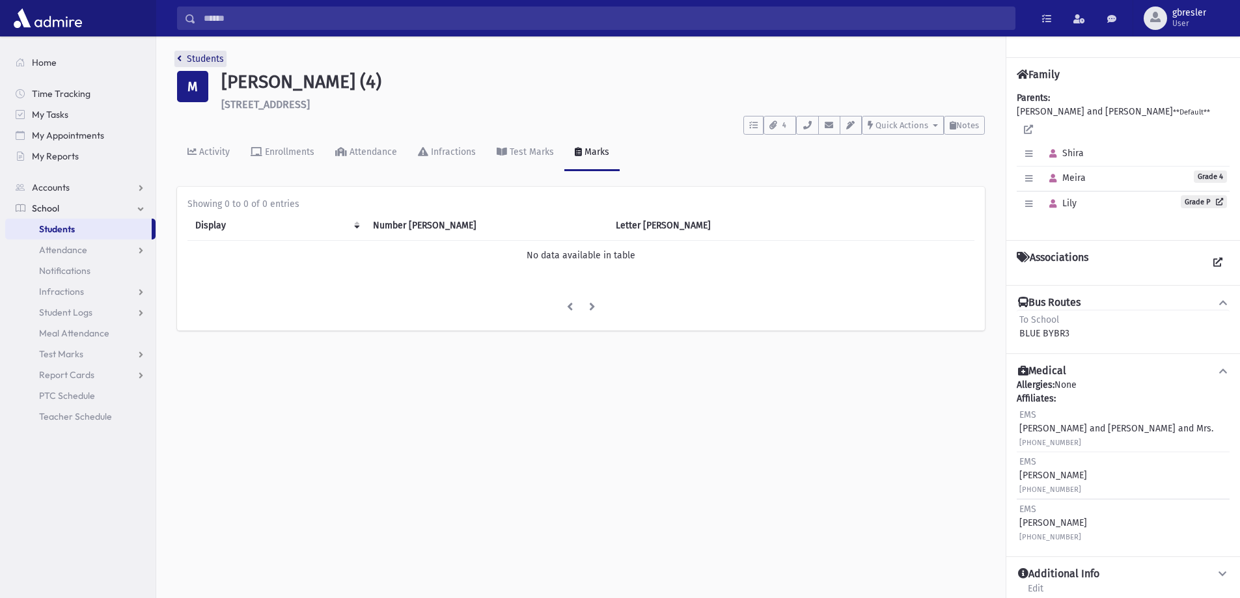
click at [195, 58] on link "Students" at bounding box center [200, 58] width 47 height 11
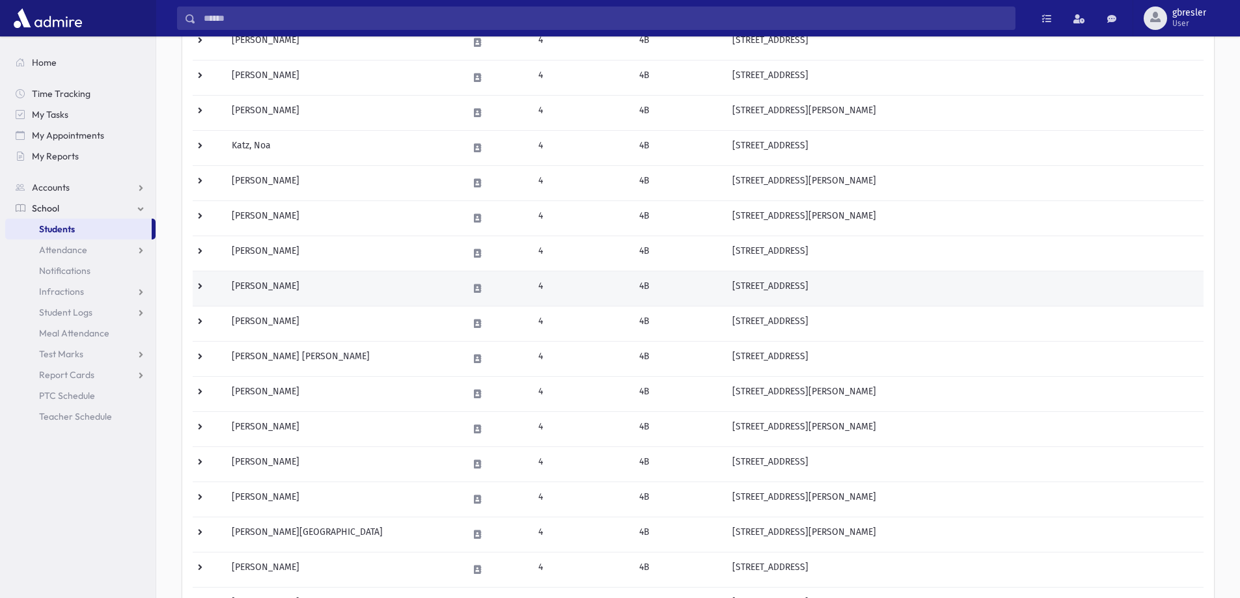
scroll to position [391, 0]
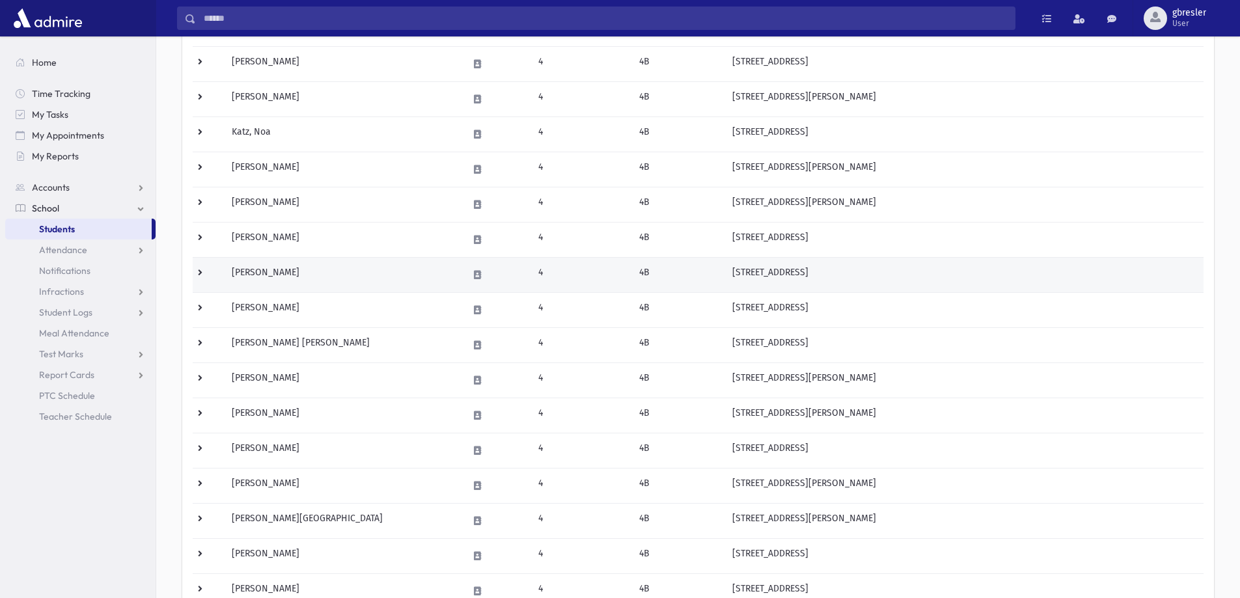
click at [277, 276] on td "Minzer, Rikki" at bounding box center [342, 274] width 236 height 35
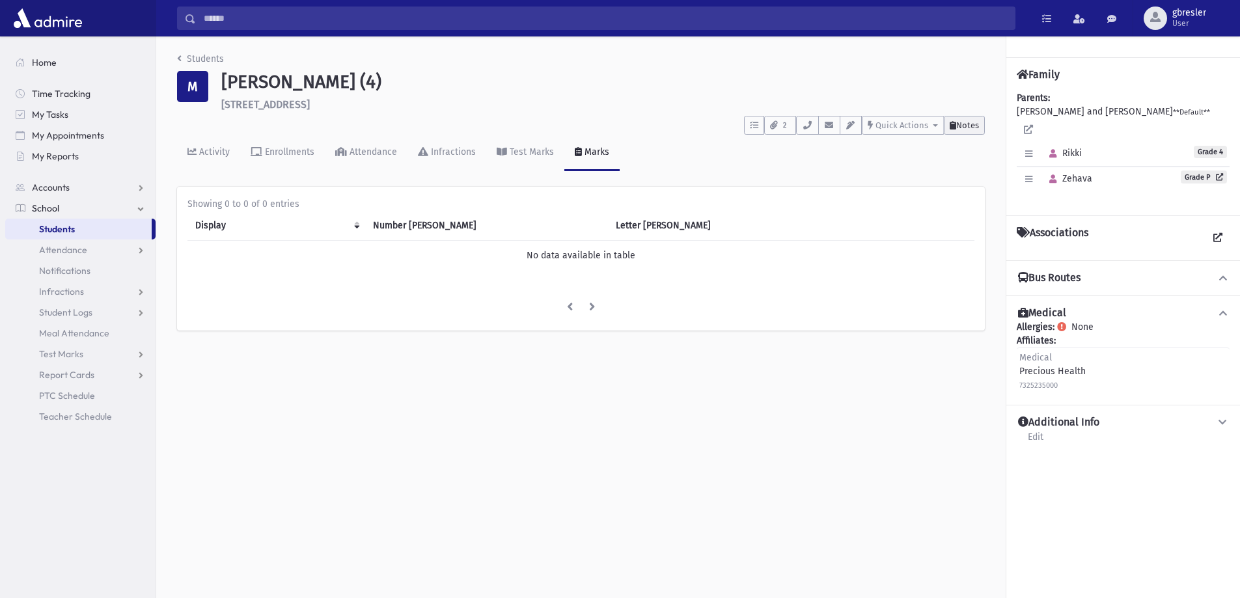
click at [958, 120] on span "Notes" at bounding box center [967, 125] width 23 height 10
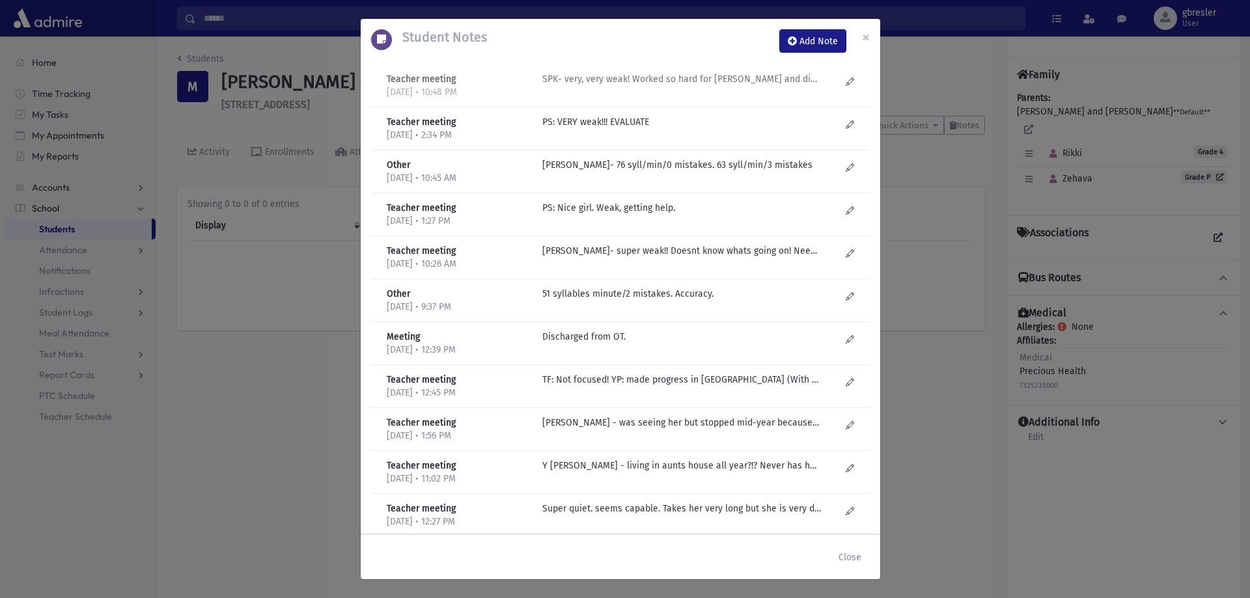
click at [686, 79] on p "SPK- very, very weak! Worked so hard for YK and did amazing! doing well sociall…" at bounding box center [681, 79] width 279 height 14
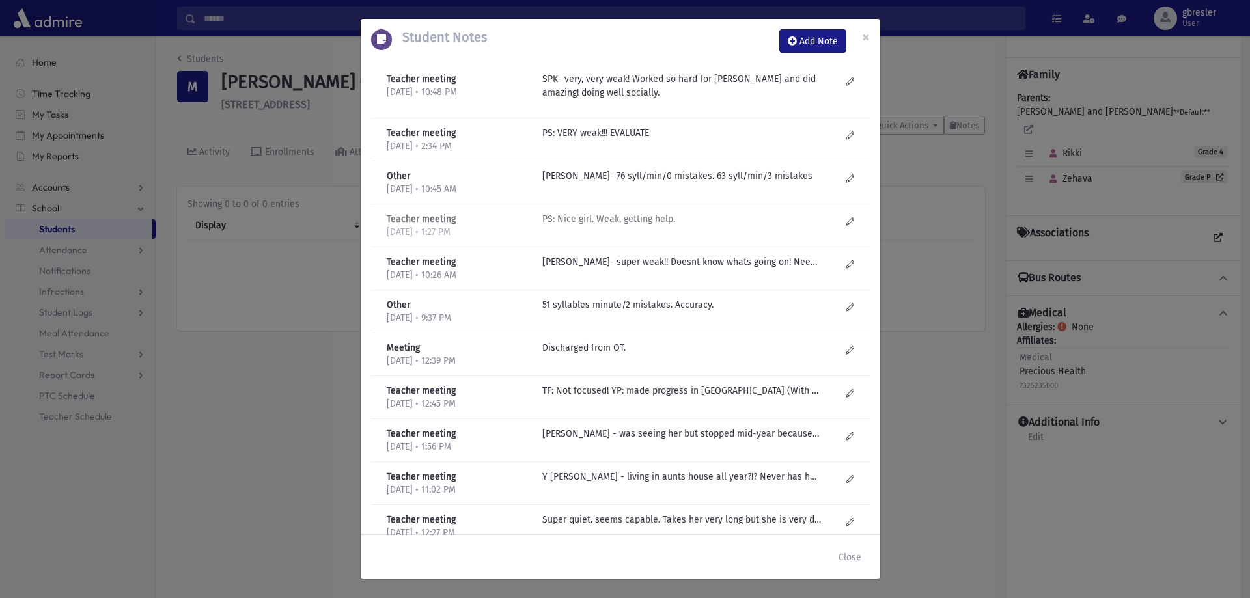
click at [608, 140] on p "PS: Nice girl. Weak, getting help." at bounding box center [681, 133] width 279 height 14
click at [603, 140] on p "SP Krauss- super weak!! Doesnt know whats going on! Needs language! Weak proces…" at bounding box center [681, 133] width 279 height 14
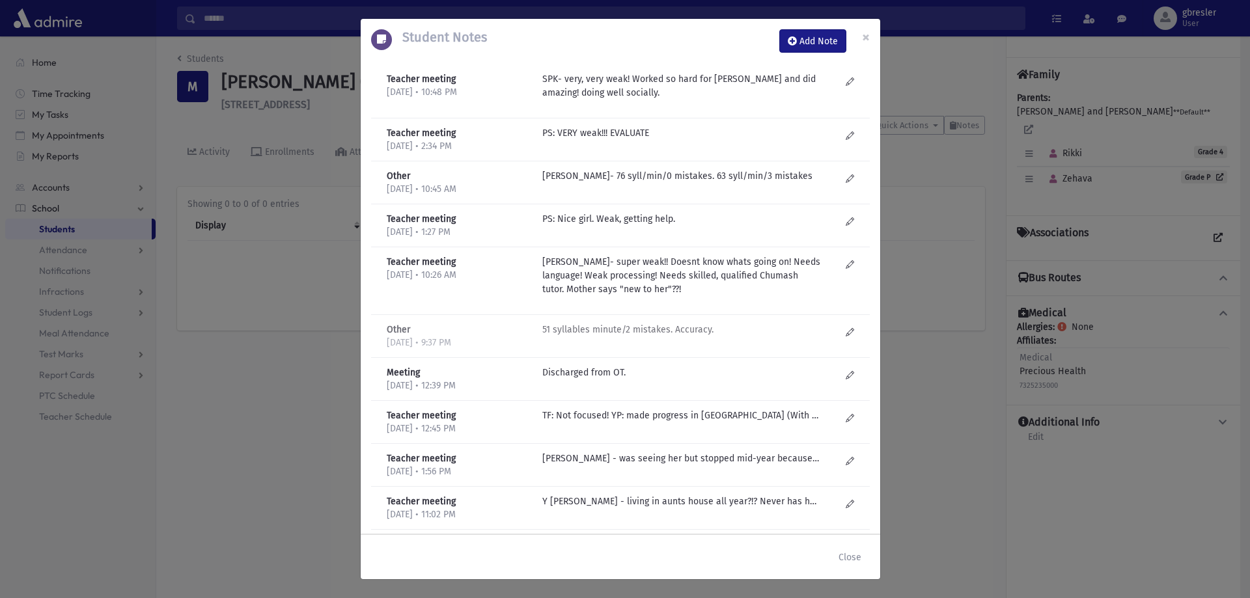
click at [599, 140] on p "51 syllables minute/2 mistakes. Accuracy." at bounding box center [681, 133] width 279 height 14
click at [868, 38] on span "×" at bounding box center [866, 37] width 8 height 18
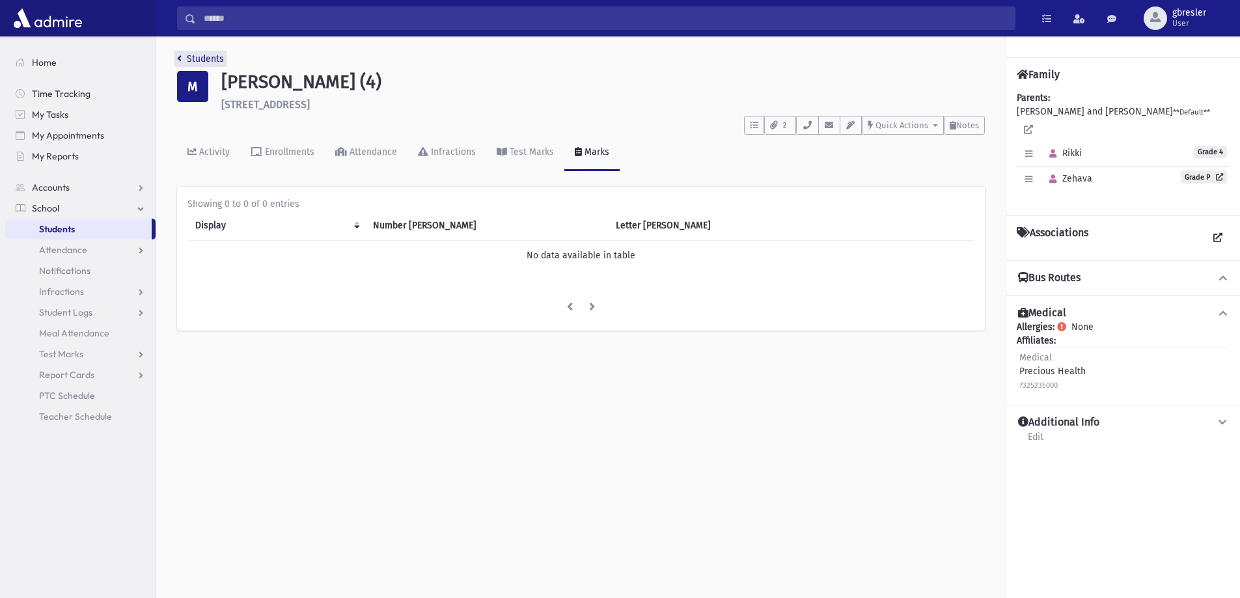
click at [215, 55] on link "Students" at bounding box center [200, 58] width 47 height 11
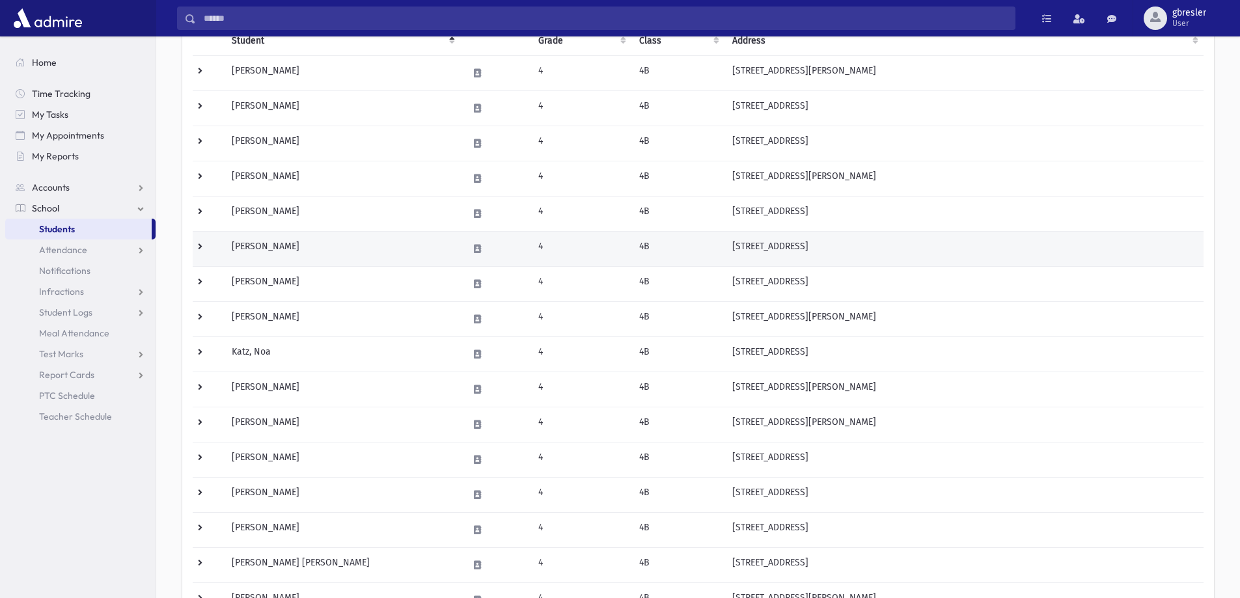
scroll to position [260, 0]
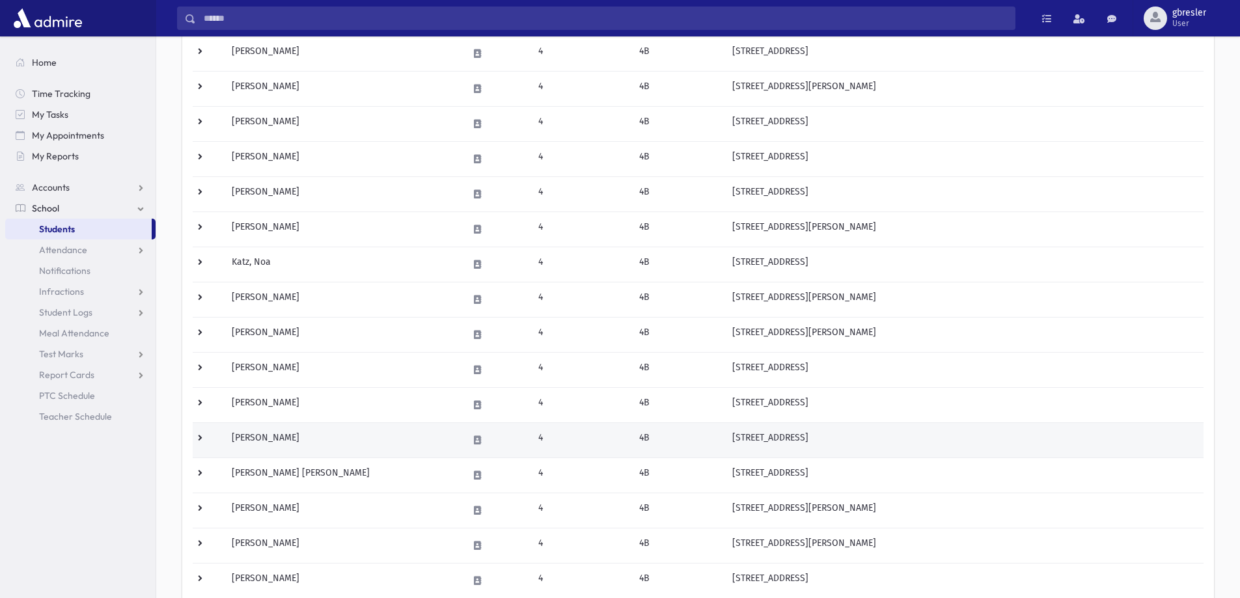
click at [275, 437] on td "Pepose, Ahuva" at bounding box center [342, 440] width 236 height 35
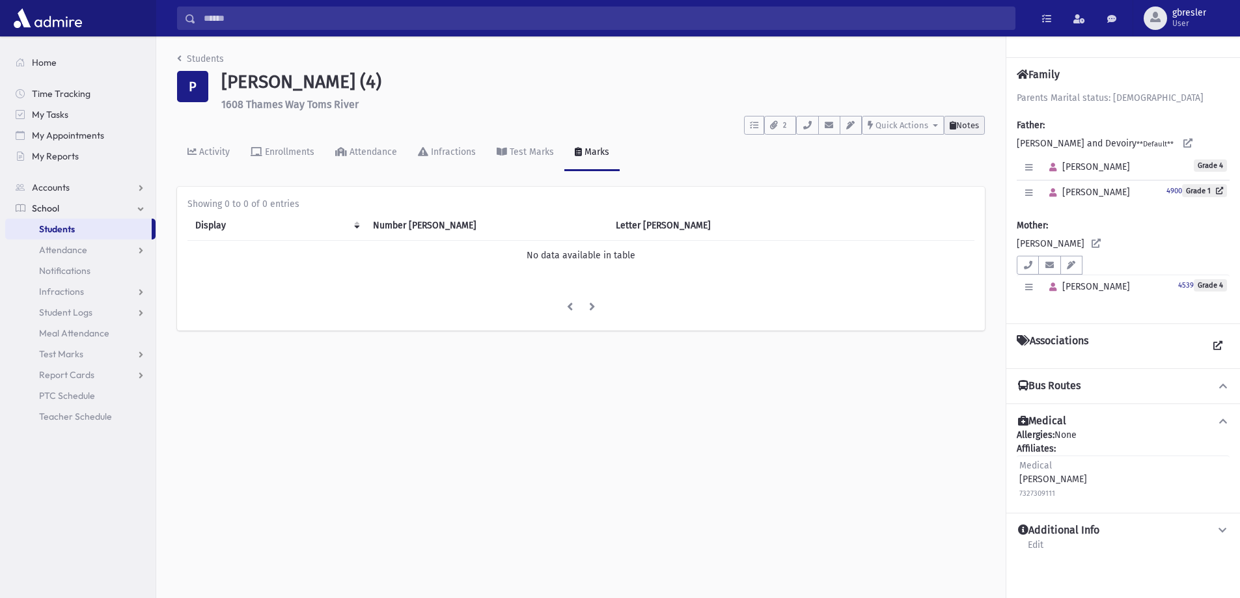
click at [976, 120] on span "Notes" at bounding box center [967, 125] width 23 height 10
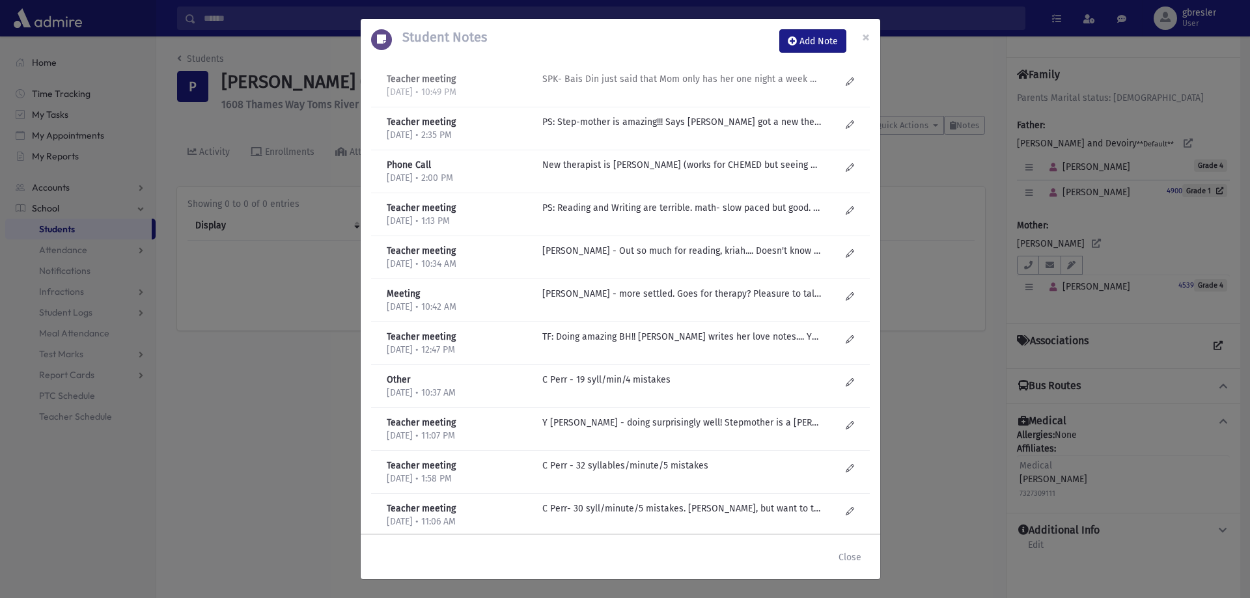
click at [700, 84] on p "SPK- Bais Din just said that Mom only has her one night a week and every other …" at bounding box center [681, 79] width 279 height 14
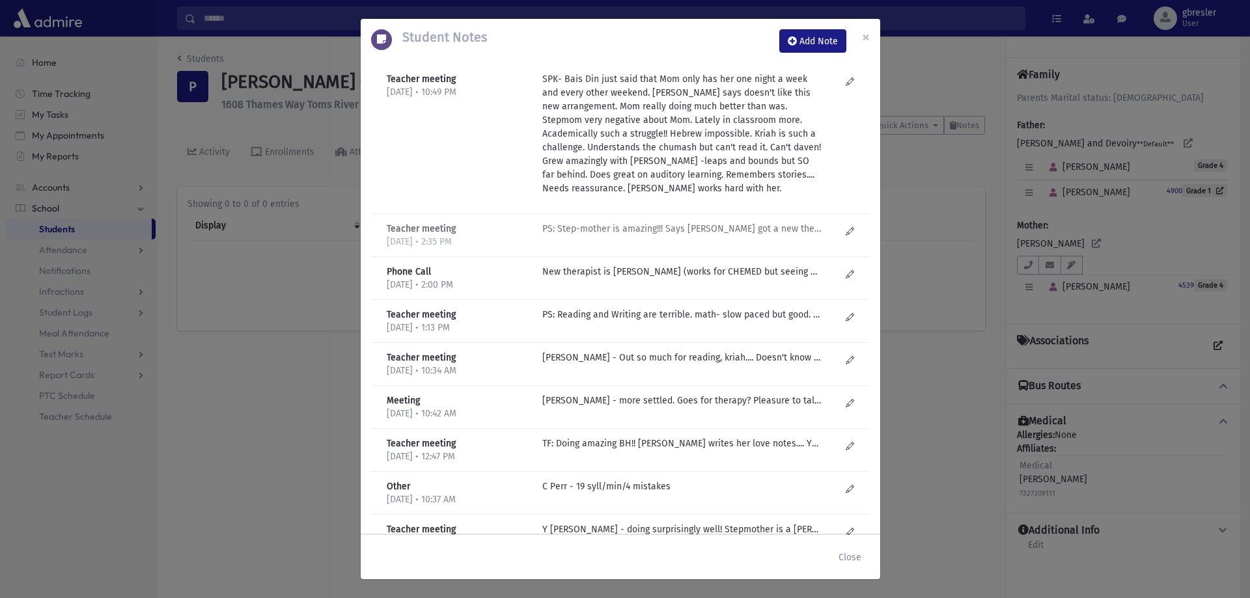
click at [674, 225] on p "PS: Step-mother is amazing!!! Says Ahuva got a new therapist...Reading is SO we…" at bounding box center [681, 229] width 279 height 14
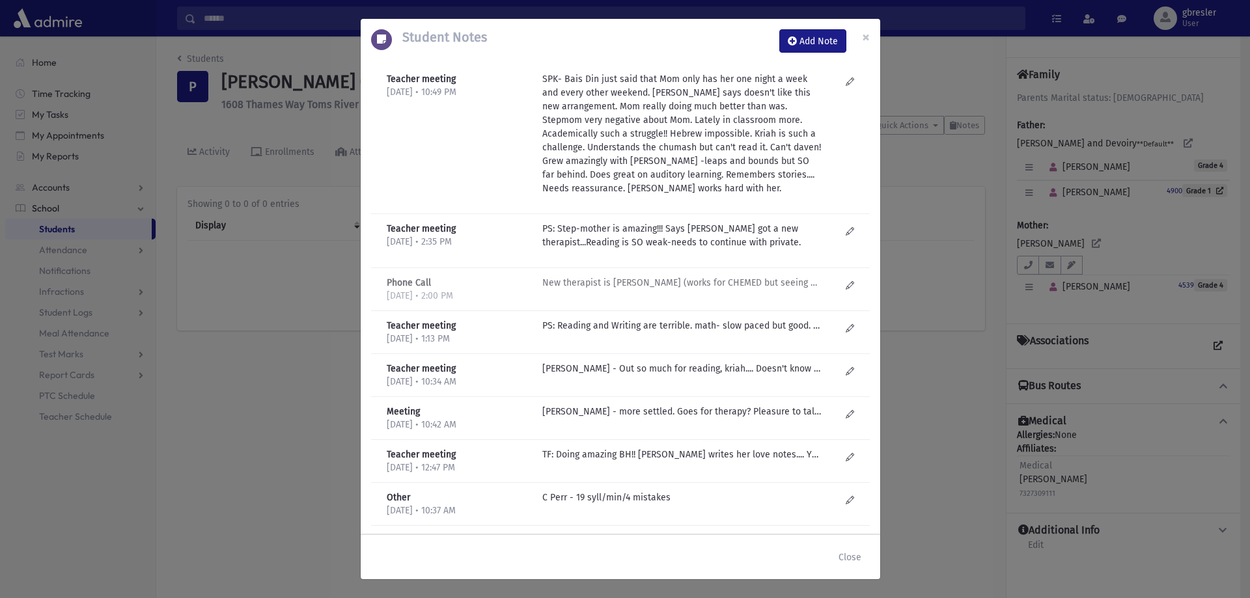
click at [652, 285] on p "New therapist is Malky Garber (works for CHEMED but seeing her privately)" at bounding box center [681, 283] width 279 height 14
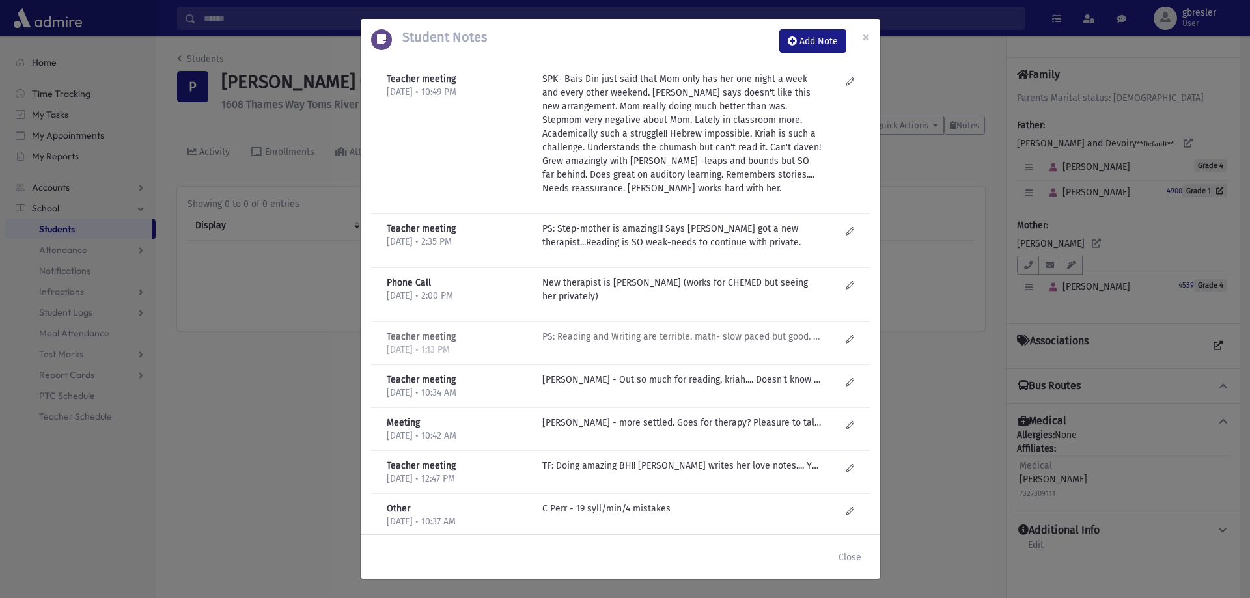
click at [629, 339] on p "PS: Reading and Writing are terrible. math- slow paced but good. needs someone …" at bounding box center [681, 337] width 279 height 14
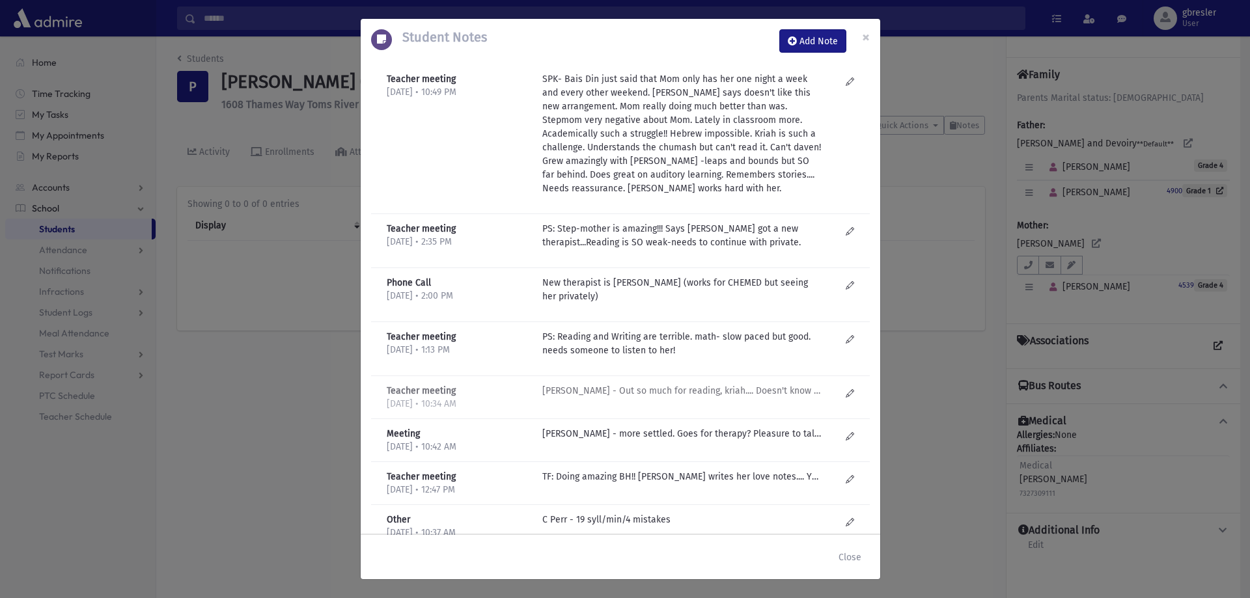
click at [635, 393] on p "SP Krauss - Out so much for reading, kriah.... Doesn't know what's flying! Out …" at bounding box center [681, 391] width 279 height 14
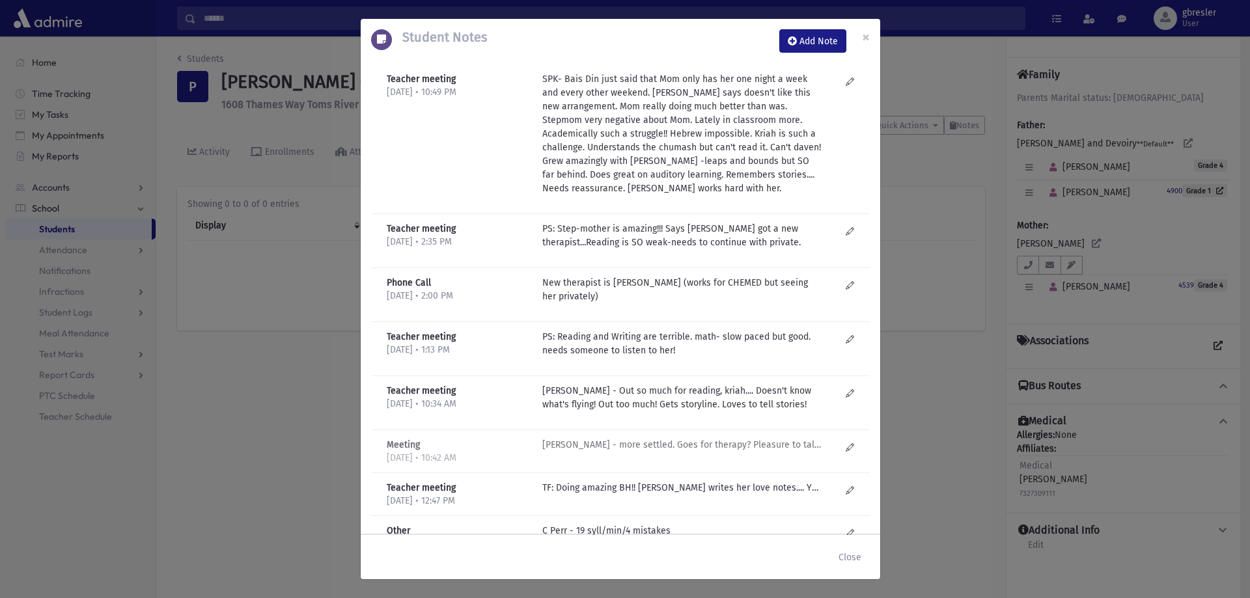
click at [631, 441] on p "J Golub - more settled. Goes for therapy? Pleasure to talk to. Won't continue w…" at bounding box center [681, 445] width 279 height 14
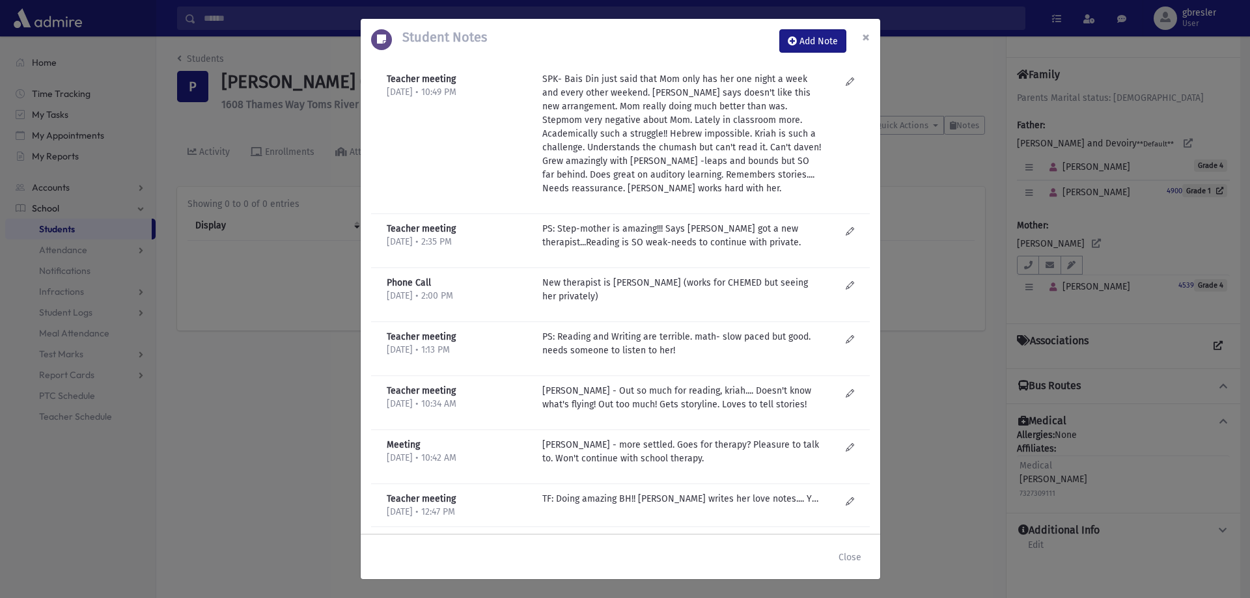
click at [867, 33] on span "×" at bounding box center [866, 37] width 8 height 18
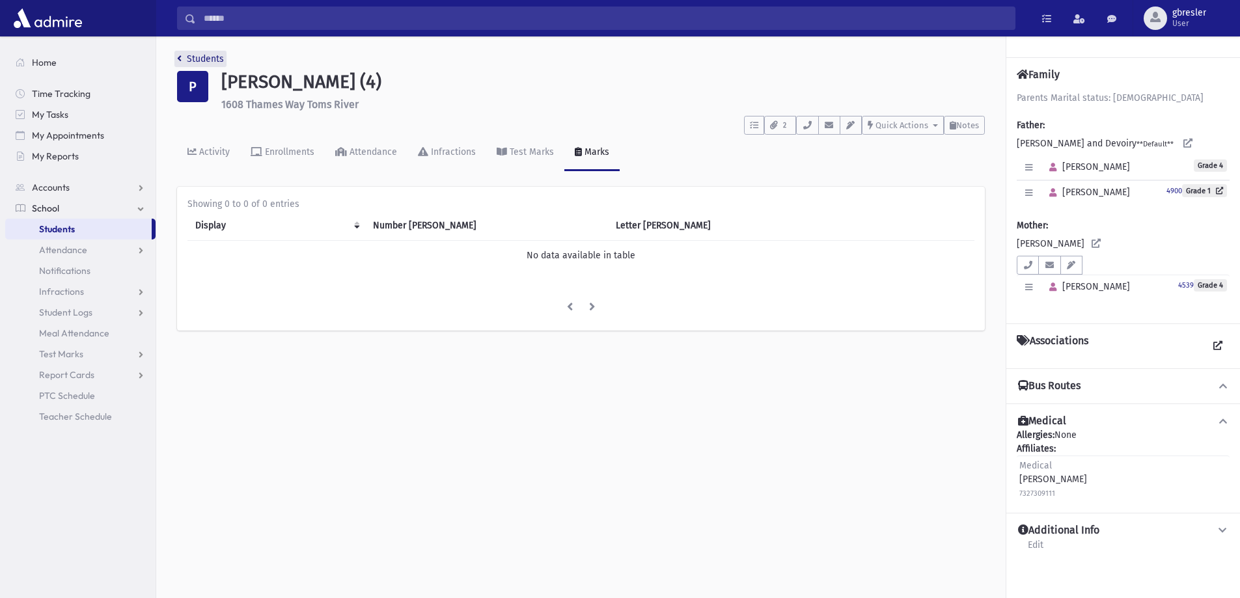
click at [212, 57] on link "Students" at bounding box center [200, 58] width 47 height 11
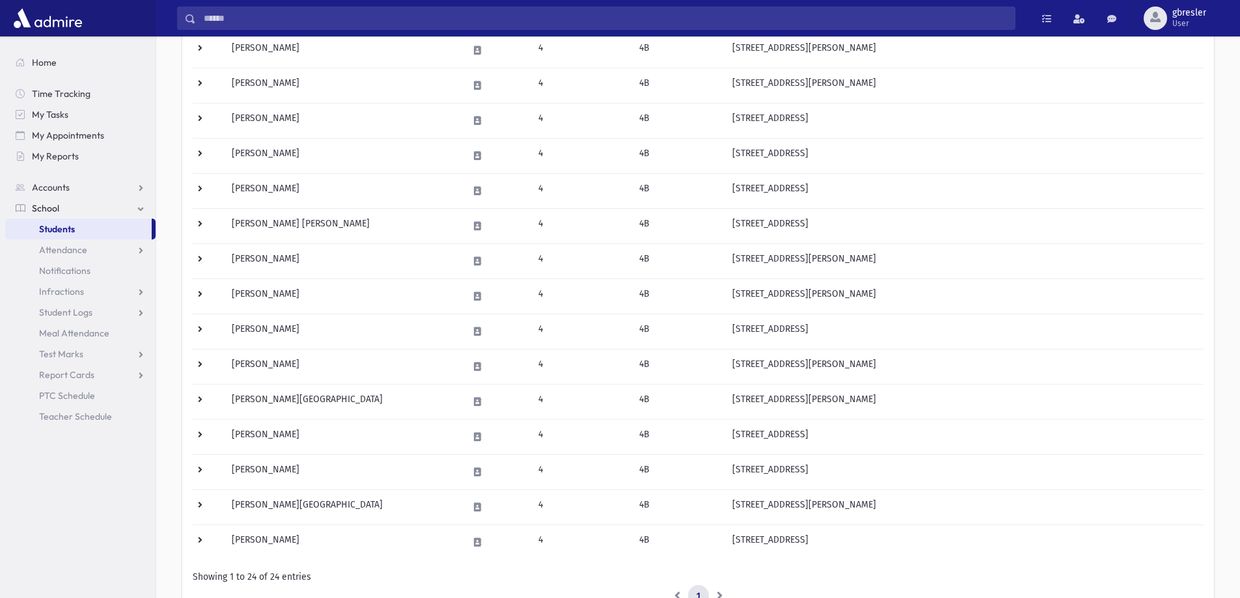
scroll to position [521, 0]
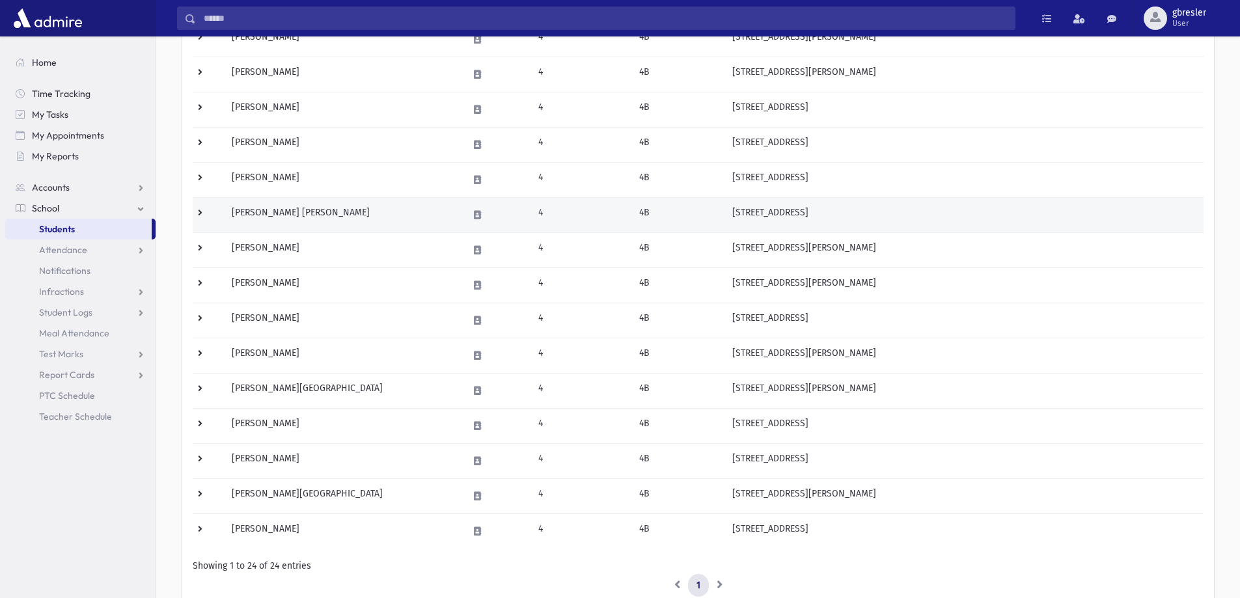
click at [290, 211] on td "Perlberg, Chana Atara" at bounding box center [342, 214] width 236 height 35
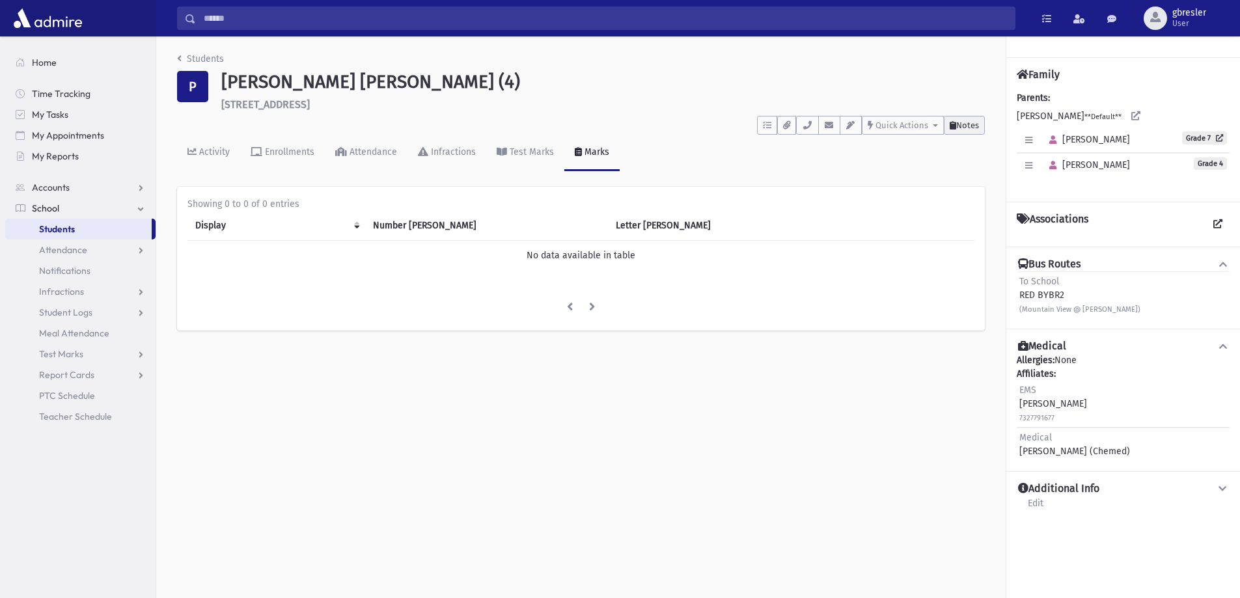
click at [967, 128] on span "Notes" at bounding box center [967, 125] width 23 height 10
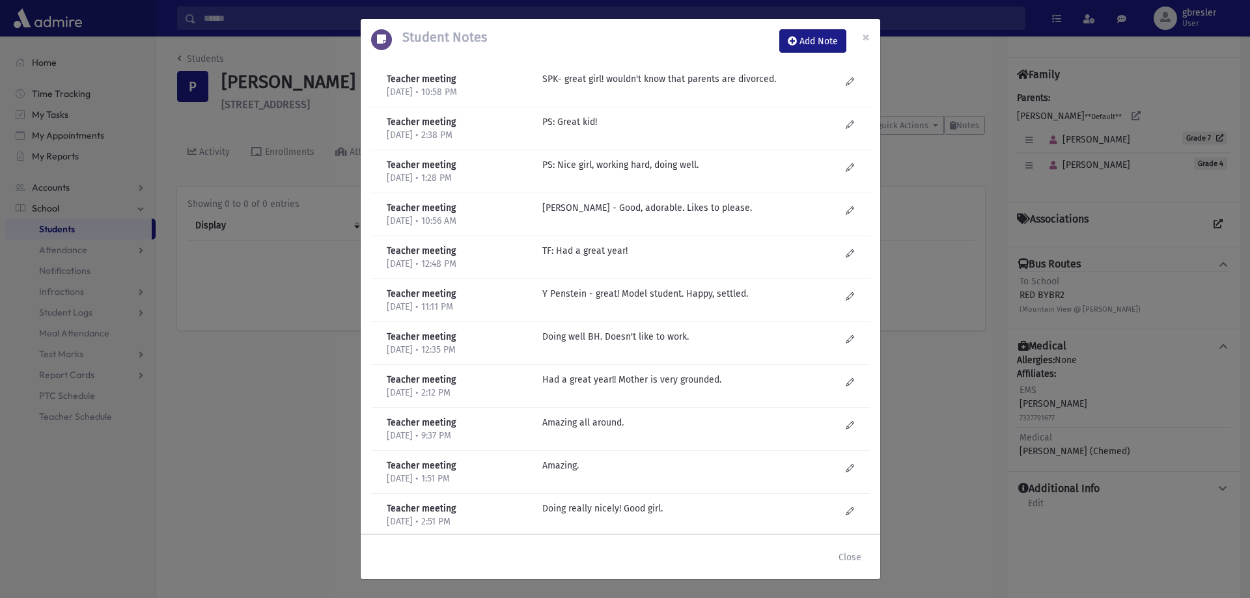
drag, startPoint x: 859, startPoint y: 139, endPoint x: 863, endPoint y: 128, distance: 11.1
click at [863, 128] on div "Teacher meeting [DATE] • 10:58 PM SPK- great girl! wouldn't know that parents a…" at bounding box center [621, 299] width 520 height 472
click at [863, 32] on span "×" at bounding box center [866, 37] width 8 height 18
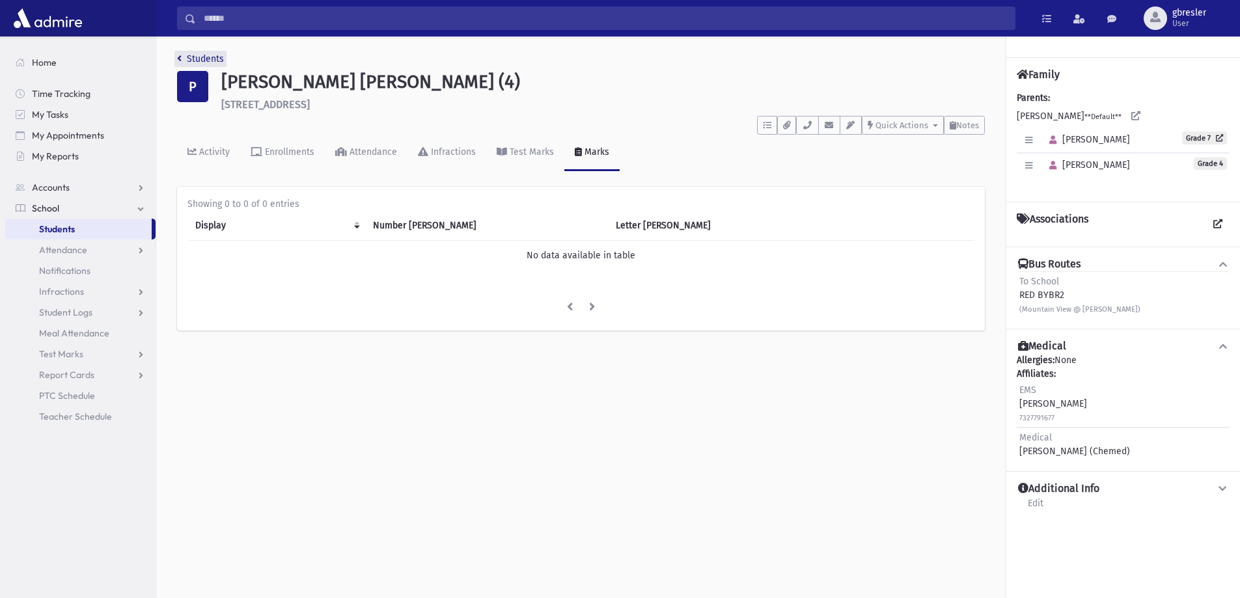
click at [210, 60] on link "Students" at bounding box center [200, 58] width 47 height 11
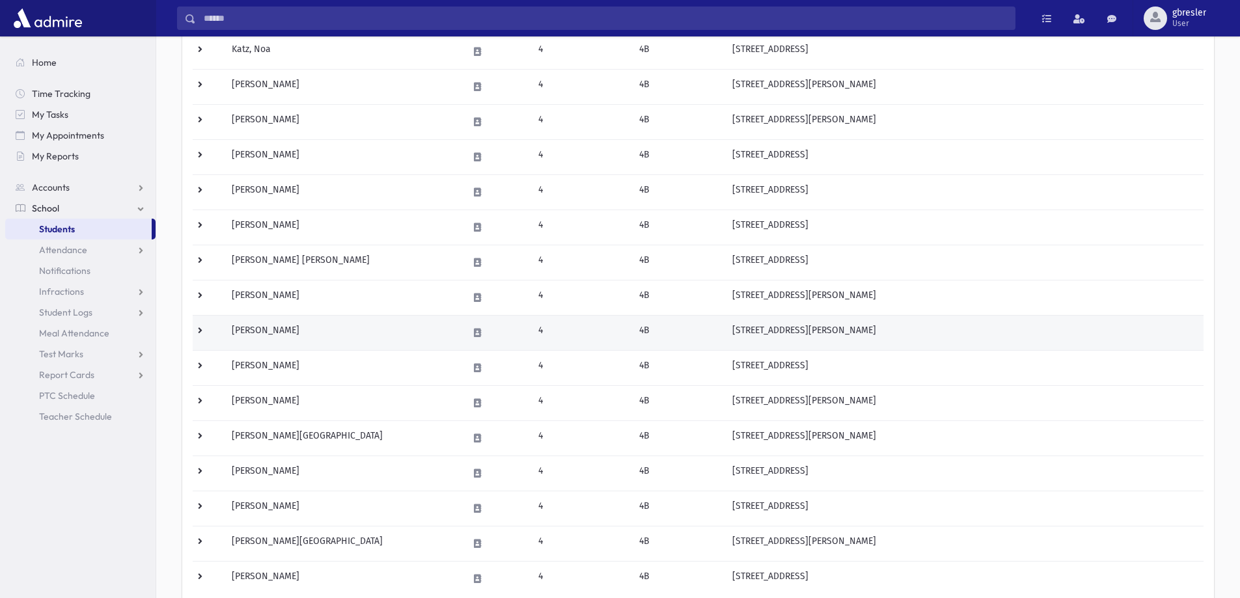
scroll to position [521, 0]
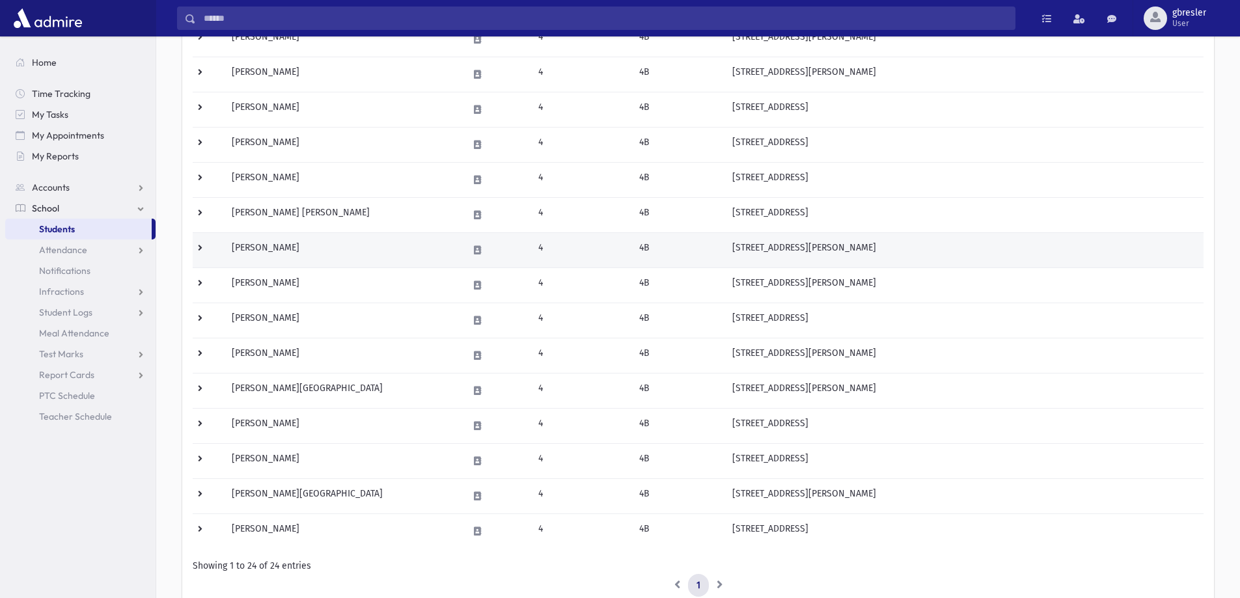
click at [266, 251] on td "[PERSON_NAME]" at bounding box center [342, 249] width 236 height 35
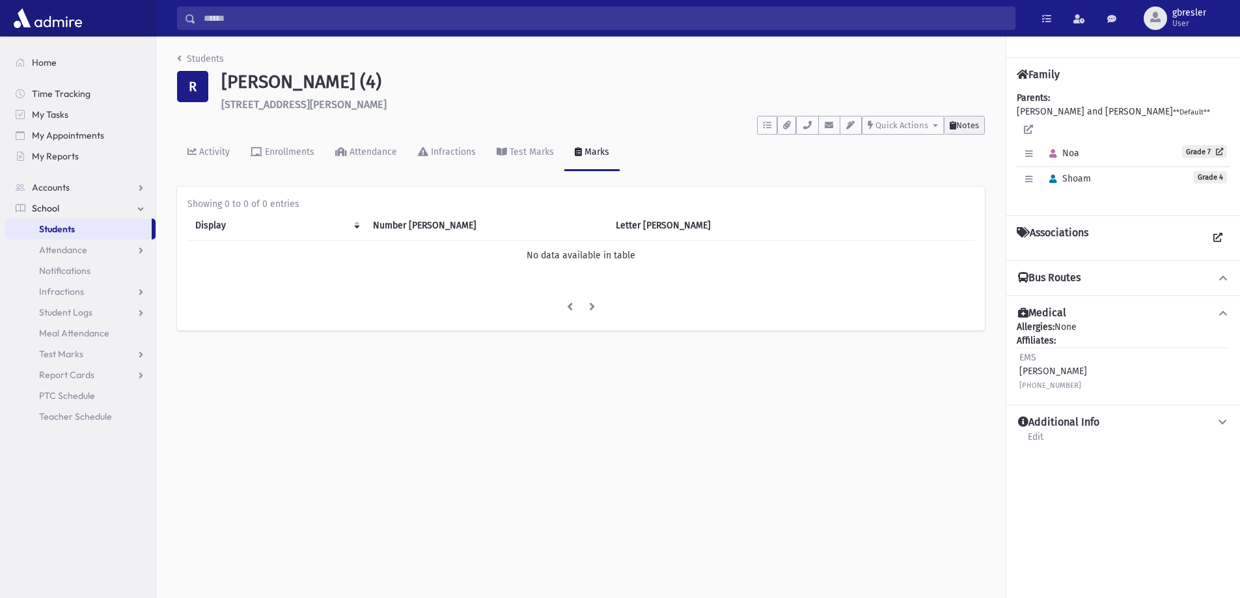
click at [978, 117] on button "Notes" at bounding box center [964, 125] width 41 height 19
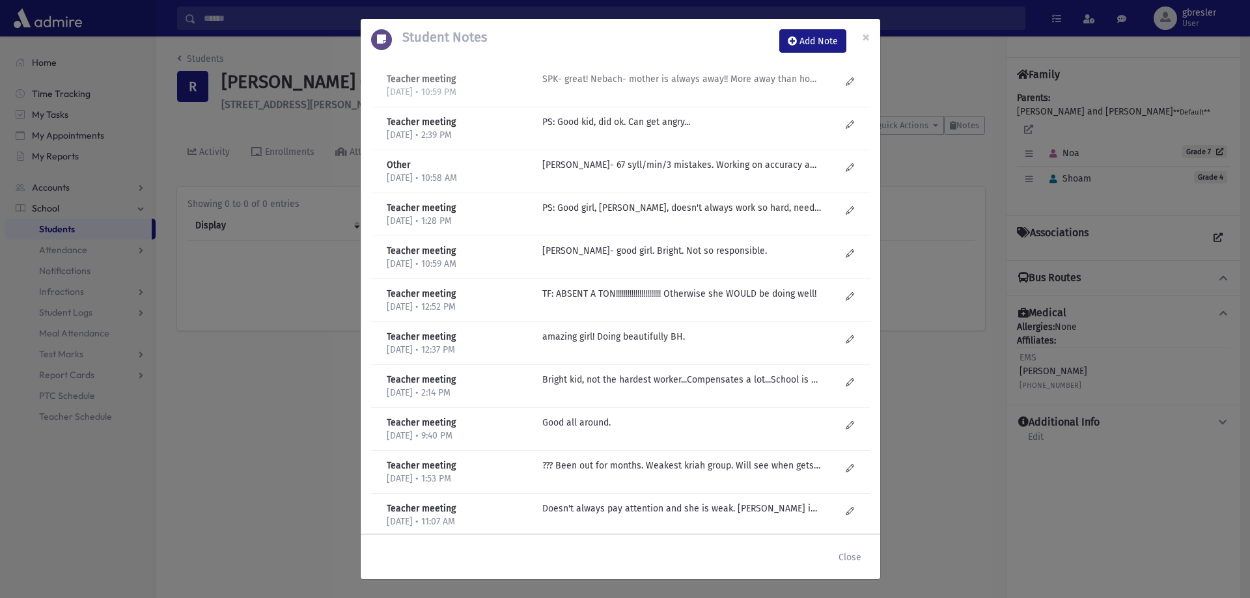
click at [705, 78] on p "SPK- great! Nebach- mother is always away!! More away than home! "Patty" signs …" at bounding box center [681, 79] width 279 height 14
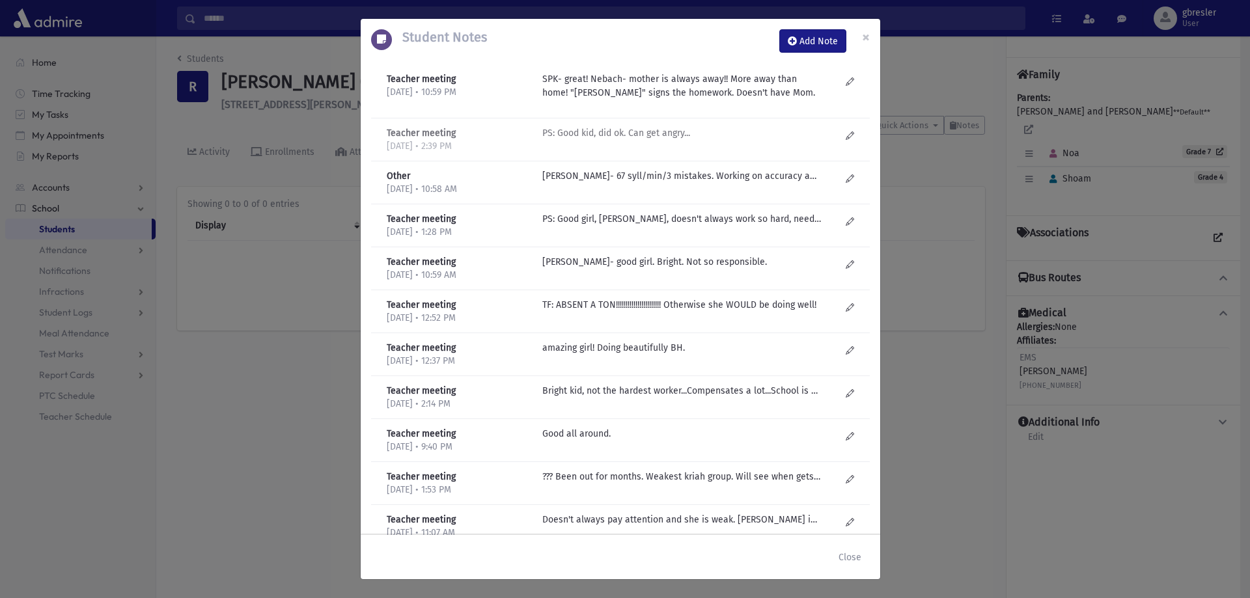
click at [646, 137] on p "PS: Good kid, did ok. Can get angry..." at bounding box center [681, 133] width 279 height 14
click at [866, 35] on span "×" at bounding box center [866, 37] width 8 height 18
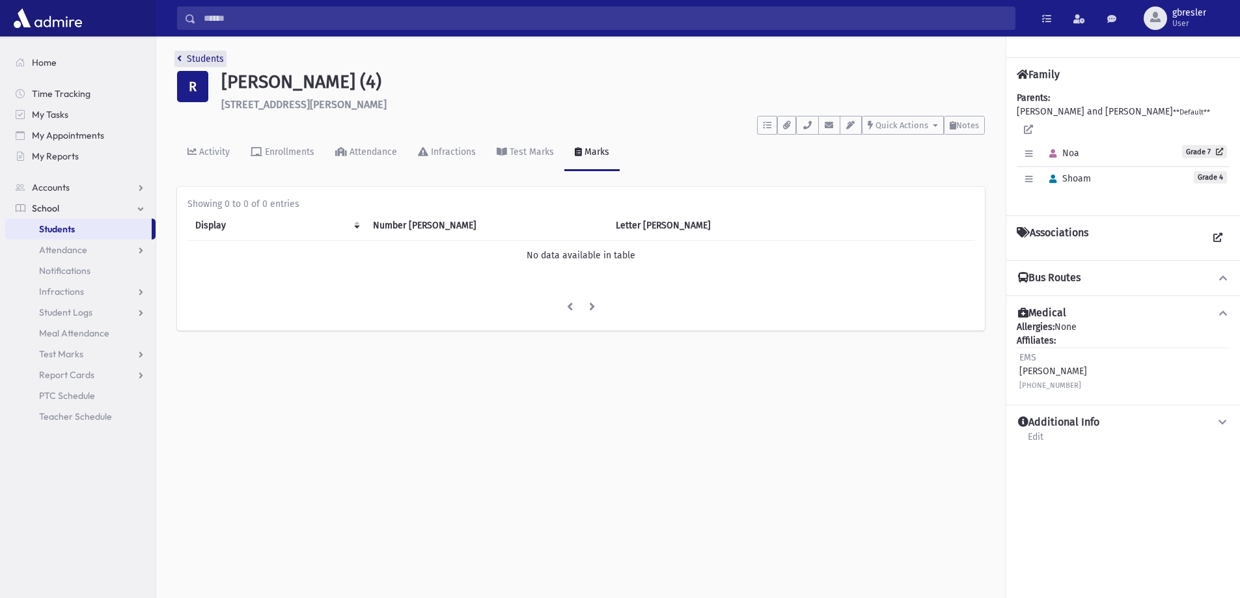
click at [202, 57] on link "Students" at bounding box center [200, 58] width 47 height 11
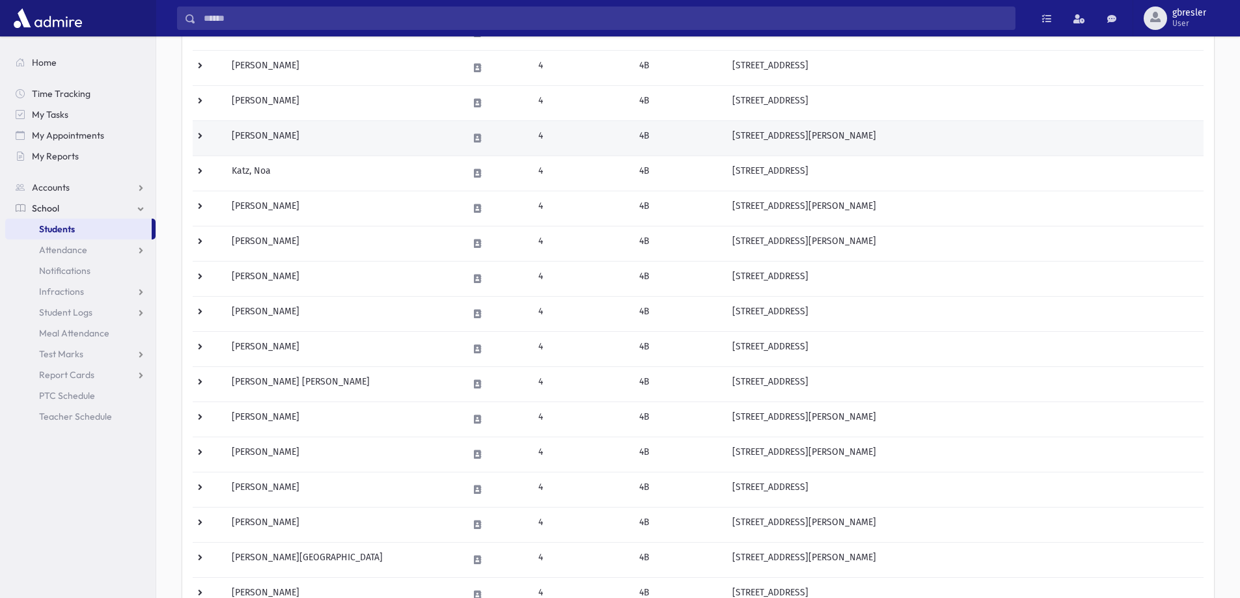
scroll to position [391, 0]
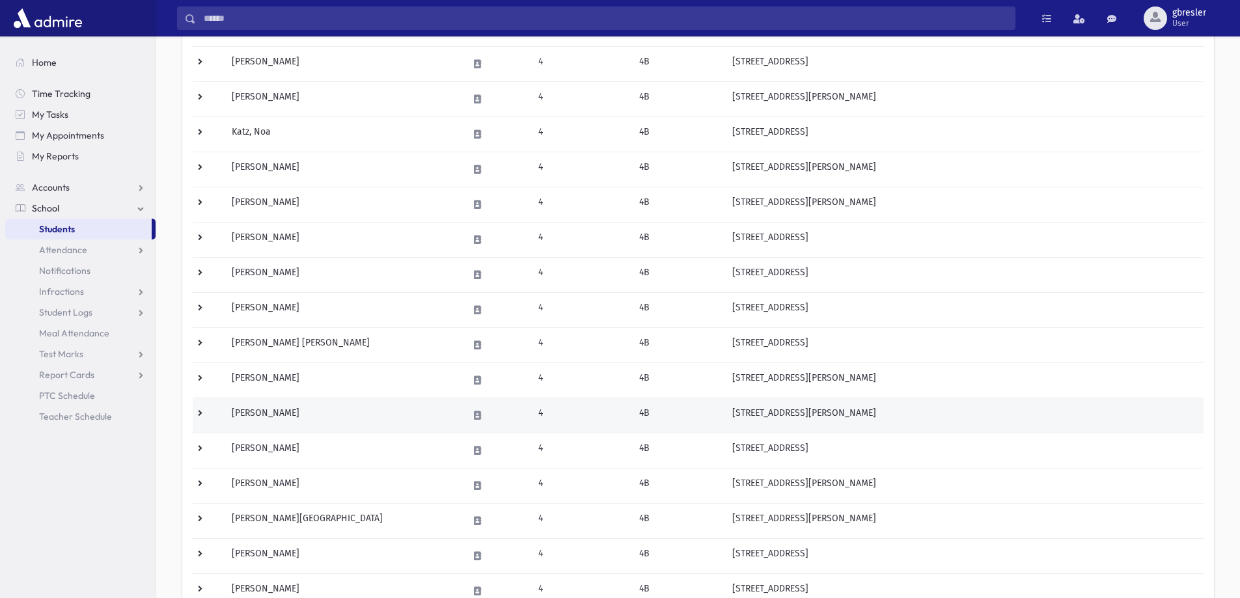
click at [271, 414] on td "Shain, Chana" at bounding box center [342, 415] width 236 height 35
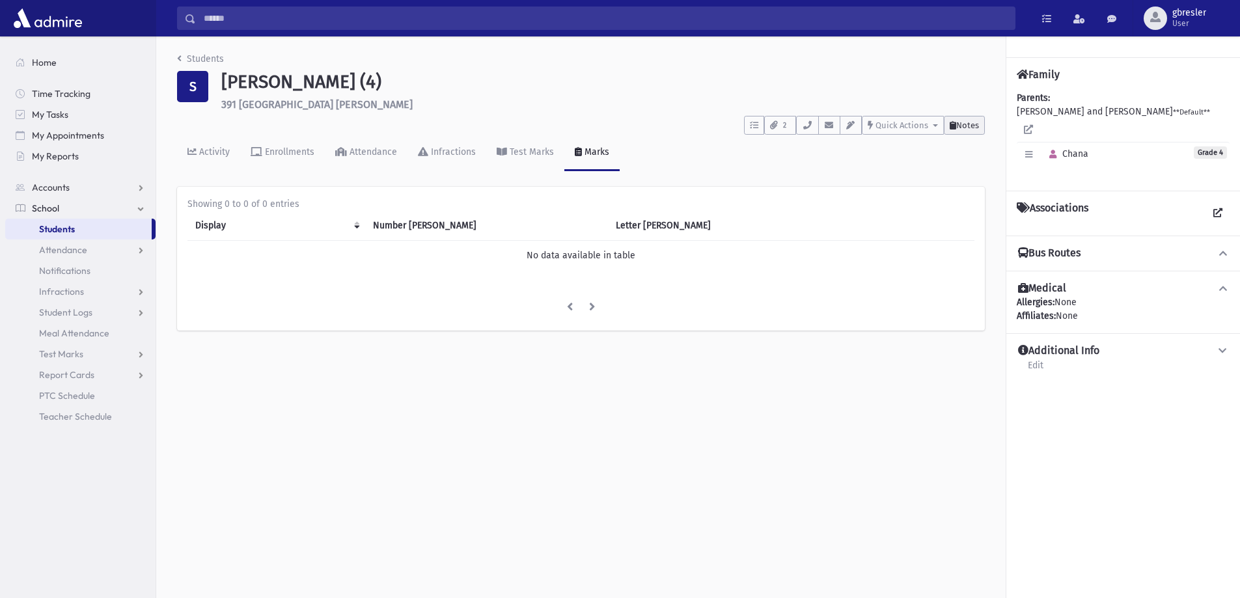
click at [964, 116] on button "Notes" at bounding box center [964, 125] width 41 height 19
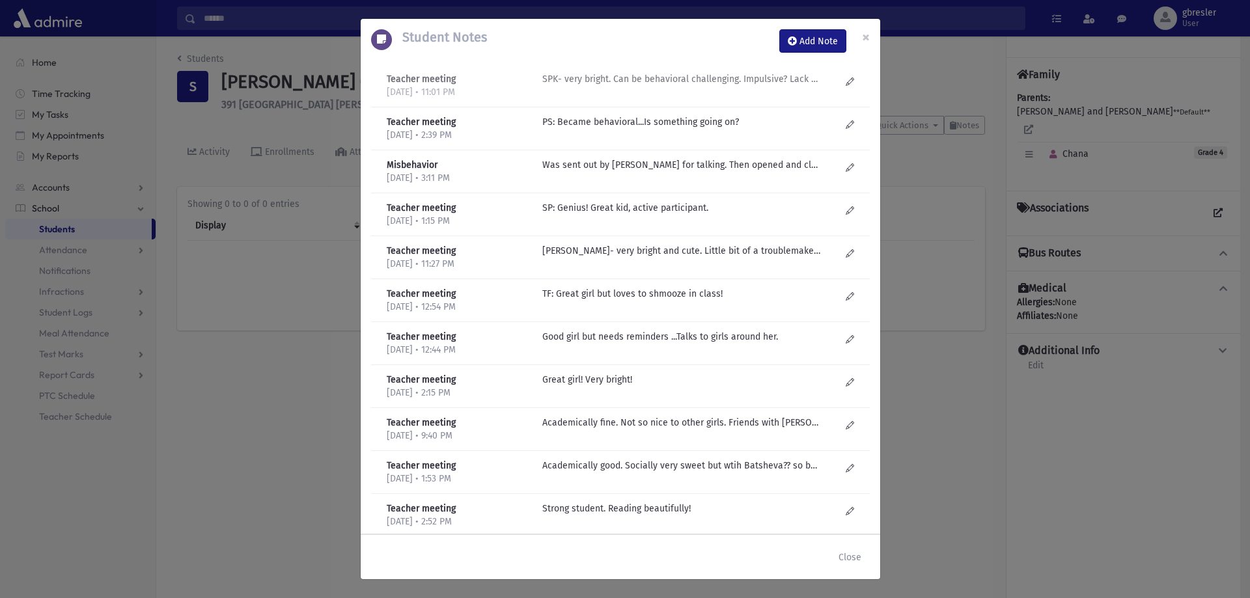
click at [746, 76] on p "SPK- very bright. Can be behavioral challenging. Impulsive? Lack of self contro…" at bounding box center [681, 79] width 279 height 14
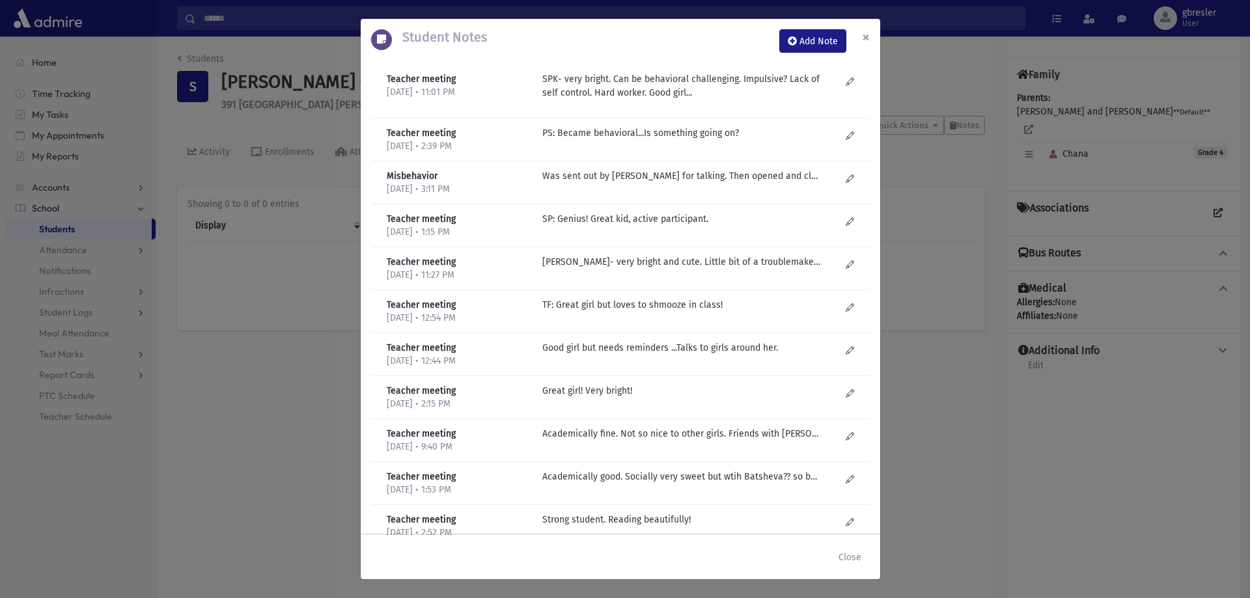
click at [869, 36] on span "×" at bounding box center [866, 37] width 8 height 18
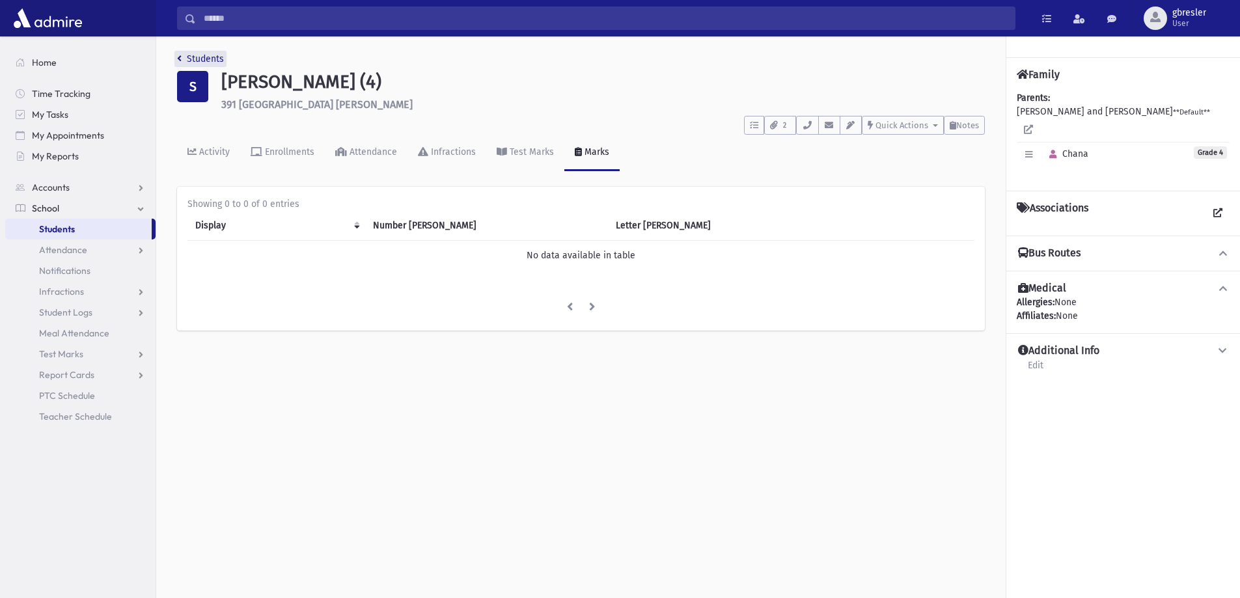
click at [215, 64] on link "Students" at bounding box center [200, 58] width 47 height 11
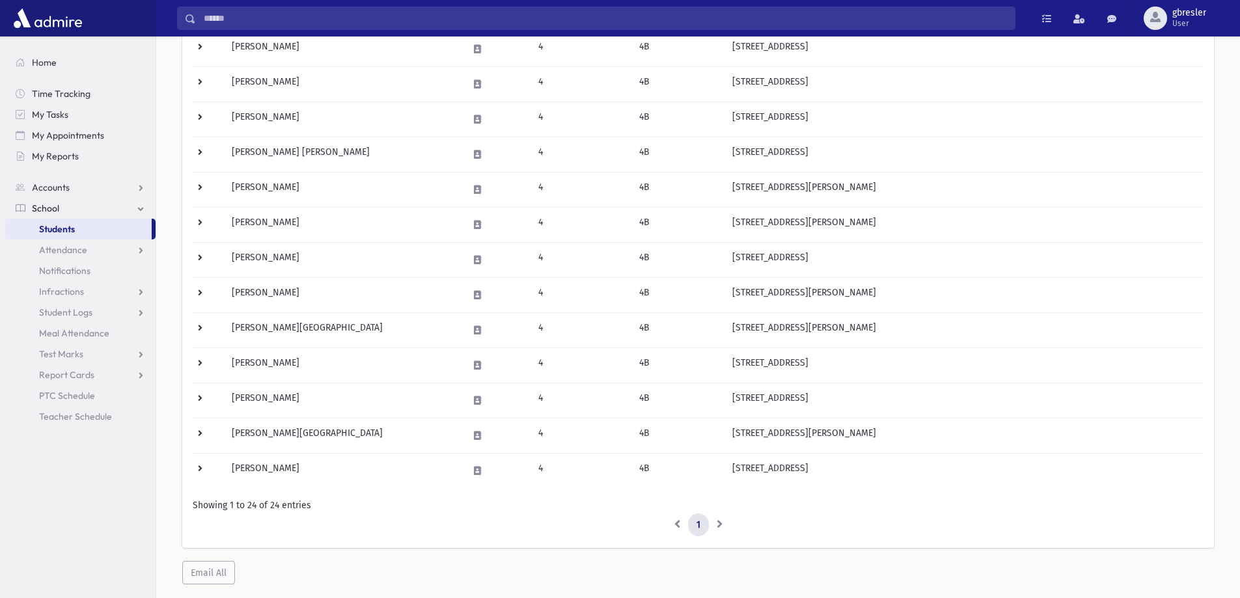
scroll to position [613, 0]
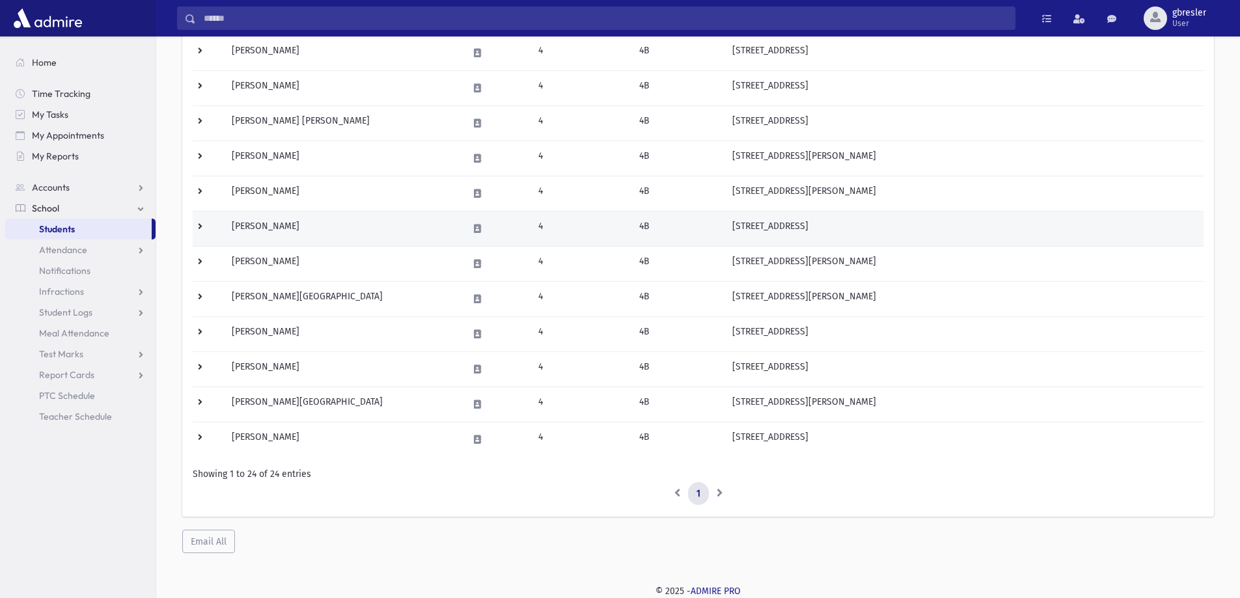
click at [284, 229] on td "[PERSON_NAME]" at bounding box center [342, 228] width 236 height 35
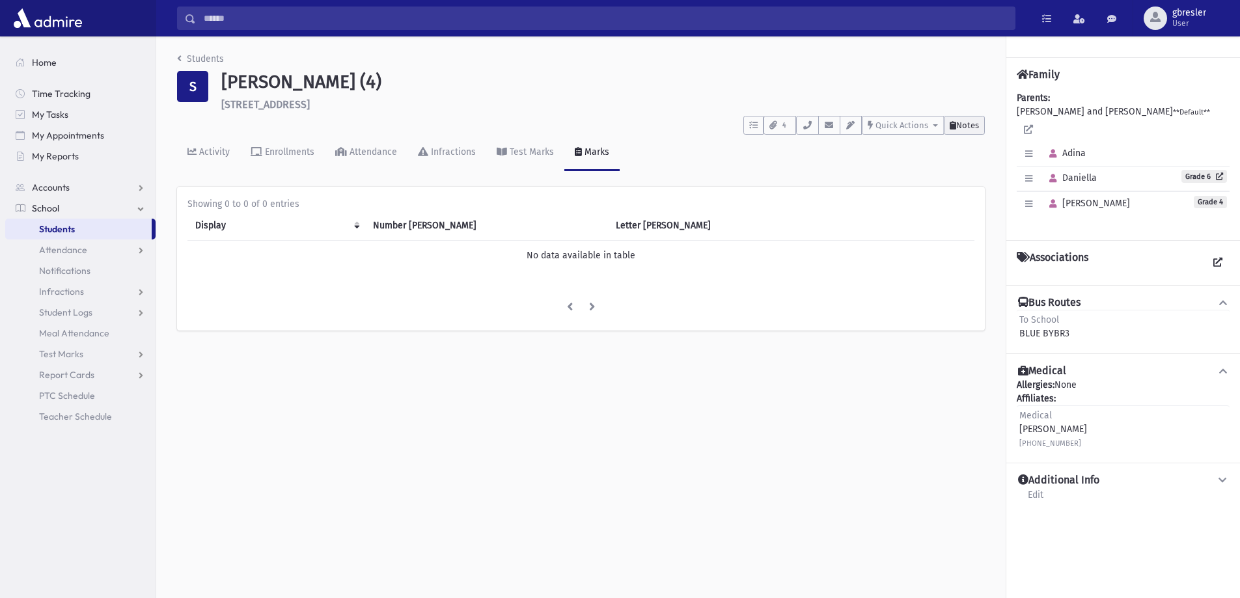
click at [960, 124] on span "Notes" at bounding box center [967, 125] width 23 height 10
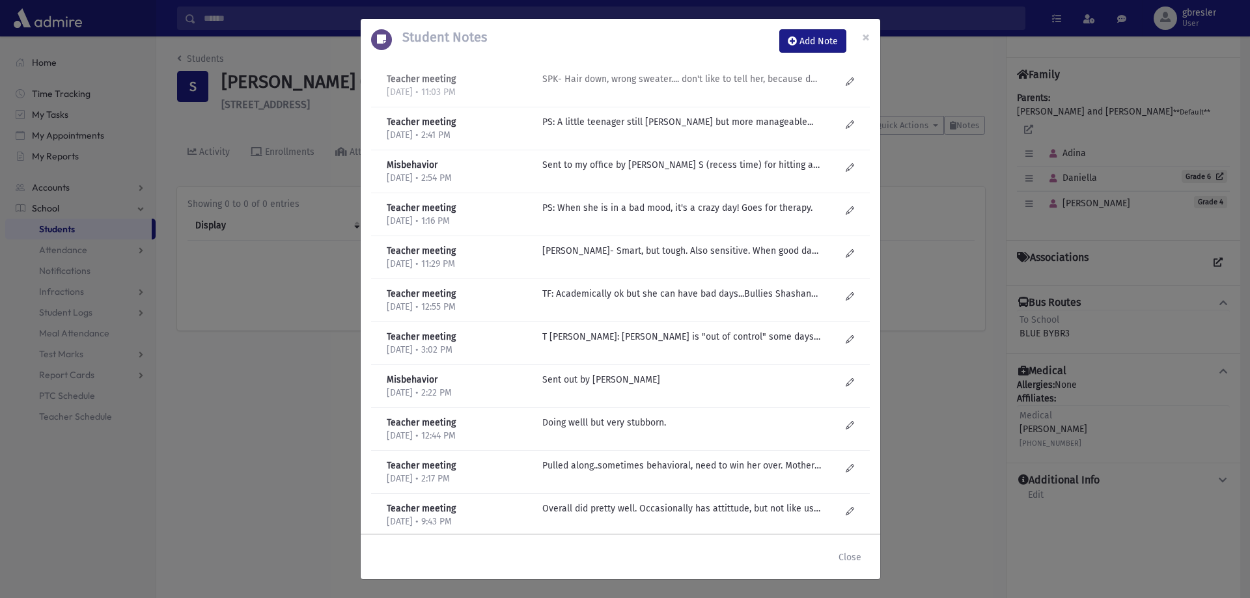
click at [741, 76] on p "SPK- Hair down, wrong sweater.... don't like to tell her, because doesn't liste…" at bounding box center [681, 79] width 279 height 14
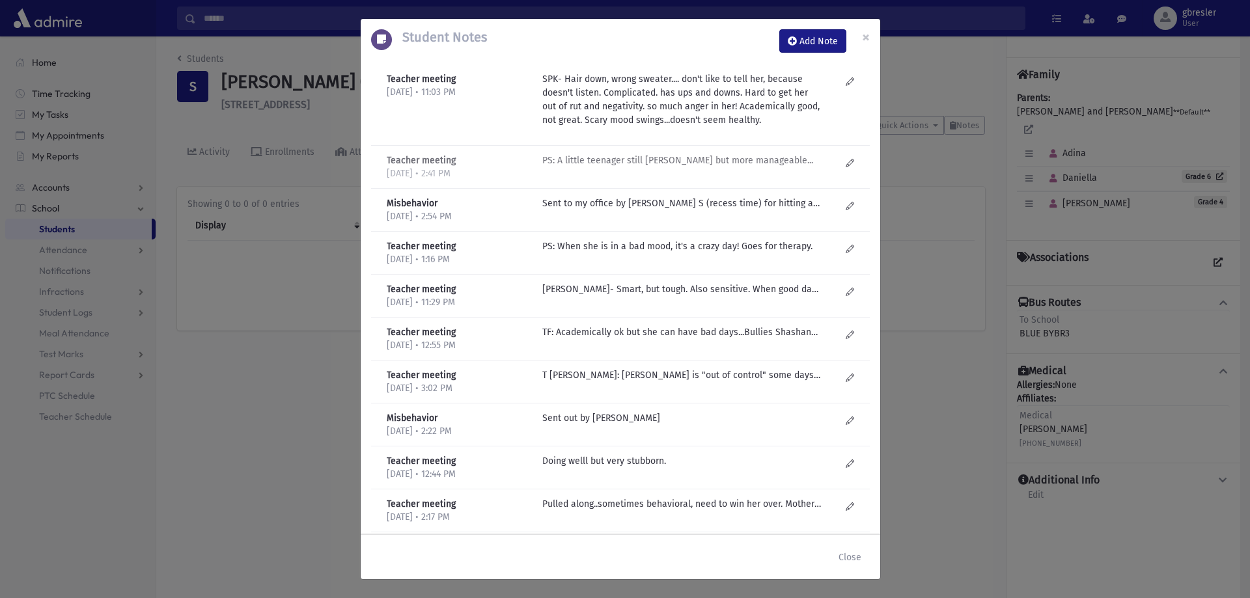
click at [674, 163] on p "PS: A little teenager still moody but more manageable..." at bounding box center [681, 161] width 279 height 14
click at [641, 208] on p "Sent to my office by Pessi S (recess time) for hitting another girl. When quest…" at bounding box center [681, 204] width 279 height 14
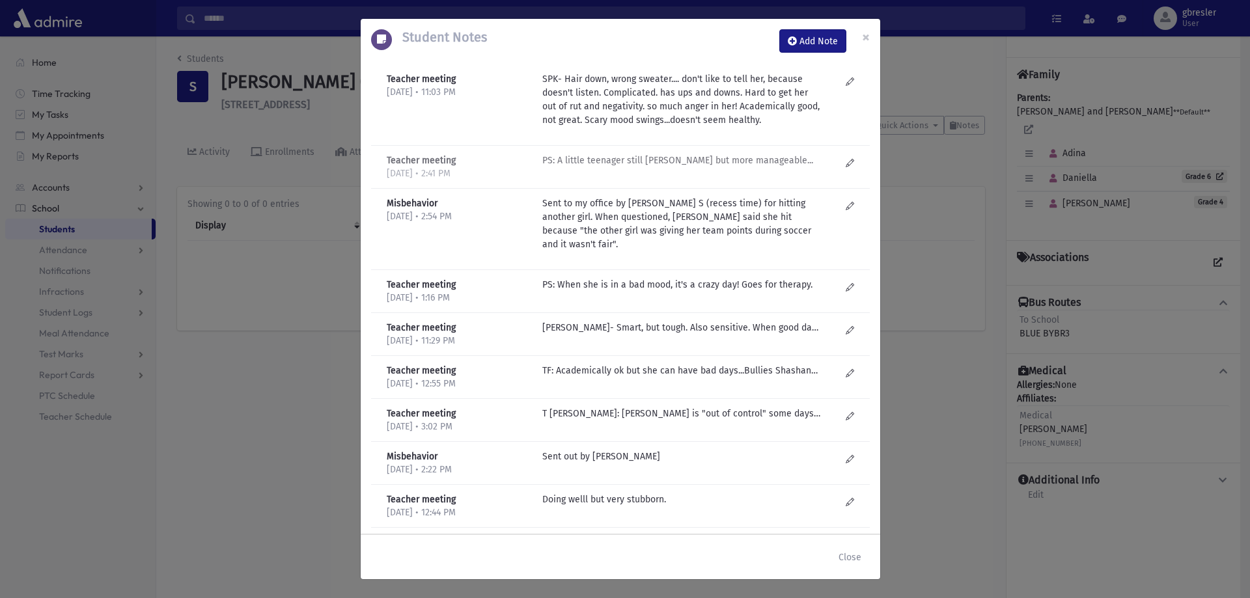
click at [652, 127] on p "PS: A little teenager still moody but more manageable..." at bounding box center [681, 99] width 279 height 55
click at [688, 167] on p "PS: When she is in a bad mood, it's a crazy day! Goes for therapy." at bounding box center [681, 161] width 279 height 14
click at [862, 37] on span "×" at bounding box center [866, 37] width 8 height 18
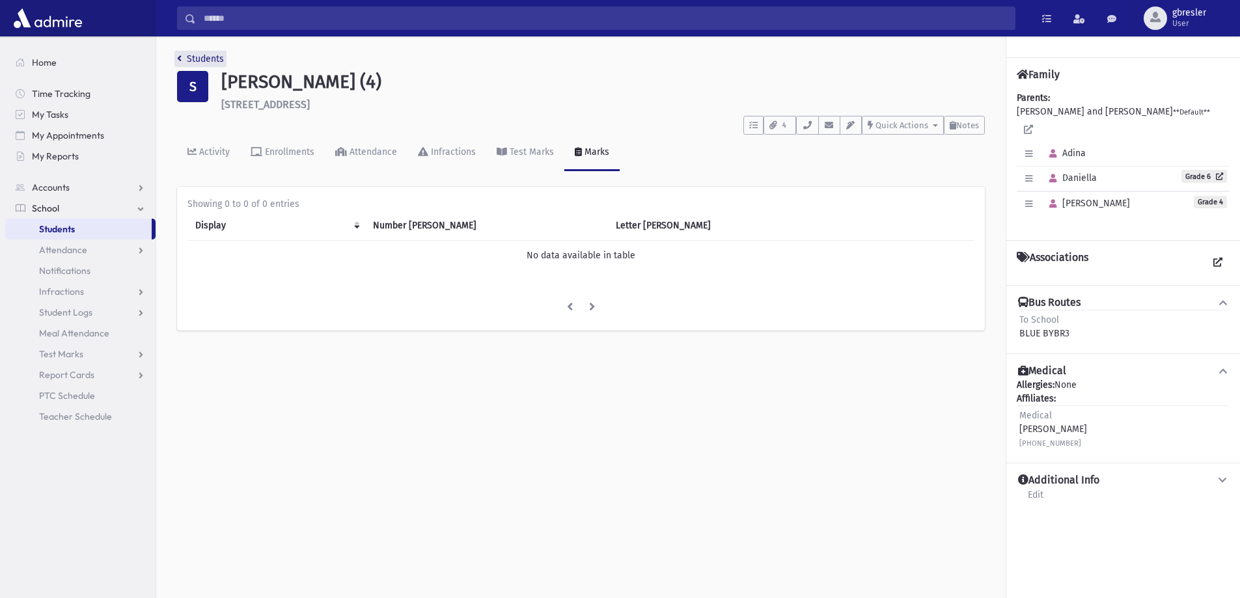
click at [219, 61] on link "Students" at bounding box center [200, 58] width 47 height 11
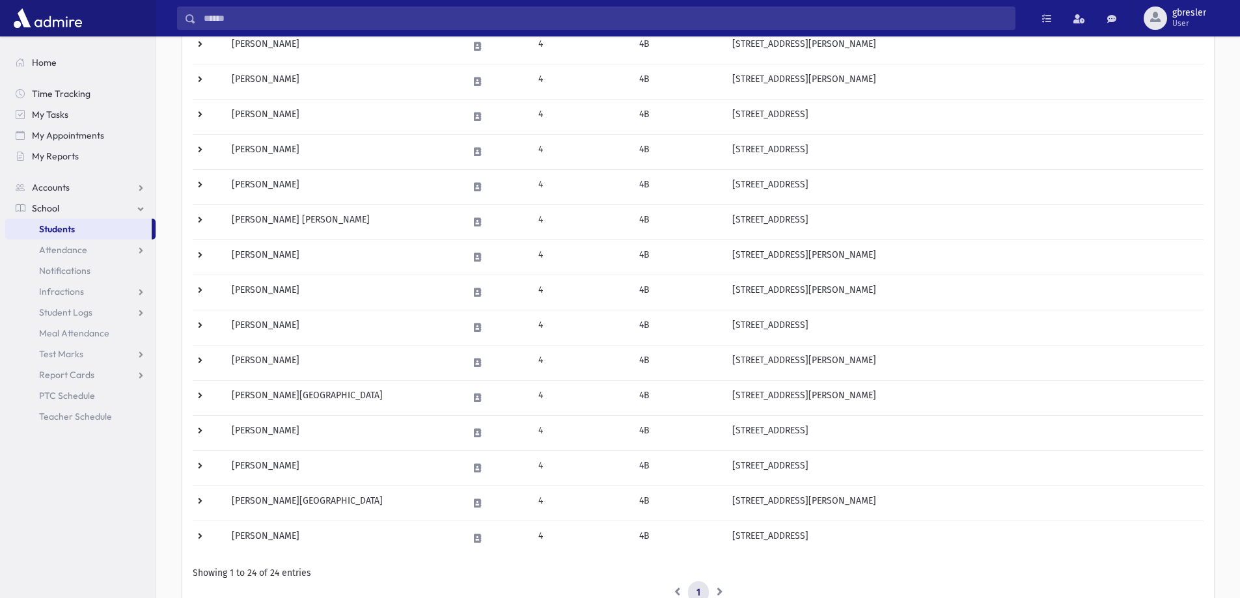
scroll to position [521, 0]
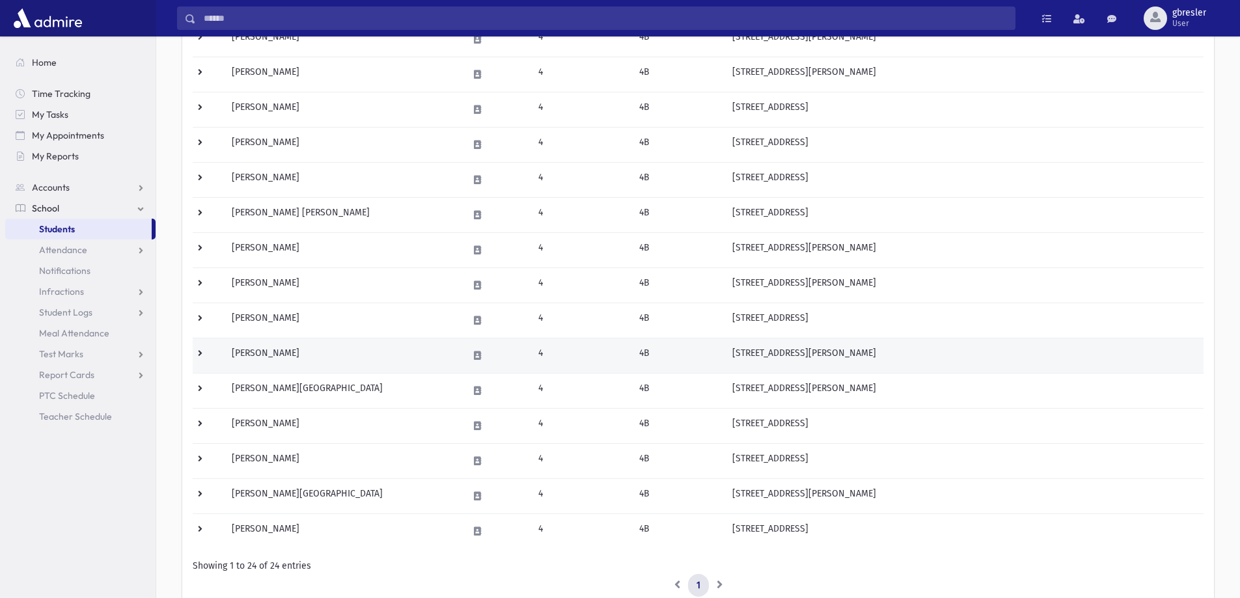
click at [270, 354] on td "[PERSON_NAME]" at bounding box center [342, 355] width 236 height 35
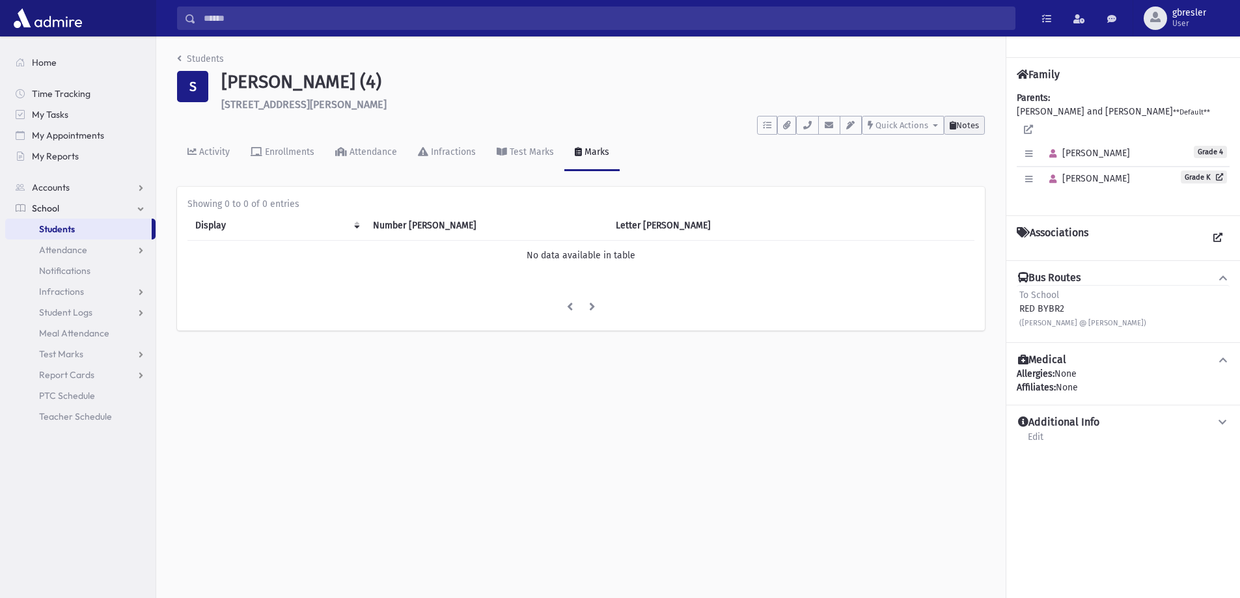
click at [965, 118] on button "Notes" at bounding box center [964, 125] width 41 height 19
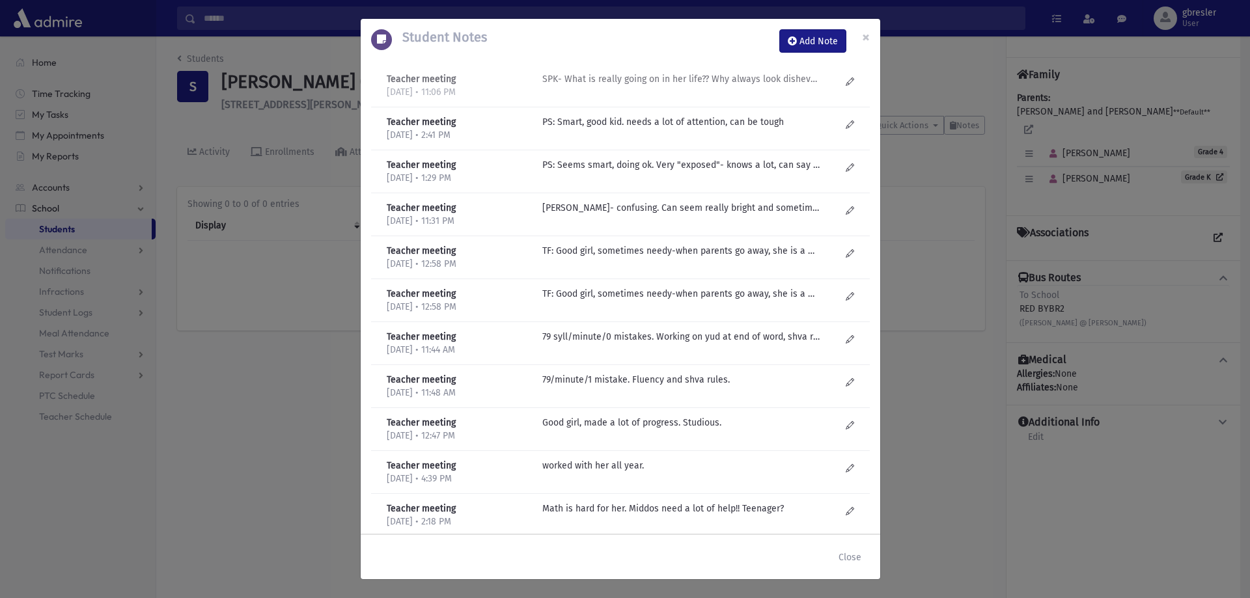
click at [693, 75] on p "SPK- What is really going on in her life?? Why always look disheveled? Late? No…" at bounding box center [681, 79] width 279 height 14
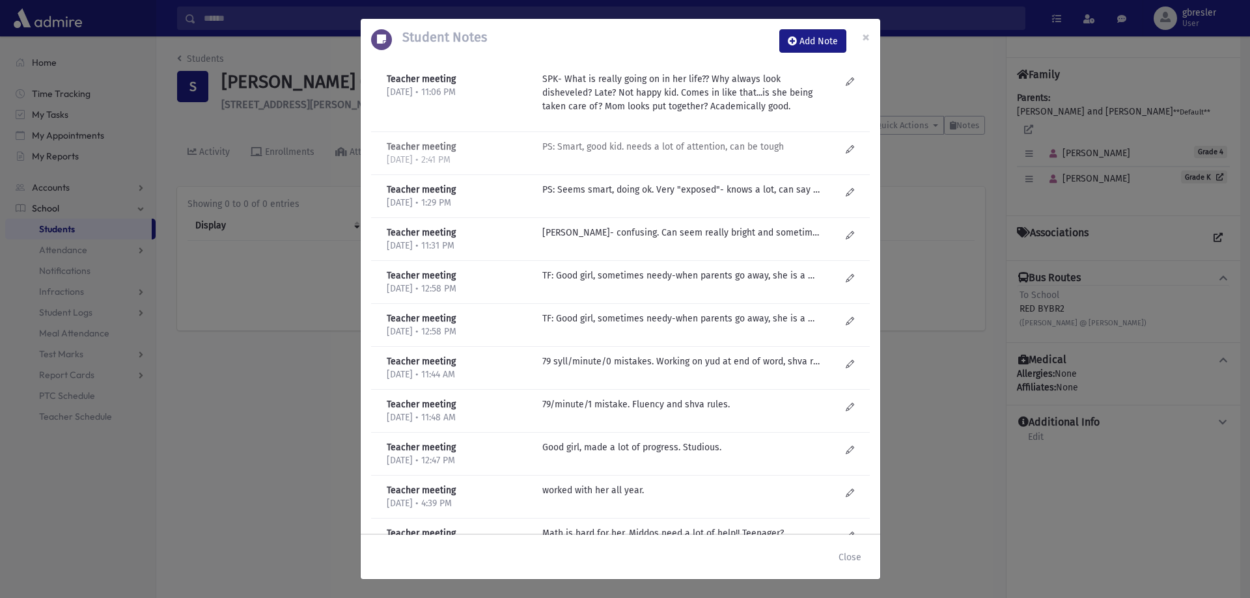
click at [607, 149] on p "PS: Smart, good kid. needs a lot of attention, can be tough" at bounding box center [681, 147] width 279 height 14
click at [865, 33] on span "×" at bounding box center [866, 37] width 8 height 18
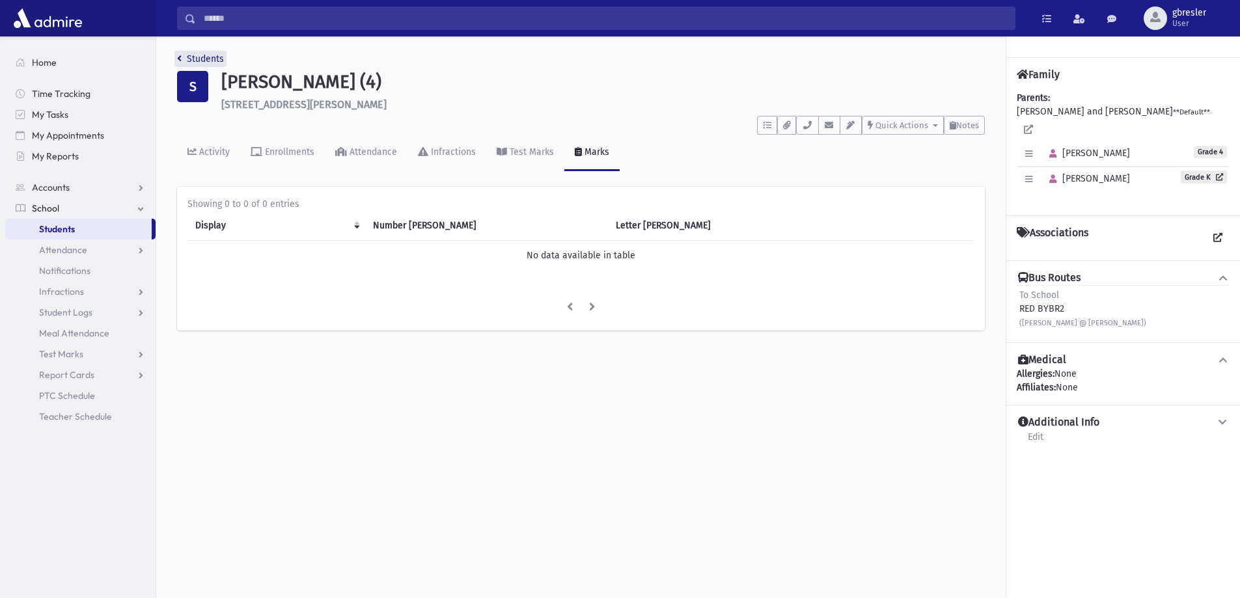
click at [195, 59] on link "Students" at bounding box center [200, 58] width 47 height 11
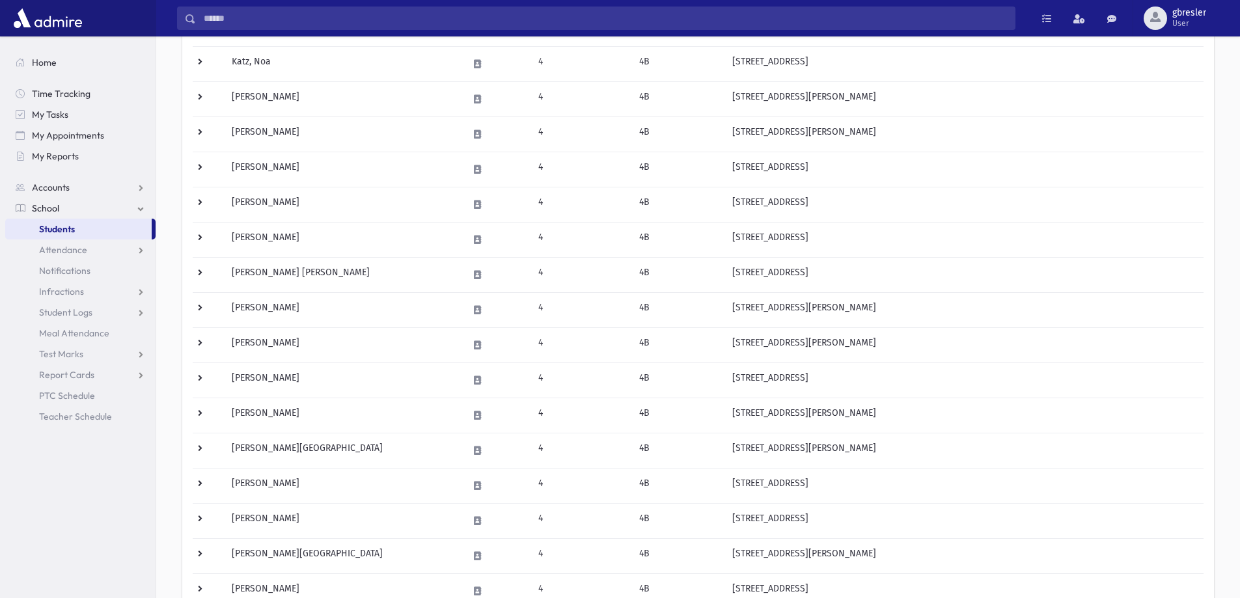
scroll to position [521, 0]
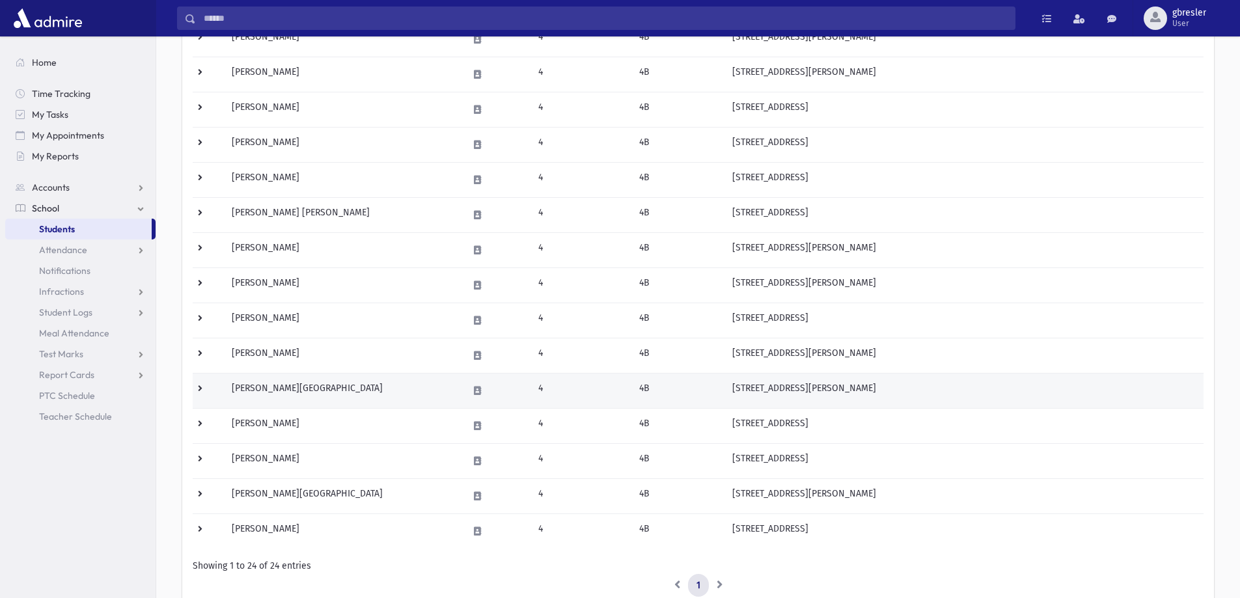
click at [271, 395] on td "[PERSON_NAME][GEOGRAPHIC_DATA]" at bounding box center [342, 390] width 236 height 35
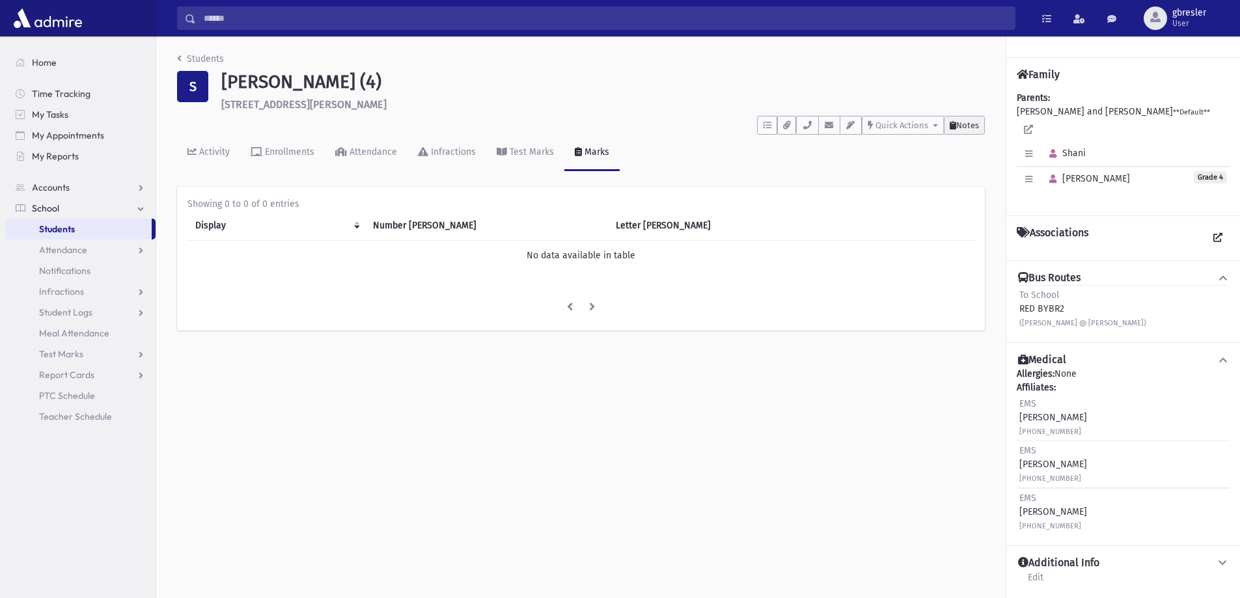
click at [966, 124] on span "Notes" at bounding box center [967, 125] width 23 height 10
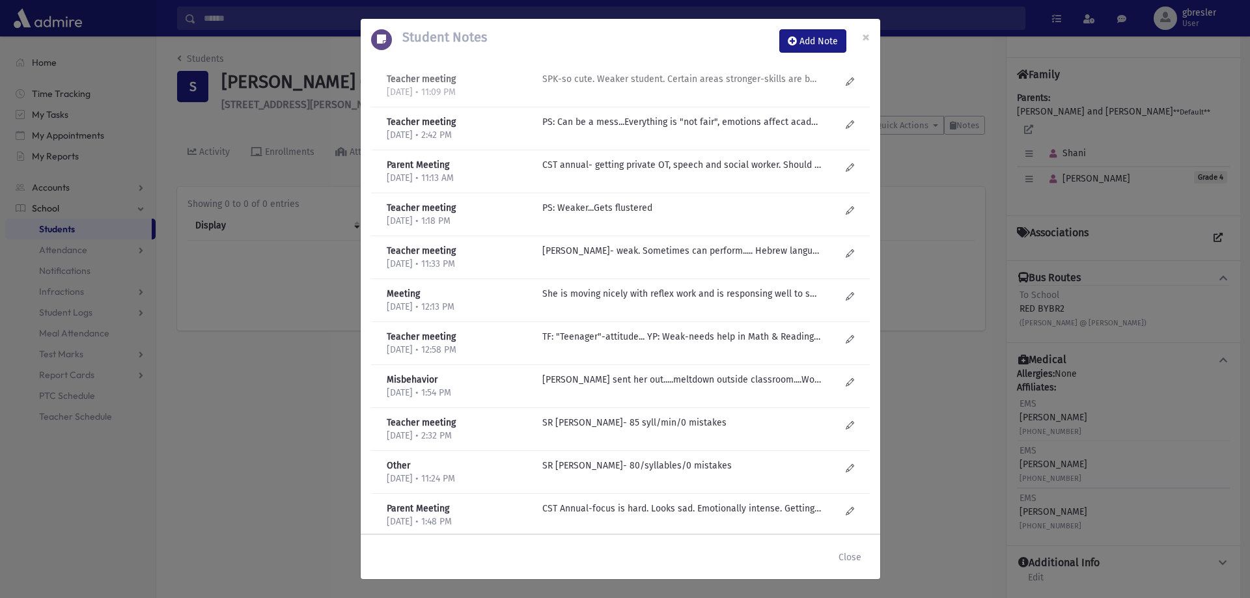
click at [695, 79] on p "SPK-so cute. Weaker student. Certain areas stronger-skills are better, comprehe…" at bounding box center [681, 79] width 279 height 14
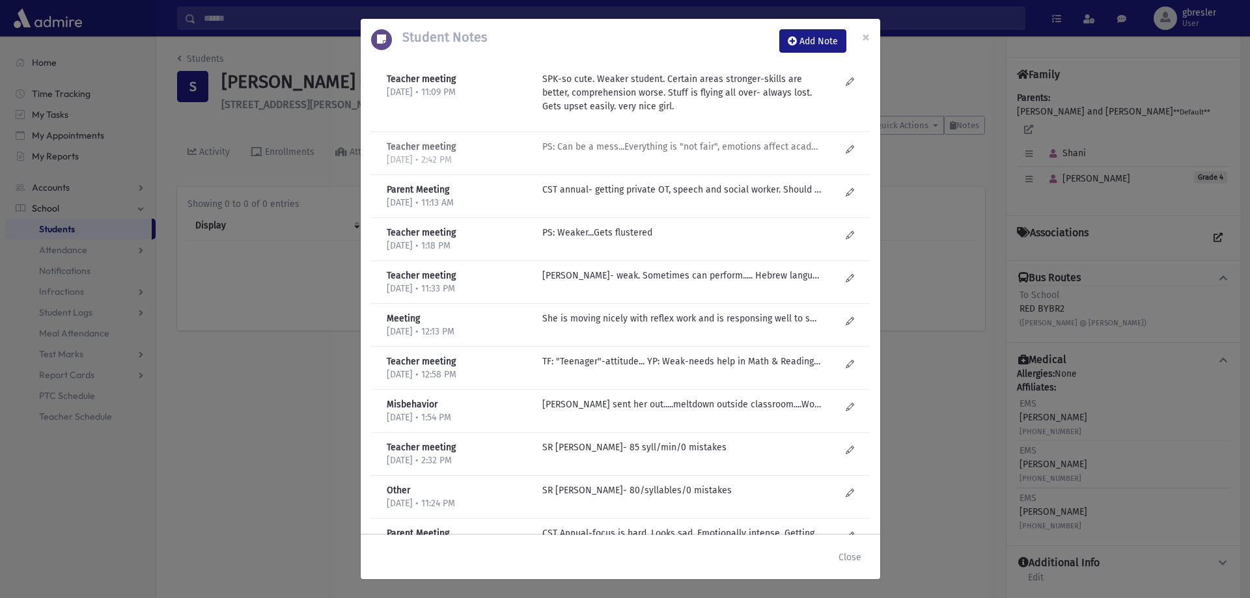
click at [674, 148] on p "PS: Can be a mess...Everything is "not fair", emotions affect academics." at bounding box center [681, 147] width 279 height 14
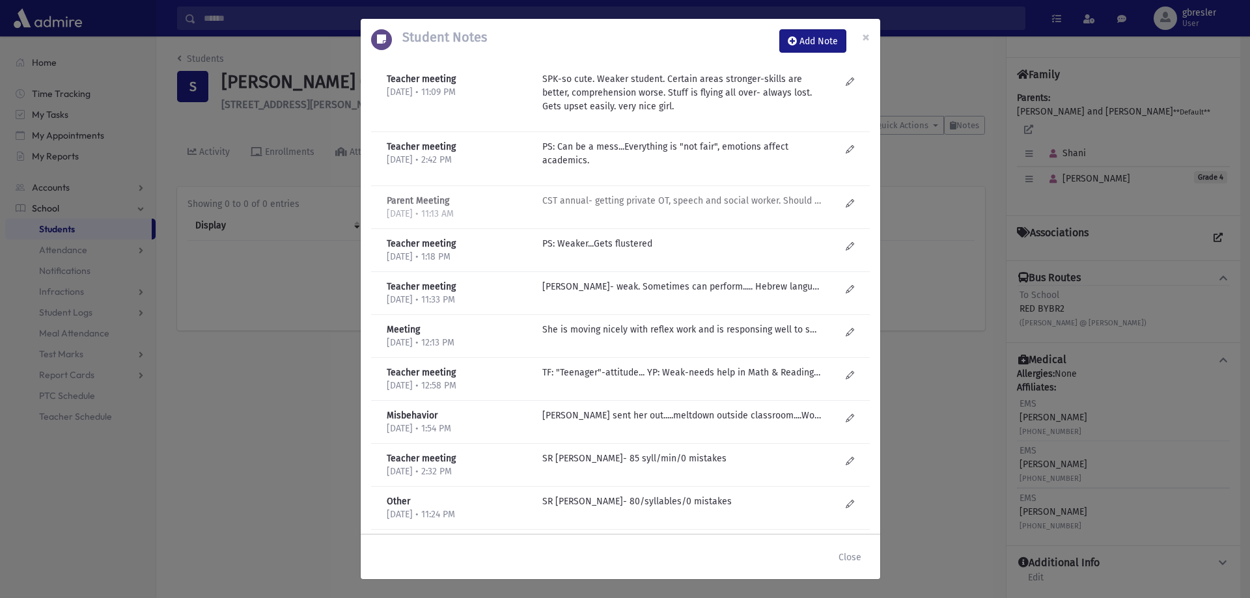
click at [680, 202] on p "CST annual- getting private OT, speech and social worker. Should we switch her …" at bounding box center [681, 201] width 279 height 14
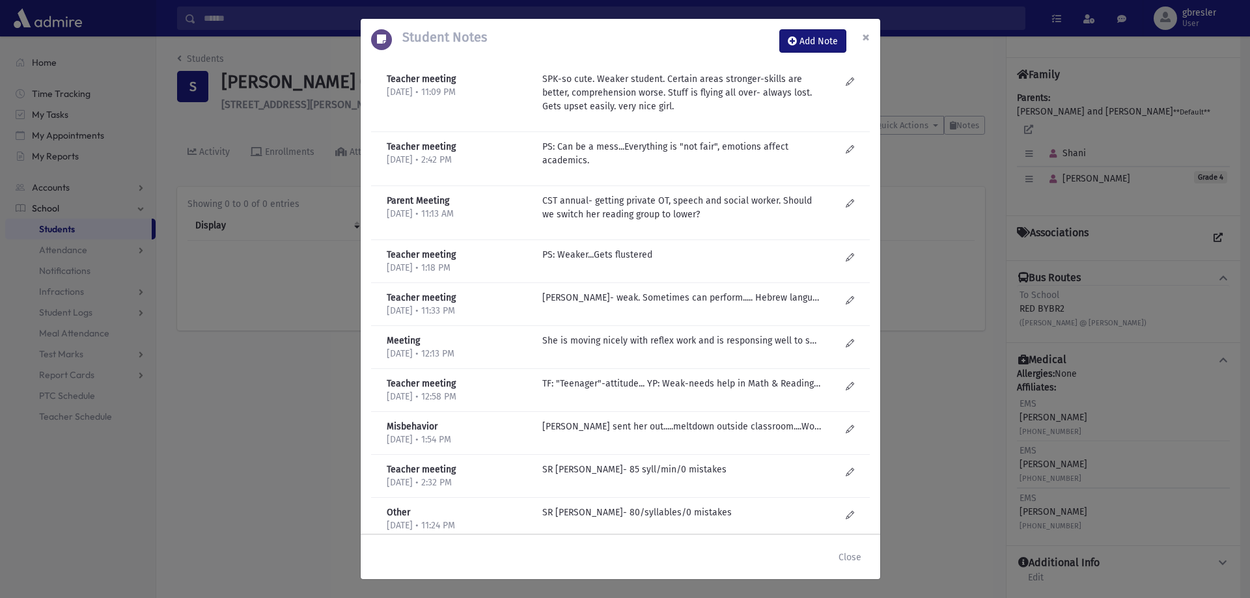
drag, startPoint x: 870, startPoint y: 40, endPoint x: 822, endPoint y: 40, distance: 48.8
click at [870, 40] on button "×" at bounding box center [866, 37] width 29 height 36
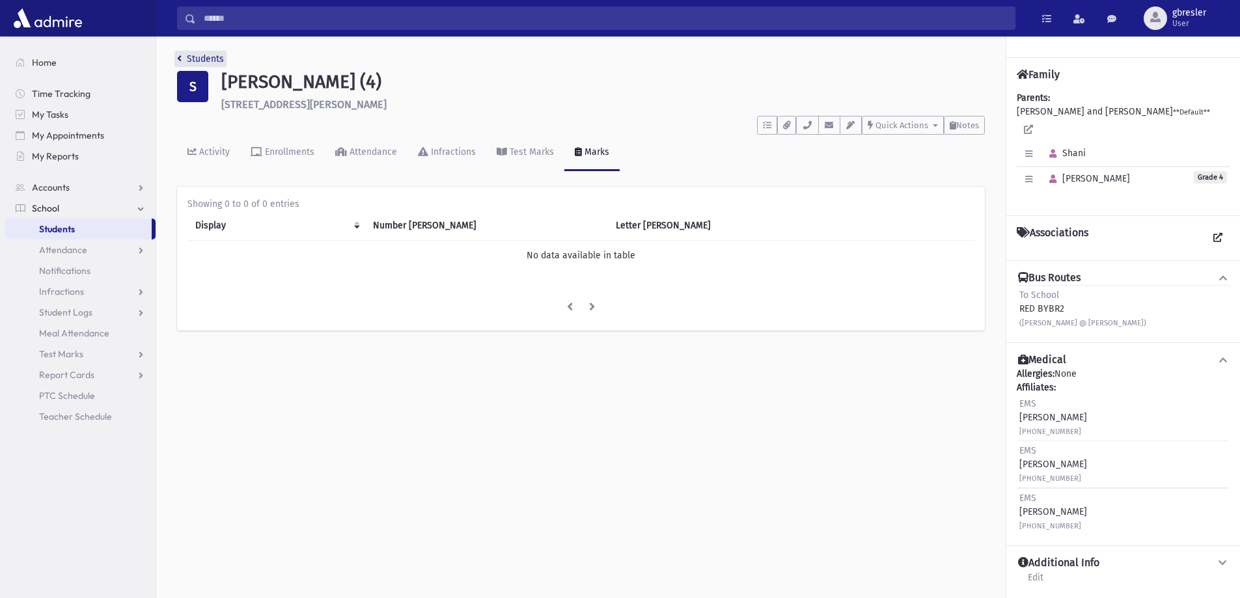
click at [201, 58] on link "Students" at bounding box center [200, 58] width 47 height 11
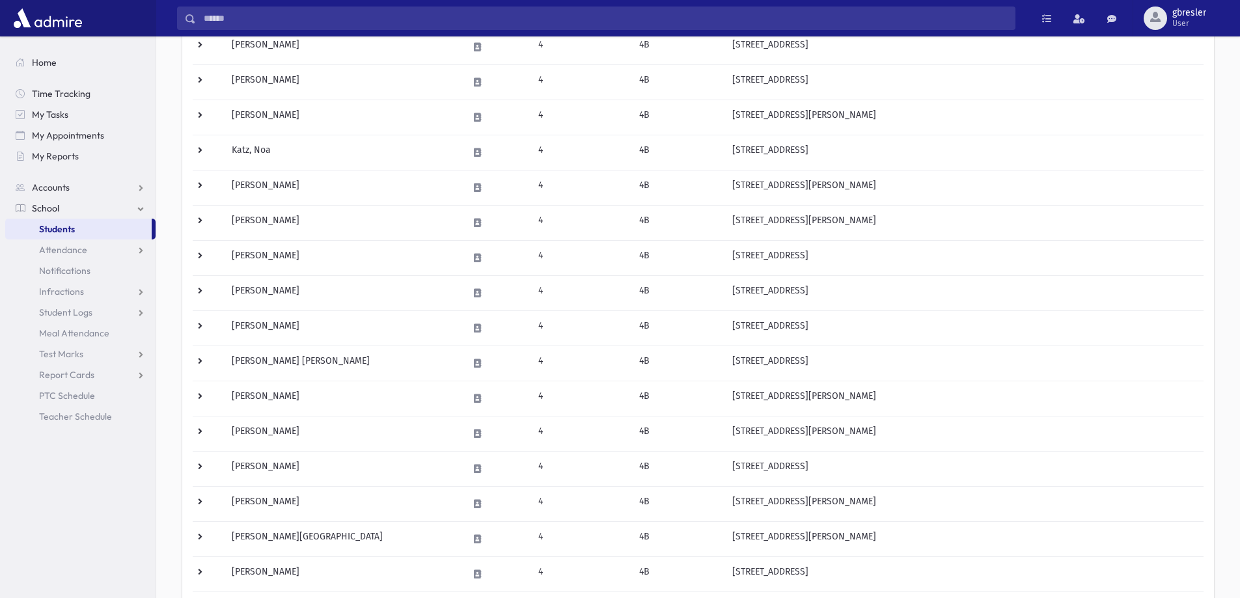
scroll to position [425, 0]
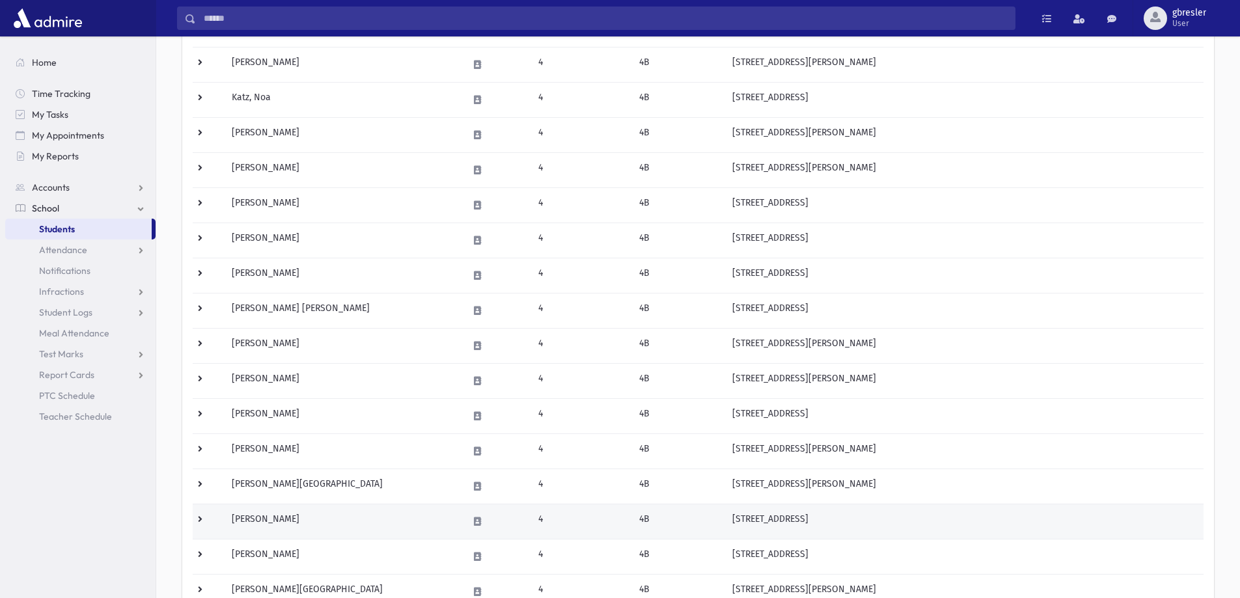
click at [289, 517] on td "[PERSON_NAME]" at bounding box center [342, 521] width 236 height 35
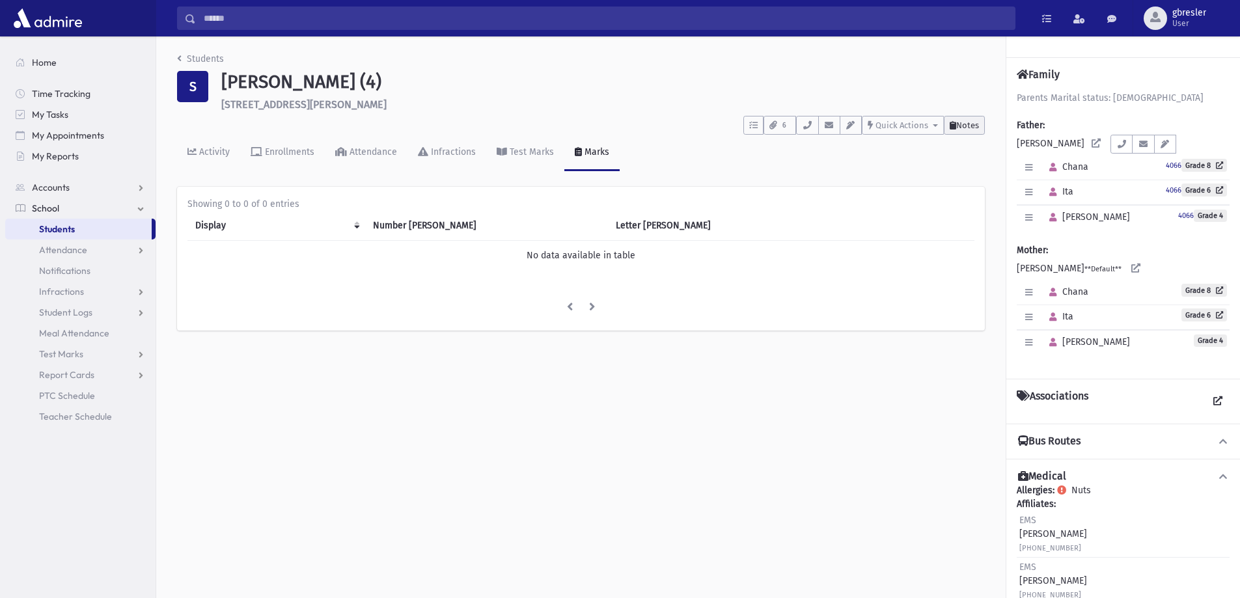
click at [956, 122] on span "Notes" at bounding box center [967, 125] width 23 height 10
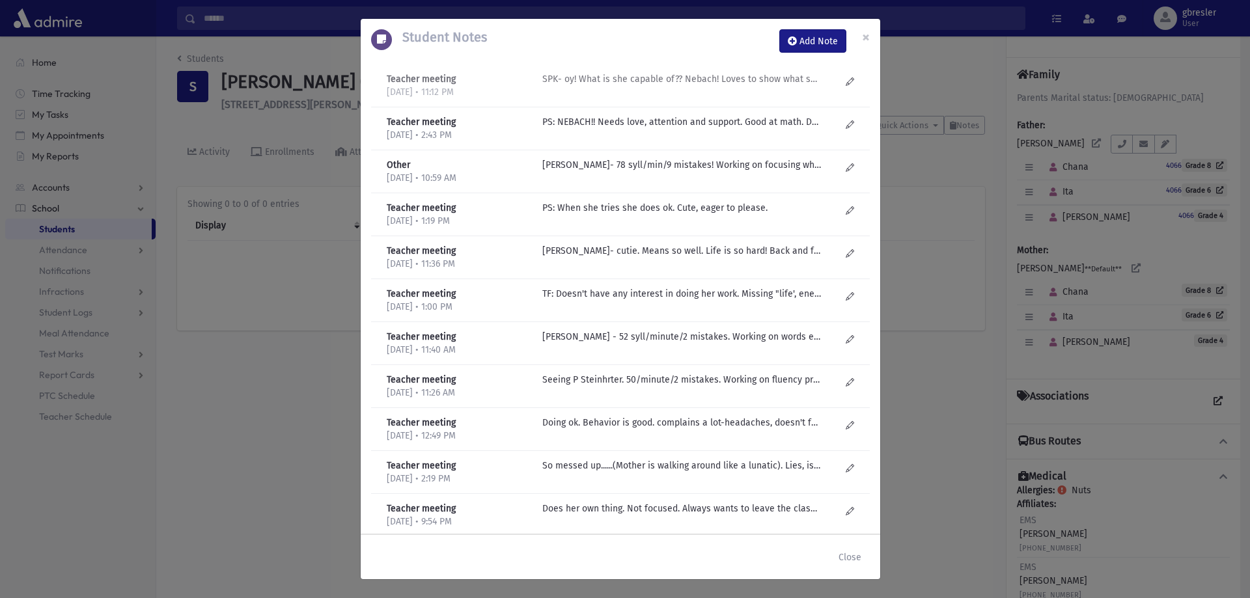
click at [740, 85] on p "SPK- oy! What is she capable of?? Nebach! Loves to show what she can-likes to d…" at bounding box center [681, 79] width 279 height 14
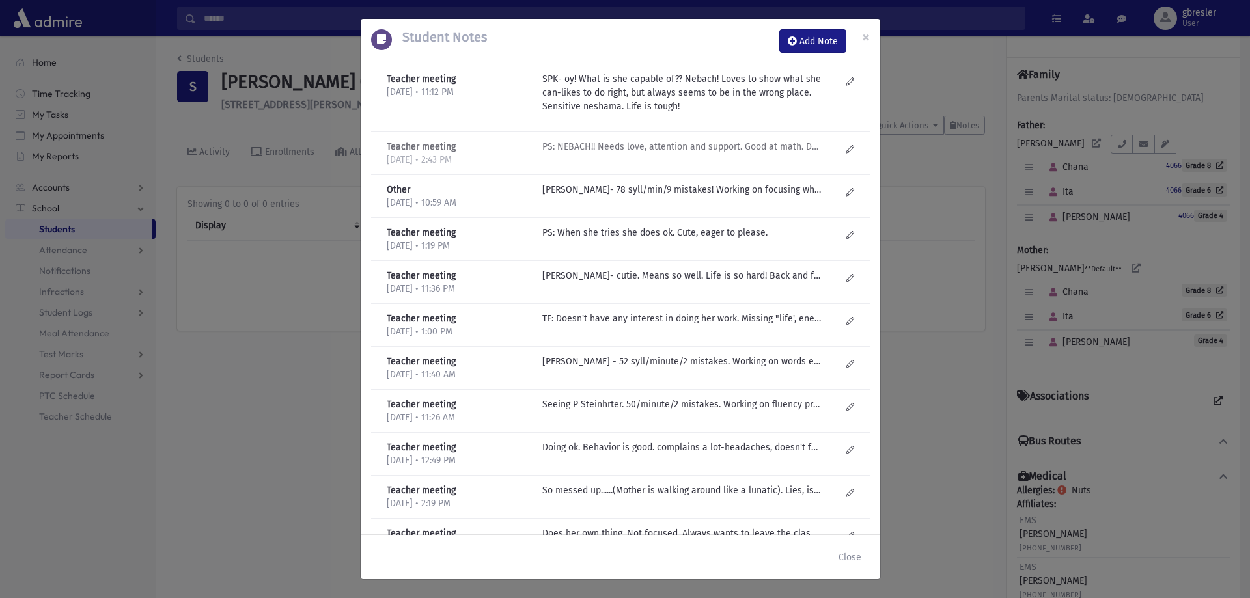
click at [734, 148] on p "PS: NEBACH!! Needs love, attention and support. Good at math. Doesn't have lunc…" at bounding box center [681, 147] width 279 height 14
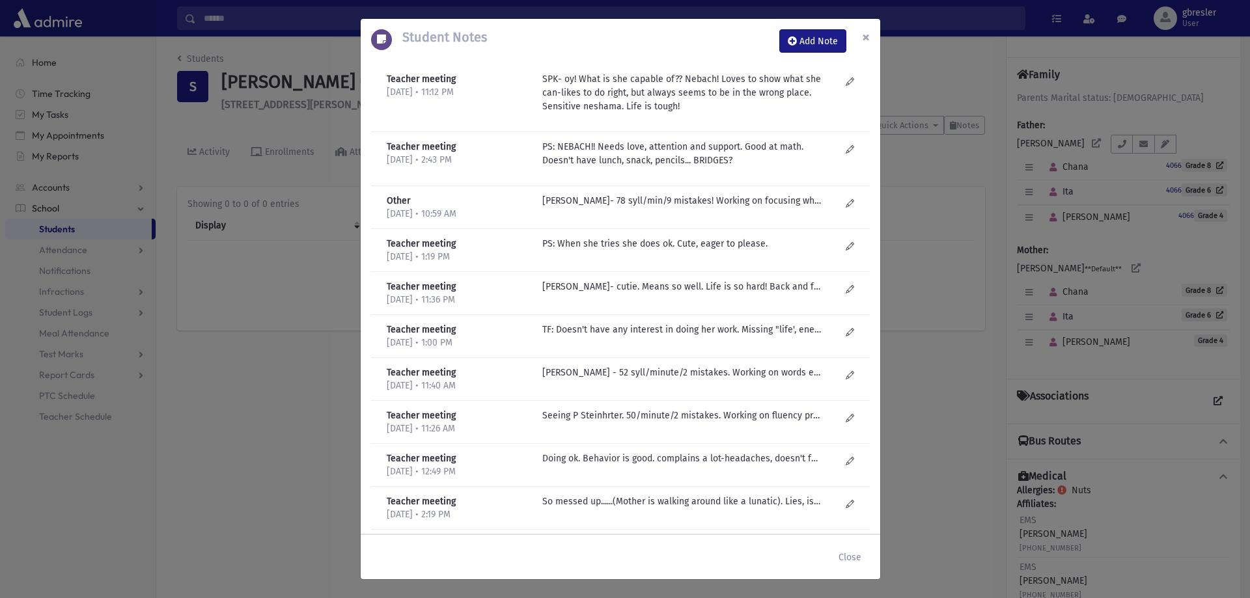
click at [869, 35] on span "×" at bounding box center [866, 37] width 8 height 18
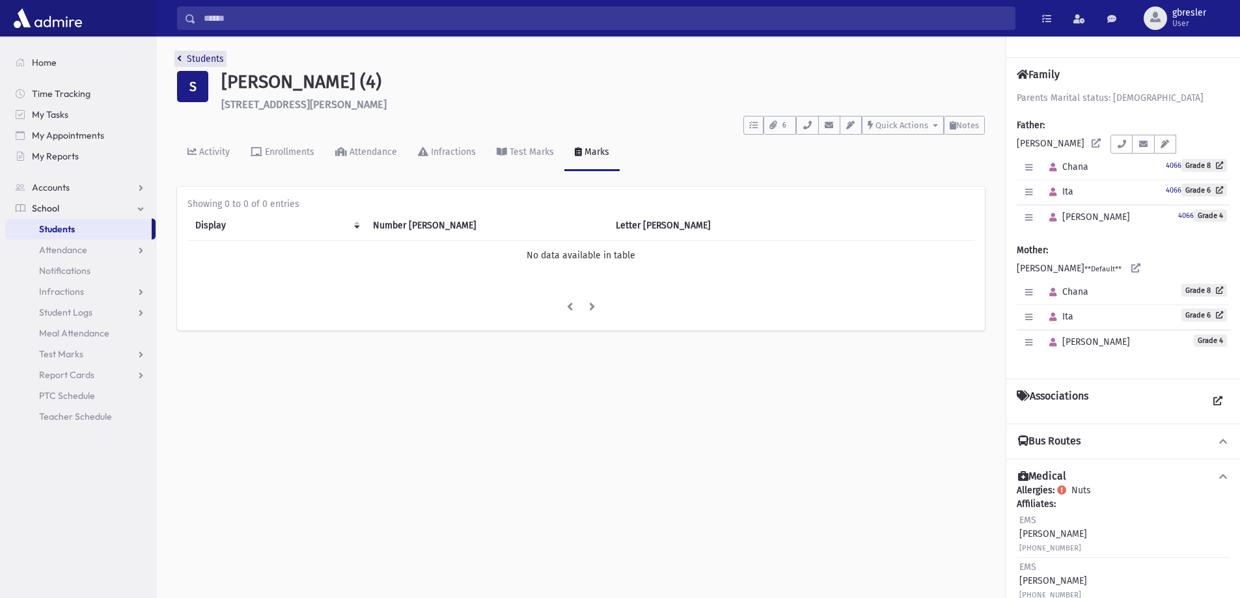
click at [219, 55] on link "Students" at bounding box center [200, 58] width 47 height 11
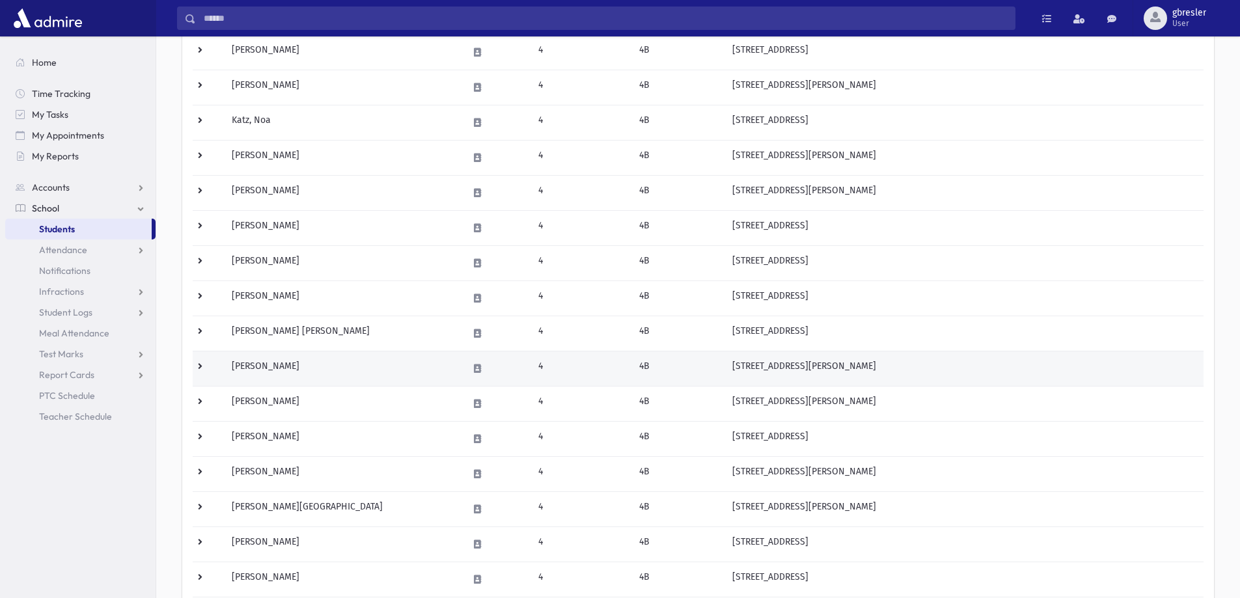
scroll to position [613, 0]
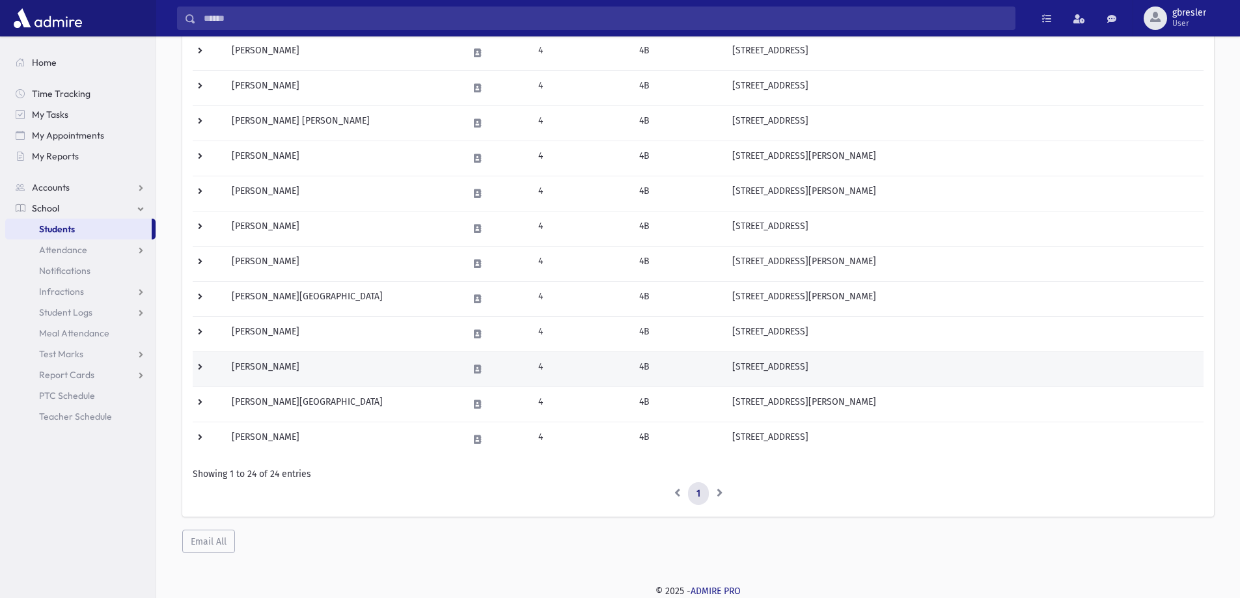
click at [266, 367] on td "[PERSON_NAME]" at bounding box center [342, 369] width 236 height 35
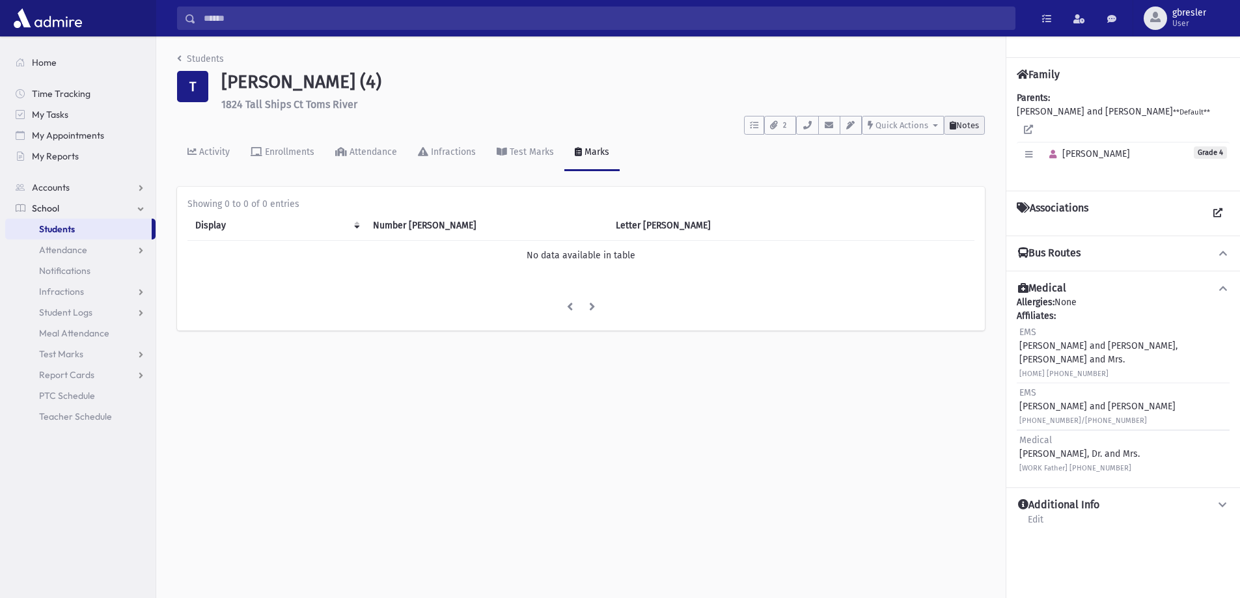
click at [971, 126] on span "Notes" at bounding box center [967, 125] width 23 height 10
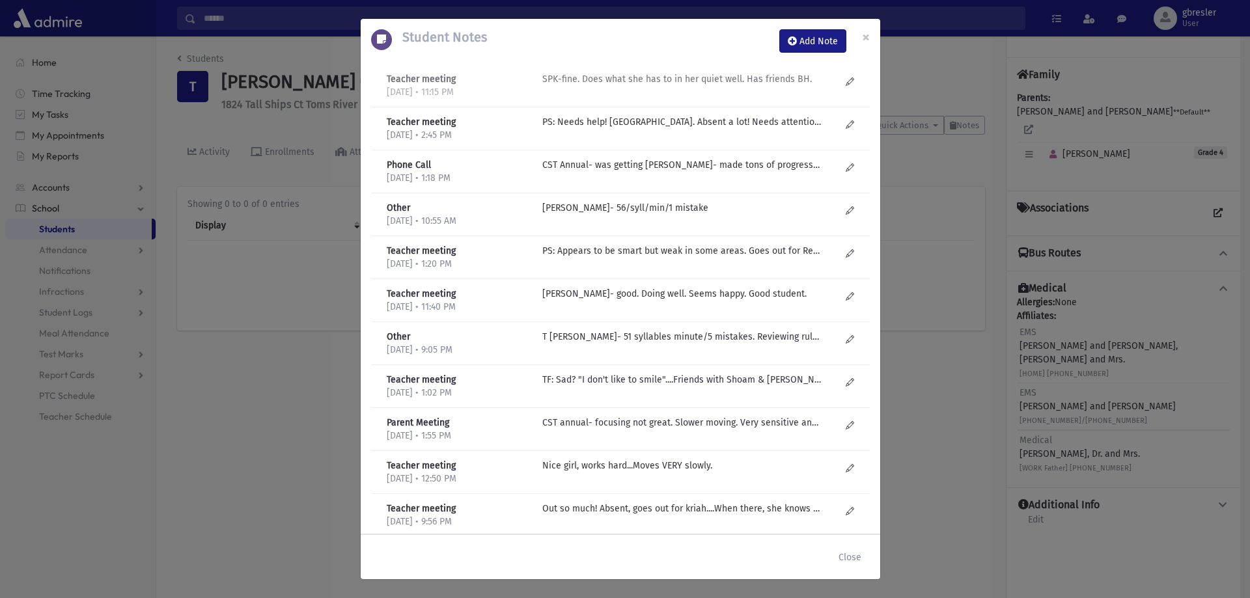
click at [658, 85] on p "SPK-fine. Does what she has to in her quiet well. Has friends BH." at bounding box center [681, 79] width 279 height 14
click at [624, 126] on p "PS: Needs help! Nebachdik. Absent a lot! Needs attention!" at bounding box center [681, 122] width 279 height 14
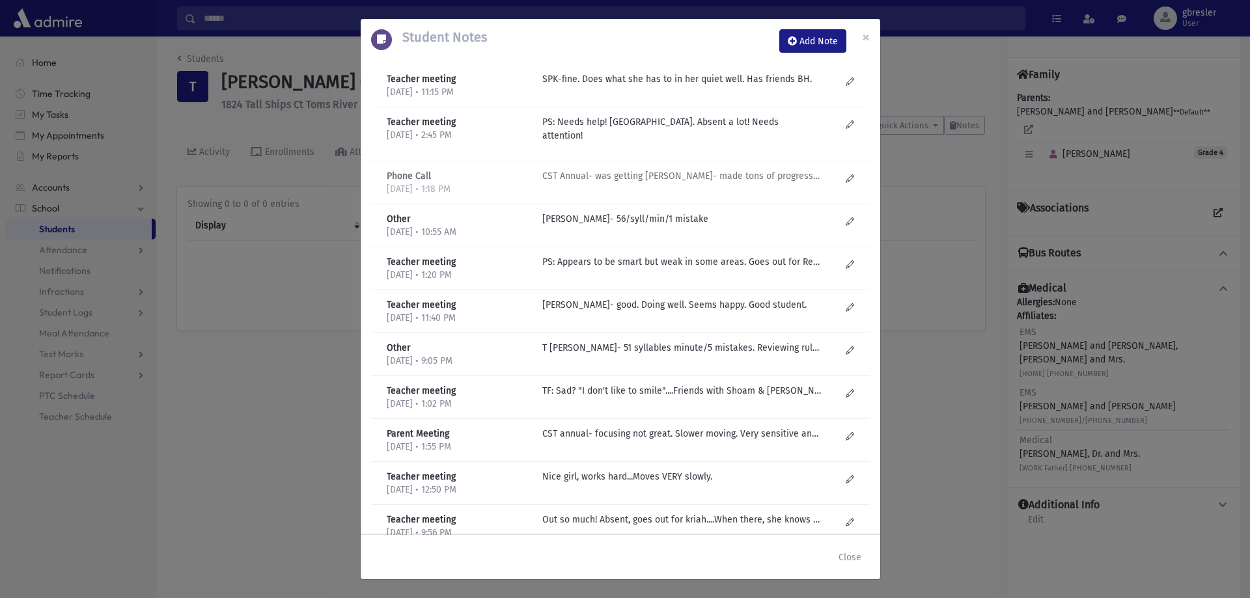
click at [595, 169] on p "CST Annual- was getting Mrs Neustadt- made tons of progress. Up to level in Mat…" at bounding box center [681, 176] width 279 height 14
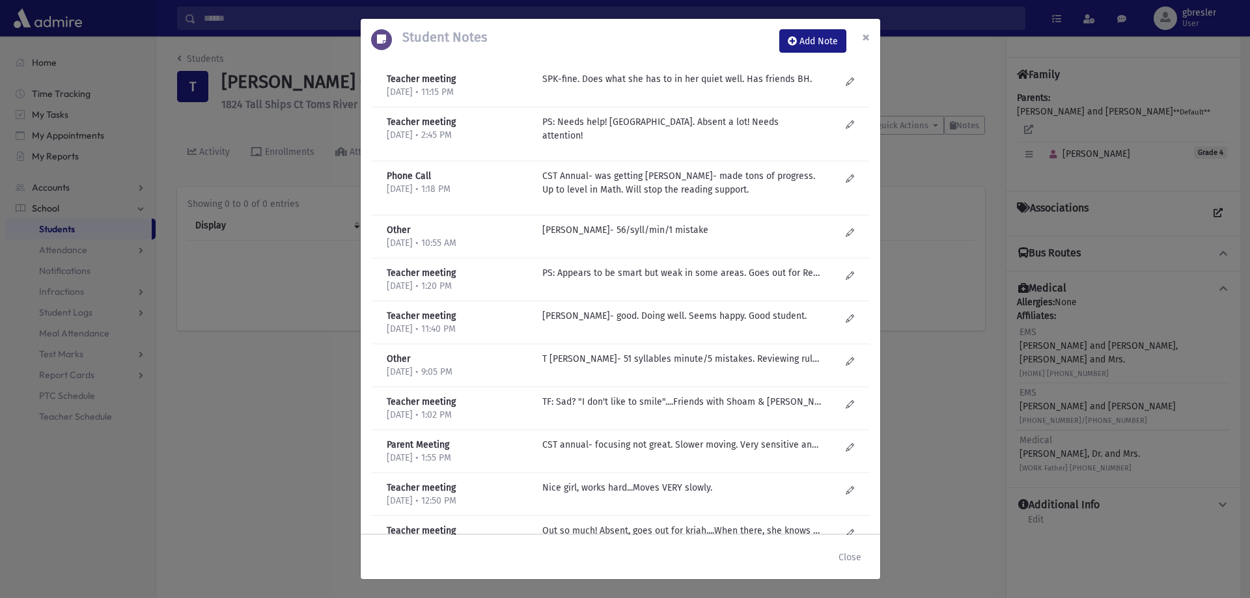
click at [868, 39] on span "×" at bounding box center [866, 37] width 8 height 18
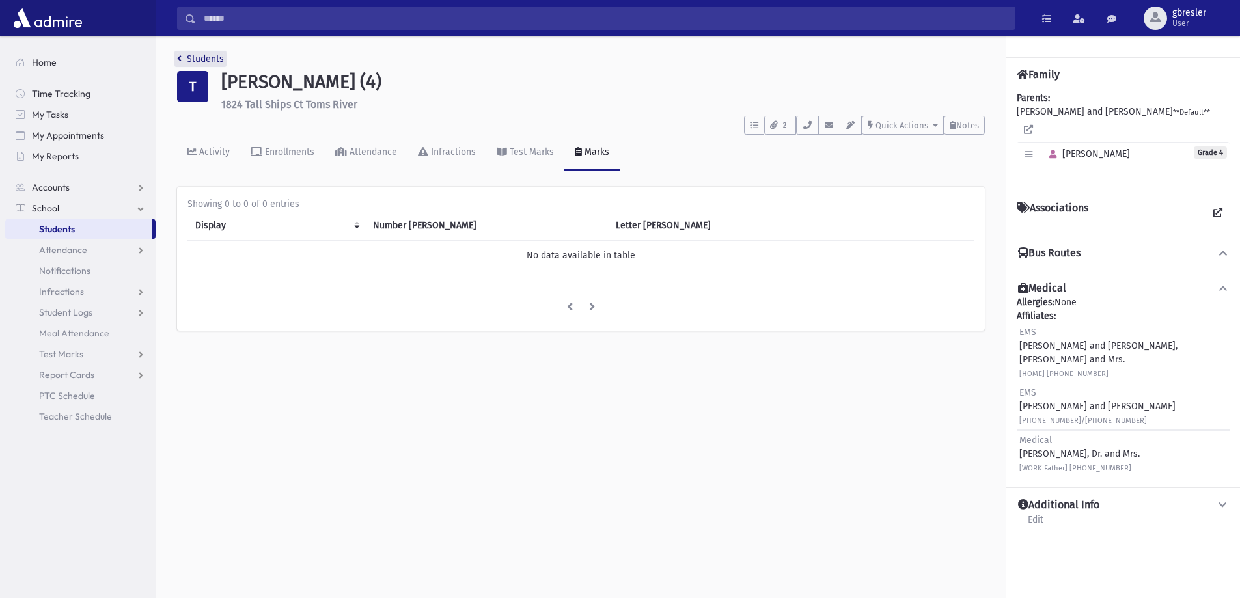
click at [208, 61] on link "Students" at bounding box center [200, 58] width 47 height 11
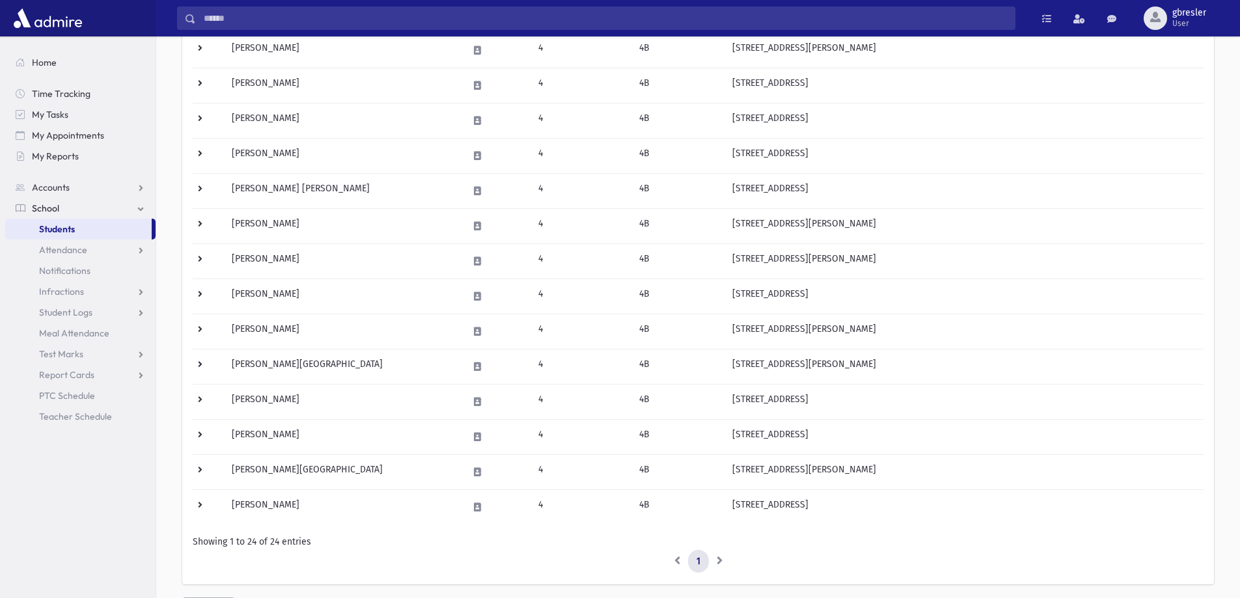
scroll to position [586, 0]
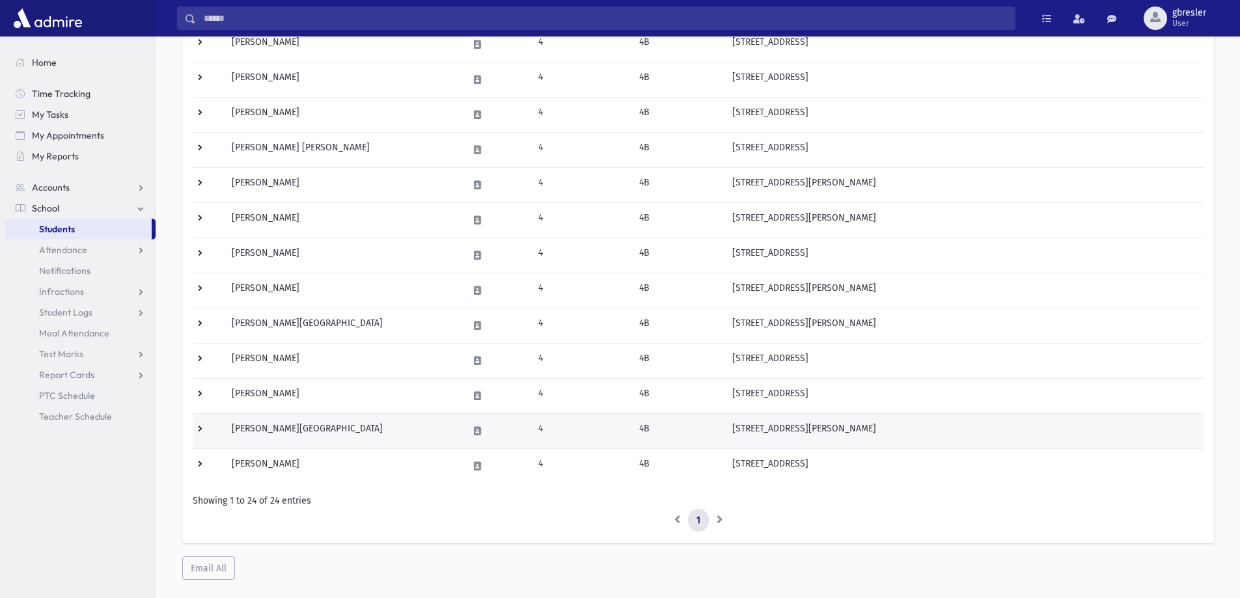
click at [291, 433] on td "[PERSON_NAME][GEOGRAPHIC_DATA]" at bounding box center [342, 430] width 236 height 35
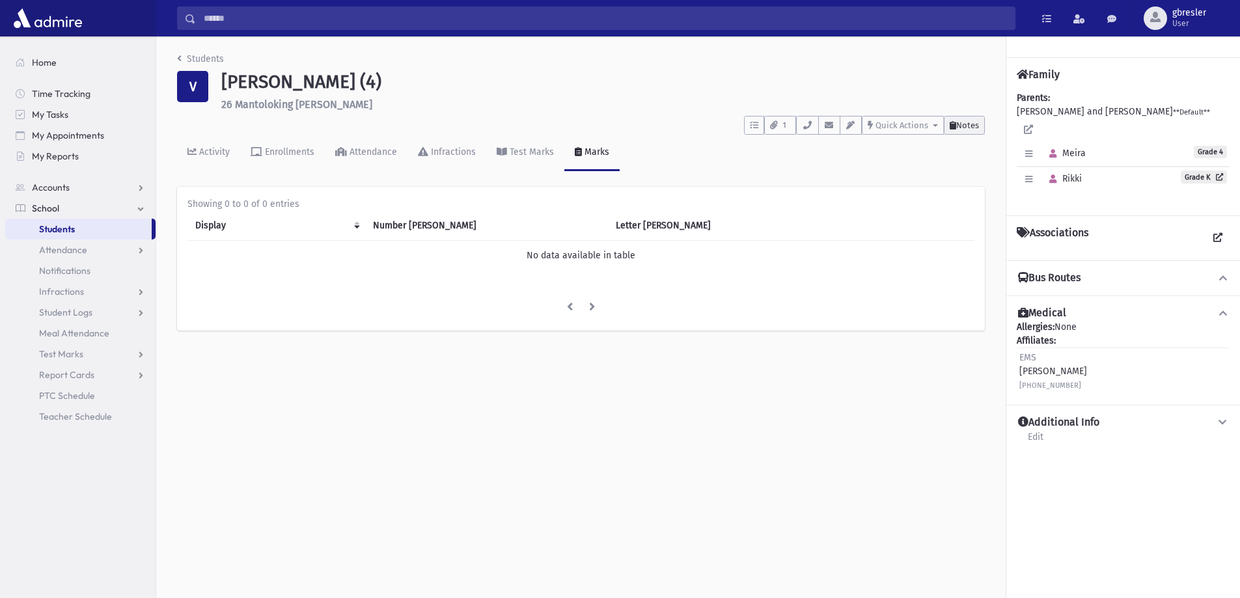
click at [959, 122] on span "Notes" at bounding box center [967, 125] width 23 height 10
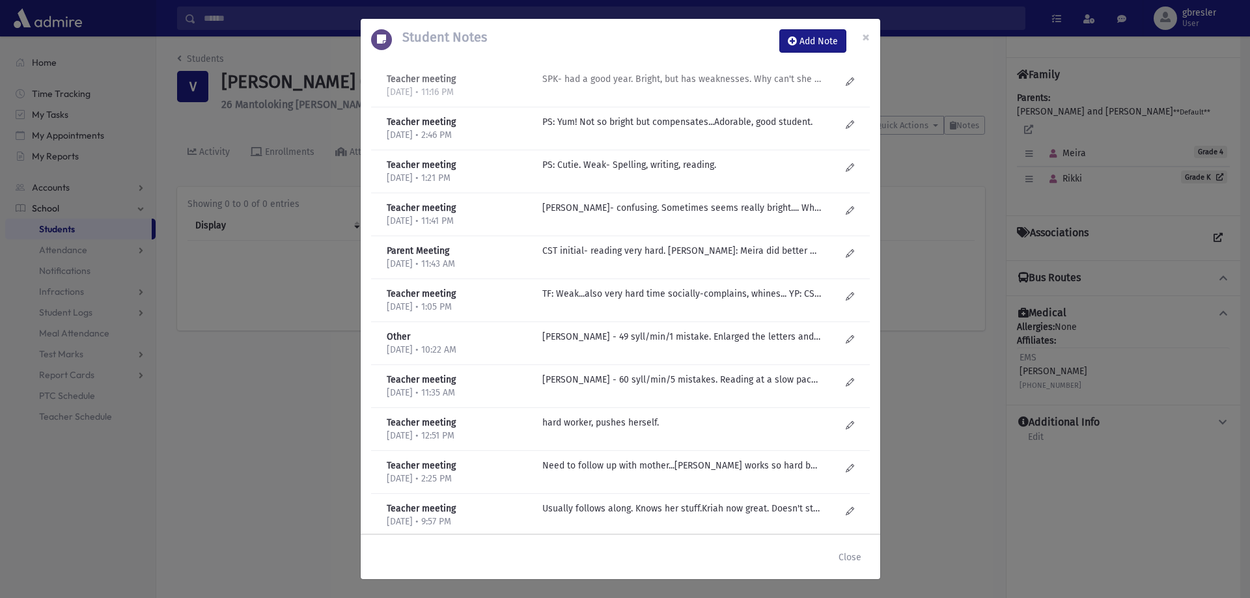
click at [676, 83] on p "SPK- had a good year. Bright, but has weaknesses. Why can't she read? doesn't a…" at bounding box center [681, 79] width 279 height 14
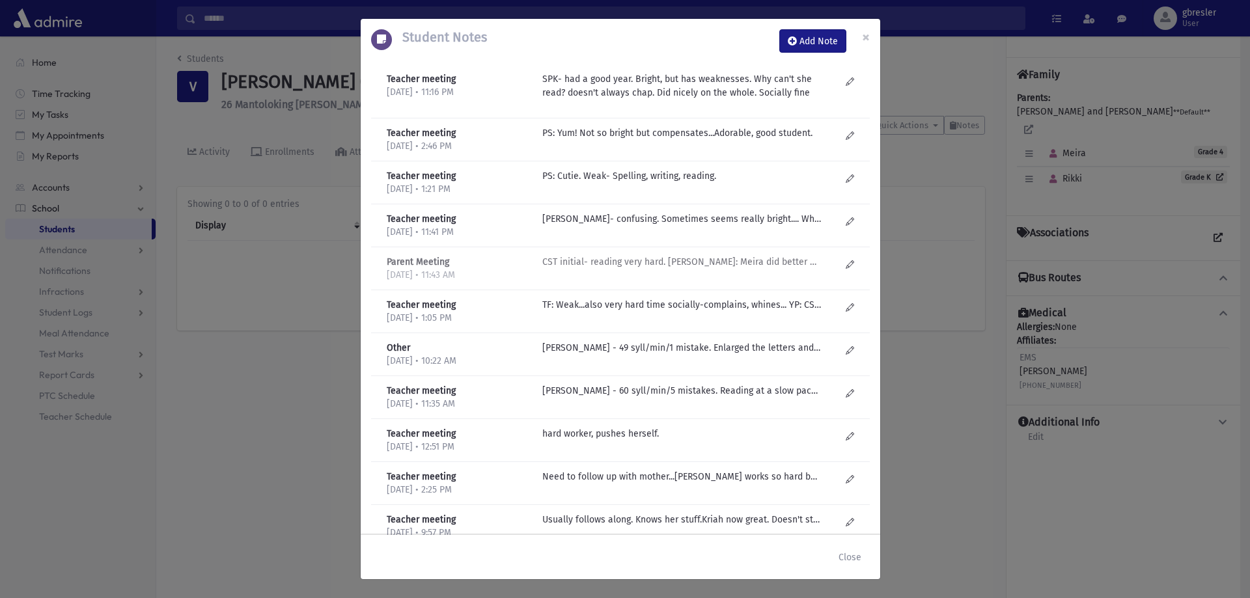
click at [683, 140] on p "CST initial- reading very hard. R Schepansky: Meira did better with context tha…" at bounding box center [681, 133] width 279 height 14
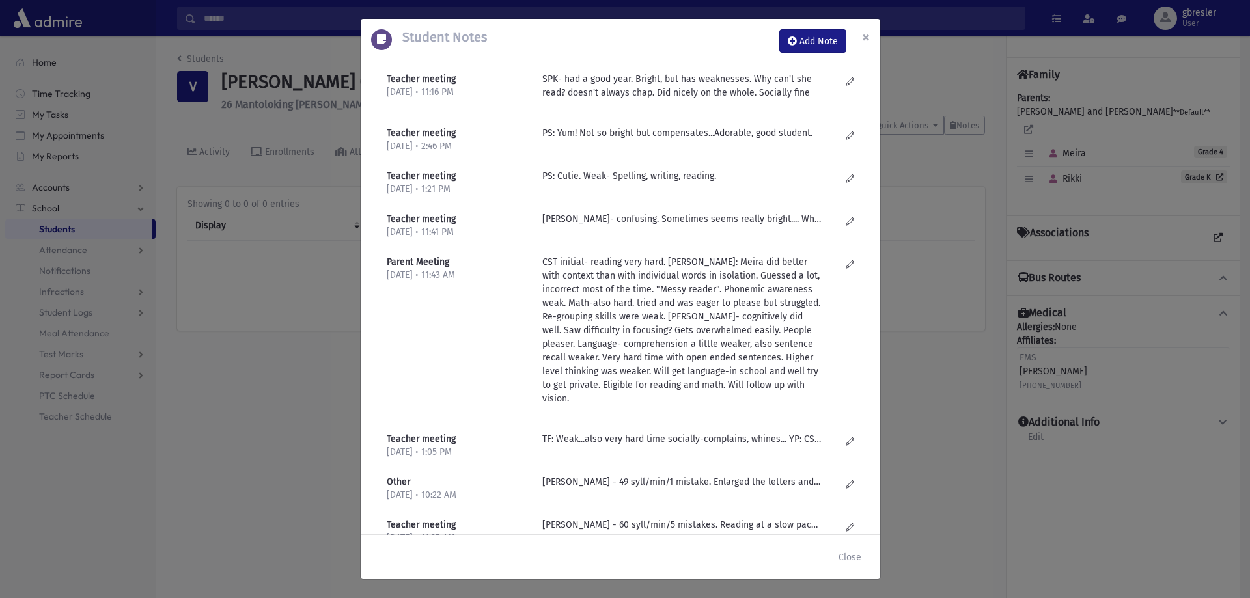
click at [867, 33] on span "×" at bounding box center [866, 37] width 8 height 18
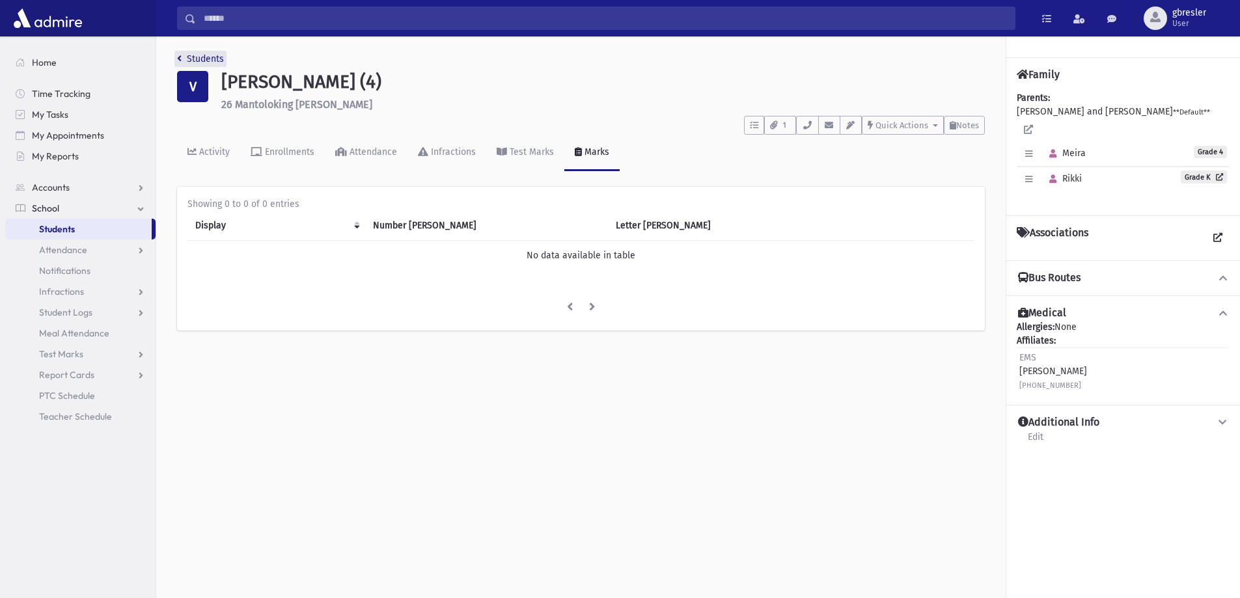
click at [215, 60] on link "Students" at bounding box center [200, 58] width 47 height 11
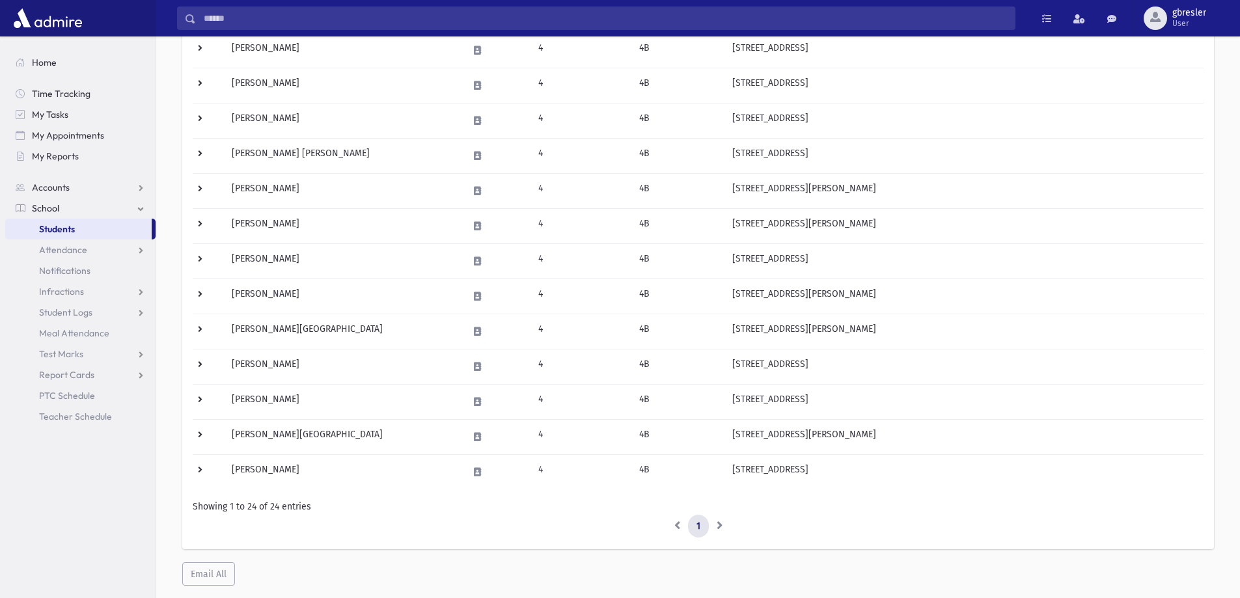
scroll to position [613, 0]
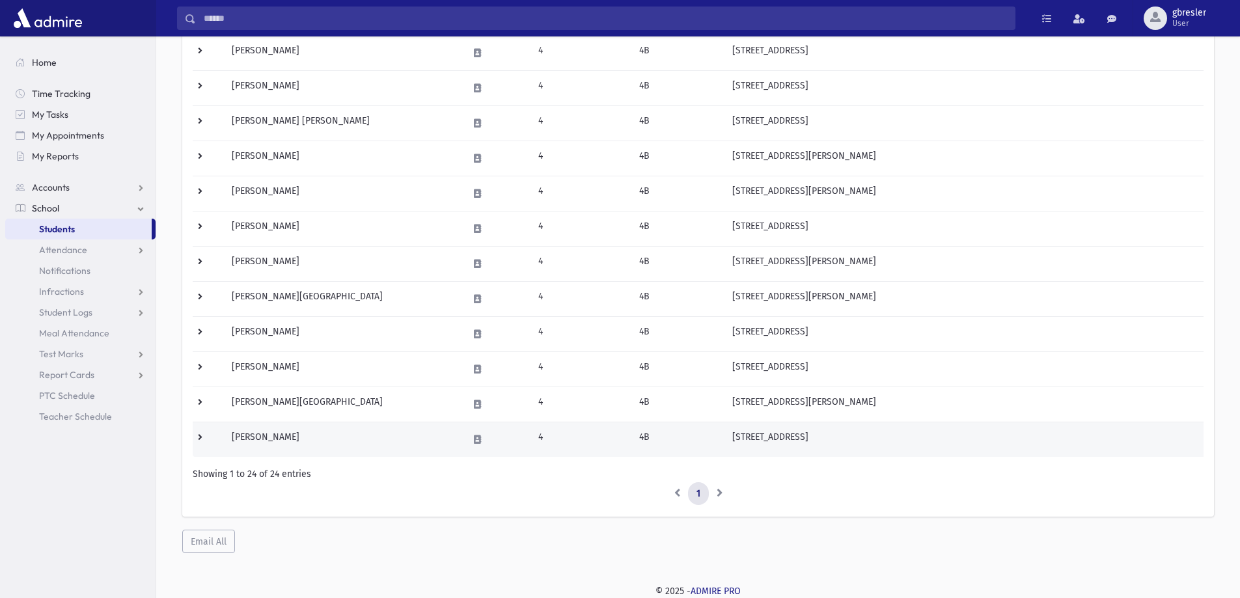
click at [274, 440] on td "[PERSON_NAME]" at bounding box center [342, 439] width 236 height 35
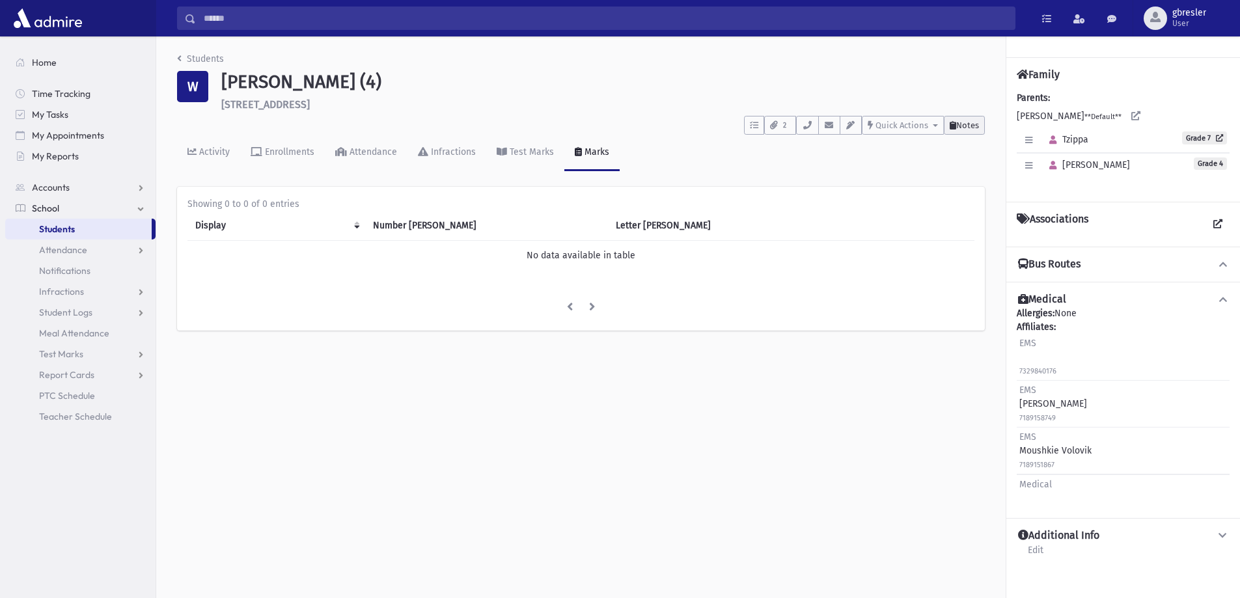
click at [964, 133] on button "Notes" at bounding box center [964, 125] width 41 height 19
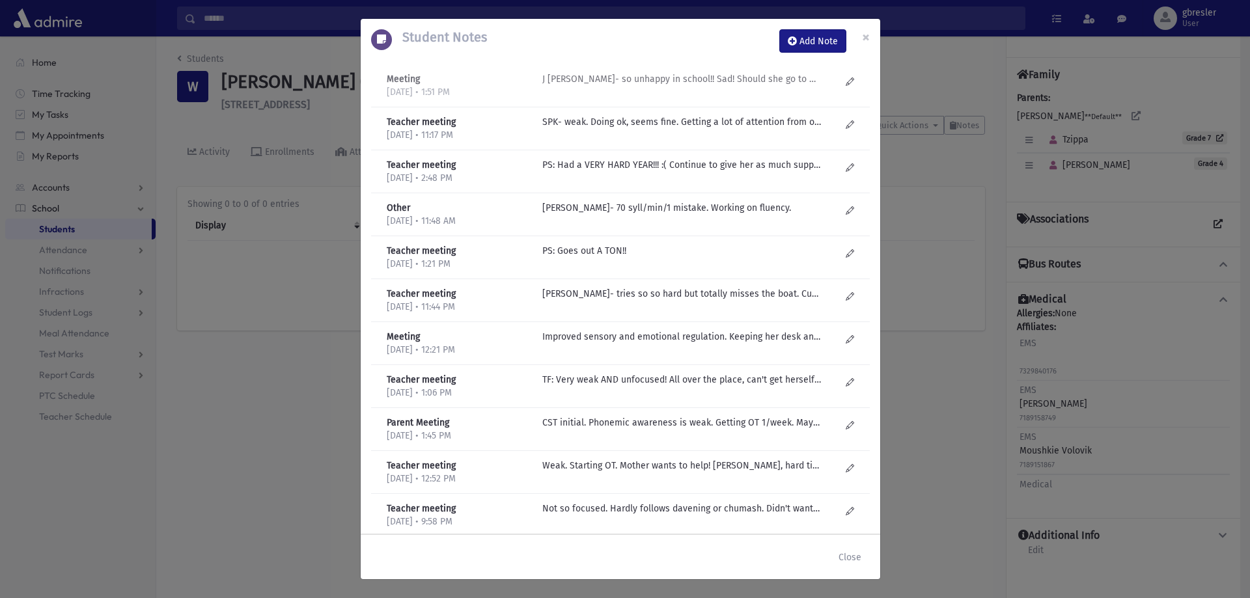
click at [711, 80] on p "J Golub- so unhappy in school!! Sad! Should she go to Mekor Hachinuch?" at bounding box center [681, 79] width 279 height 14
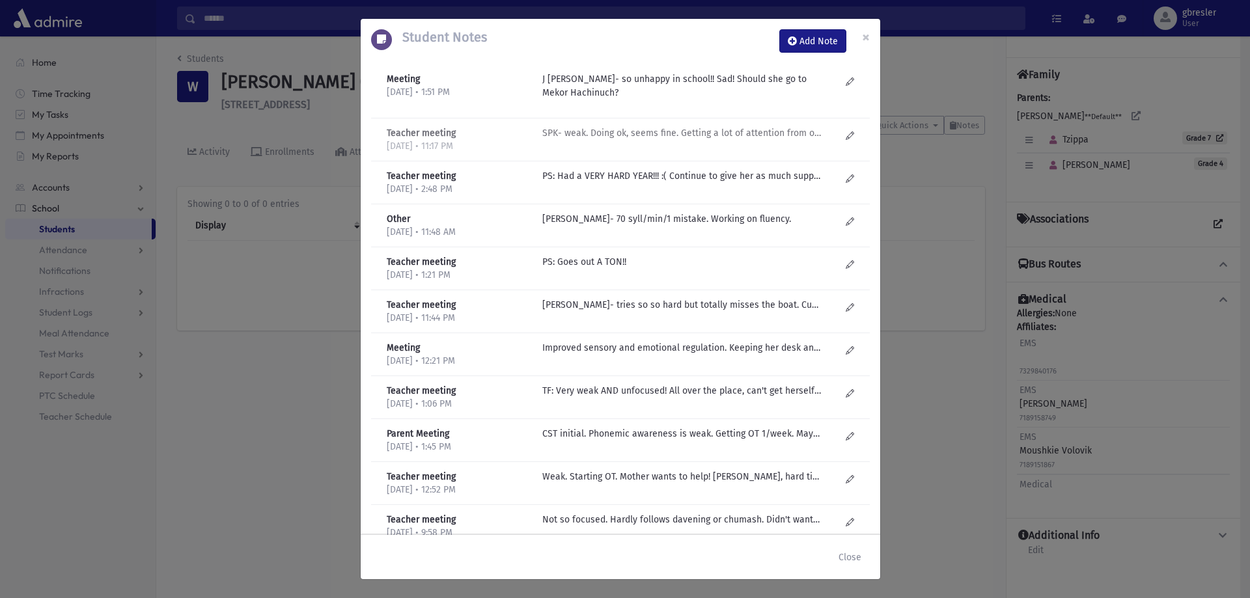
click at [653, 135] on p "SPK- weak. Doing ok, seems fine. Getting a lot of attention from organizations …" at bounding box center [681, 133] width 279 height 14
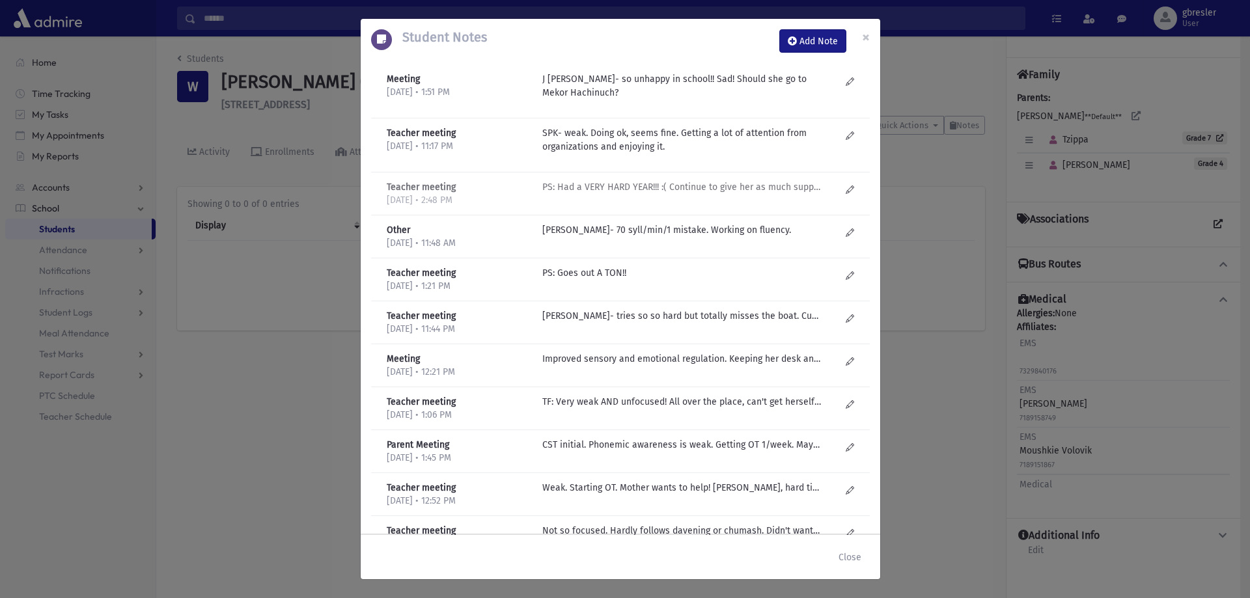
click at [598, 186] on p "PS: Had a VERY HARD YEAR!!! :( Continue to give her as much support as possible…" at bounding box center [681, 187] width 279 height 14
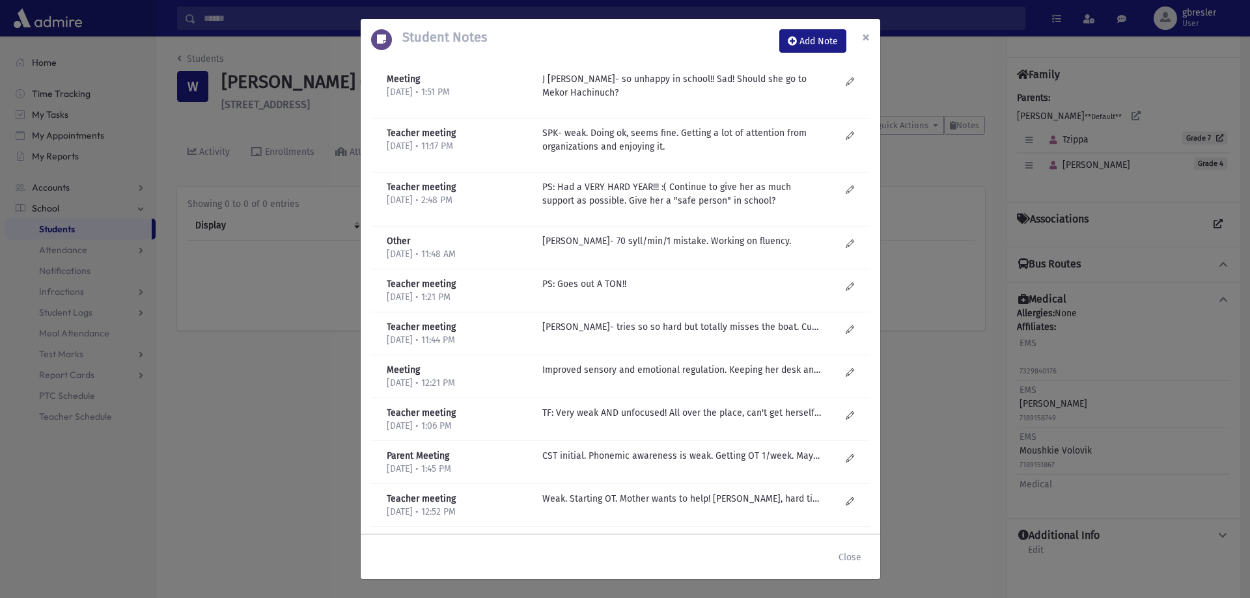
click at [862, 42] on span "×" at bounding box center [866, 37] width 8 height 18
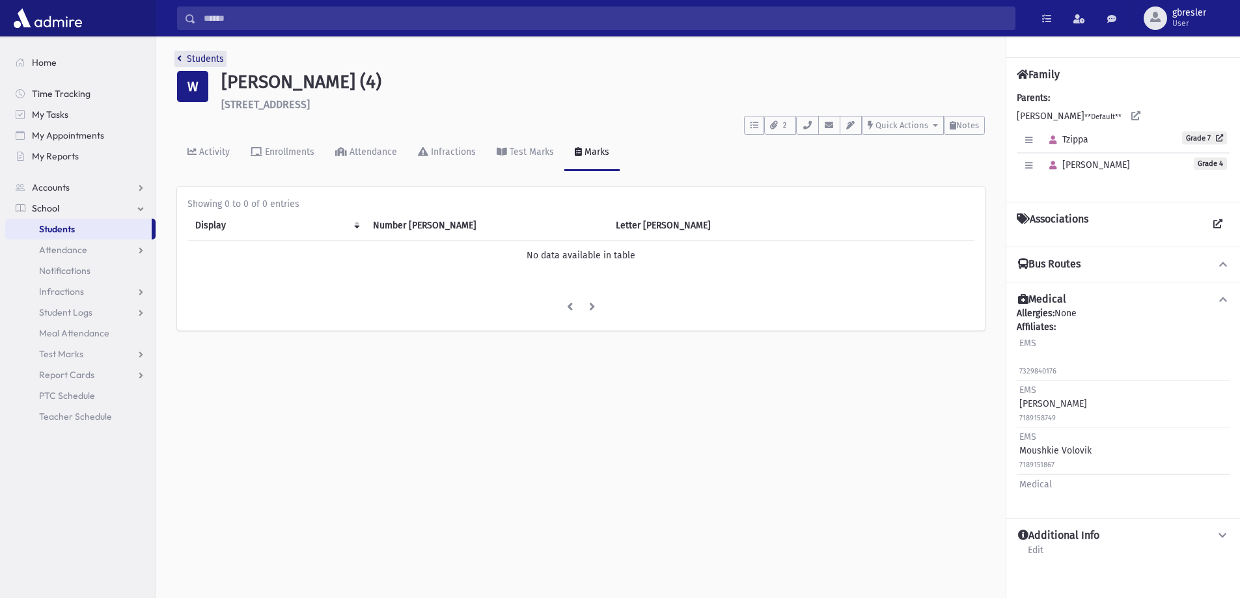
click at [202, 55] on link "Students" at bounding box center [200, 58] width 47 height 11
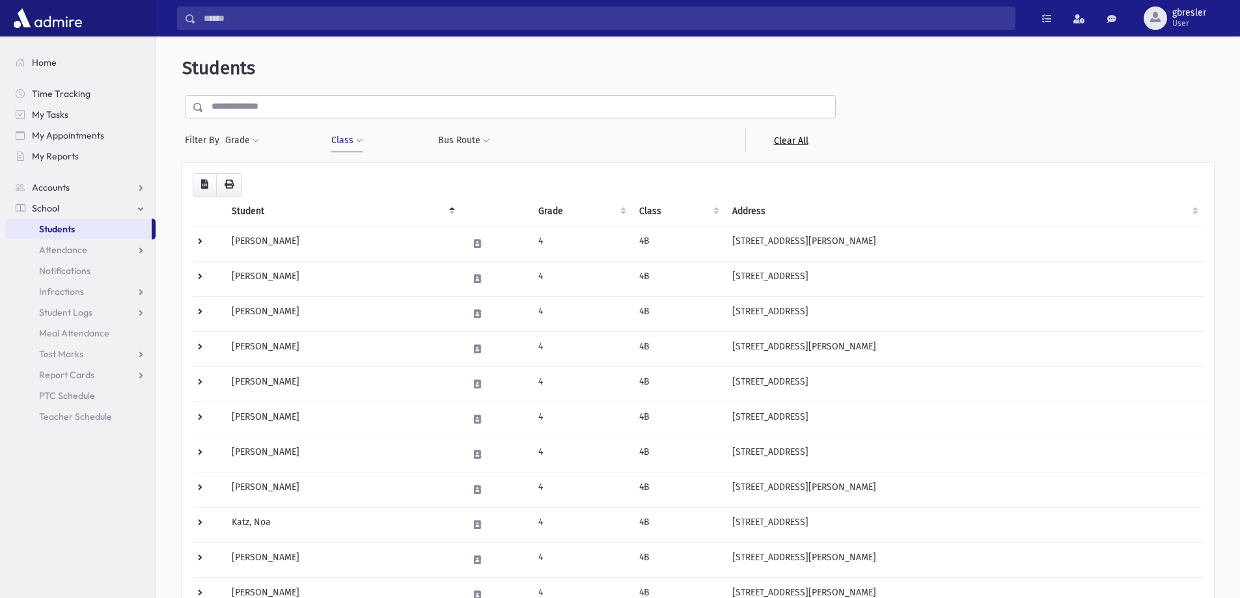
click at [801, 139] on link "Clear All" at bounding box center [790, 140] width 90 height 23
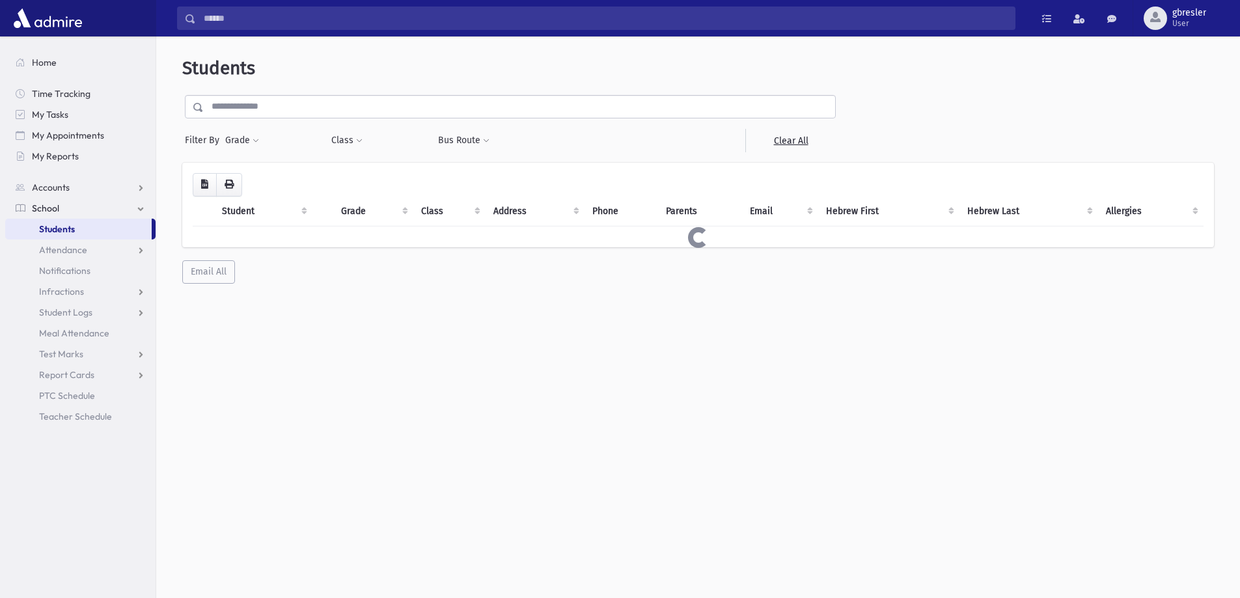
select select
click at [364, 142] on div "Class *** *** ** *** ** *** * **** **** **** **** **** * ** ** * ** ** * ** ** …" at bounding box center [377, 140] width 93 height 23
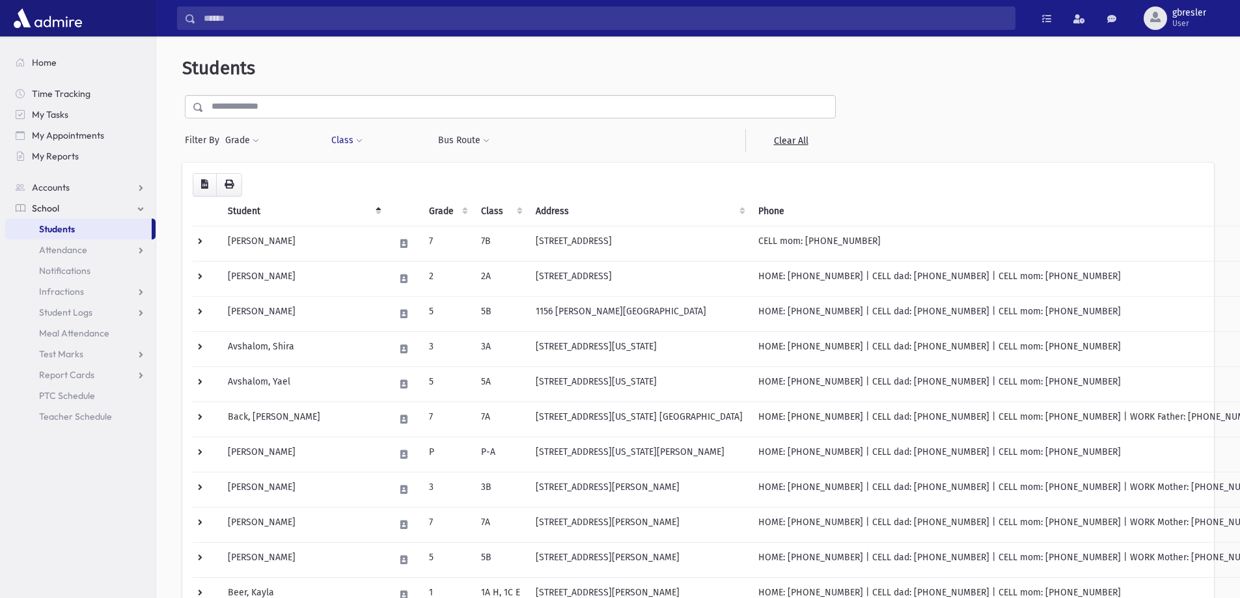
click at [354, 141] on button "Class" at bounding box center [347, 140] width 33 height 23
click at [355, 168] on ul at bounding box center [399, 175] width 125 height 20
type input "**"
select select "**"
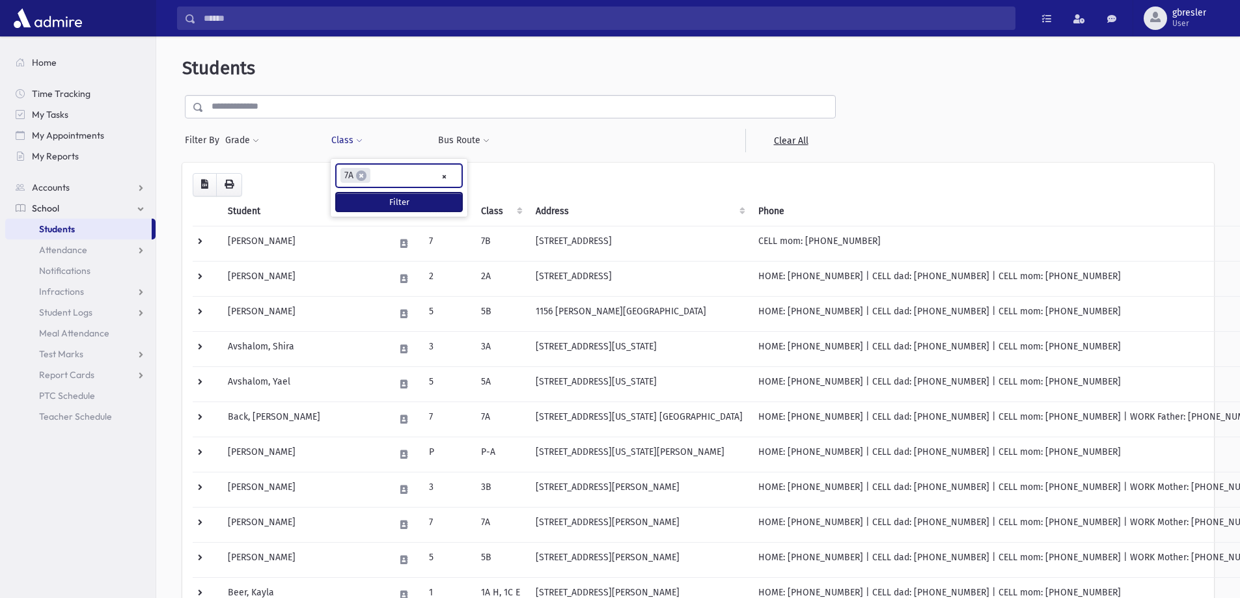
click at [371, 199] on button "Filter" at bounding box center [399, 202] width 126 height 19
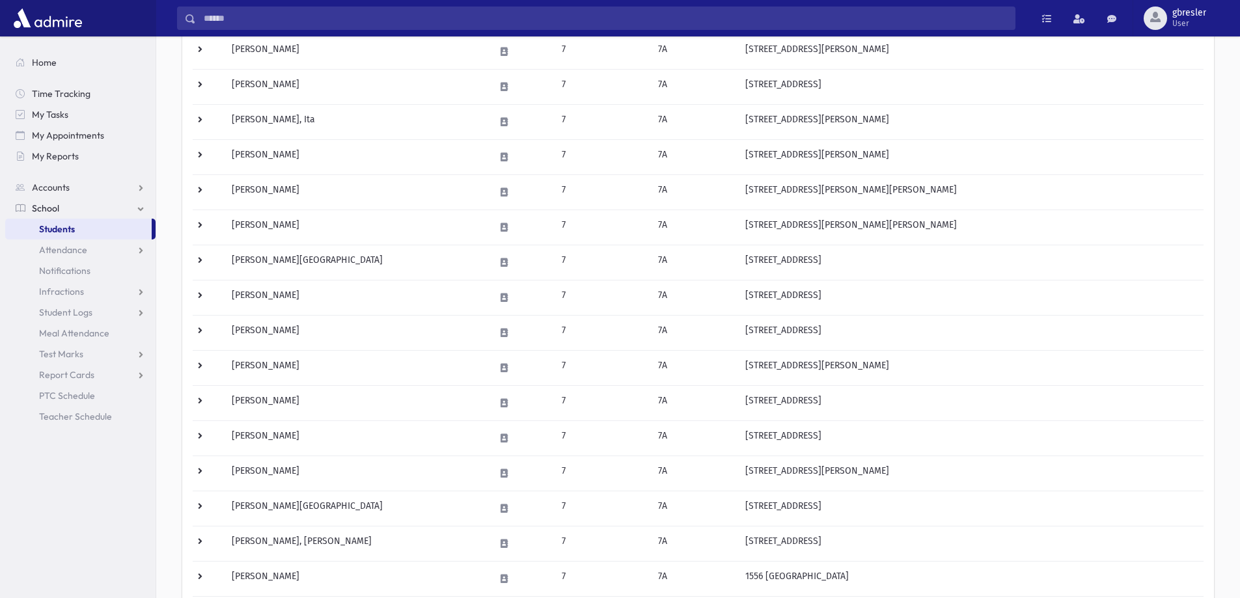
scroll to position [130, 0]
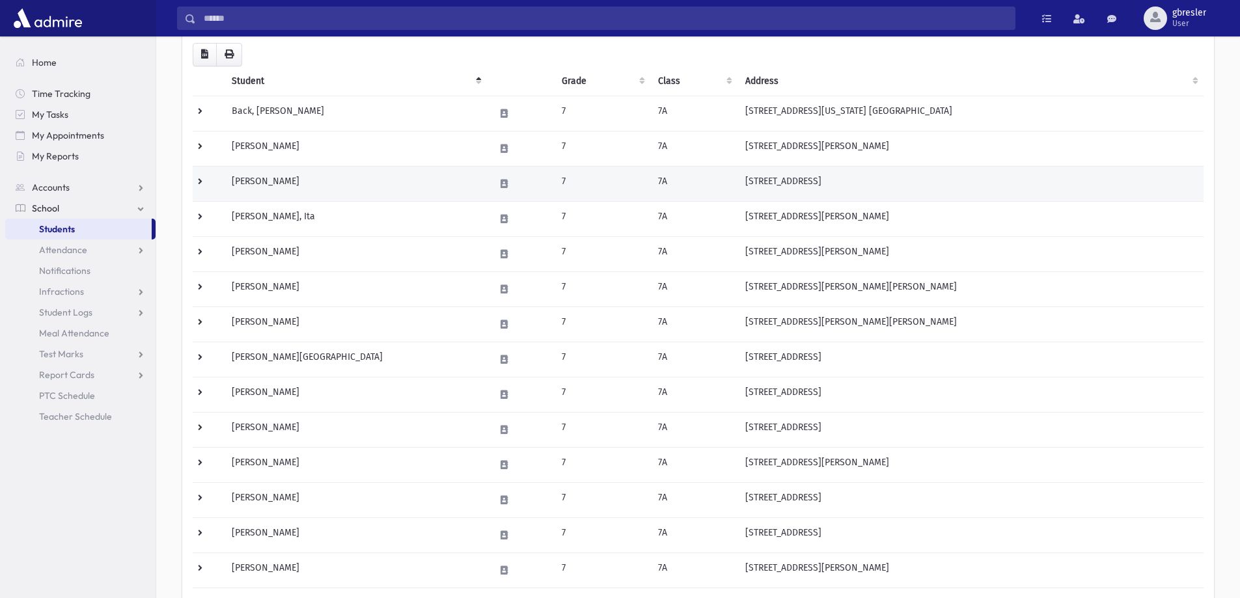
click at [307, 183] on td "[PERSON_NAME]" at bounding box center [355, 183] width 263 height 35
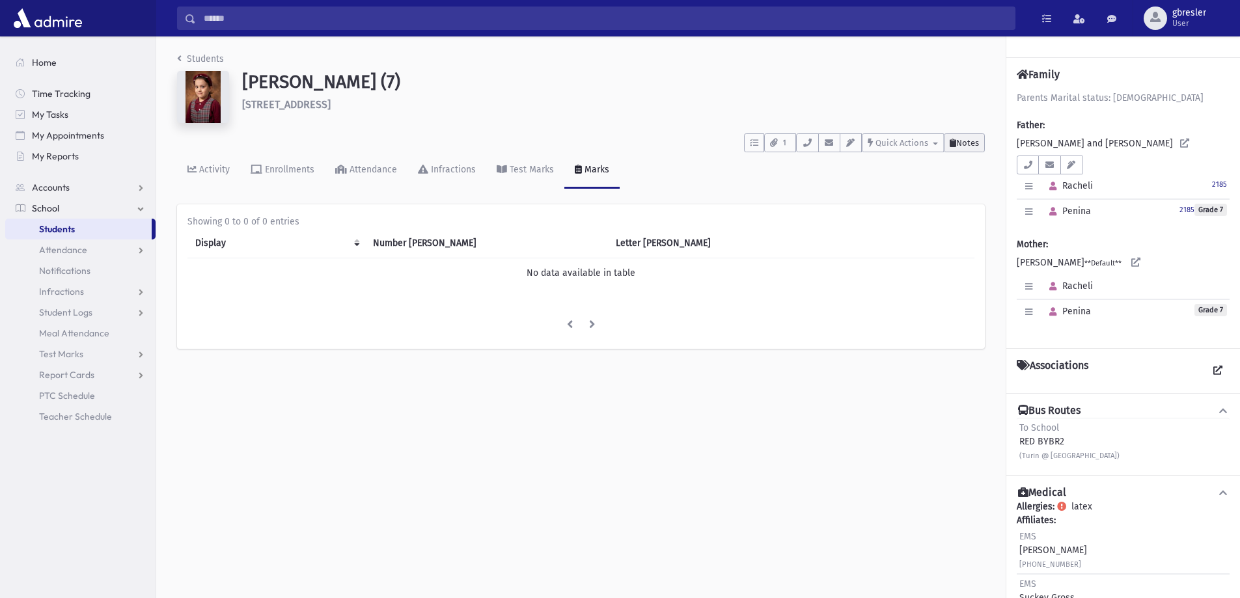
click at [962, 146] on span "Notes" at bounding box center [967, 143] width 23 height 10
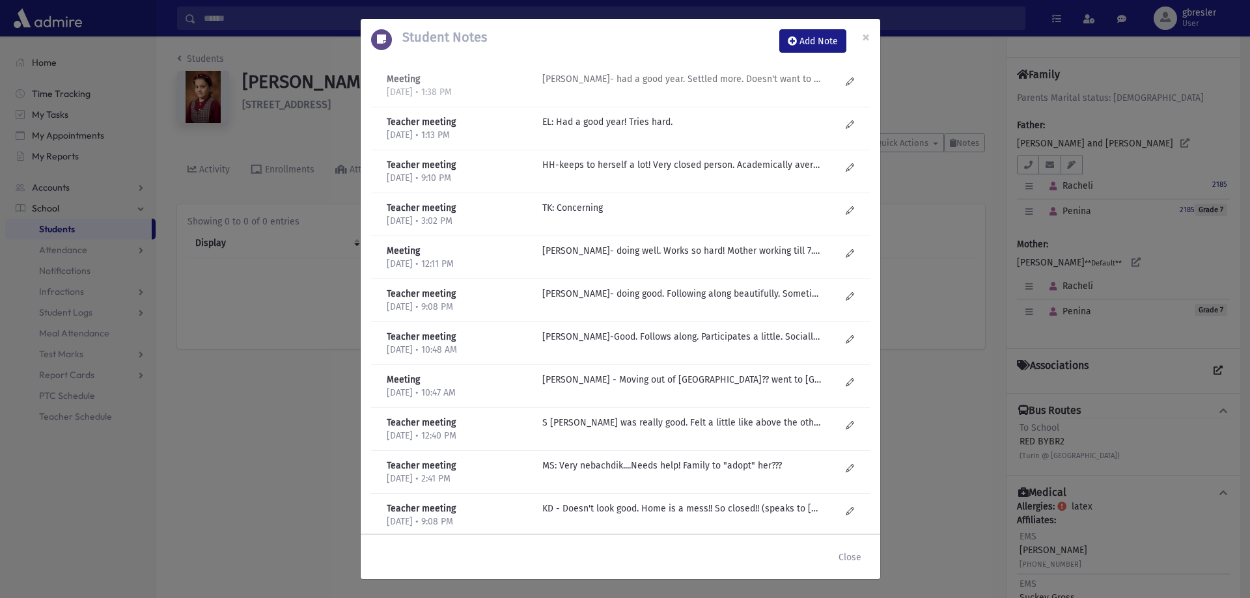
click at [741, 78] on p "J Golub- had a good year. Settled more. Doesn't want to continue...for know we …" at bounding box center [681, 79] width 279 height 14
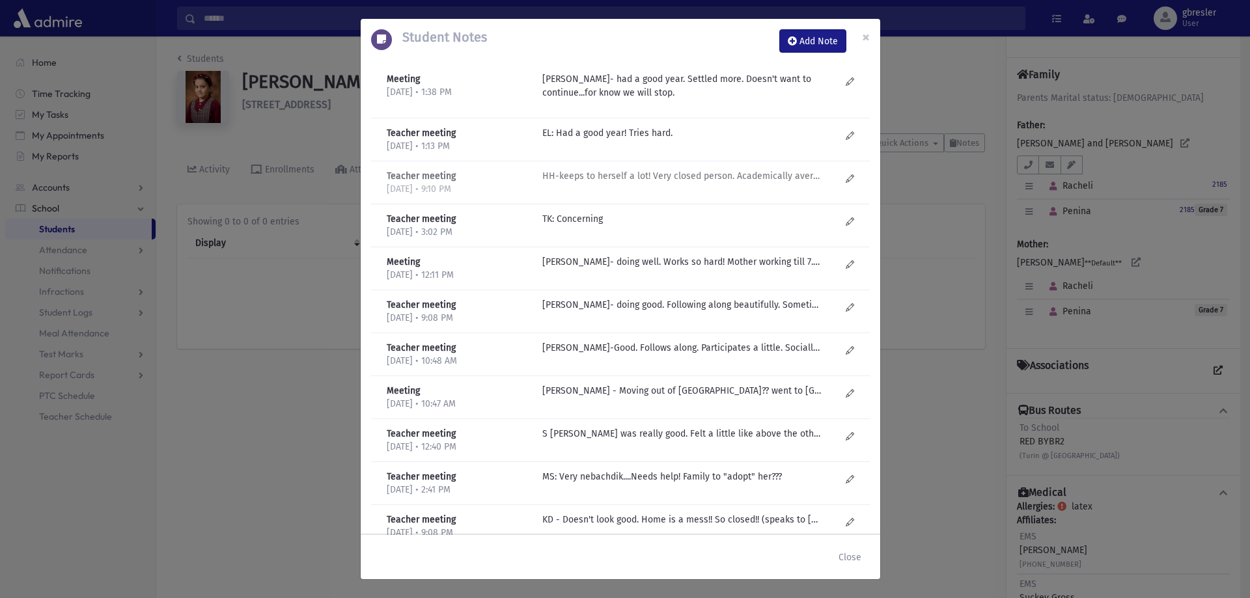
click at [607, 140] on p "HH-keeps to herself a lot! Very closed person. Academically average. Socially-g…" at bounding box center [681, 133] width 279 height 14
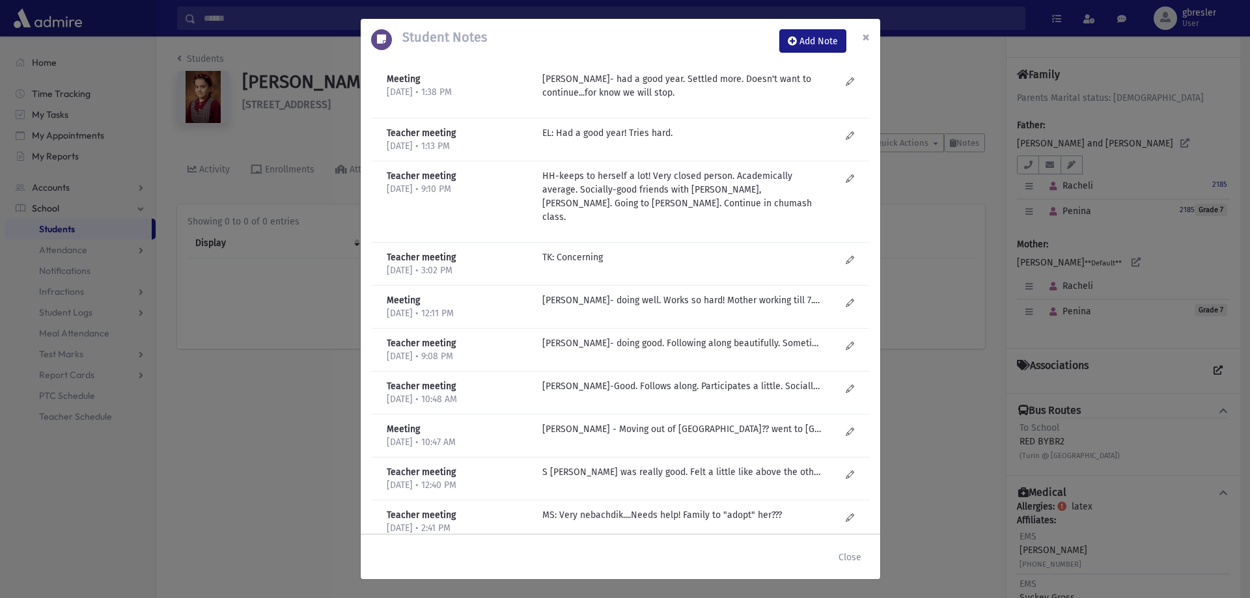
click at [865, 37] on span "×" at bounding box center [866, 37] width 8 height 18
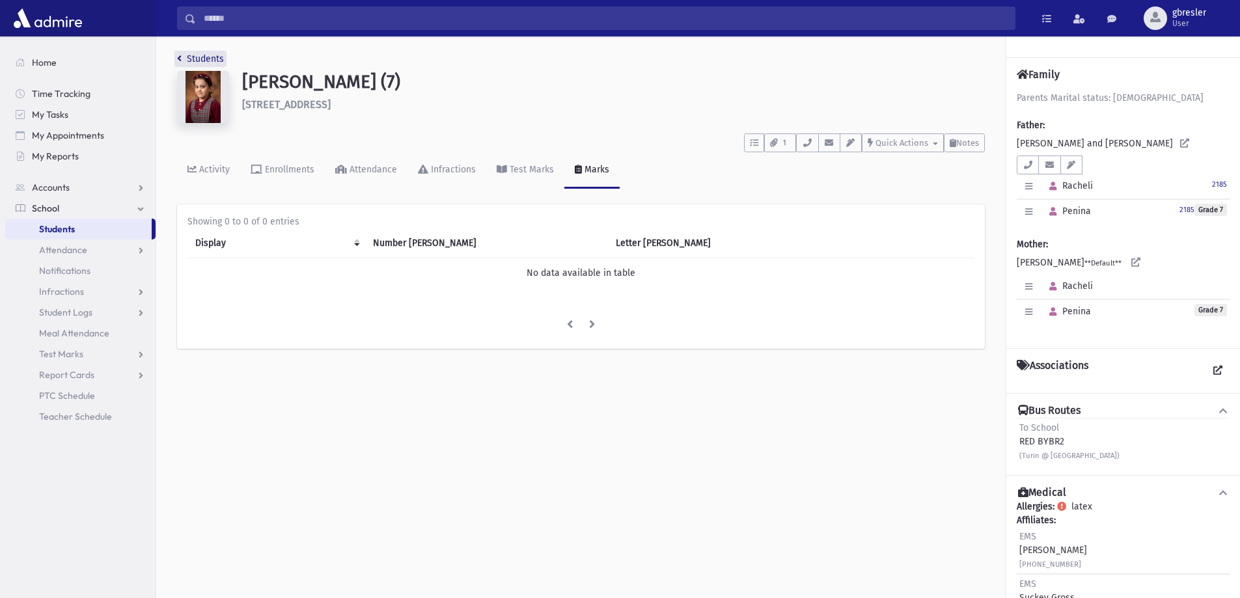
click at [221, 59] on link "Students" at bounding box center [200, 58] width 47 height 11
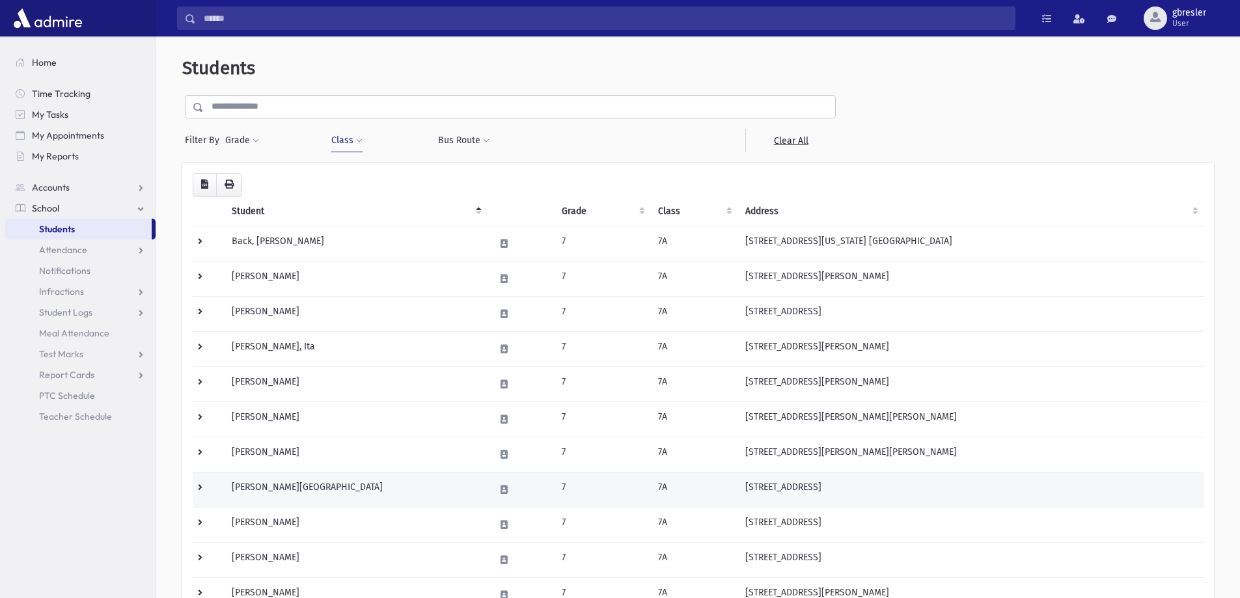
click at [300, 488] on td "[PERSON_NAME][GEOGRAPHIC_DATA]" at bounding box center [355, 489] width 263 height 35
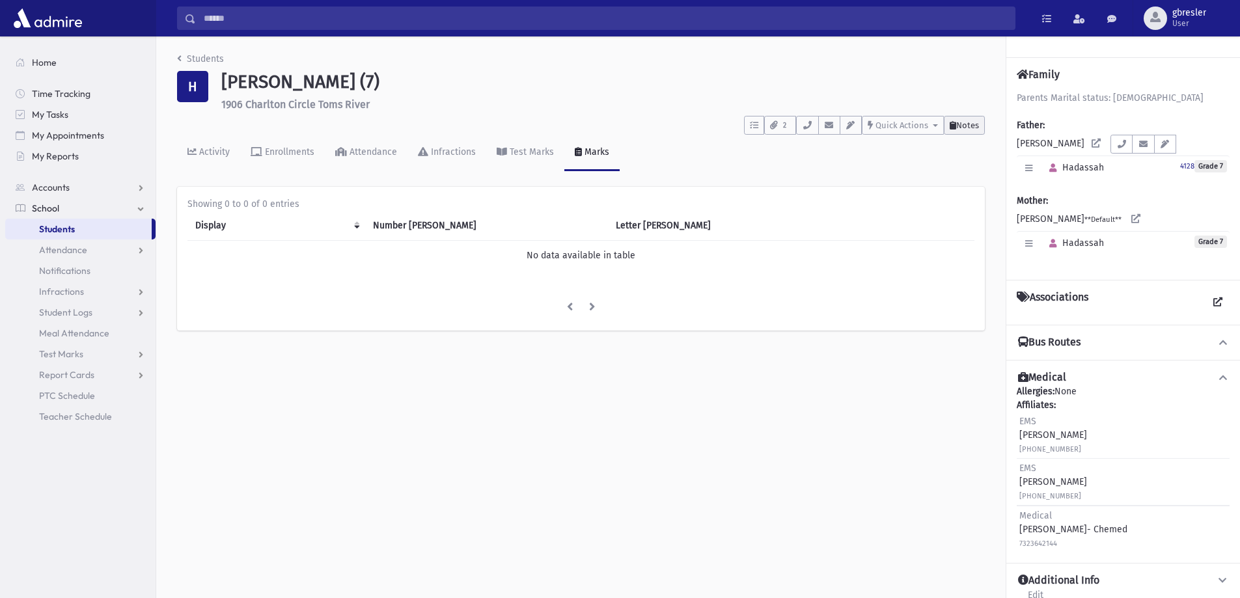
click at [959, 127] on span "Notes" at bounding box center [967, 125] width 23 height 10
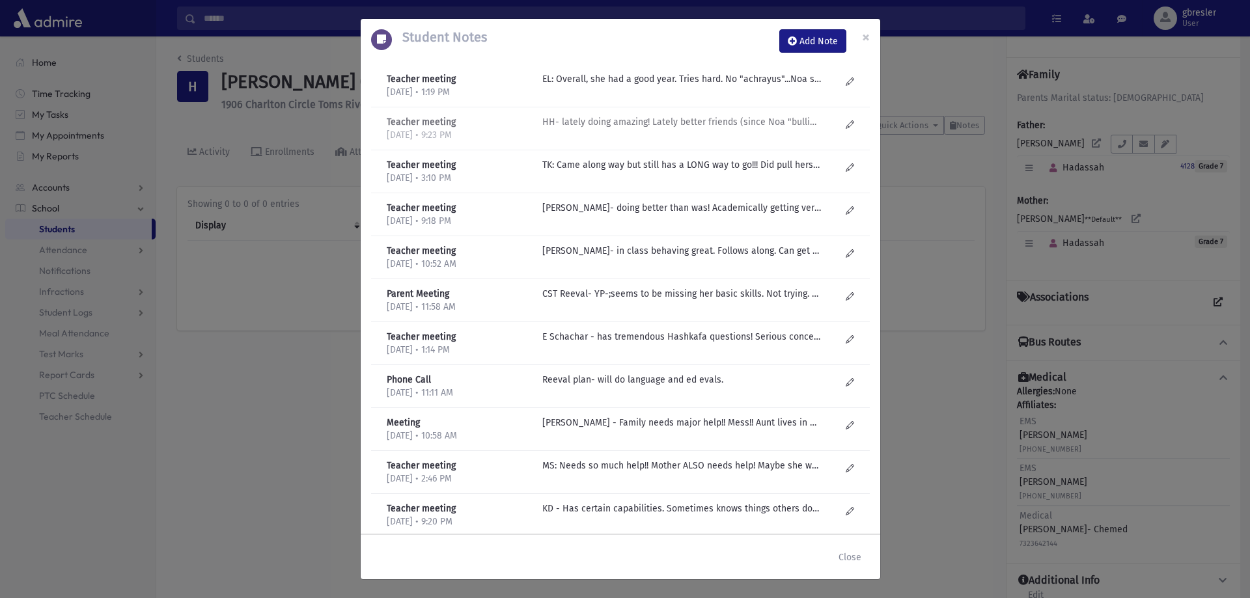
click at [590, 86] on p "HH- lately doing amazing! Lately better friends (since Noa "bullied" her) Gets …" at bounding box center [681, 79] width 279 height 14
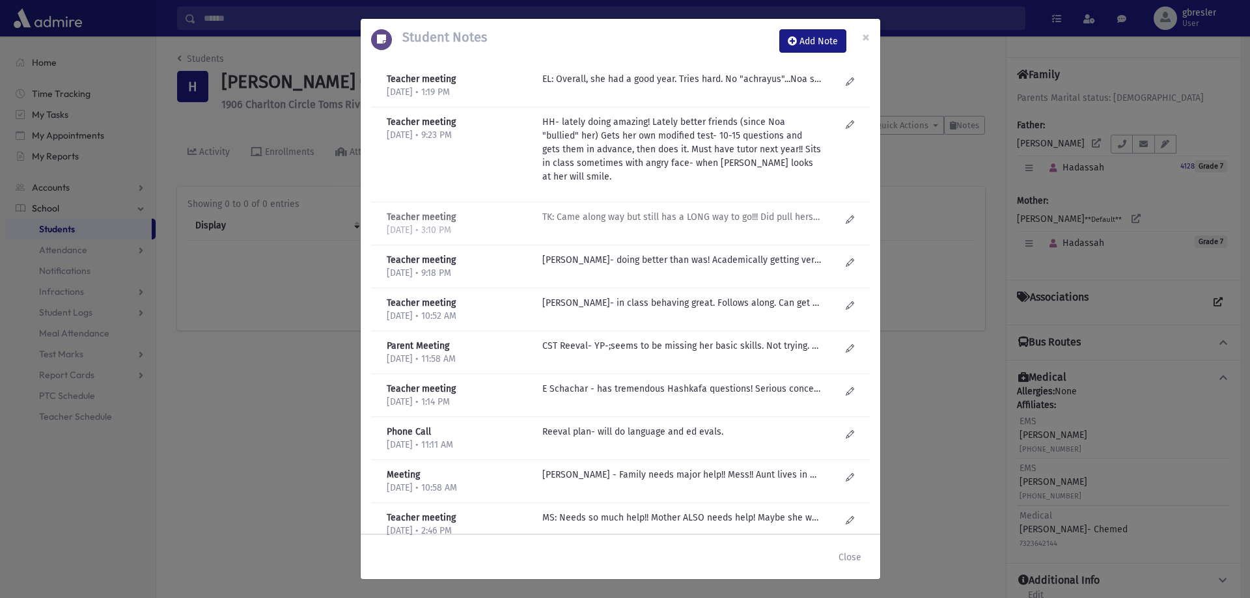
click at [624, 86] on p "TK: Came along way but still has a LONG way to go!!! Did pull herself together …" at bounding box center [681, 79] width 279 height 14
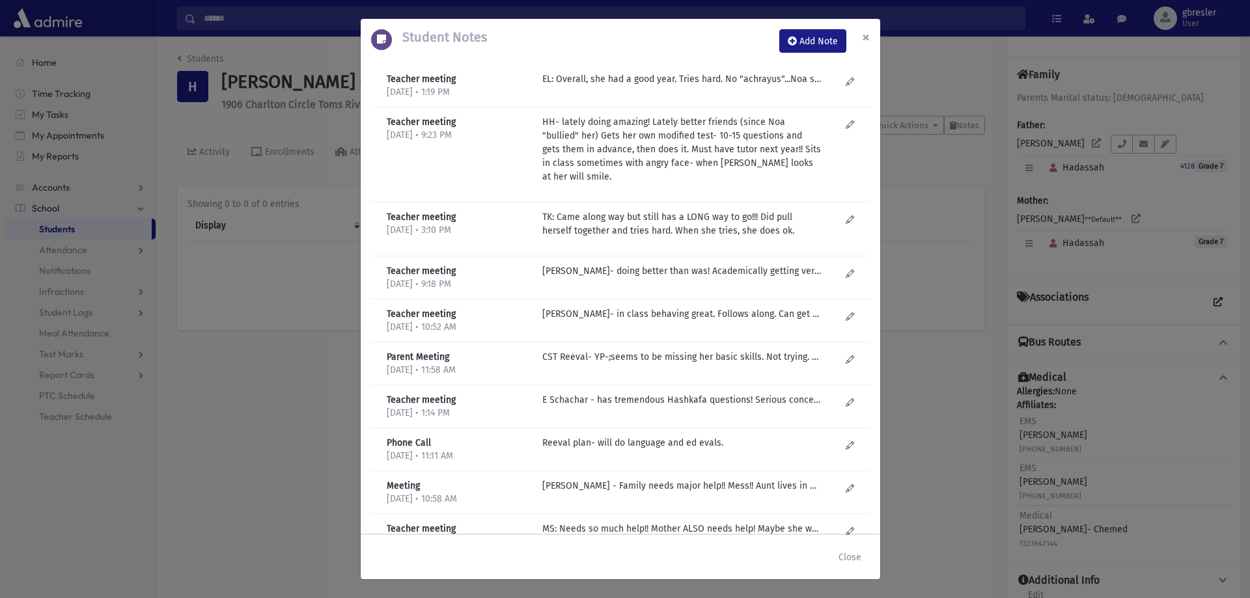
click at [873, 35] on button "×" at bounding box center [866, 37] width 29 height 36
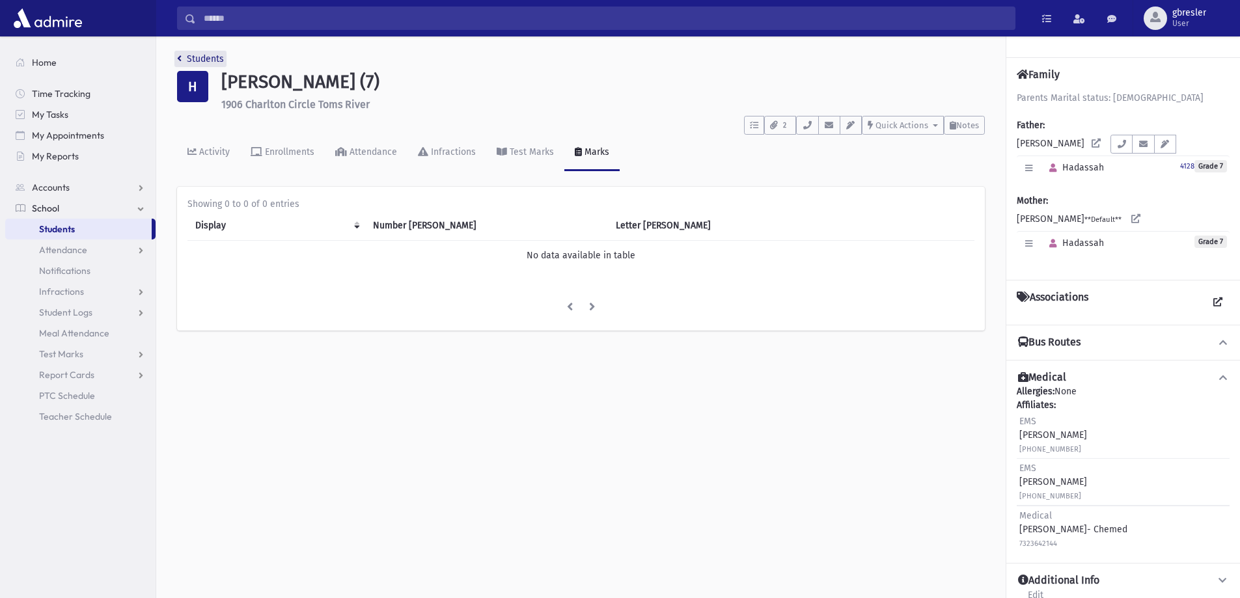
click at [192, 57] on link "Students" at bounding box center [200, 58] width 47 height 11
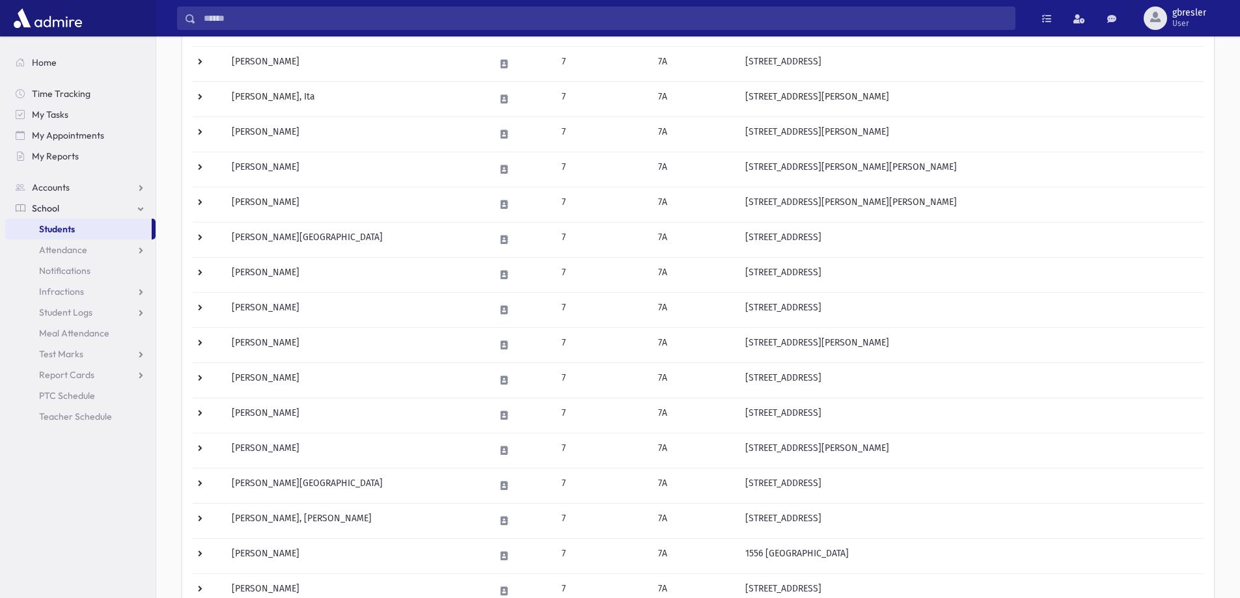
scroll to position [260, 0]
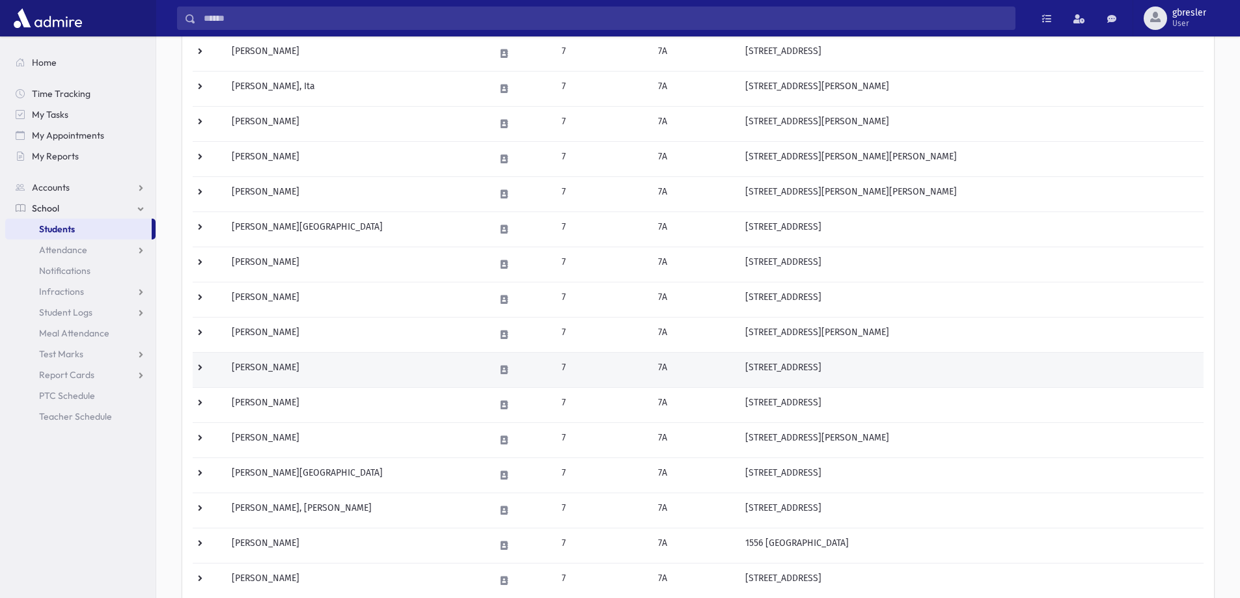
click at [292, 370] on td "[PERSON_NAME]" at bounding box center [355, 369] width 263 height 35
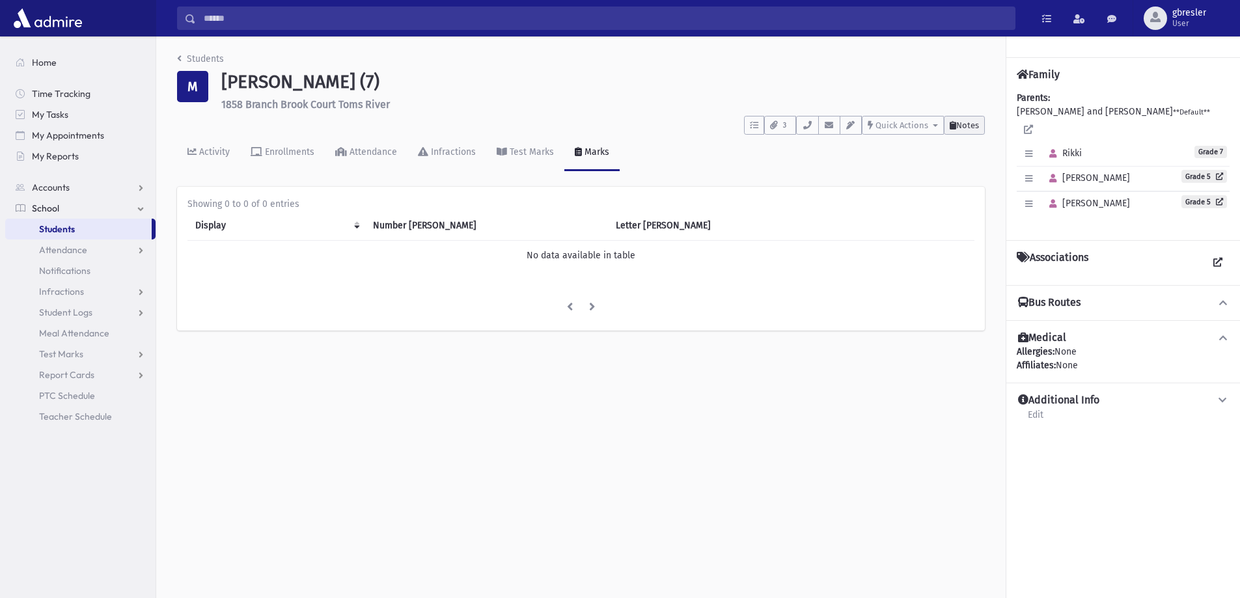
click at [963, 126] on span "Notes" at bounding box center [967, 125] width 23 height 10
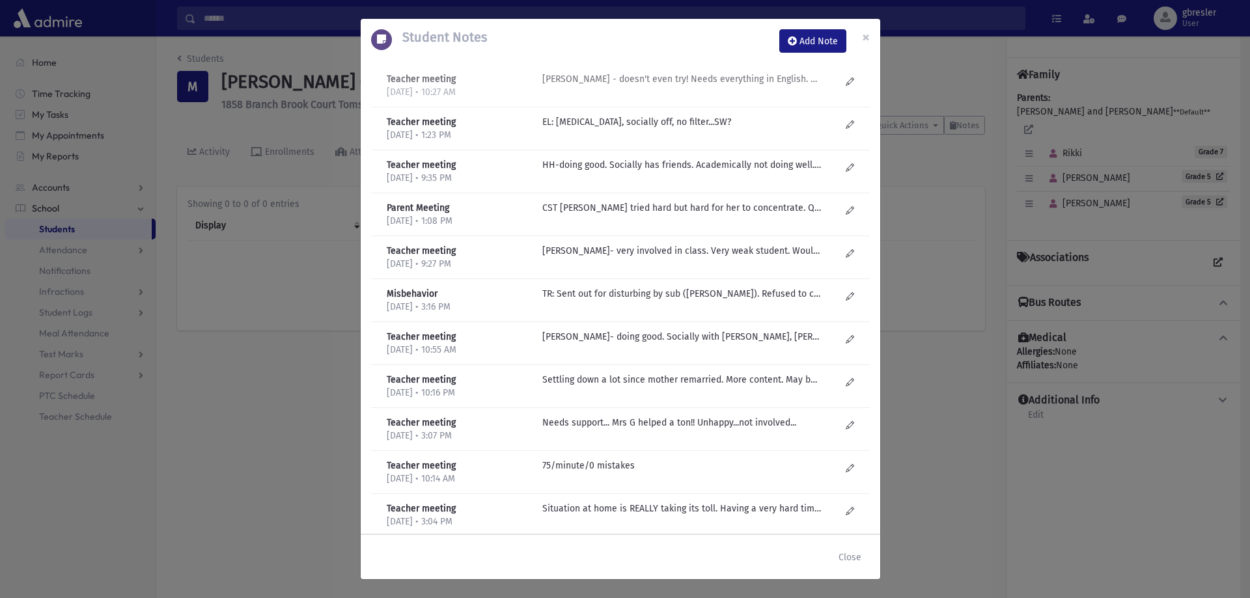
click at [656, 77] on p "HB Yoffe - doesn't even try! Needs everything in English. Gets lost in class. C…" at bounding box center [681, 79] width 279 height 14
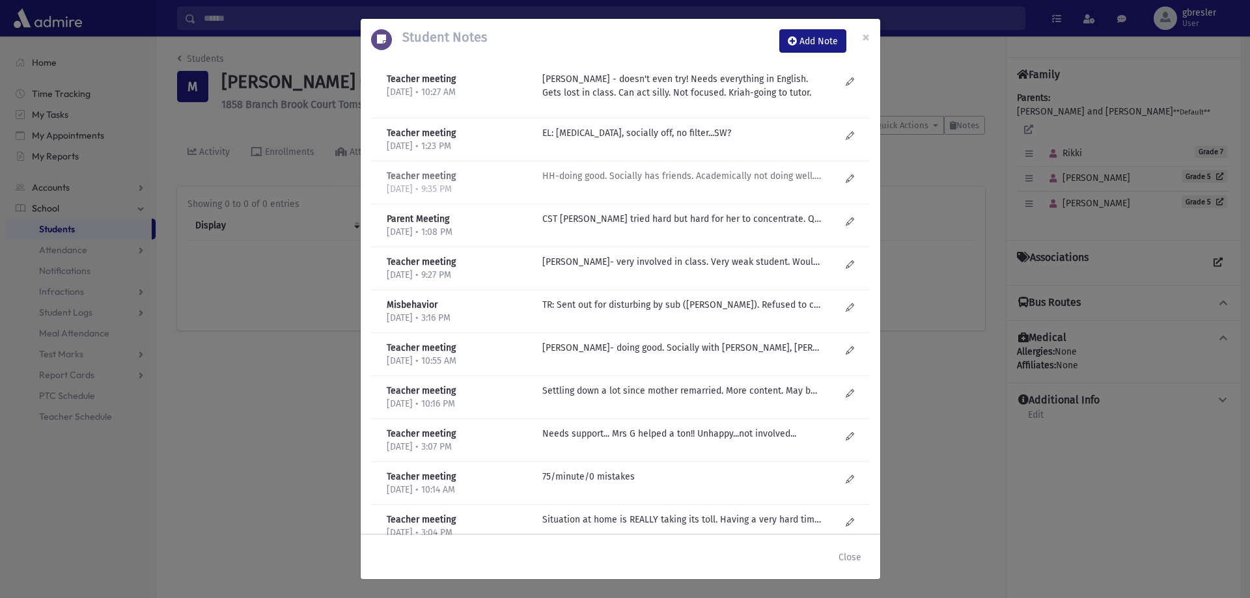
click at [667, 140] on p "HH-doing good. Socially has friends. Academically not doing well. Not putting i…" at bounding box center [681, 133] width 279 height 14
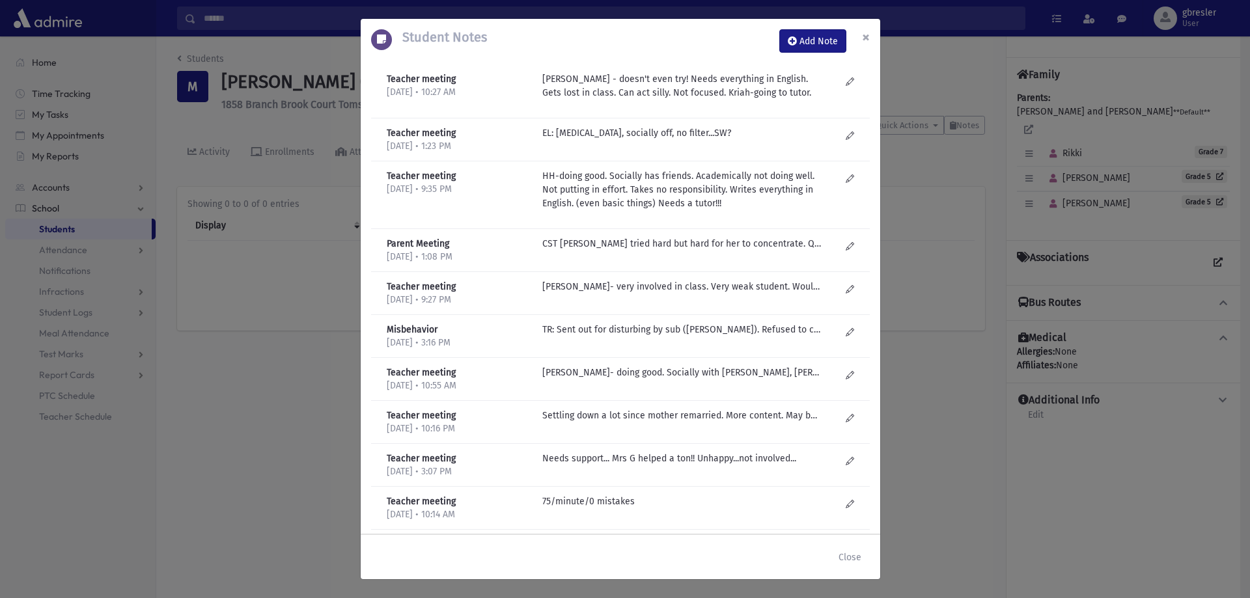
click at [864, 40] on span "×" at bounding box center [866, 37] width 8 height 18
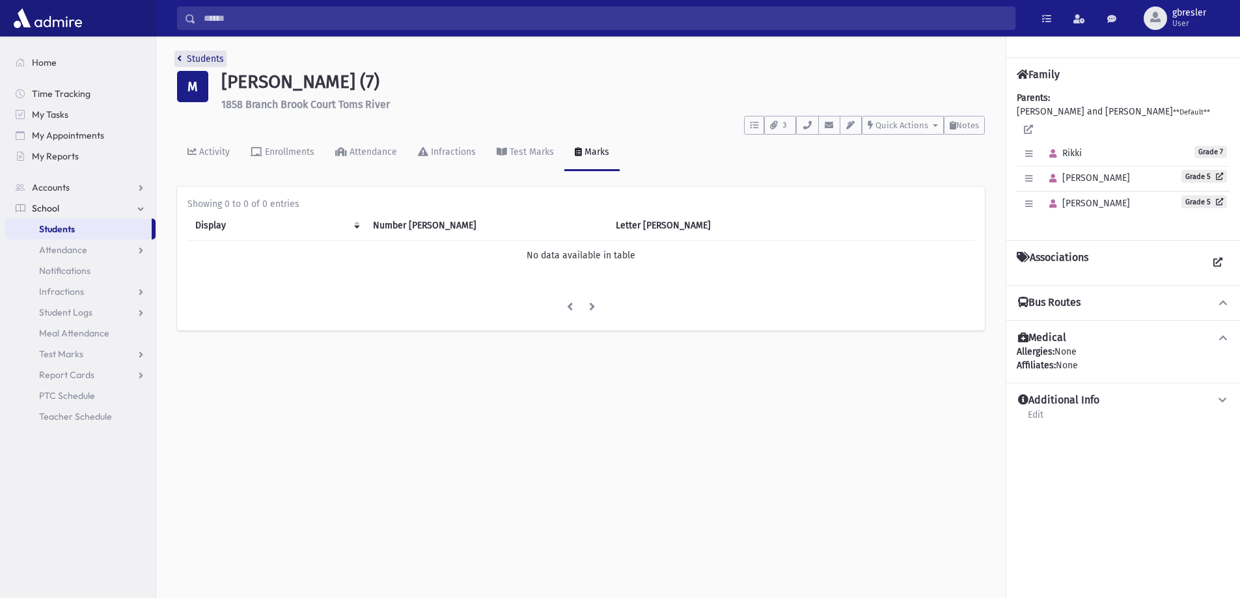
click at [220, 62] on link "Students" at bounding box center [200, 58] width 47 height 11
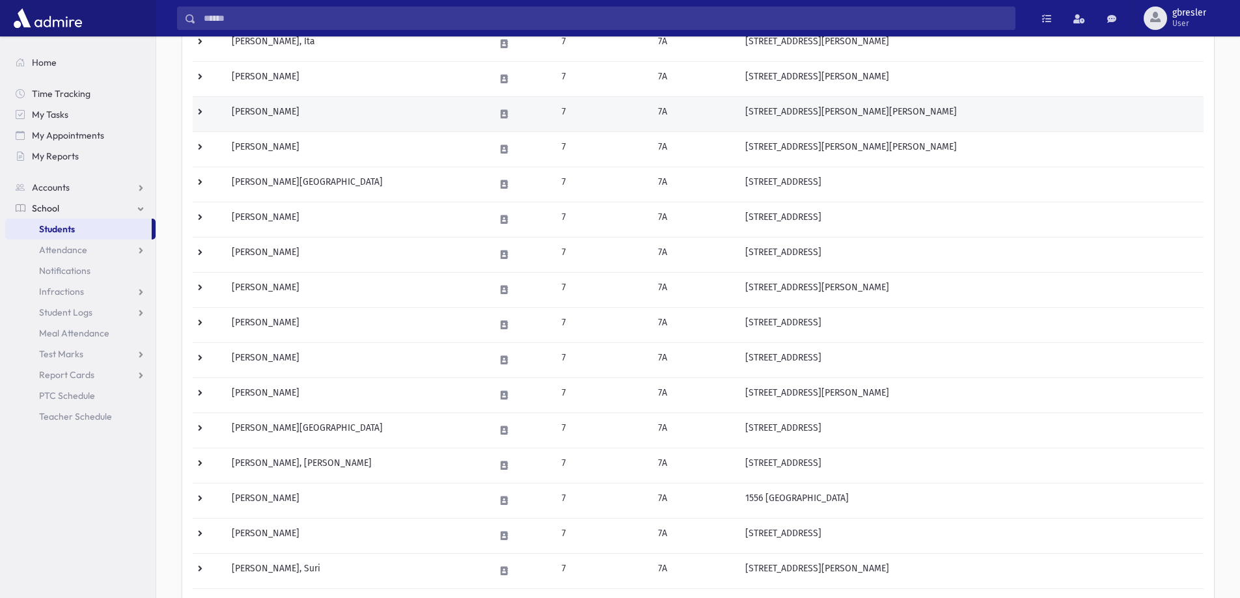
scroll to position [326, 0]
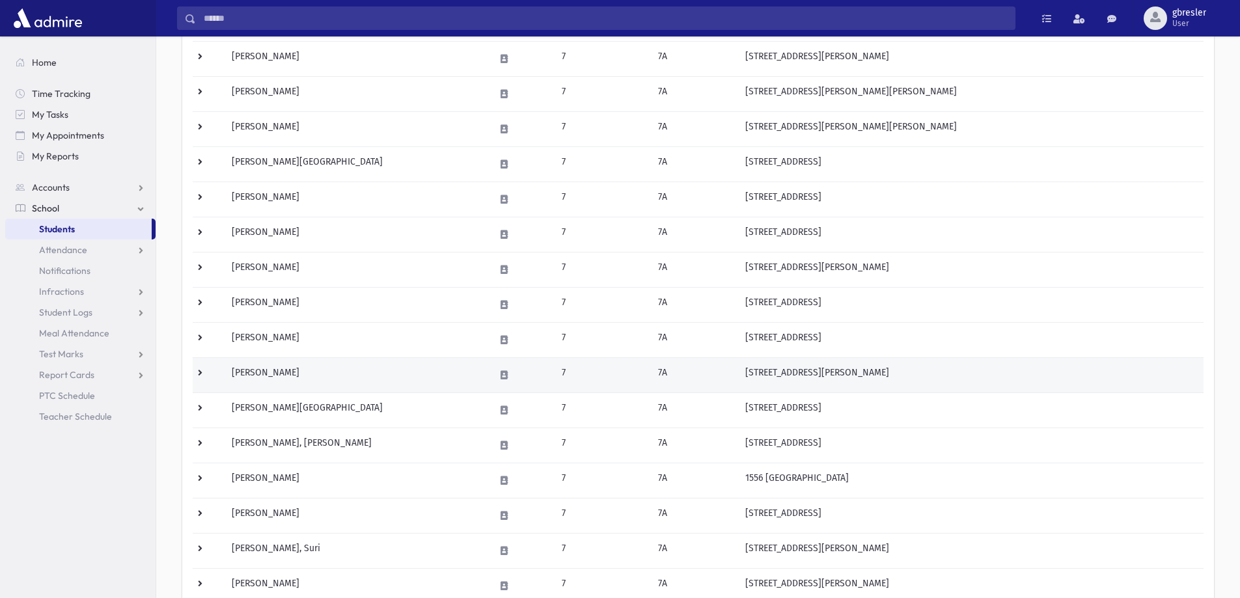
click at [298, 374] on td "[PERSON_NAME]" at bounding box center [355, 374] width 263 height 35
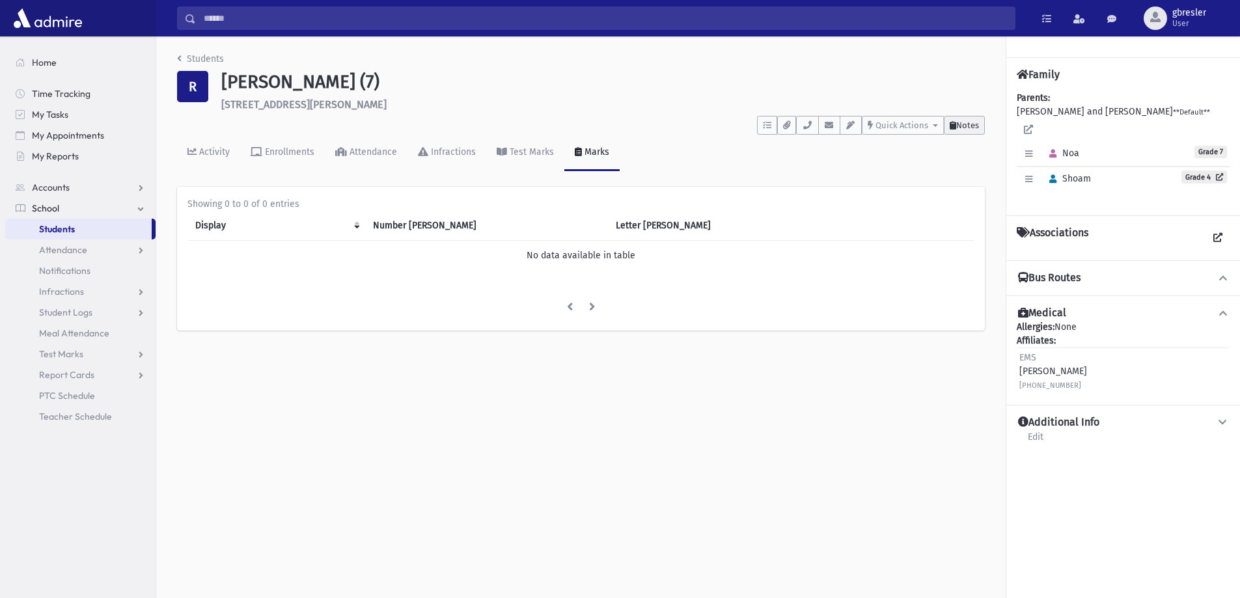
click at [978, 118] on button "Notes" at bounding box center [964, 125] width 41 height 19
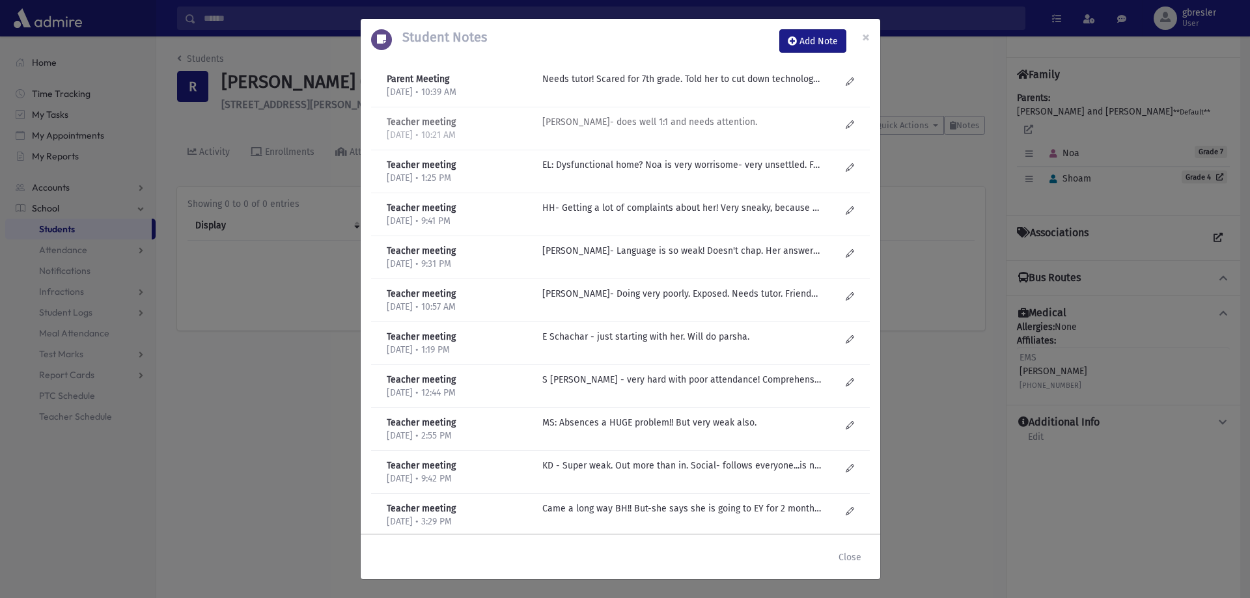
click at [607, 86] on p "HB Yoffe- does well 1:1 and needs attention." at bounding box center [681, 79] width 279 height 14
click at [601, 86] on p "EL: Dysfunctional home? Noa is very worrisome- very unsettled. Failing in Math.…" at bounding box center [681, 79] width 279 height 14
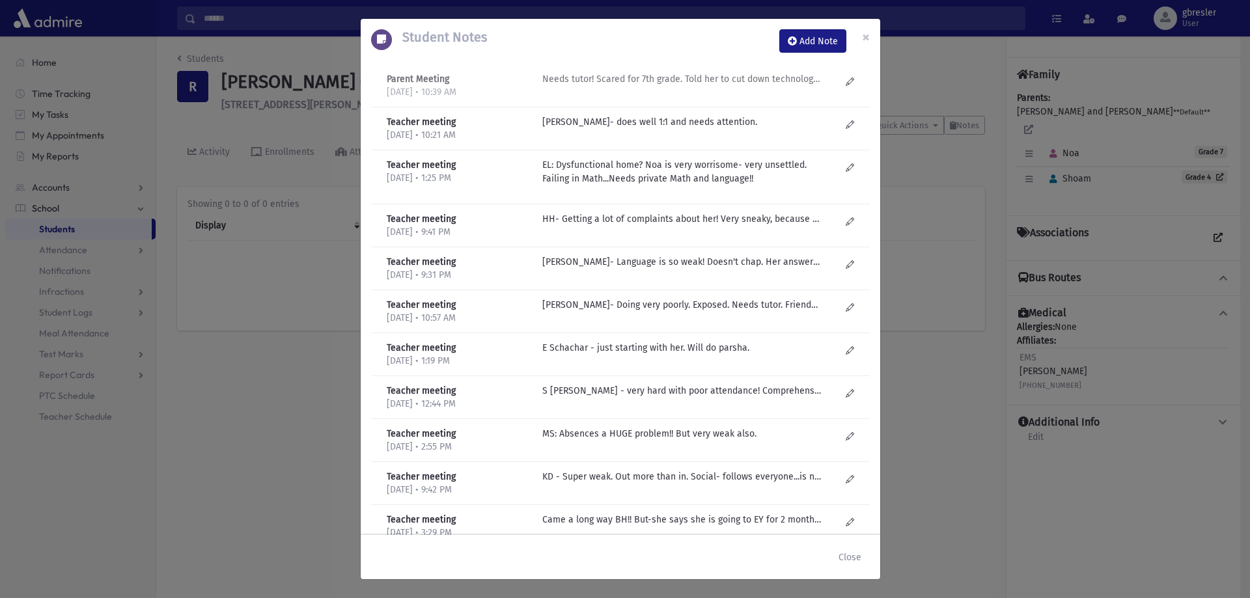
click at [706, 83] on p "Needs tutor! Scared for 7th grade. Told her to cut down technology. Social....n…" at bounding box center [681, 79] width 279 height 14
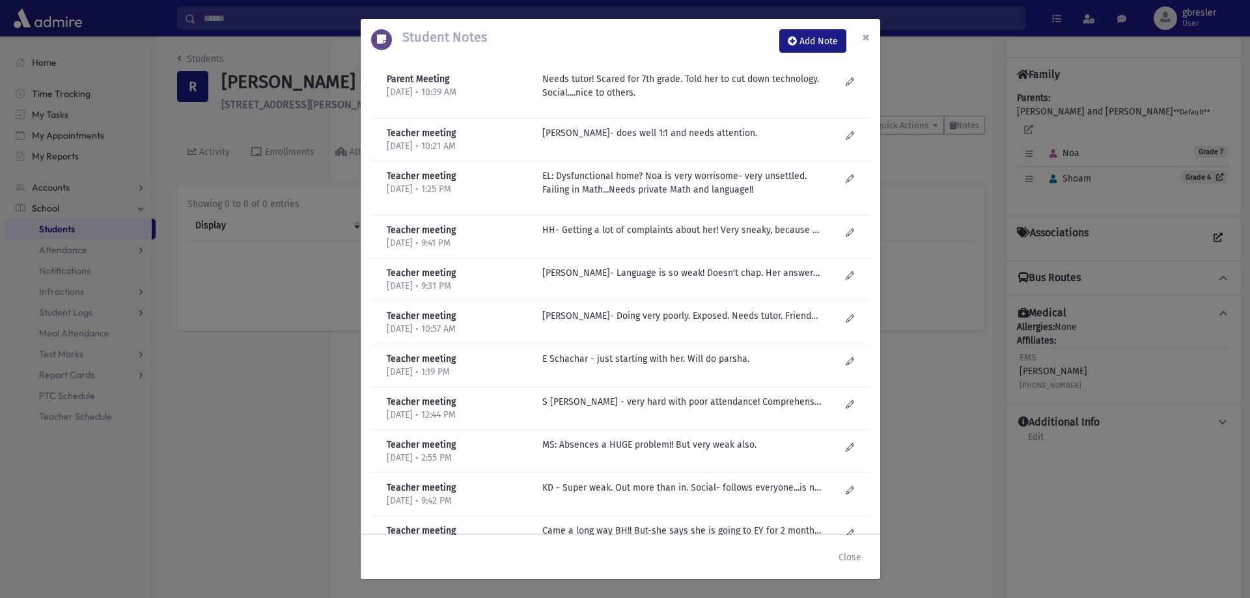
click at [862, 37] on span "×" at bounding box center [866, 37] width 8 height 18
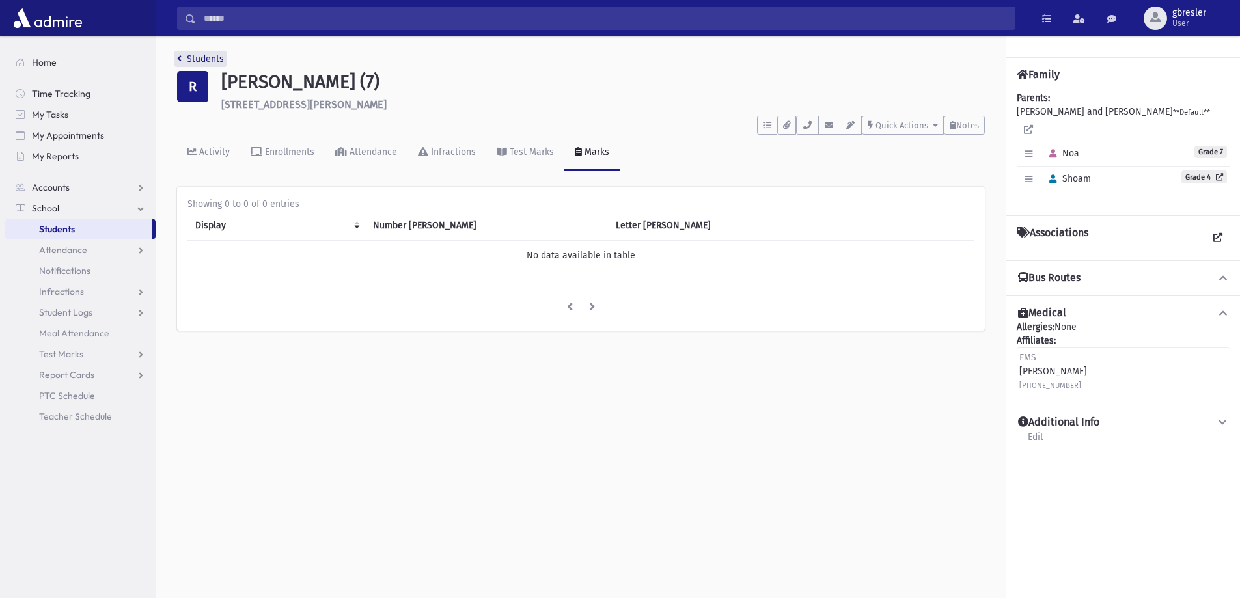
click at [199, 53] on link "Students" at bounding box center [200, 58] width 47 height 11
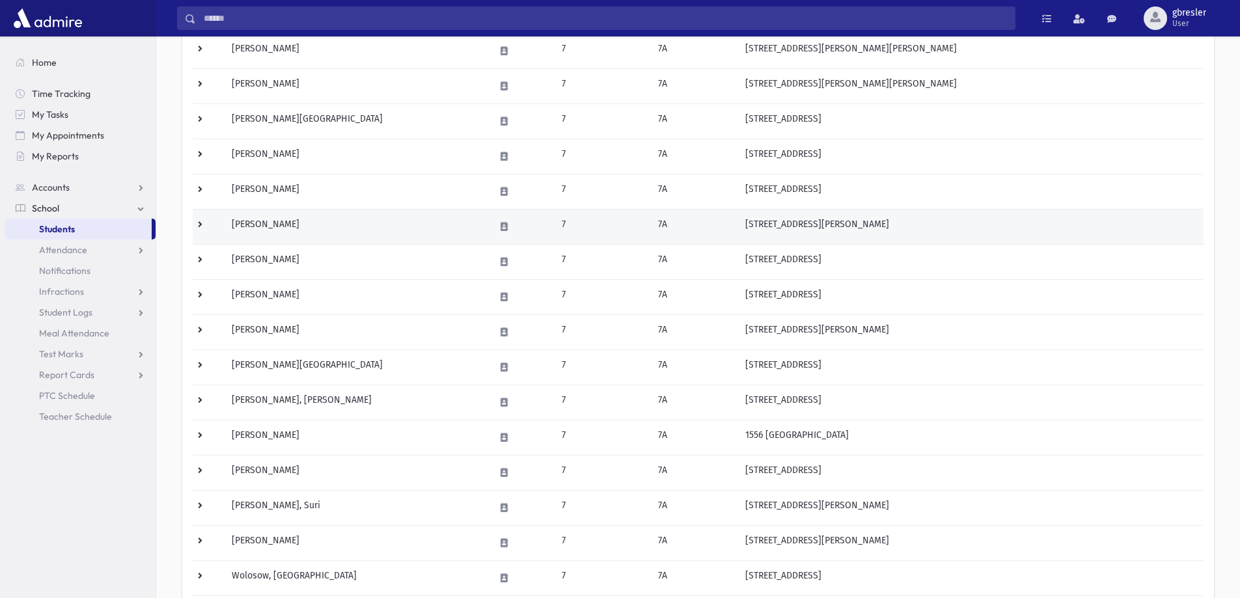
scroll to position [456, 0]
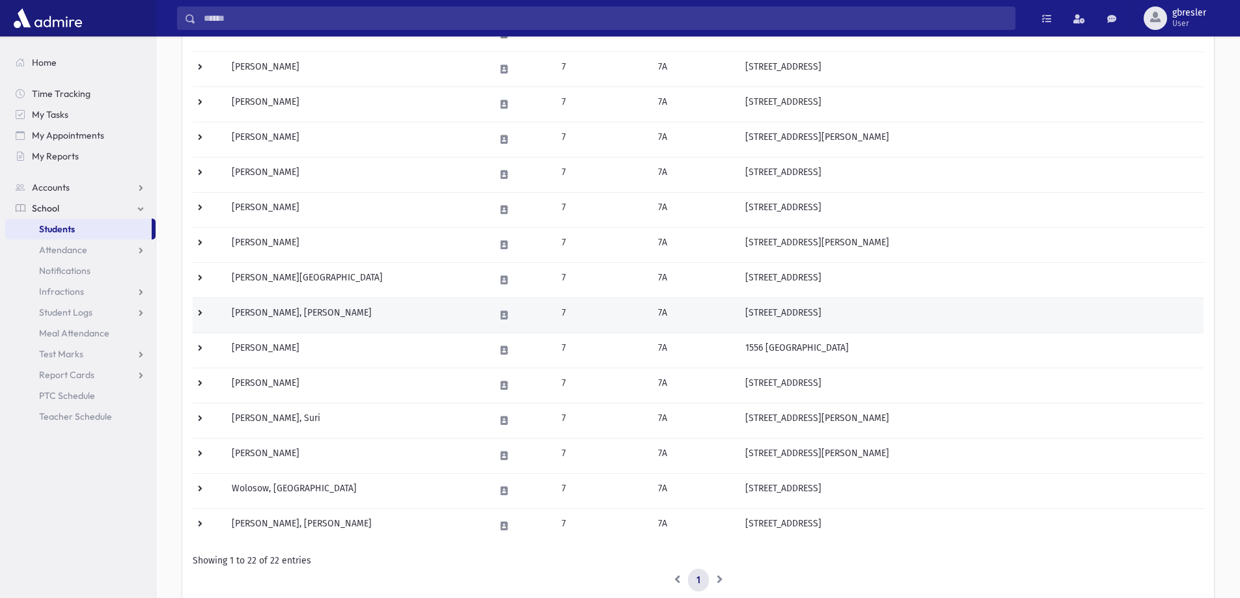
click at [300, 313] on td "[PERSON_NAME], [PERSON_NAME]" at bounding box center [355, 315] width 263 height 35
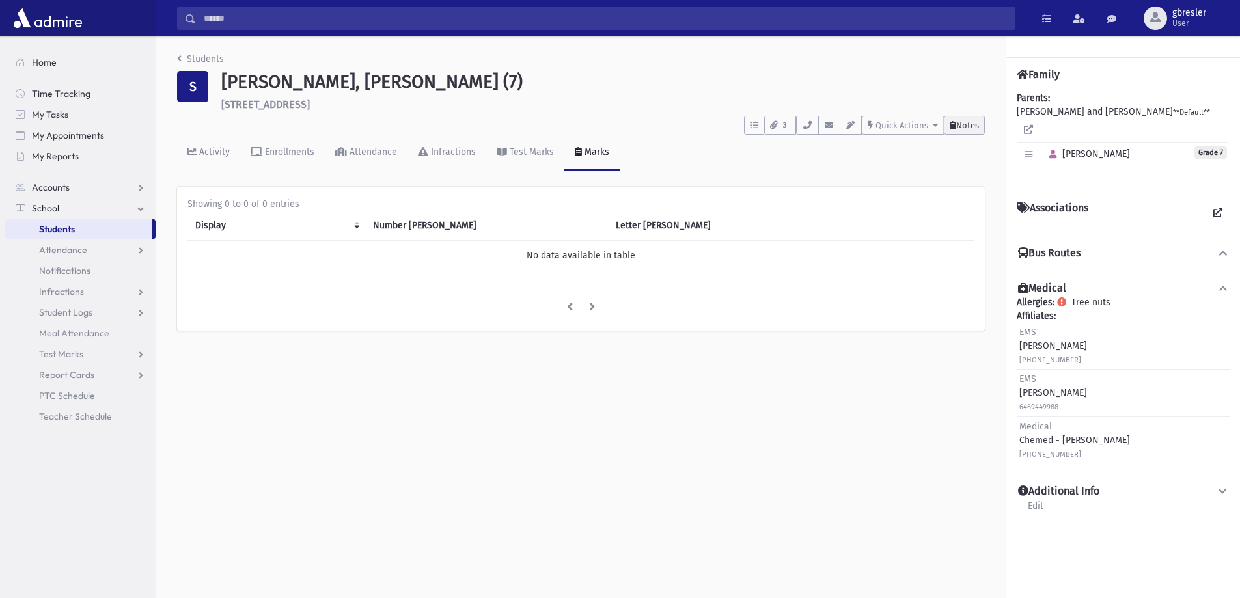
click at [969, 131] on button "Notes" at bounding box center [964, 125] width 41 height 19
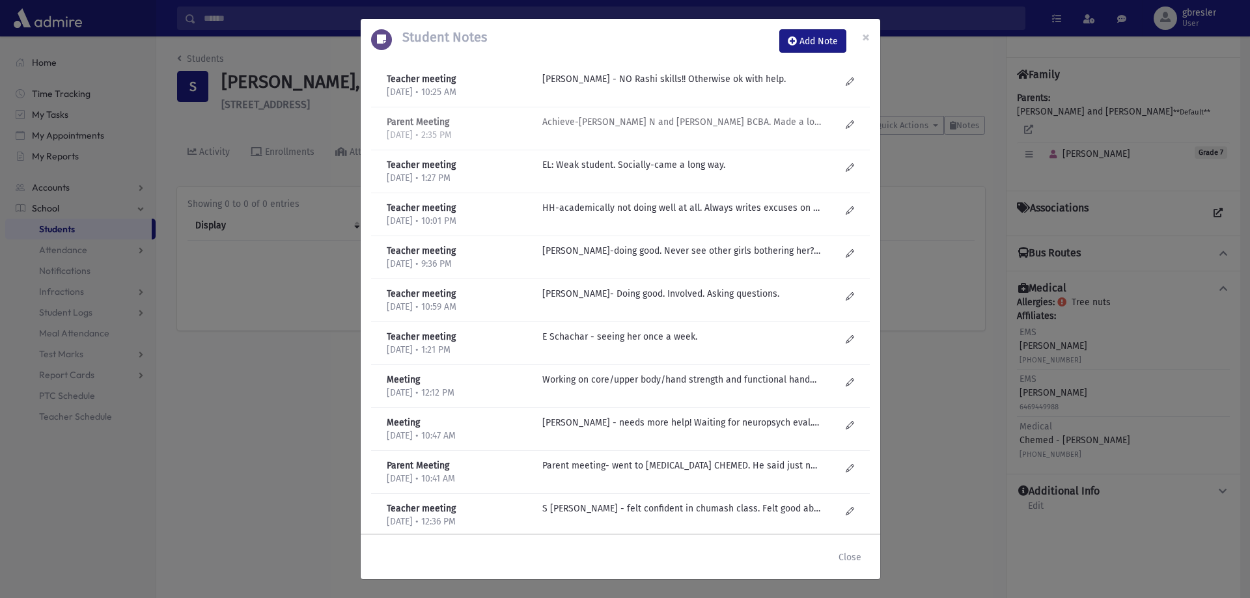
click at [618, 86] on p "Achieve-Malky N and Yael Scheinberg BCBA. Made a lot of progress. Pullout 1:1 f…" at bounding box center [681, 79] width 279 height 14
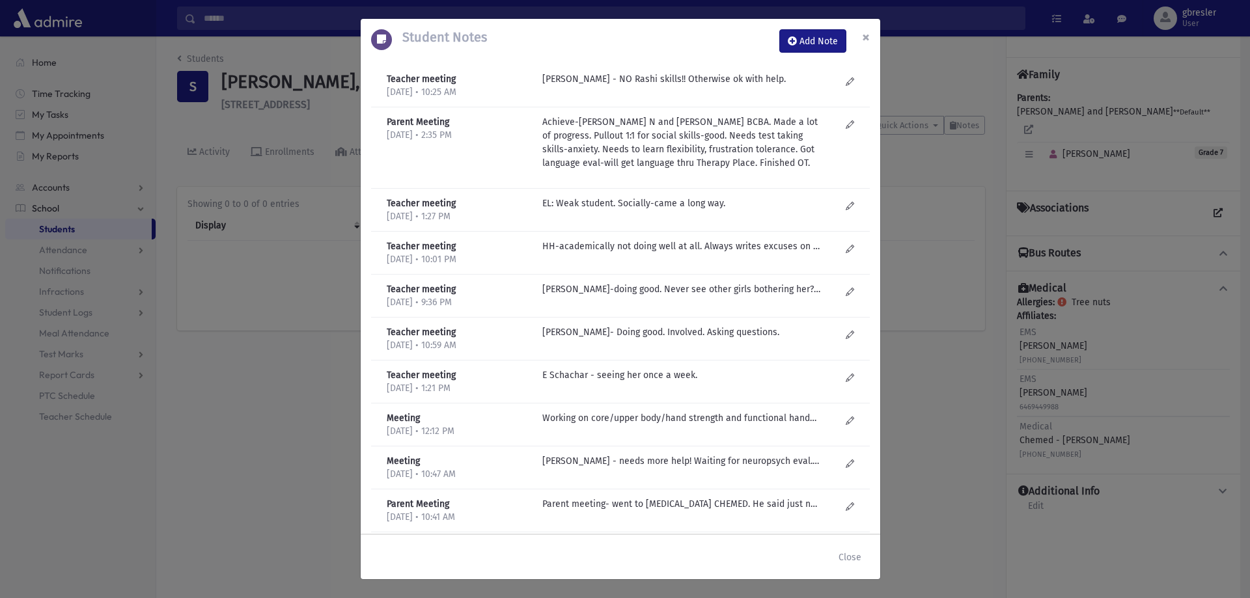
click at [865, 38] on span "×" at bounding box center [866, 37] width 8 height 18
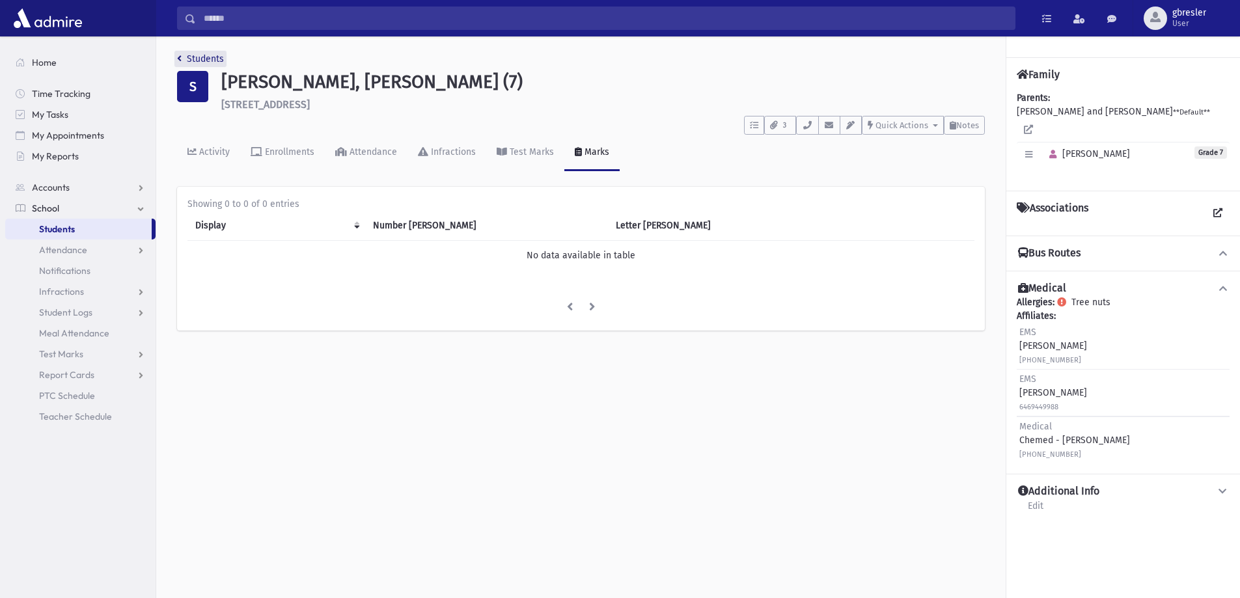
click at [207, 61] on link "Students" at bounding box center [200, 58] width 47 height 11
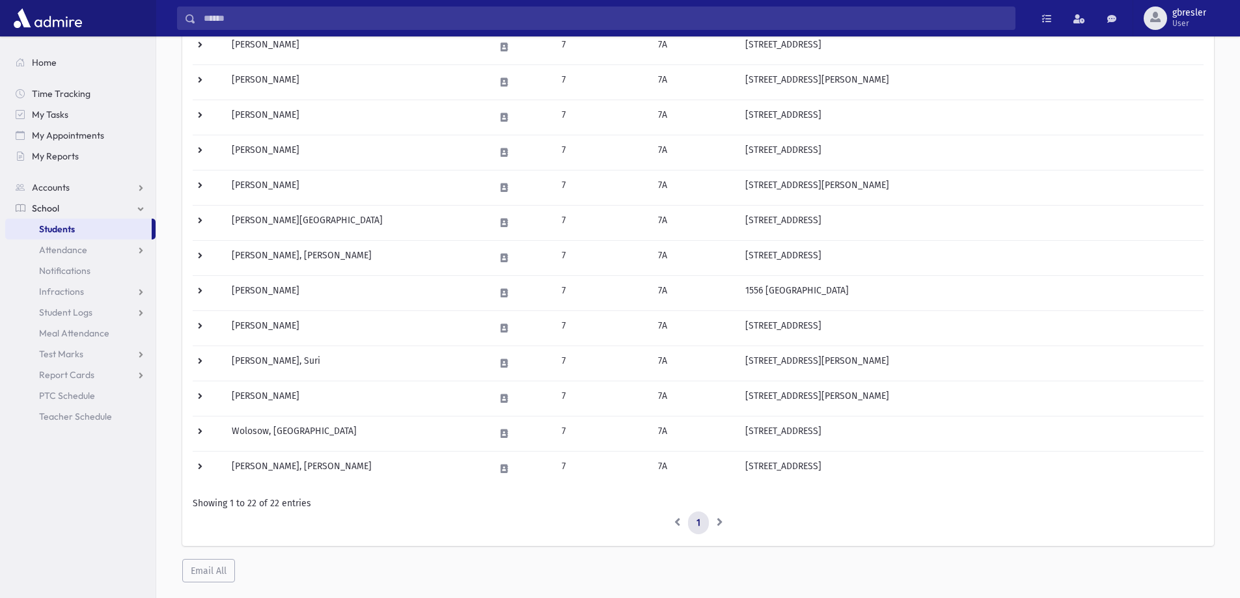
scroll to position [521, 0]
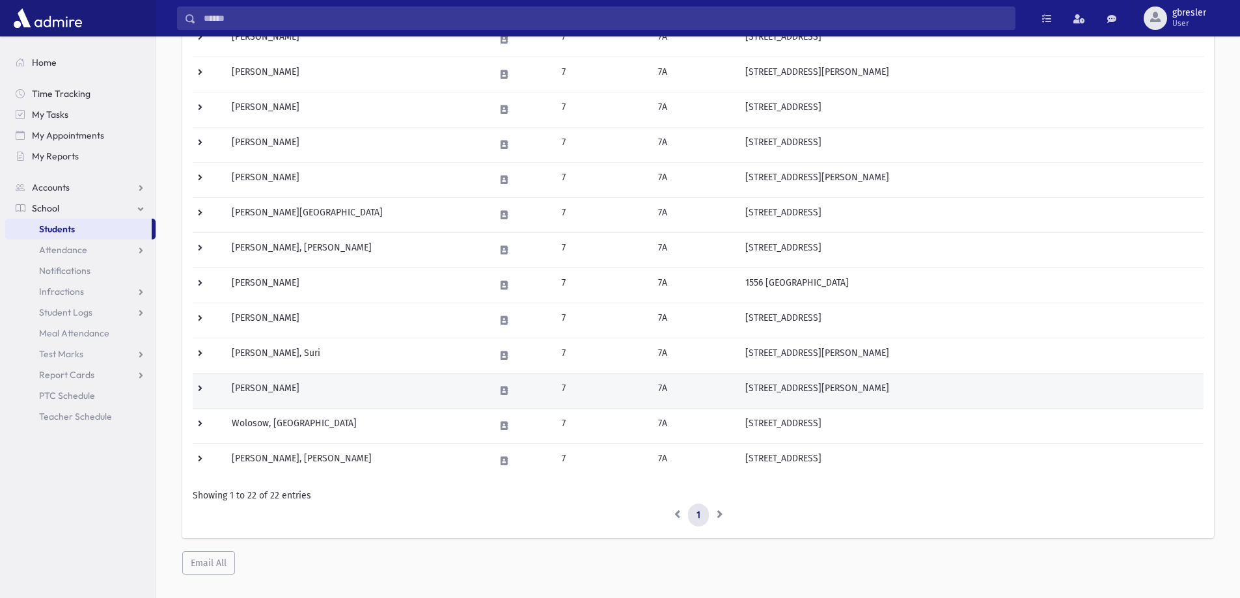
click at [270, 389] on td "[PERSON_NAME]" at bounding box center [355, 390] width 263 height 35
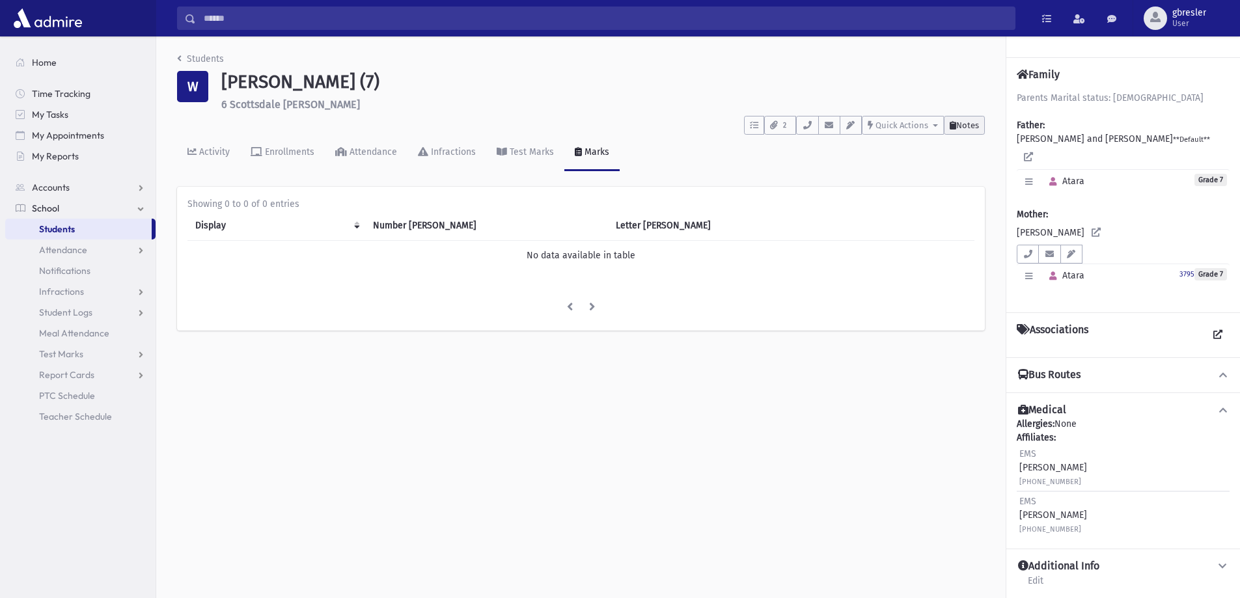
click at [977, 128] on span "Notes" at bounding box center [967, 125] width 23 height 10
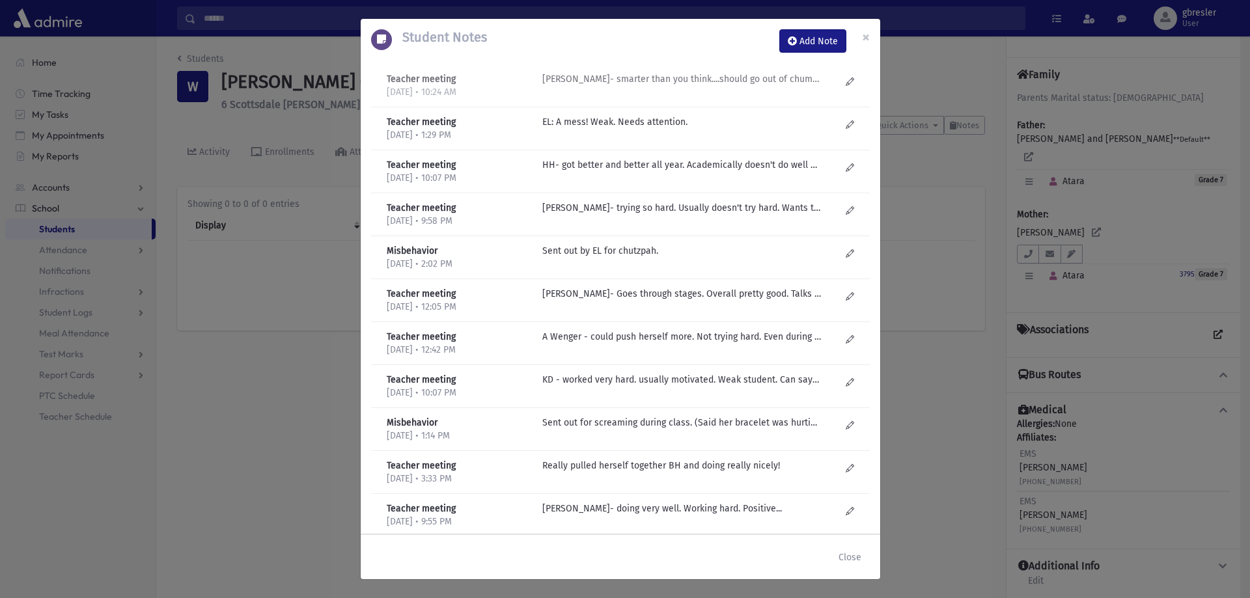
click at [649, 81] on p "HB Yoffe- smarter than you think....should go out of chumash class. Doesn't do …" at bounding box center [681, 79] width 279 height 14
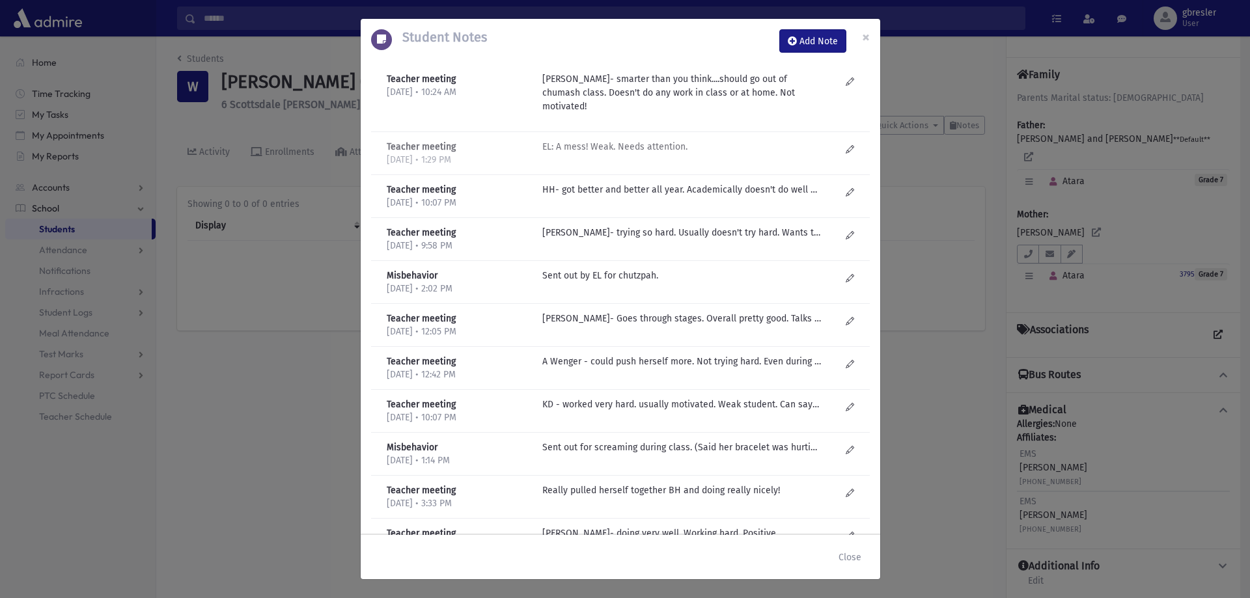
click at [609, 140] on p "EL: A mess! Weak. Needs attention." at bounding box center [681, 147] width 279 height 14
click at [596, 183] on p "HH- got better and better all year. Academically doesn't do well at all-doesn't…" at bounding box center [681, 190] width 279 height 14
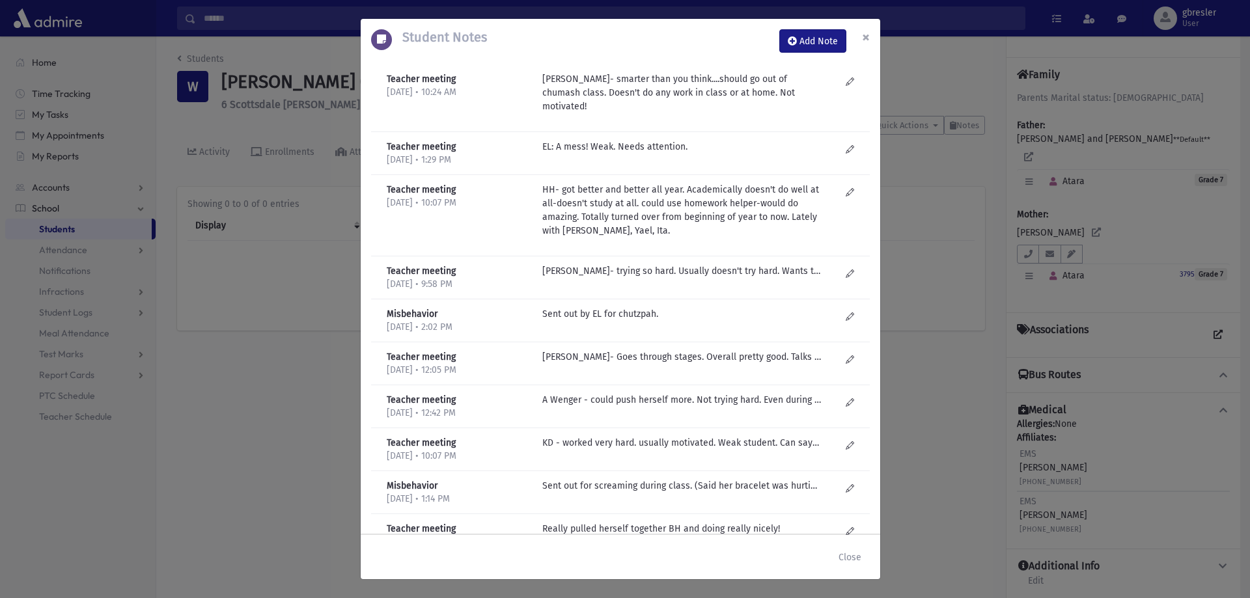
click at [866, 44] on span "×" at bounding box center [866, 37] width 8 height 18
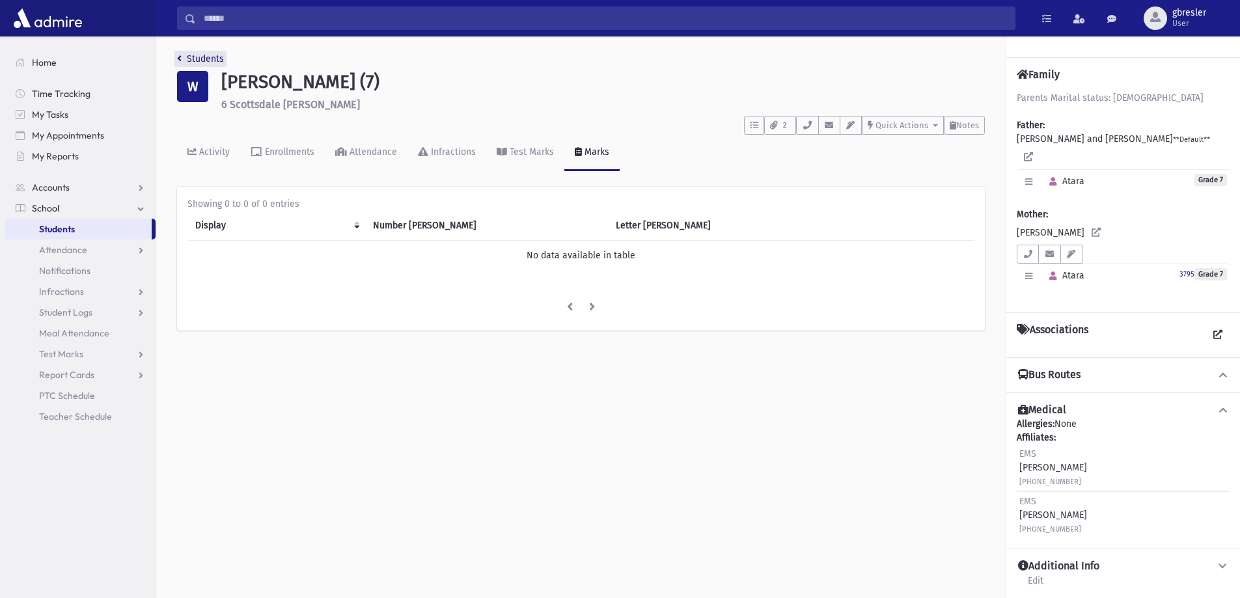
click at [197, 55] on link "Students" at bounding box center [200, 58] width 47 height 11
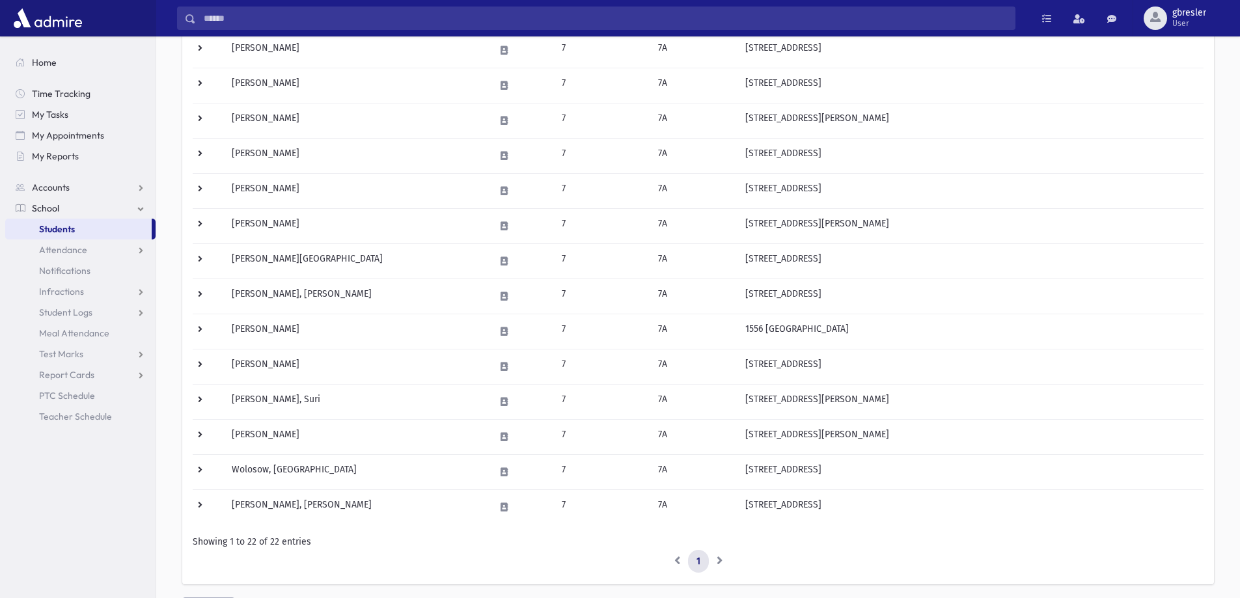
scroll to position [521, 0]
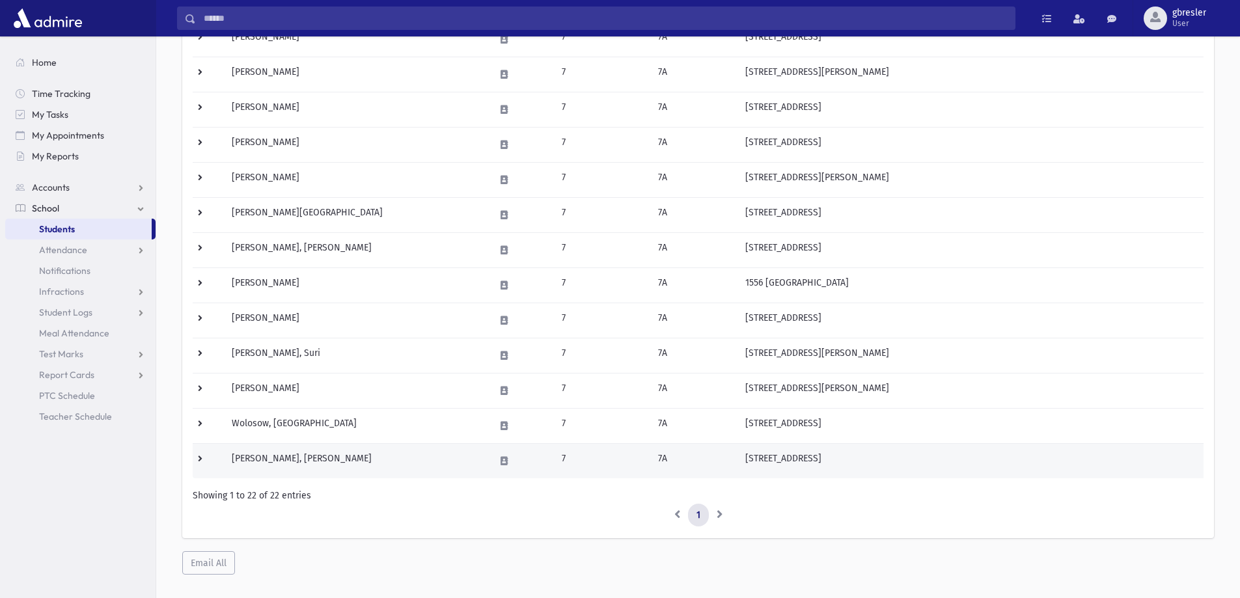
click at [290, 459] on td "[PERSON_NAME], [PERSON_NAME]" at bounding box center [355, 460] width 263 height 35
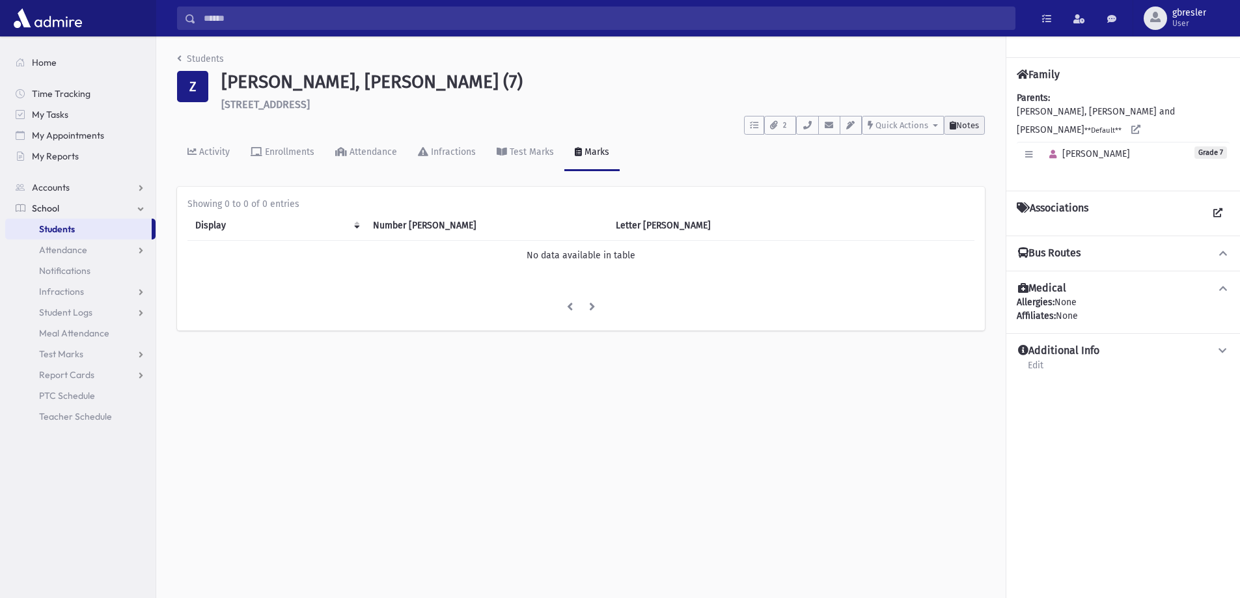
click at [956, 126] on span "Notes" at bounding box center [967, 125] width 23 height 10
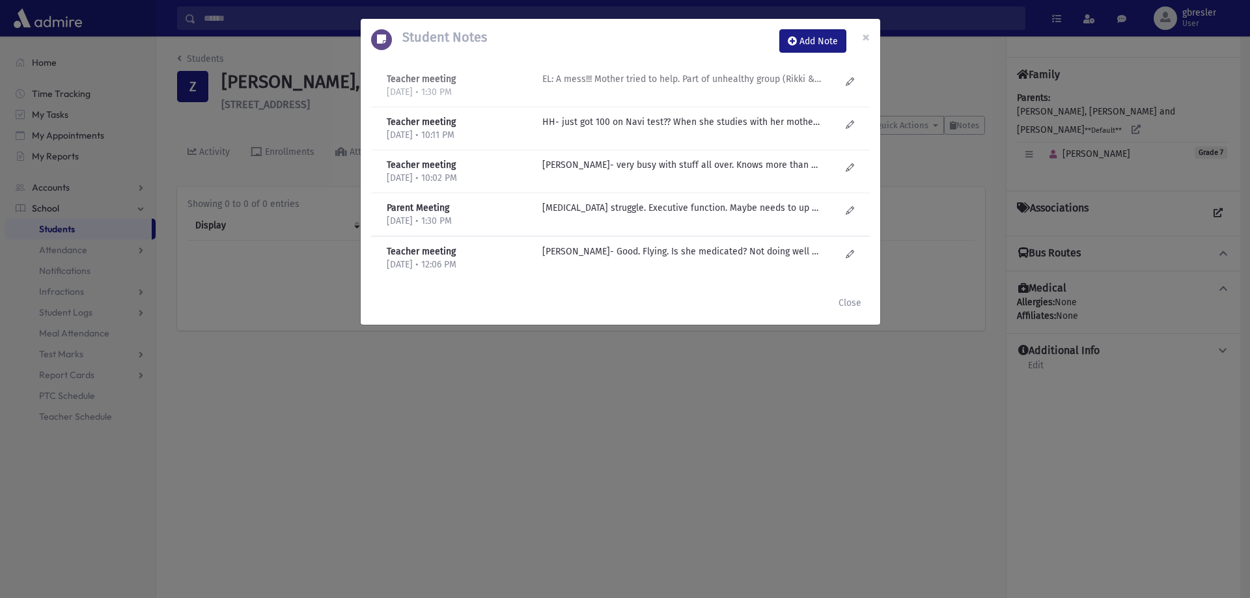
click at [645, 76] on p "EL: A mess!!! Mother tried to help. Part of unhealthy group (Rikki & SY)-very "…" at bounding box center [681, 79] width 279 height 14
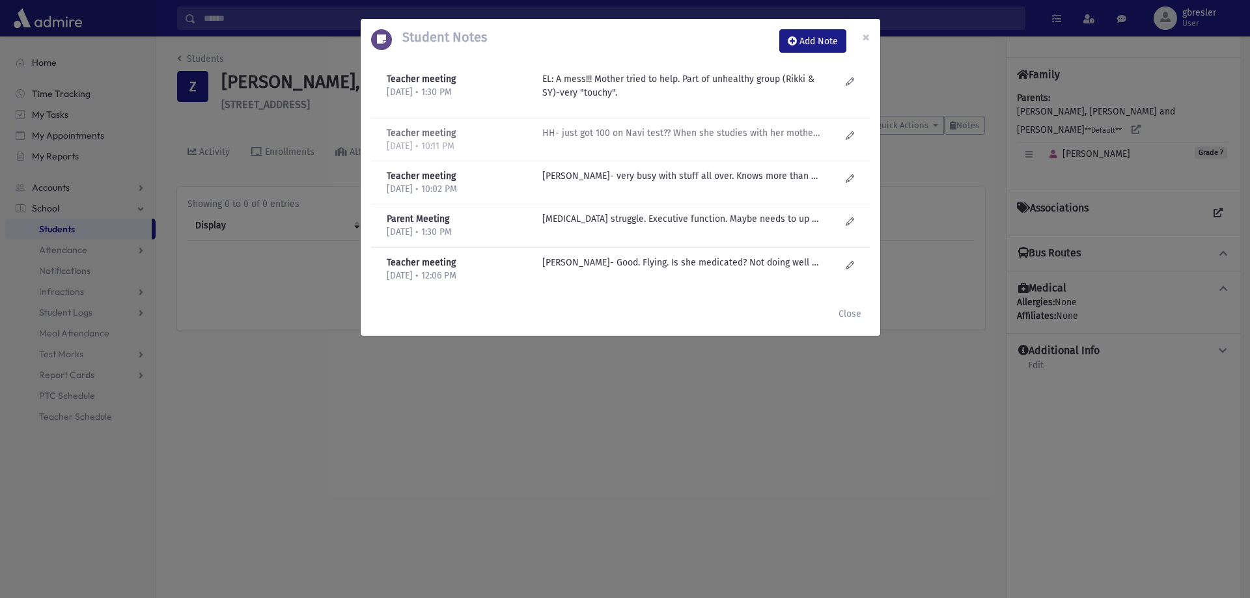
click at [646, 132] on p "HH- just got 100 on Navi test?? When she studies with her mother, more capable.…" at bounding box center [681, 133] width 279 height 14
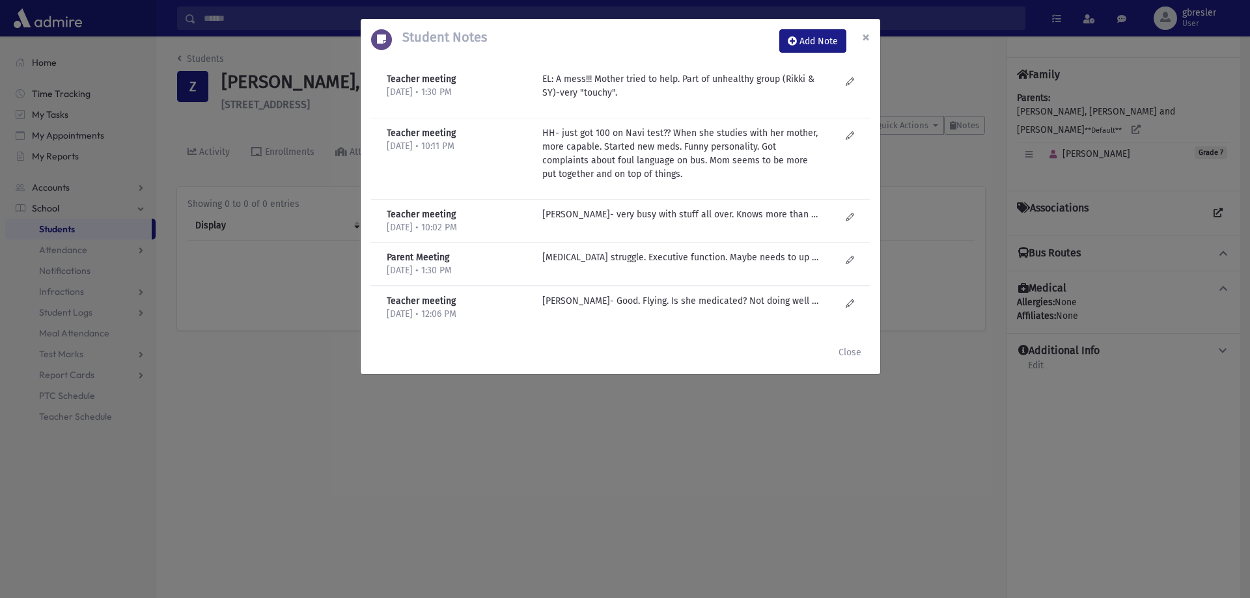
click at [865, 37] on span "×" at bounding box center [866, 37] width 8 height 18
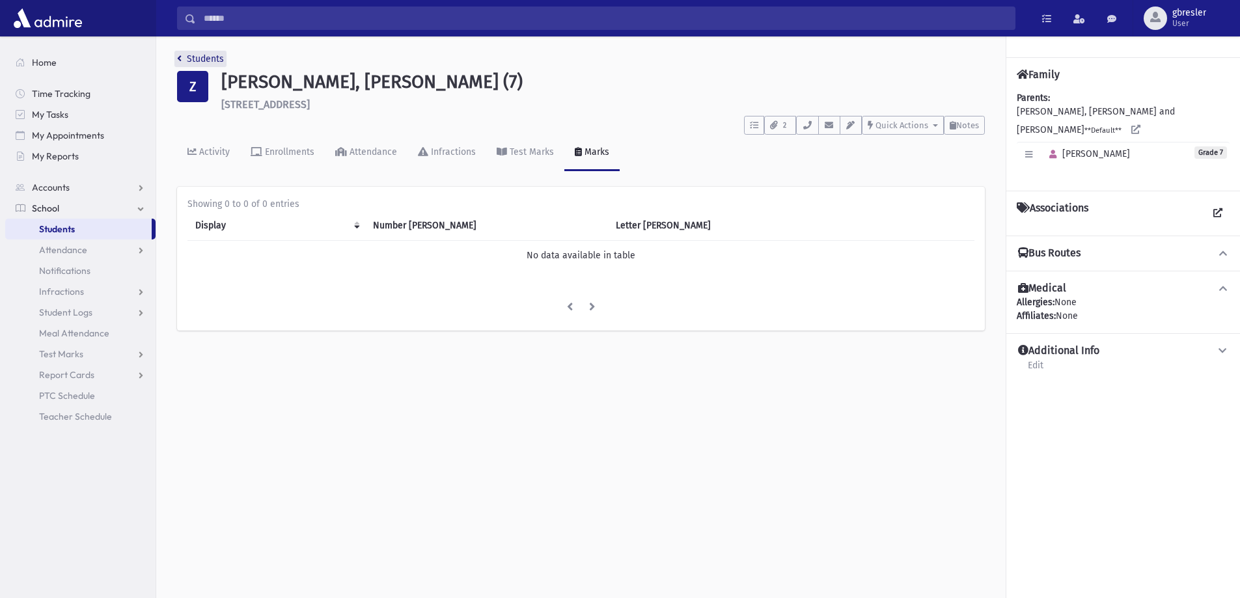
click at [205, 57] on link "Students" at bounding box center [200, 58] width 47 height 11
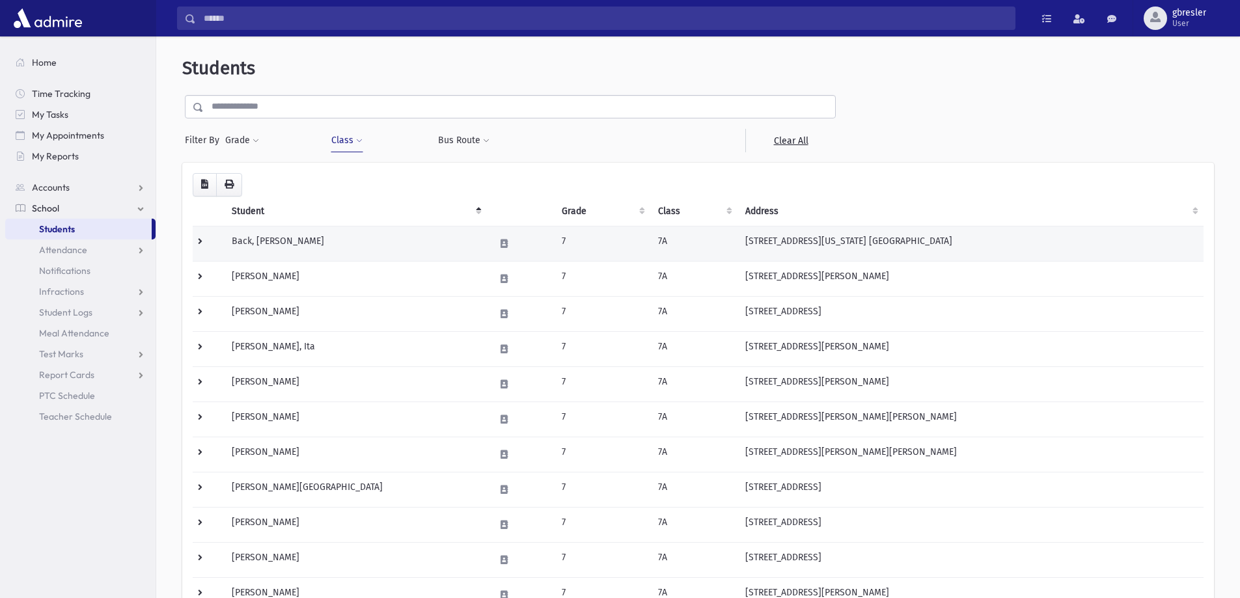
click at [285, 245] on td "Back, [PERSON_NAME]" at bounding box center [355, 243] width 263 height 35
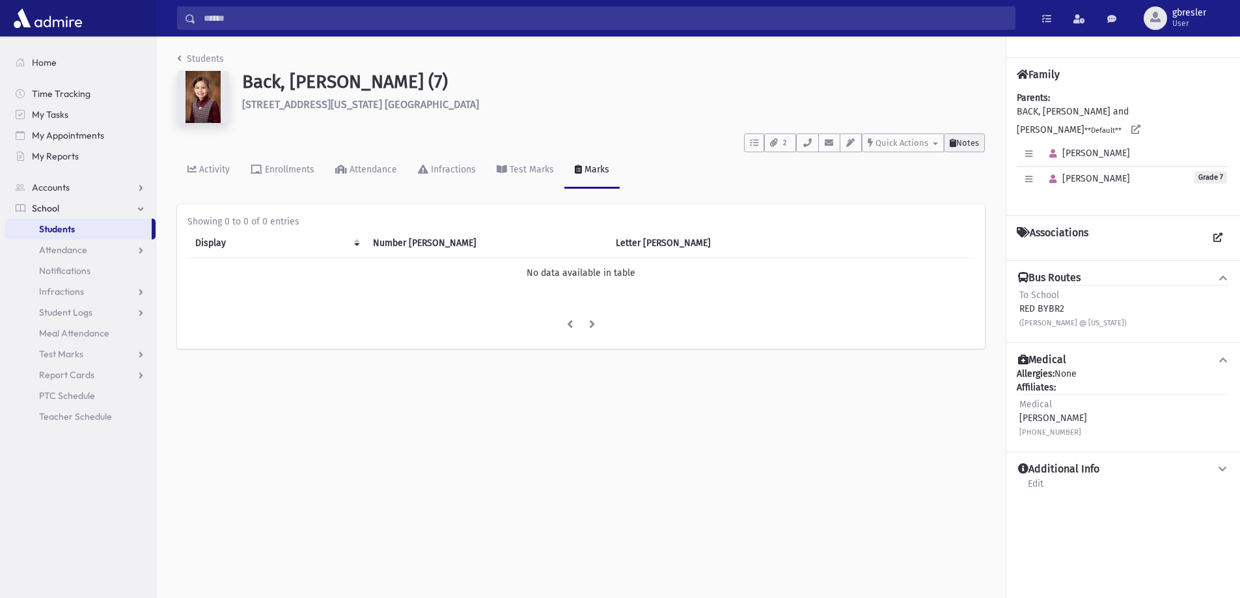
click at [956, 147] on span "Notes" at bounding box center [967, 143] width 23 height 10
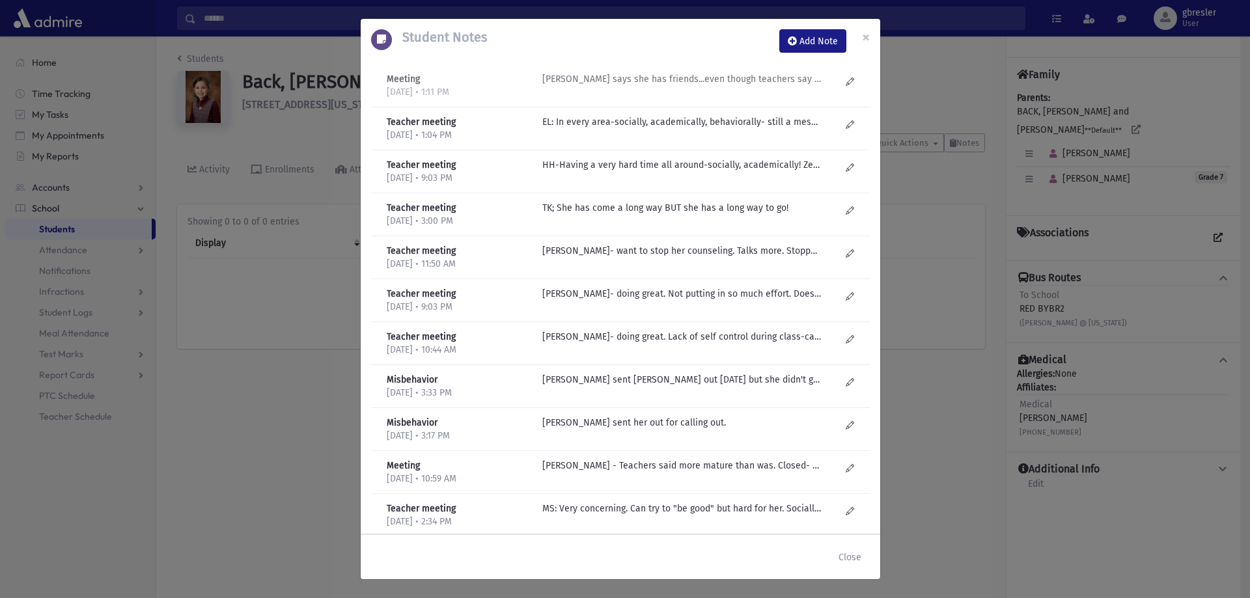
click at [742, 82] on p "SM Dorfman- Mom says she has friends...even though teachers say she doesn't. No…" at bounding box center [681, 79] width 279 height 14
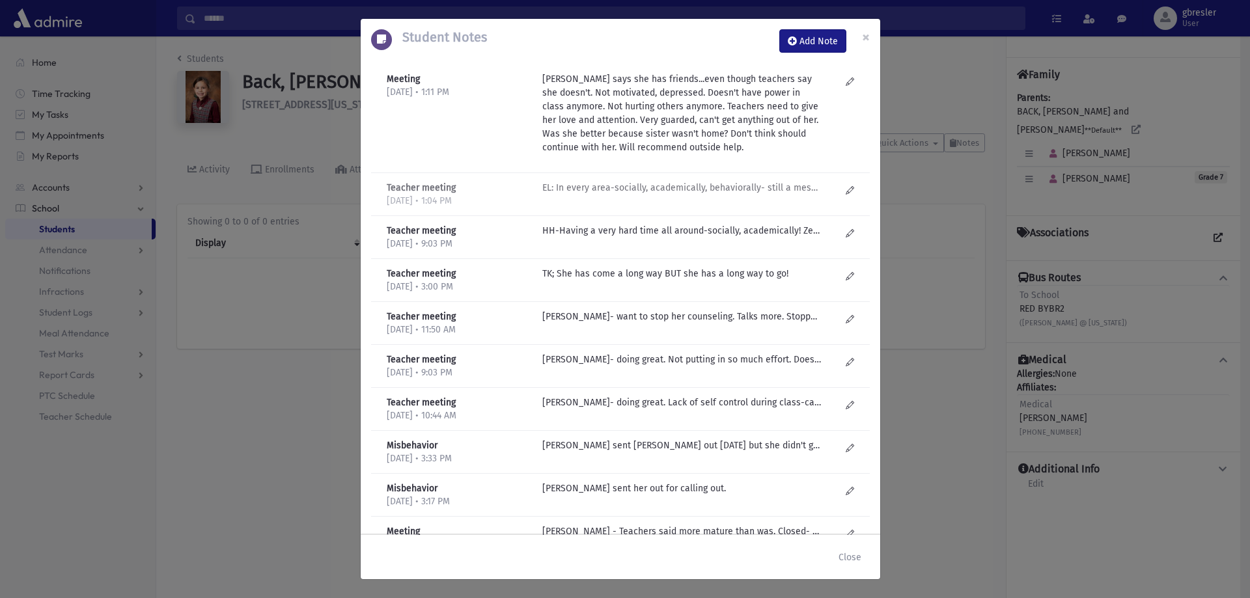
click at [675, 191] on p "EL: In every area-socially, academically, behaviorally- still a mess. Esty had …" at bounding box center [681, 188] width 279 height 14
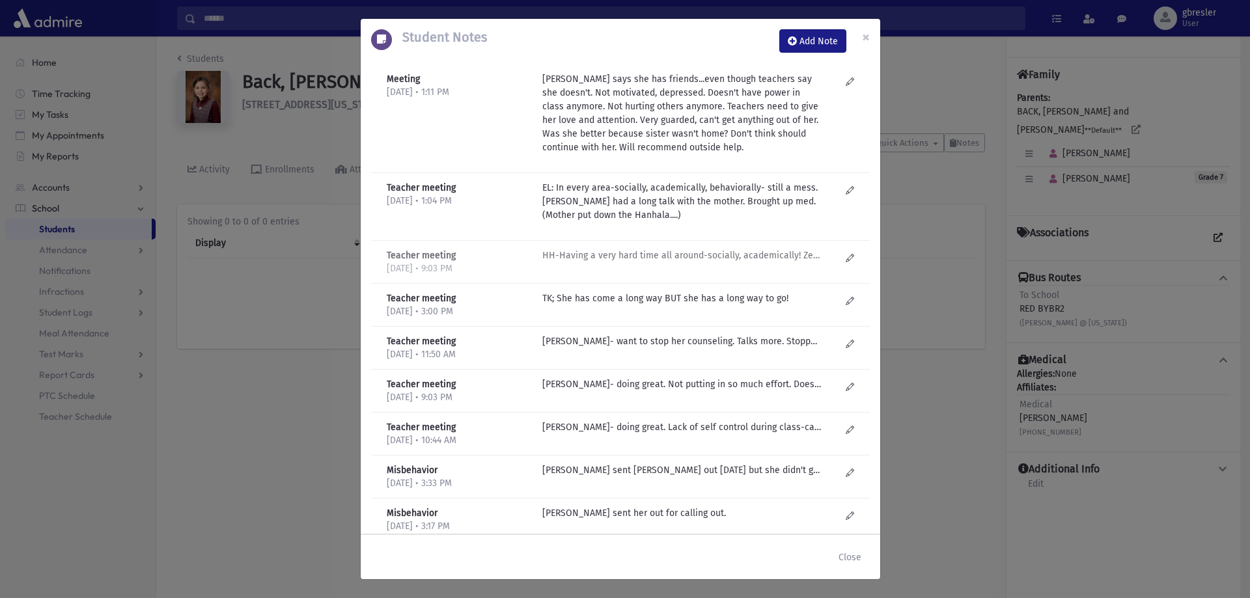
click at [712, 255] on p "HH-Having a very hard time all around-socially, academically! Zero self control…" at bounding box center [681, 256] width 279 height 14
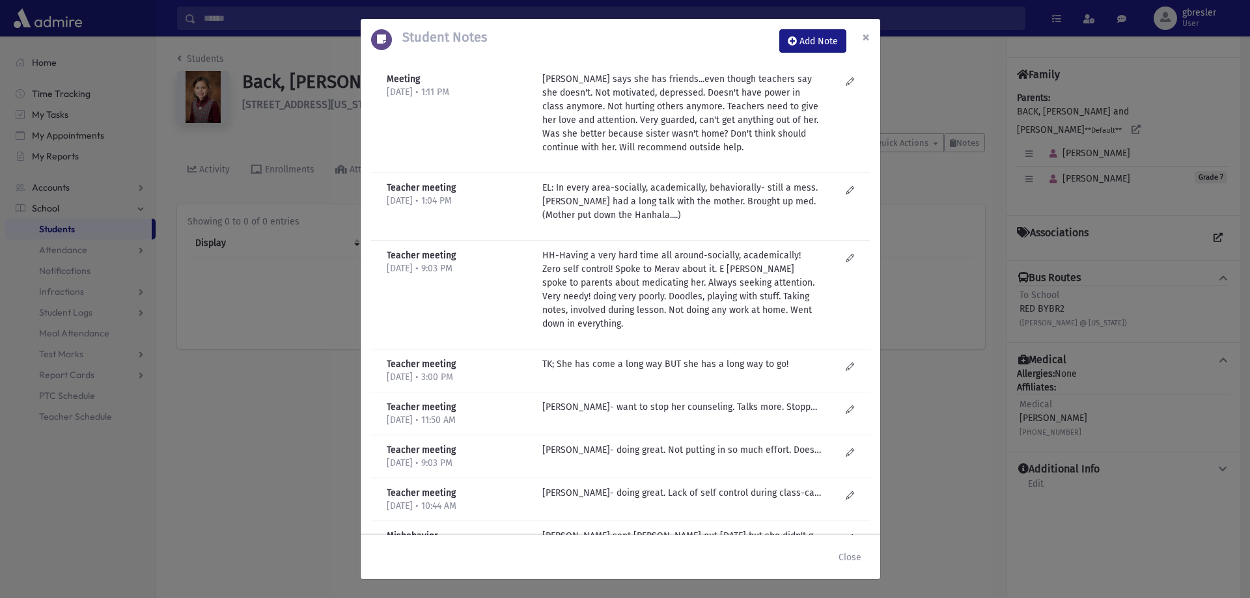
click at [863, 37] on span "×" at bounding box center [866, 37] width 8 height 18
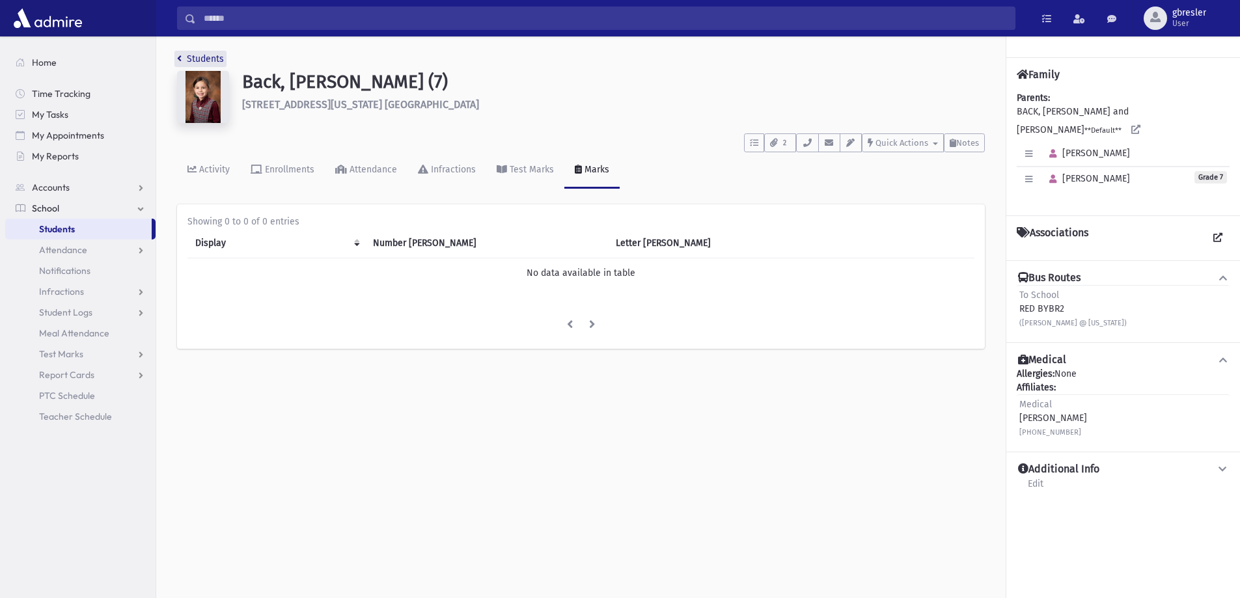
click at [213, 61] on link "Students" at bounding box center [200, 58] width 47 height 11
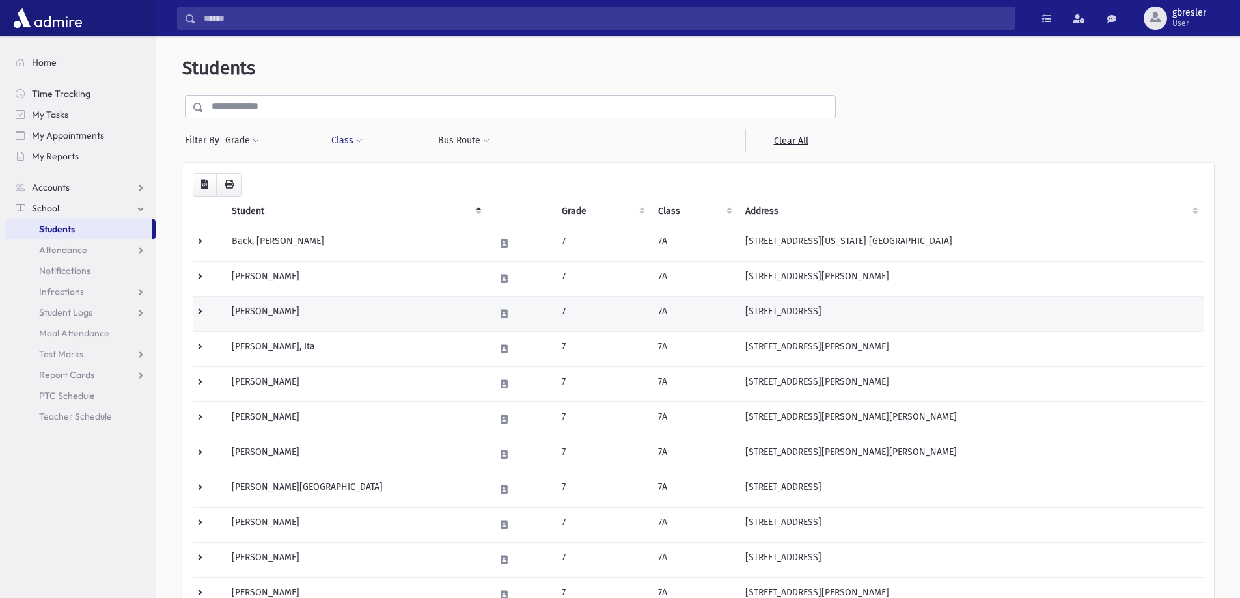
click at [306, 309] on td "[PERSON_NAME]" at bounding box center [355, 313] width 263 height 35
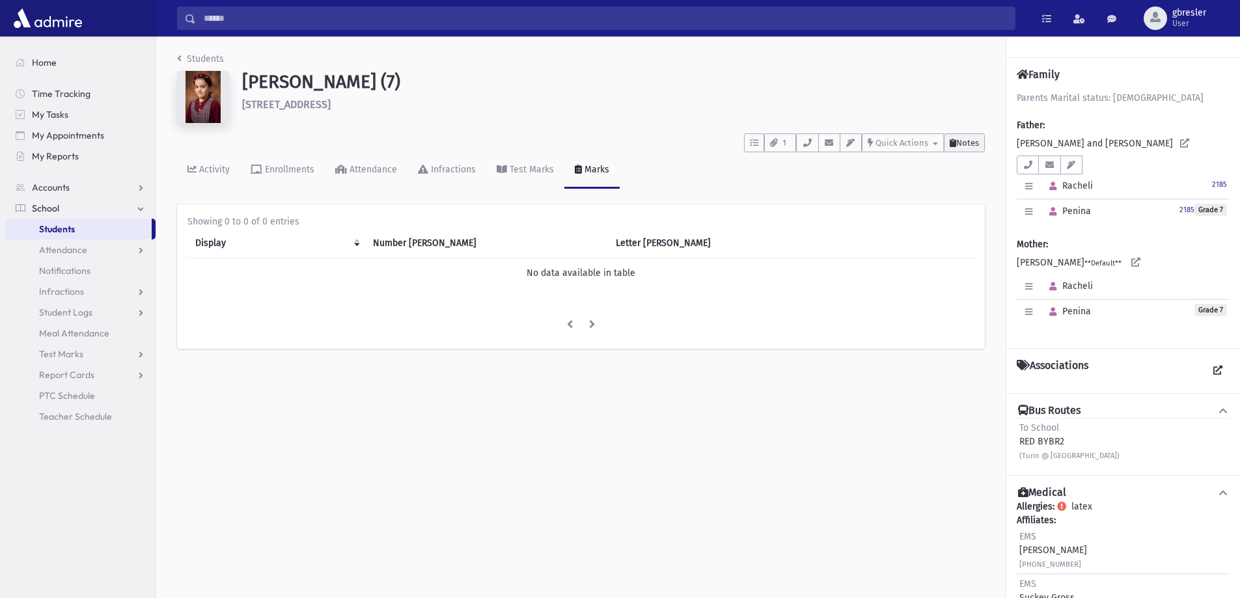
click at [950, 140] on icon at bounding box center [953, 143] width 7 height 8
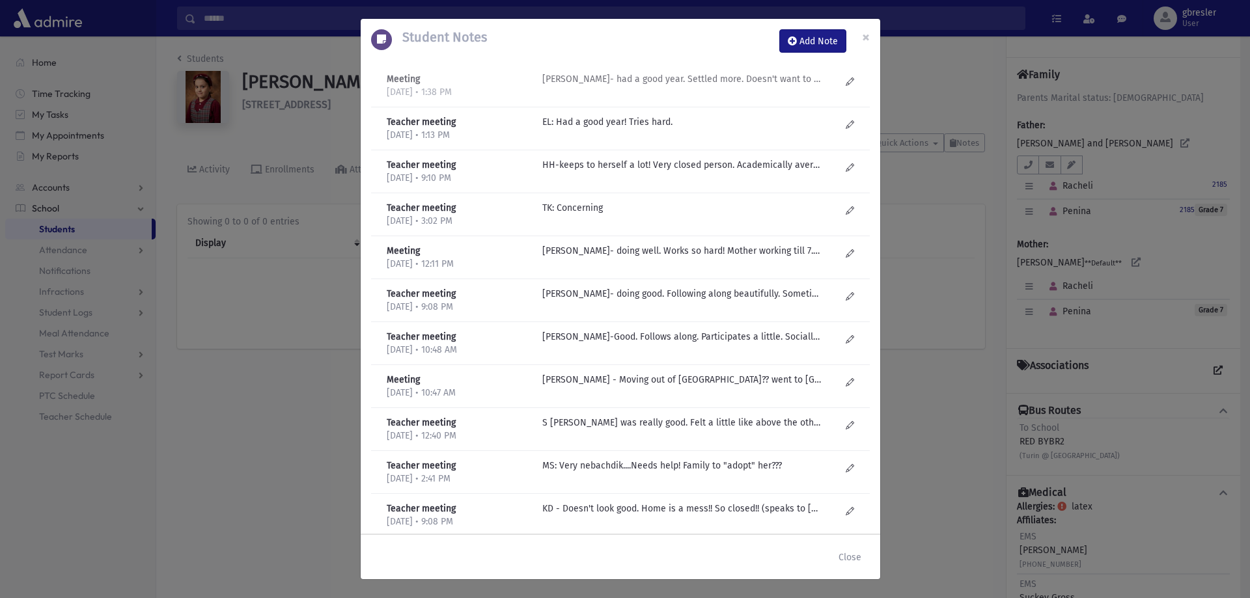
click at [712, 77] on p "J Golub- had a good year. Settled more. Doesn't want to continue...for know we …" at bounding box center [681, 79] width 279 height 14
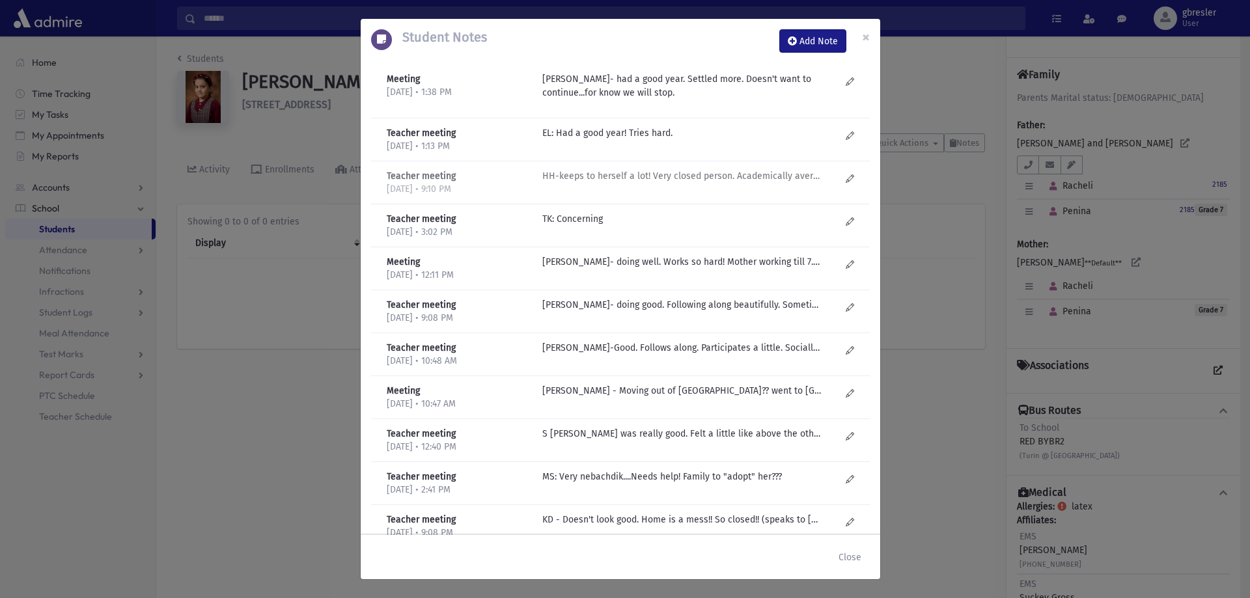
click at [626, 140] on p "HH-keeps to herself a lot! Very closed person. Academically average. Socially-g…" at bounding box center [681, 133] width 279 height 14
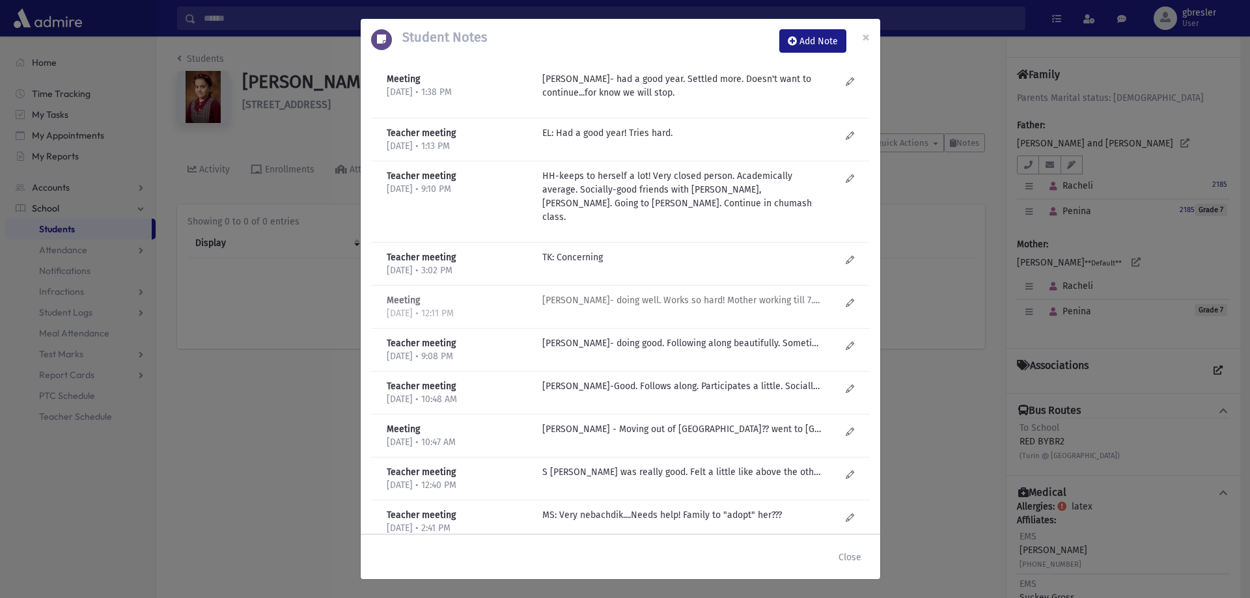
click at [616, 140] on p "J Golub- doing well. Works so hard! Mother working till 7. Racheli in Shalva an…" at bounding box center [681, 133] width 279 height 14
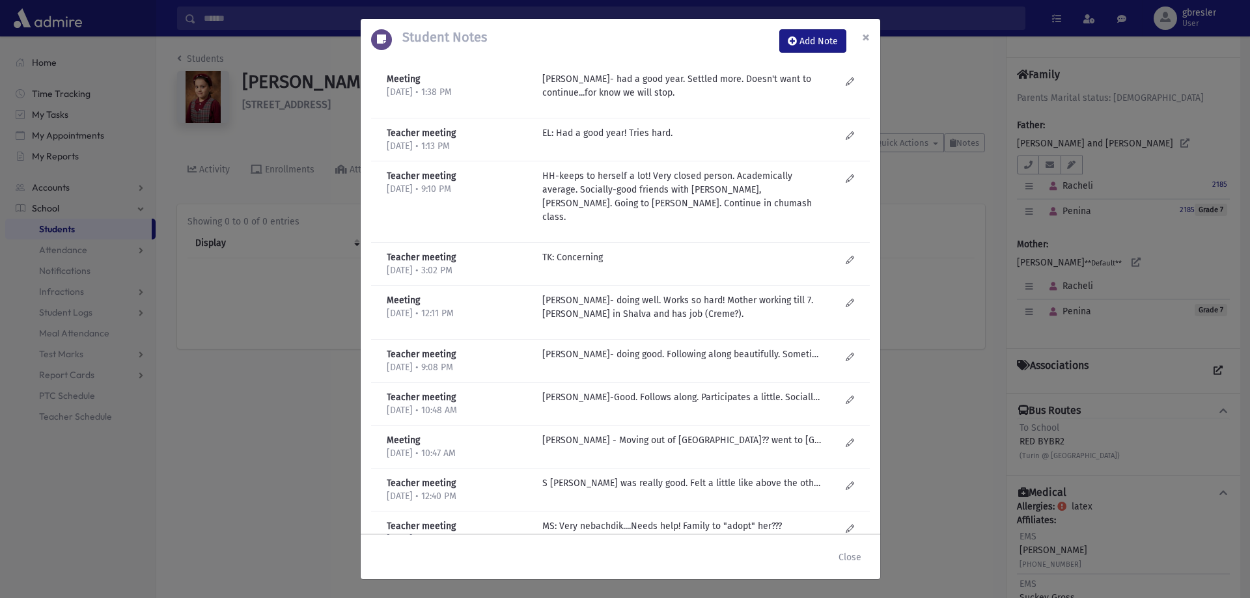
click at [867, 38] on span "×" at bounding box center [866, 37] width 8 height 18
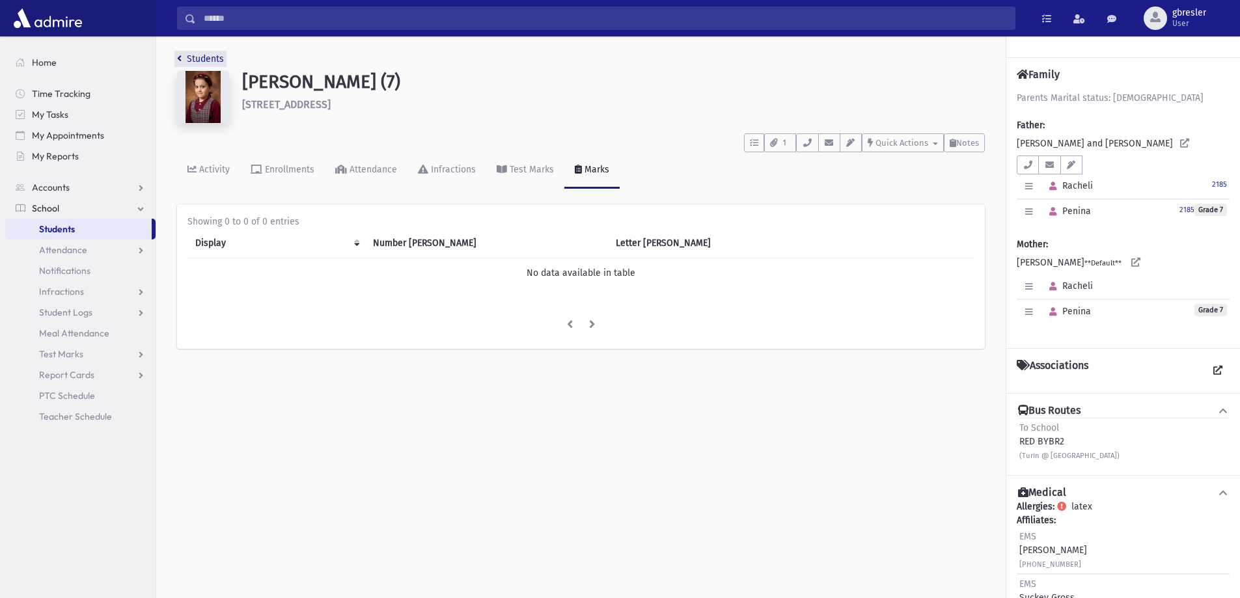
click at [209, 61] on link "Students" at bounding box center [200, 58] width 47 height 11
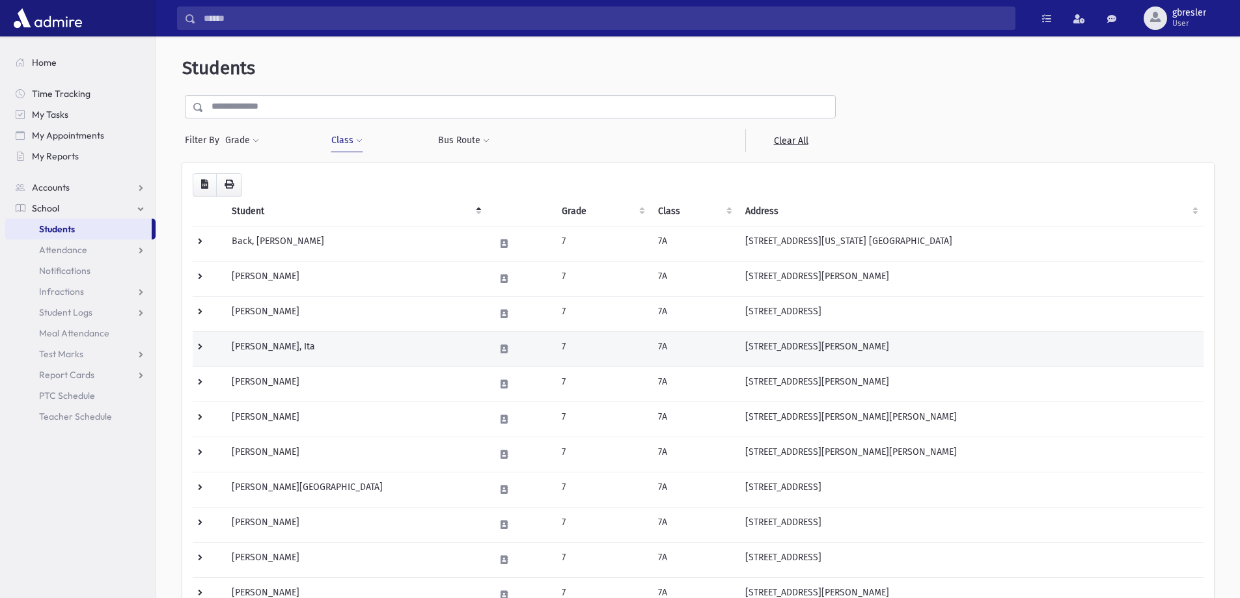
click at [255, 342] on td "Brezak, Ita" at bounding box center [355, 348] width 263 height 35
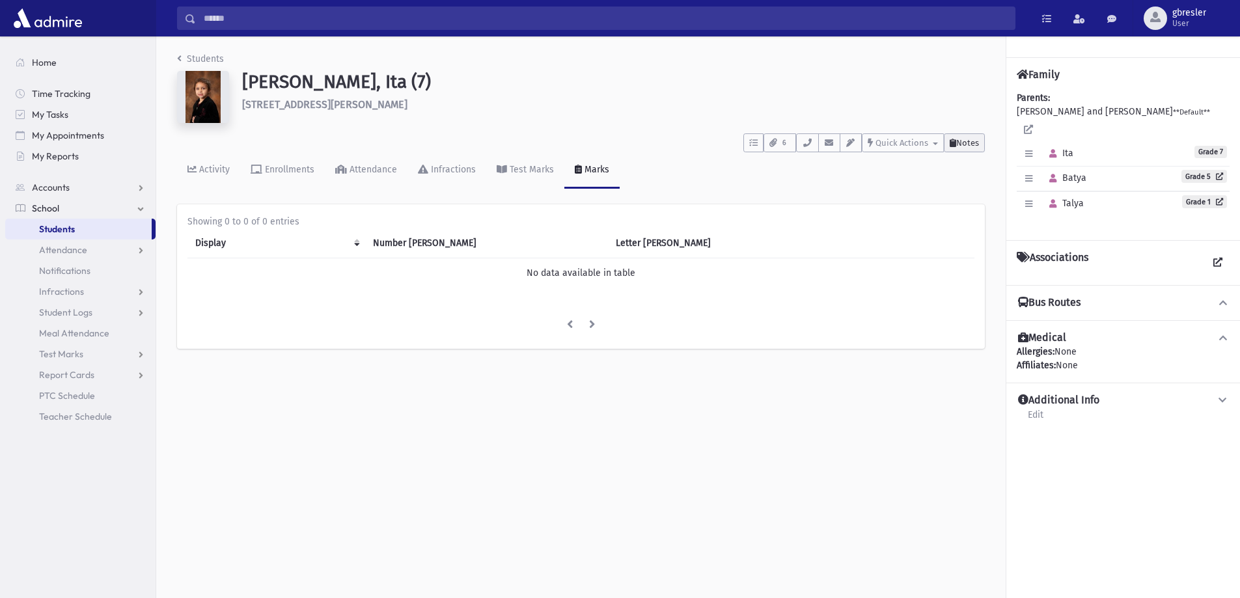
click at [950, 139] on icon at bounding box center [953, 143] width 7 height 8
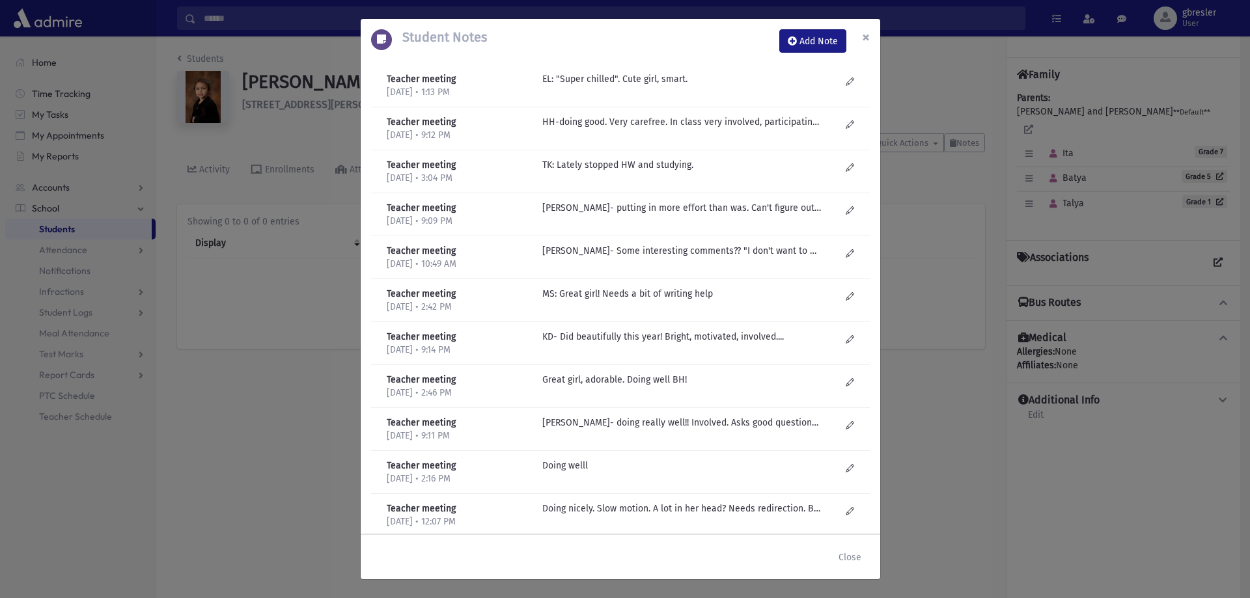
click at [868, 38] on span "×" at bounding box center [866, 37] width 8 height 18
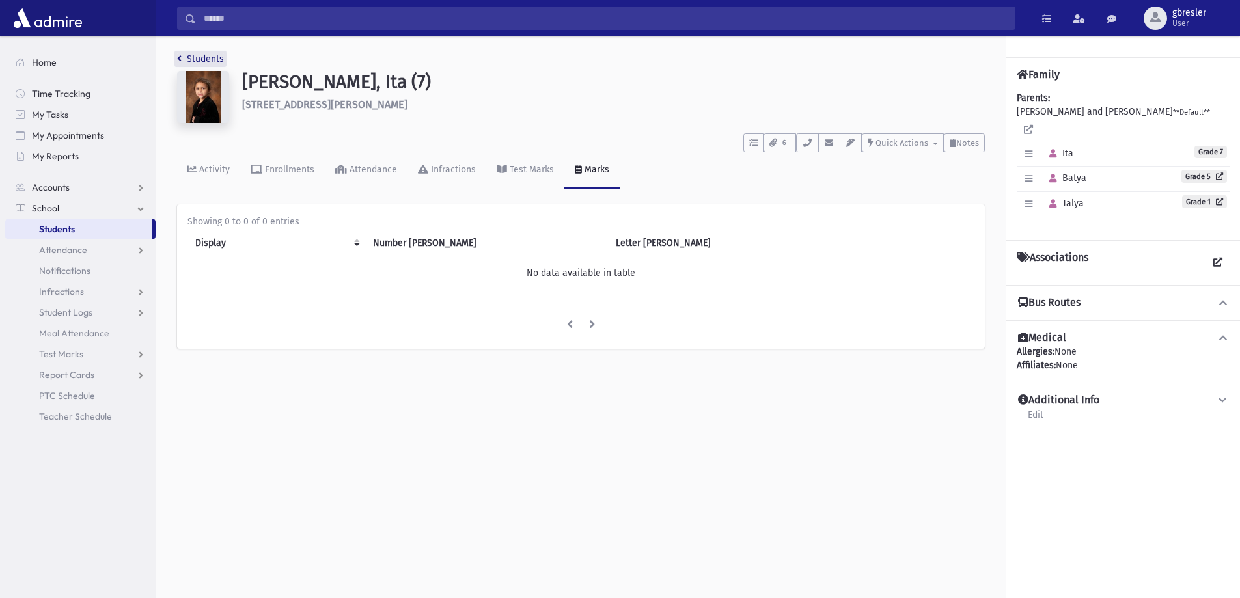
click at [217, 59] on link "Students" at bounding box center [200, 58] width 47 height 11
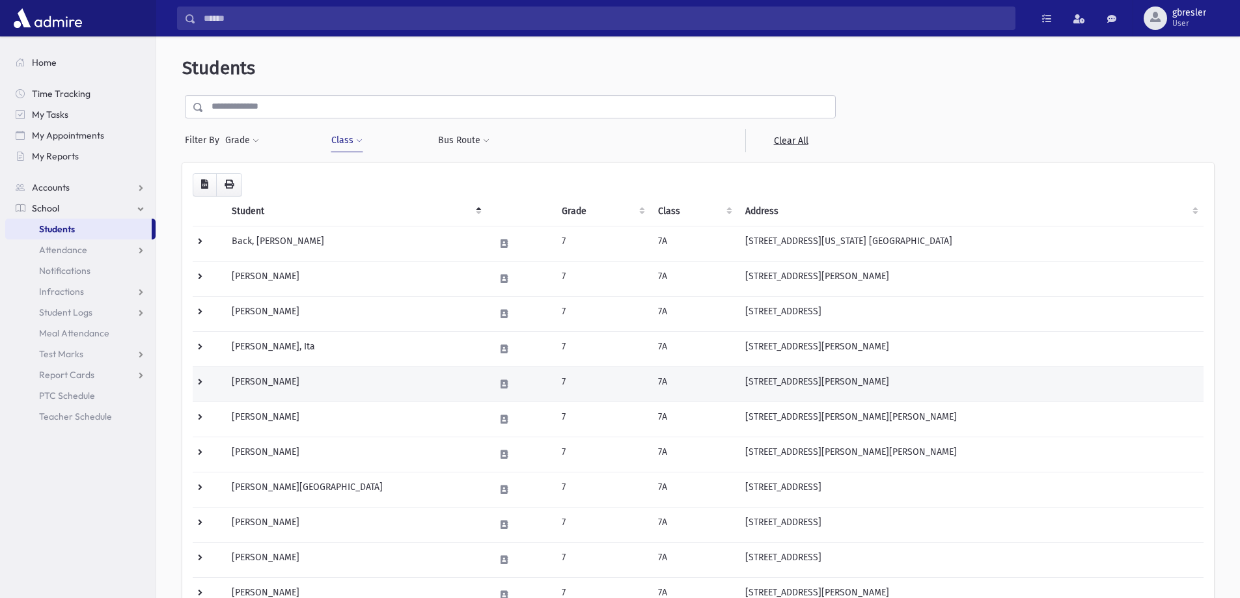
click at [277, 380] on td "Englard, Yocheved" at bounding box center [355, 384] width 263 height 35
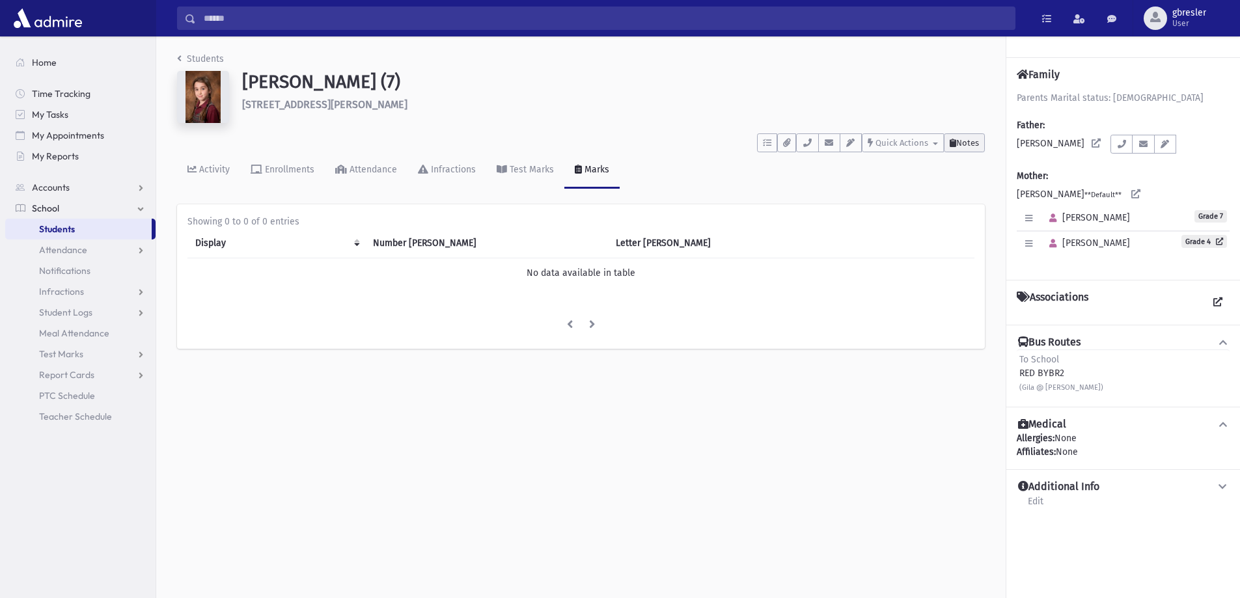
click at [960, 147] on span "Notes" at bounding box center [967, 143] width 23 height 10
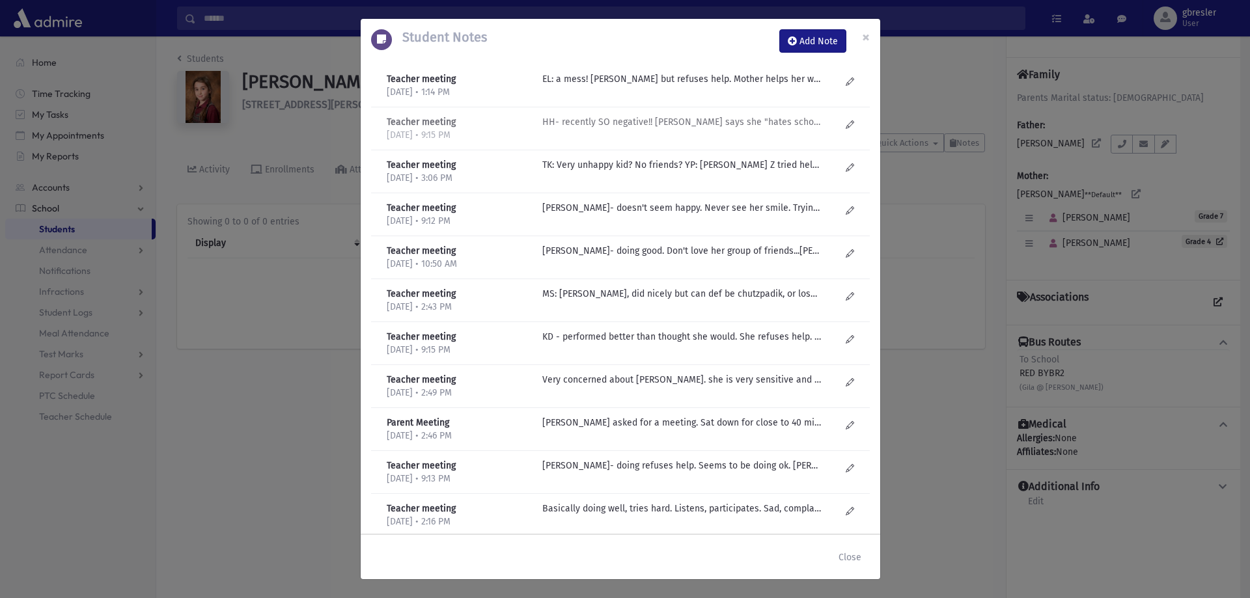
click at [743, 131] on div "HH- recently SO negative!! [PERSON_NAME] says she "hates school". Attendance po…" at bounding box center [691, 128] width 311 height 27
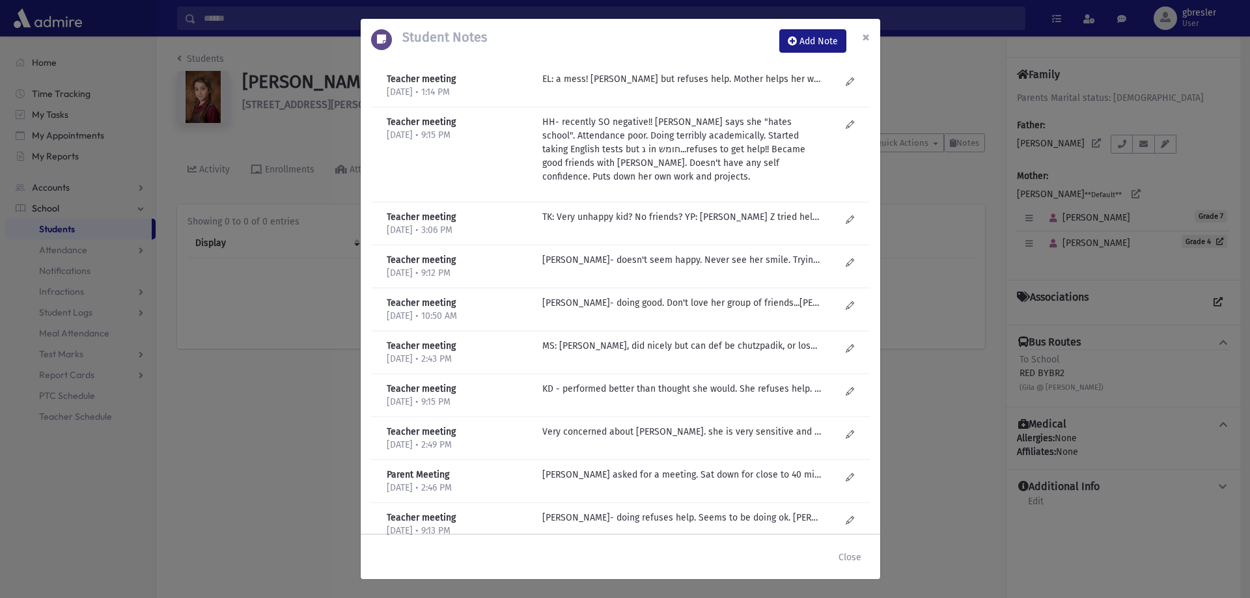
click at [859, 40] on button "×" at bounding box center [866, 37] width 29 height 36
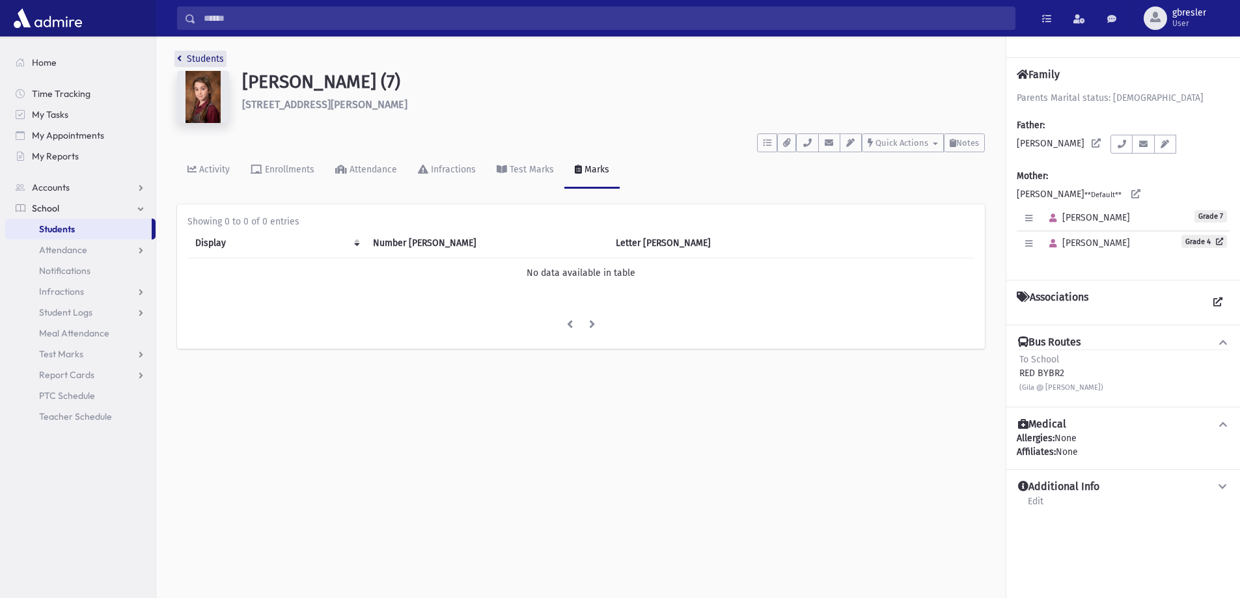
click at [193, 59] on link "Students" at bounding box center [200, 58] width 47 height 11
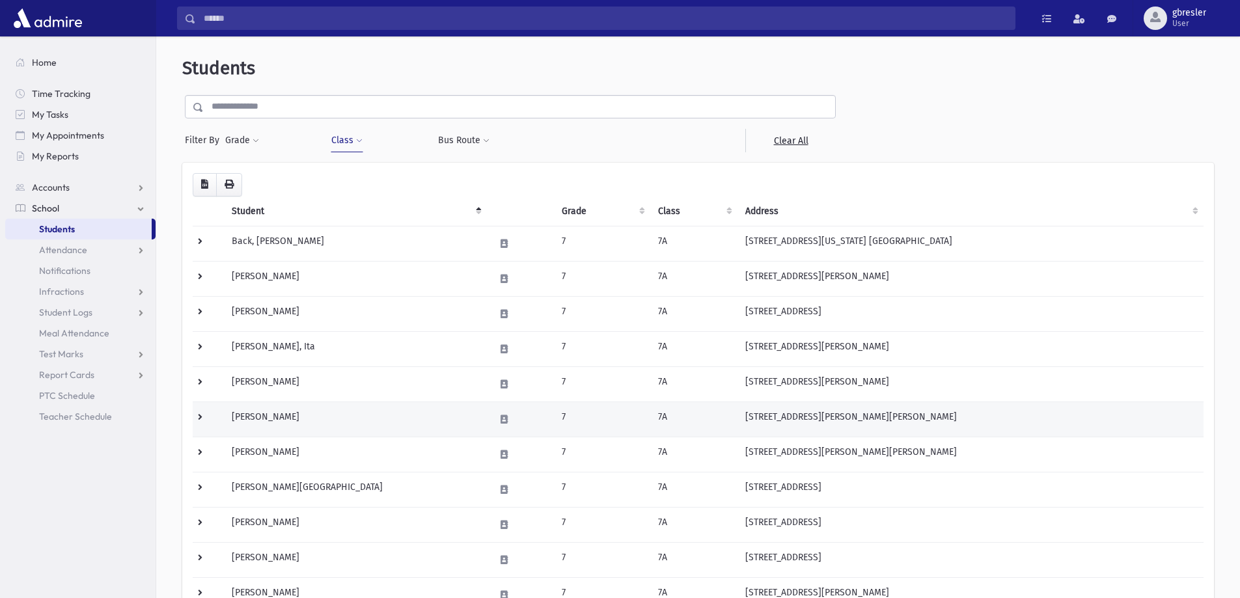
click at [273, 414] on td "[PERSON_NAME]" at bounding box center [355, 419] width 263 height 35
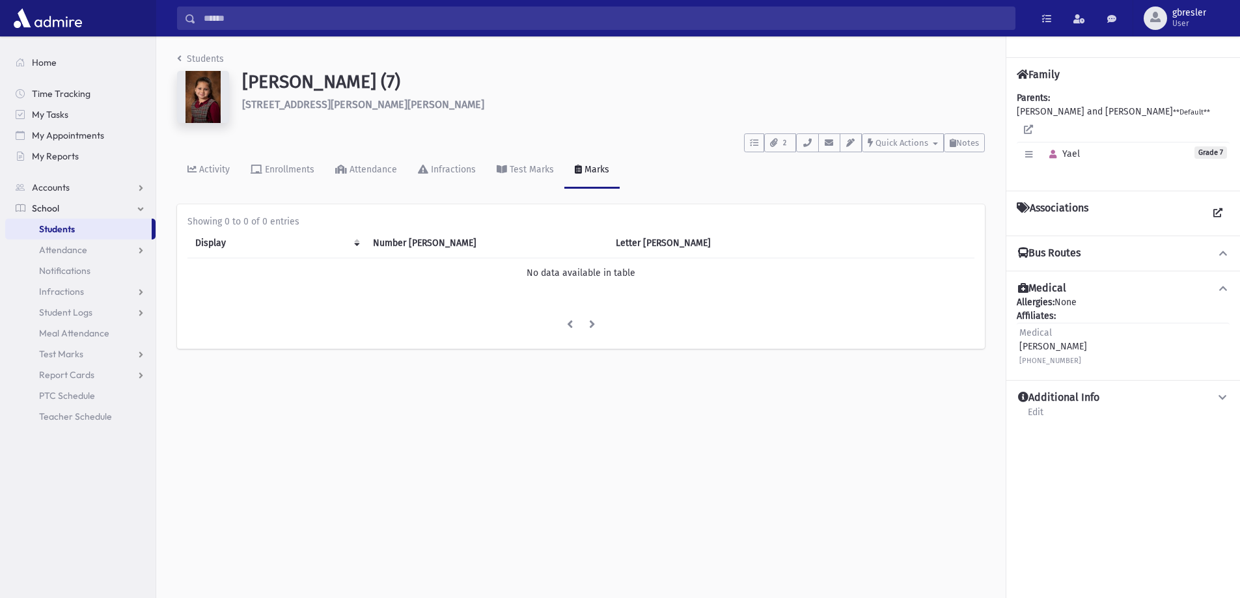
click at [220, 51] on div "Students Fleisher, Yael (7) 1026 Aumack Rd. Jackson **** To Do's No open tasks …" at bounding box center [581, 206] width 850 height 341
click at [217, 56] on link "Students" at bounding box center [200, 58] width 47 height 11
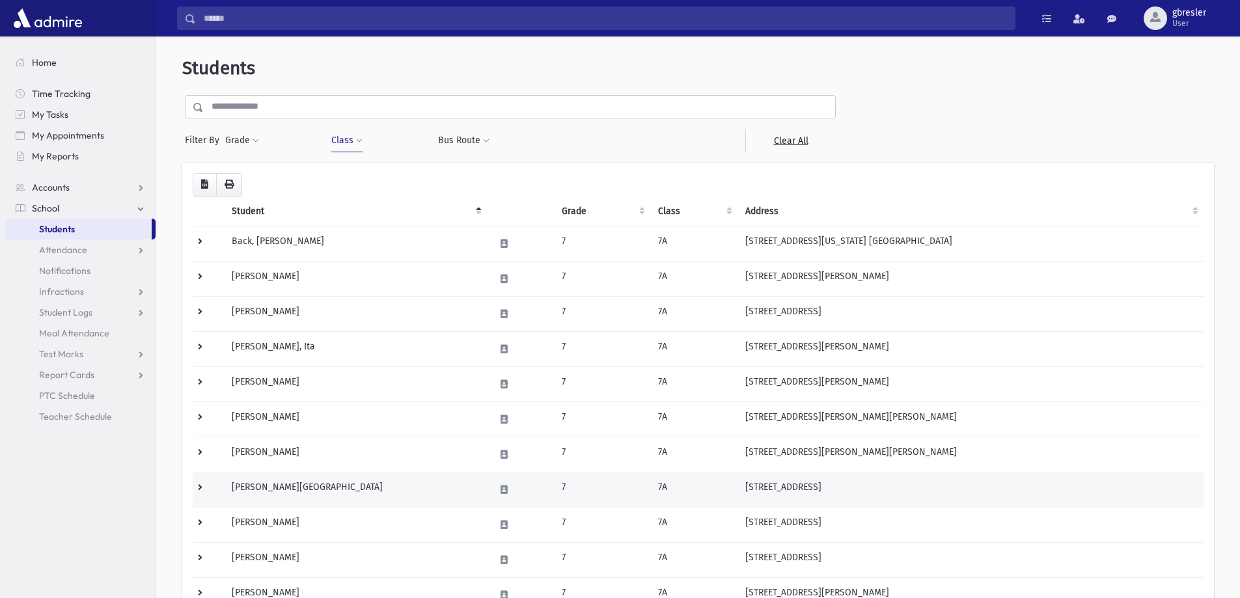
click at [307, 482] on td "[PERSON_NAME][GEOGRAPHIC_DATA]" at bounding box center [355, 489] width 263 height 35
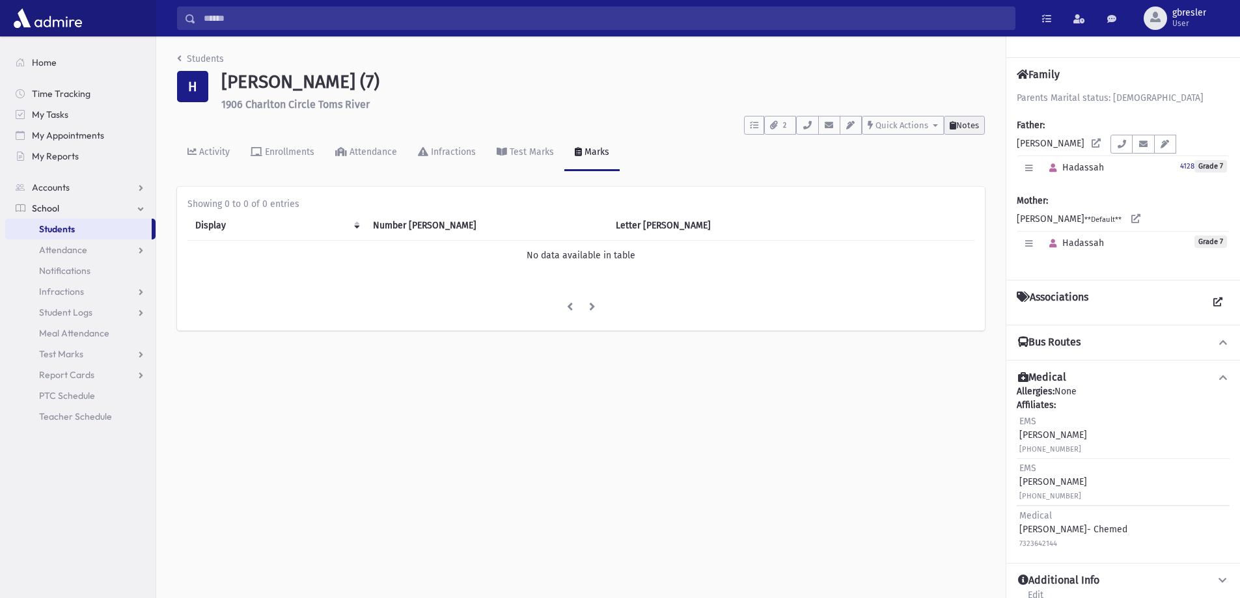
click at [969, 123] on span "Notes" at bounding box center [967, 125] width 23 height 10
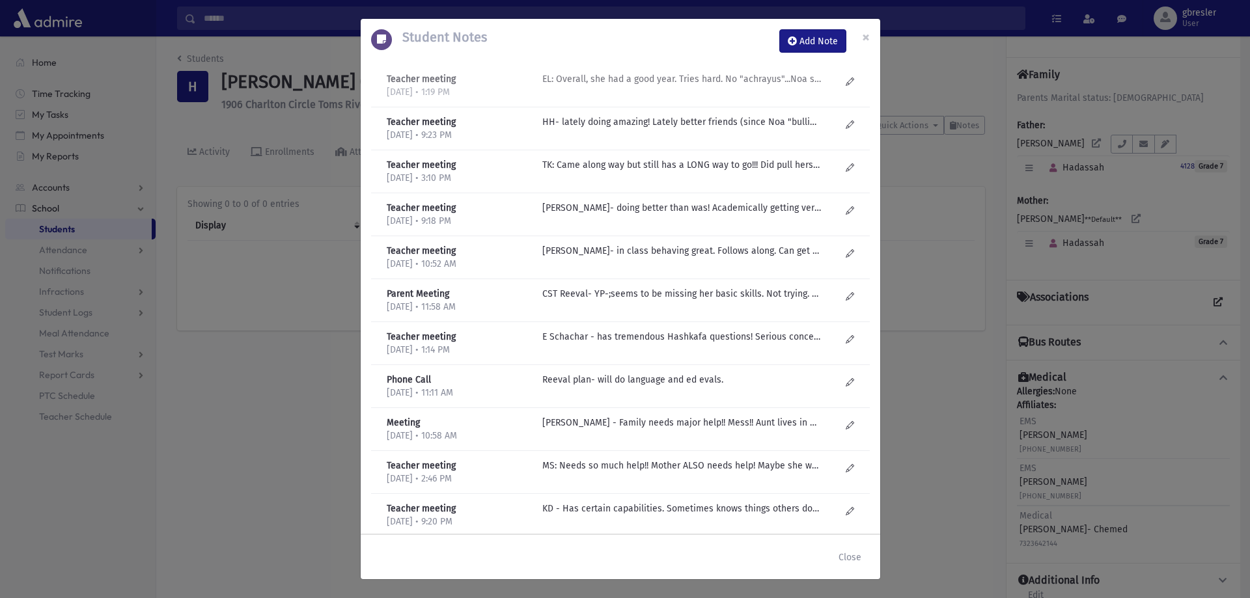
click at [620, 79] on p "EL: Overall, she had a good year. Tries hard. No "achrayus"...Noa stopped bully…" at bounding box center [681, 79] width 279 height 14
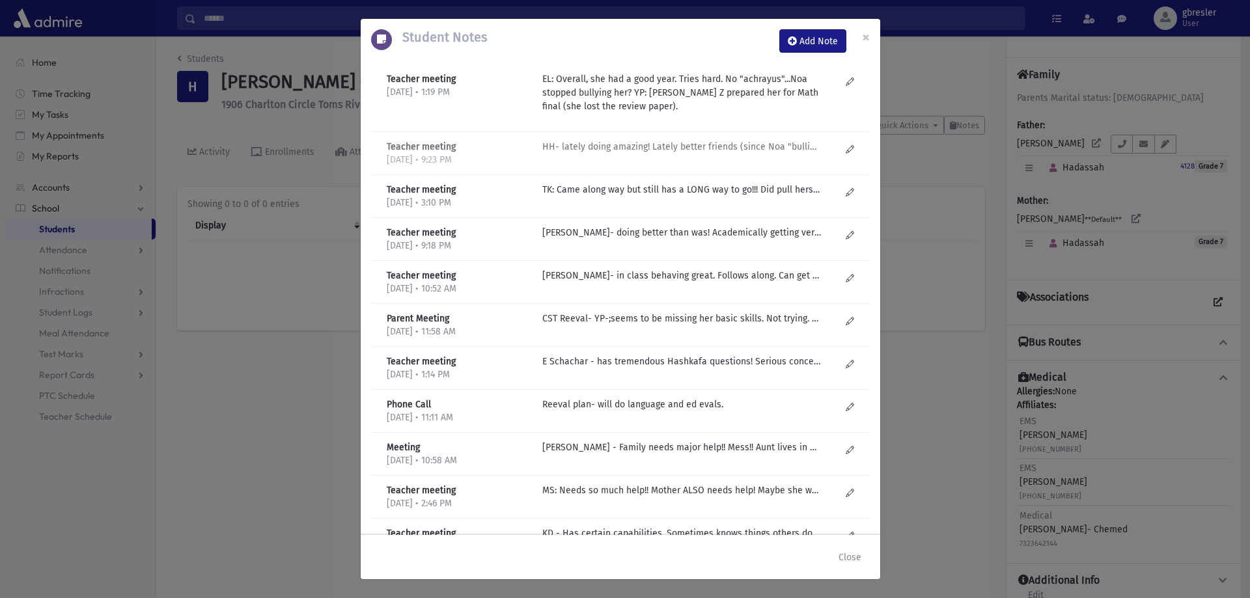
click at [612, 154] on div "HH- lately doing amazing! Lately better friends (since Noa "bullied" her) Gets …" at bounding box center [691, 153] width 311 height 27
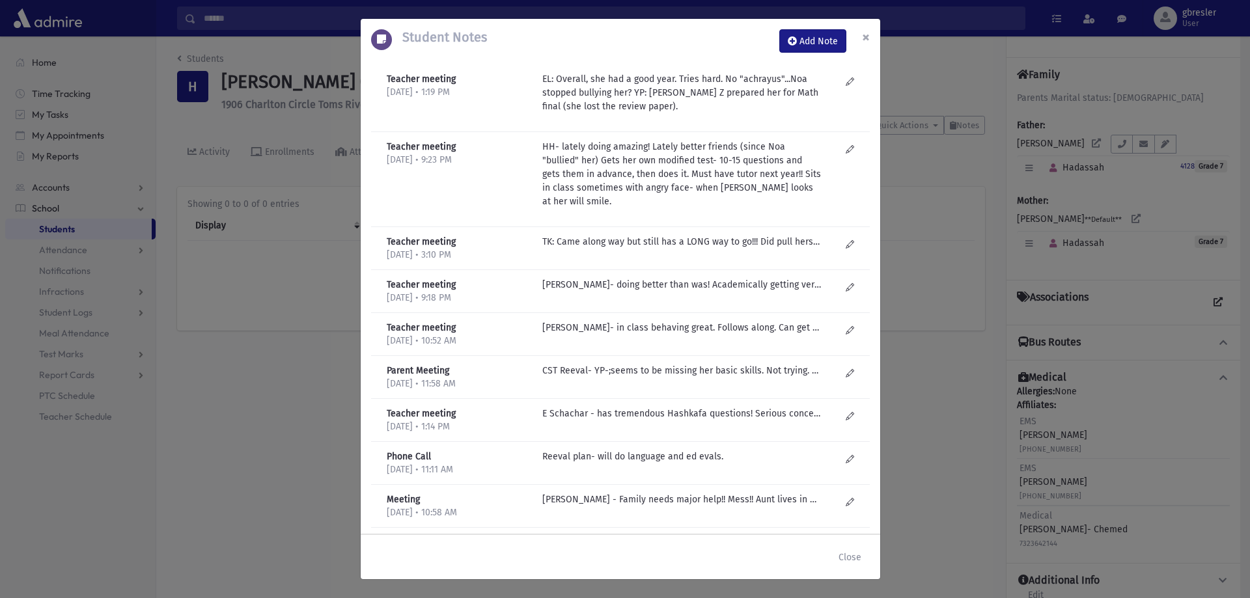
click at [864, 38] on span "×" at bounding box center [866, 37] width 8 height 18
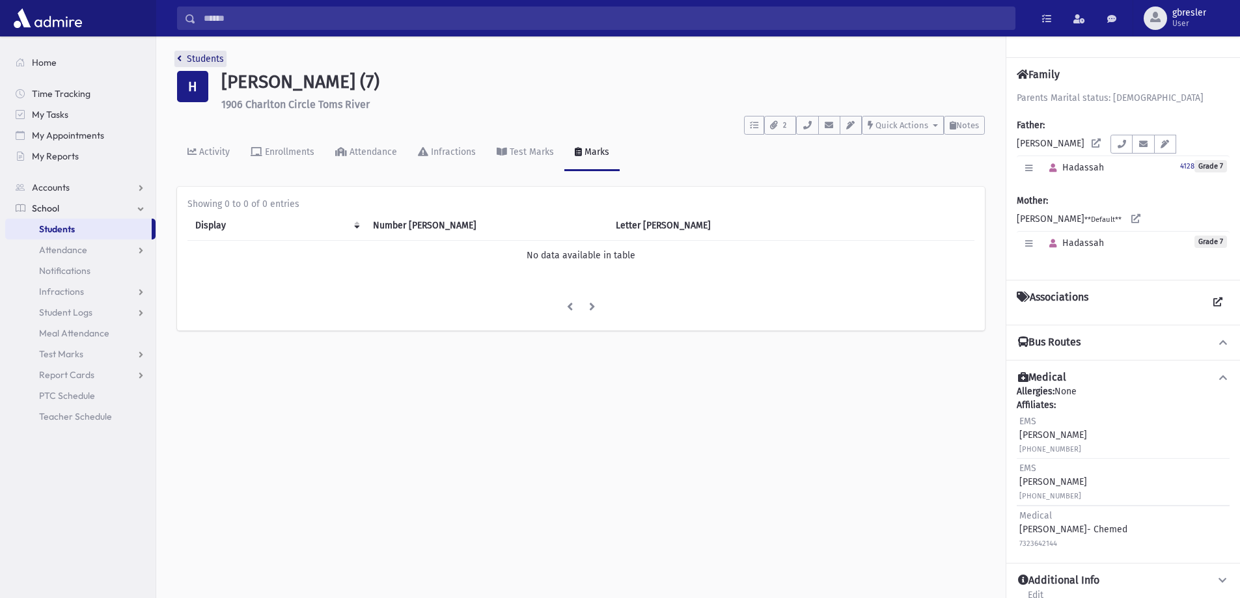
click at [219, 55] on link "Students" at bounding box center [200, 58] width 47 height 11
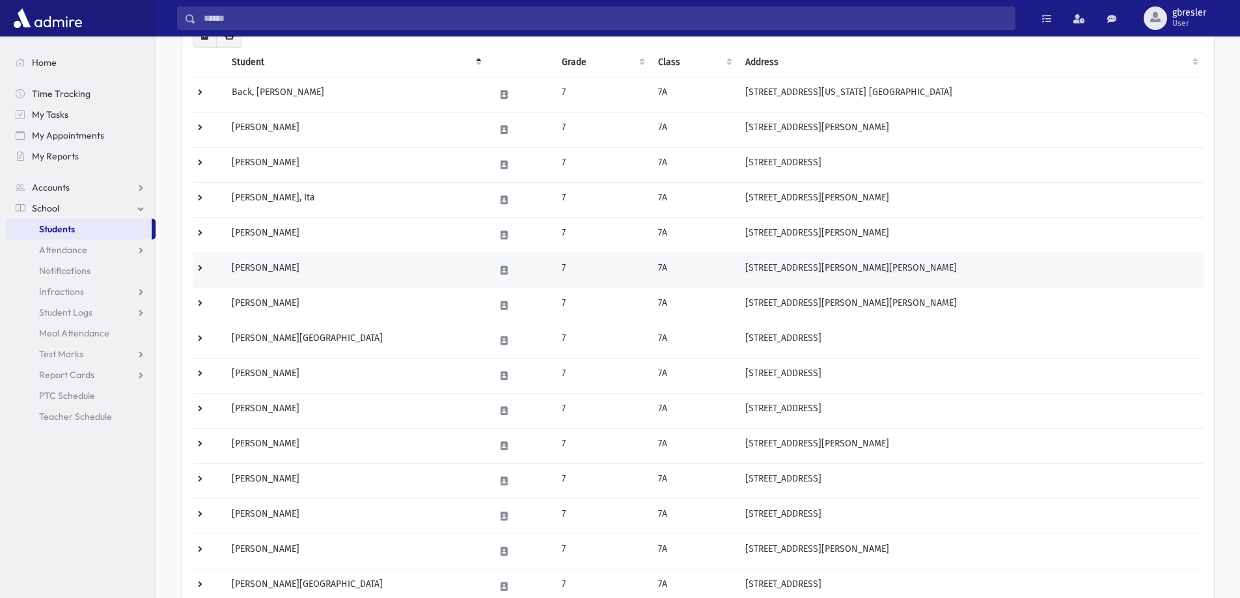
scroll to position [195, 0]
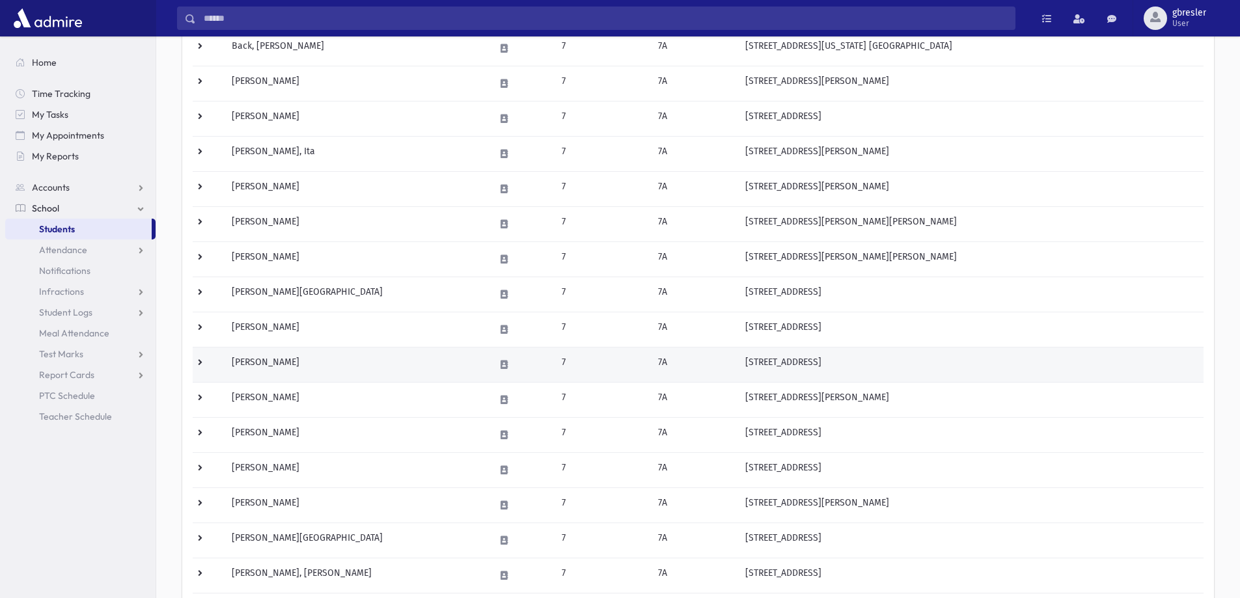
click at [270, 363] on td "[PERSON_NAME]" at bounding box center [355, 364] width 263 height 35
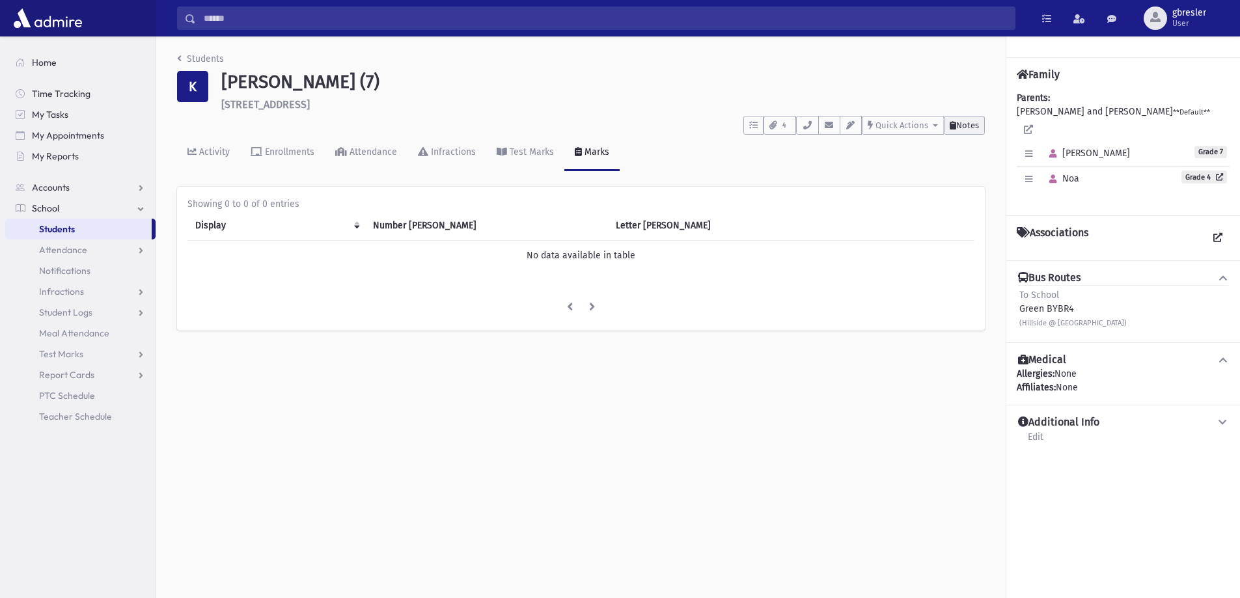
click at [963, 128] on span "Notes" at bounding box center [967, 125] width 23 height 10
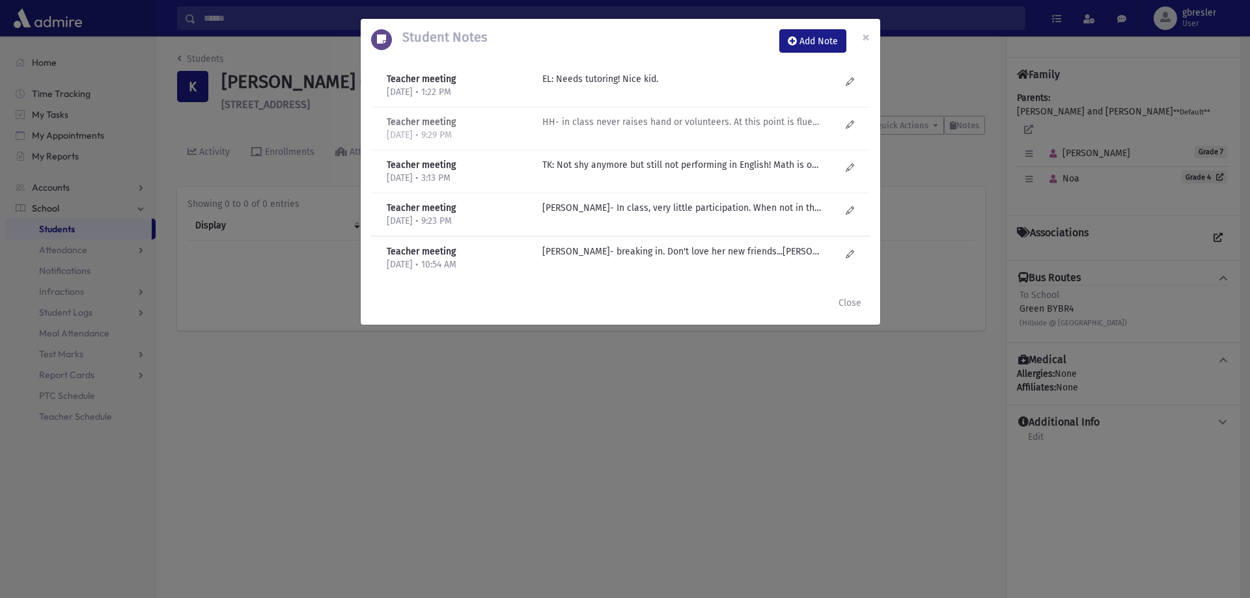
click at [618, 129] on div "HH- in class never raises hand or volunteers. At this point is fluent in Englis…" at bounding box center [691, 128] width 311 height 27
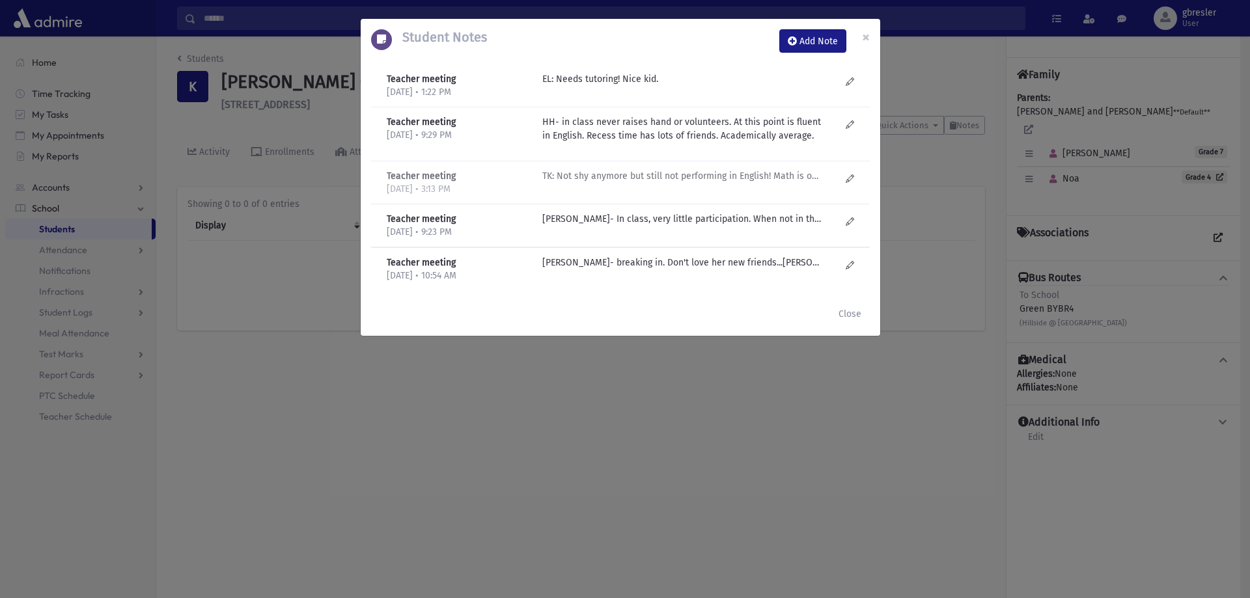
click at [615, 86] on p "TK: Not shy anymore but still not performing in English! Math is ok!!!" at bounding box center [681, 79] width 279 height 14
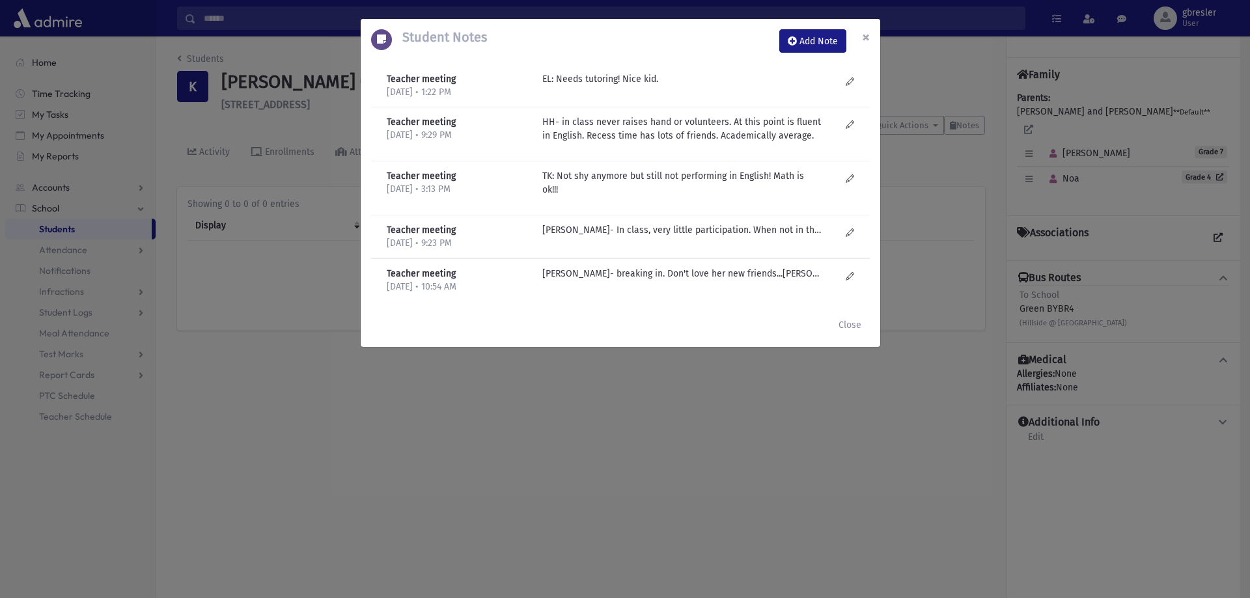
click at [859, 34] on button "×" at bounding box center [866, 37] width 29 height 36
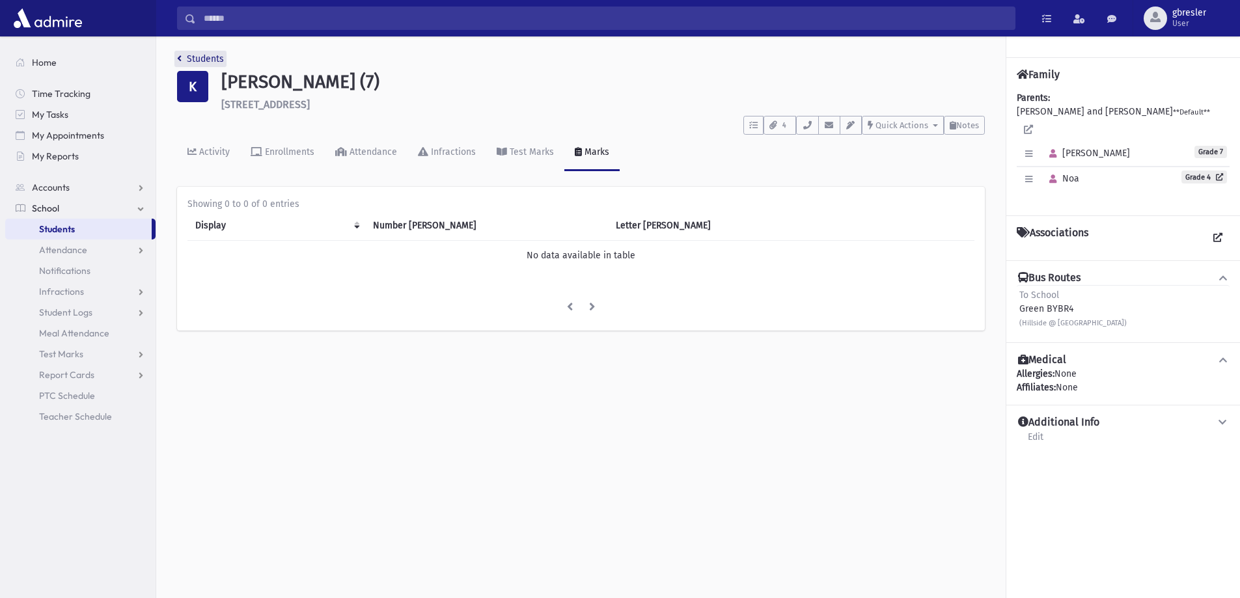
click at [212, 58] on link "Students" at bounding box center [200, 58] width 47 height 11
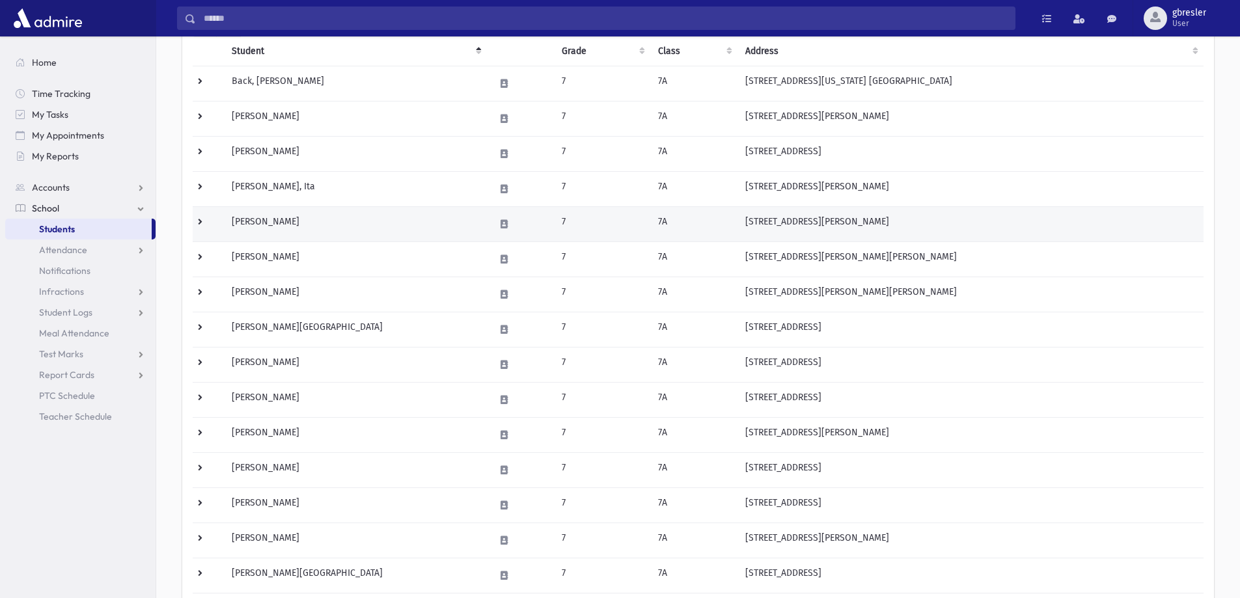
scroll to position [195, 0]
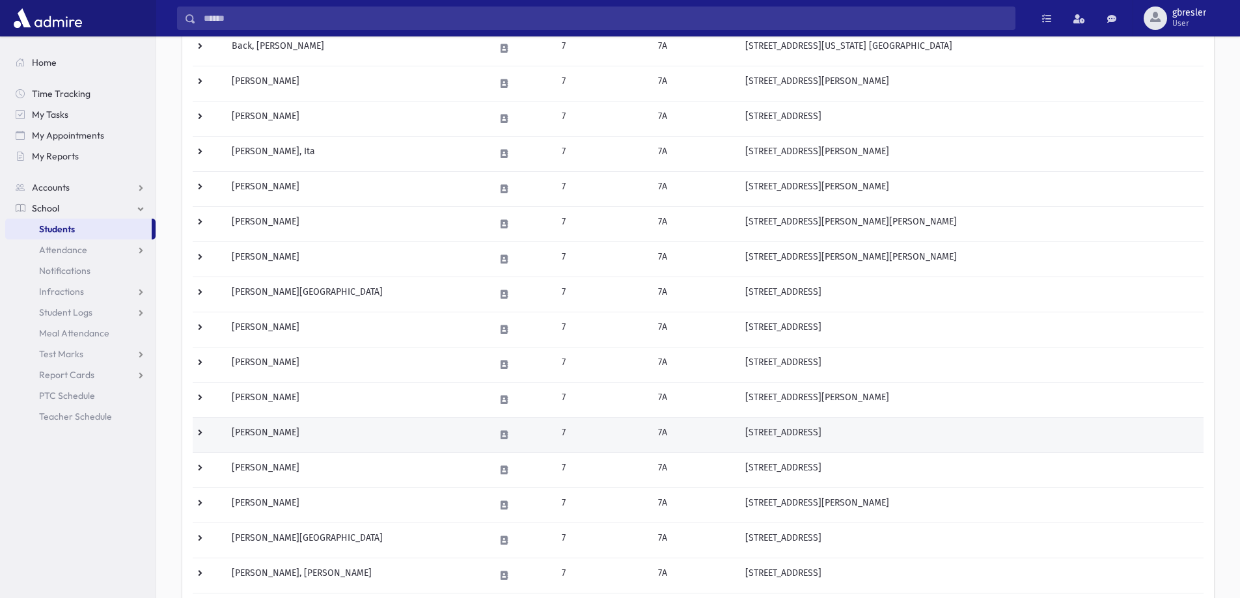
click at [288, 432] on td "[PERSON_NAME]" at bounding box center [355, 434] width 263 height 35
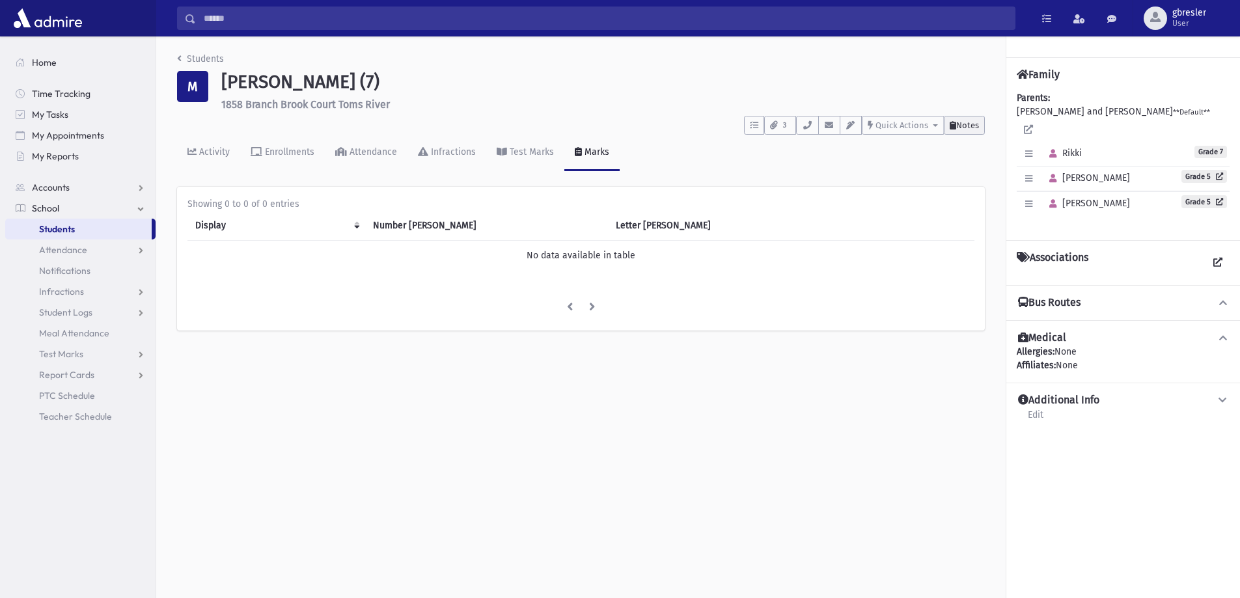
click at [957, 128] on span "Notes" at bounding box center [967, 125] width 23 height 10
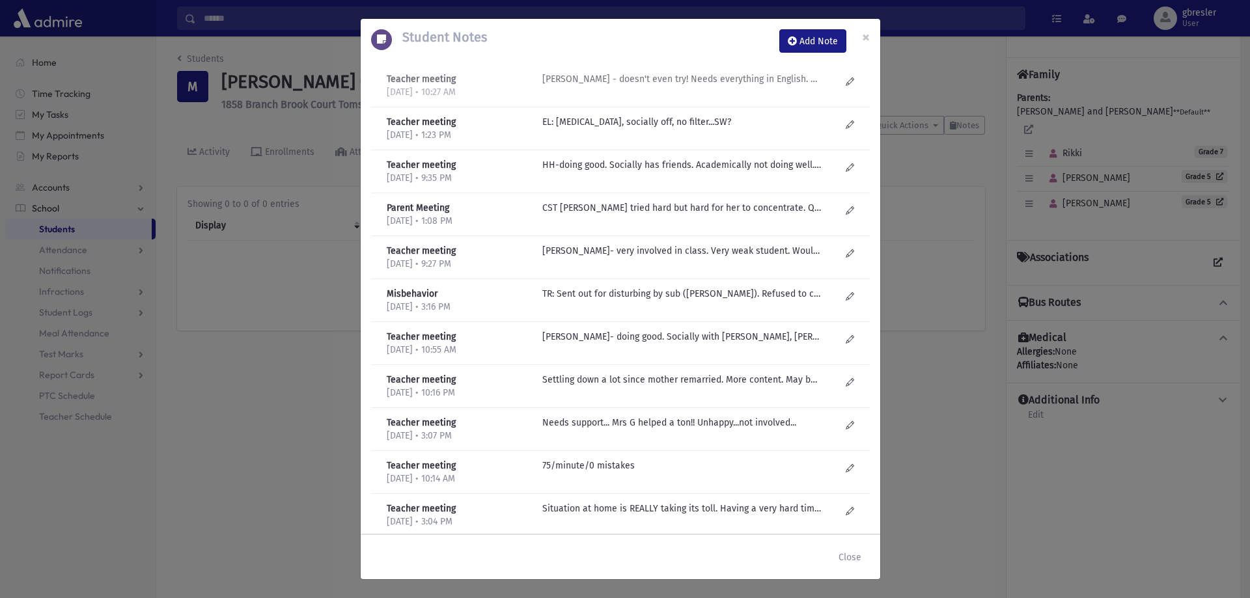
click at [706, 83] on p "HB Yoffe - doesn't even try! Needs everything in English. Gets lost in class. C…" at bounding box center [681, 79] width 279 height 14
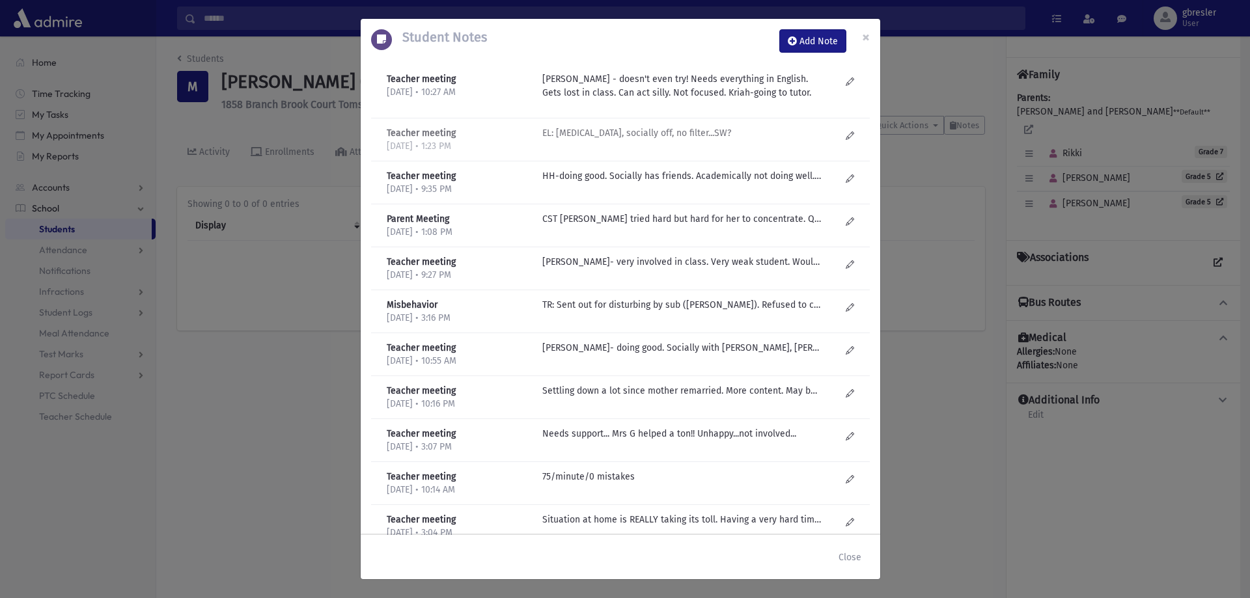
click at [648, 128] on p "EL: ADHD, socially off, no filter...SW?" at bounding box center [681, 133] width 279 height 14
click at [637, 176] on p "HH-doing good. Socially has friends. Academically not doing well. Not putting i…" at bounding box center [681, 176] width 279 height 14
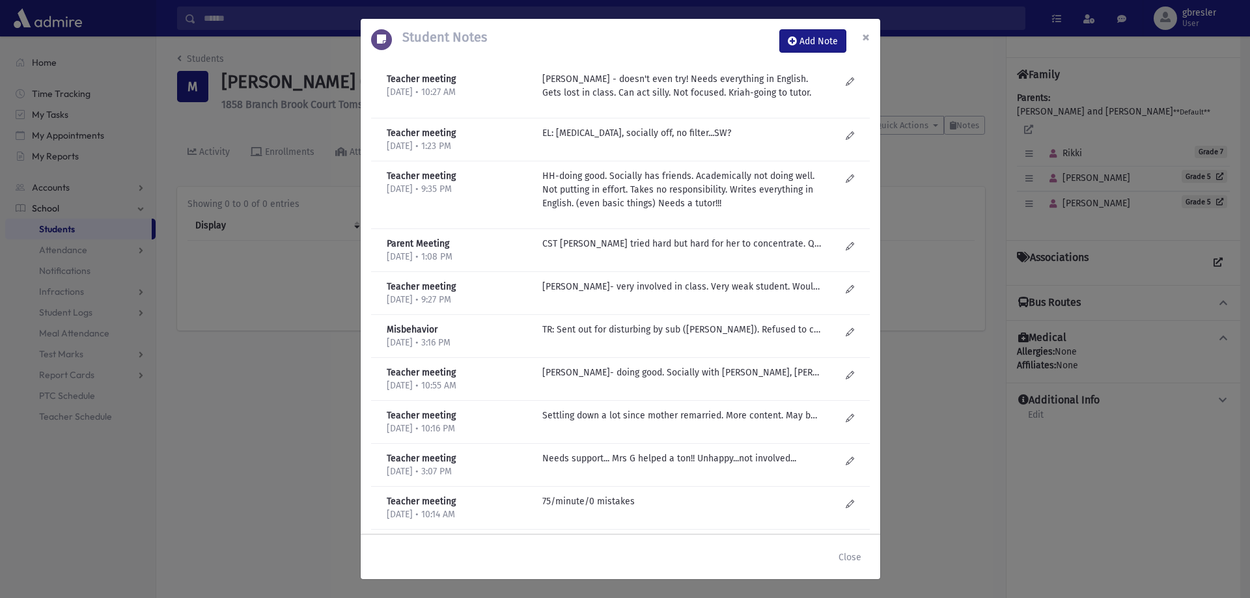
click at [859, 36] on button "×" at bounding box center [866, 37] width 29 height 36
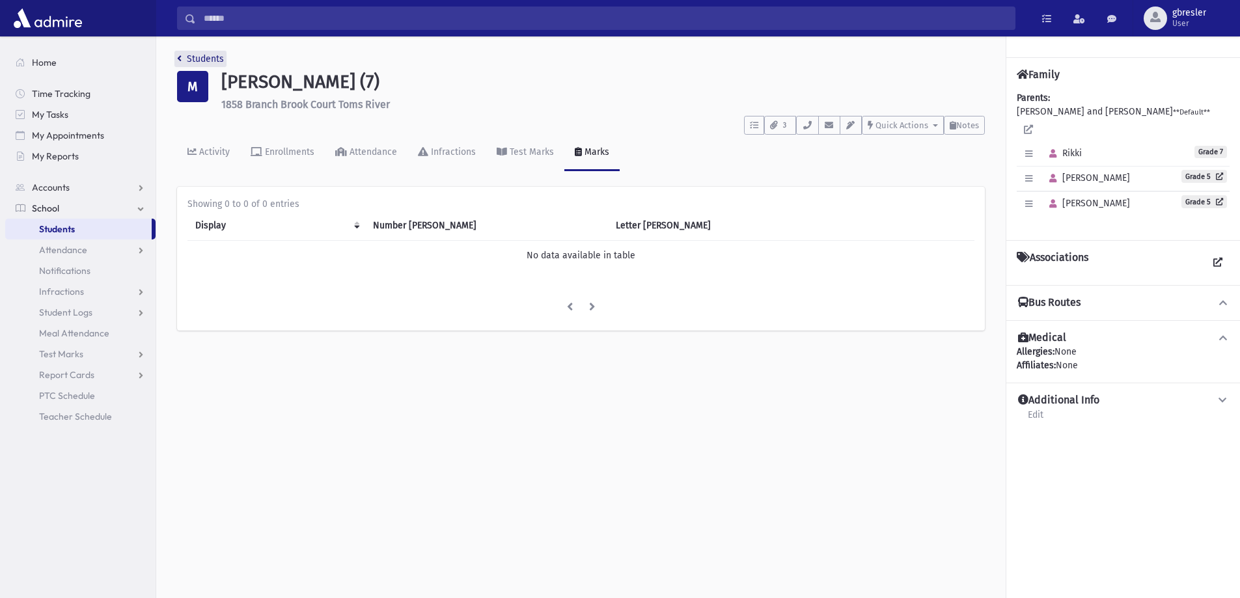
click at [185, 62] on link "Students" at bounding box center [200, 58] width 47 height 11
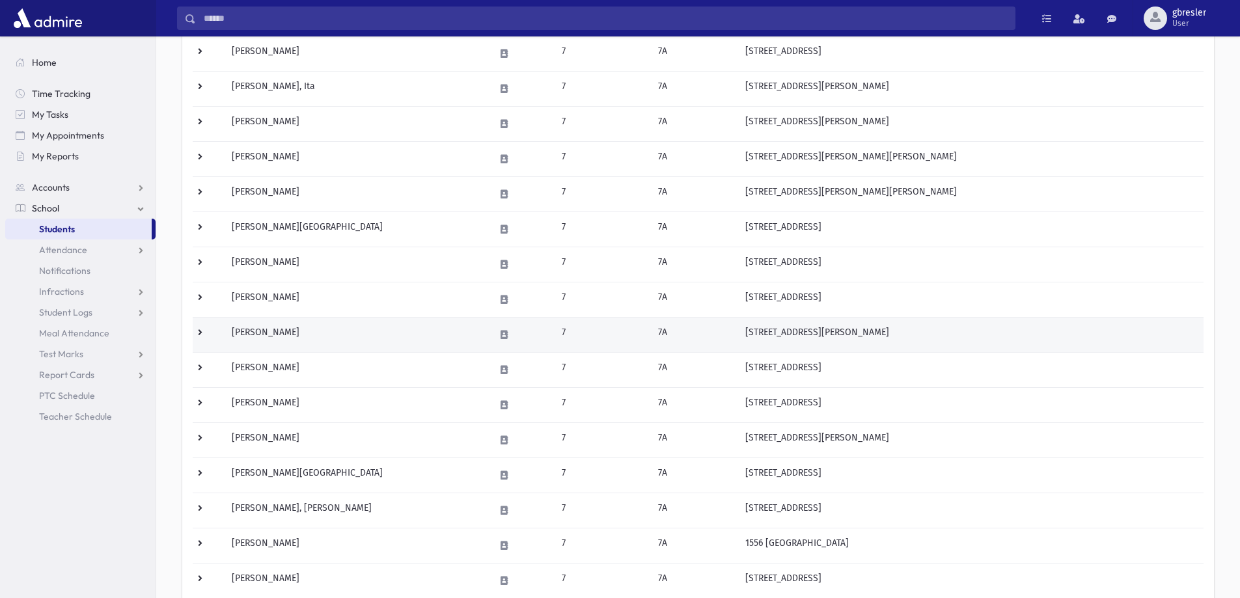
scroll to position [326, 0]
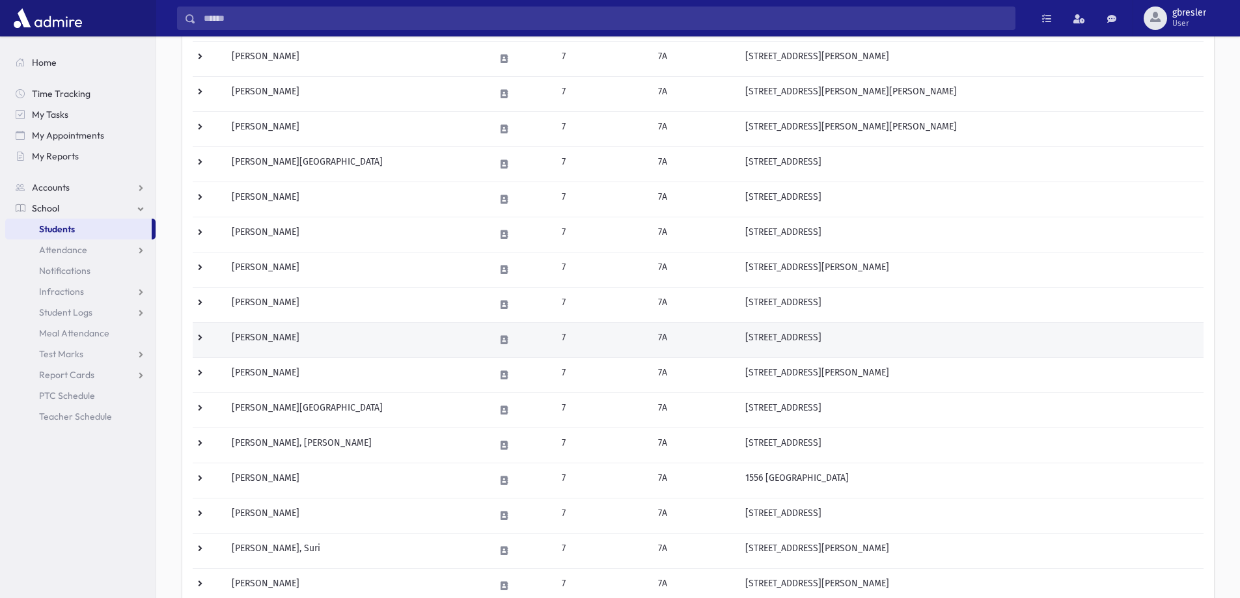
click at [318, 335] on td "[PERSON_NAME]" at bounding box center [355, 339] width 263 height 35
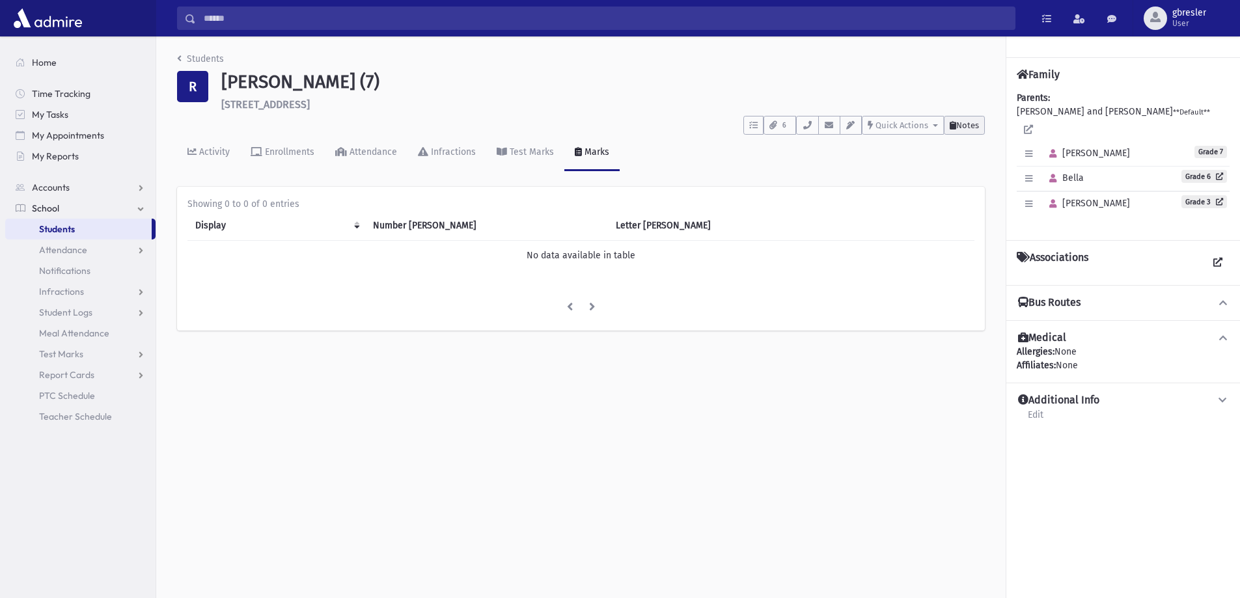
click at [972, 131] on button "Notes" at bounding box center [964, 125] width 41 height 19
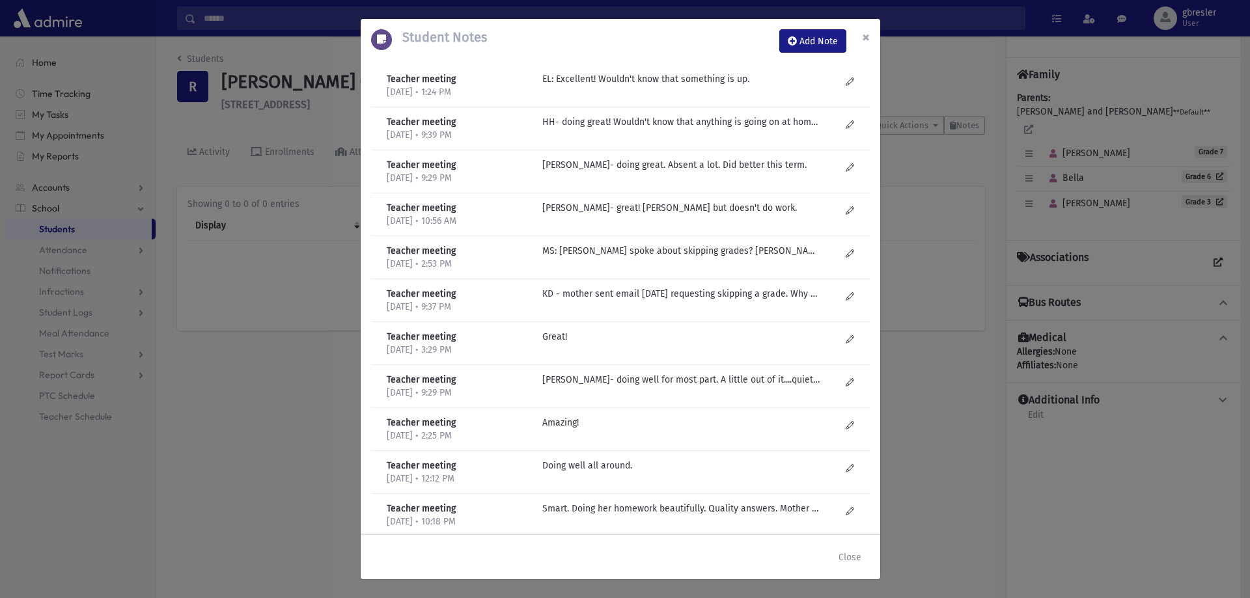
click at [865, 43] on span "×" at bounding box center [866, 37] width 8 height 18
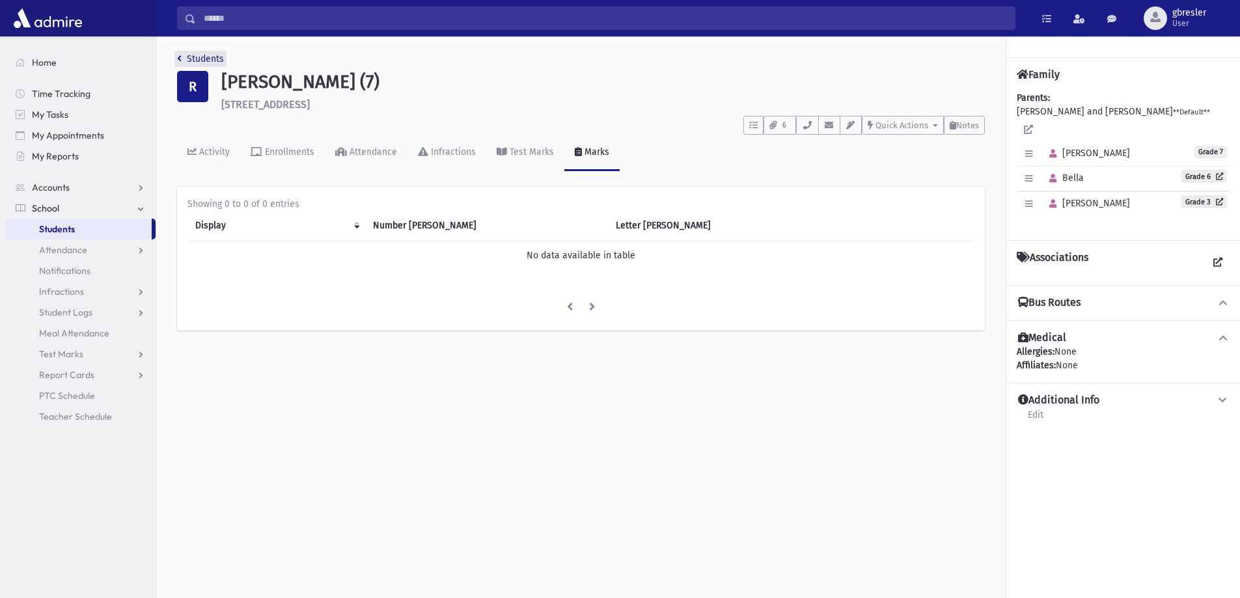
click at [202, 57] on link "Students" at bounding box center [200, 58] width 47 height 11
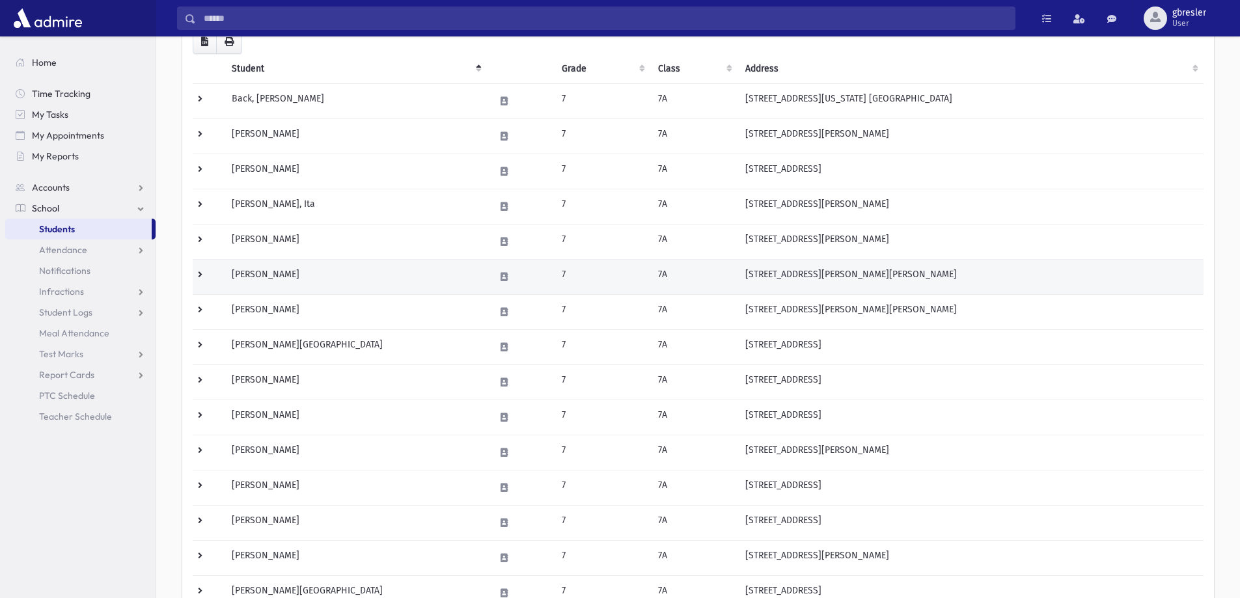
scroll to position [260, 0]
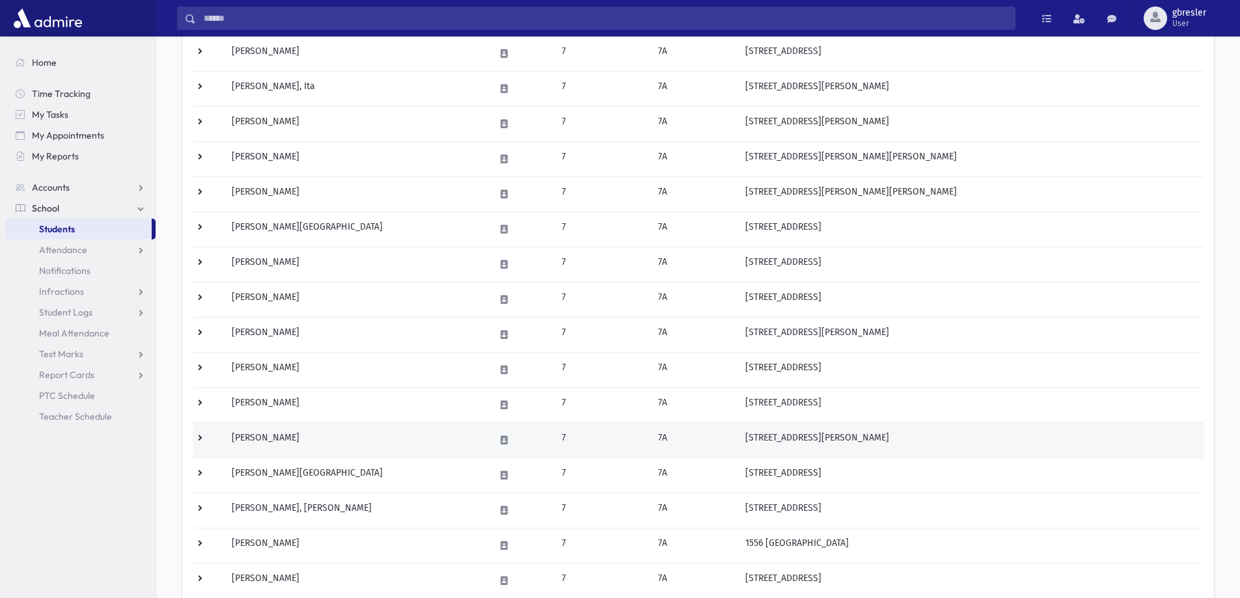
click at [266, 439] on td "[PERSON_NAME]" at bounding box center [355, 440] width 263 height 35
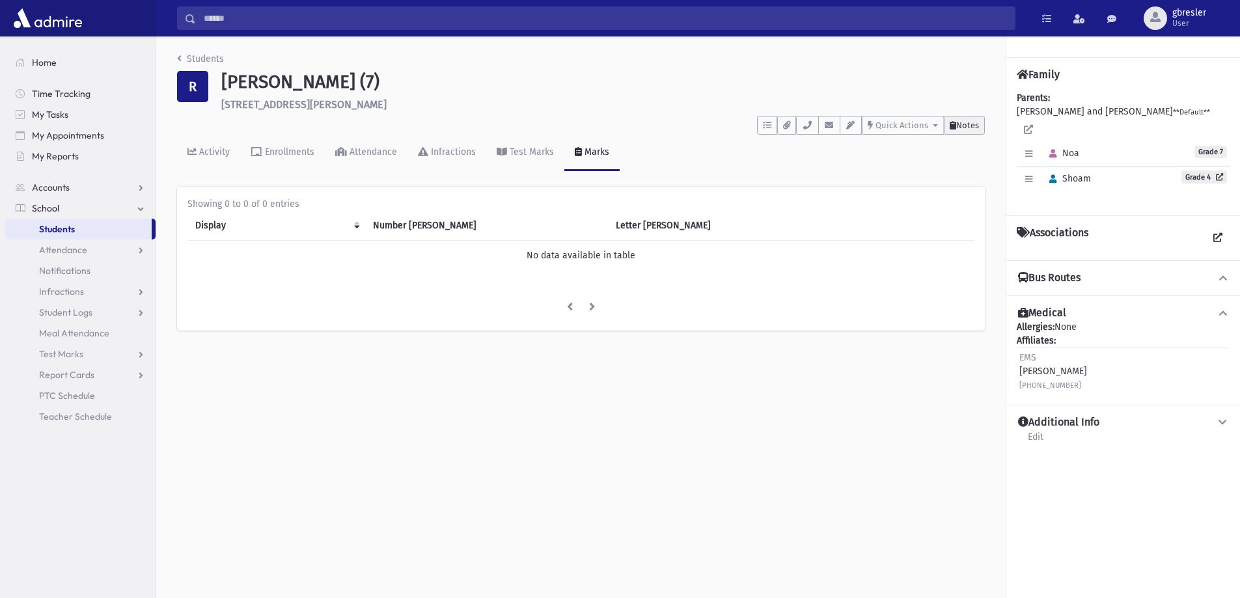
click at [971, 122] on span "Notes" at bounding box center [967, 125] width 23 height 10
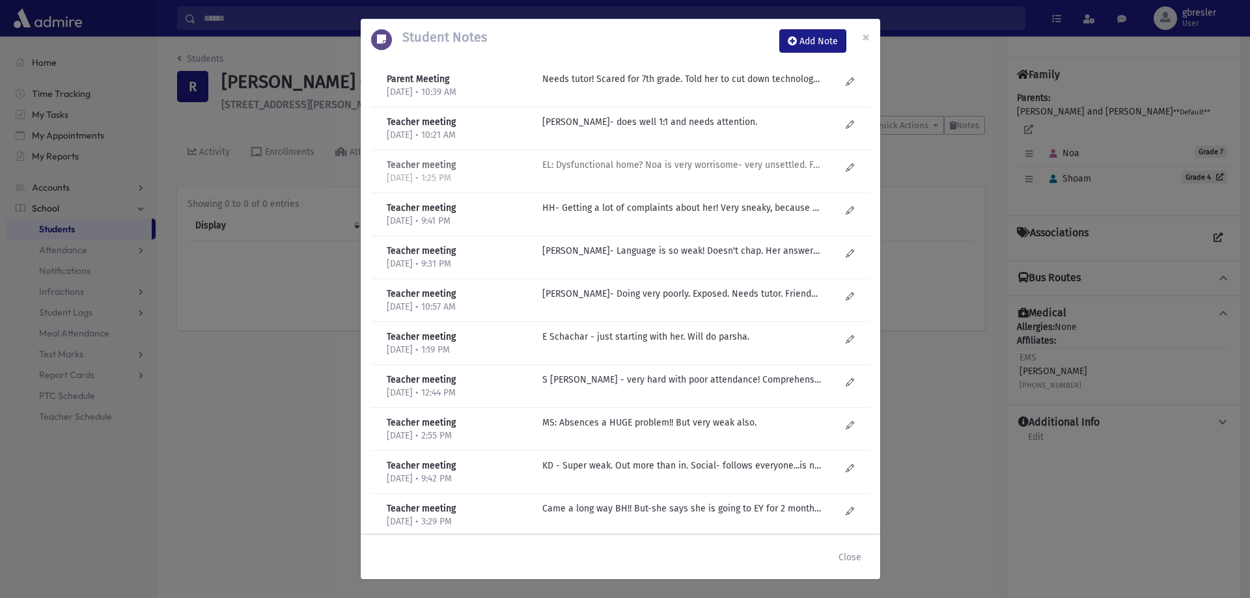
click at [620, 86] on p "EL: Dysfunctional home? Noa is very worrisome- very unsettled. Failing in Math.…" at bounding box center [681, 79] width 279 height 14
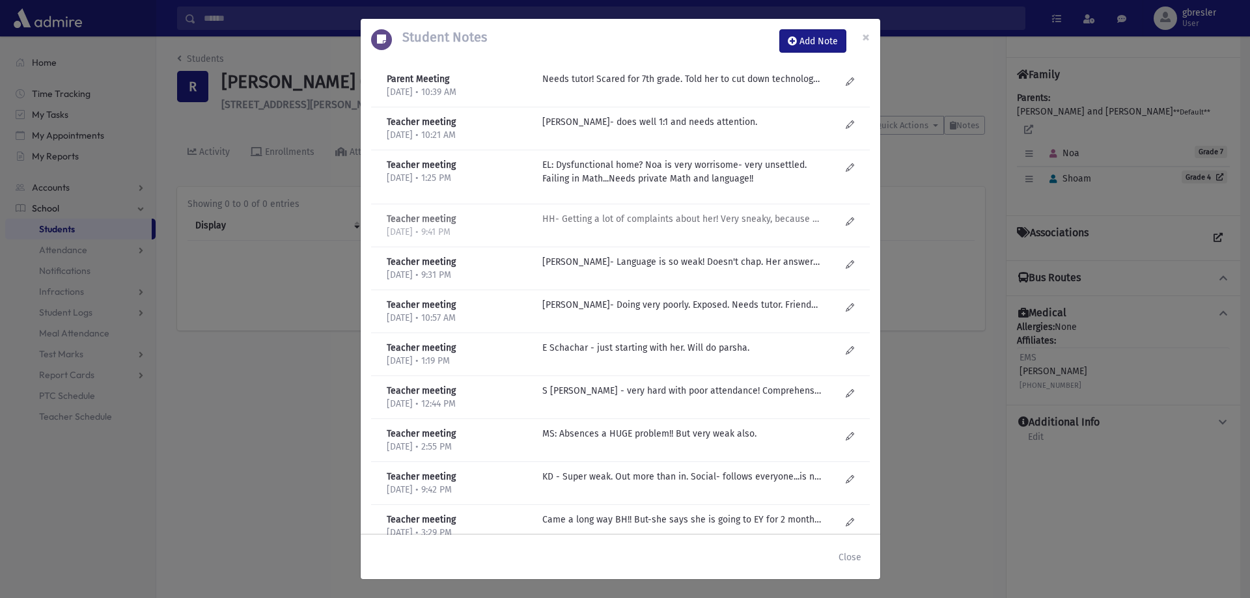
click at [615, 86] on p "HH- Getting a lot of complaints about her! Very sneaky, because Morah watches a…" at bounding box center [681, 79] width 279 height 14
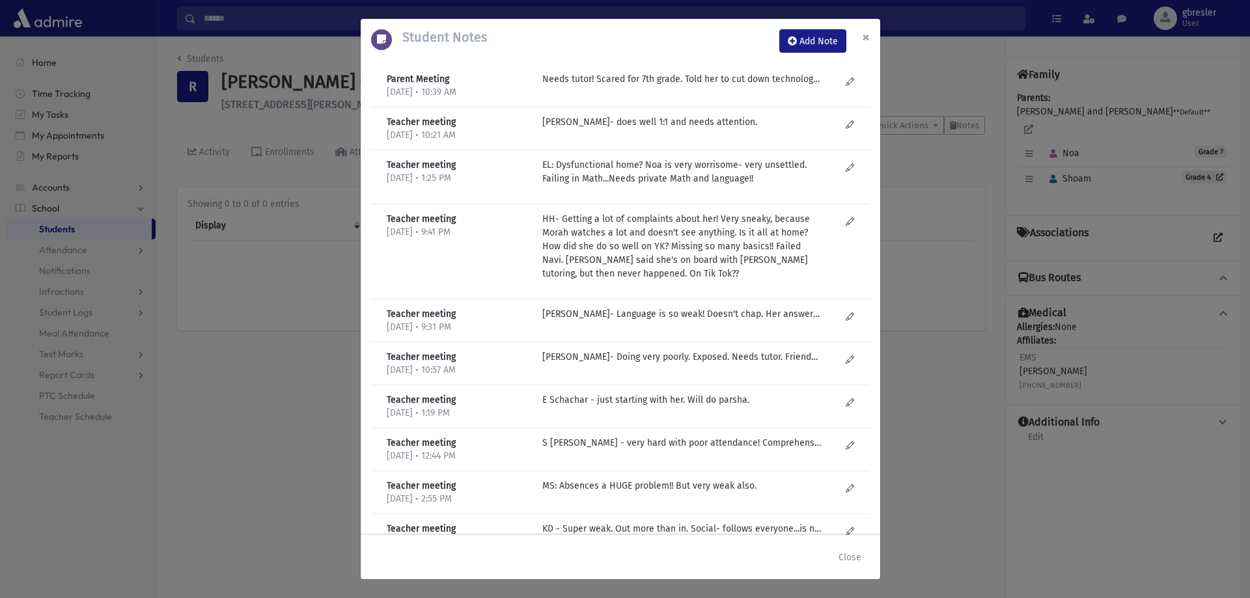
click at [868, 35] on span "×" at bounding box center [866, 37] width 8 height 18
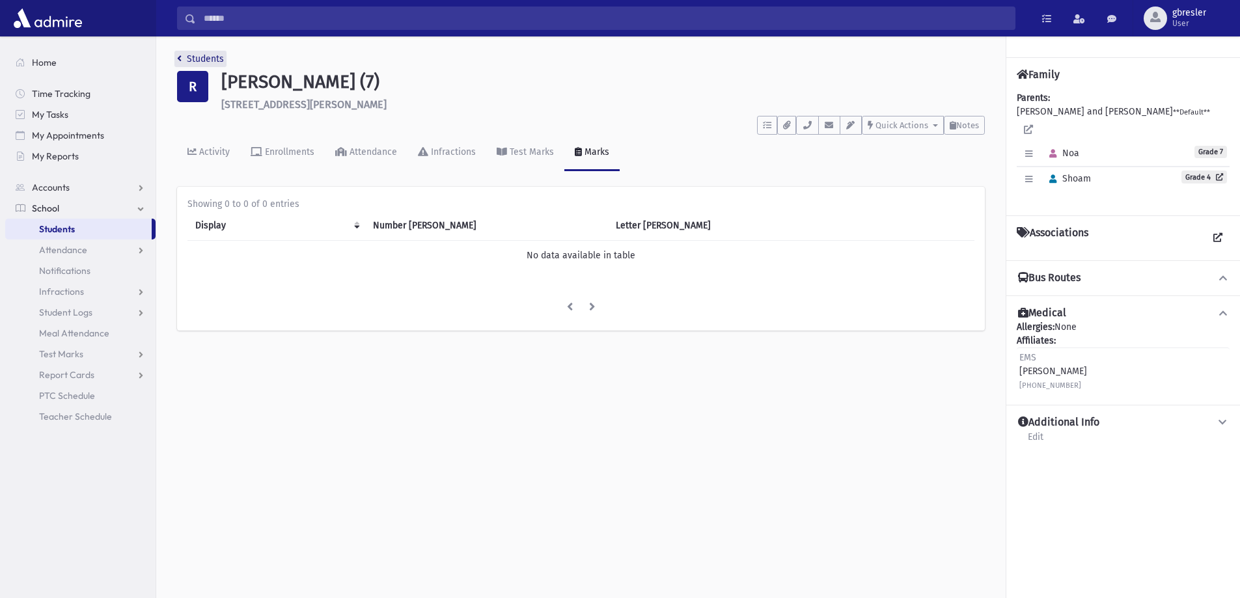
click at [215, 61] on link "Students" at bounding box center [200, 58] width 47 height 11
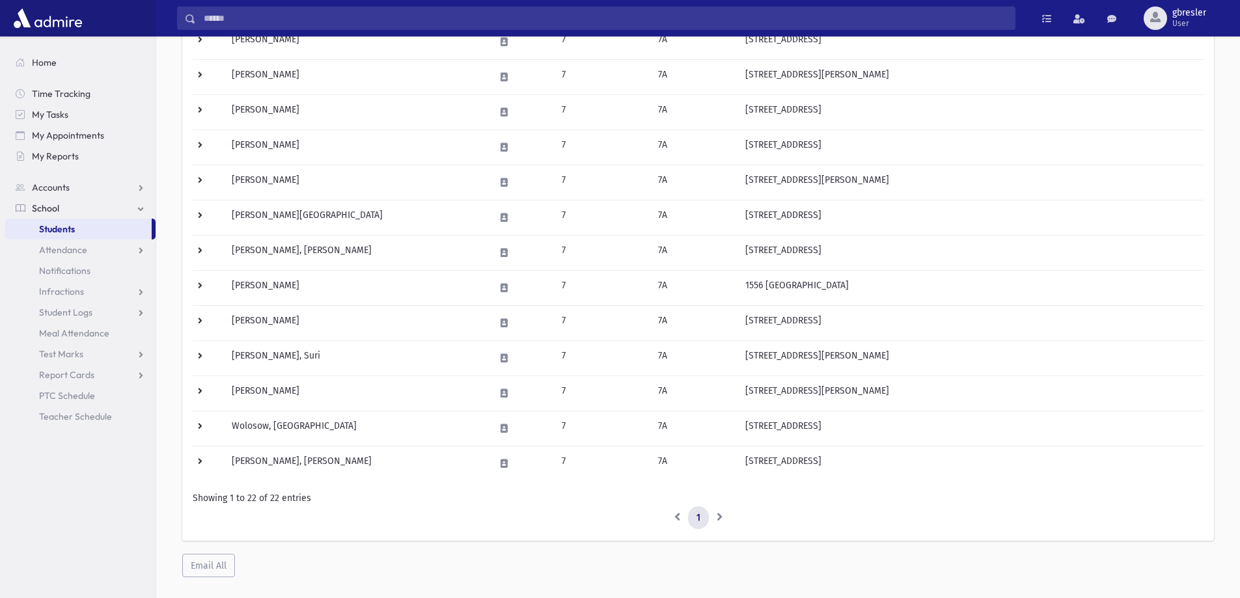
scroll to position [542, 0]
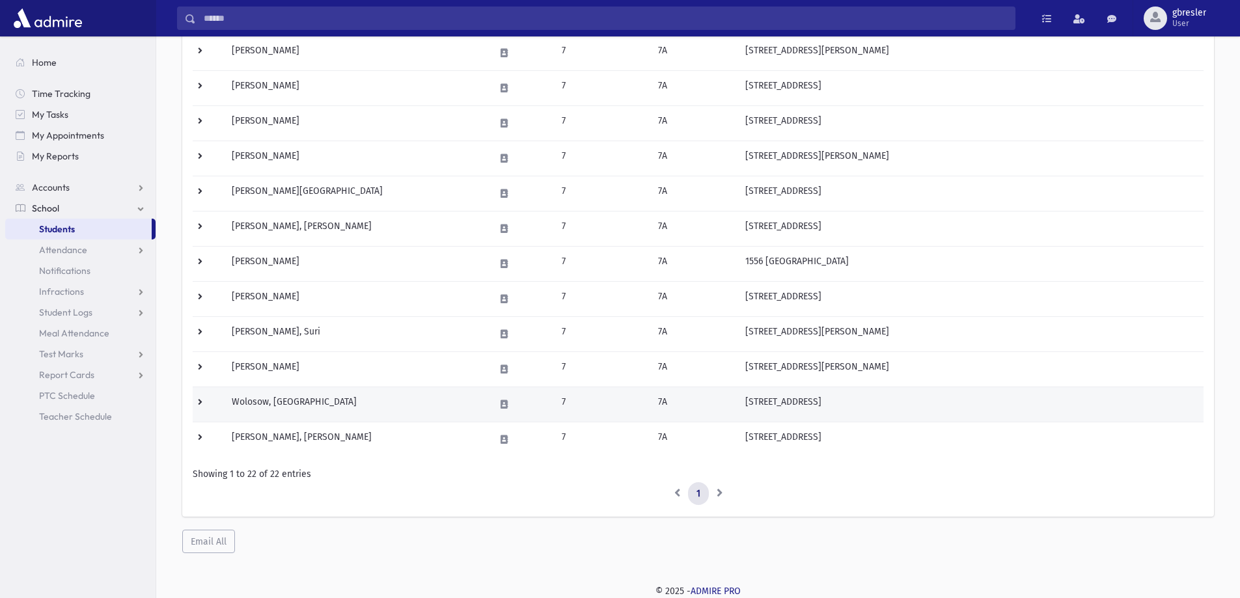
click at [302, 404] on td "Wolosow, Tzippa" at bounding box center [355, 404] width 263 height 35
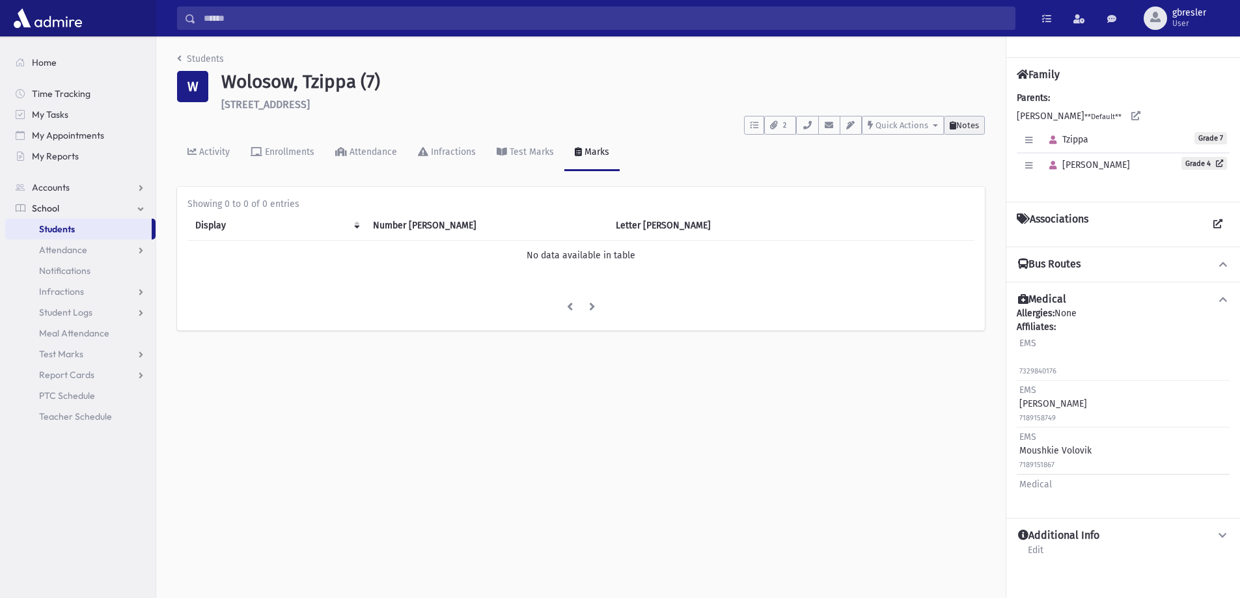
click at [974, 127] on span "Notes" at bounding box center [967, 125] width 23 height 10
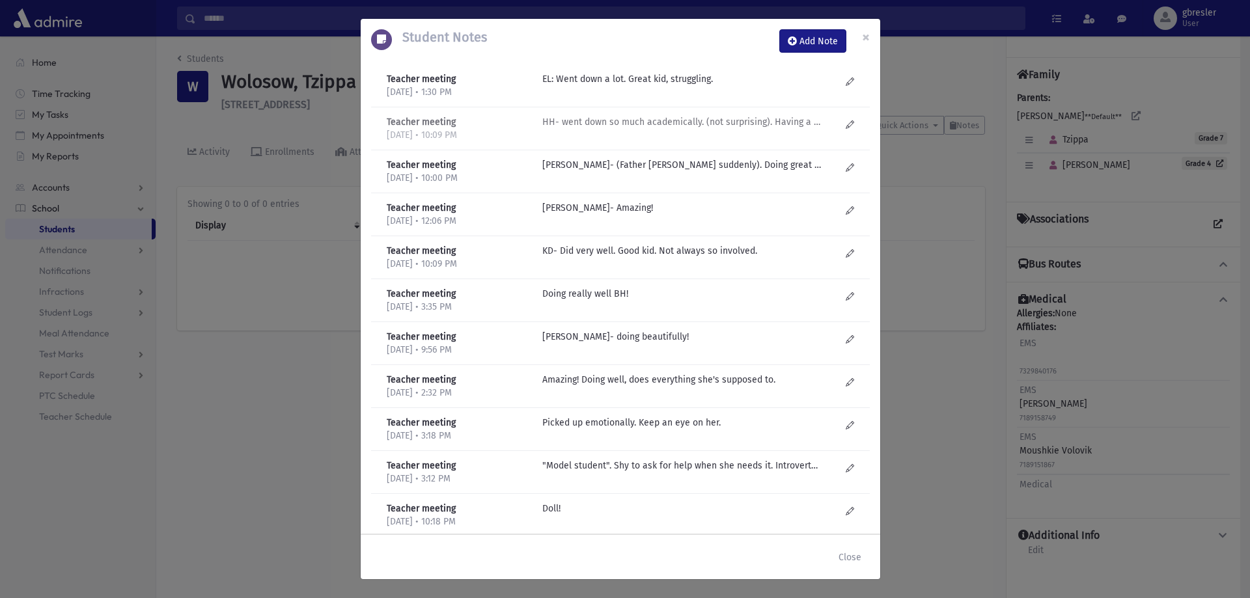
click at [676, 86] on p "HH- went down so much academically. (not surprising). Having a hard time. Frien…" at bounding box center [681, 79] width 279 height 14
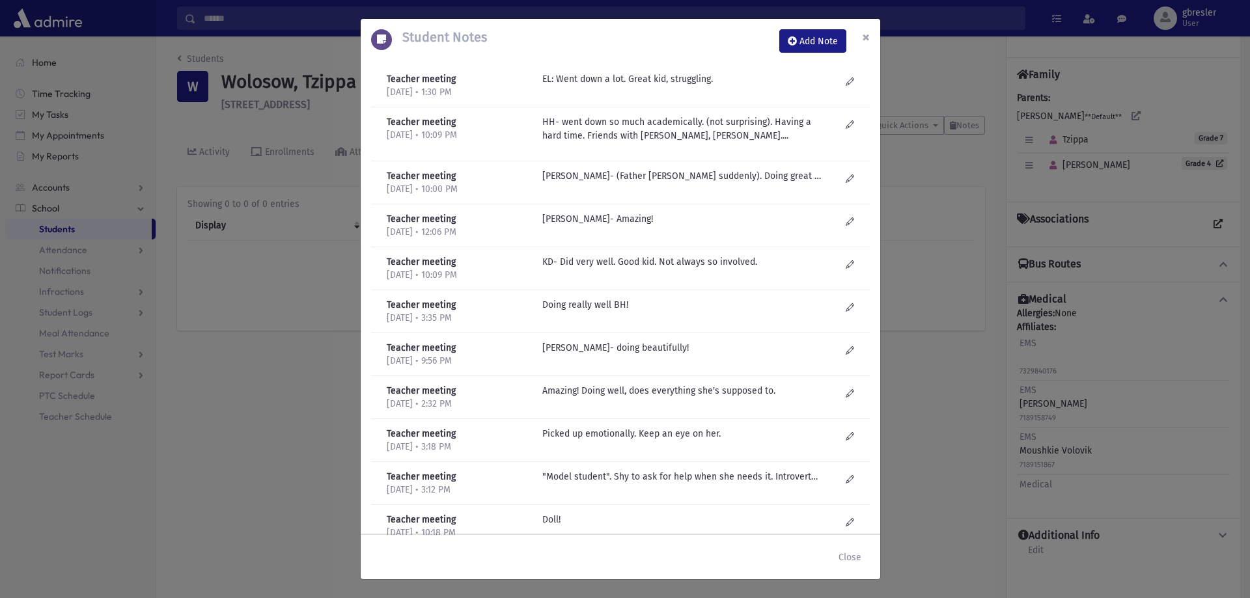
click at [863, 34] on span "×" at bounding box center [866, 37] width 8 height 18
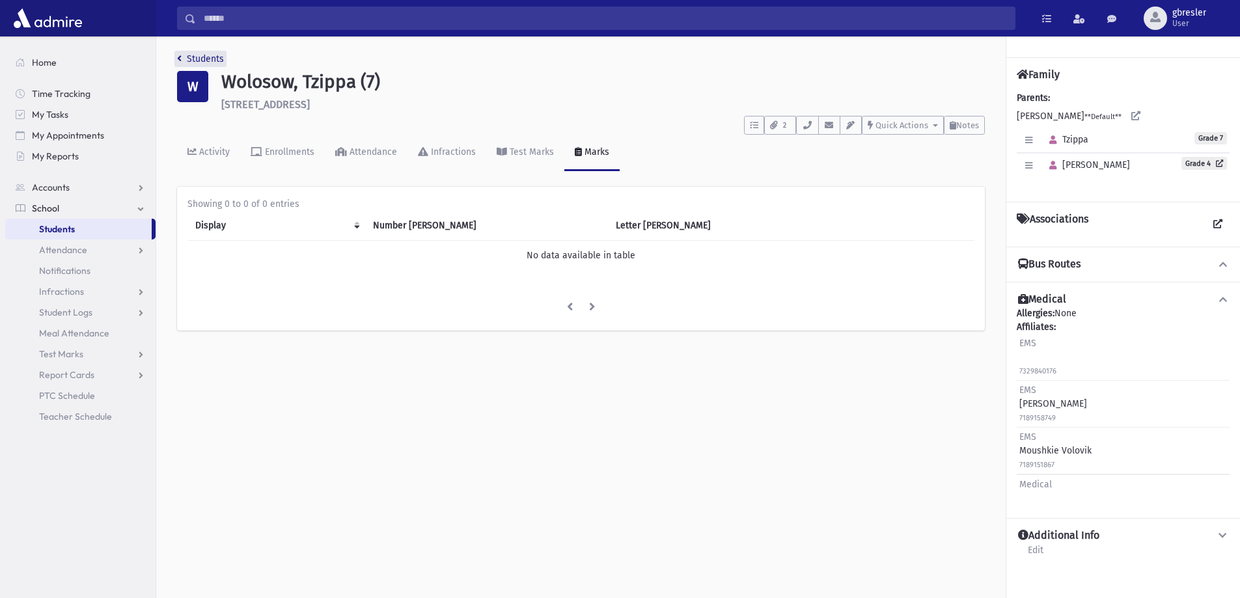
click at [201, 60] on link "Students" at bounding box center [200, 58] width 47 height 11
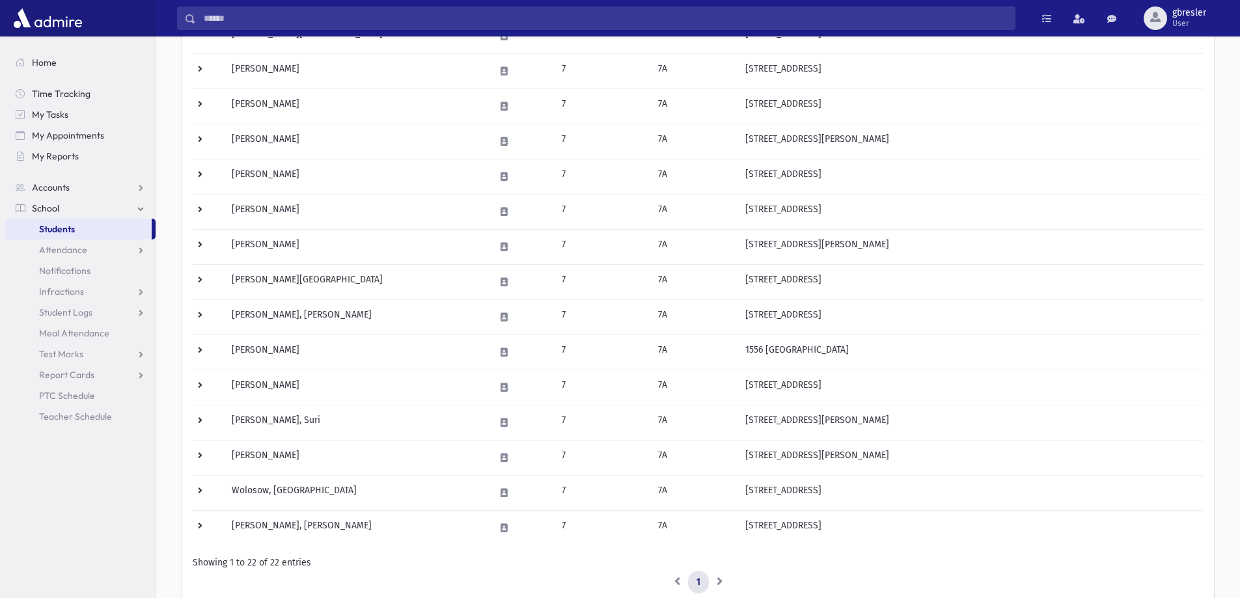
scroll to position [542, 0]
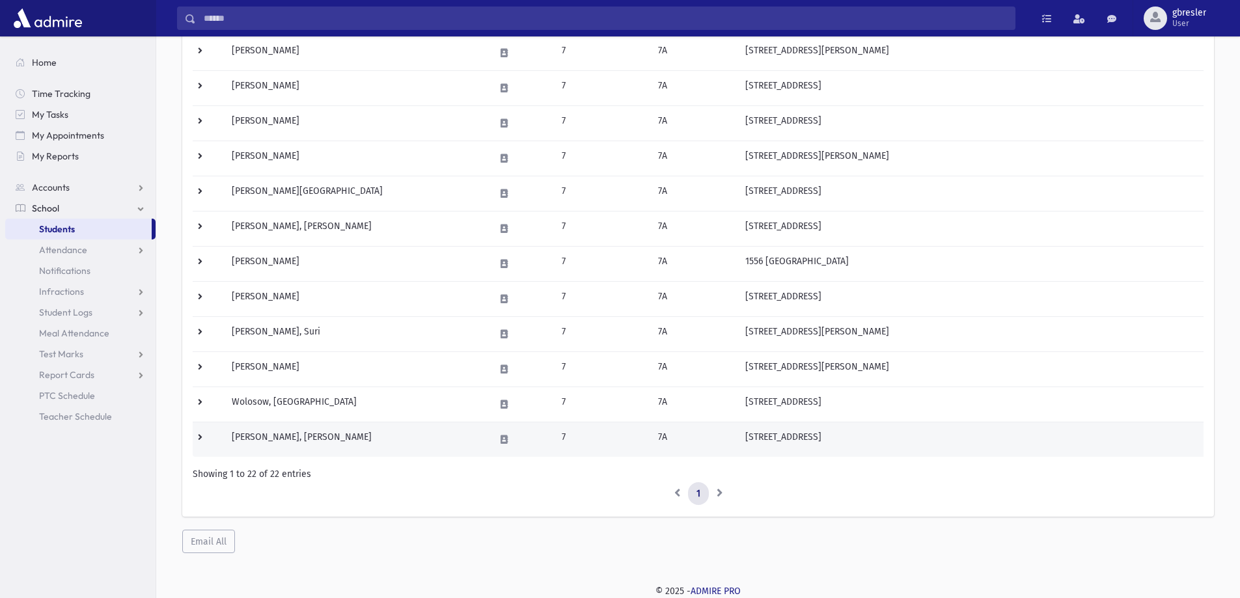
click at [279, 440] on td "Zisovitch, Sara Ahuva" at bounding box center [355, 439] width 263 height 35
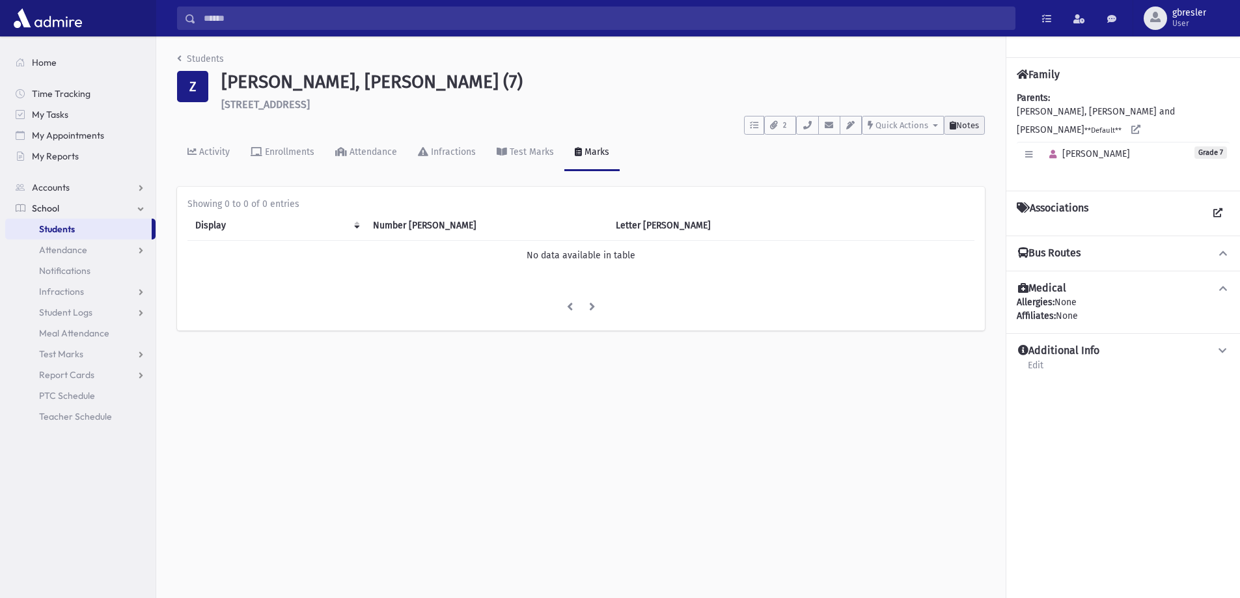
click at [971, 126] on span "Notes" at bounding box center [967, 125] width 23 height 10
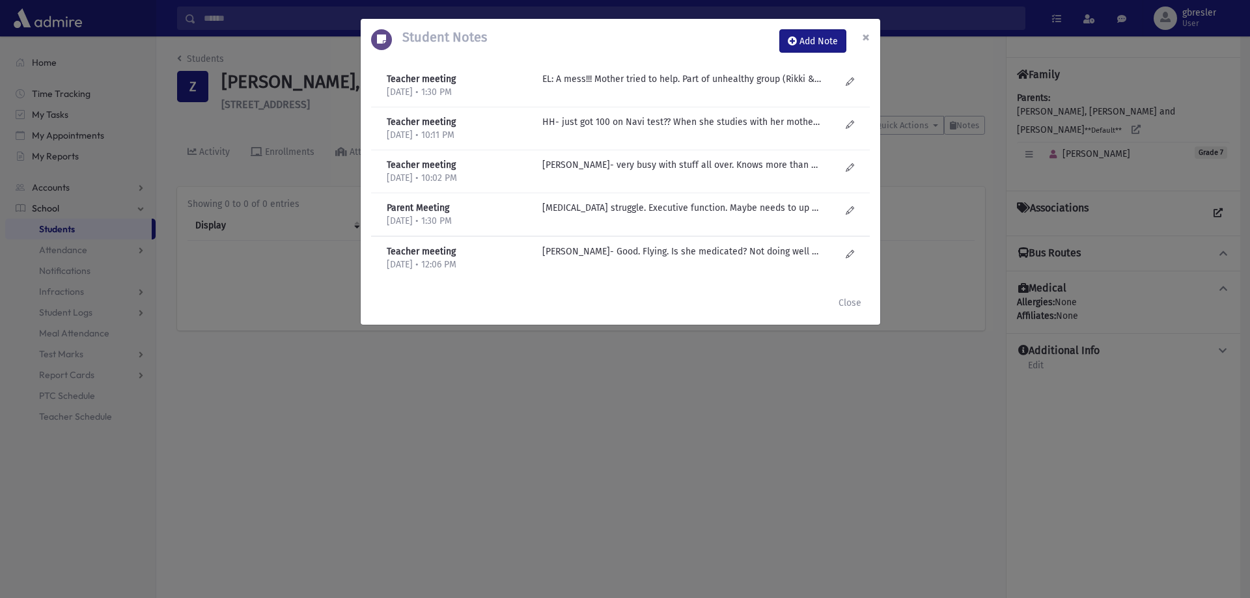
click at [873, 40] on button "×" at bounding box center [866, 37] width 29 height 36
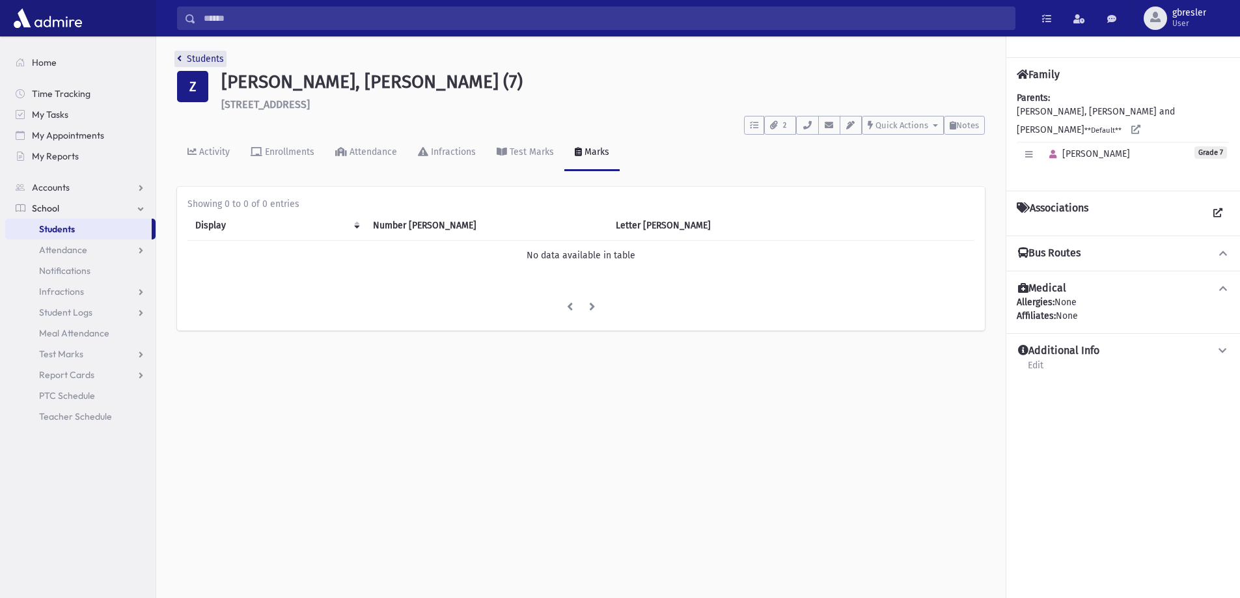
click at [213, 59] on link "Students" at bounding box center [200, 58] width 47 height 11
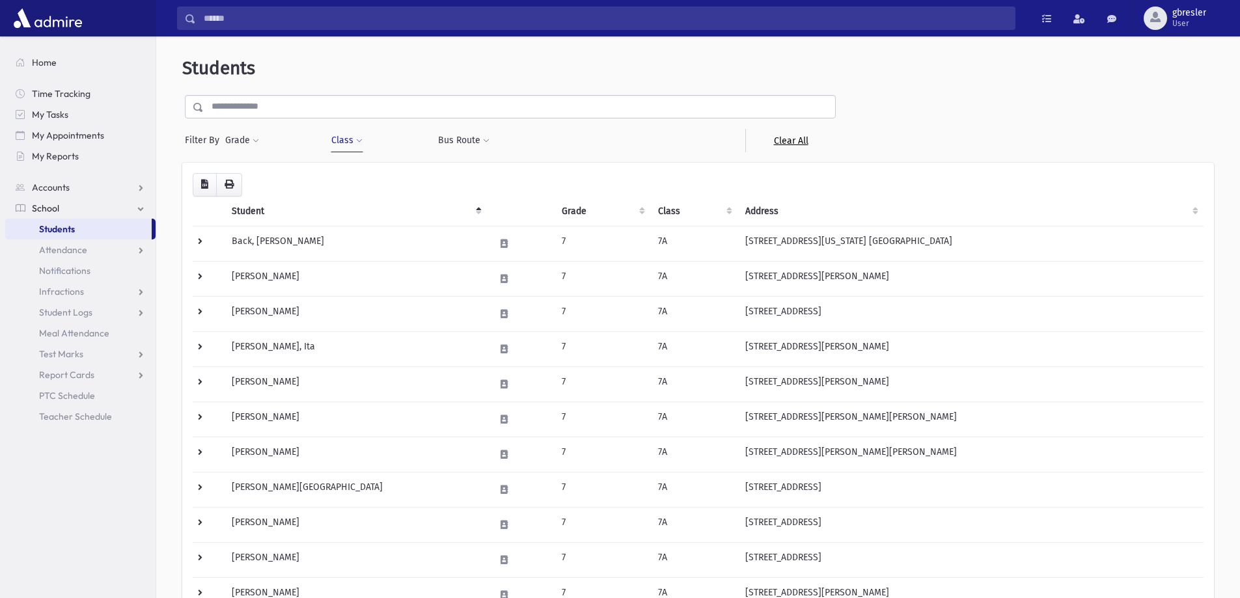
click at [790, 145] on link "Clear All" at bounding box center [790, 140] width 90 height 23
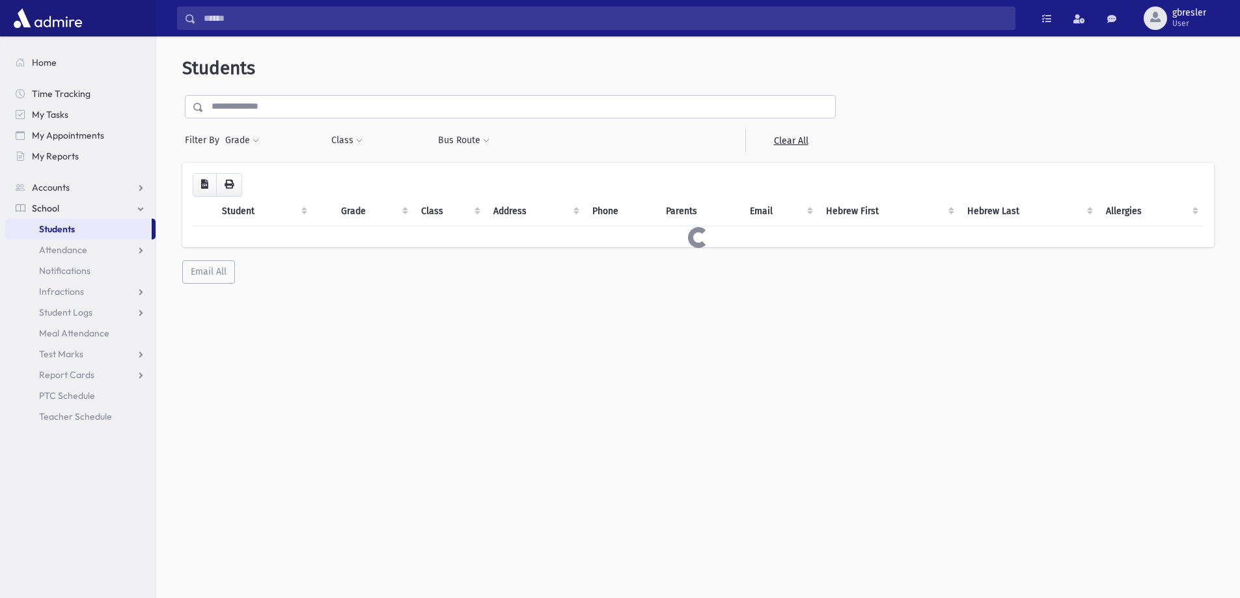
select select
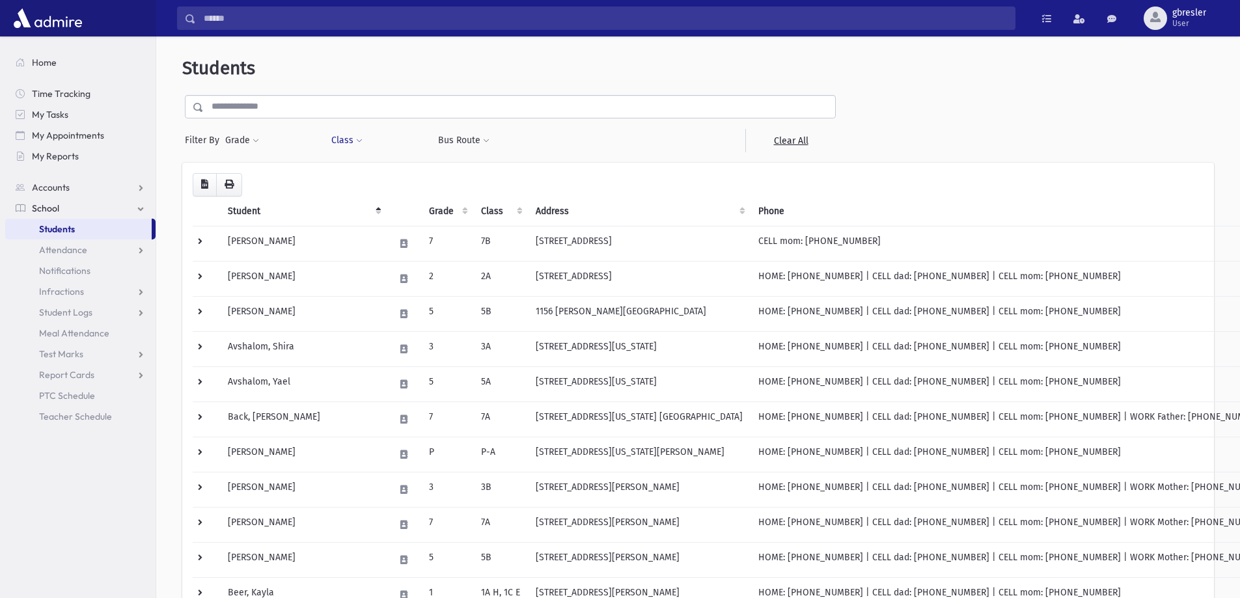
click at [362, 140] on button "Class" at bounding box center [347, 140] width 33 height 23
click at [365, 176] on ul at bounding box center [399, 175] width 125 height 20
type input "**"
select select "**"
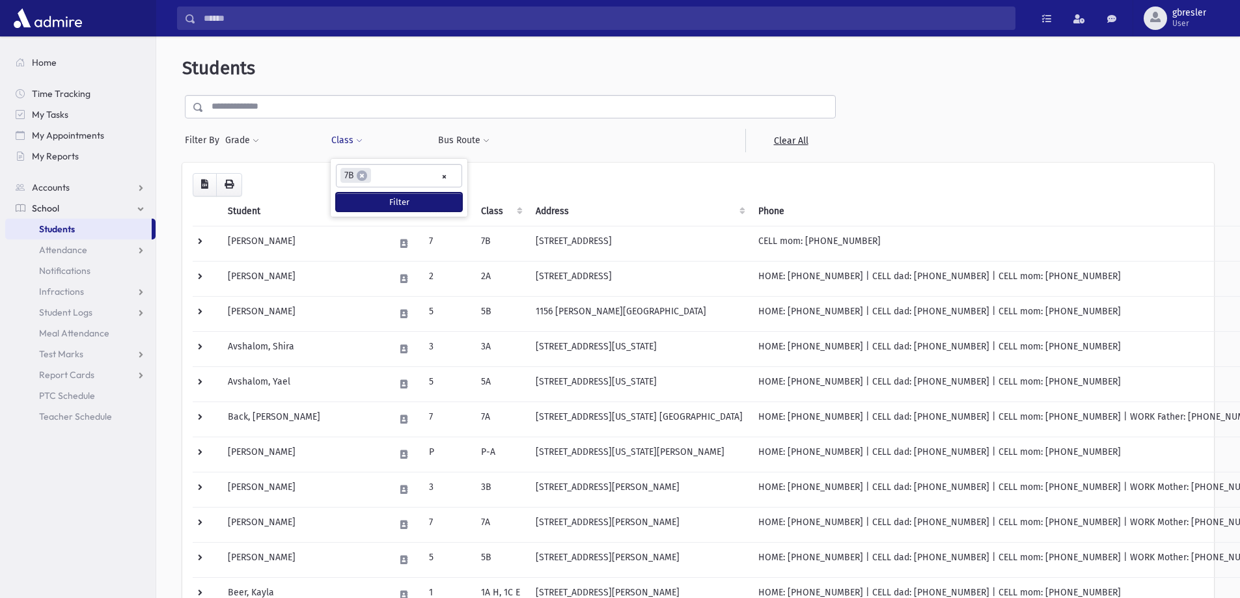
click at [378, 200] on button "Filter" at bounding box center [399, 202] width 126 height 19
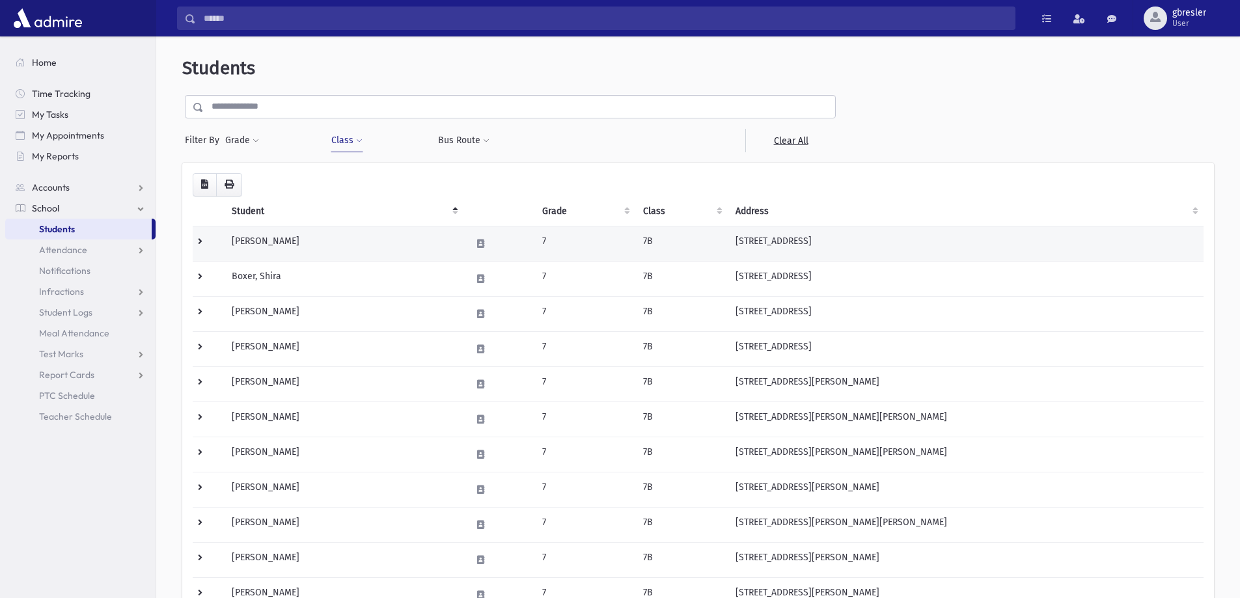
click at [316, 240] on td "[PERSON_NAME]" at bounding box center [344, 243] width 240 height 35
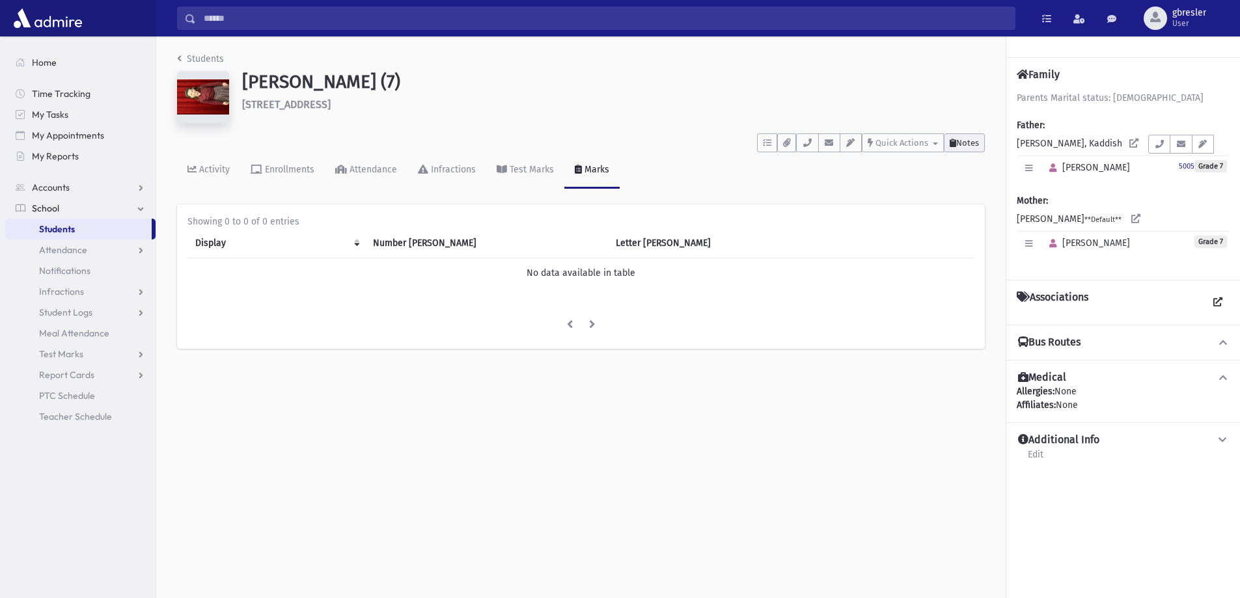
click at [977, 140] on span "Notes" at bounding box center [967, 143] width 23 height 10
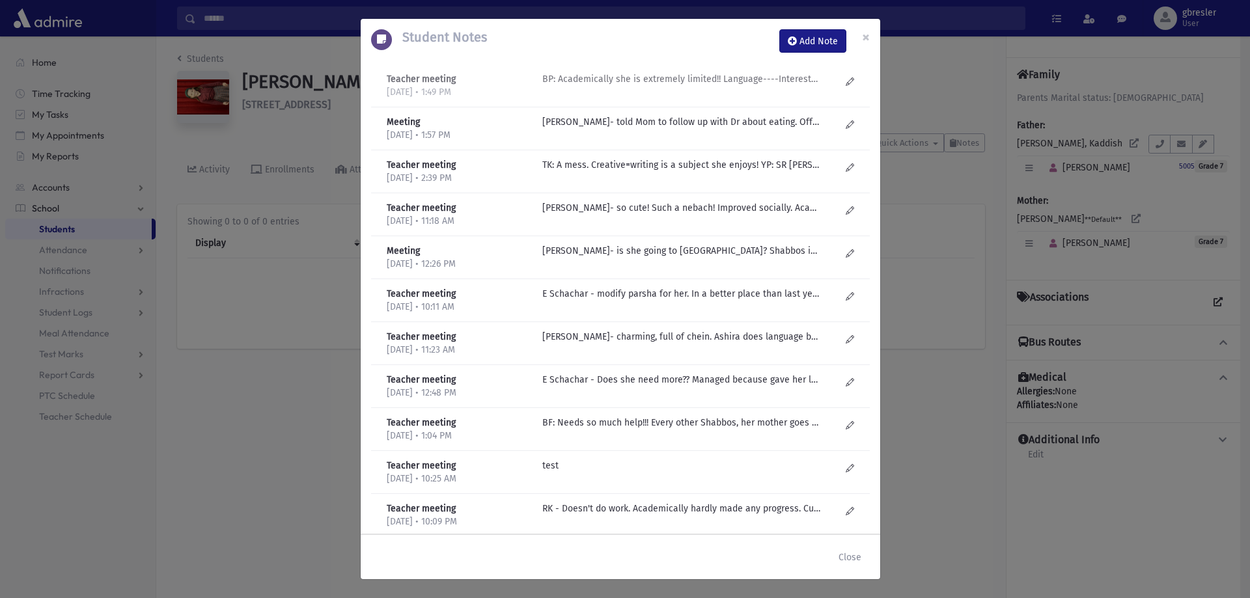
click at [696, 85] on p "BP: Academically she is extremely limited!! Language----Interested, learns, stu…" at bounding box center [681, 79] width 279 height 14
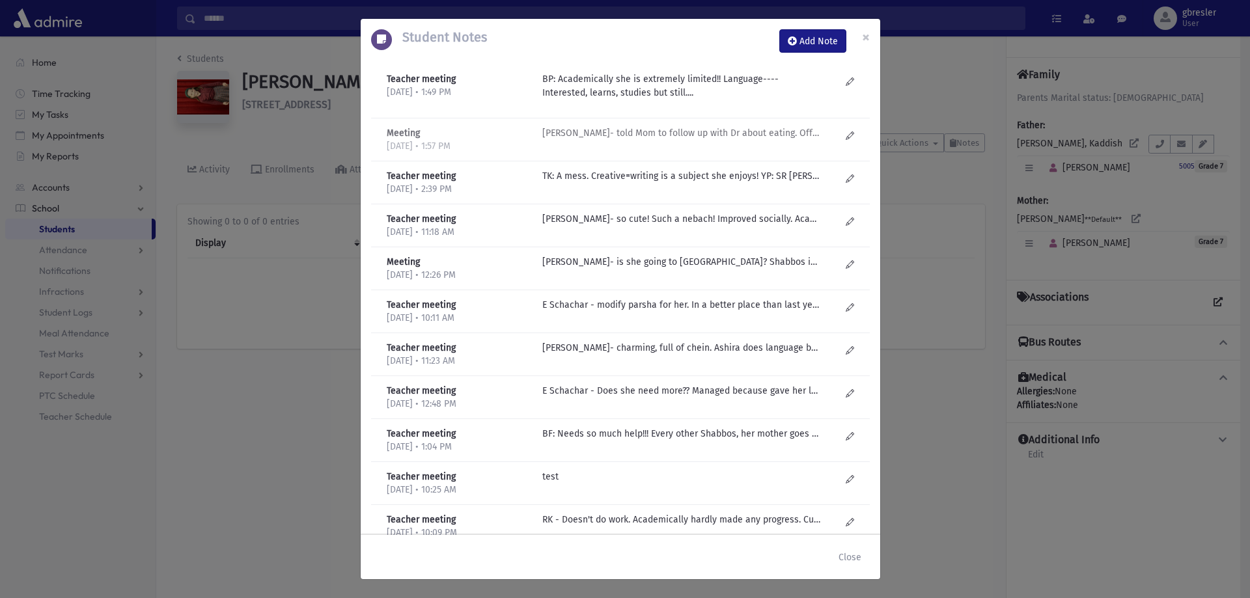
click at [680, 138] on p "J Golub- told Mom to follow up with Dr about eating. Offered to see her in LCSC…" at bounding box center [681, 133] width 279 height 14
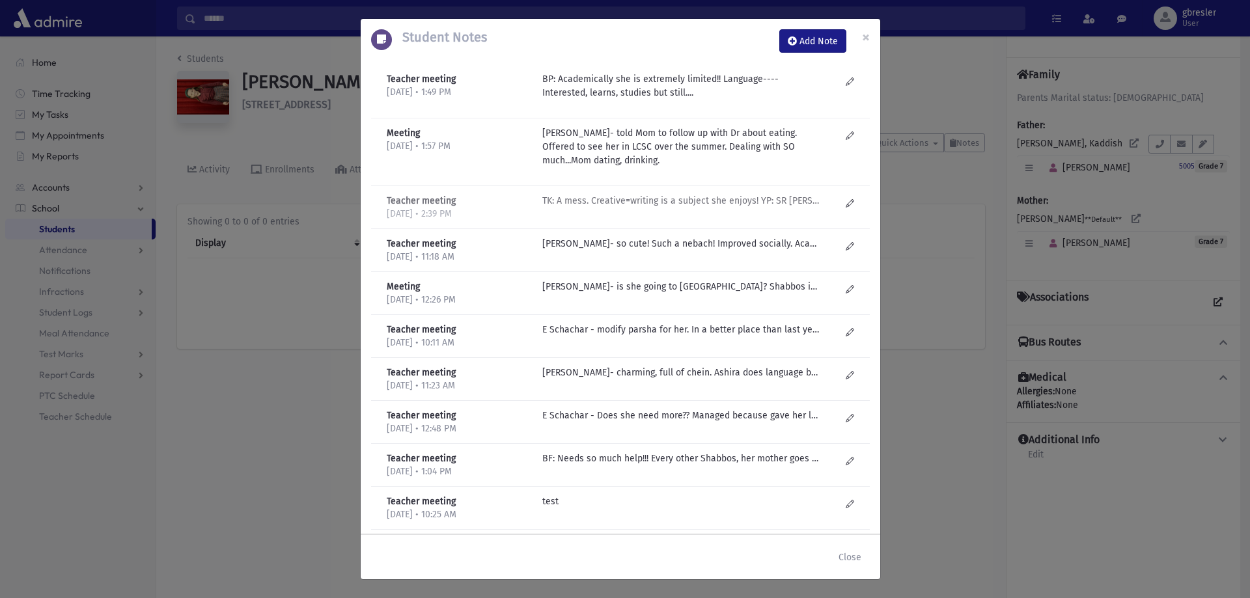
click at [659, 200] on p "TK: A mess. Creative=writing is a subject she enjoys! YP: SR Barash; "she is ch…" at bounding box center [681, 201] width 279 height 14
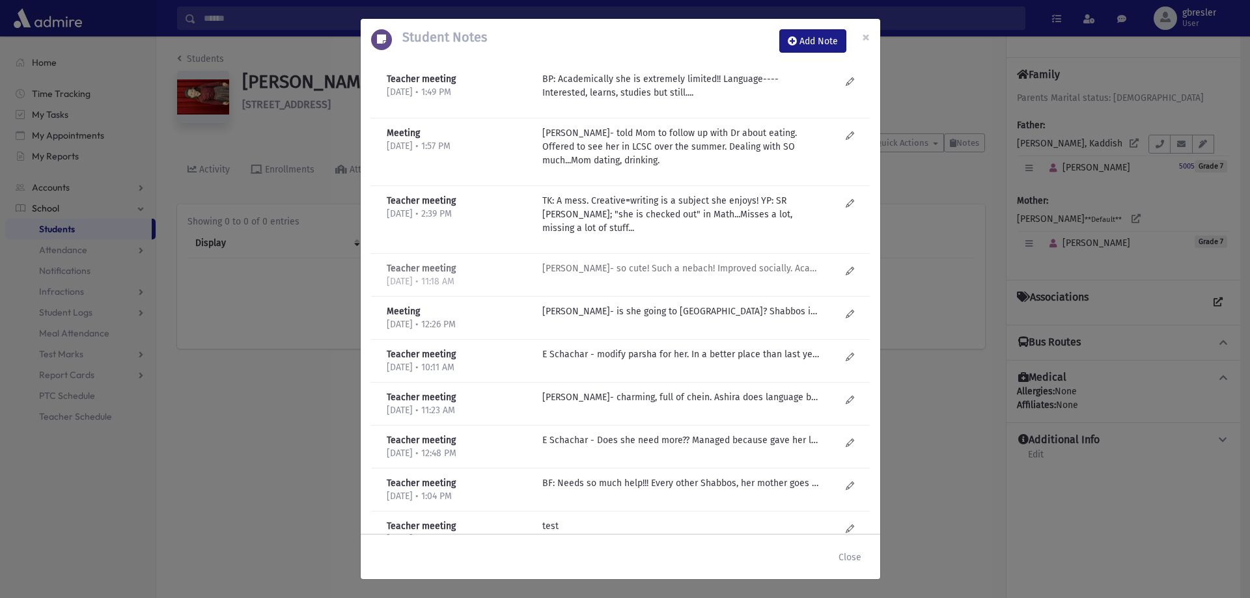
click at [631, 266] on p "R Kirzner- so cute! Such a nebach! Improved socially. Academically nothing. Hom…" at bounding box center [681, 269] width 279 height 14
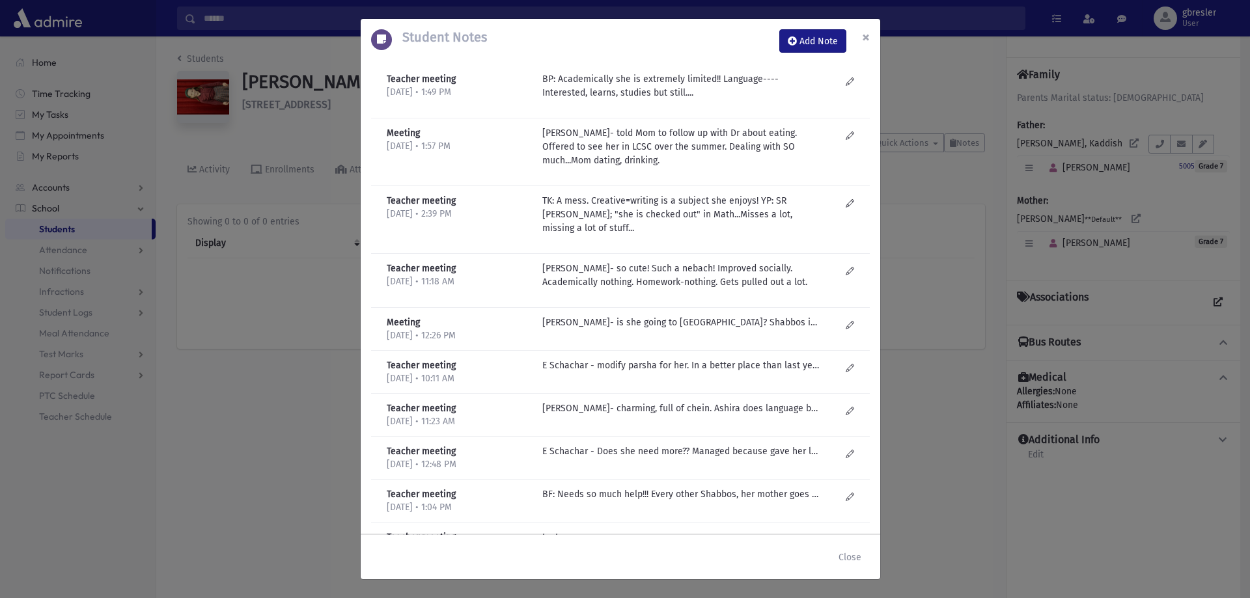
click at [868, 40] on span "×" at bounding box center [866, 37] width 8 height 18
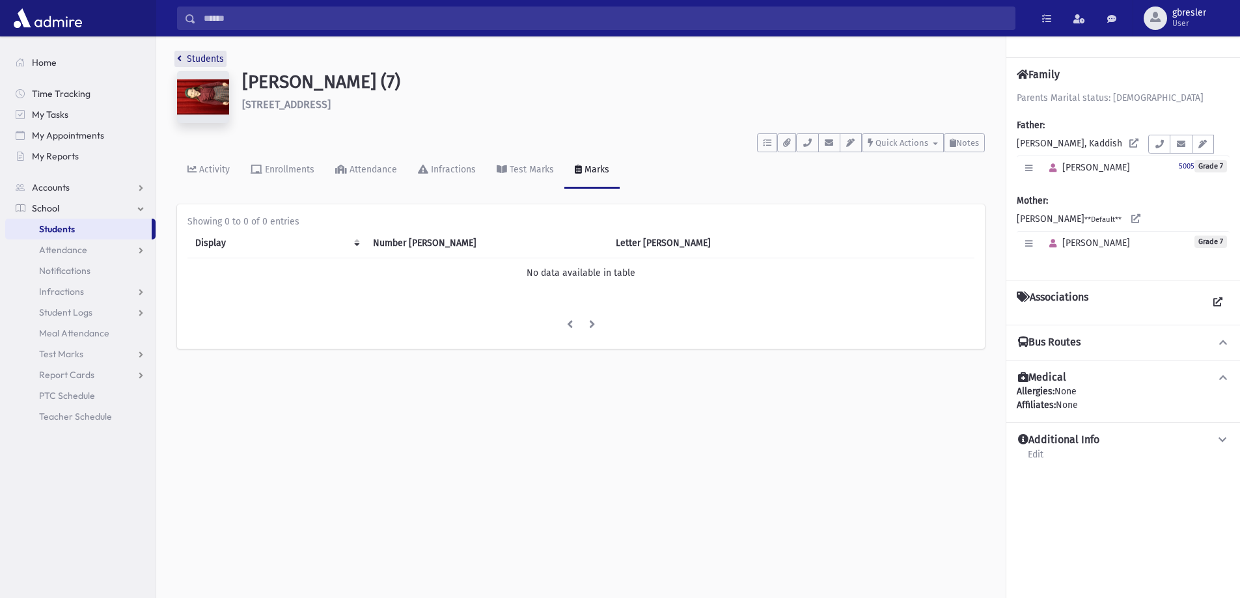
click at [202, 55] on link "Students" at bounding box center [200, 58] width 47 height 11
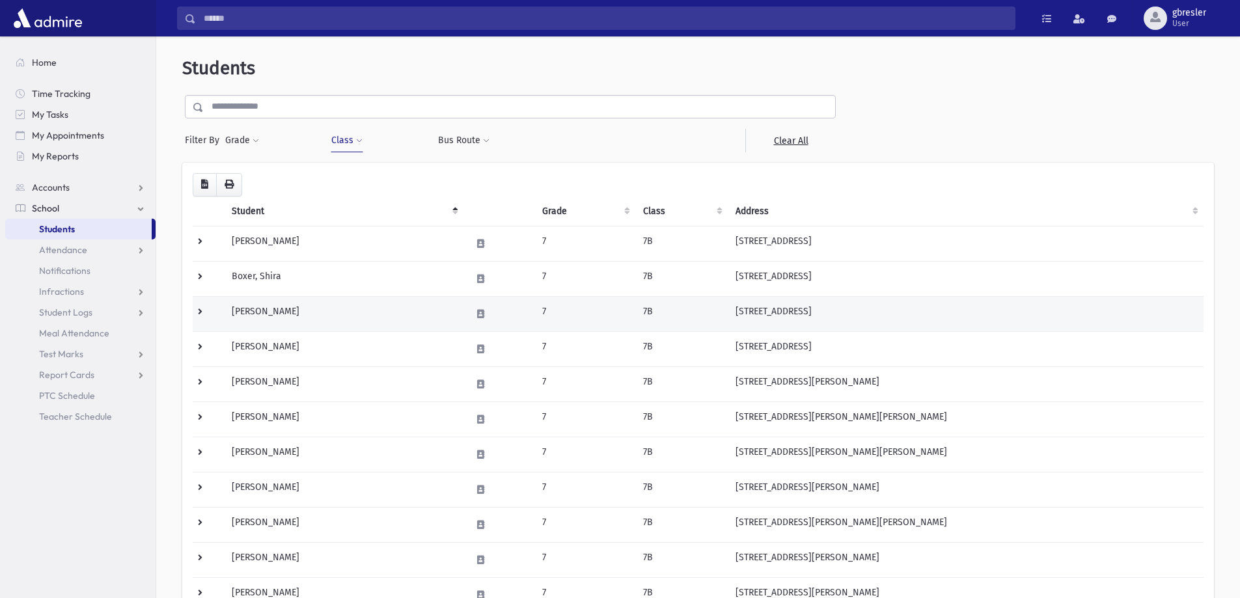
click at [278, 308] on td "[PERSON_NAME]" at bounding box center [344, 313] width 240 height 35
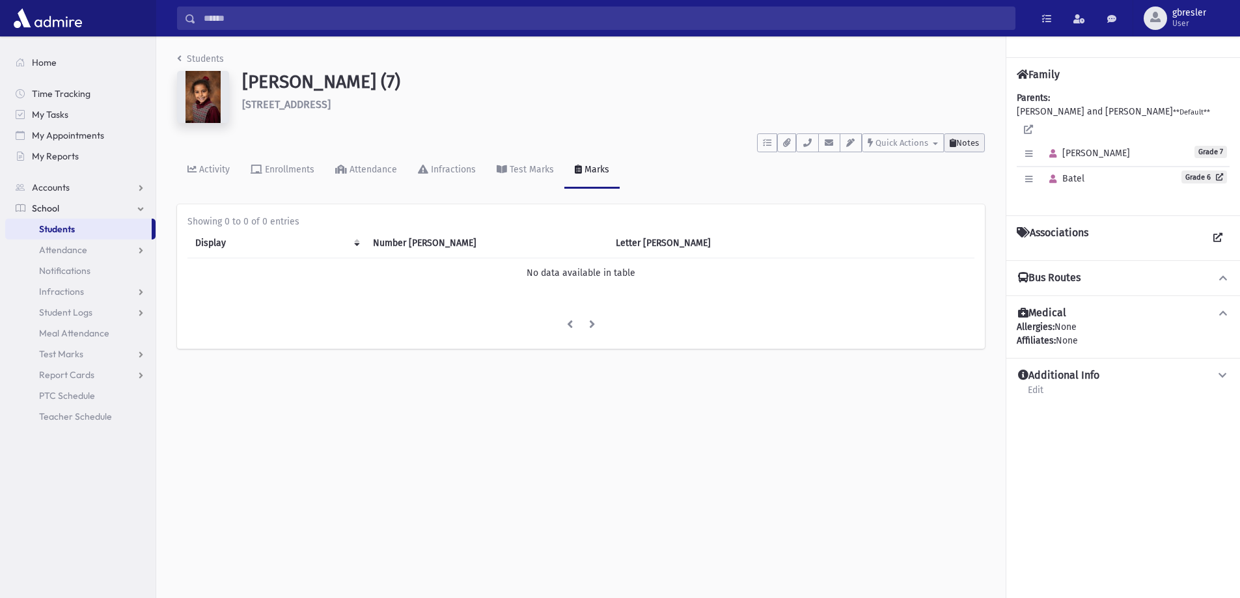
click at [981, 144] on button "Notes" at bounding box center [964, 142] width 41 height 19
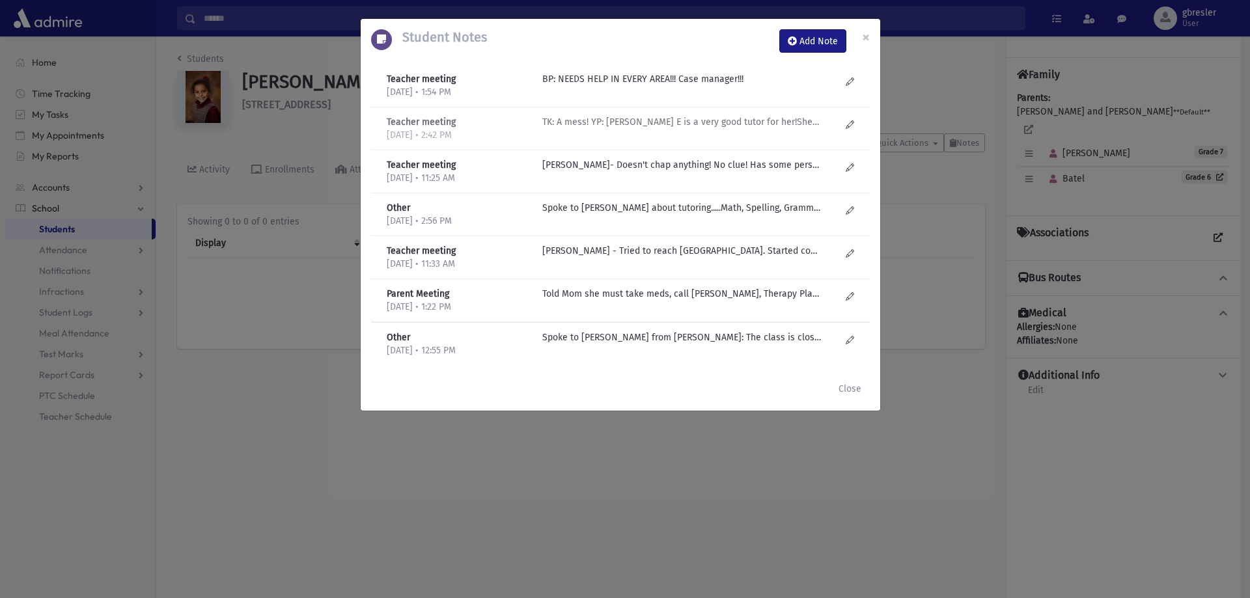
click at [577, 86] on p "TK: A mess! YP: Ruchy E is a very good tutor for her!She has her own private Bo…" at bounding box center [681, 79] width 279 height 14
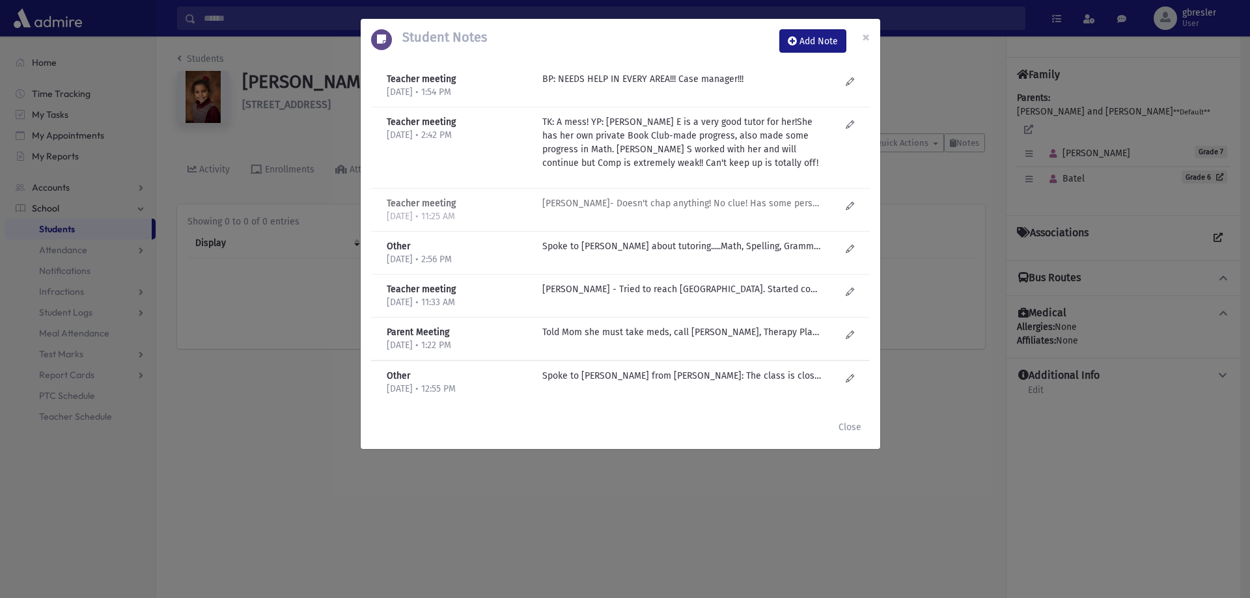
click at [615, 86] on p "R Kirzner- Doesn't chap anything! No clue! Has some personality. Hard time with…" at bounding box center [681, 79] width 279 height 14
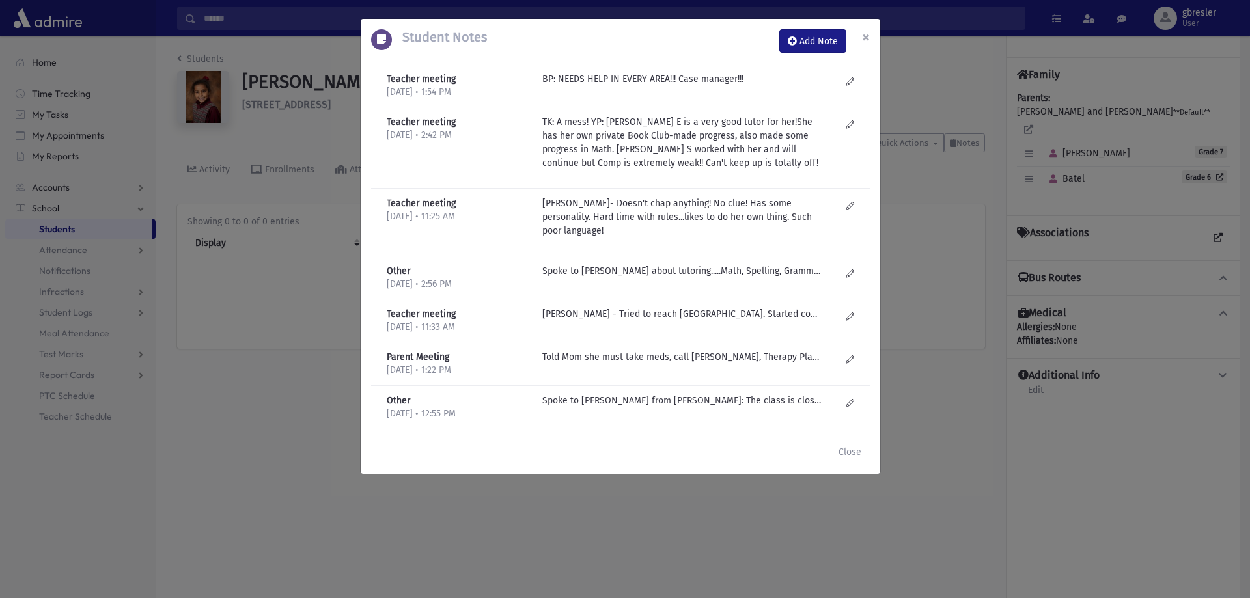
click at [863, 40] on span "×" at bounding box center [866, 37] width 8 height 18
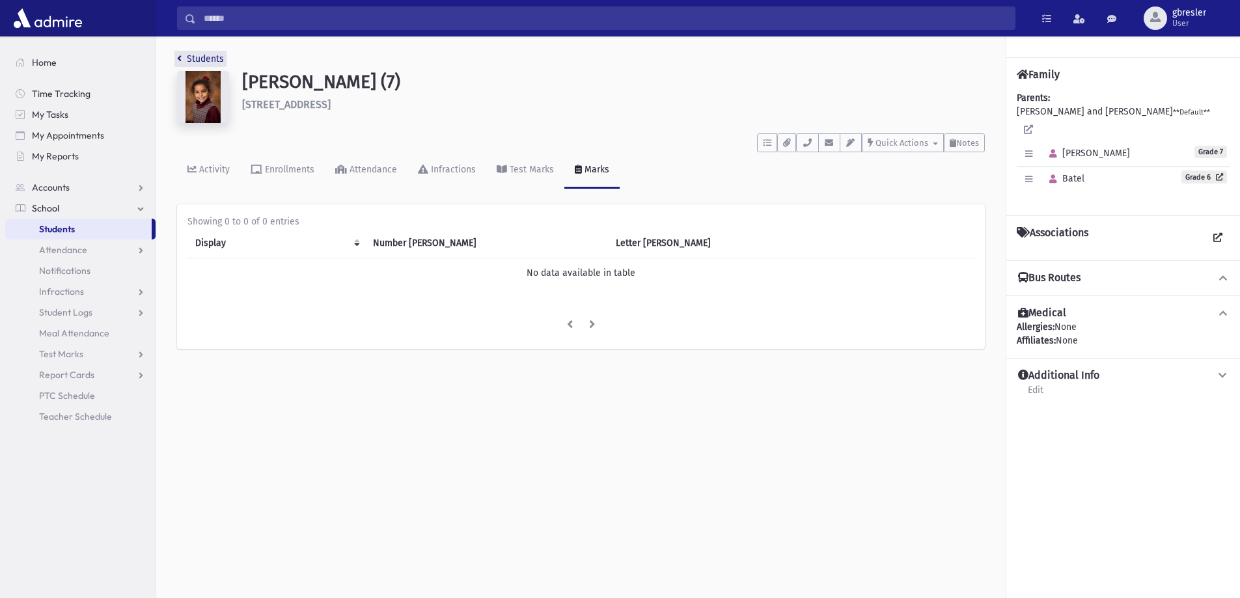
click at [211, 60] on link "Students" at bounding box center [200, 58] width 47 height 11
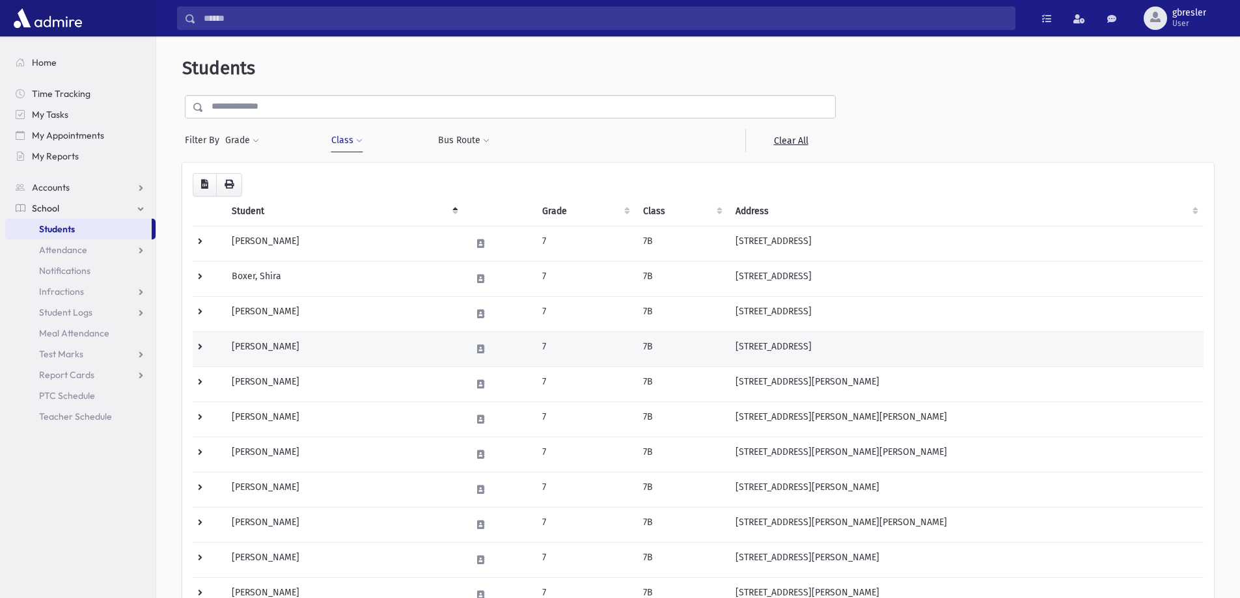
click at [288, 349] on td "[PERSON_NAME]" at bounding box center [344, 348] width 240 height 35
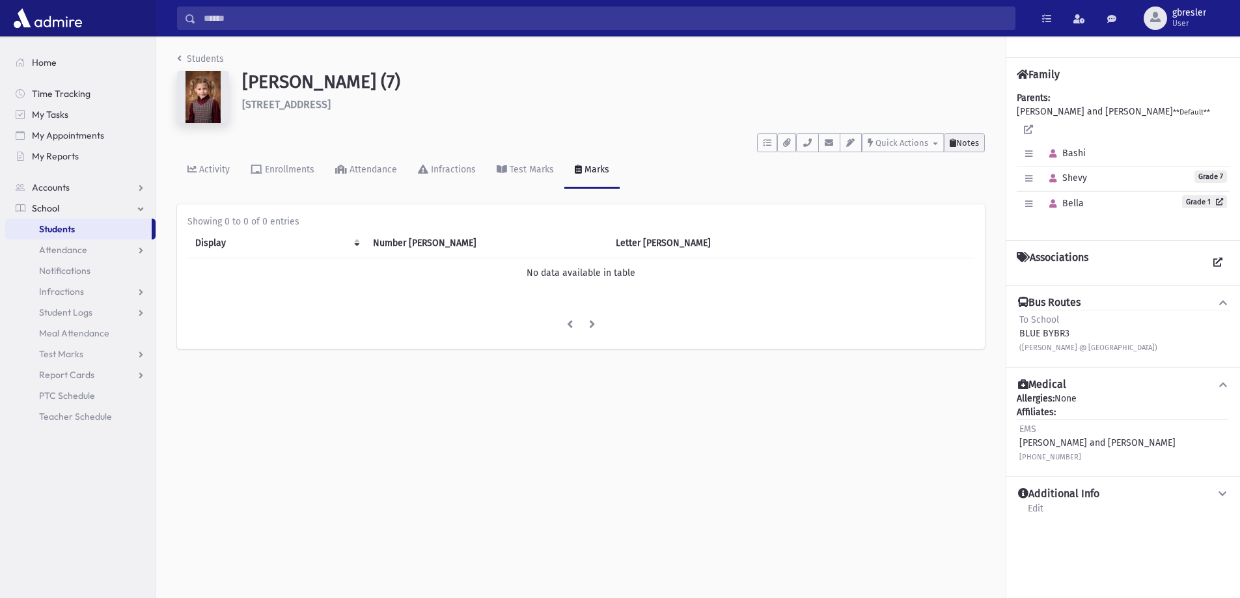
click at [971, 144] on span "Notes" at bounding box center [967, 143] width 23 height 10
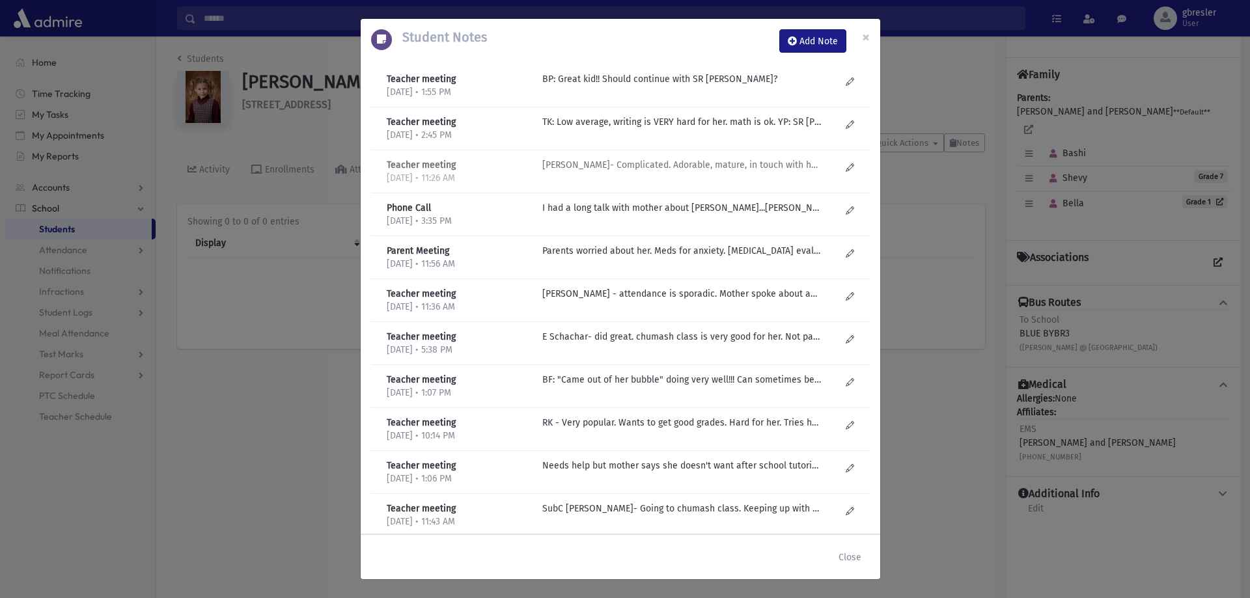
click at [632, 86] on p "R Kirzner- Complicated. Adorable, mature, in touch with her emotions. Feels lik…" at bounding box center [681, 79] width 279 height 14
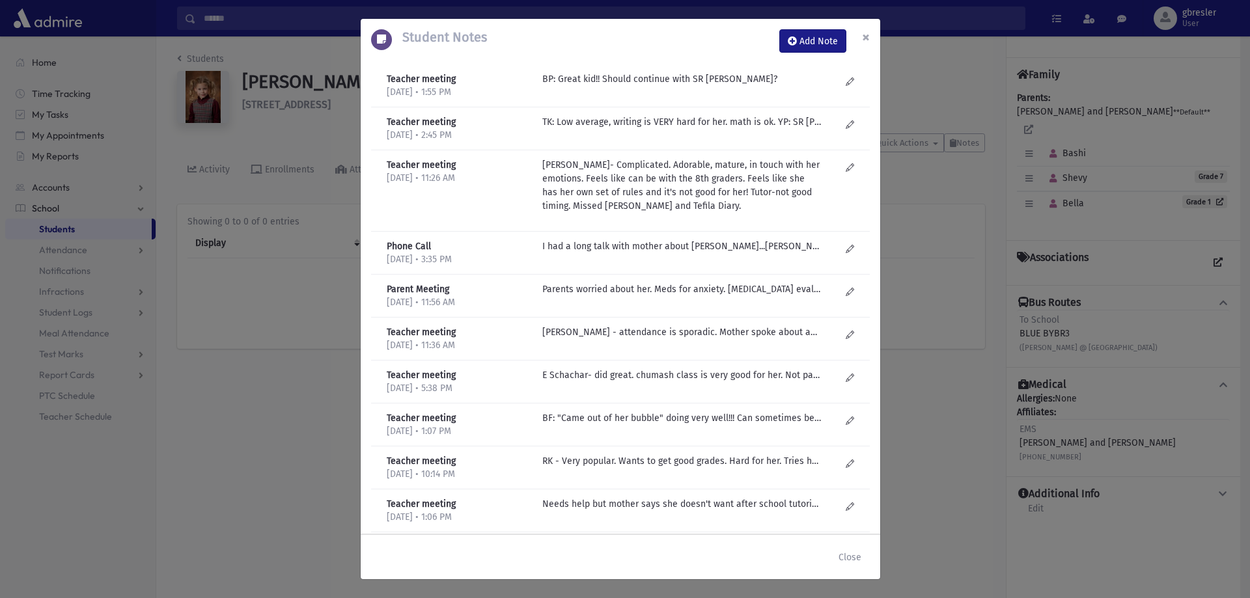
click at [863, 37] on span "×" at bounding box center [866, 37] width 8 height 18
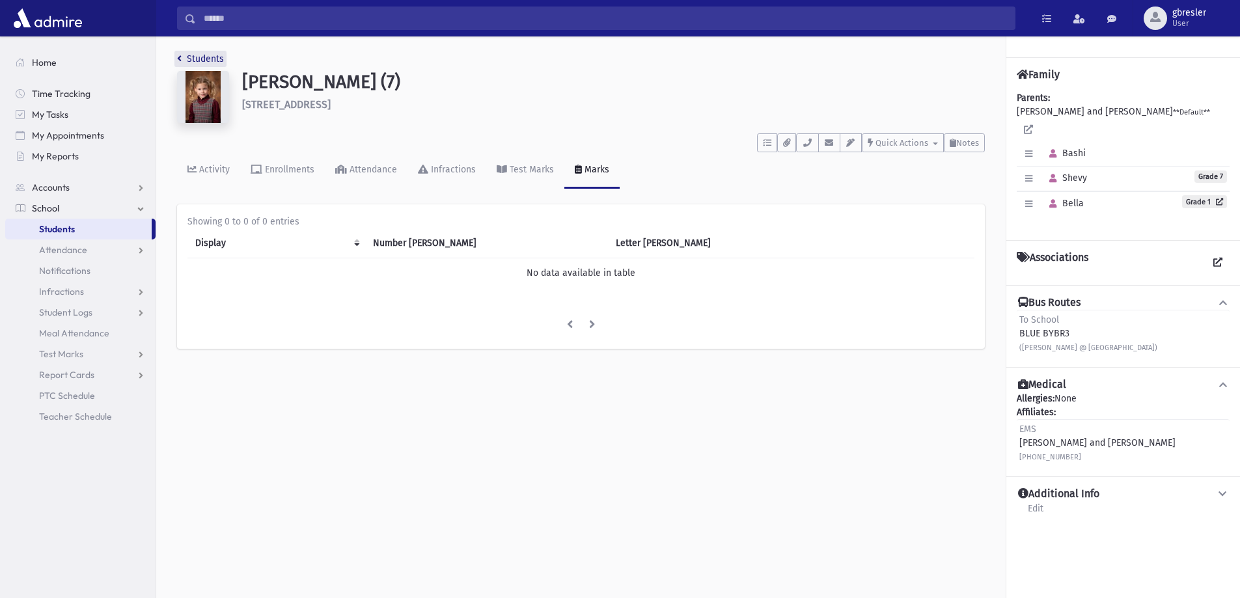
click at [208, 60] on link "Students" at bounding box center [200, 58] width 47 height 11
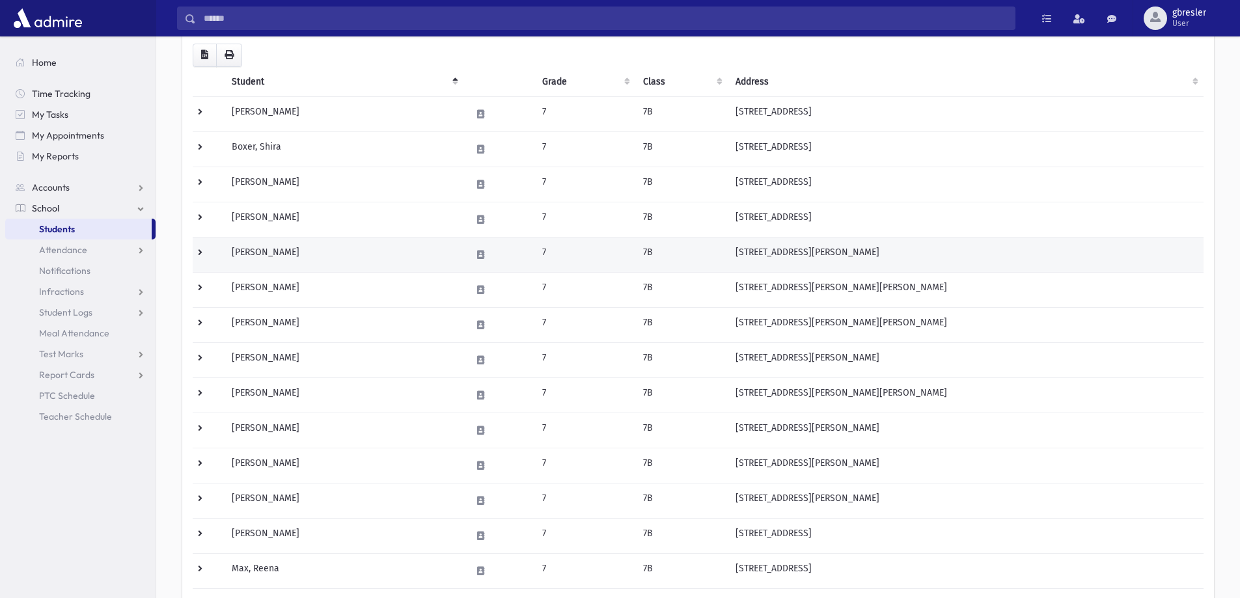
scroll to position [130, 0]
click at [309, 251] on td "[PERSON_NAME]" at bounding box center [344, 253] width 240 height 35
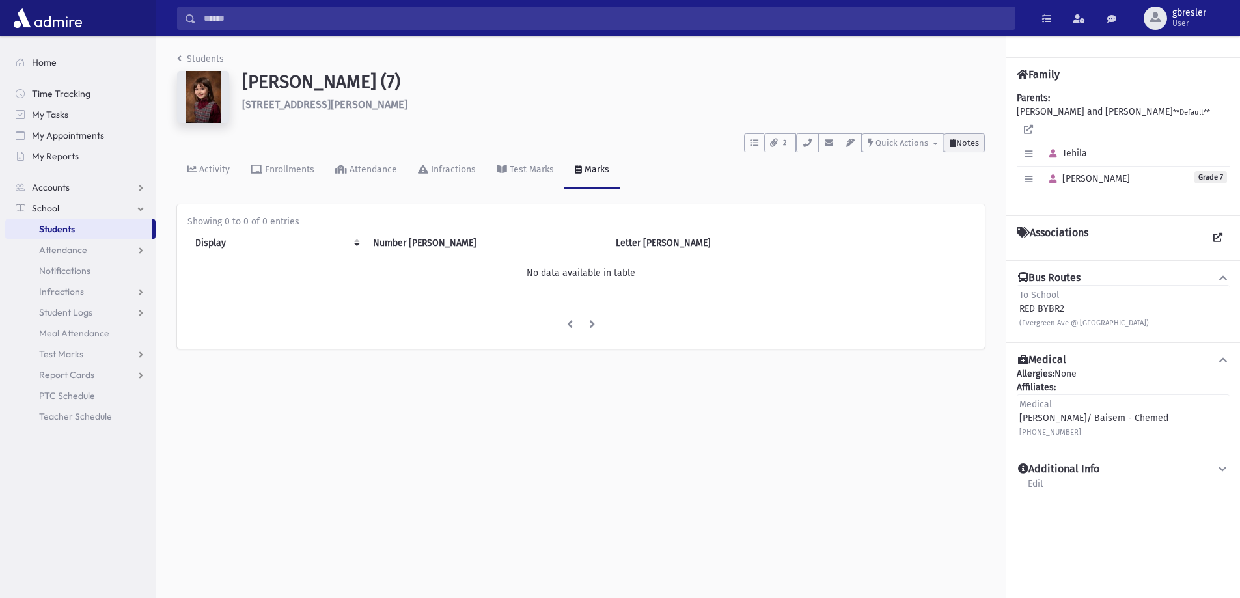
click at [978, 135] on button "Notes" at bounding box center [964, 142] width 41 height 19
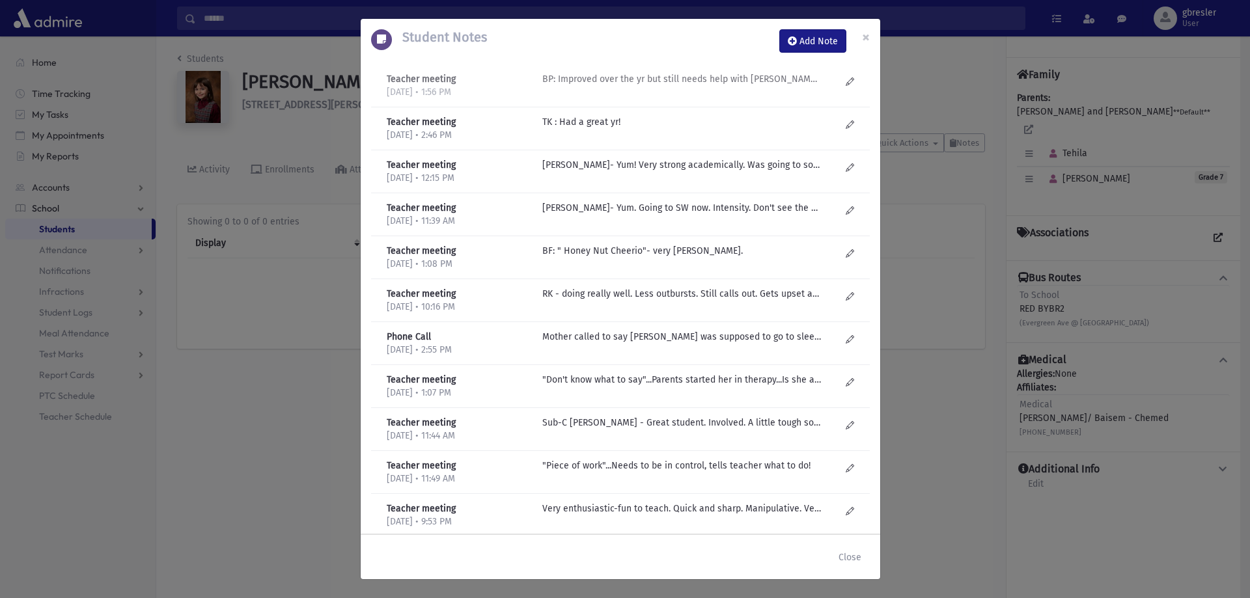
click at [689, 83] on p "BP: Improved over the yr but still needs help with Midos, attitude, entitlement…" at bounding box center [681, 79] width 279 height 14
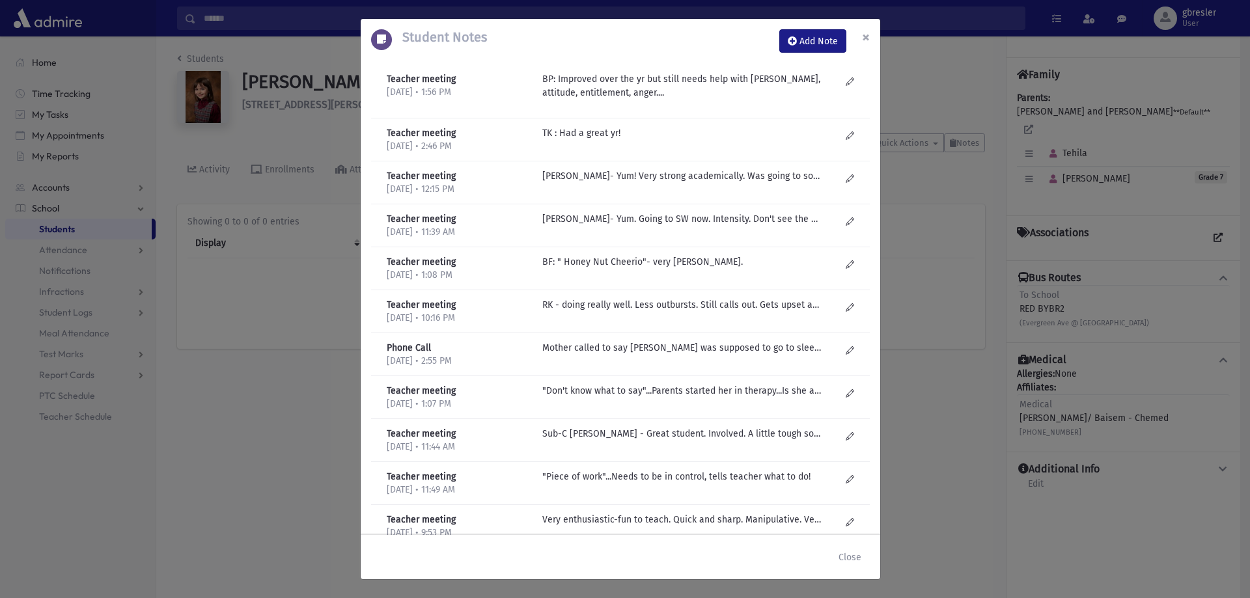
click at [862, 36] on span "×" at bounding box center [866, 37] width 8 height 18
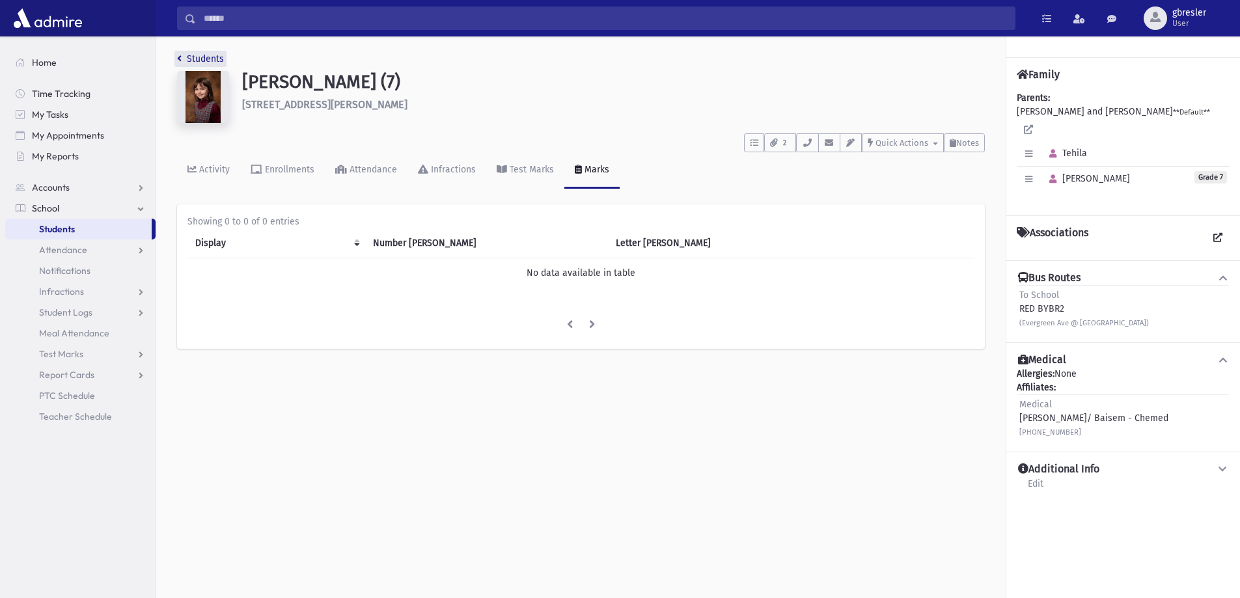
click at [217, 62] on link "Students" at bounding box center [200, 58] width 47 height 11
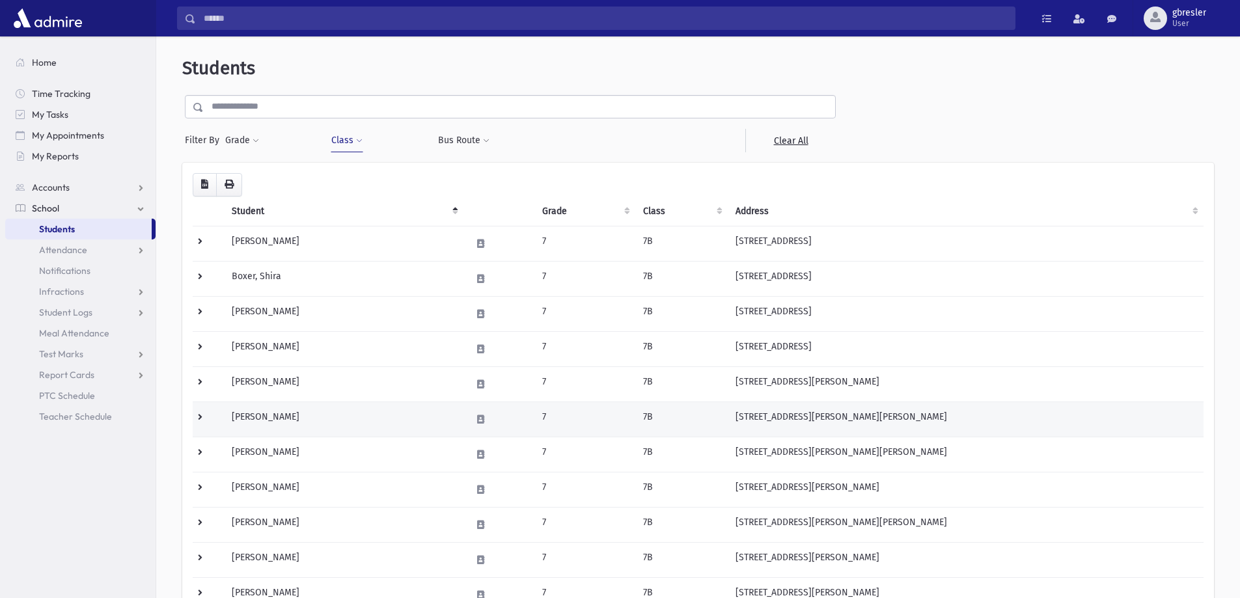
click at [281, 417] on td "Glassman, Tehila" at bounding box center [344, 419] width 240 height 35
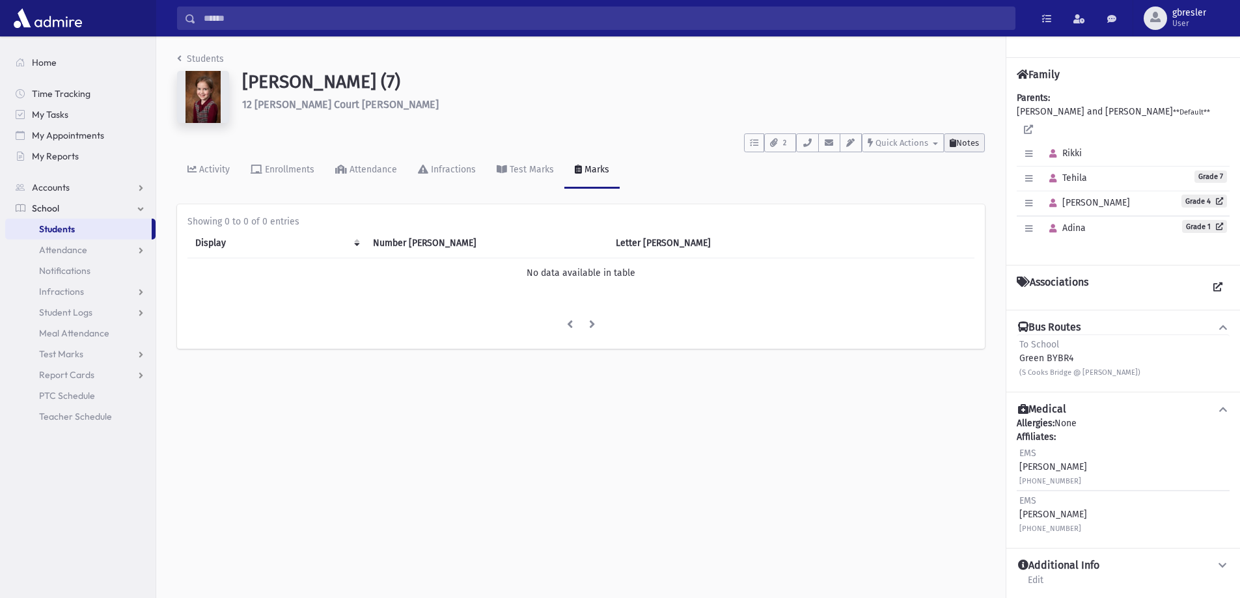
click at [969, 141] on span "Notes" at bounding box center [967, 143] width 23 height 10
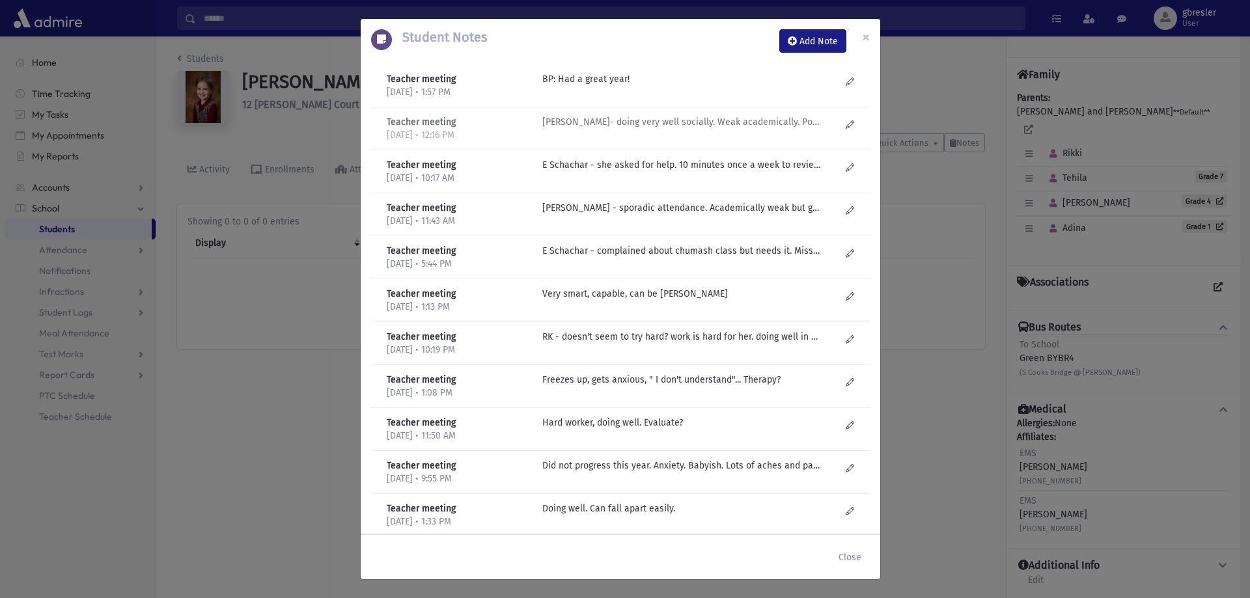
click at [775, 86] on p "[PERSON_NAME]- doing very well socially. Weak academically. Poor attendance. La…" at bounding box center [681, 79] width 279 height 14
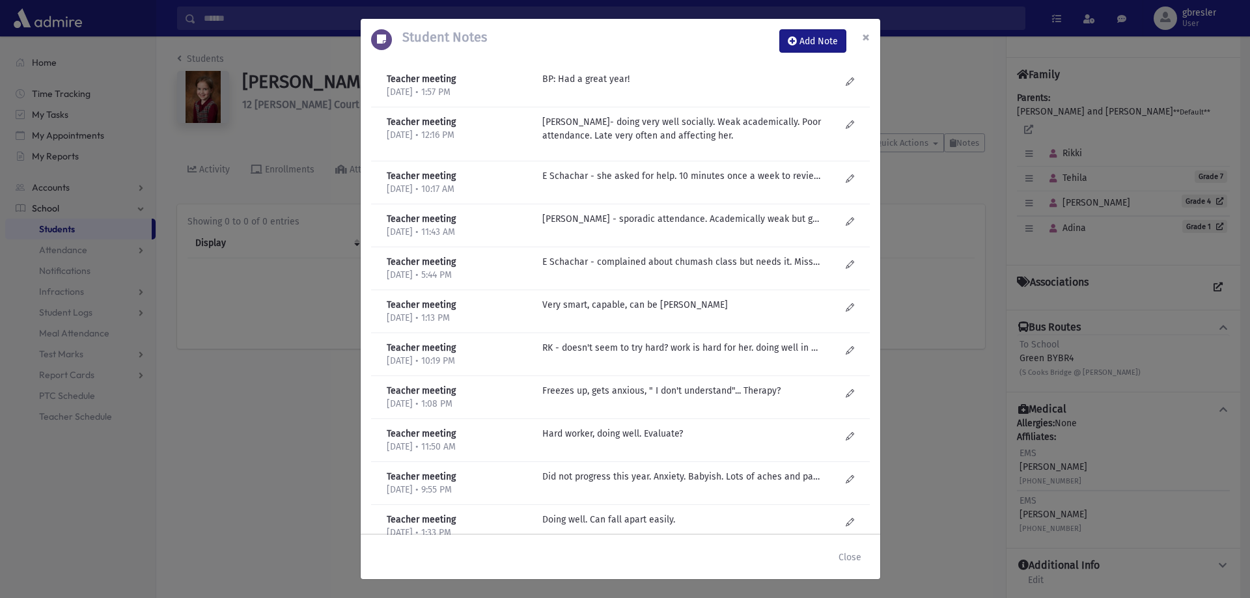
click at [867, 41] on span "×" at bounding box center [866, 37] width 8 height 18
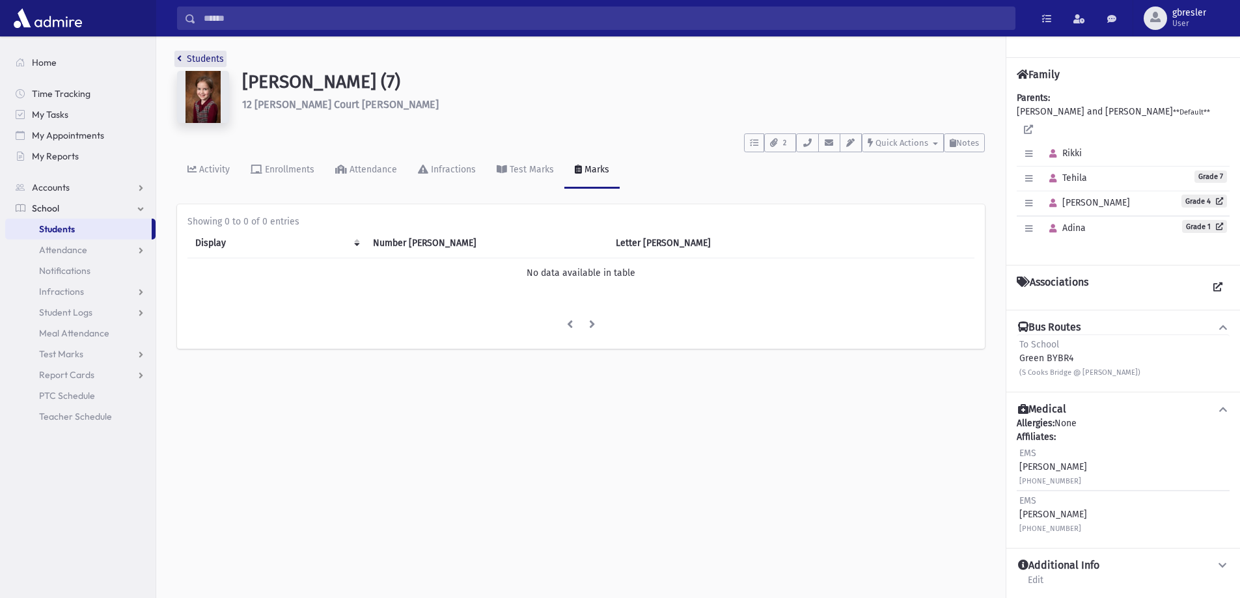
click at [212, 57] on link "Students" at bounding box center [200, 58] width 47 height 11
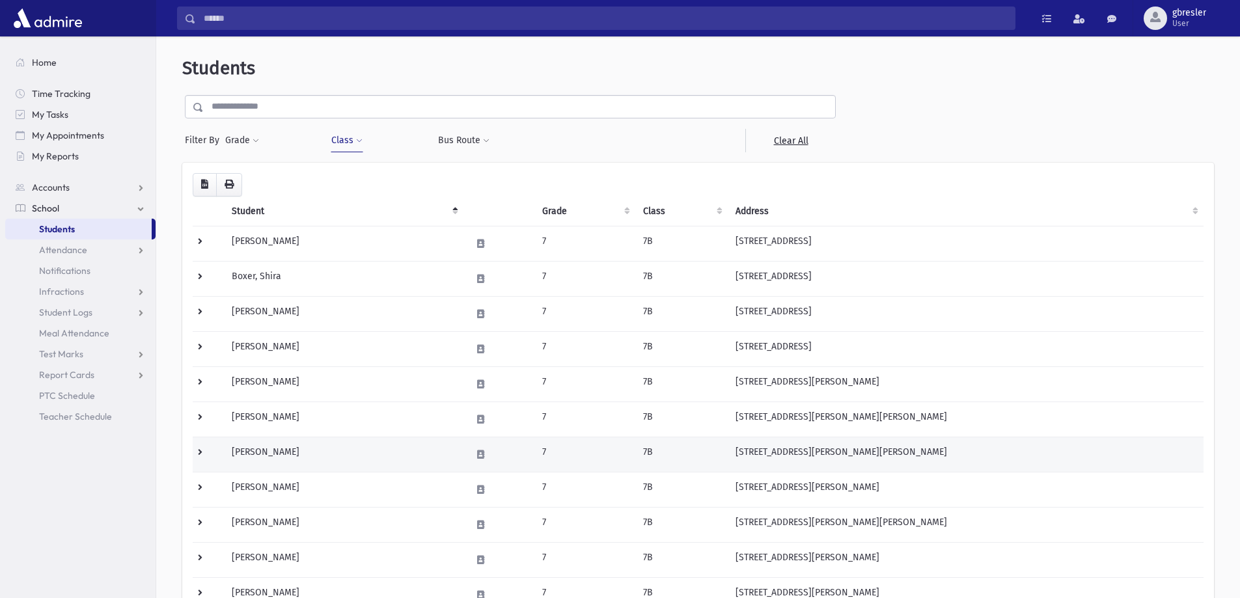
click at [264, 452] on td "Glatzer, Dina" at bounding box center [344, 454] width 240 height 35
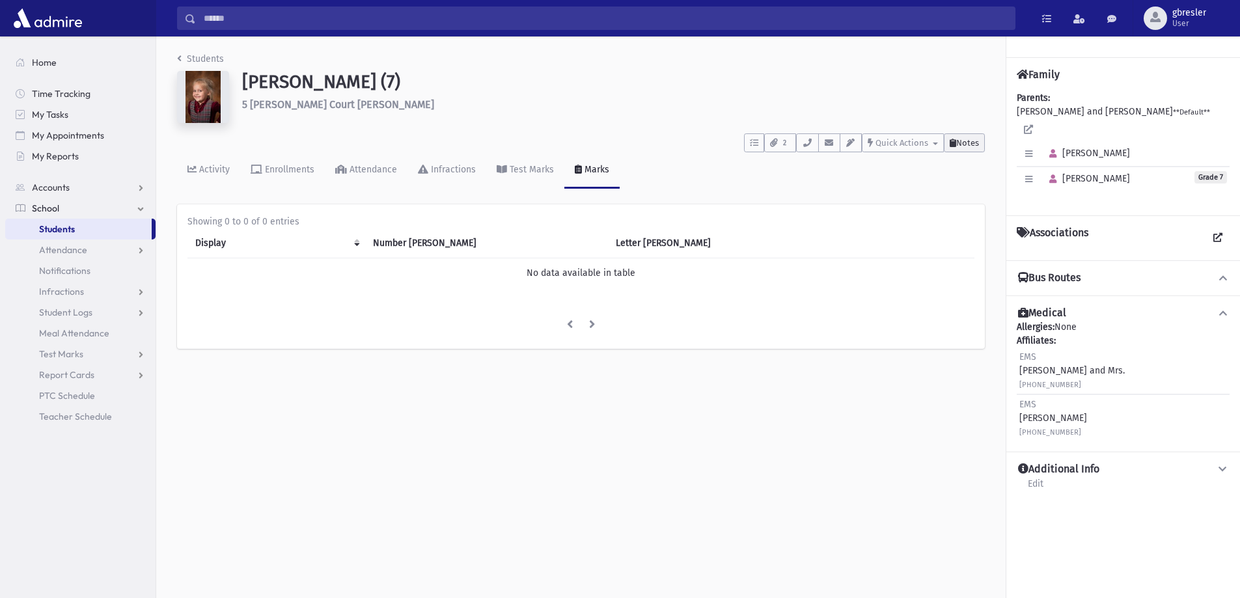
click at [973, 140] on span "Notes" at bounding box center [967, 143] width 23 height 10
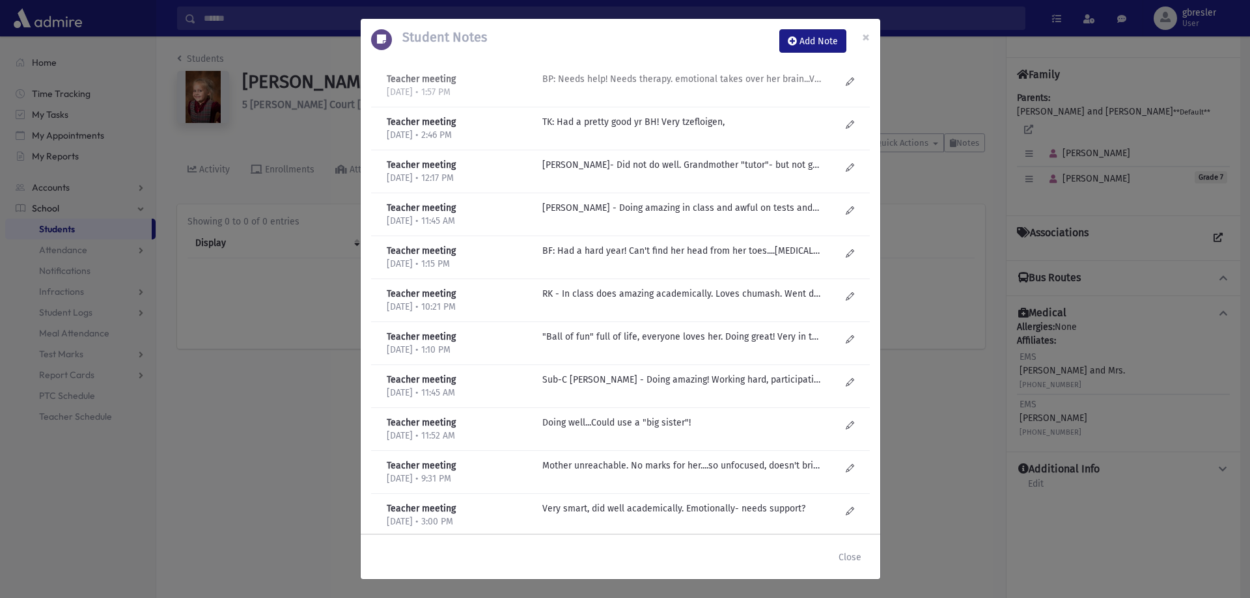
click at [659, 85] on p "BP: Needs help! Needs therapy. emotional takes over her brain...Very disorganiz…" at bounding box center [681, 79] width 279 height 14
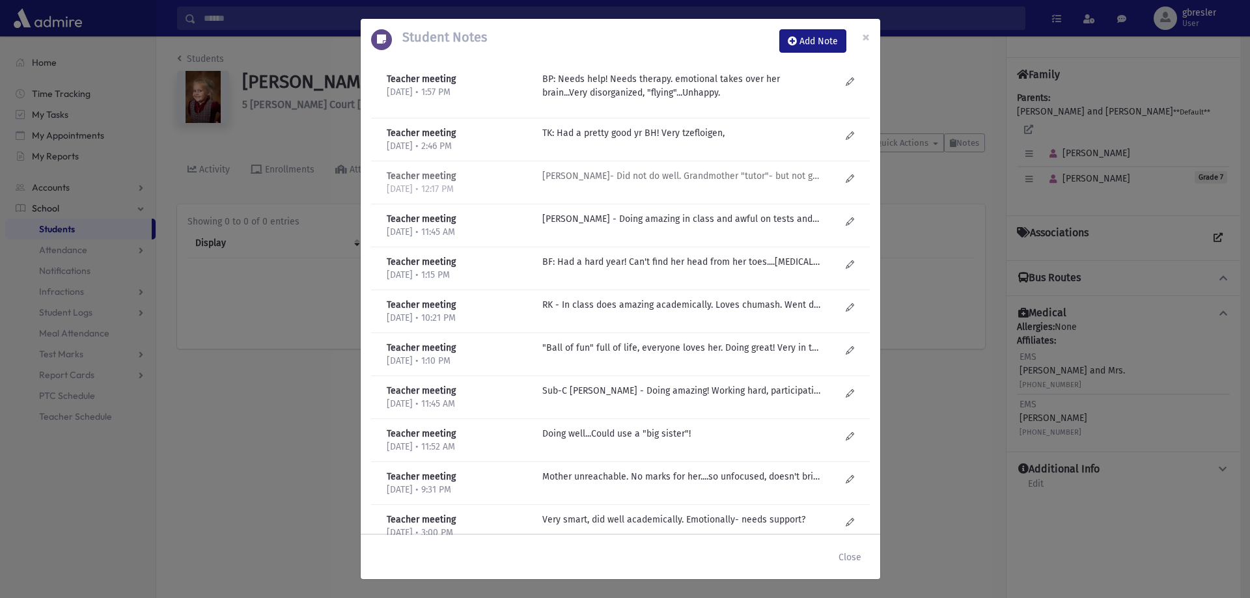
click at [613, 140] on p "R Kirzner- Did not do well. Grandmother "tutor"- but not good. Needs real tutor…" at bounding box center [681, 133] width 279 height 14
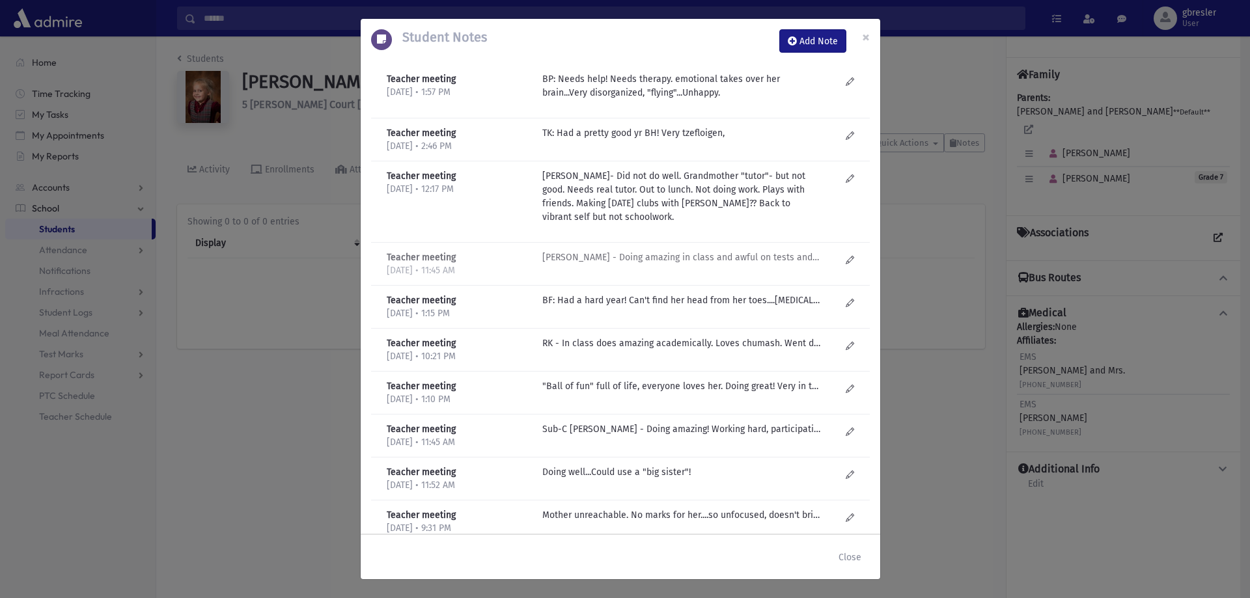
click at [615, 140] on p "R Kirzner - Doing amazing in class and awful on tests and quizzes. Needs a home…" at bounding box center [681, 133] width 279 height 14
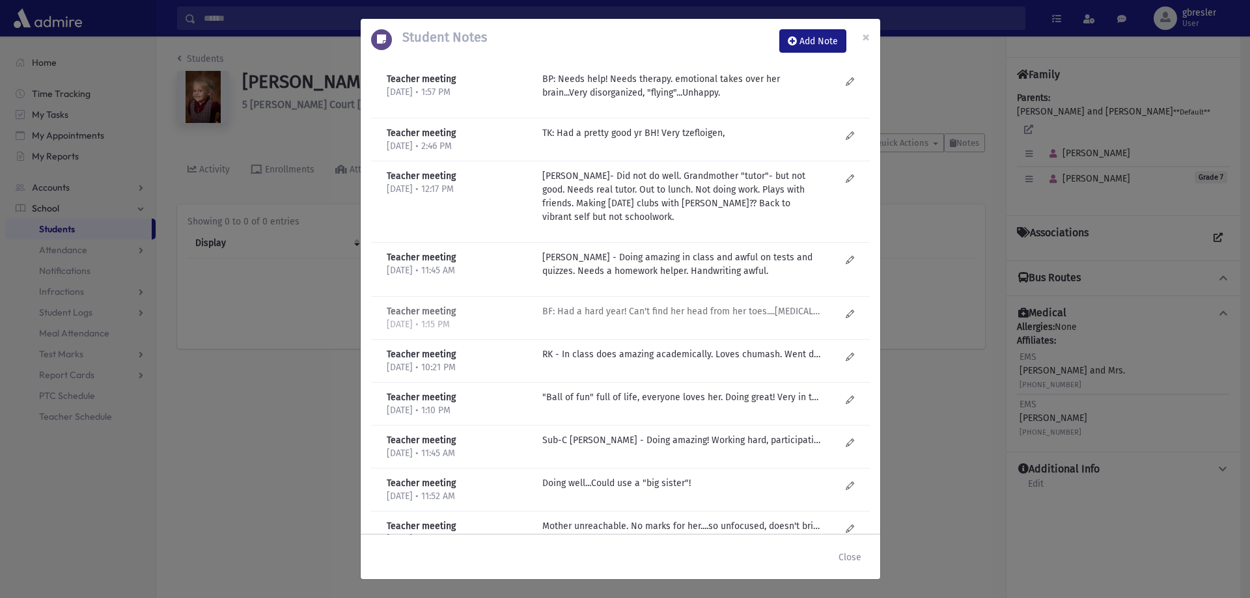
click at [619, 140] on p "BF: Had a hard year! Can't find her head from her toes....ADHD!" at bounding box center [681, 133] width 279 height 14
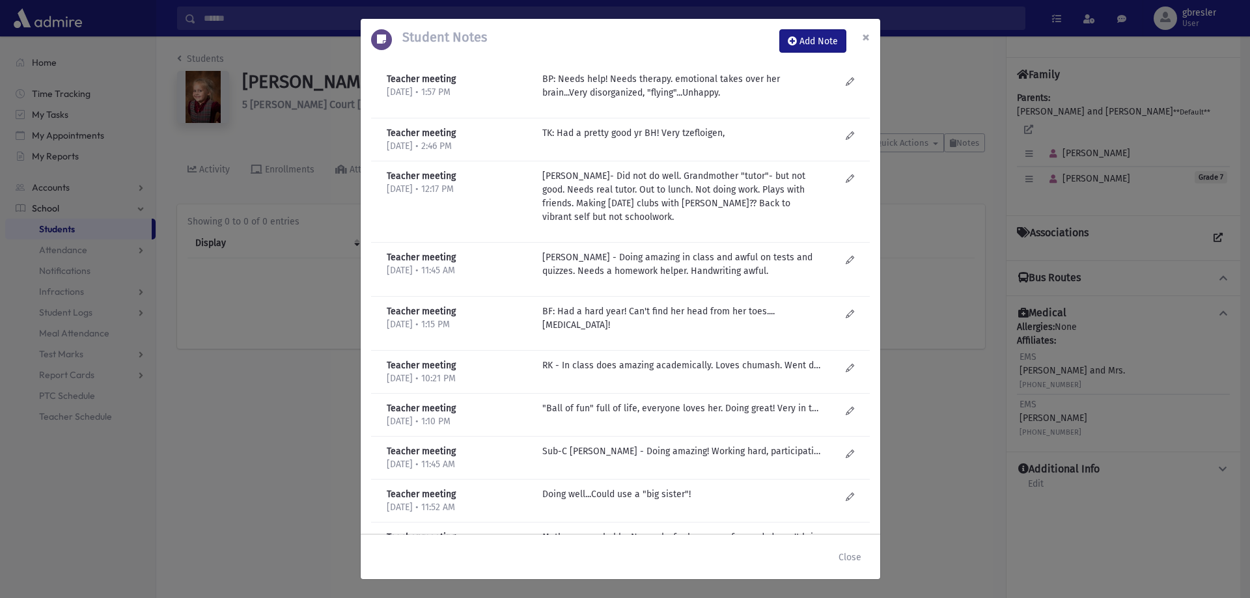
click at [861, 35] on button "×" at bounding box center [866, 37] width 29 height 36
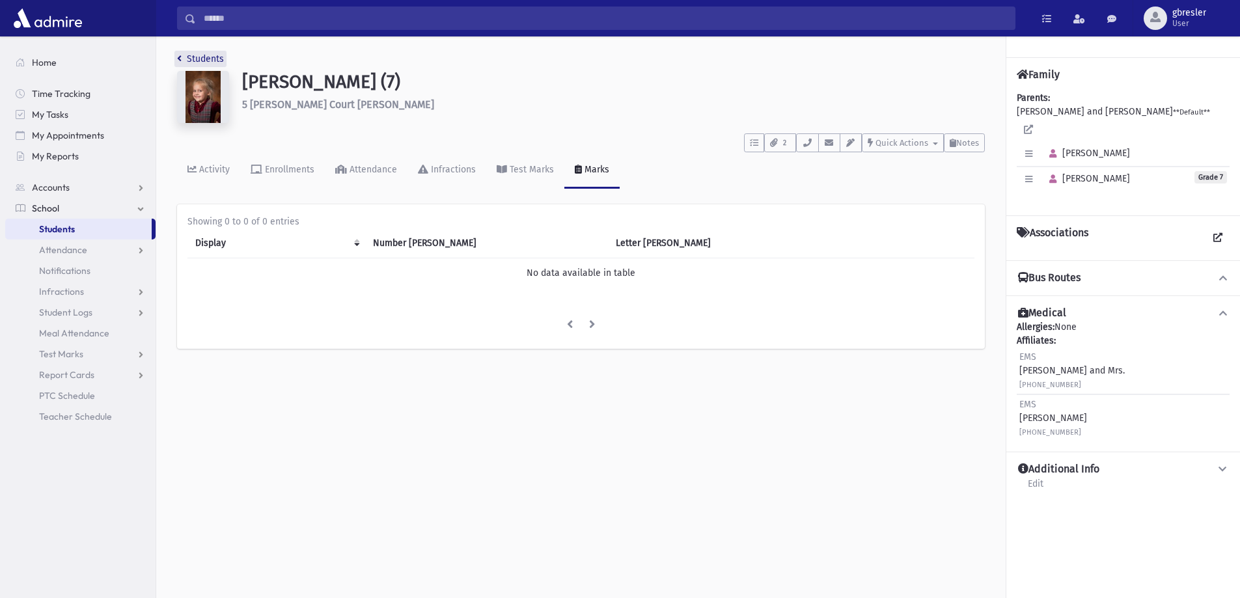
click at [212, 58] on link "Students" at bounding box center [200, 58] width 47 height 11
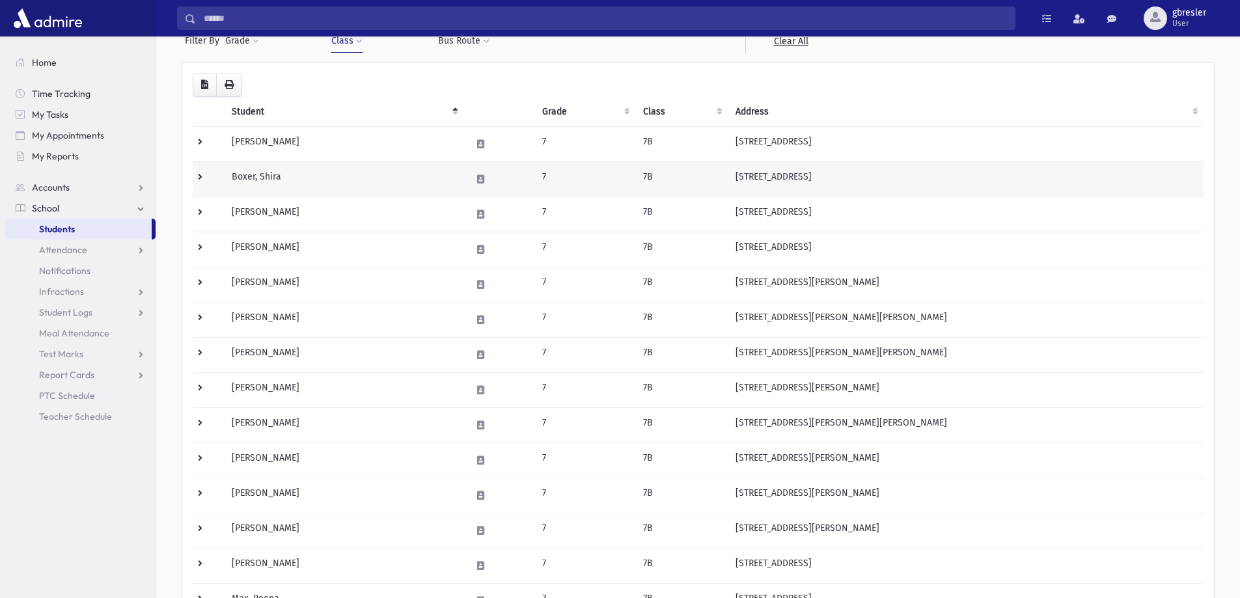
scroll to position [130, 0]
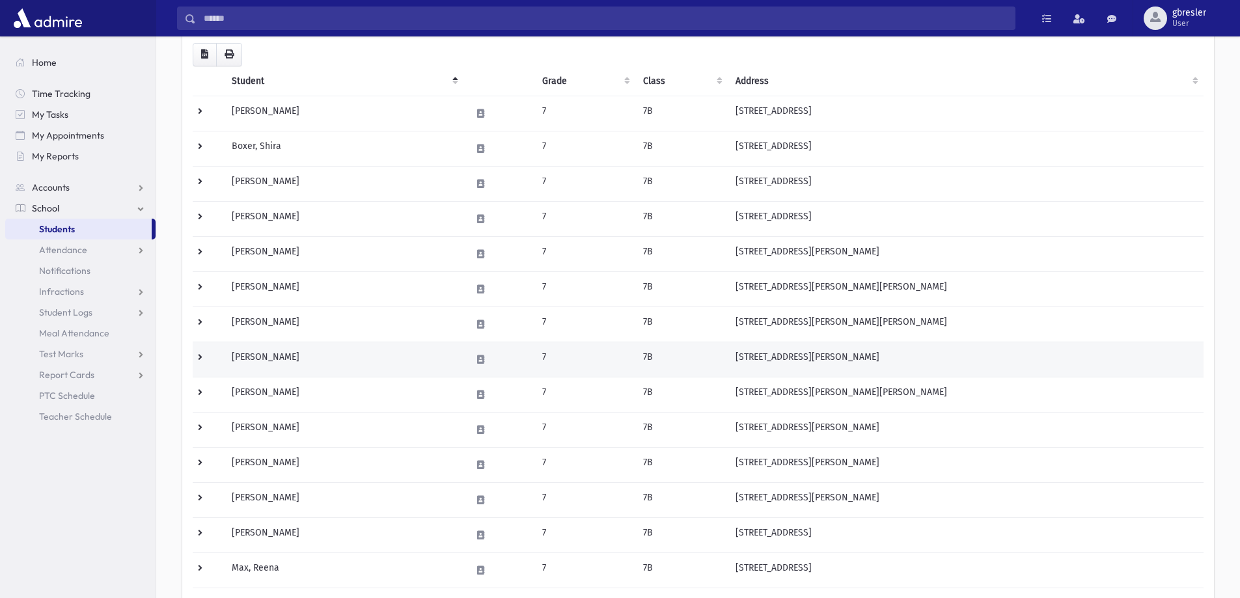
click at [265, 355] on td "Greenwald, Dina" at bounding box center [344, 359] width 240 height 35
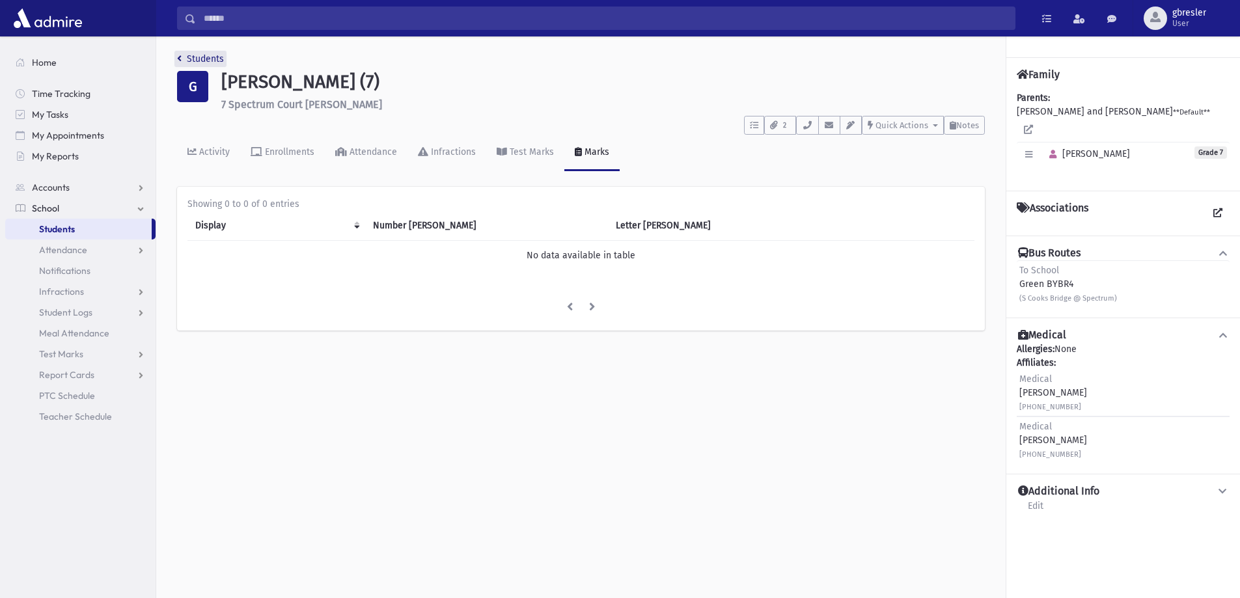
click at [206, 60] on link "Students" at bounding box center [200, 58] width 47 height 11
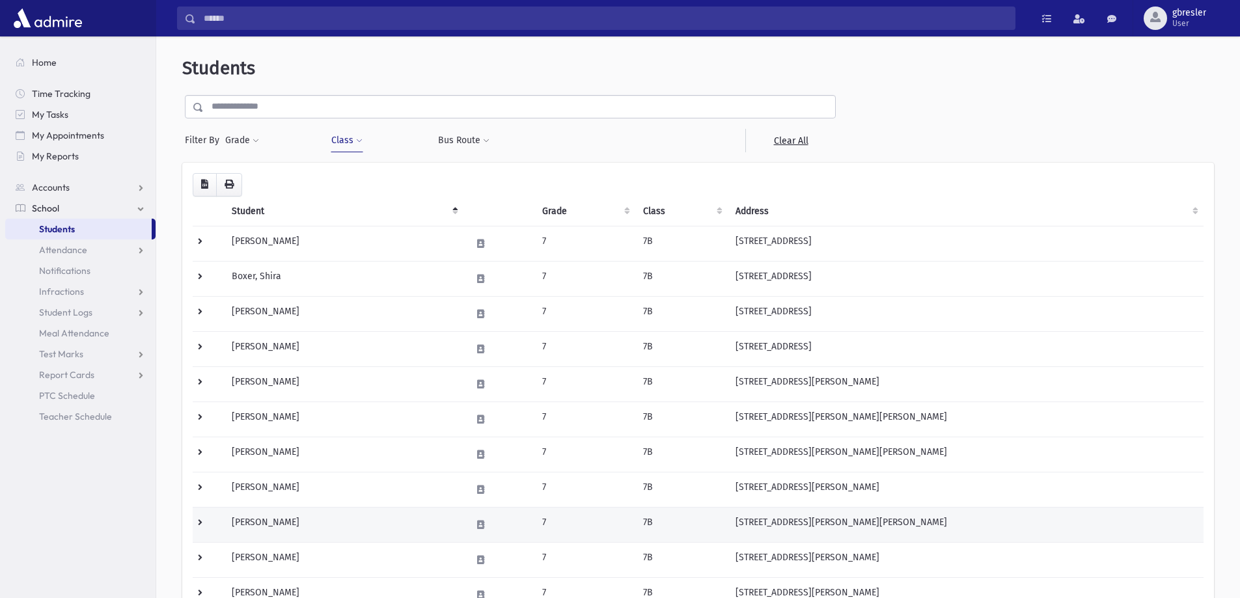
click at [281, 520] on td "[PERSON_NAME]" at bounding box center [344, 524] width 240 height 35
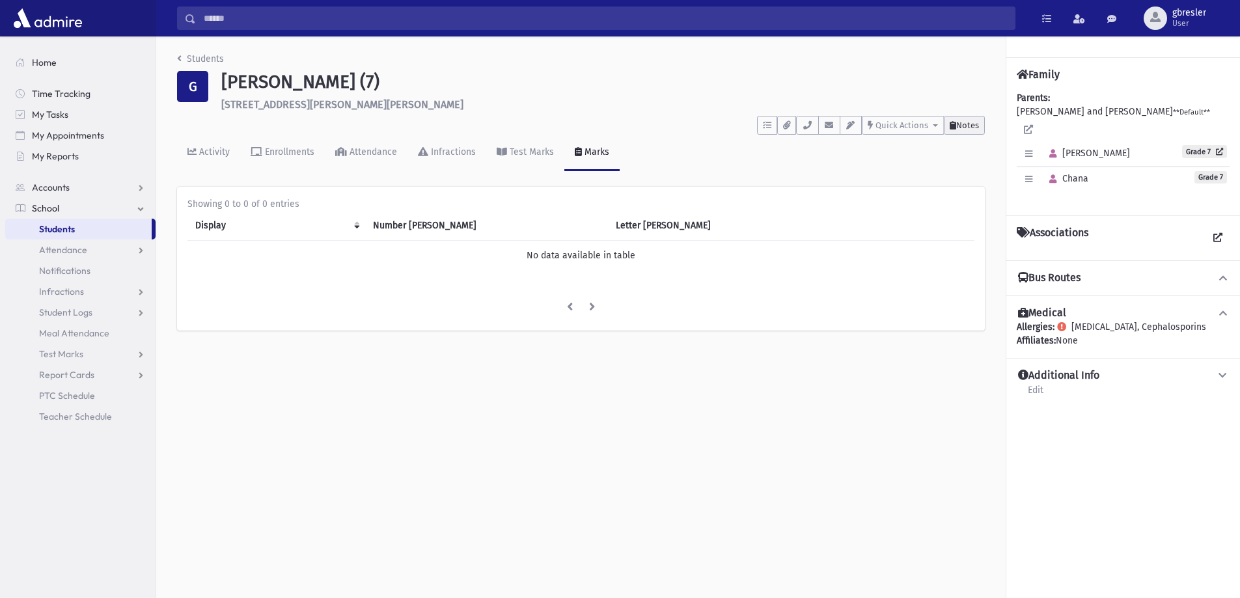
click at [958, 128] on span "Notes" at bounding box center [967, 125] width 23 height 10
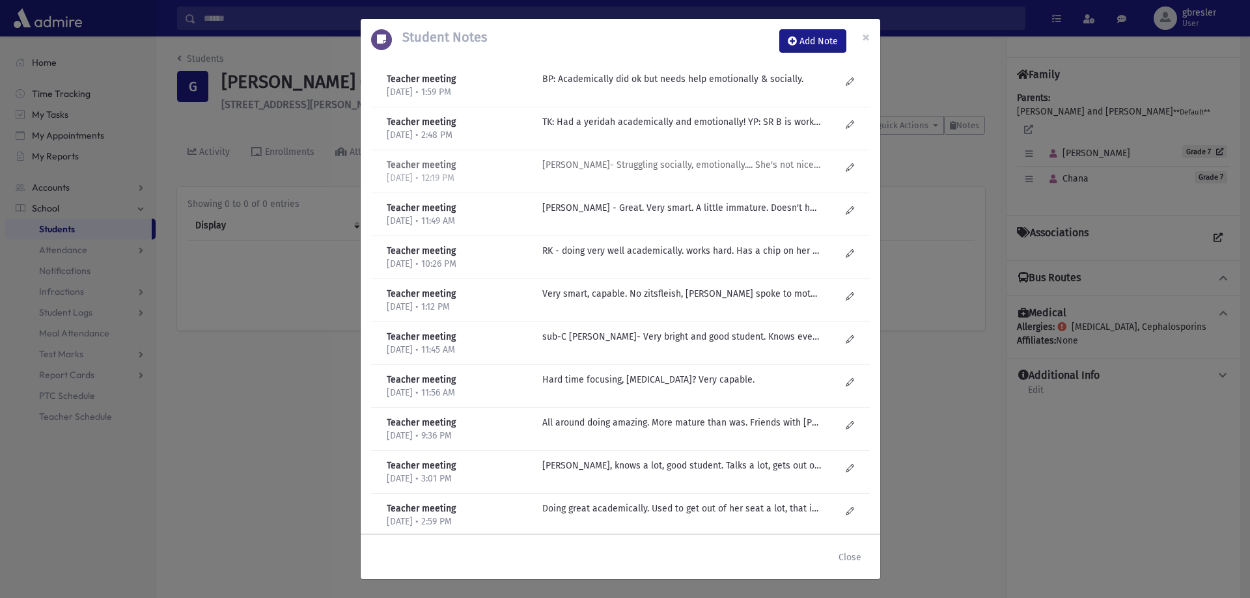
click at [556, 86] on p "R Kirzner- Struggling socially, emotionally.... She's not nice to others. Met w…" at bounding box center [681, 79] width 279 height 14
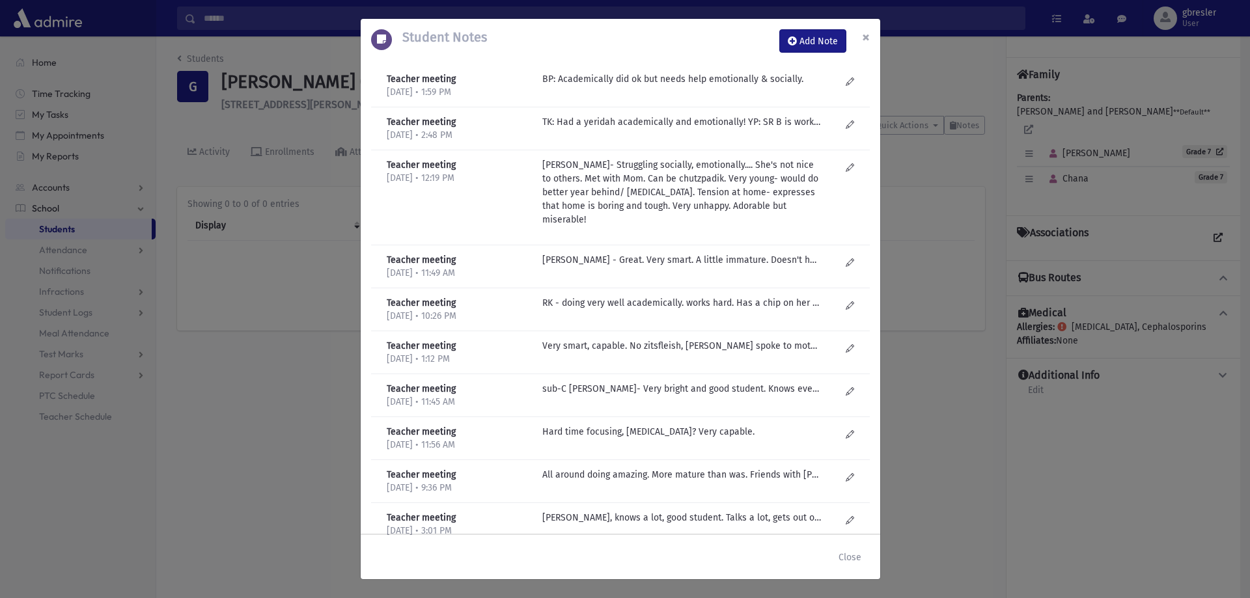
click at [863, 38] on span "×" at bounding box center [866, 37] width 8 height 18
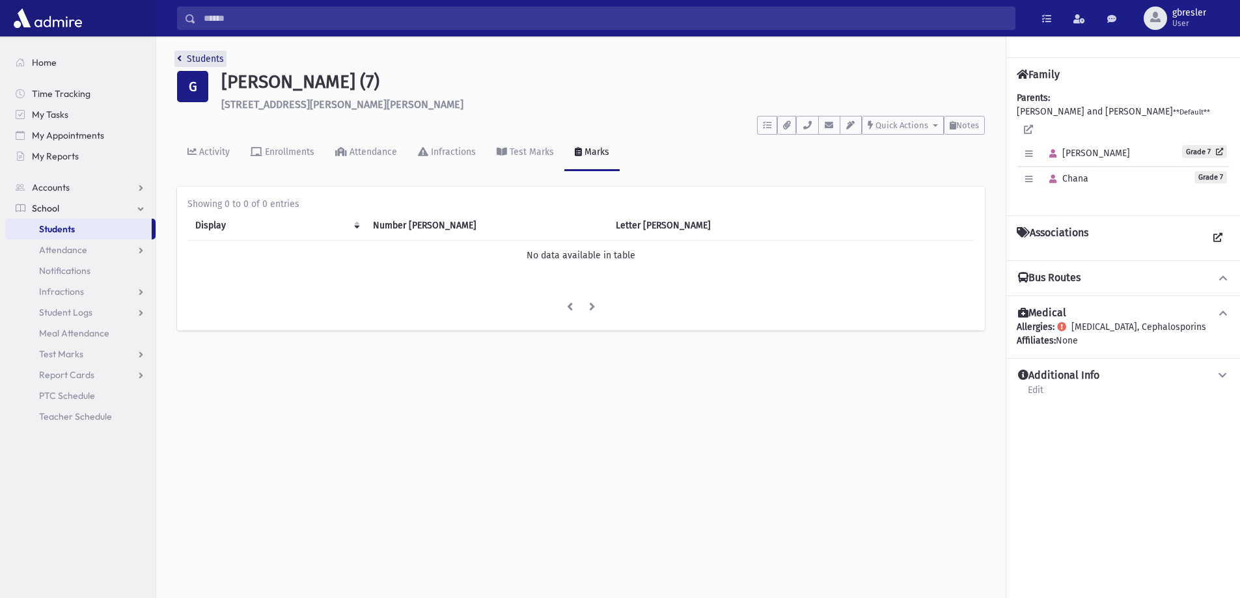
click at [220, 60] on link "Students" at bounding box center [200, 58] width 47 height 11
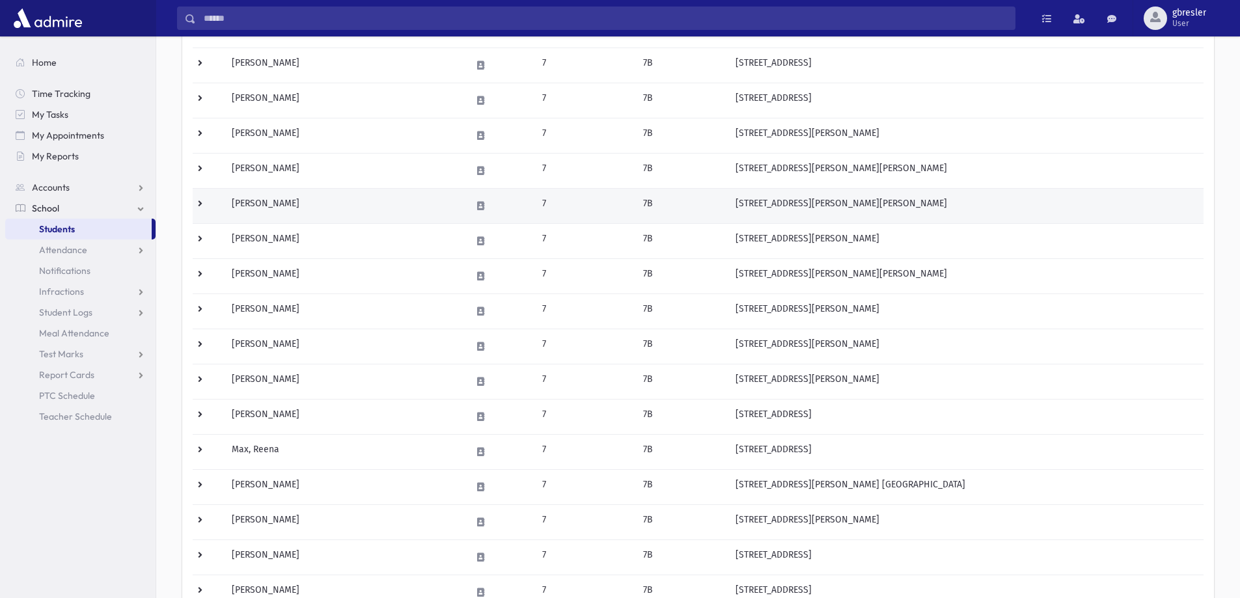
scroll to position [260, 0]
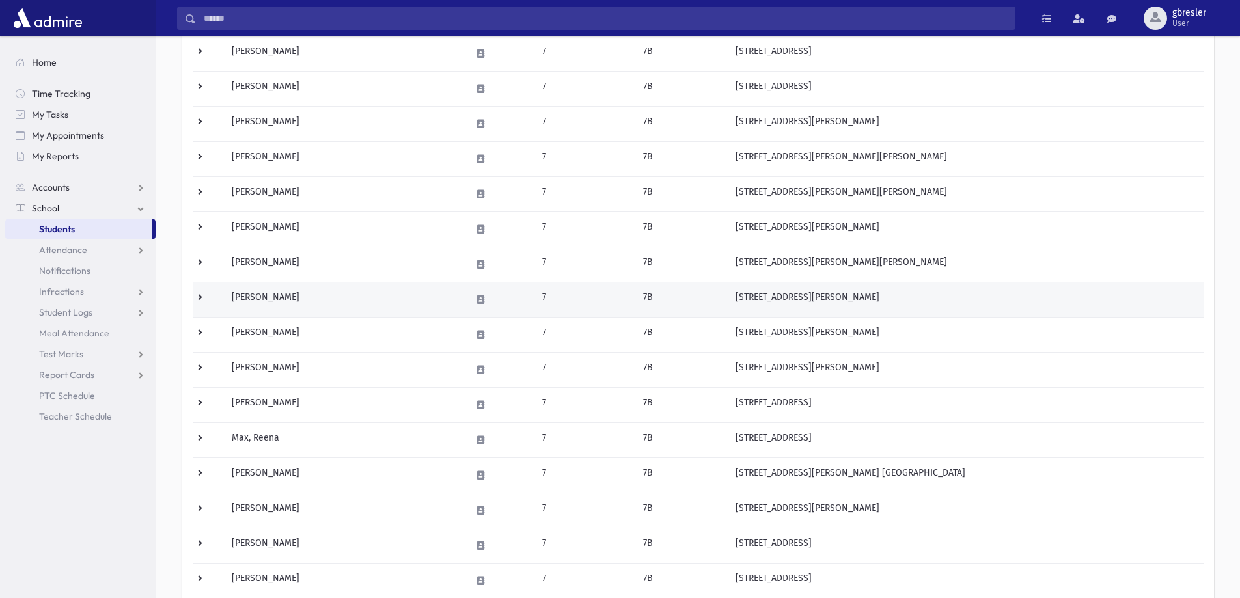
click at [277, 302] on td "Katz, Rikki" at bounding box center [344, 299] width 240 height 35
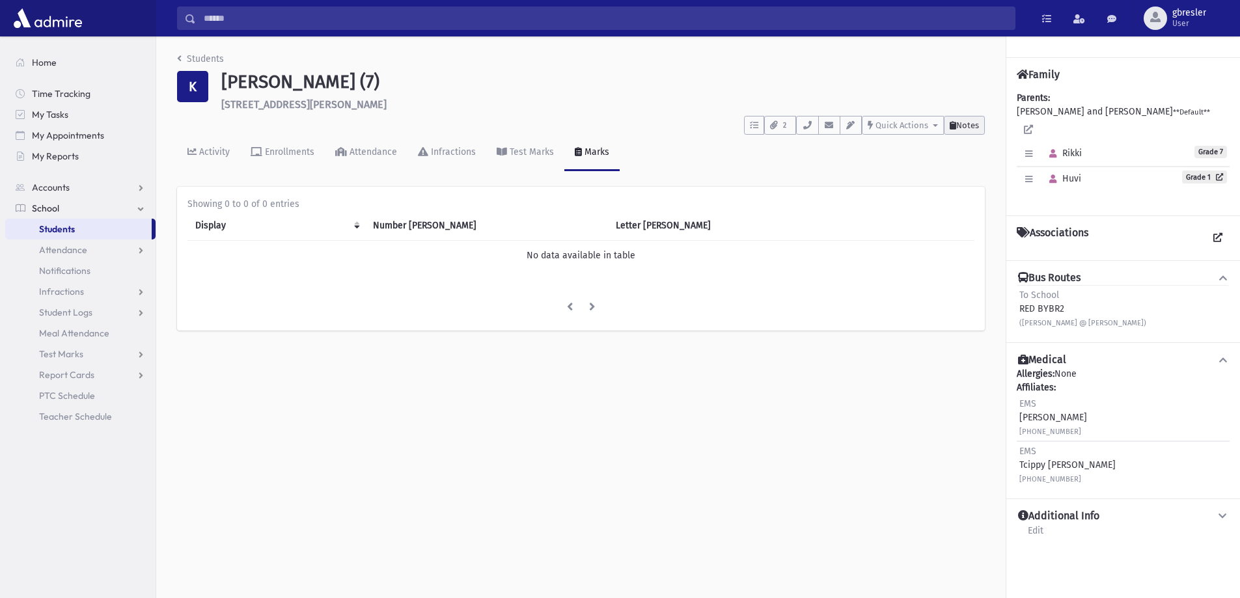
click at [967, 128] on span "Notes" at bounding box center [967, 125] width 23 height 10
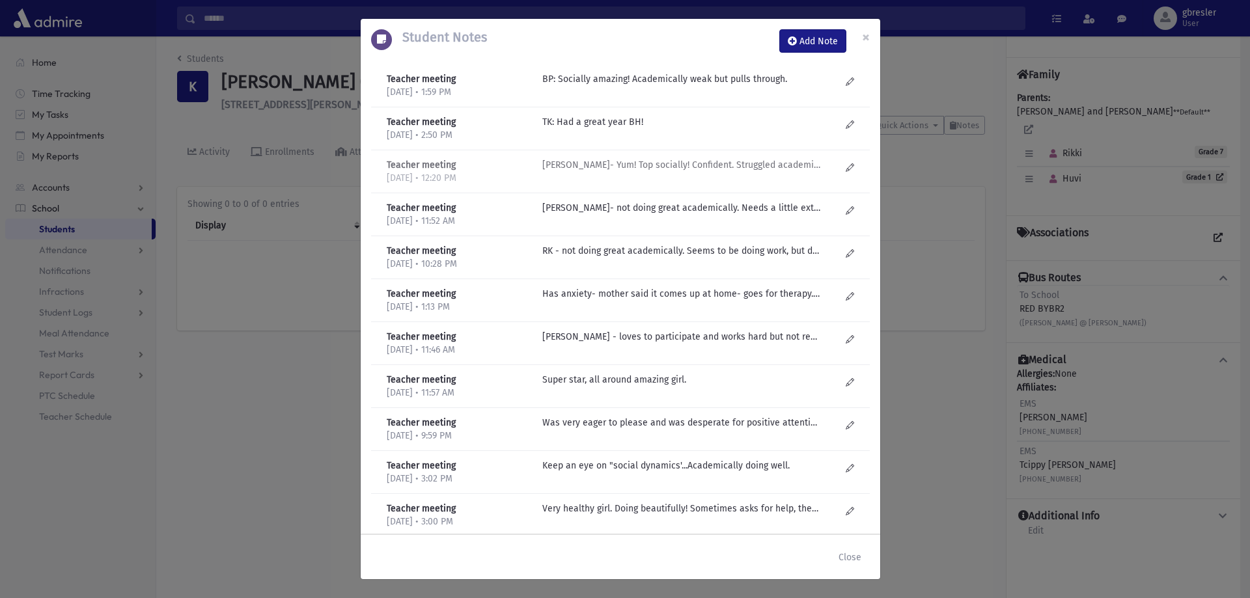
click at [615, 86] on p "R Kirzner- Yum! Top socially! Confident. Struggled academically...got tutor and…" at bounding box center [681, 79] width 279 height 14
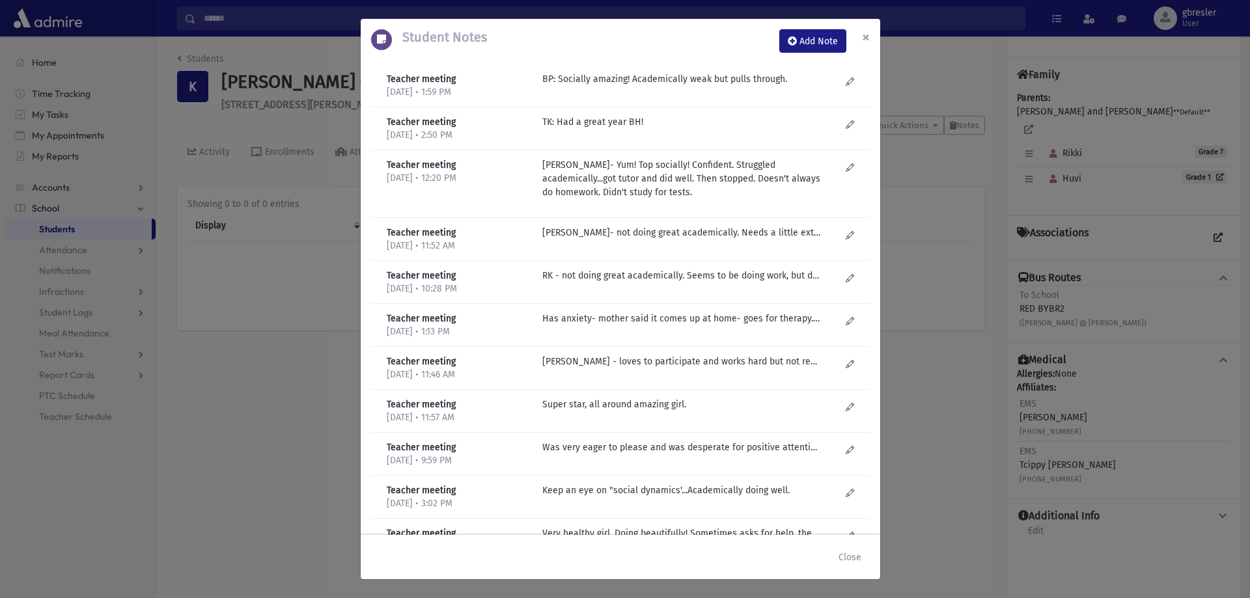
click at [868, 28] on span "×" at bounding box center [866, 37] width 8 height 18
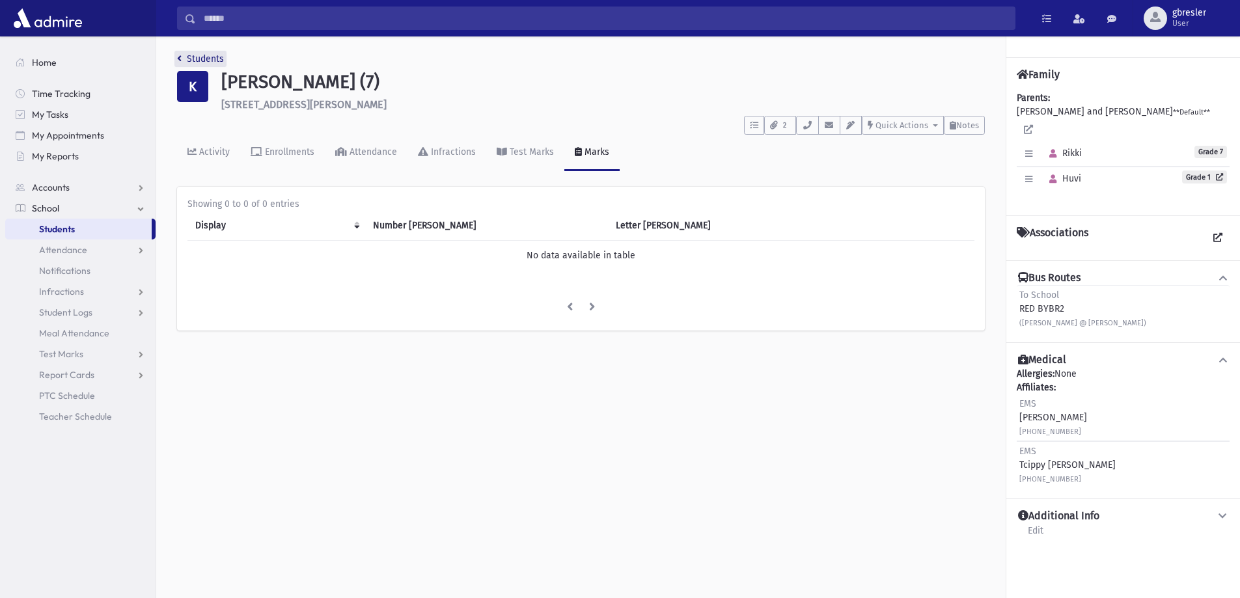
click at [194, 58] on link "Students" at bounding box center [200, 58] width 47 height 11
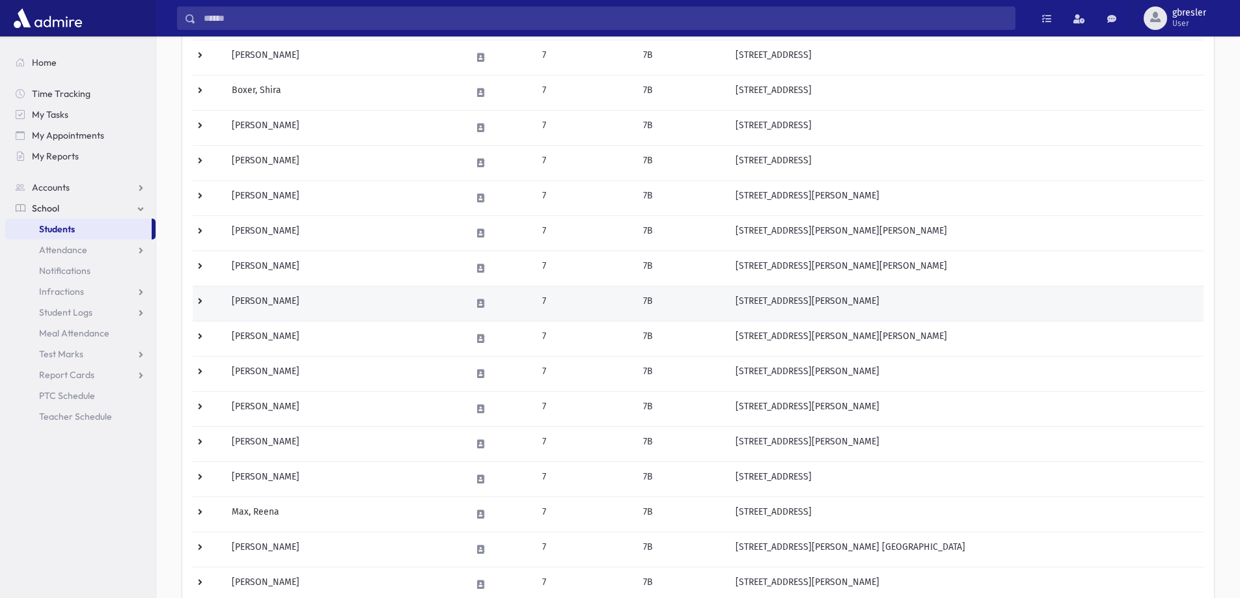
scroll to position [195, 0]
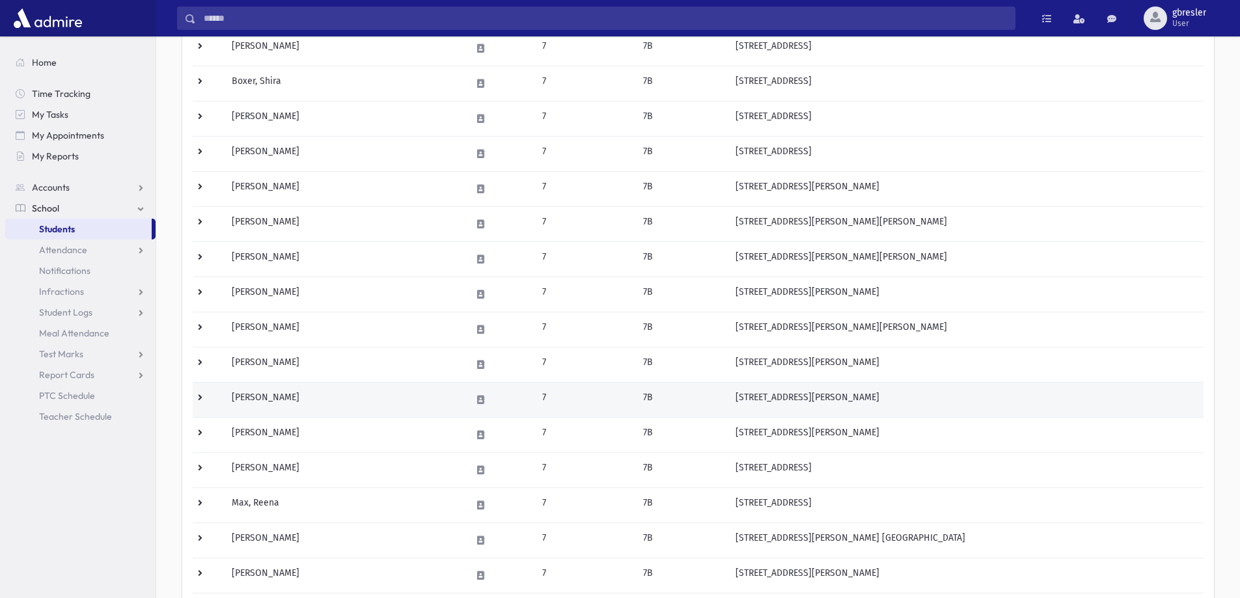
click at [284, 395] on td "[PERSON_NAME]" at bounding box center [344, 399] width 240 height 35
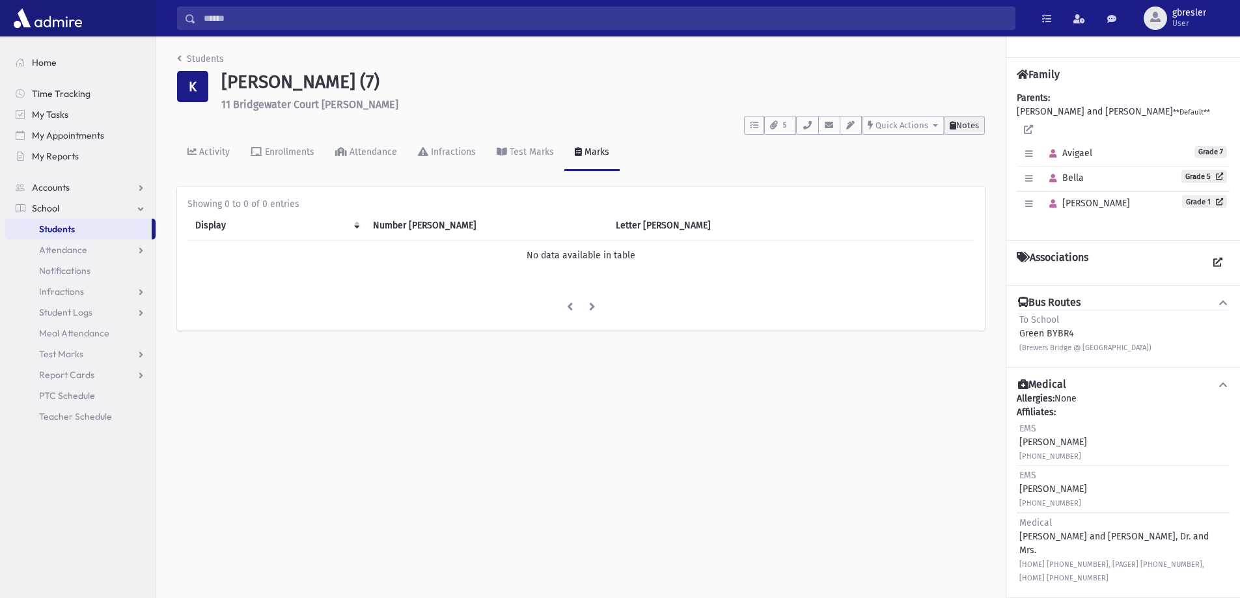
click at [982, 122] on button "Notes" at bounding box center [964, 125] width 41 height 19
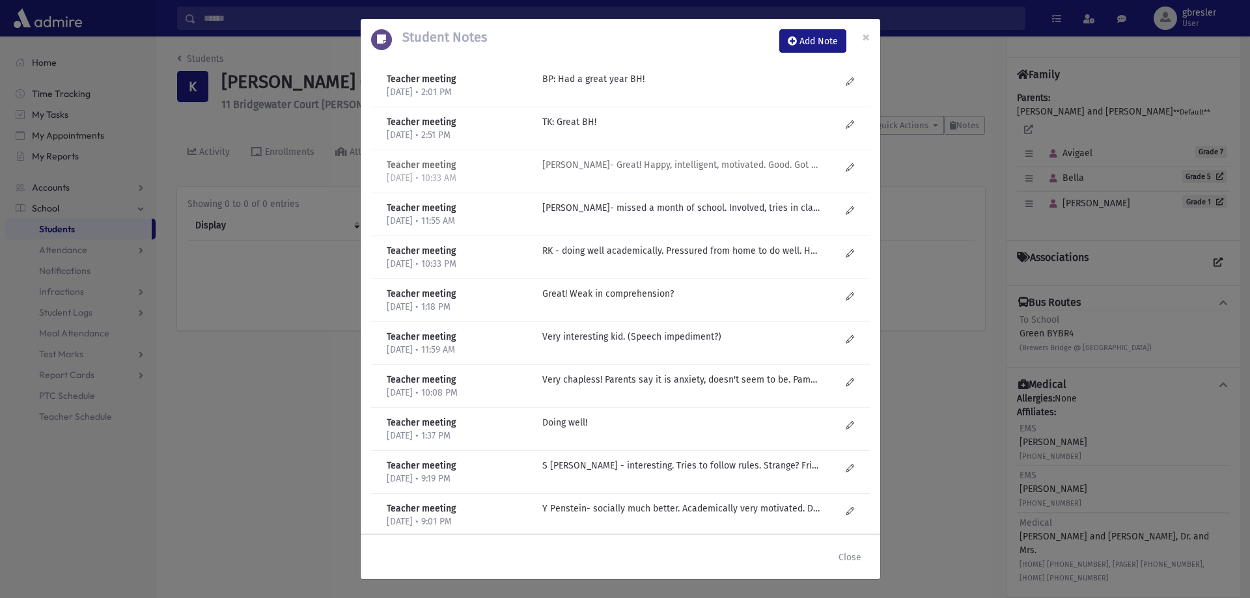
click at [624, 86] on p "R Kirzner- Great! Happy, intelligent, motivated. Good. Got one complaint about …" at bounding box center [681, 79] width 279 height 14
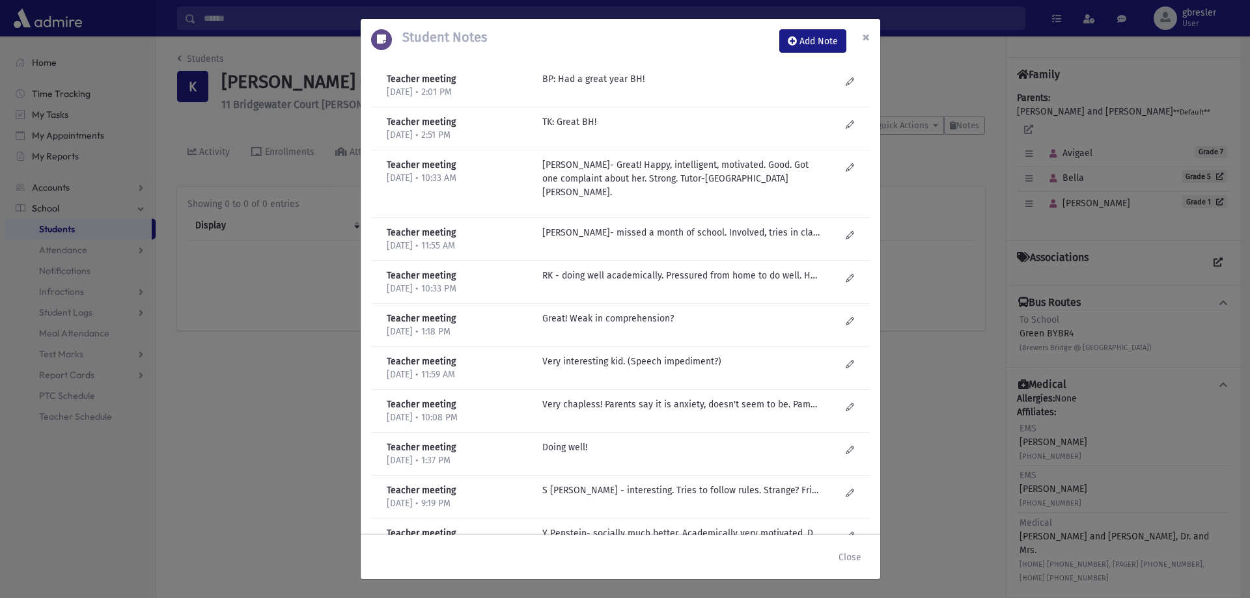
click at [859, 42] on button "×" at bounding box center [866, 37] width 29 height 36
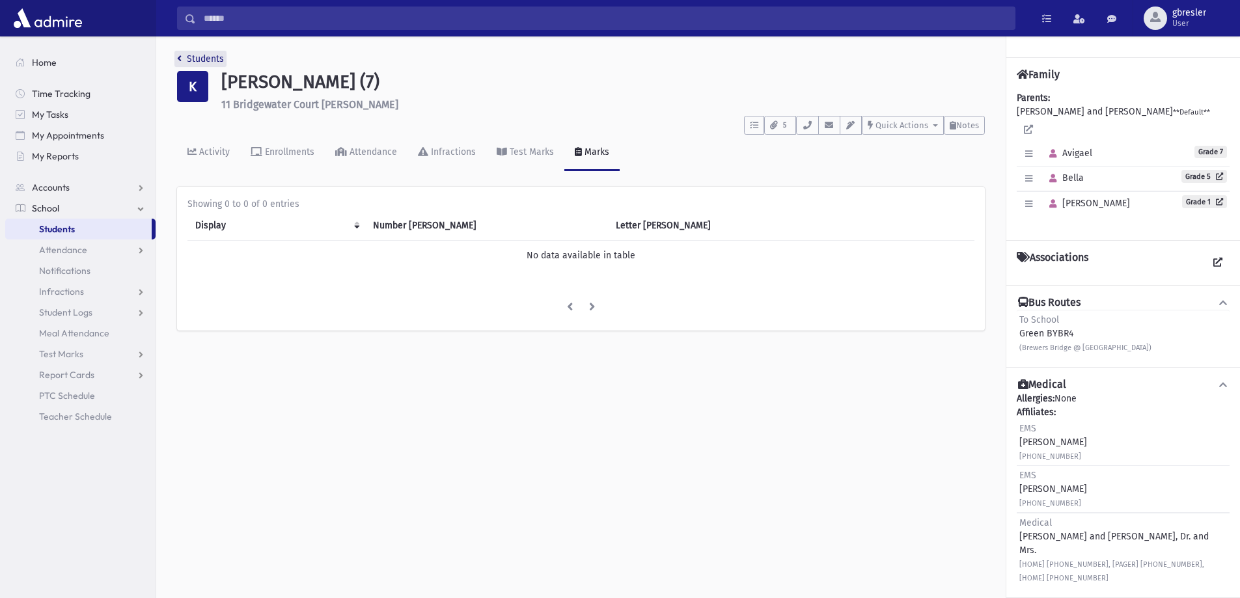
click at [214, 59] on link "Students" at bounding box center [200, 58] width 47 height 11
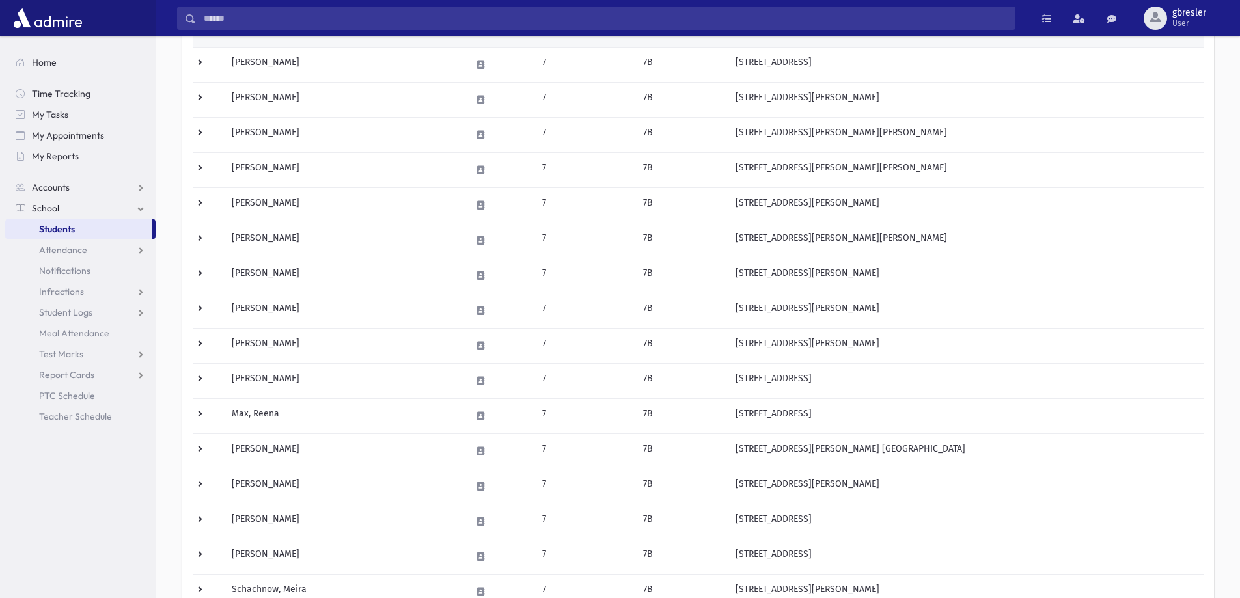
scroll to position [326, 0]
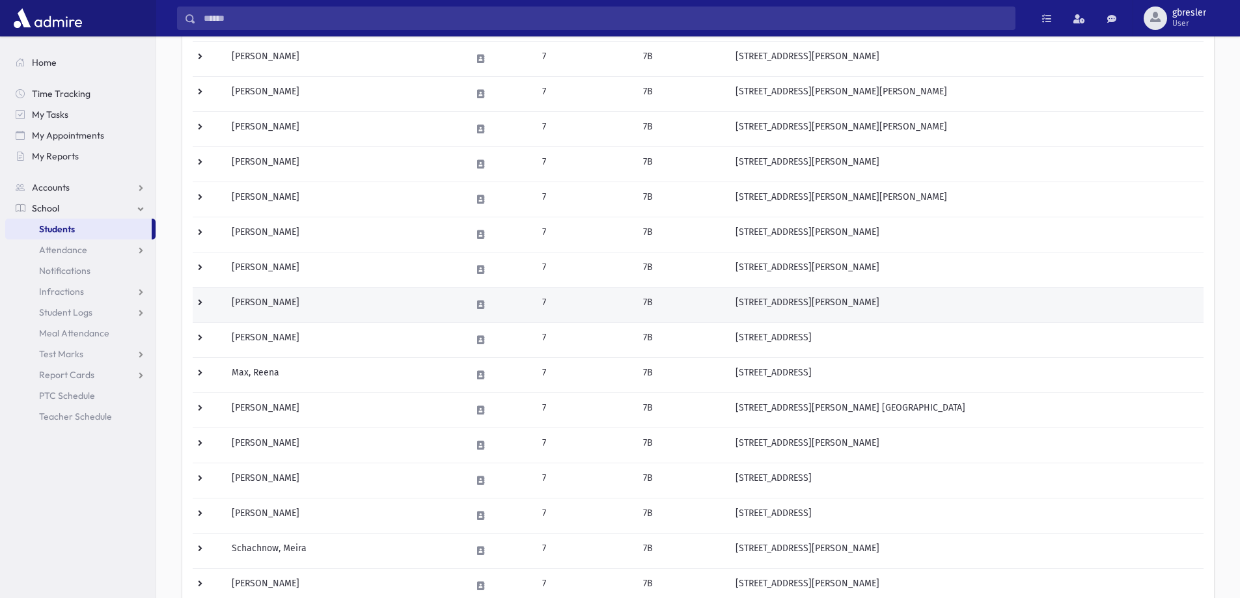
click at [271, 301] on td "[PERSON_NAME]" at bounding box center [344, 304] width 240 height 35
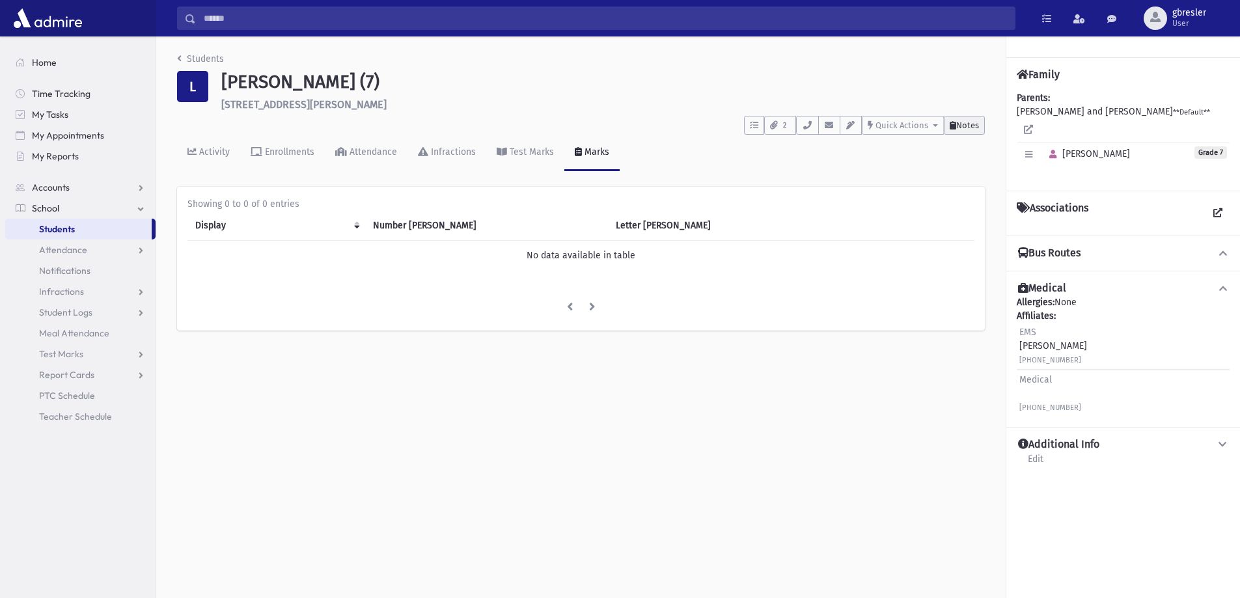
click at [977, 124] on span "Notes" at bounding box center [967, 125] width 23 height 10
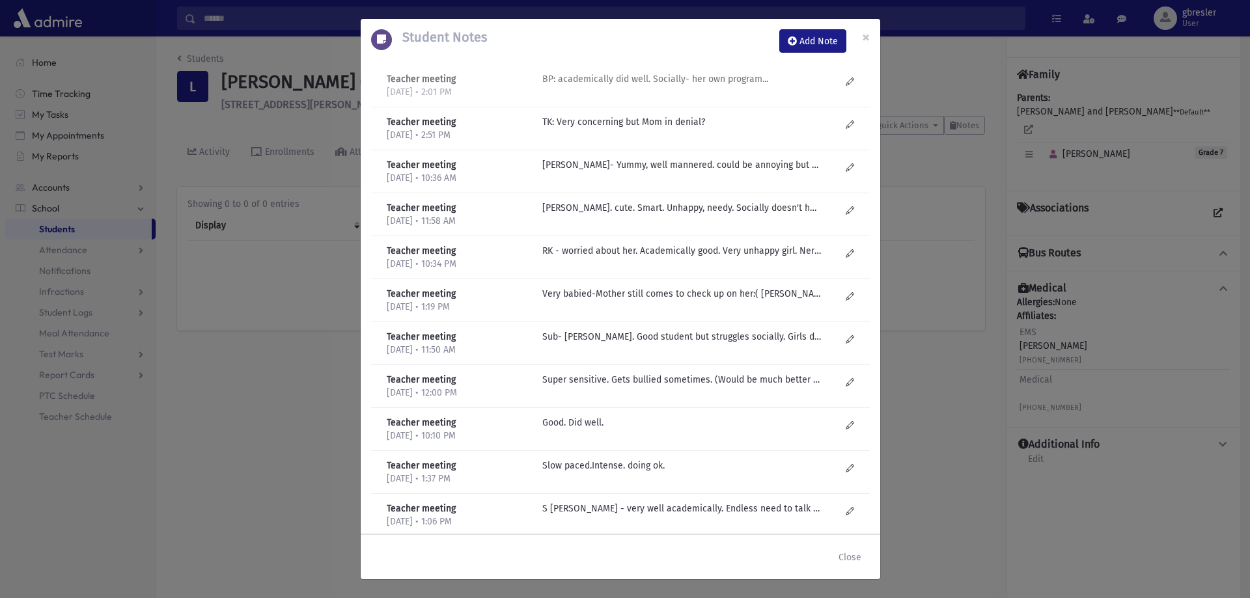
click at [630, 83] on p "BP: academically did well. Socially- her own program..." at bounding box center [681, 79] width 279 height 14
click at [609, 123] on p "TK: Very concerning but Mom in denial?" at bounding box center [681, 122] width 279 height 14
click at [603, 169] on p "R Kirzner- Yummy, well mannered. could be annoying but growing up. A little mor…" at bounding box center [681, 165] width 279 height 14
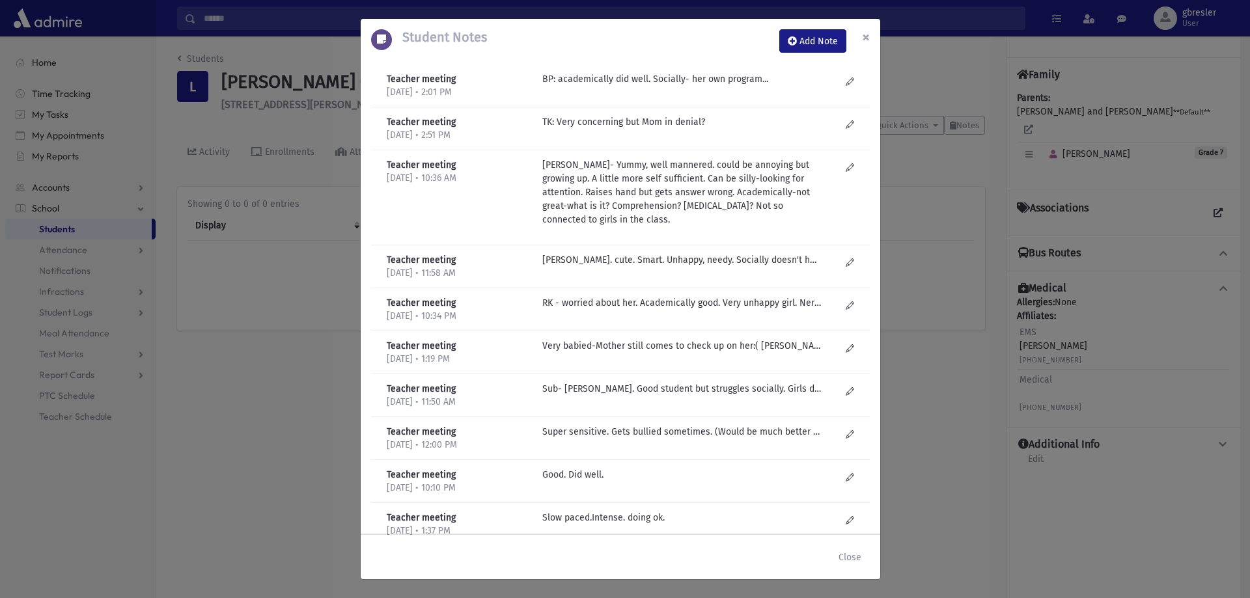
click at [870, 34] on button "×" at bounding box center [866, 37] width 29 height 36
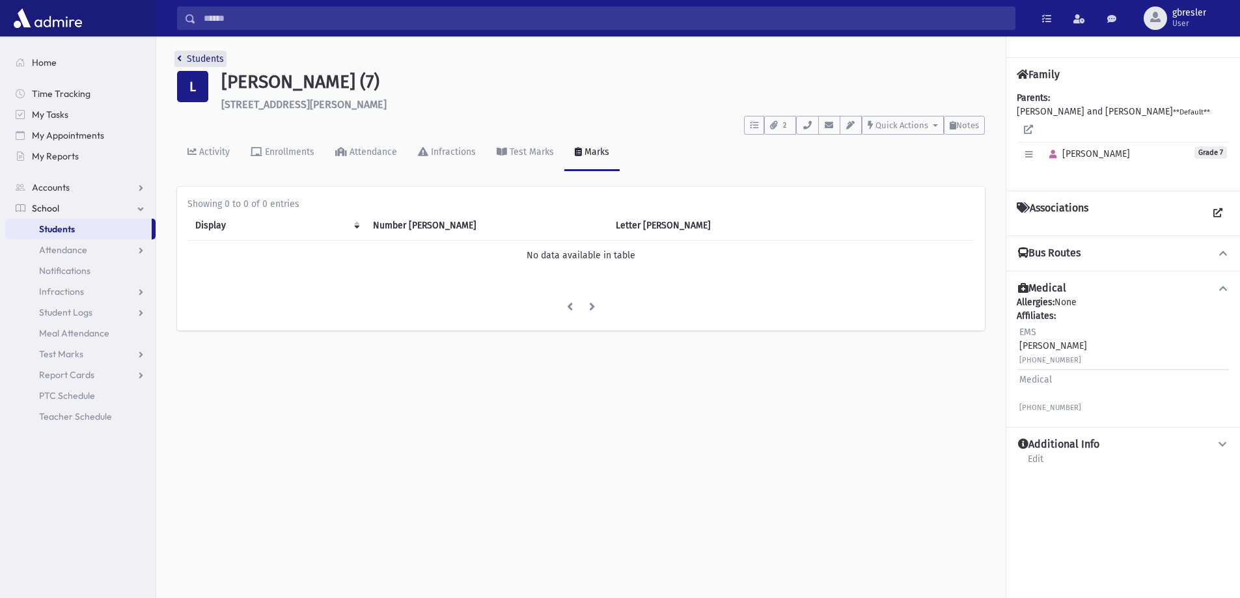
click at [191, 59] on link "Students" at bounding box center [200, 58] width 47 height 11
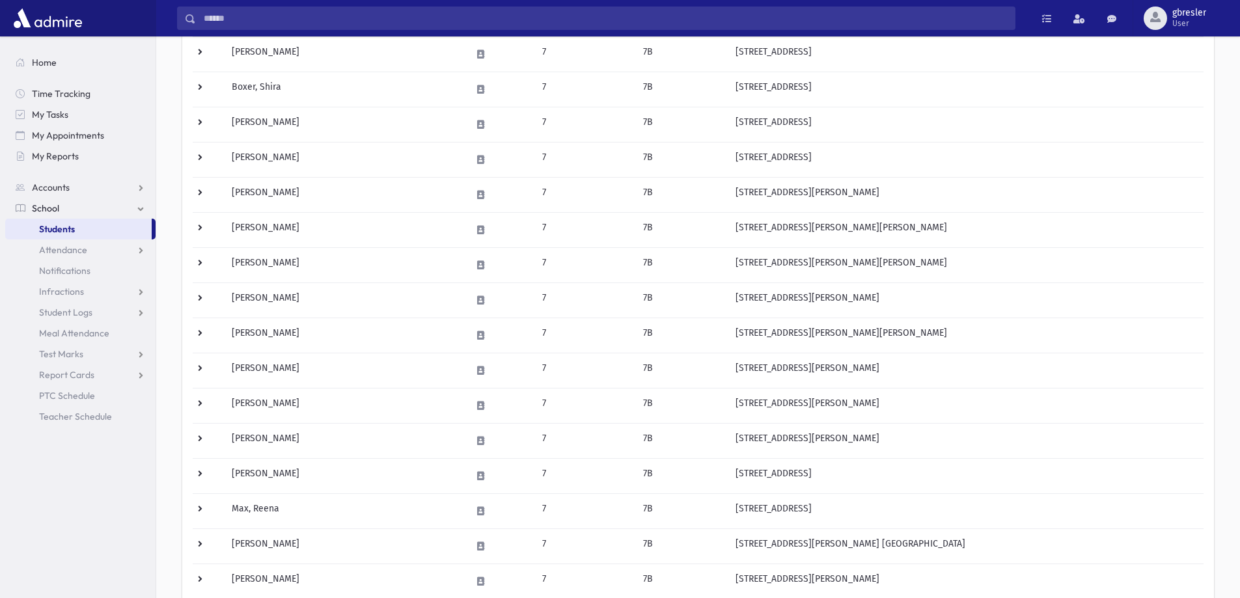
scroll to position [260, 0]
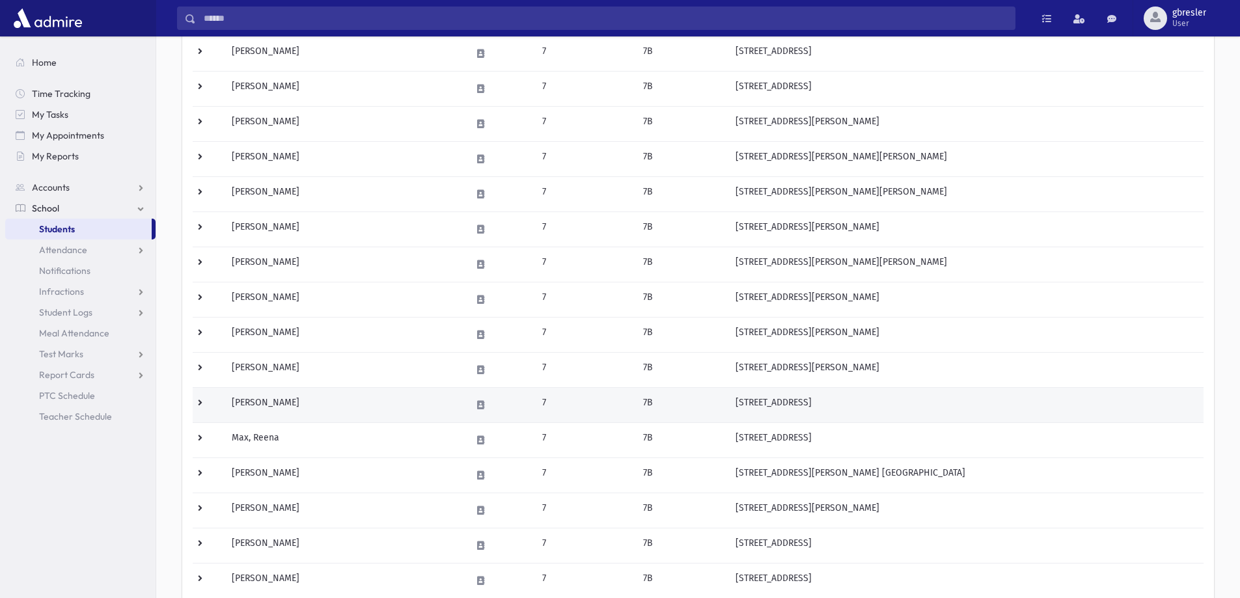
click at [270, 404] on td "Lutin, Dina" at bounding box center [344, 404] width 240 height 35
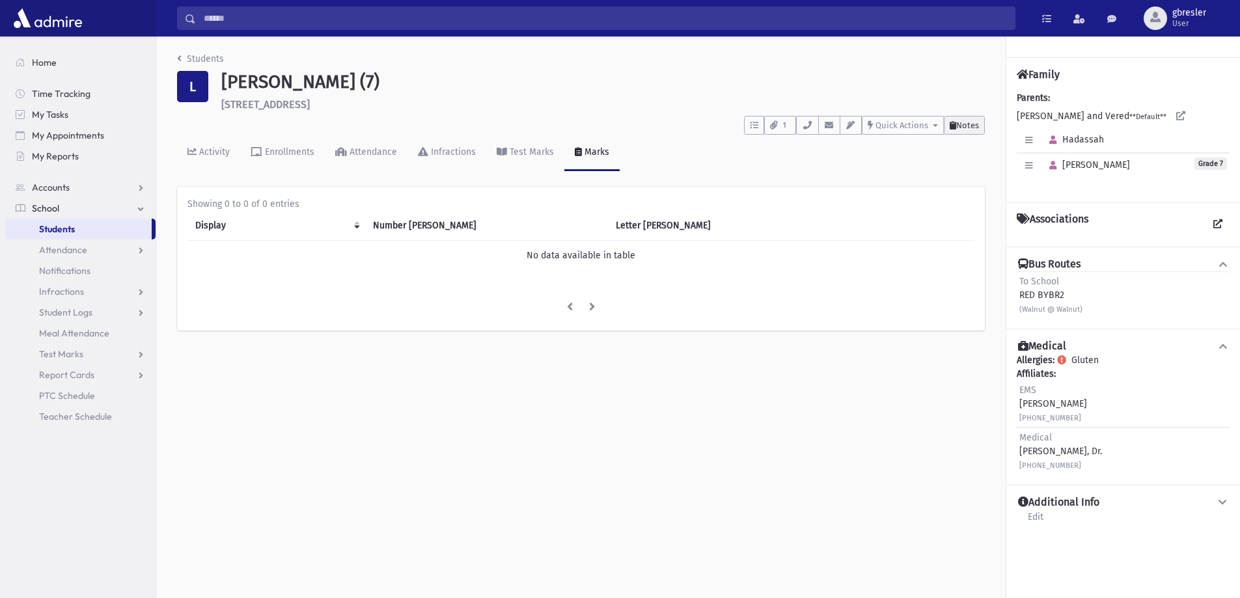
click at [959, 131] on button "Notes" at bounding box center [964, 125] width 41 height 19
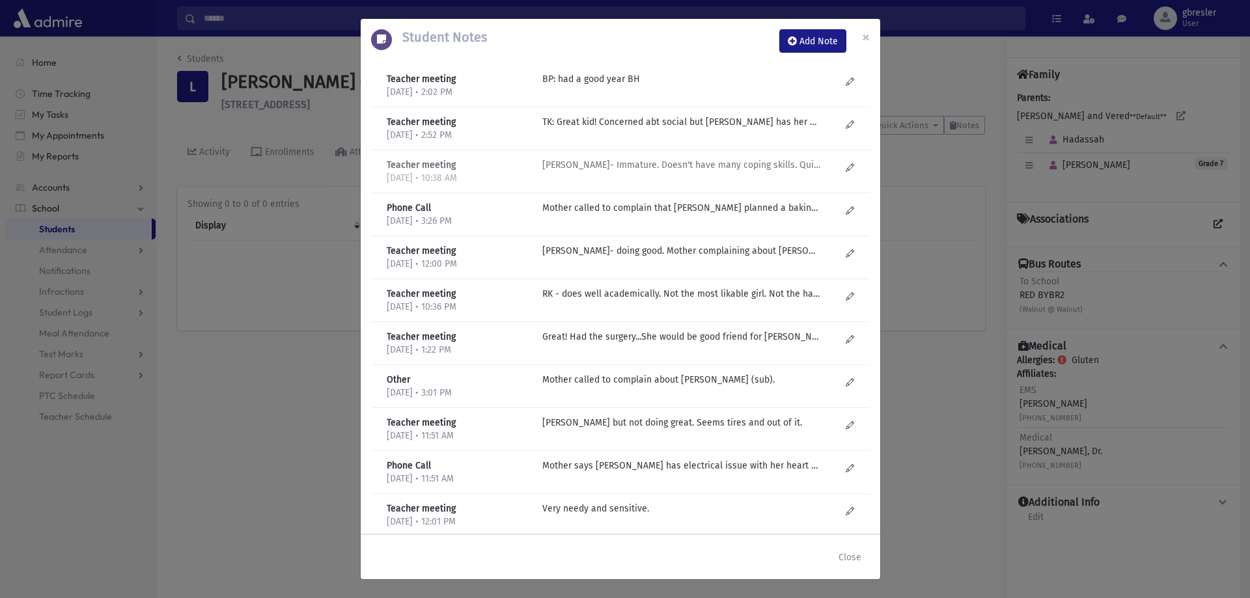
click at [596, 86] on p "R Kirzner- Immature. Doesn't have many coping skills. Quiet. Well behaved. Didn…" at bounding box center [681, 79] width 279 height 14
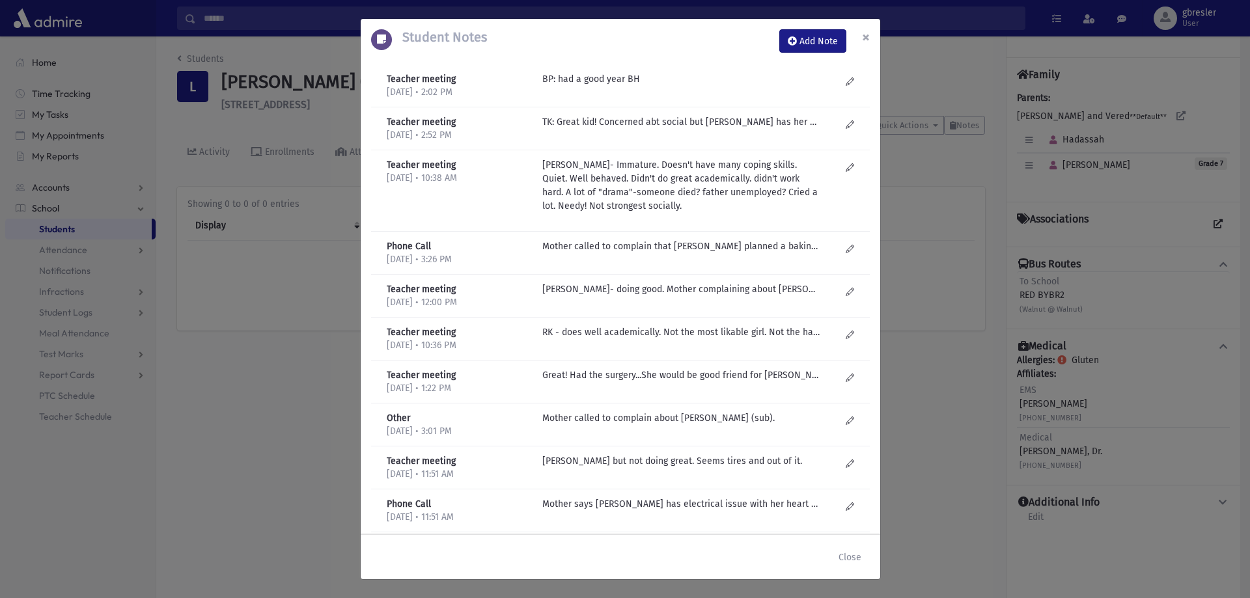
click at [872, 39] on button "×" at bounding box center [866, 37] width 29 height 36
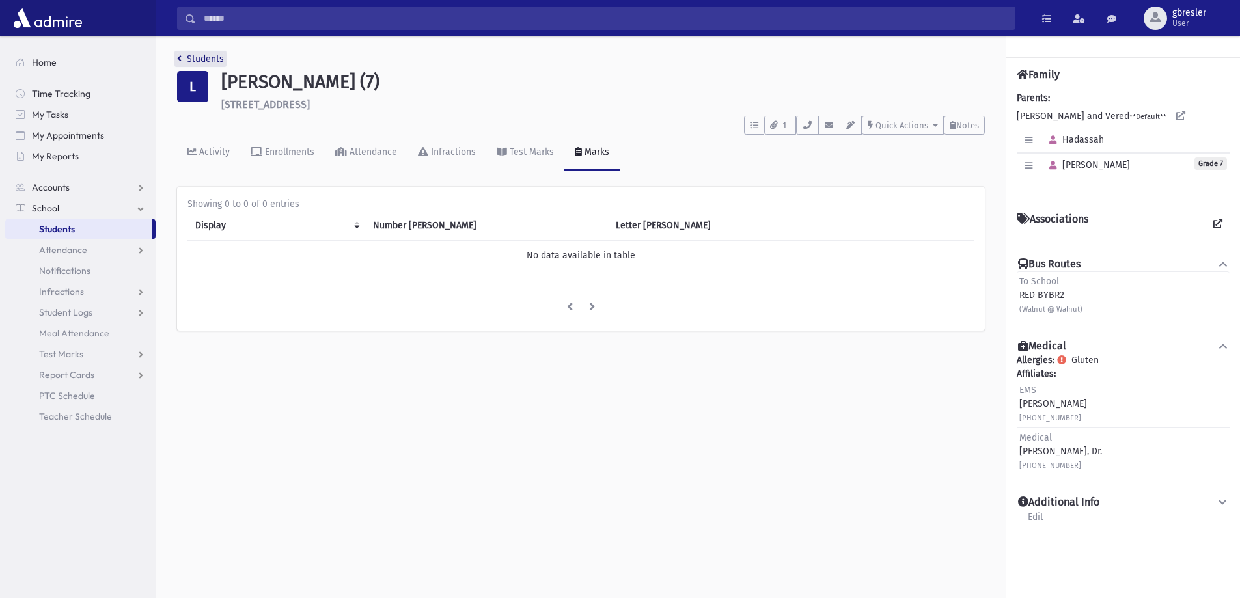
click at [212, 59] on link "Students" at bounding box center [200, 58] width 47 height 11
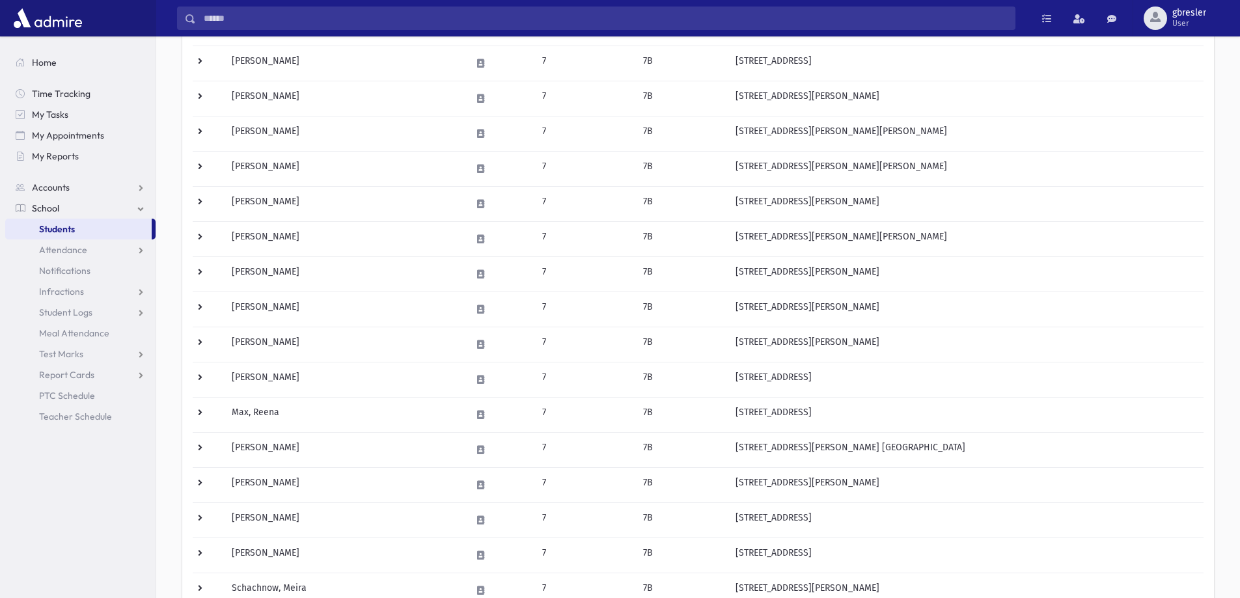
scroll to position [326, 0]
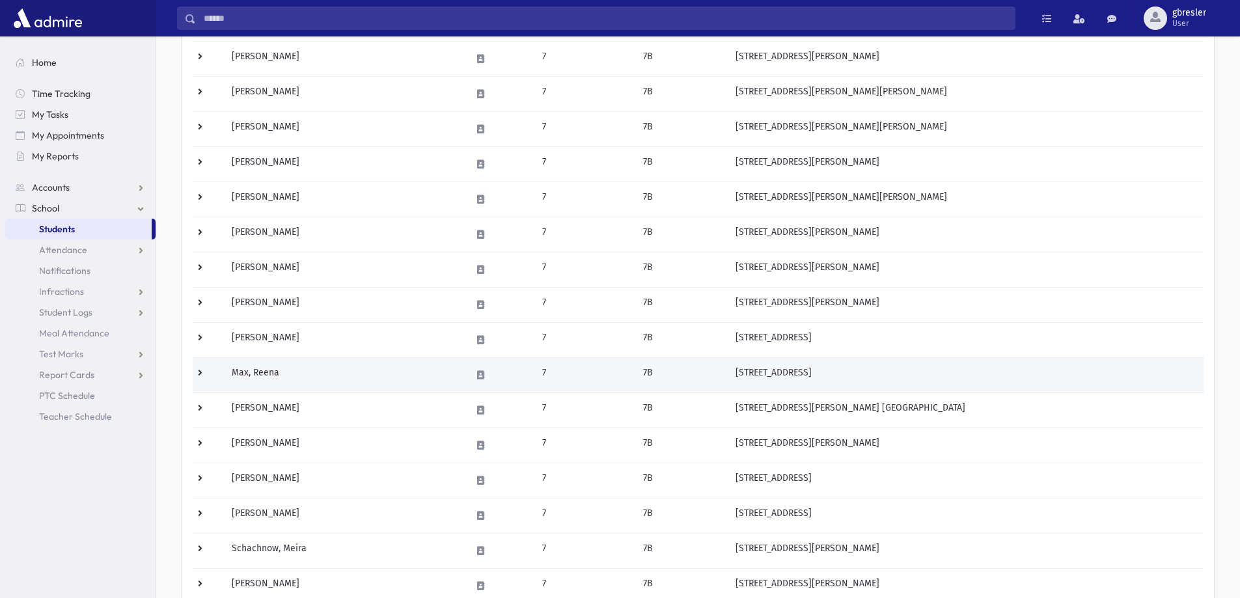
click at [275, 377] on td "Max, Reena" at bounding box center [344, 374] width 240 height 35
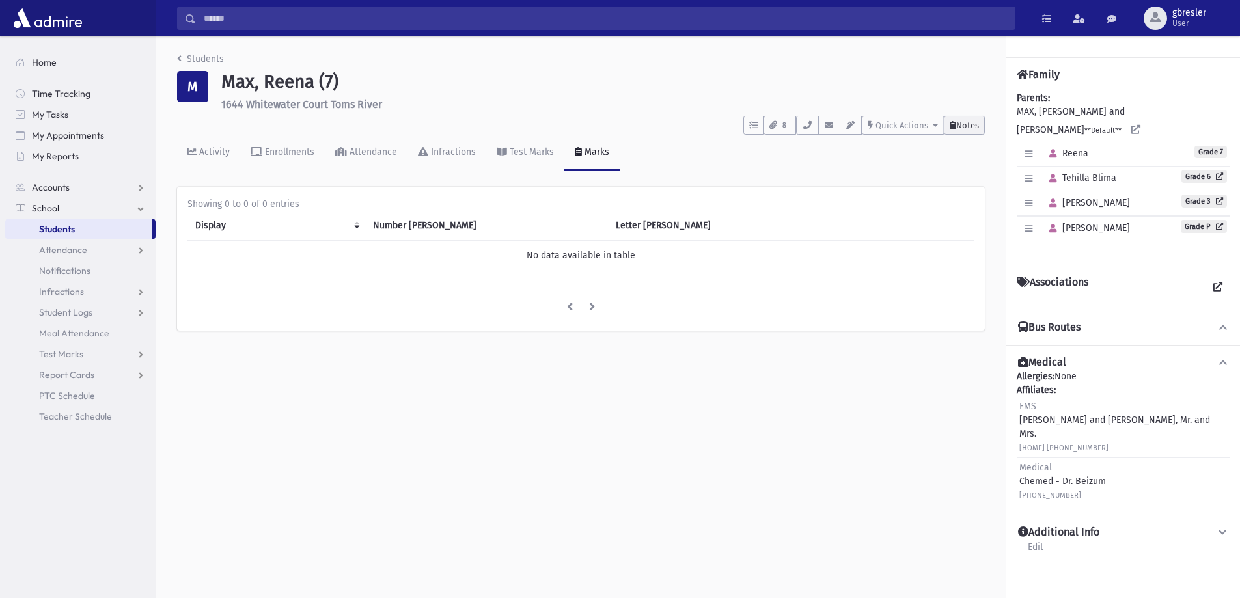
click at [966, 126] on span "Notes" at bounding box center [967, 125] width 23 height 10
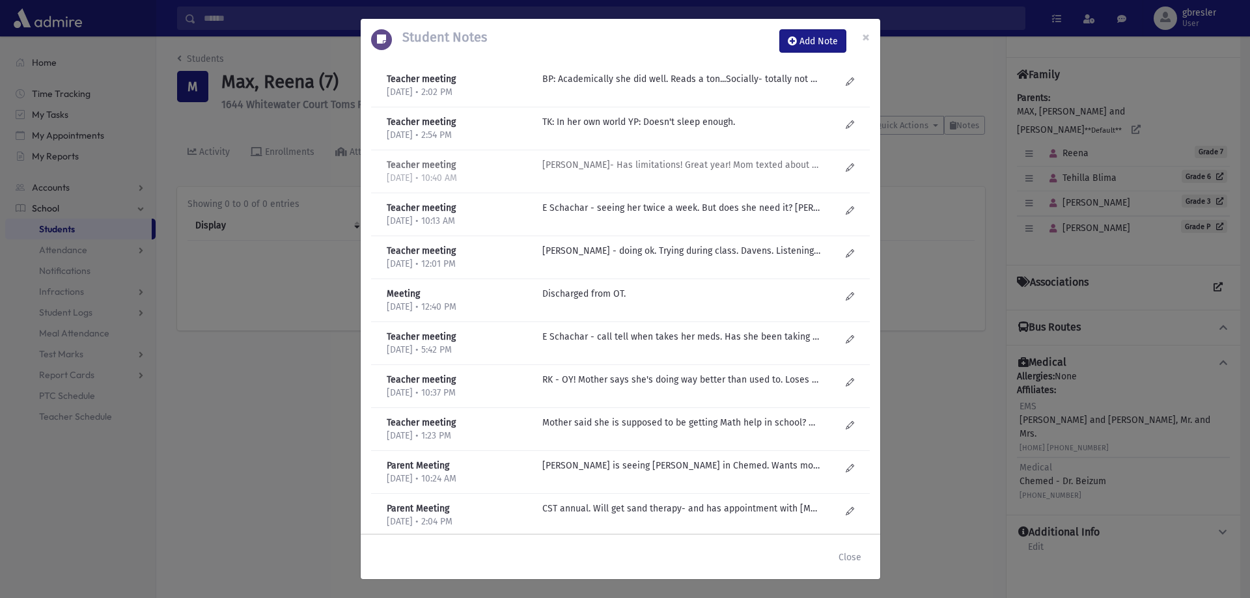
click at [660, 86] on p "R Kirzner- Has limitations! Great year! Mom texted about once a week-studied wi…" at bounding box center [681, 79] width 279 height 14
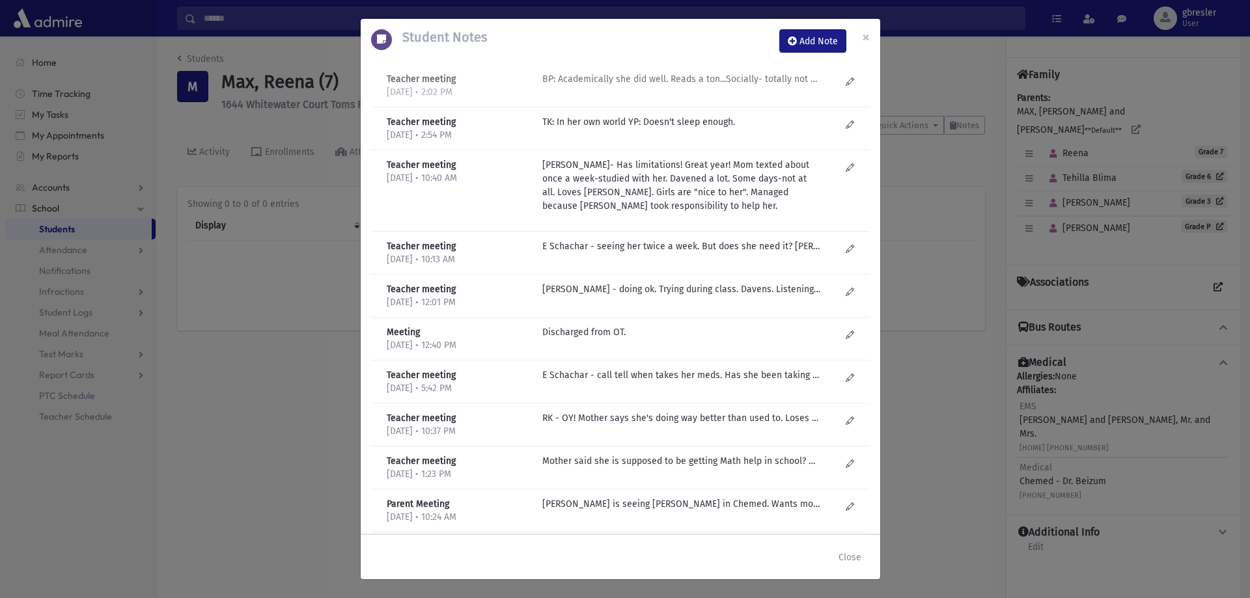
click at [600, 77] on p "BP: Academically she did well. Reads a ton...Socially- totally not with the pro…" at bounding box center [681, 79] width 279 height 14
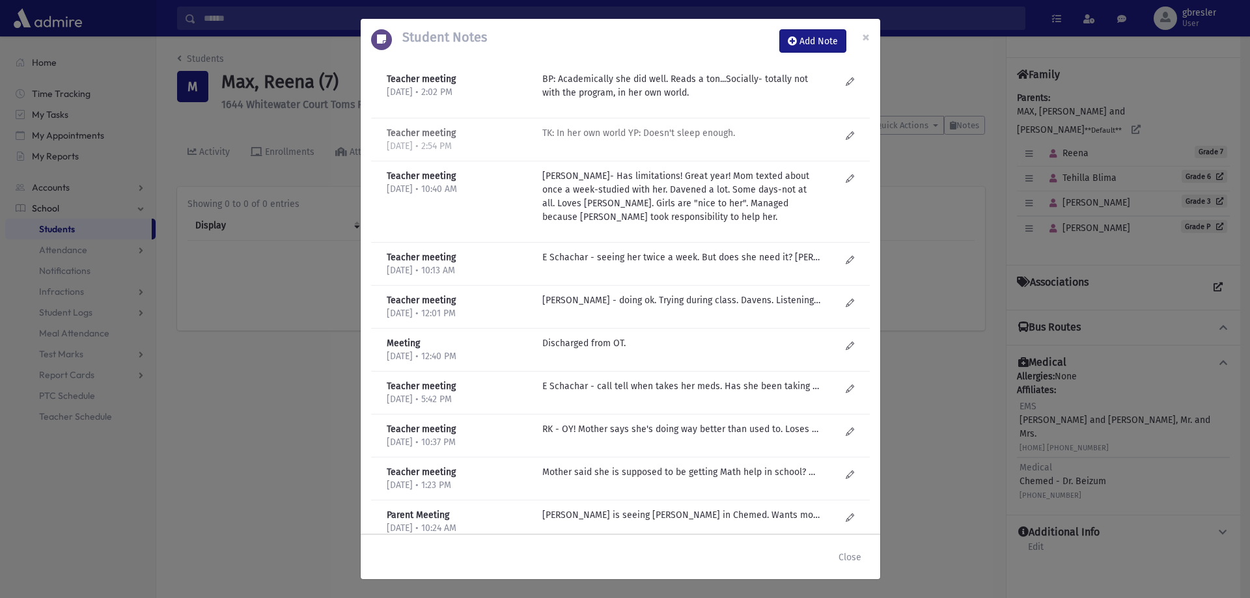
click at [580, 132] on p "TK: In her own world YP: Doesn't sleep enough." at bounding box center [681, 133] width 279 height 14
click at [867, 41] on span "×" at bounding box center [866, 37] width 8 height 18
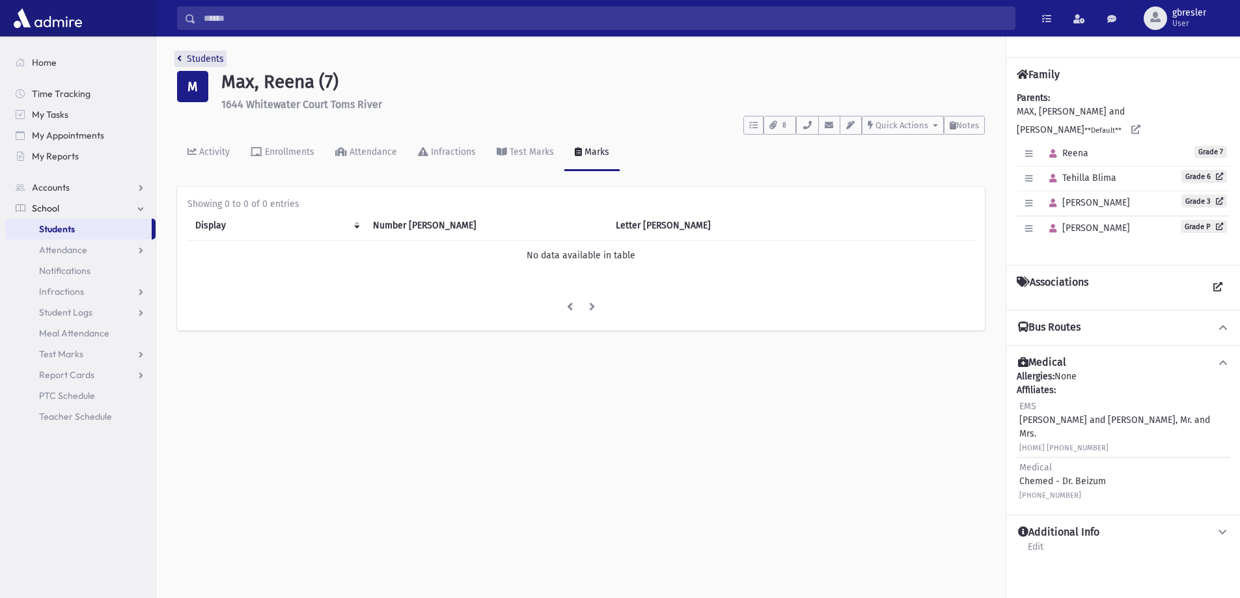
click at [209, 61] on link "Students" at bounding box center [200, 58] width 47 height 11
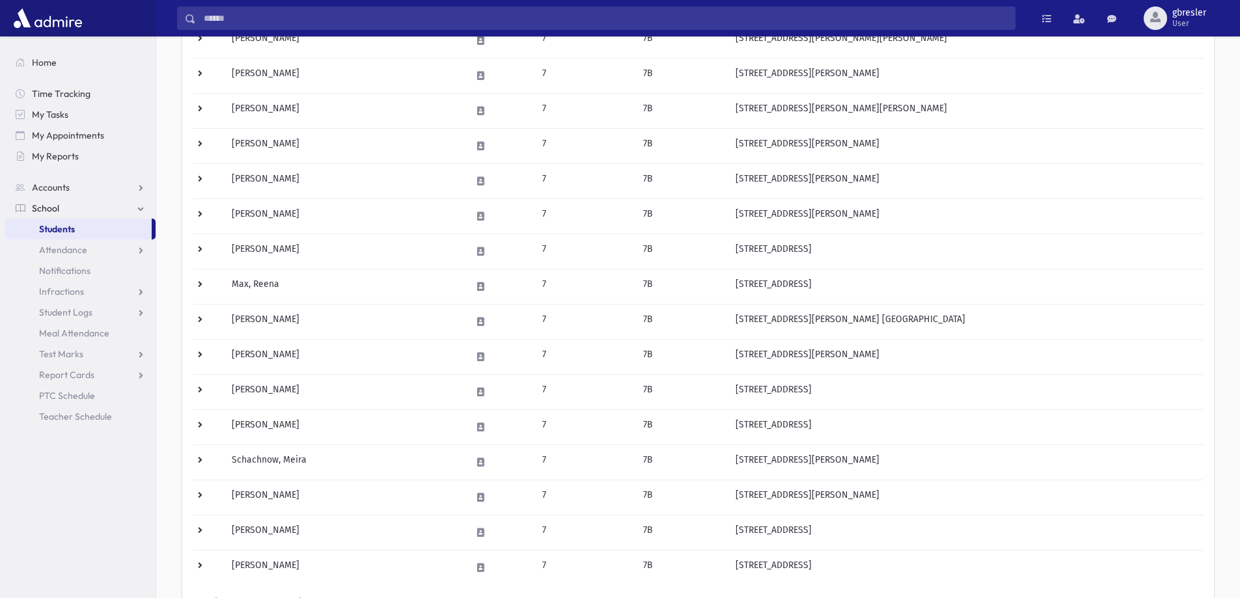
scroll to position [456, 0]
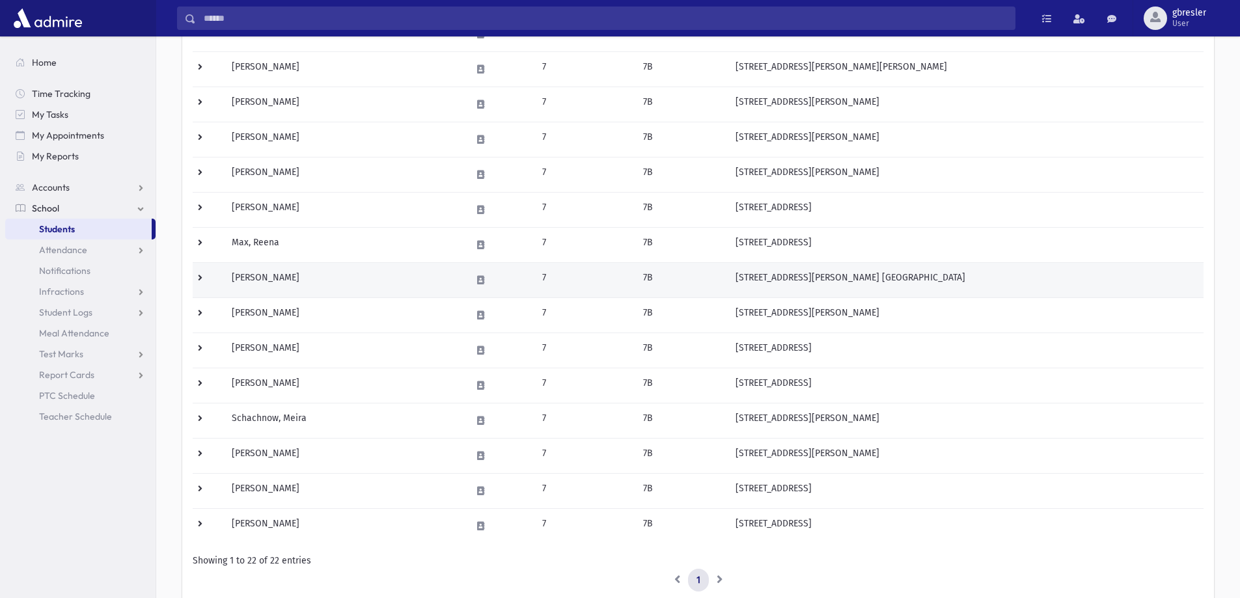
click at [283, 275] on td "[PERSON_NAME]" at bounding box center [344, 279] width 240 height 35
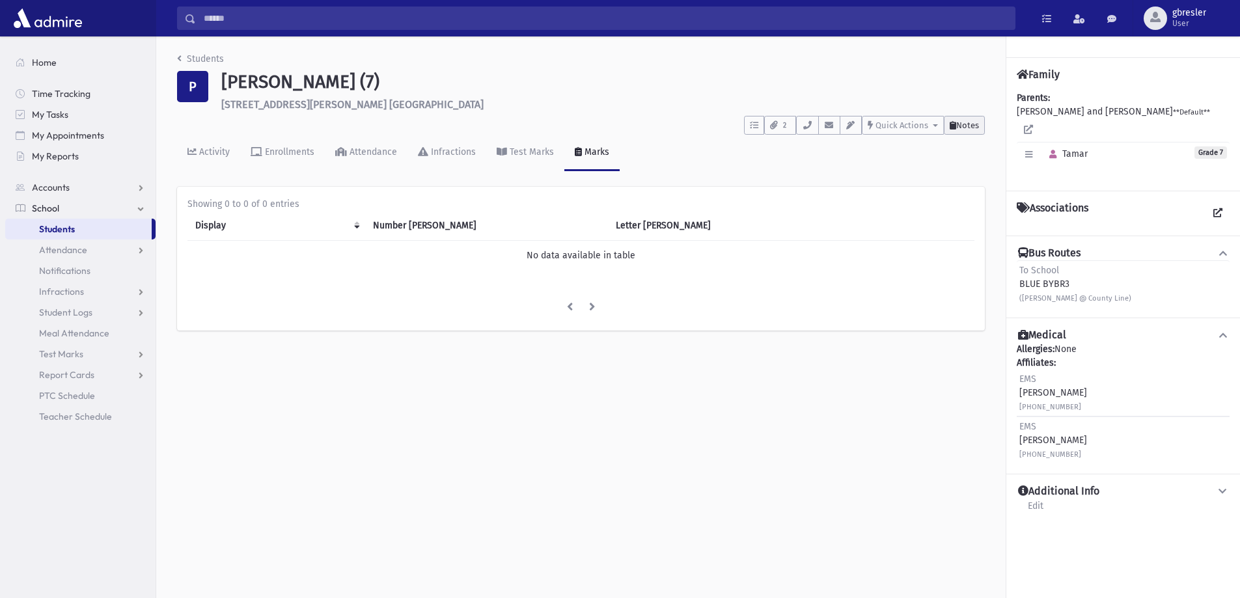
click at [963, 124] on span "Notes" at bounding box center [967, 125] width 23 height 10
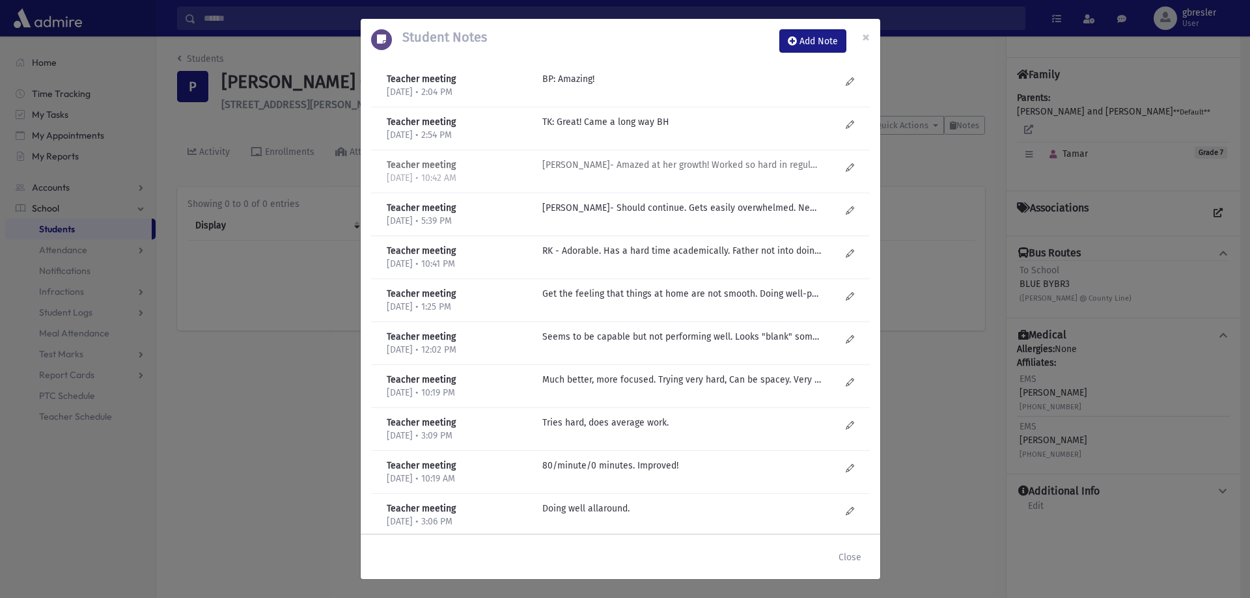
click at [665, 86] on p "R Kirzner- Amazed at her growth! Worked so hard in regular chumash class. Gave …" at bounding box center [681, 79] width 279 height 14
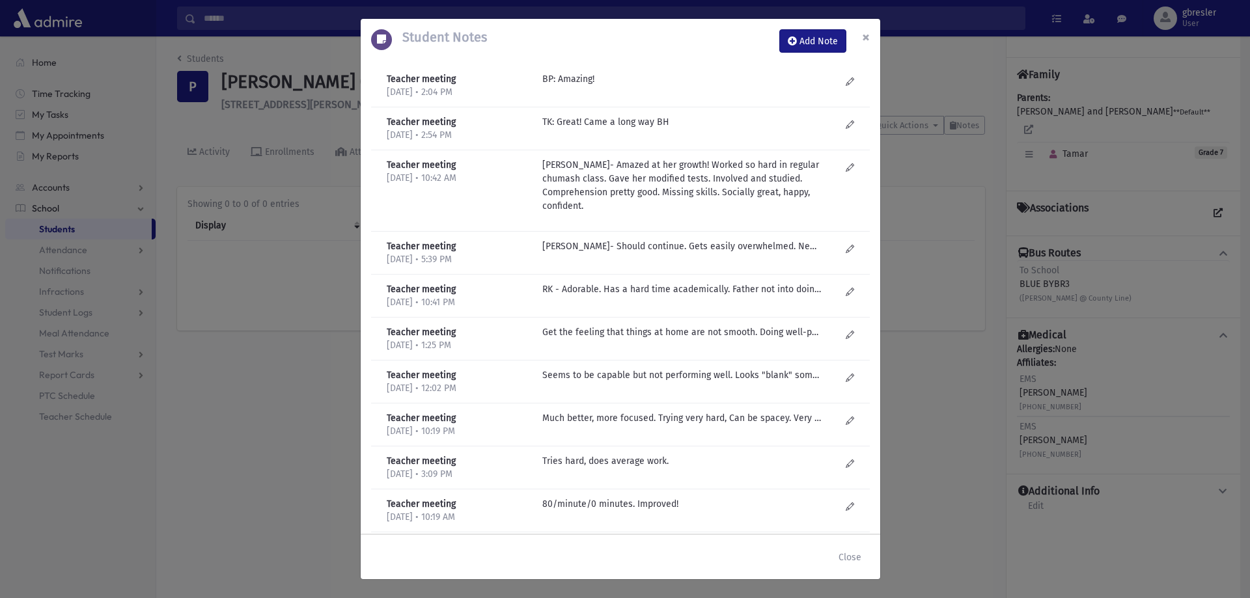
click at [863, 36] on span "×" at bounding box center [866, 37] width 8 height 18
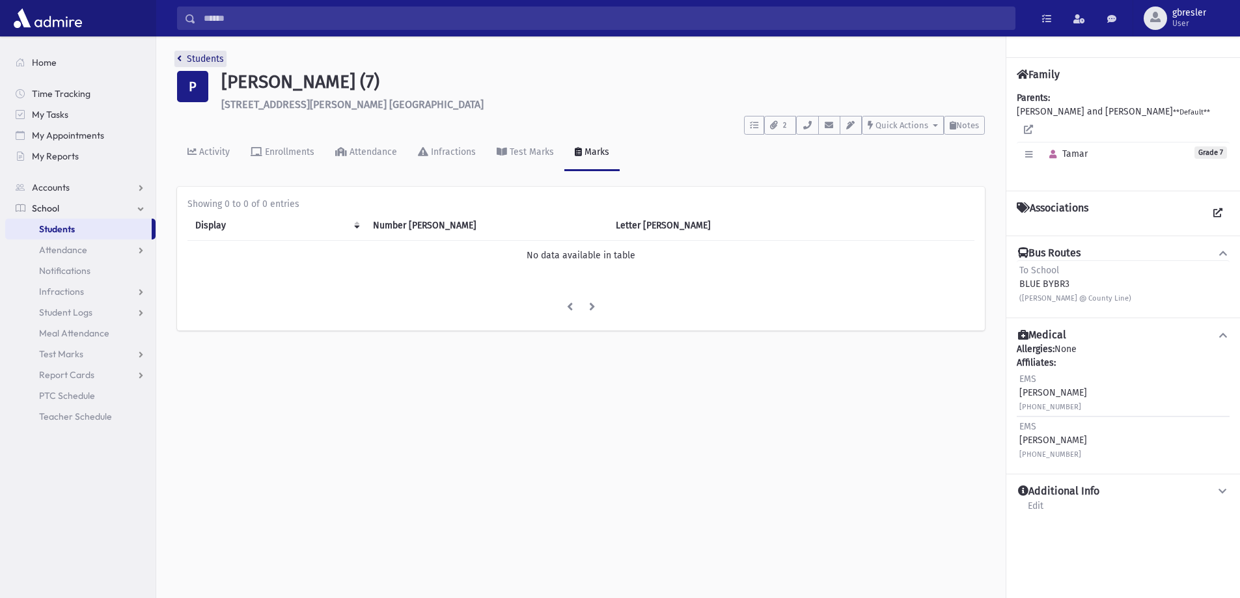
click at [216, 57] on link "Students" at bounding box center [200, 58] width 47 height 11
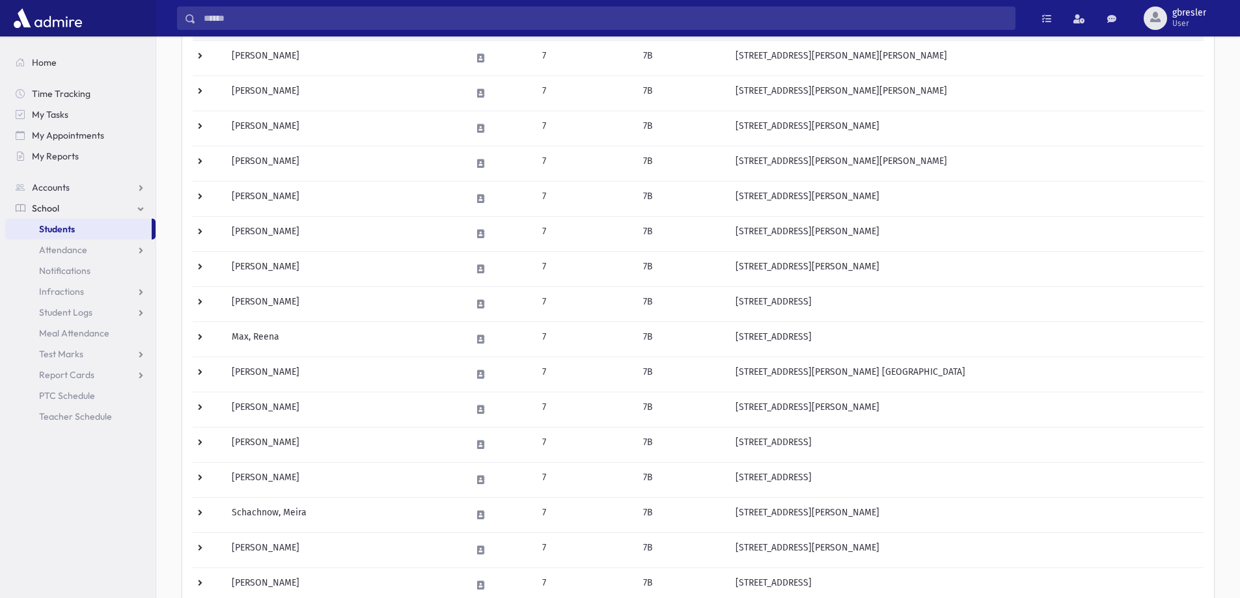
scroll to position [391, 0]
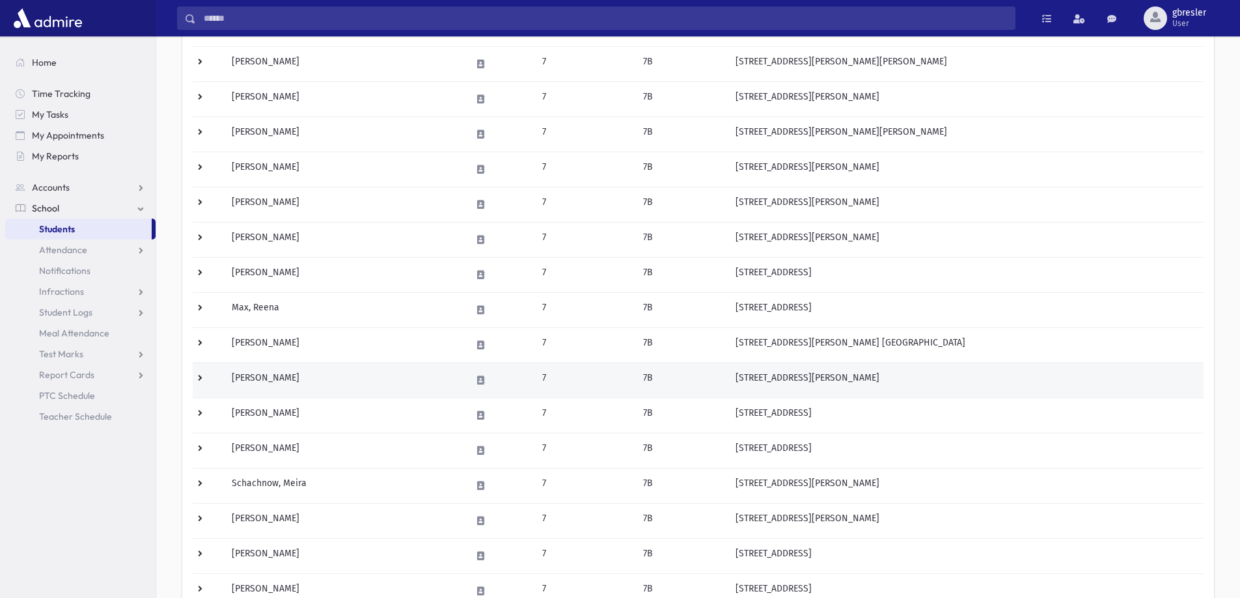
click at [255, 380] on td "Pepose, Yael" at bounding box center [344, 380] width 240 height 35
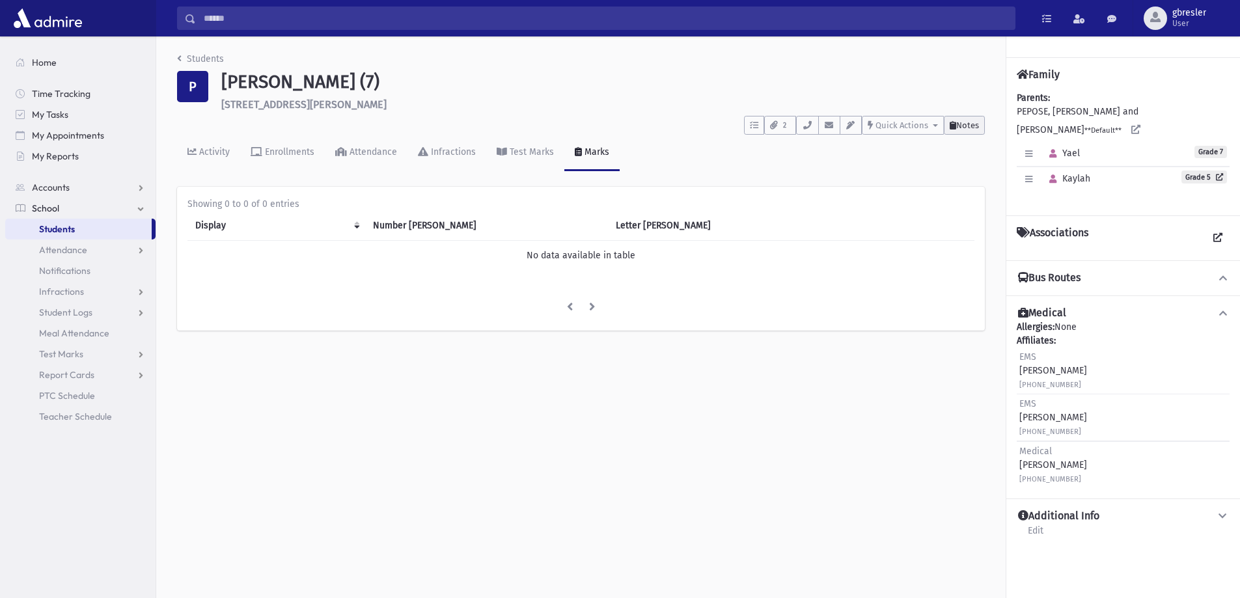
click at [967, 126] on span "Notes" at bounding box center [967, 125] width 23 height 10
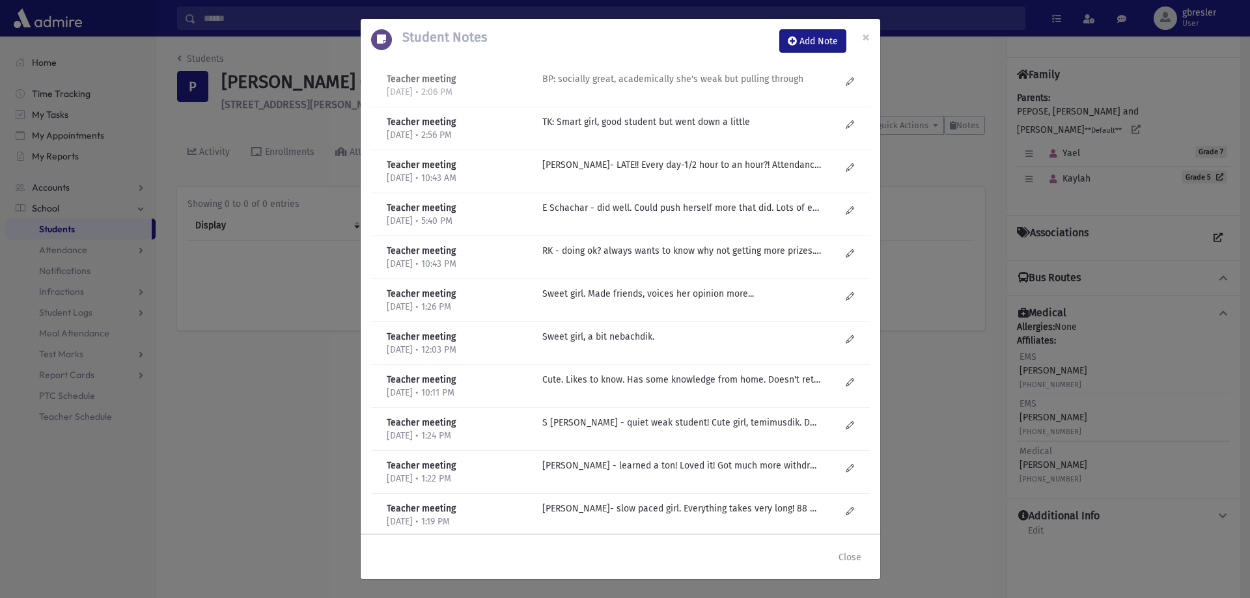
click at [665, 79] on p "BP: socially great, academically she's weak but pulling through" at bounding box center [681, 79] width 279 height 14
click at [636, 127] on p "TK: Smart girl, good student but went down a little" at bounding box center [681, 122] width 279 height 14
click at [626, 164] on p "R Kirzner- LATE!! Every day-1/2 hour to an hour?! Attendance is sporadic. Weak!…" at bounding box center [681, 165] width 279 height 14
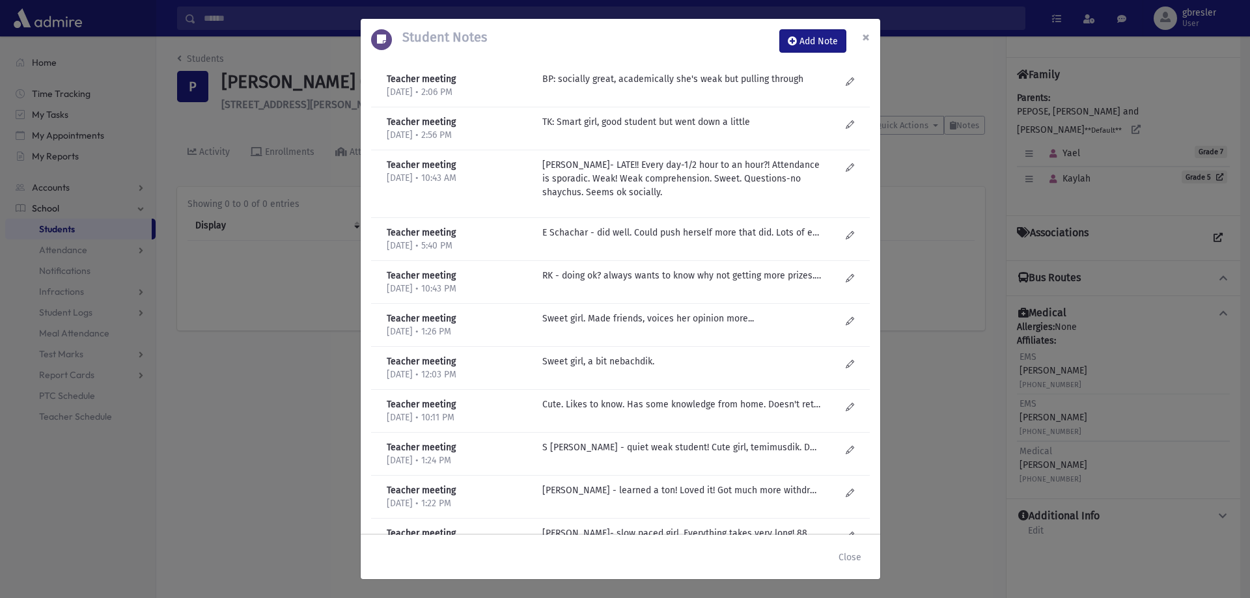
click at [868, 37] on span "×" at bounding box center [866, 37] width 8 height 18
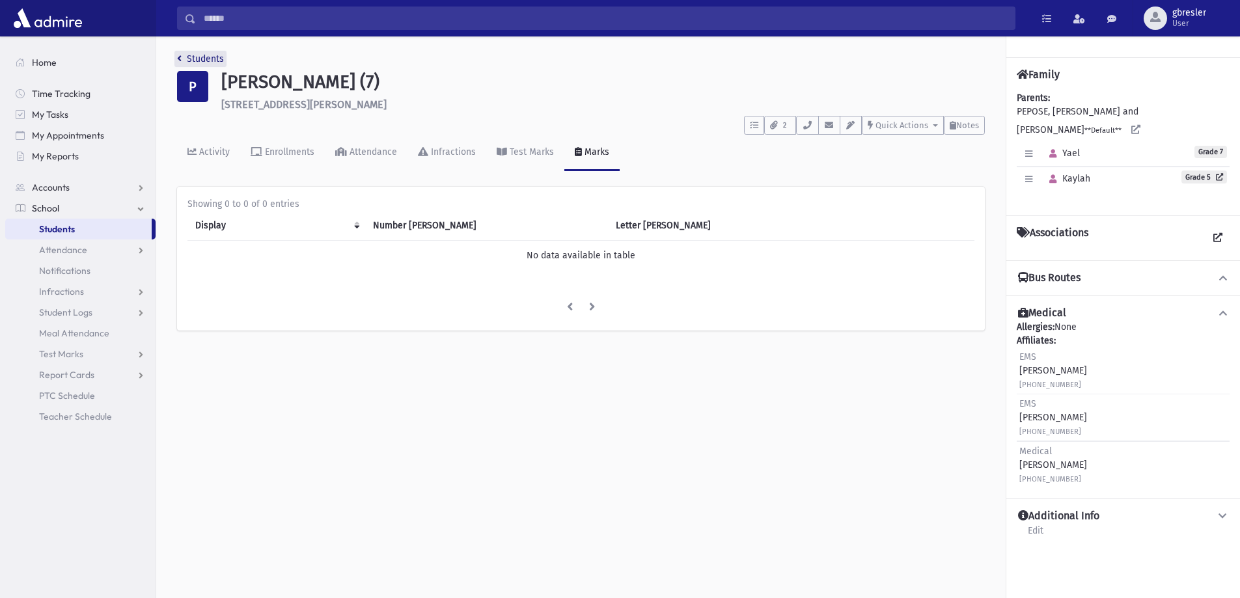
click at [201, 63] on link "Students" at bounding box center [200, 58] width 47 height 11
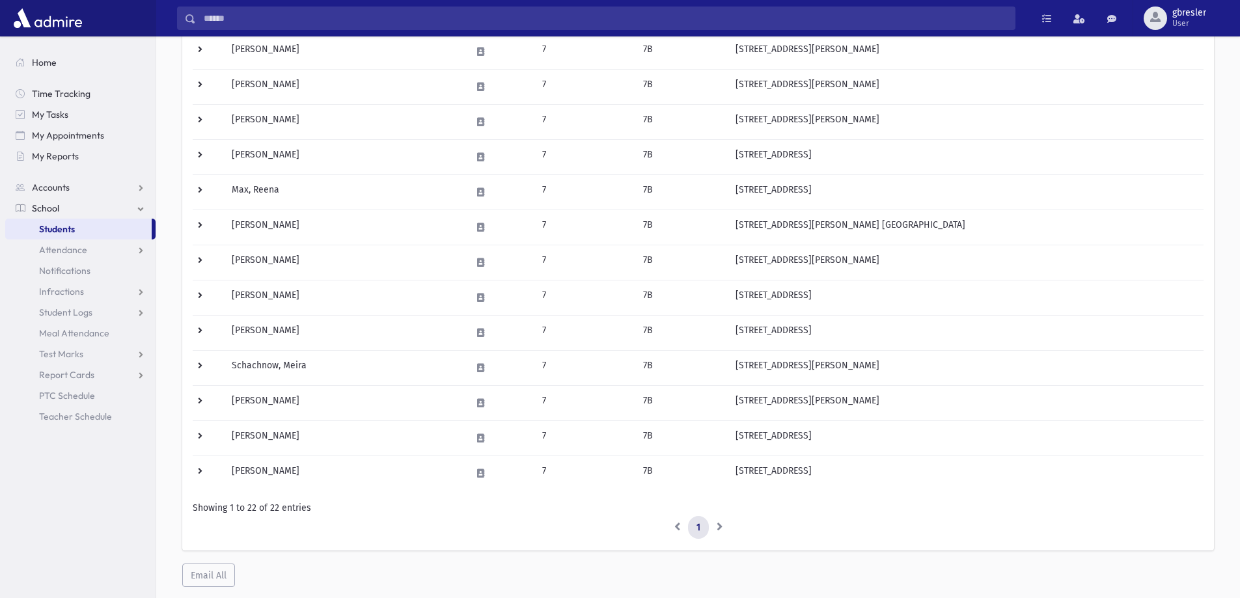
scroll to position [521, 0]
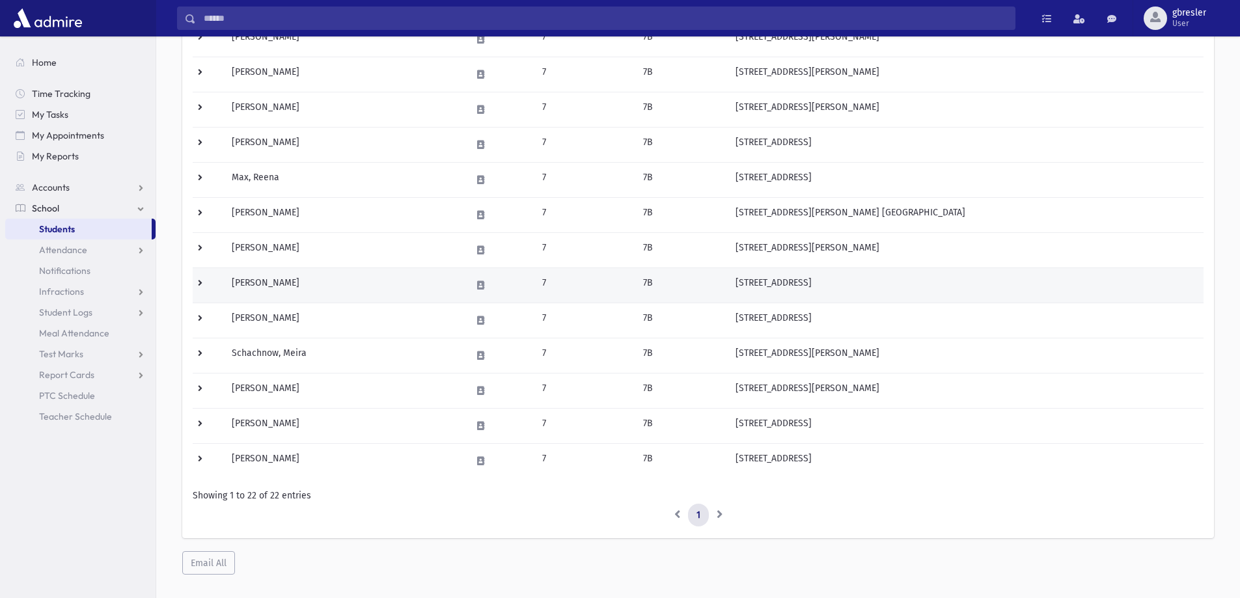
click at [287, 286] on td "[PERSON_NAME]" at bounding box center [344, 285] width 240 height 35
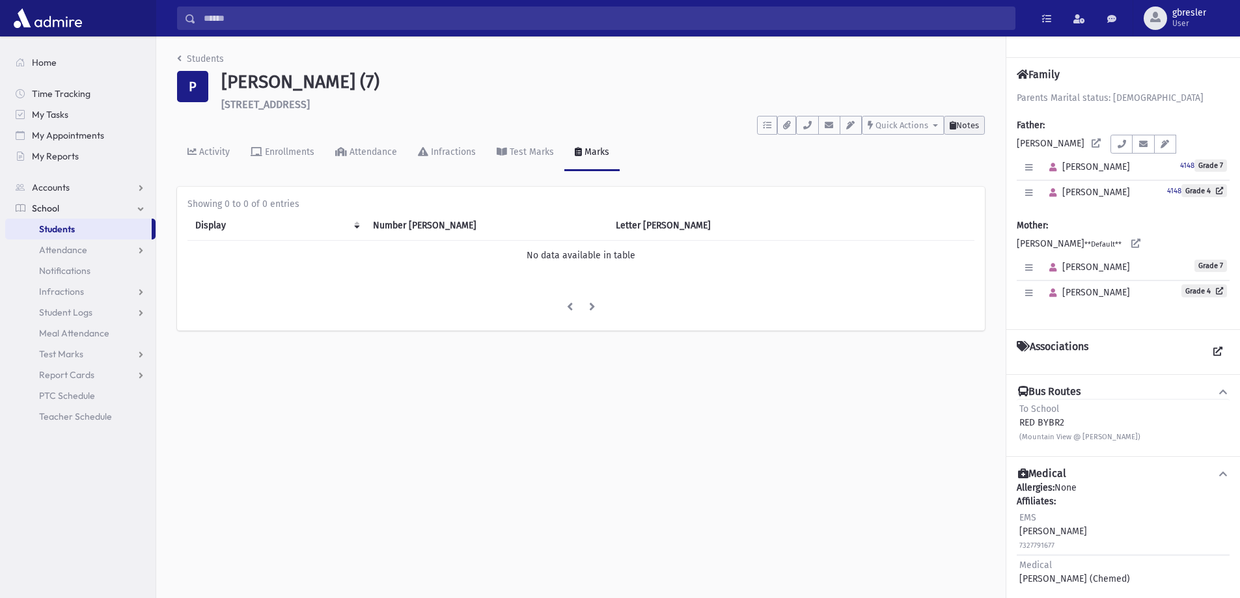
click at [958, 122] on span "Notes" at bounding box center [967, 125] width 23 height 10
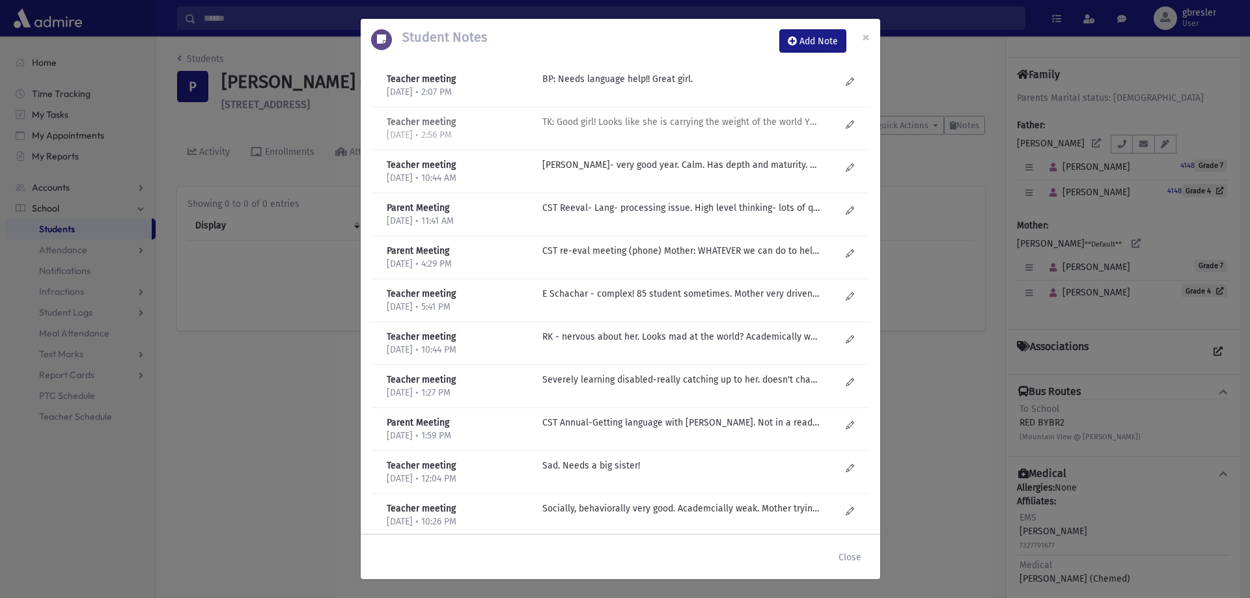
click at [616, 86] on p "TK: Good girl! Looks like she is carrying the weight of the world YP: SRB says …" at bounding box center [681, 79] width 279 height 14
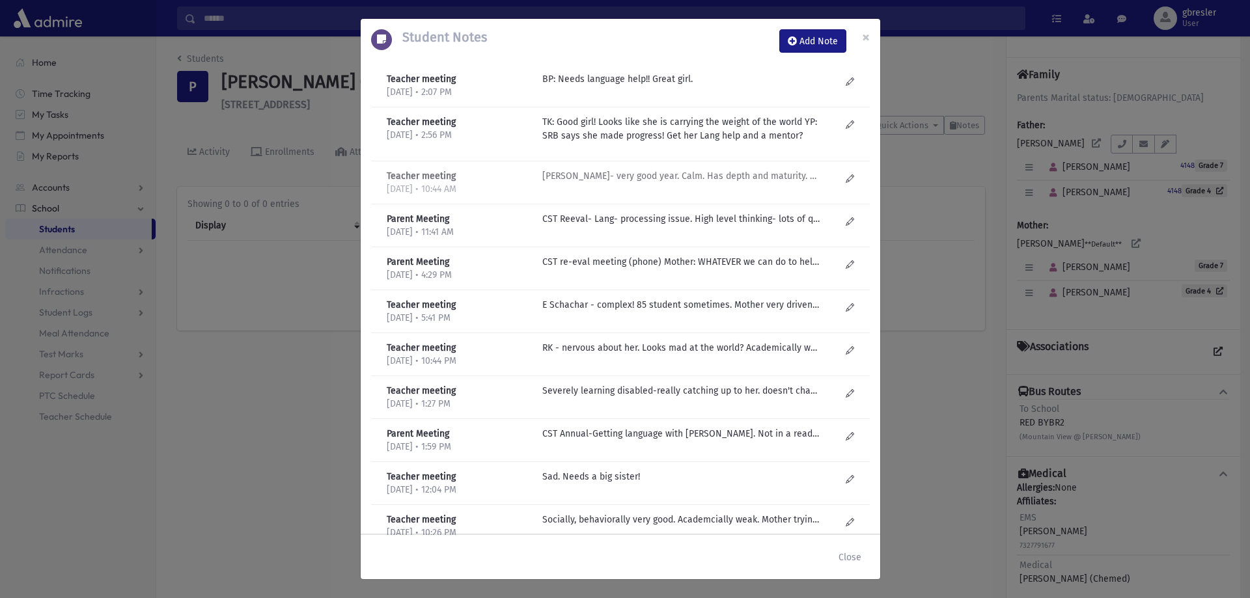
click at [610, 86] on p "R Kirzner- very good year. Calm. Has depth and maturity. Davens. Sensitive soul…" at bounding box center [681, 79] width 279 height 14
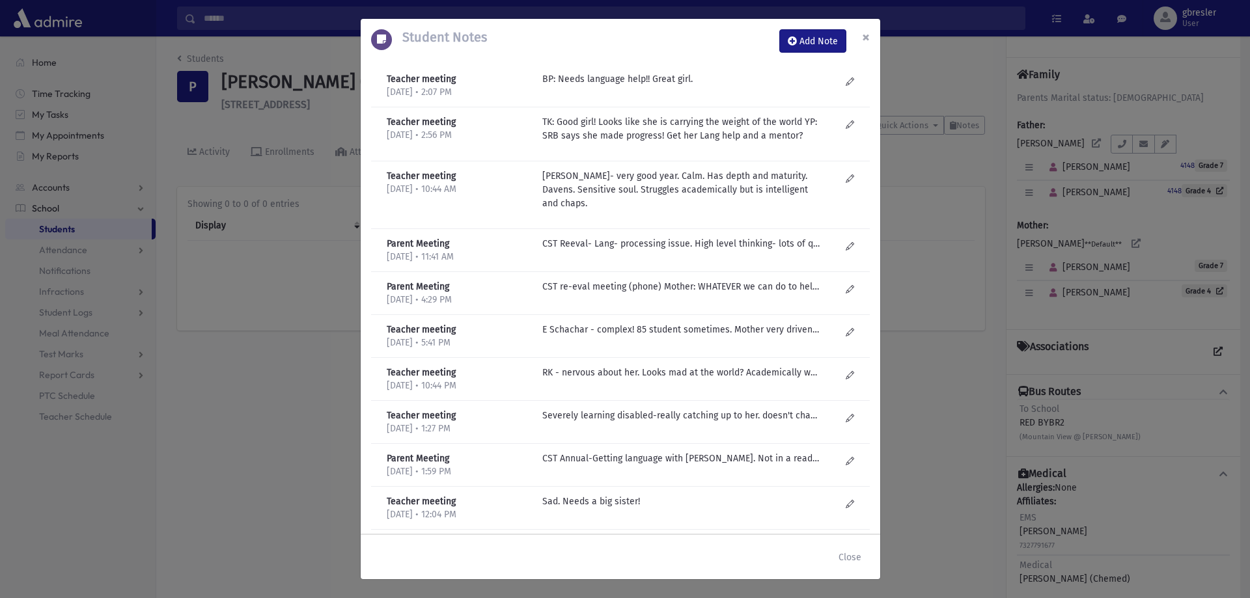
click at [867, 36] on span "×" at bounding box center [866, 37] width 8 height 18
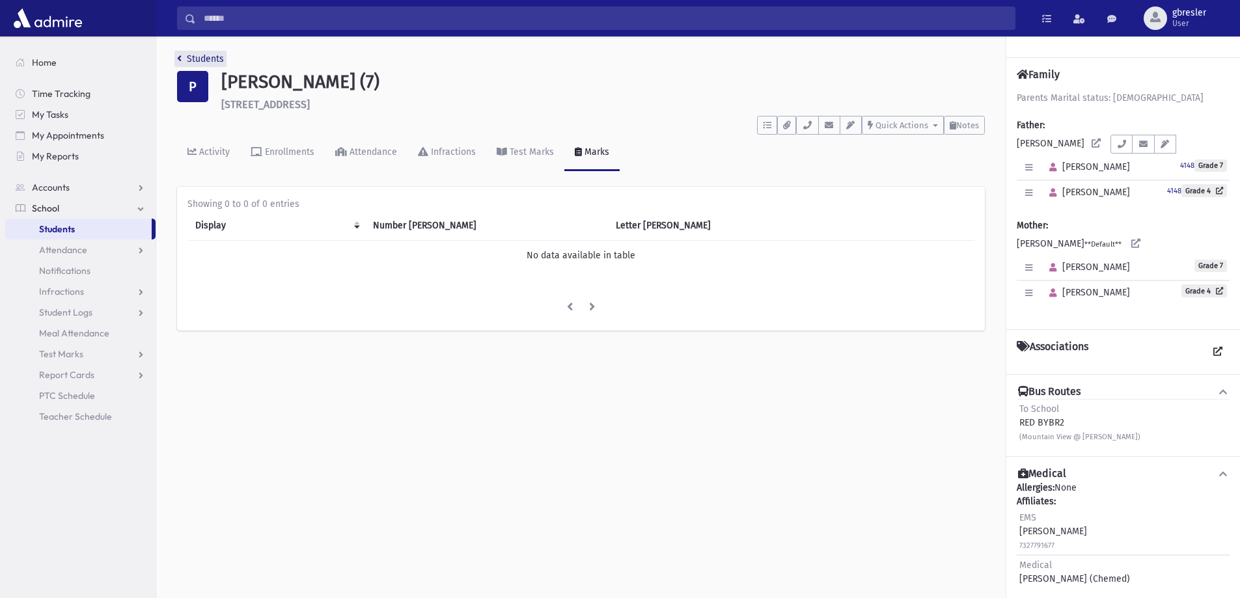
click at [212, 58] on link "Students" at bounding box center [200, 58] width 47 height 11
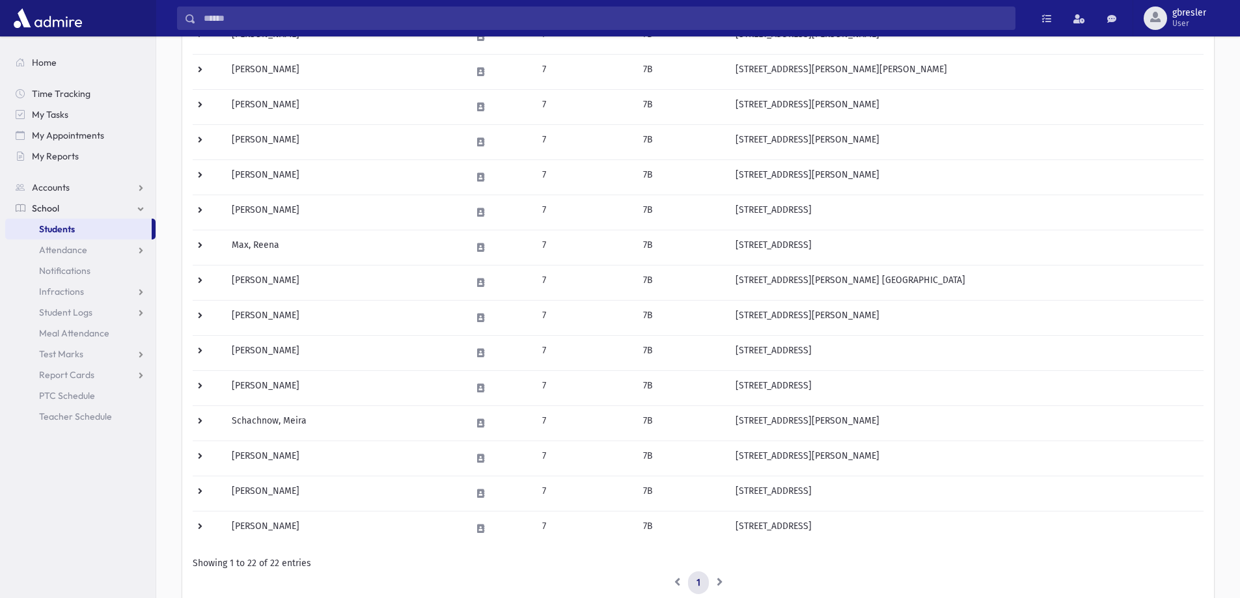
scroll to position [456, 0]
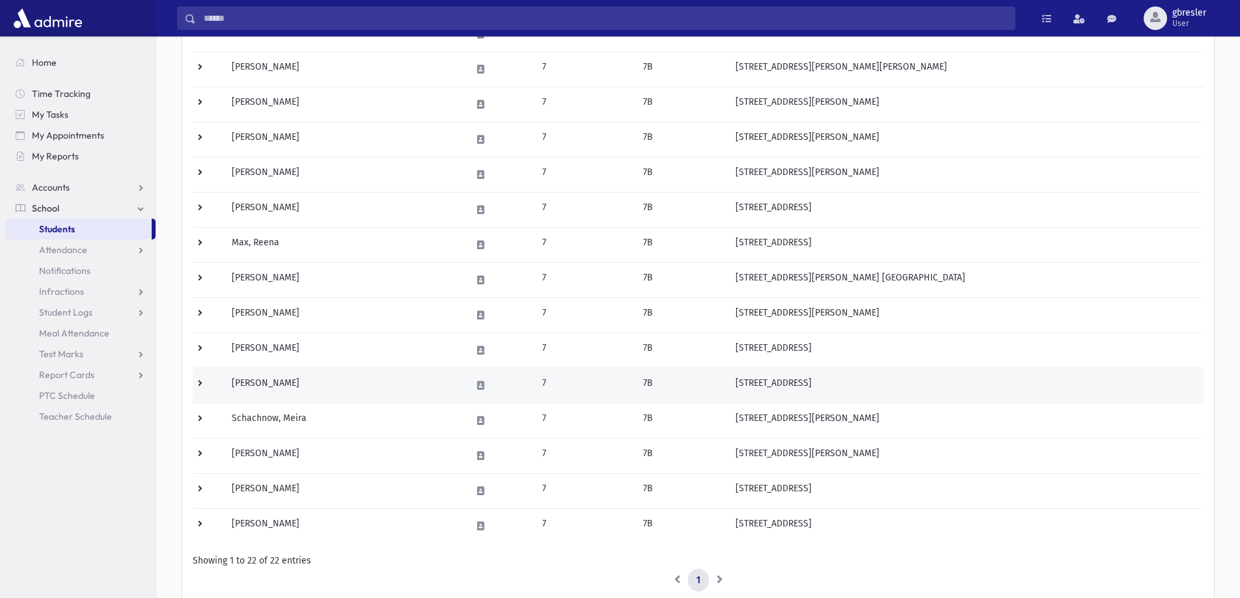
click at [284, 383] on td "Pevzner, Tzivia" at bounding box center [344, 385] width 240 height 35
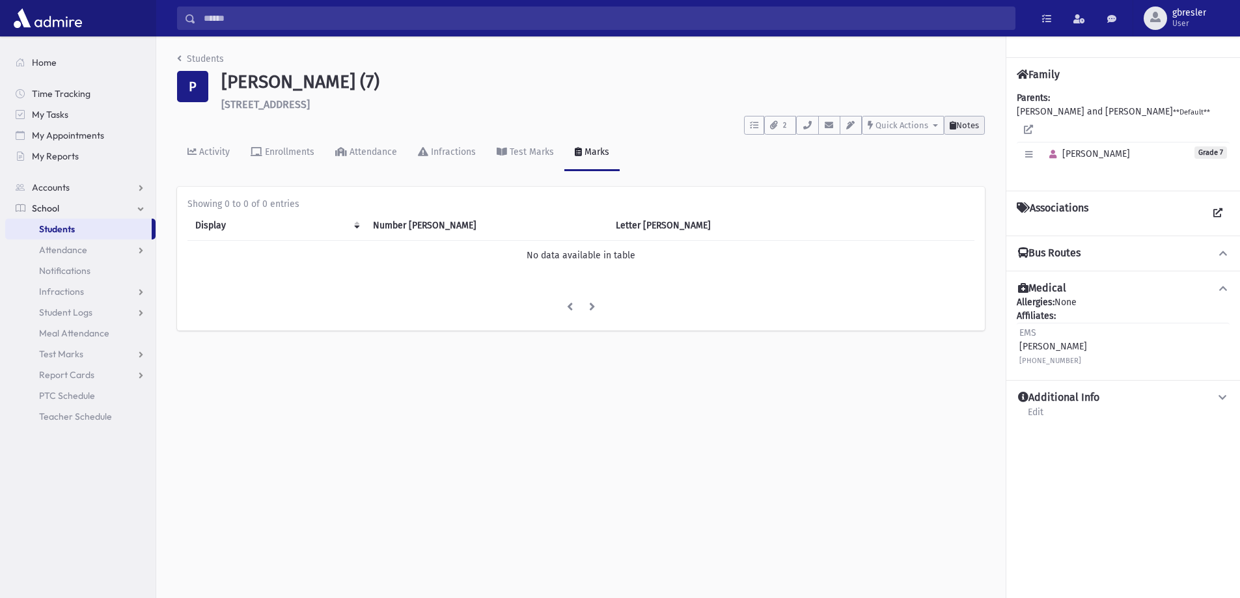
click at [967, 124] on span "Notes" at bounding box center [967, 125] width 23 height 10
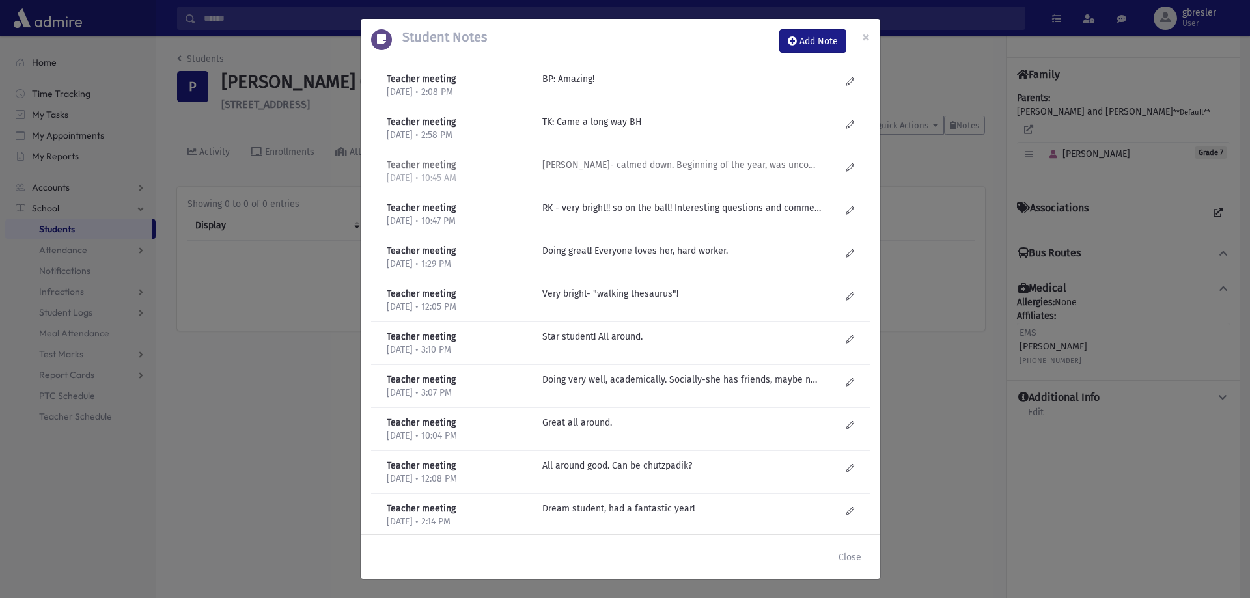
click at [681, 86] on p "R Kirzner- calmed down. Beginning of the year, was uncomfortable in her own ski…" at bounding box center [681, 79] width 279 height 14
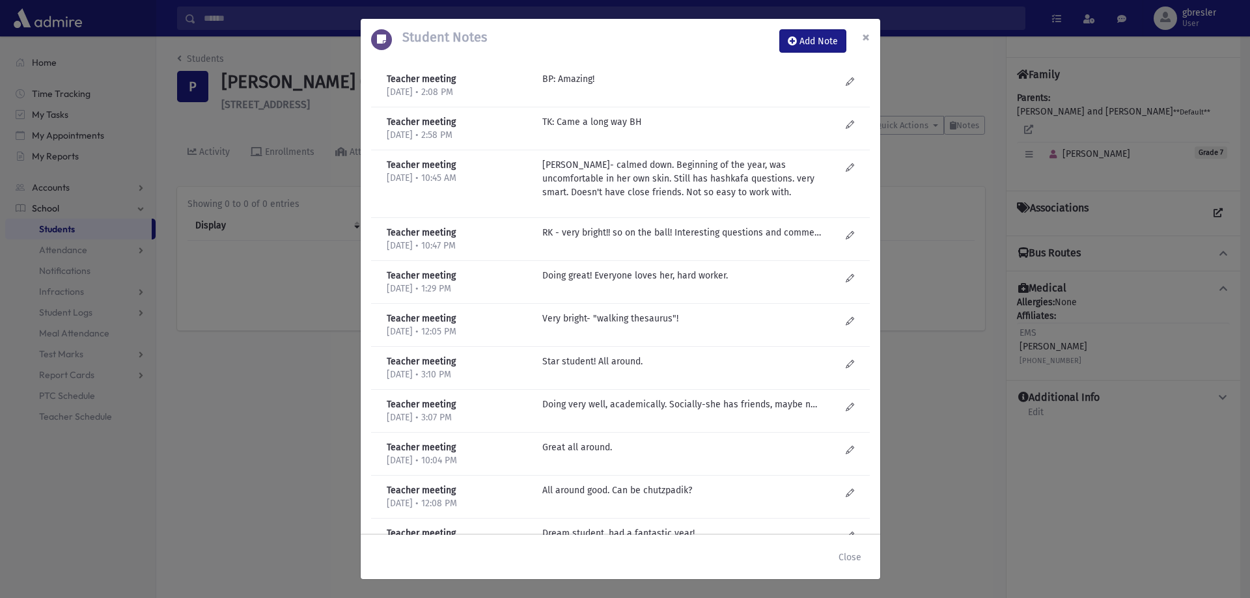
click at [869, 36] on span "×" at bounding box center [866, 37] width 8 height 18
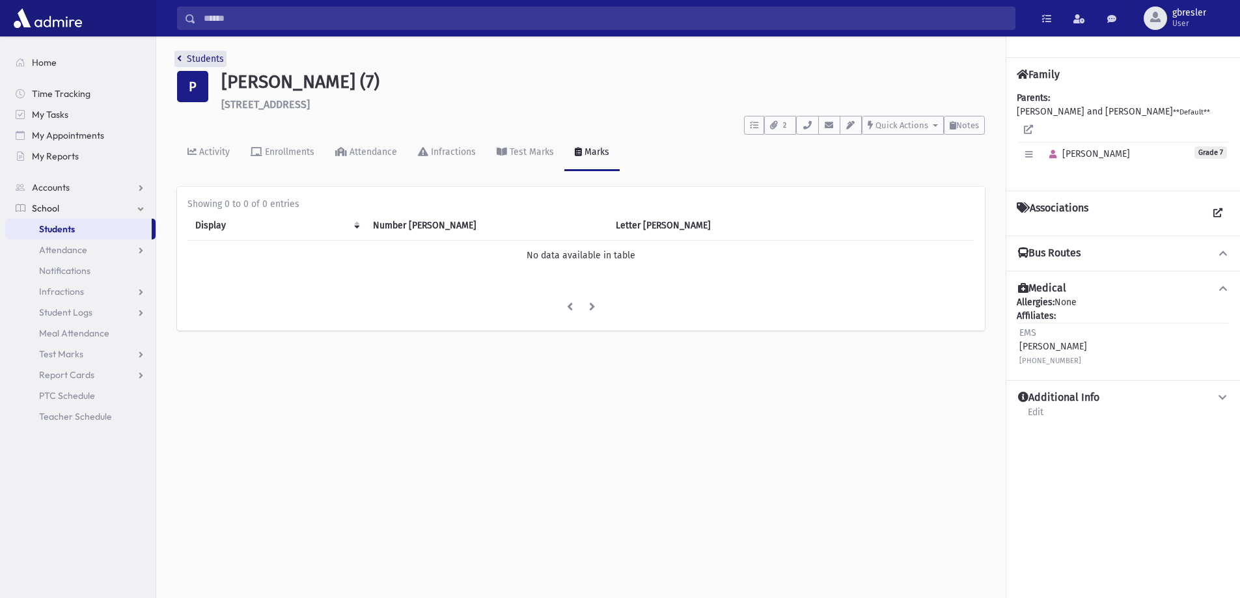
click at [182, 55] on link "Students" at bounding box center [200, 58] width 47 height 11
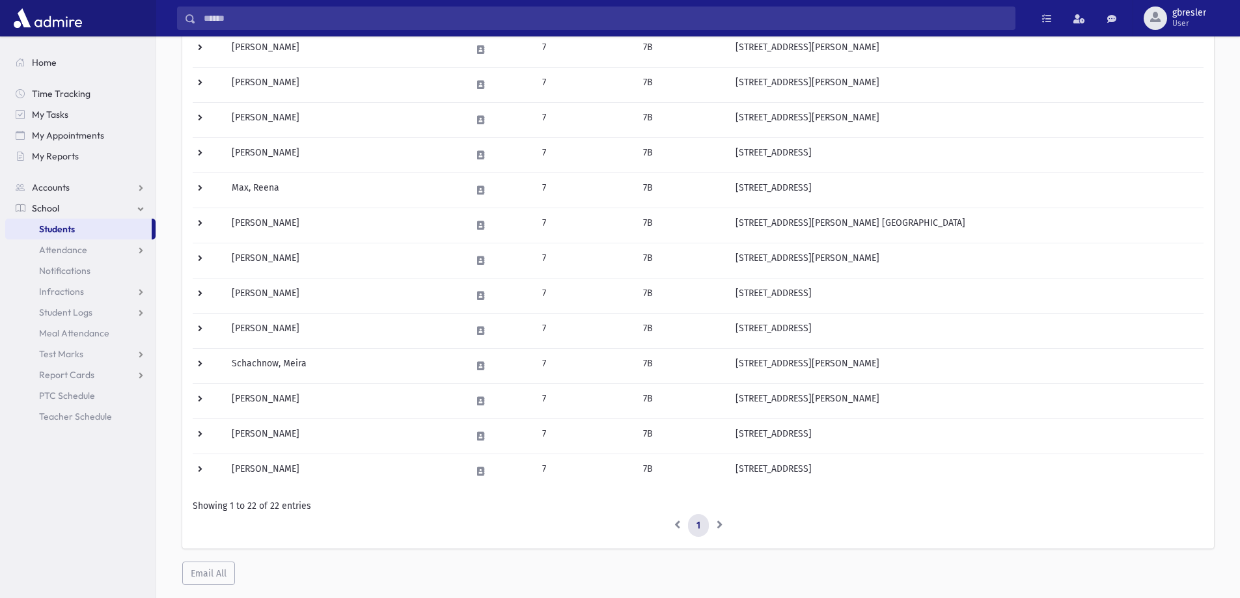
scroll to position [521, 0]
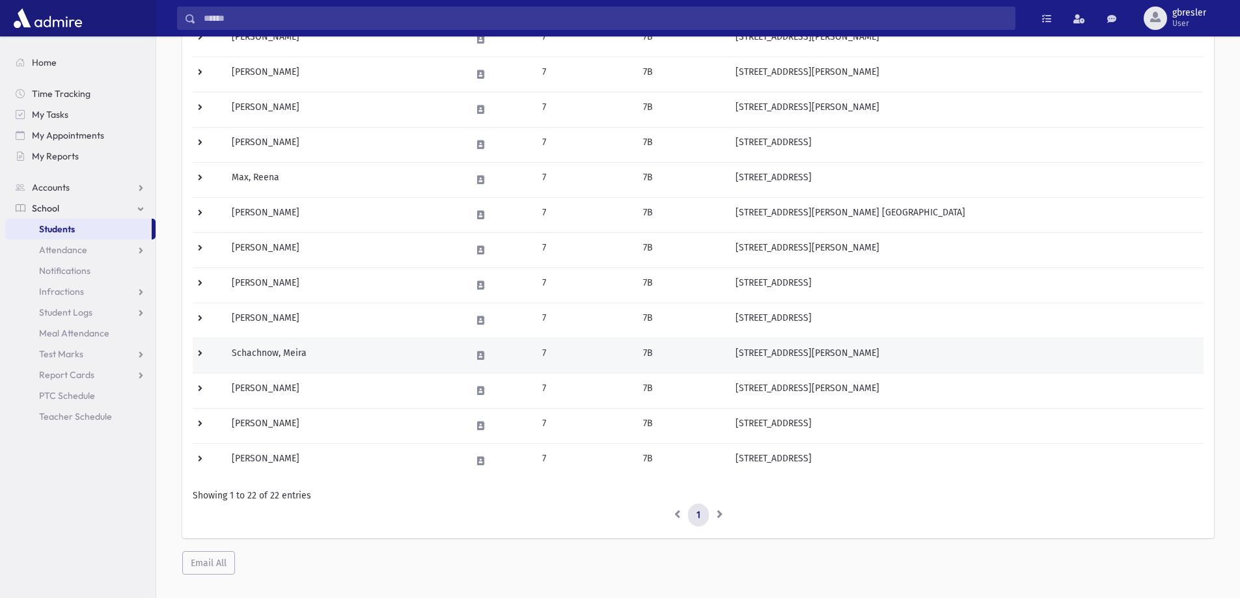
click at [298, 352] on td "Schachnow, Meira" at bounding box center [344, 355] width 240 height 35
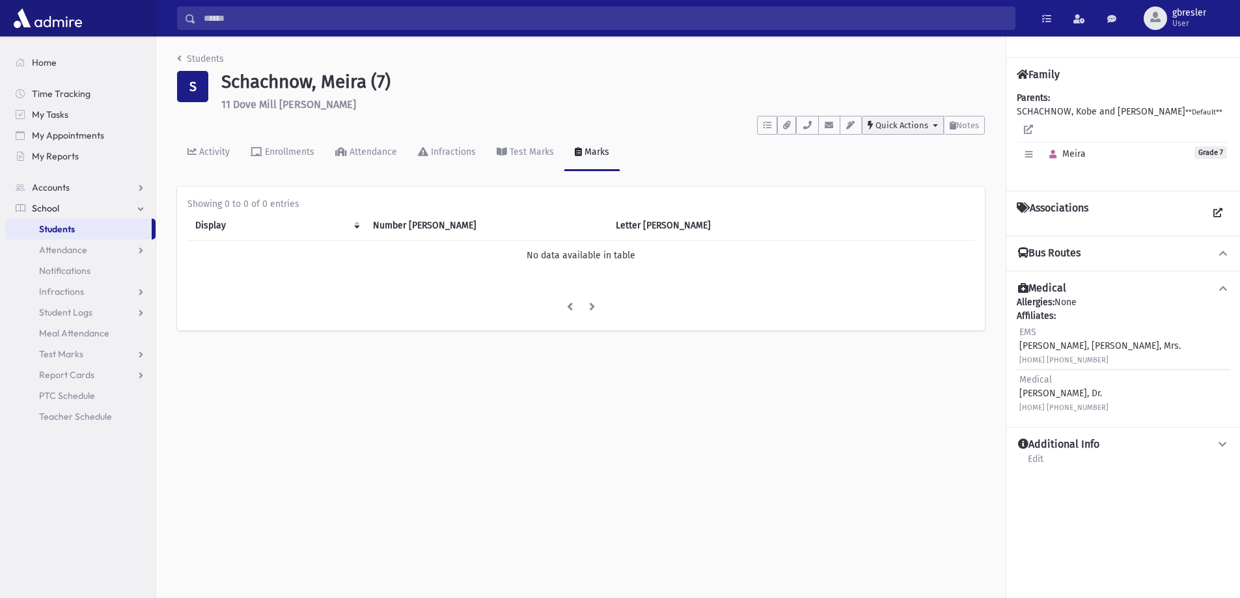
click at [936, 124] on button "Quick Actions" at bounding box center [903, 125] width 82 height 19
click at [956, 129] on span "Notes" at bounding box center [967, 125] width 23 height 10
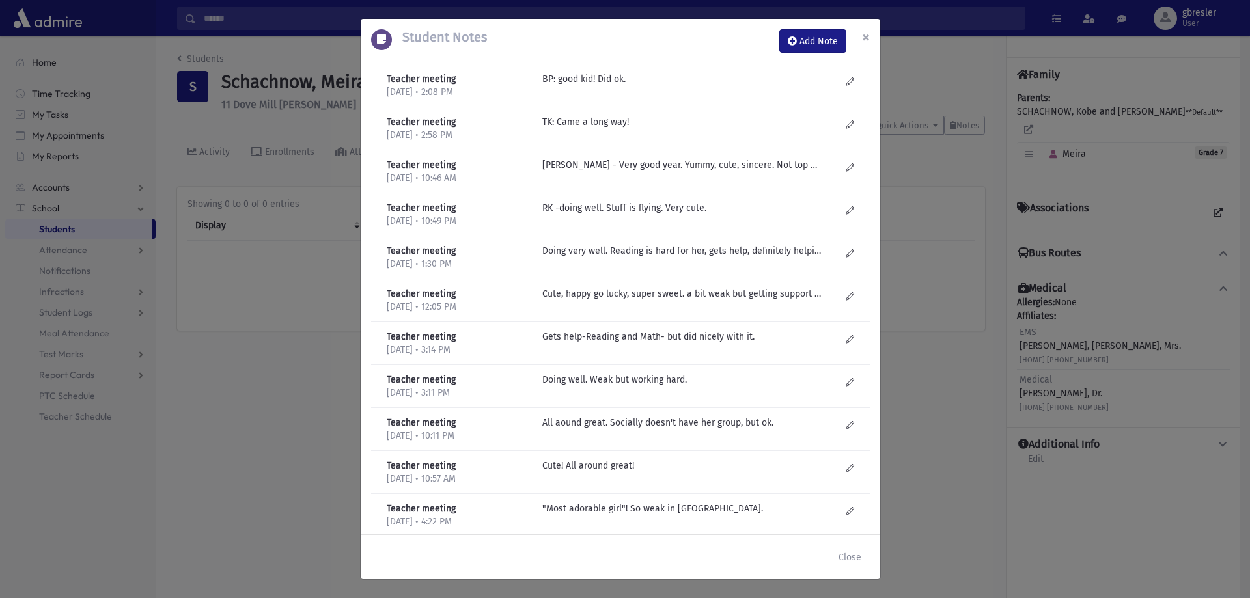
click at [869, 34] on span "×" at bounding box center [866, 37] width 8 height 18
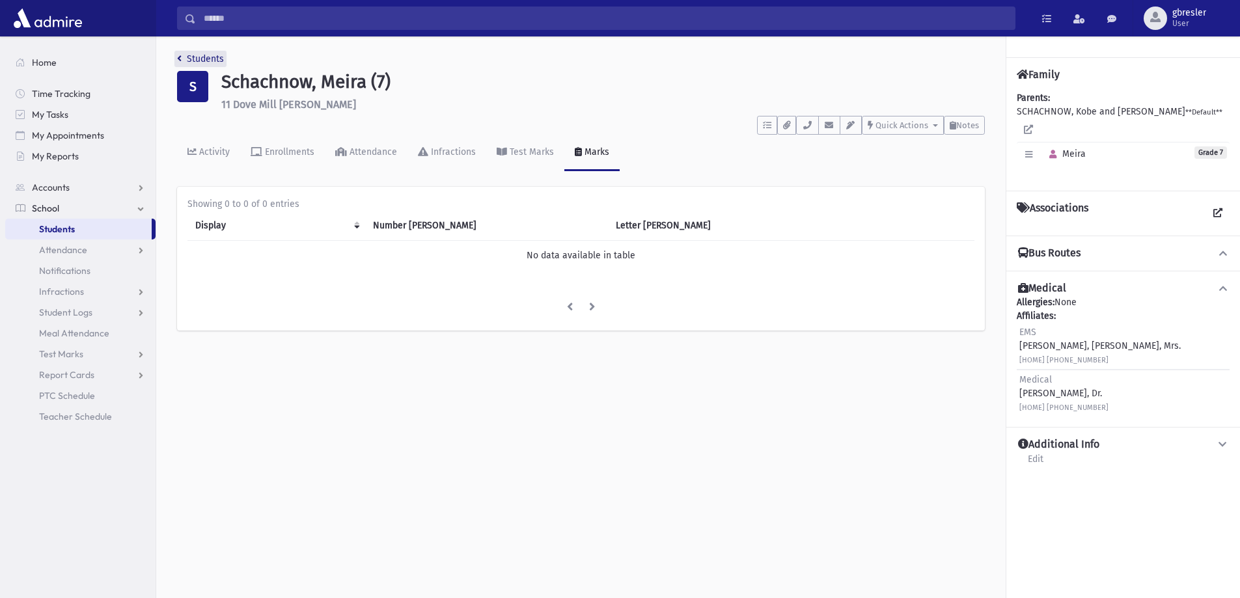
click at [215, 59] on link "Students" at bounding box center [200, 58] width 47 height 11
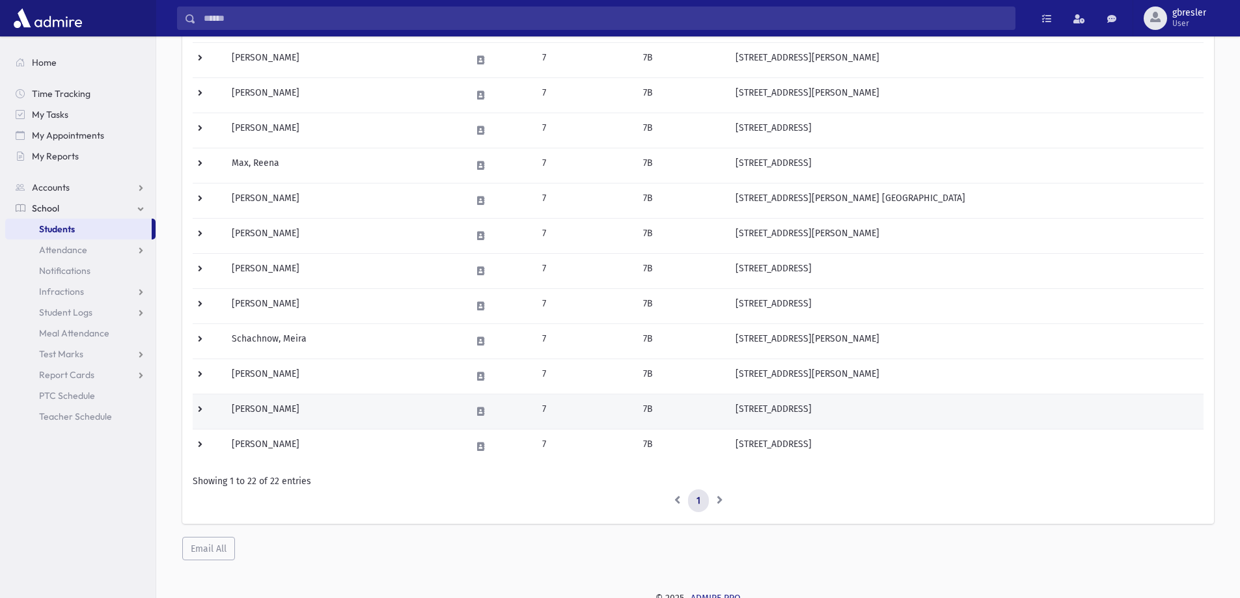
scroll to position [542, 0]
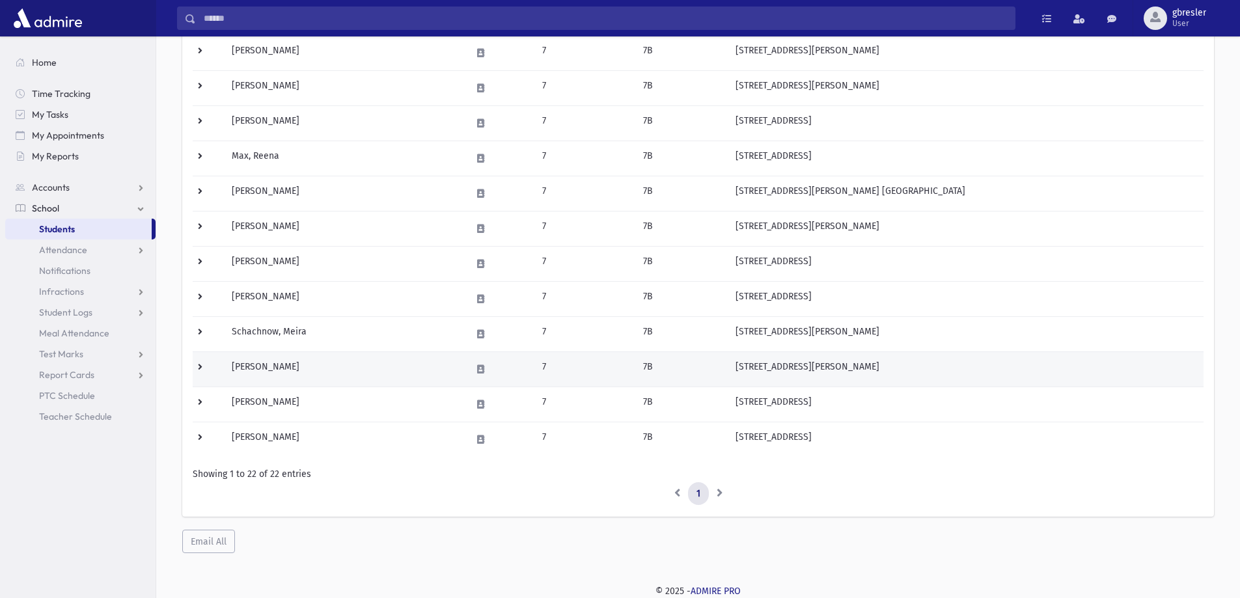
click at [278, 370] on td "[PERSON_NAME]" at bounding box center [344, 369] width 240 height 35
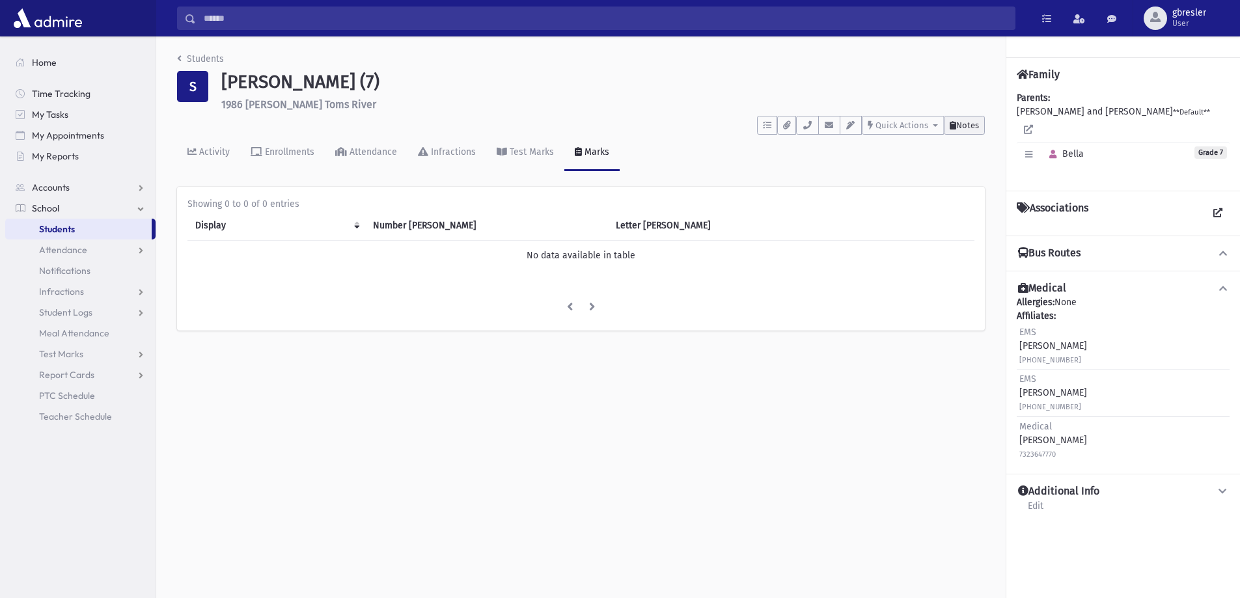
click at [956, 123] on span "Notes" at bounding box center [967, 125] width 23 height 10
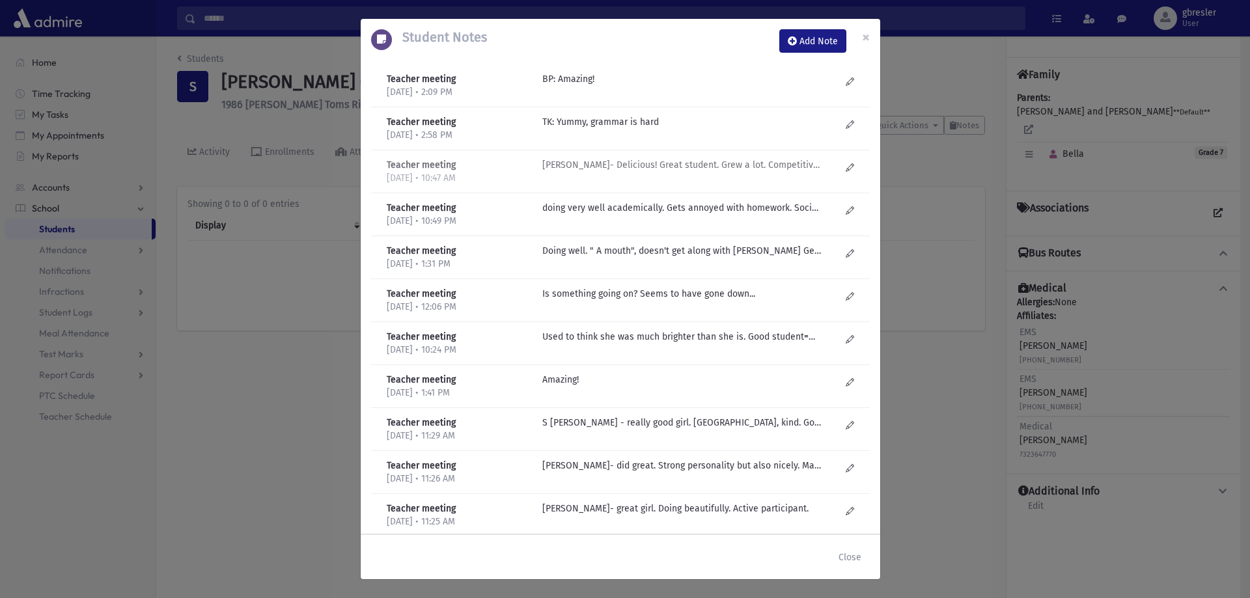
click at [615, 86] on p "R Kirzner- Delicious! Great student. Grew a lot. Competitive! Softened. Growing…" at bounding box center [681, 79] width 279 height 14
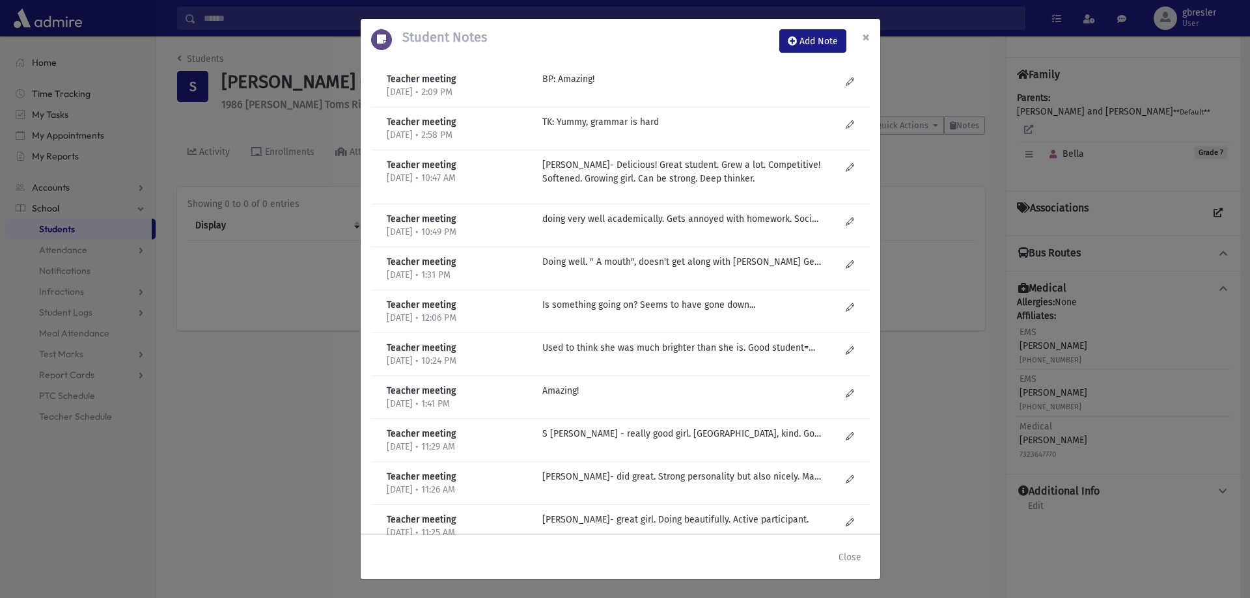
click at [864, 38] on span "×" at bounding box center [866, 37] width 8 height 18
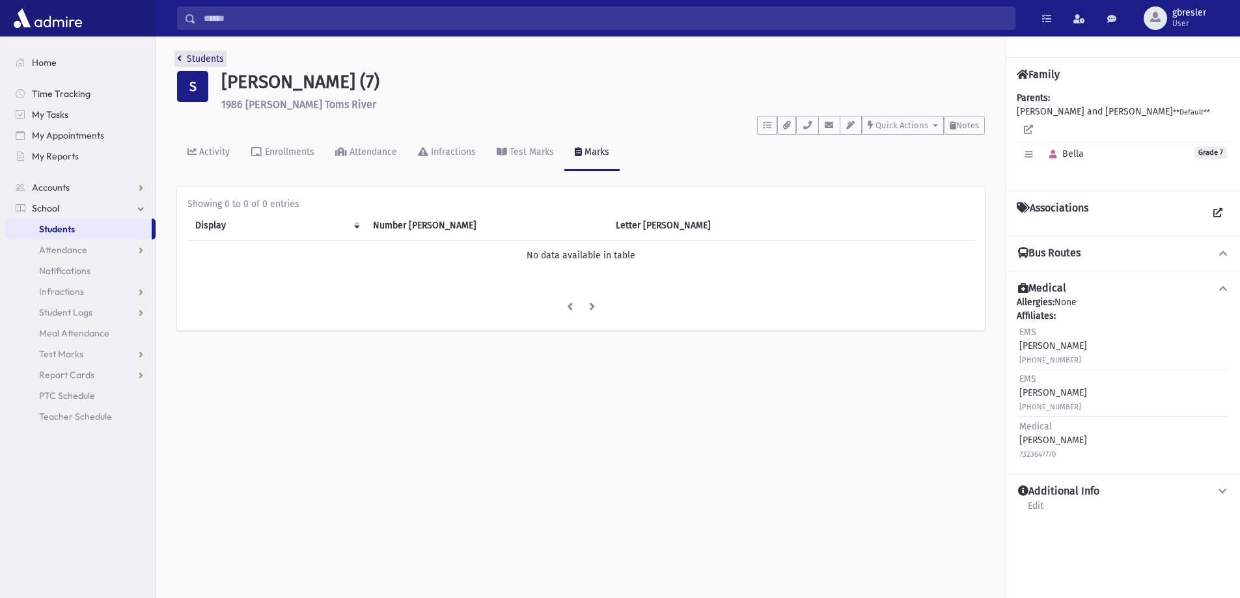
click at [214, 58] on link "Students" at bounding box center [200, 58] width 47 height 11
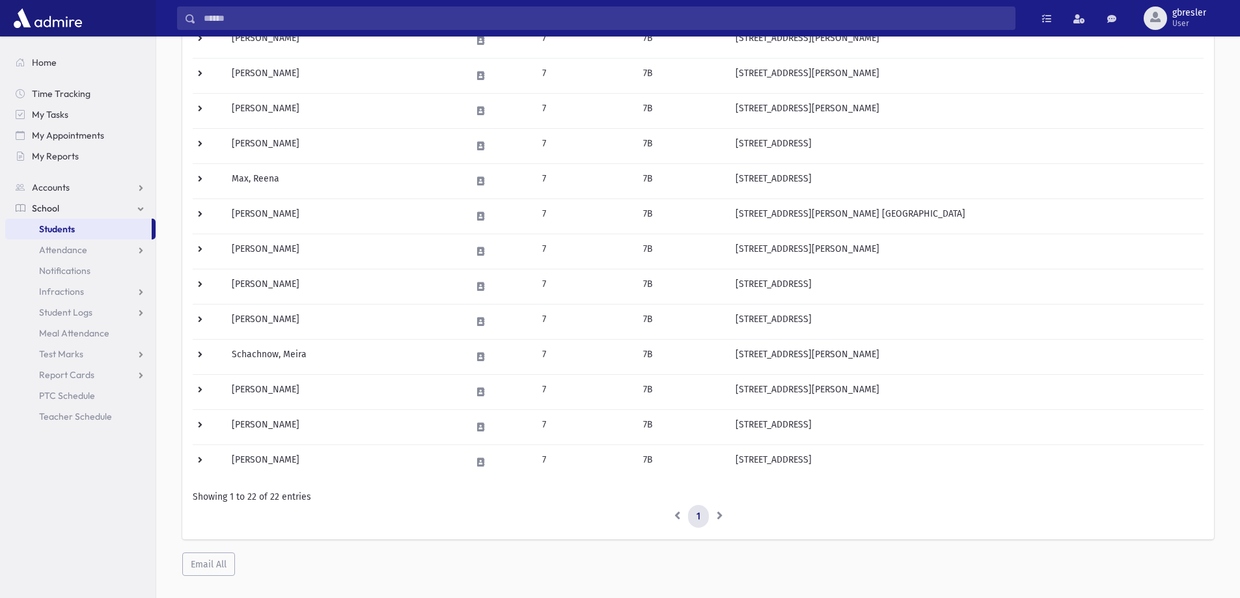
scroll to position [521, 0]
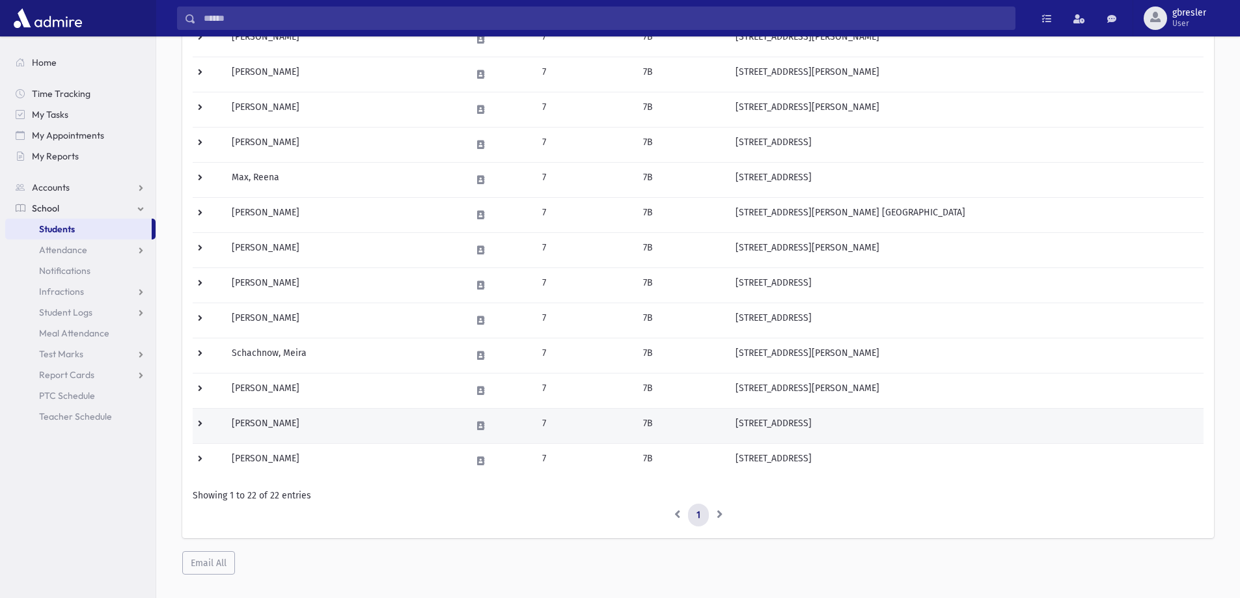
click at [274, 425] on td "[PERSON_NAME]" at bounding box center [344, 425] width 240 height 35
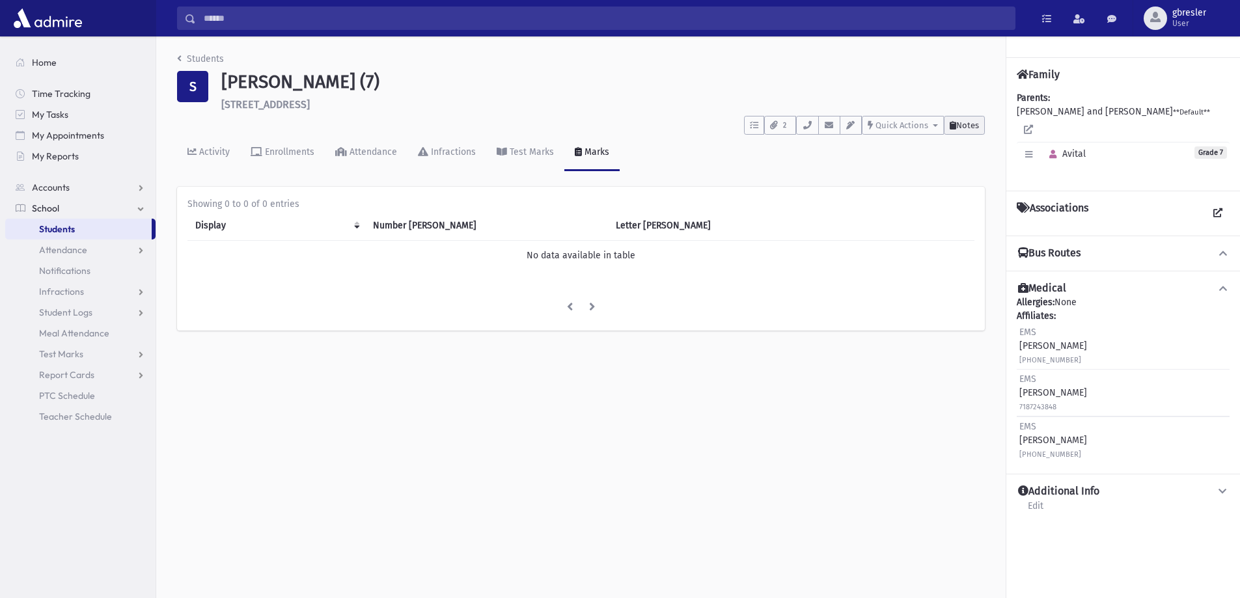
click at [974, 126] on span "Notes" at bounding box center [967, 125] width 23 height 10
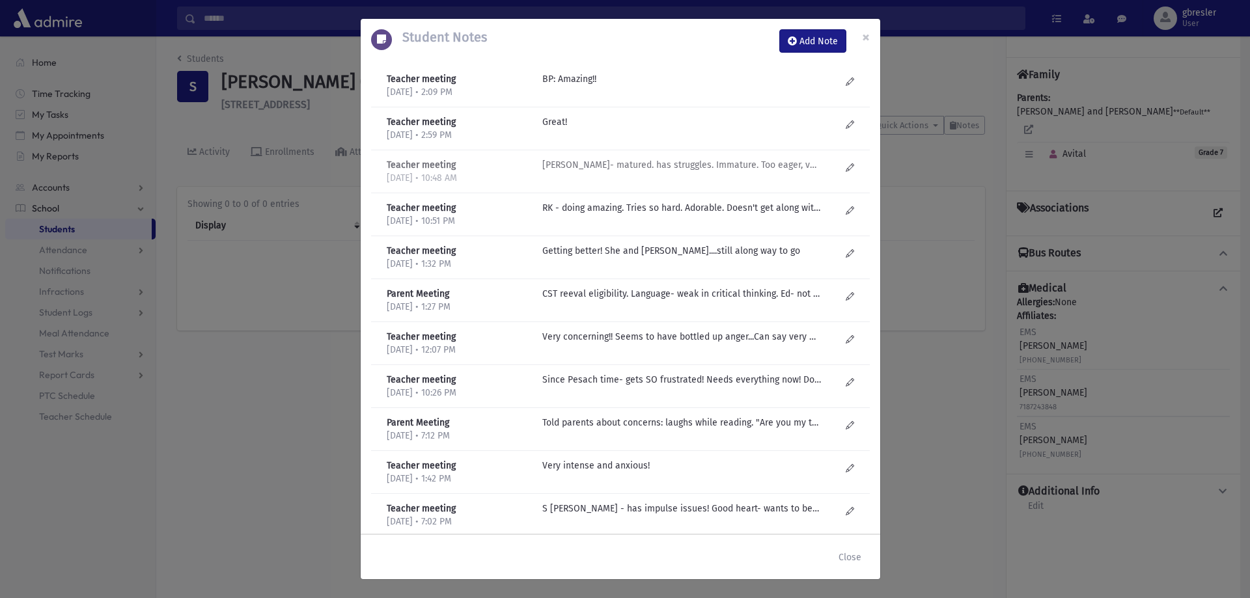
click at [649, 86] on p "R Kirzner- matured. has struggles. Immature. Too eager, very competitive for sm…" at bounding box center [681, 79] width 279 height 14
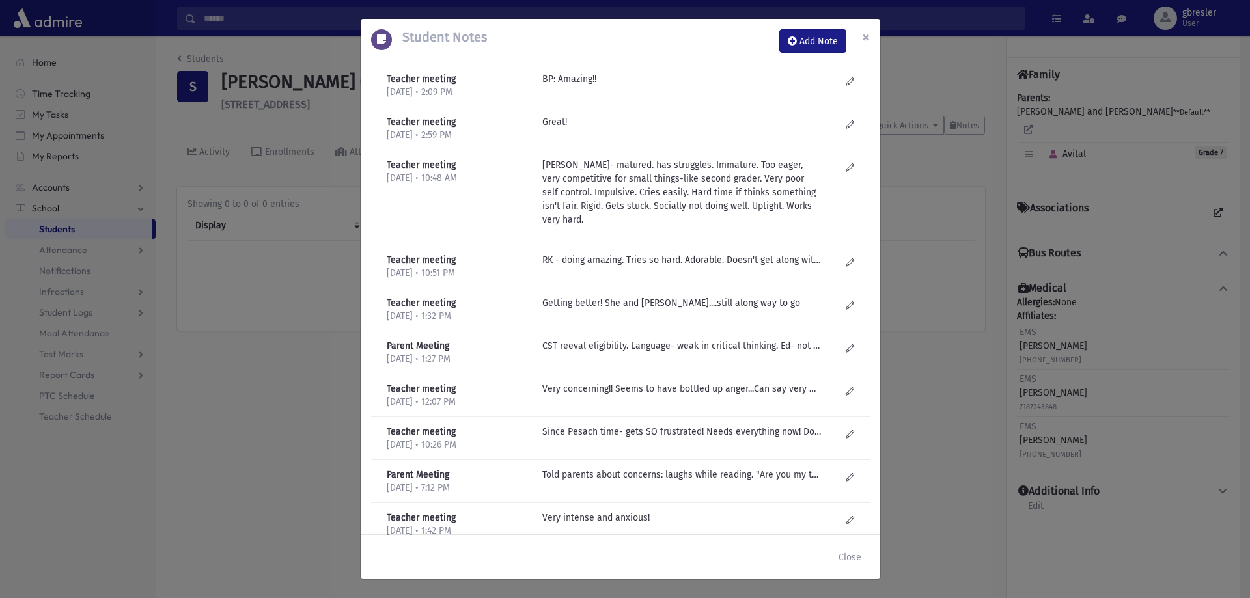
click at [868, 41] on span "×" at bounding box center [866, 37] width 8 height 18
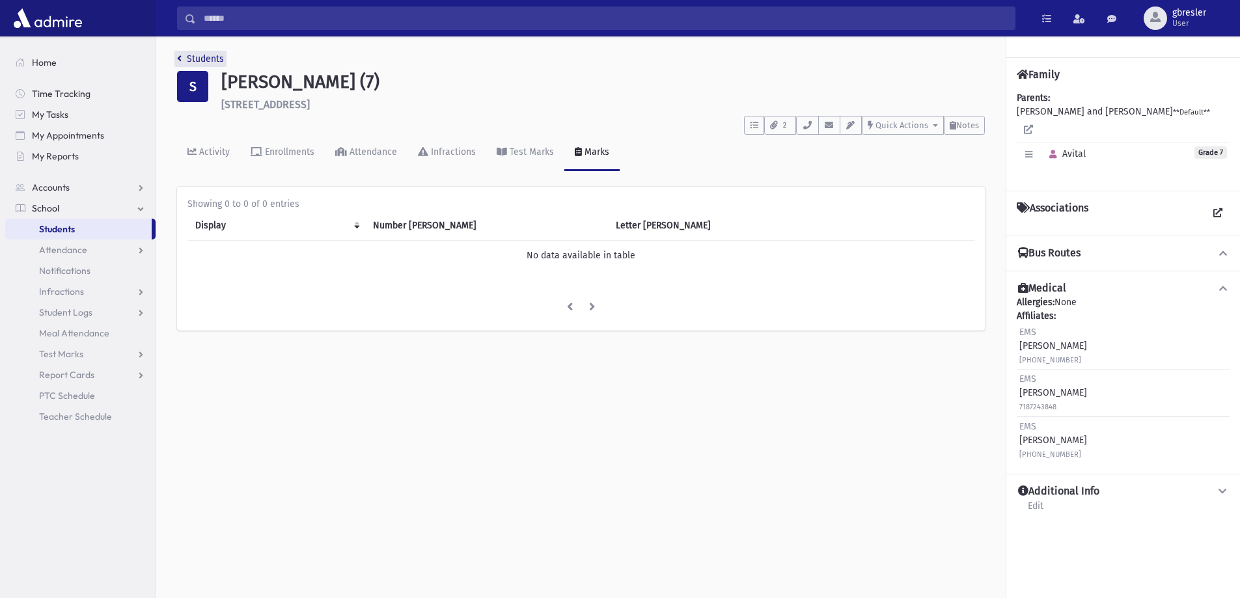
click at [190, 58] on link "Students" at bounding box center [200, 58] width 47 height 11
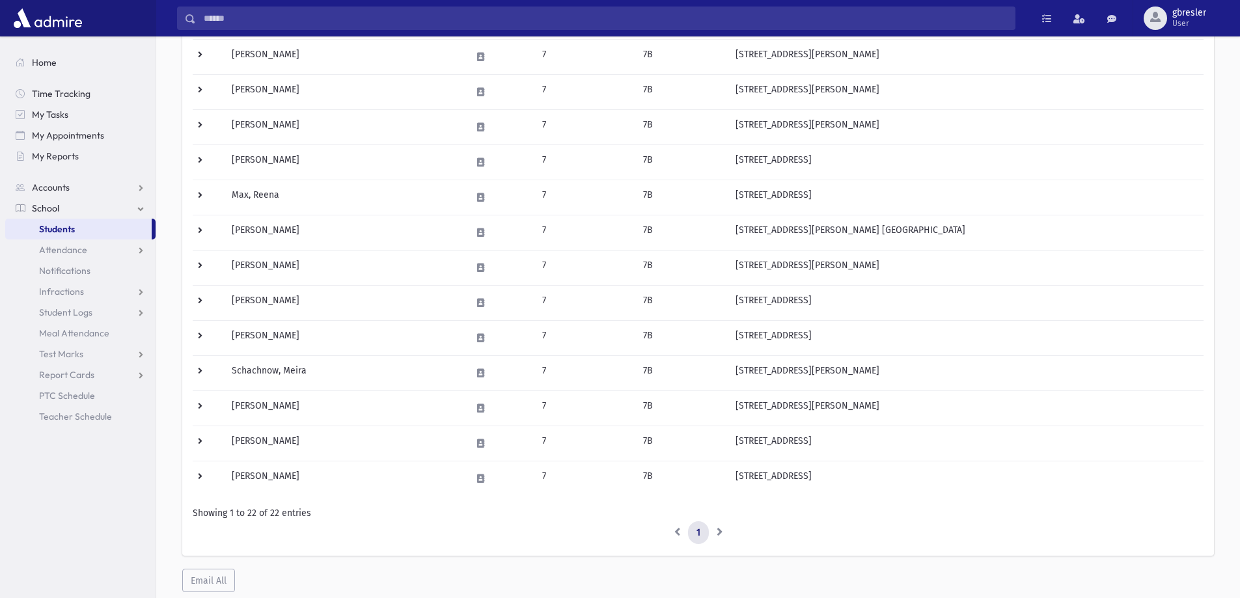
scroll to position [542, 0]
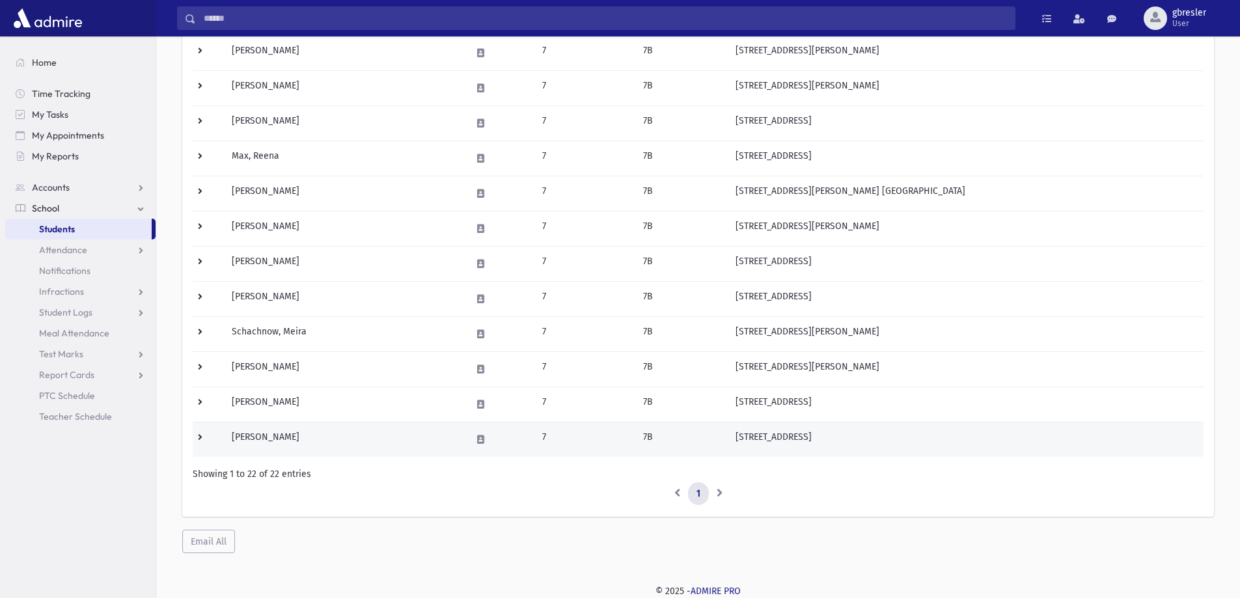
click at [277, 441] on td "[PERSON_NAME]" at bounding box center [344, 439] width 240 height 35
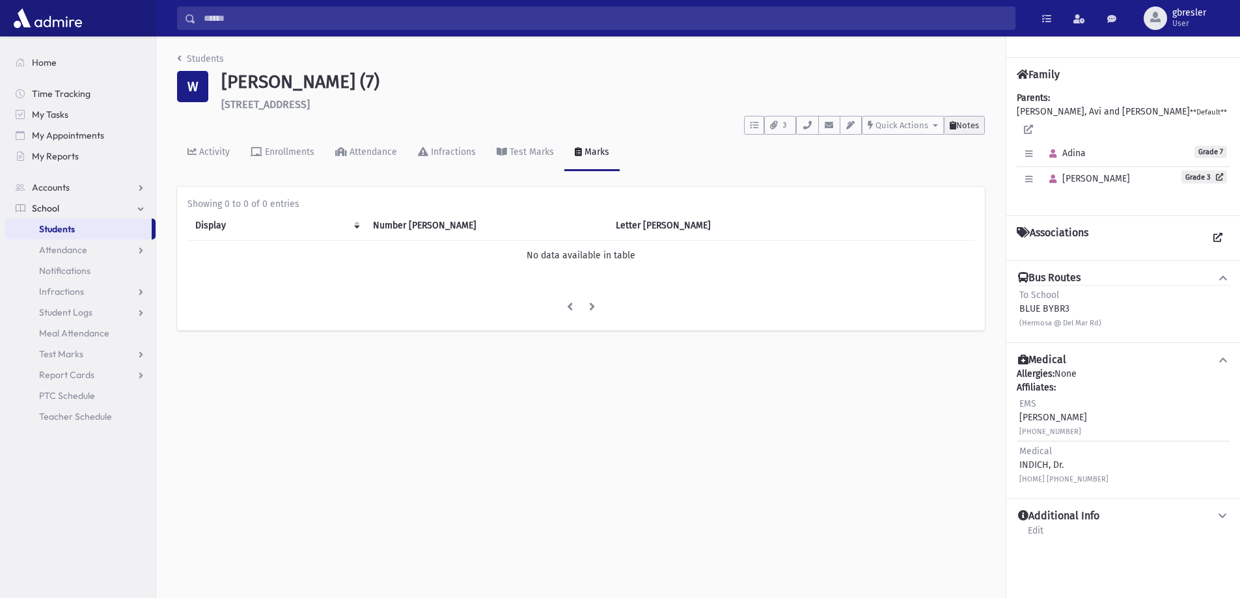
click at [963, 130] on button "Notes" at bounding box center [964, 125] width 41 height 19
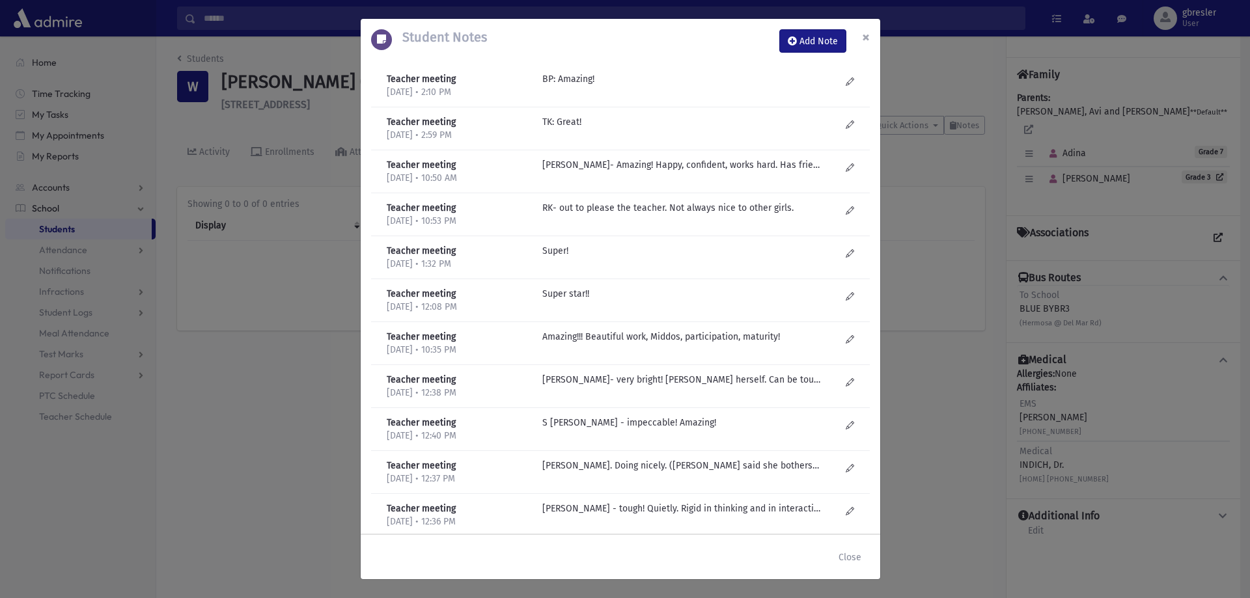
click at [873, 36] on button "×" at bounding box center [866, 37] width 29 height 36
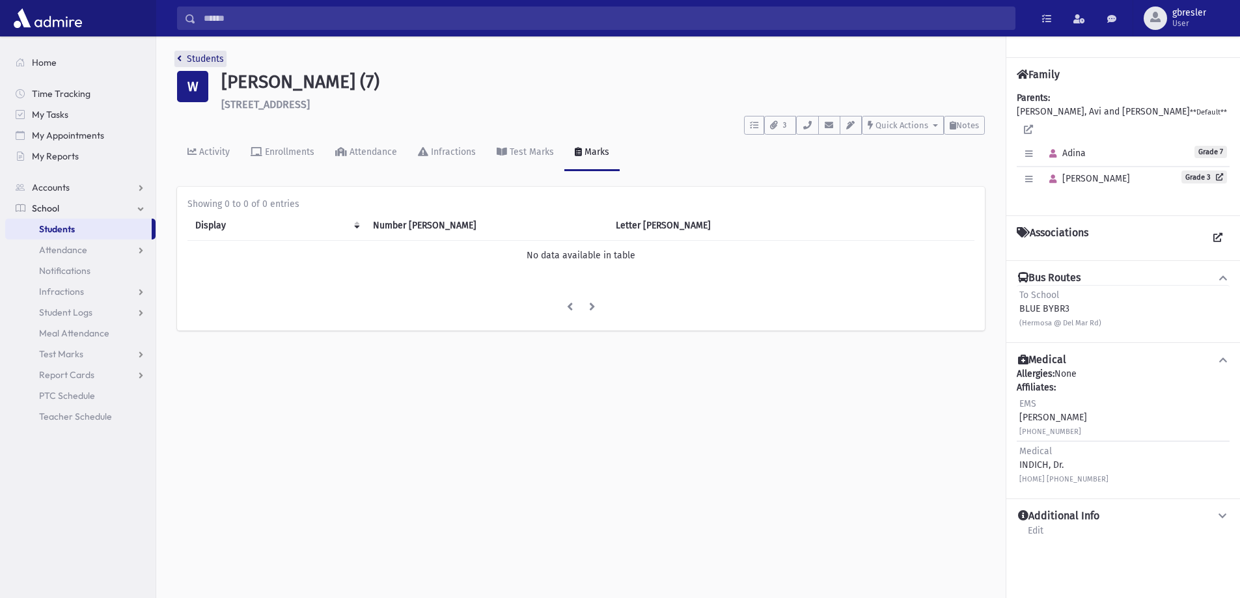
click at [200, 58] on link "Students" at bounding box center [200, 58] width 47 height 11
